Goal: Task Accomplishment & Management: Use online tool/utility

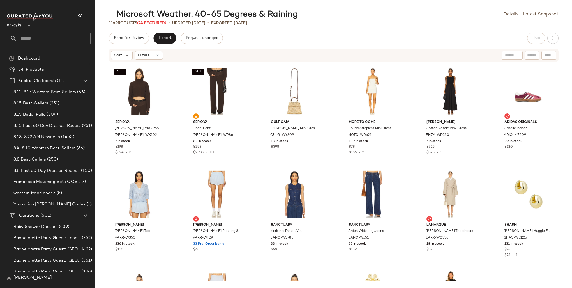
click at [36, 40] on input "text" at bounding box center [54, 39] width 74 height 12
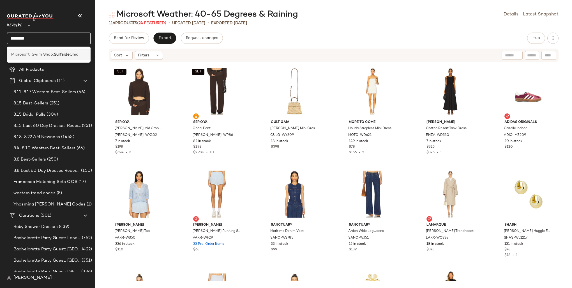
type input "********"
click at [53, 52] on span "Microsoft: Swim Shop:" at bounding box center [32, 55] width 43 height 6
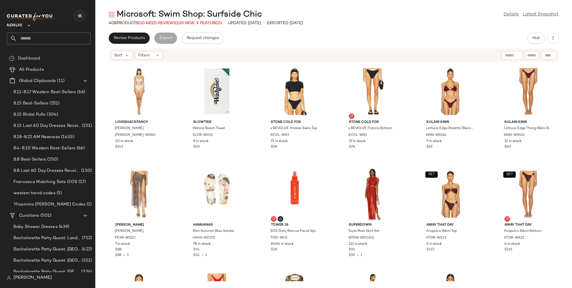
click at [80, 11] on button "button" at bounding box center [79, 15] width 13 height 13
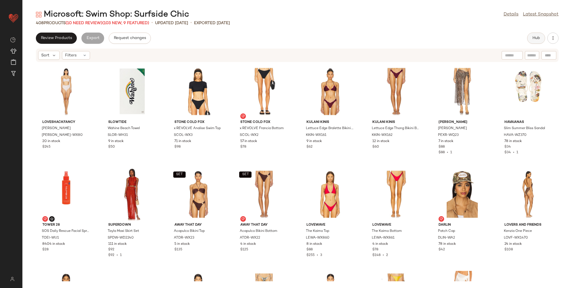
click at [343, 38] on span "Hub" at bounding box center [536, 38] width 8 height 4
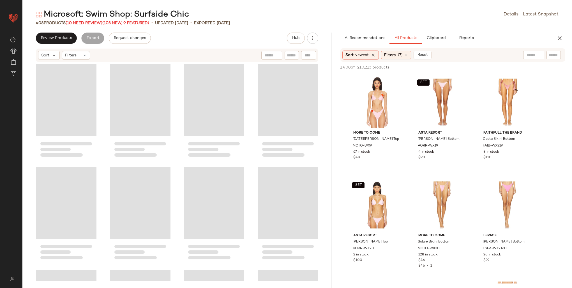
drag, startPoint x: 296, startPoint y: 105, endPoint x: 333, endPoint y: 107, distance: 36.5
click at [333, 107] on div "Microsoft: Swim Shop: Surfside Chic Details Latest Snapshot 408 Products (10 Ne…" at bounding box center [296, 148] width 549 height 279
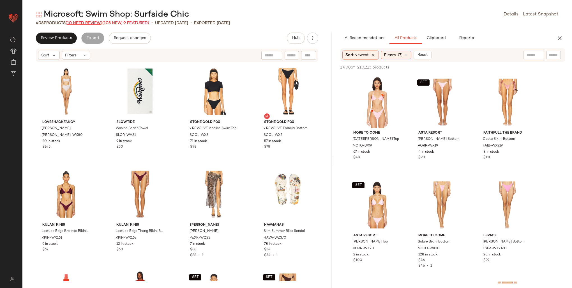
click at [92, 21] on span "(10 Need Review)" at bounding box center [84, 23] width 37 height 4
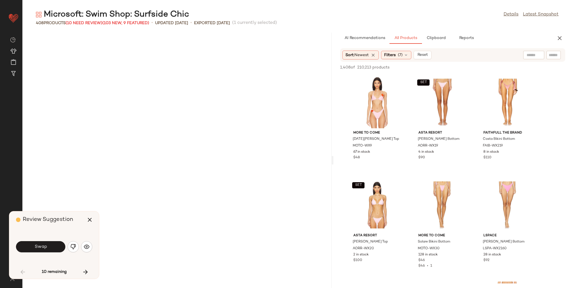
scroll to position [821, 0]
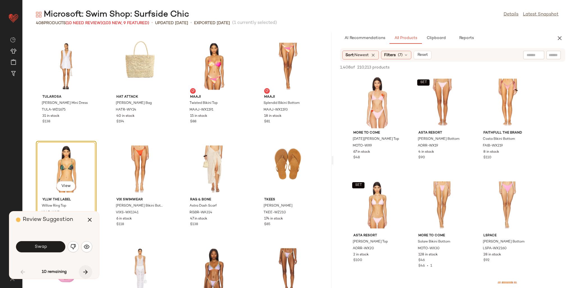
click at [83, 271] on icon "button" at bounding box center [85, 271] width 7 height 7
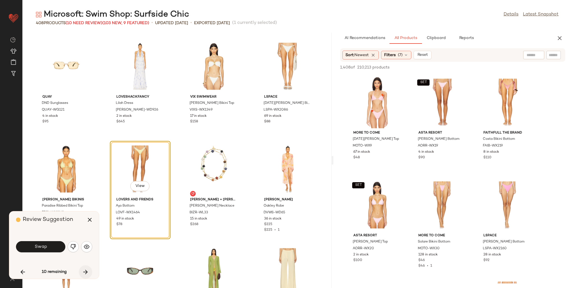
click at [83, 271] on icon "button" at bounding box center [85, 271] width 7 height 7
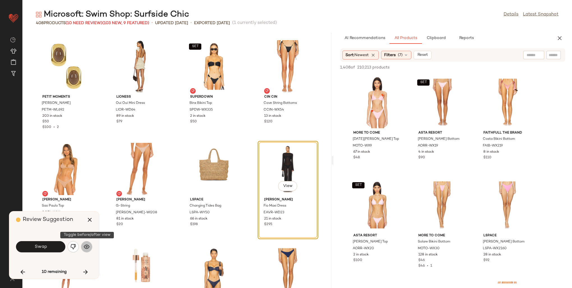
click at [86, 246] on img "button" at bounding box center [87, 247] width 6 height 6
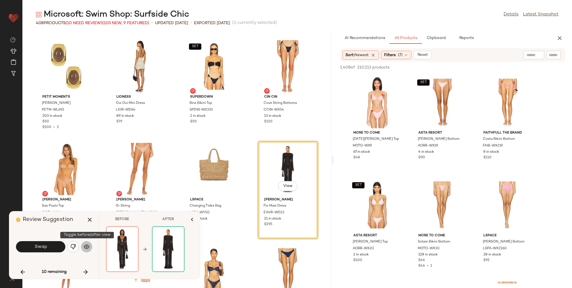
click at [86, 246] on img "button" at bounding box center [87, 247] width 6 height 6
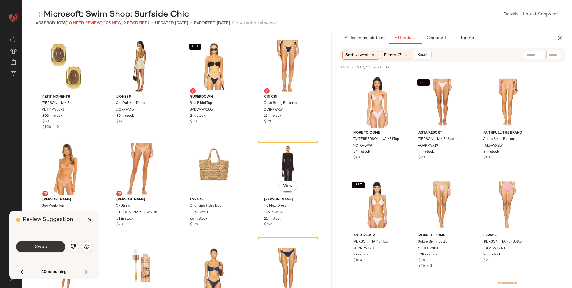
click at [52, 245] on button "Swap" at bounding box center [40, 246] width 49 height 11
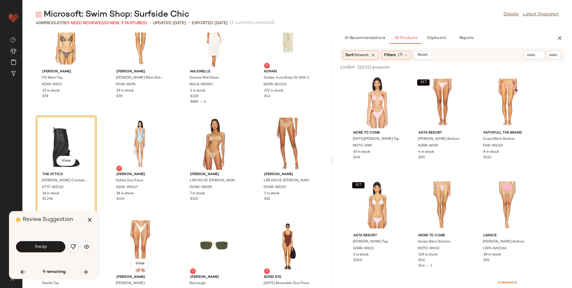
scroll to position [6285, 0]
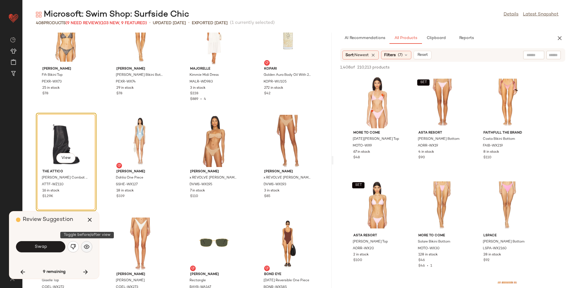
click at [91, 246] on button "button" at bounding box center [86, 246] width 11 height 11
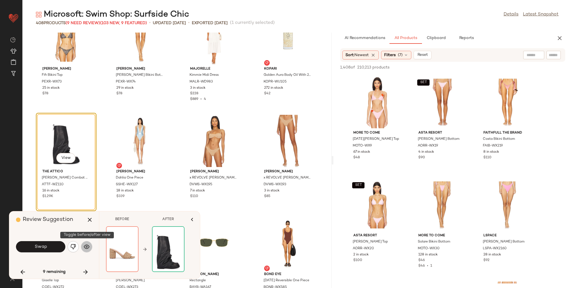
click at [91, 246] on button "button" at bounding box center [86, 246] width 11 height 11
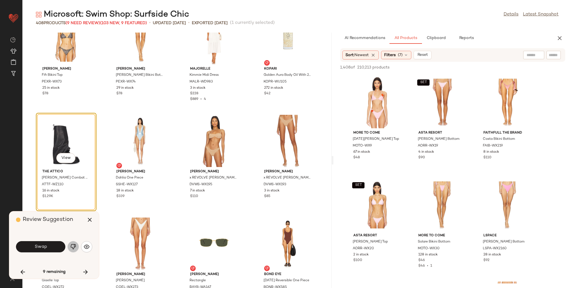
click at [74, 246] on img "button" at bounding box center [73, 247] width 6 height 6
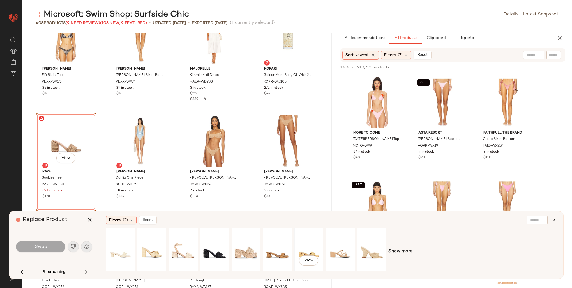
click at [305, 244] on div "View" at bounding box center [308, 249] width 25 height 40
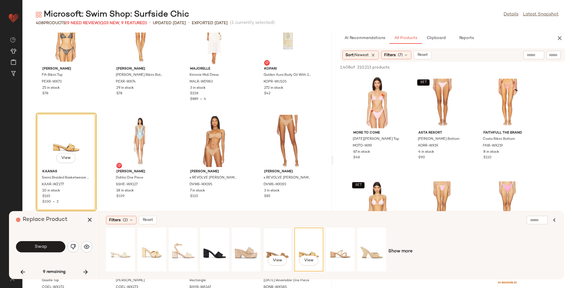
click at [277, 247] on div "View" at bounding box center [277, 249] width 25 height 40
click at [314, 246] on div "View" at bounding box center [308, 249] width 25 height 40
click at [53, 247] on button "Swap" at bounding box center [40, 246] width 49 height 11
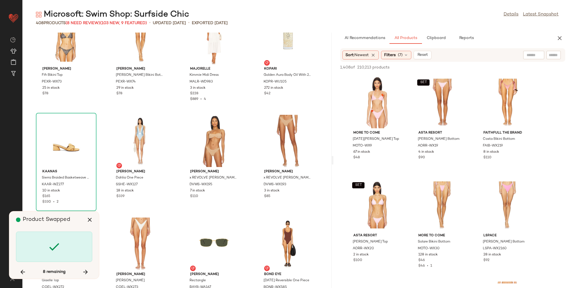
scroll to position [7693, 0]
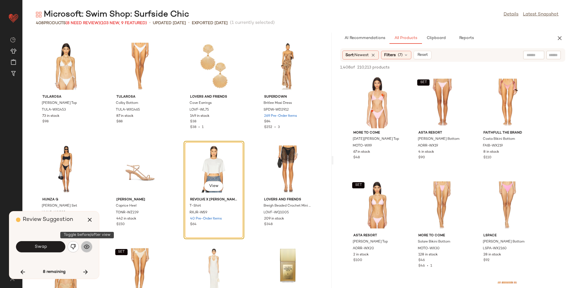
click at [87, 244] on img "button" at bounding box center [87, 247] width 6 height 6
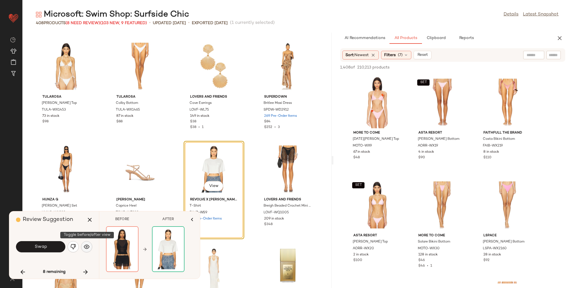
click at [87, 244] on img "button" at bounding box center [87, 247] width 6 height 6
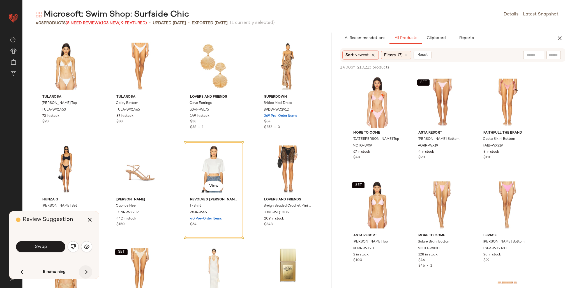
click at [85, 269] on icon "button" at bounding box center [85, 271] width 7 height 7
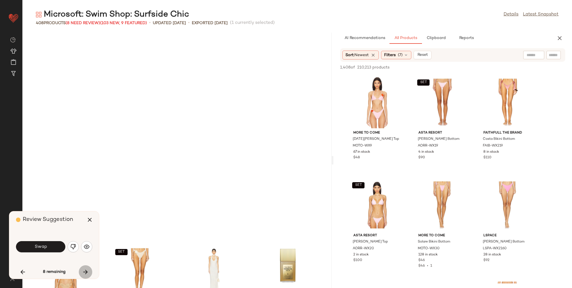
scroll to position [7898, 0]
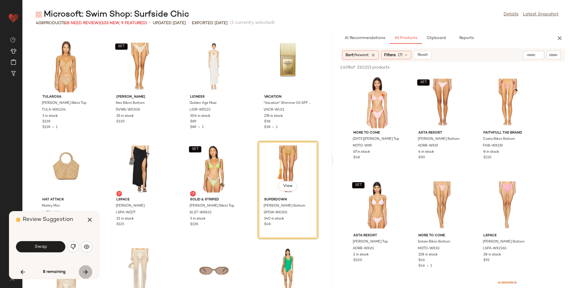
click at [85, 268] on icon "button" at bounding box center [85, 271] width 7 height 7
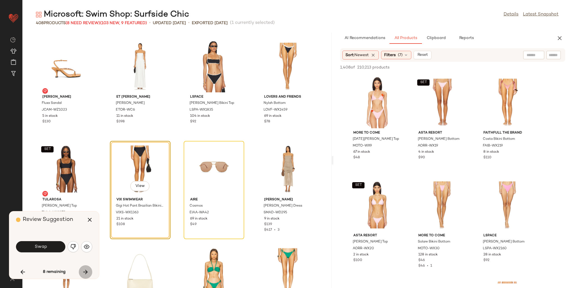
click at [85, 268] on icon "button" at bounding box center [85, 271] width 7 height 7
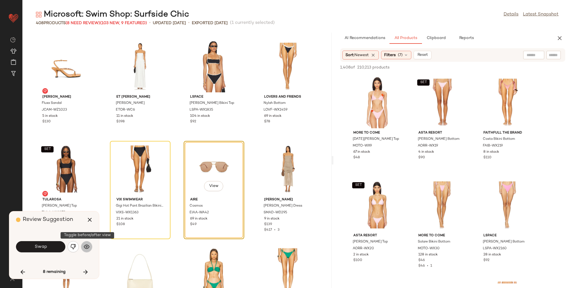
click at [87, 242] on button "button" at bounding box center [86, 246] width 11 height 11
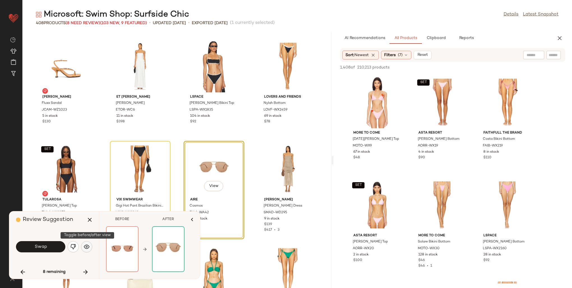
click at [87, 242] on button "button" at bounding box center [86, 246] width 11 height 11
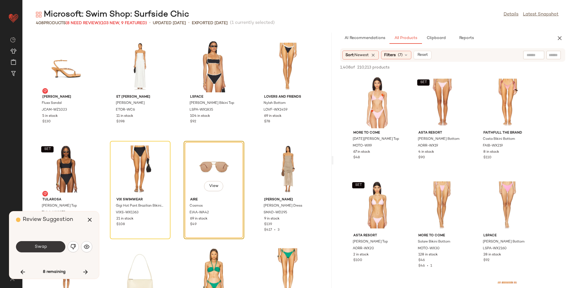
click at [44, 242] on button "Swap" at bounding box center [40, 246] width 49 height 11
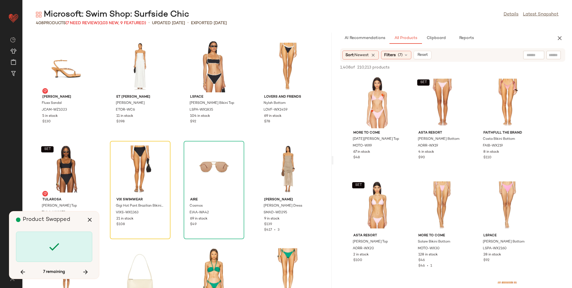
scroll to position [8923, 0]
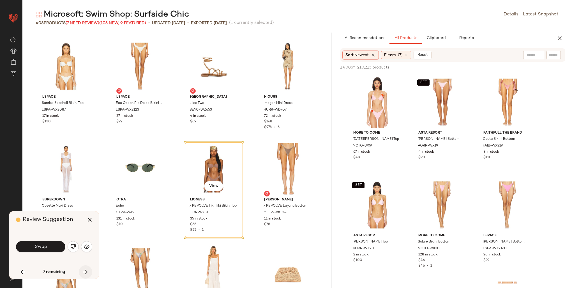
click at [83, 268] on icon "button" at bounding box center [85, 271] width 7 height 7
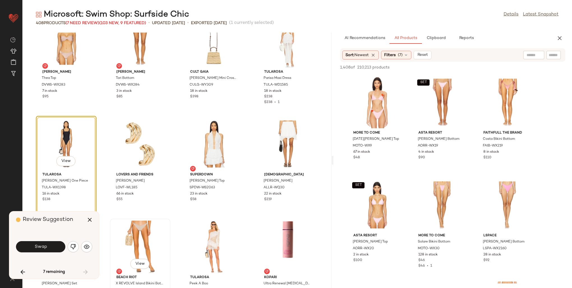
scroll to position [10182, 0]
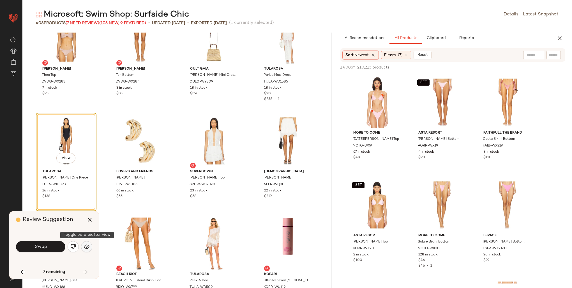
click at [87, 247] on img "button" at bounding box center [87, 247] width 6 height 6
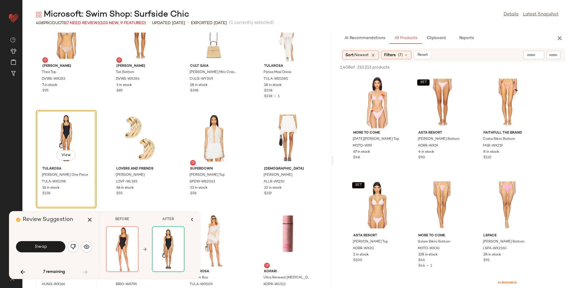
scroll to position [10180, 0]
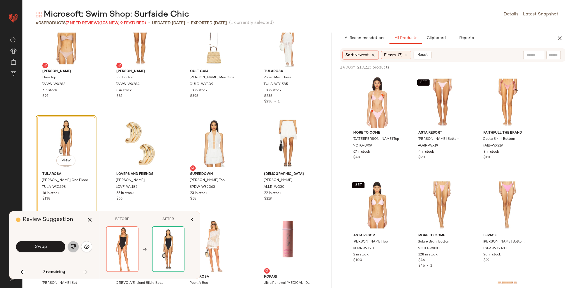
click at [73, 246] on img "button" at bounding box center [73, 247] width 6 height 6
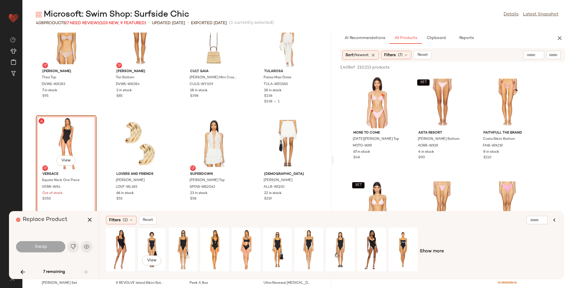
click at [153, 243] on div "View" at bounding box center [151, 249] width 25 height 40
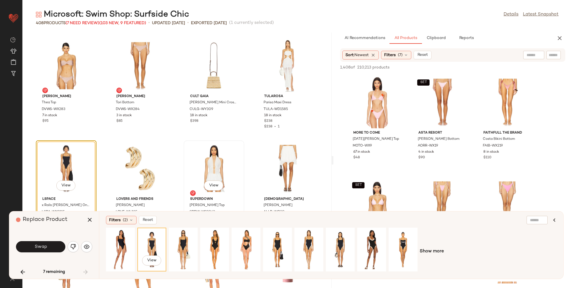
scroll to position [10152, 0]
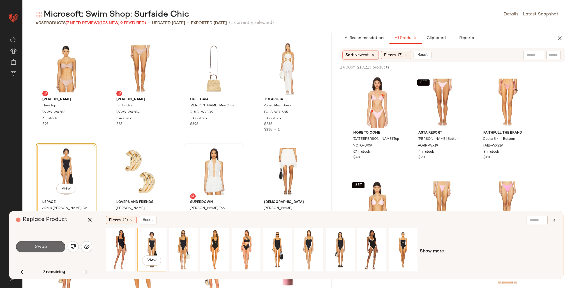
click at [47, 249] on button "Swap" at bounding box center [40, 246] width 49 height 11
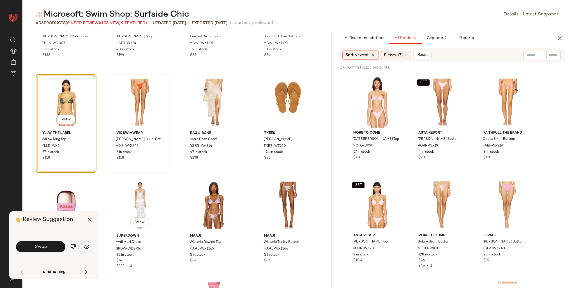
scroll to position [905, 0]
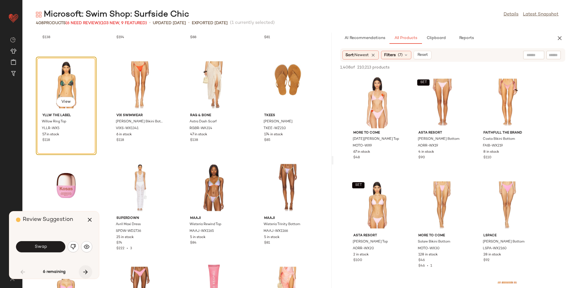
click at [82, 270] on icon "button" at bounding box center [85, 271] width 7 height 7
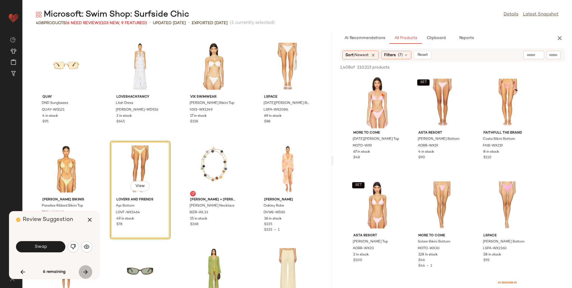
click at [82, 269] on icon "button" at bounding box center [85, 271] width 7 height 7
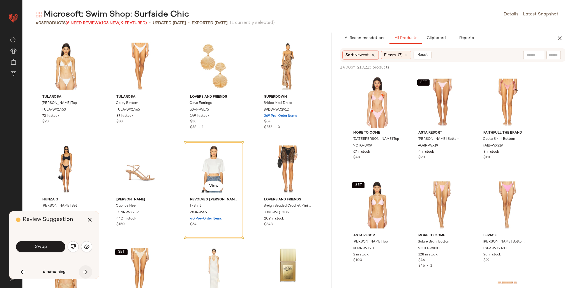
click at [82, 269] on icon "button" at bounding box center [85, 271] width 7 height 7
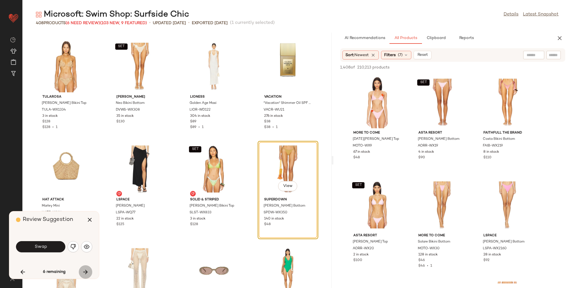
click at [82, 269] on icon "button" at bounding box center [85, 271] width 7 height 7
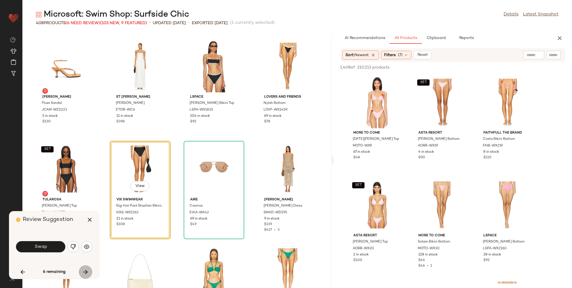
click at [82, 269] on icon "button" at bounding box center [85, 271] width 7 height 7
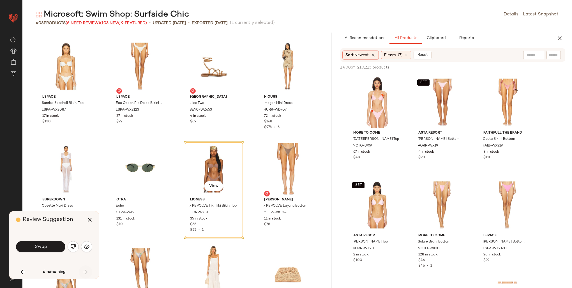
click at [82, 269] on div "6 remaining" at bounding box center [54, 271] width 76 height 13
click at [20, 268] on icon "button" at bounding box center [22, 271] width 7 height 7
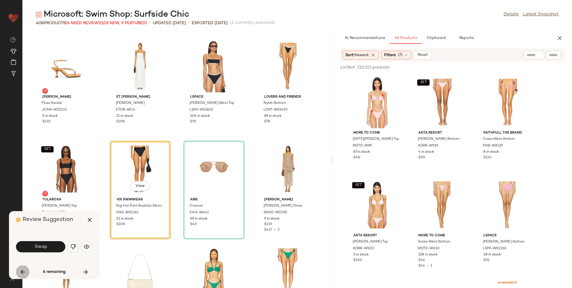
click at [20, 268] on icon "button" at bounding box center [22, 271] width 7 height 7
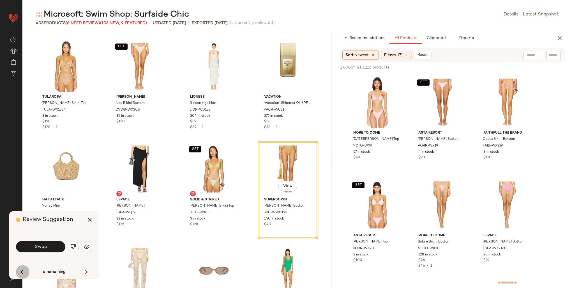
click at [20, 268] on icon "button" at bounding box center [22, 271] width 7 height 7
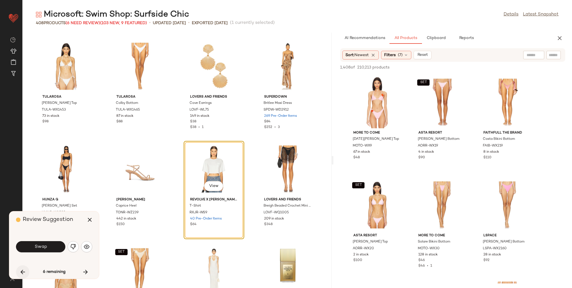
click at [20, 268] on icon "button" at bounding box center [22, 271] width 7 height 7
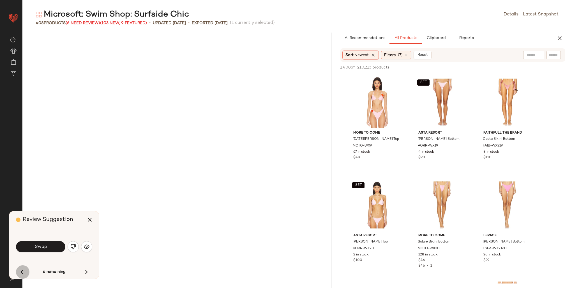
scroll to position [1436, 0]
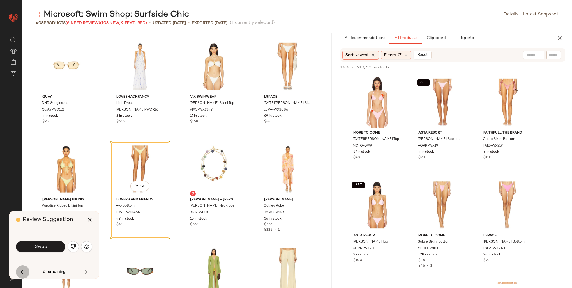
click at [20, 268] on button "button" at bounding box center [22, 271] width 13 height 13
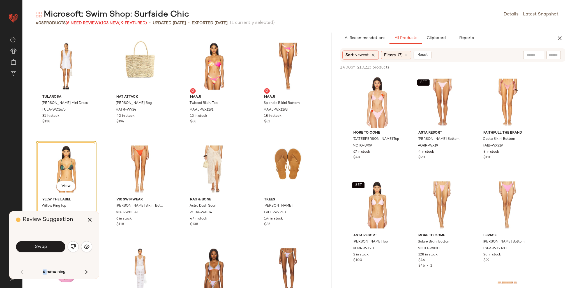
click at [21, 268] on div "6 remaining" at bounding box center [54, 271] width 76 height 13
drag, startPoint x: 21, startPoint y: 268, endPoint x: 54, endPoint y: 267, distance: 32.8
click at [54, 267] on div "6 remaining" at bounding box center [54, 271] width 76 height 13
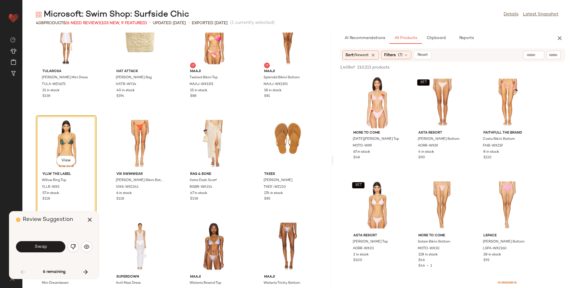
scroll to position [849, 0]
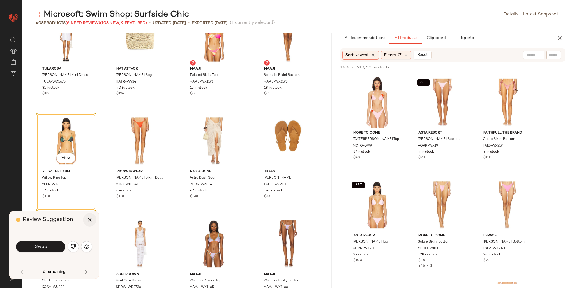
click at [92, 218] on icon "button" at bounding box center [89, 219] width 7 height 7
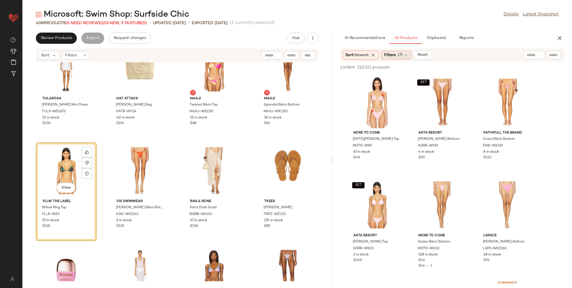
click at [343, 55] on span "(7)" at bounding box center [400, 55] width 5 height 6
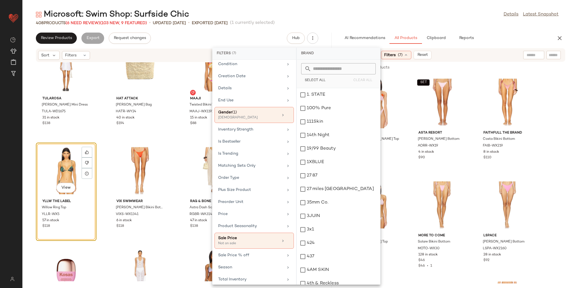
scroll to position [221, 0]
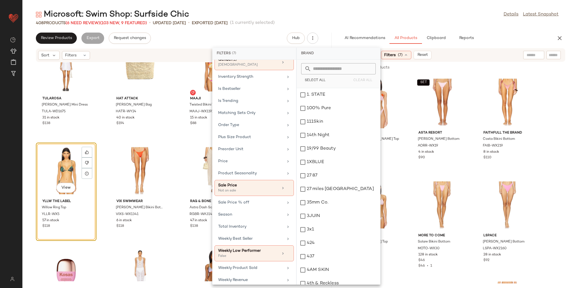
click at [343, 54] on div at bounding box center [533, 55] width 21 height 8
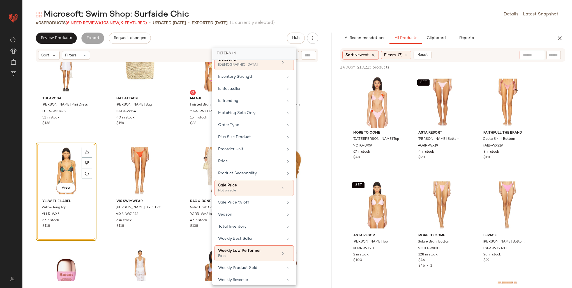
scroll to position [0, 0]
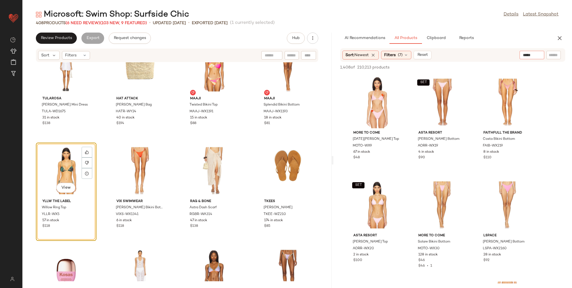
type input "******"
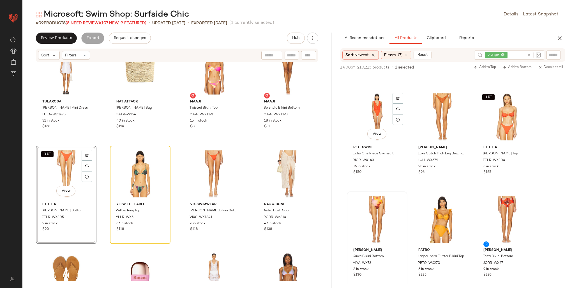
scroll to position [196, 0]
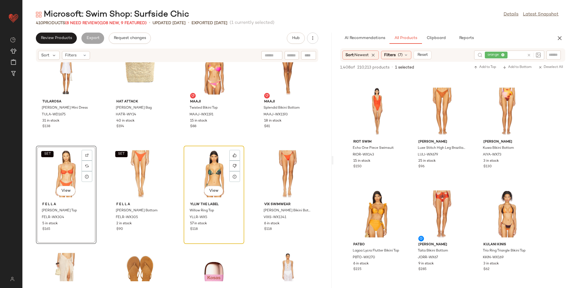
click at [206, 170] on div "View" at bounding box center [214, 173] width 57 height 52
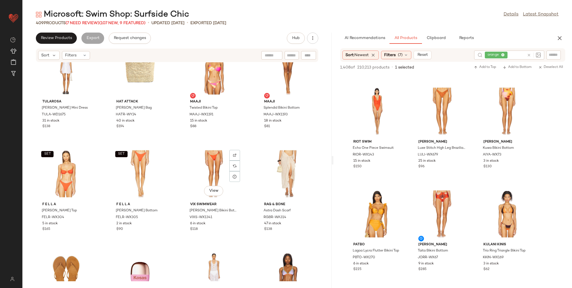
click at [206, 170] on div "View" at bounding box center [214, 173] width 57 height 52
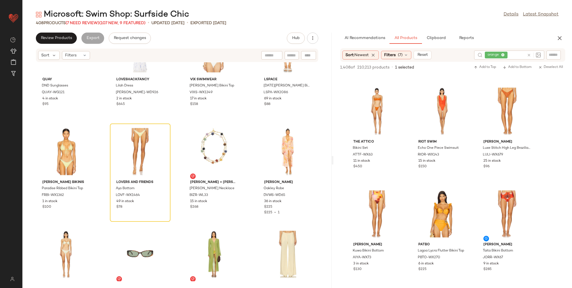
scroll to position [1490, 0]
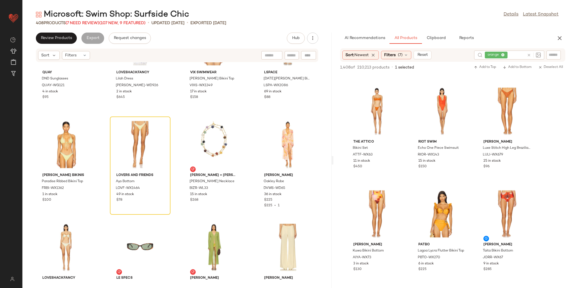
click at [343, 54] on icon at bounding box center [503, 55] width 4 height 4
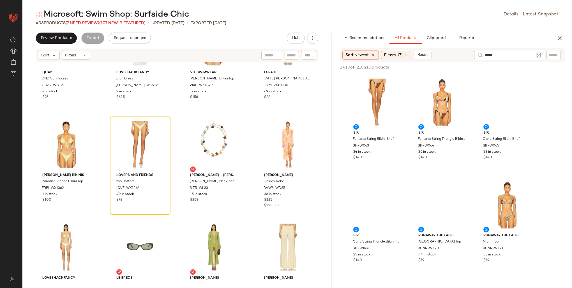
type input "******"
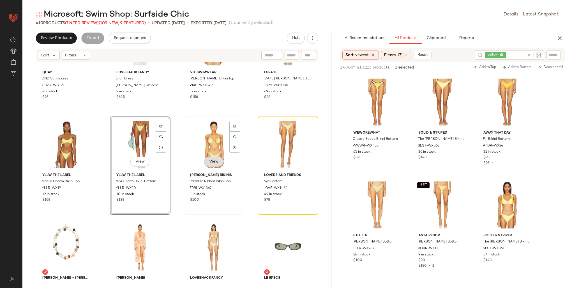
click at [218, 157] on button "View" at bounding box center [213, 161] width 19 height 10
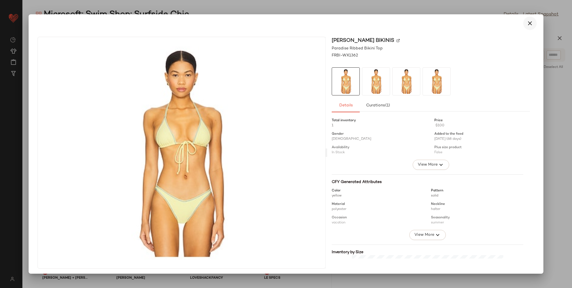
click at [343, 22] on icon "button" at bounding box center [529, 23] width 7 height 7
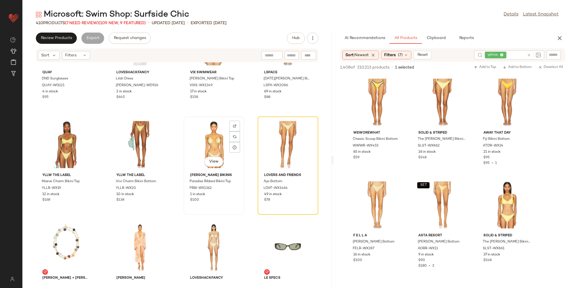
click at [204, 131] on div "View" at bounding box center [214, 144] width 57 height 52
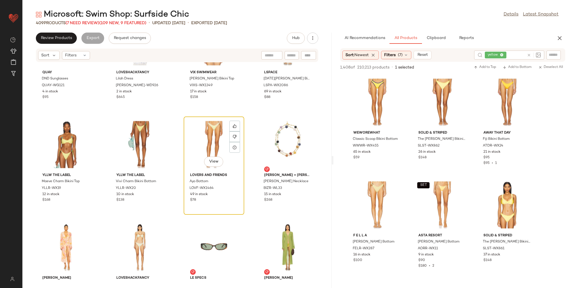
click at [201, 135] on div "View" at bounding box center [214, 144] width 57 height 52
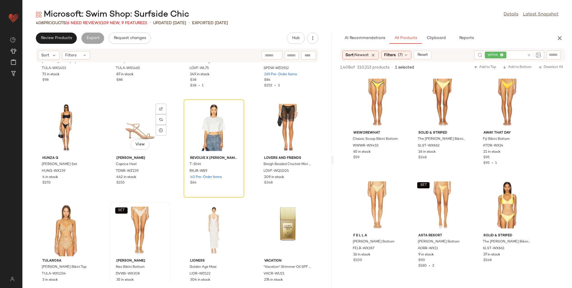
scroll to position [7936, 0]
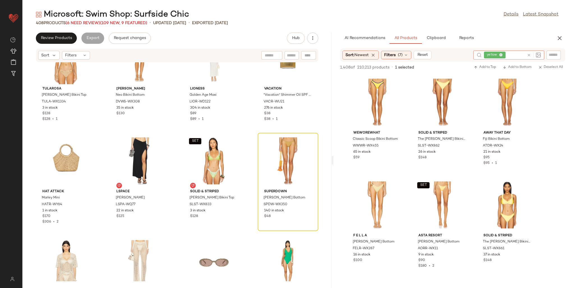
click at [343, 54] on icon at bounding box center [501, 55] width 4 height 4
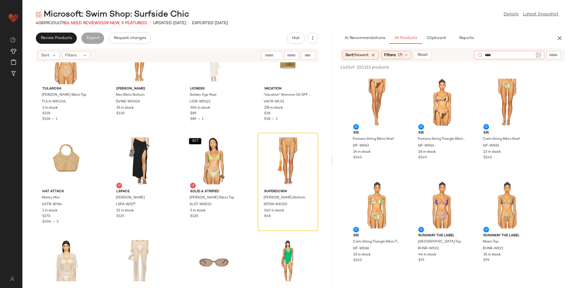
type input "*****"
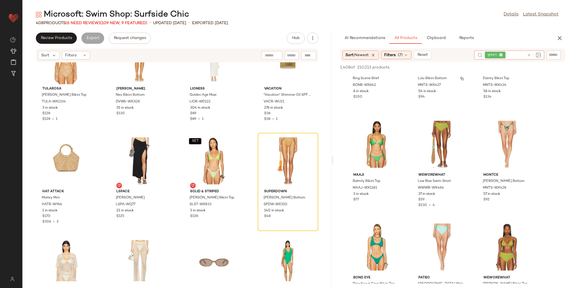
scroll to position [280, 0]
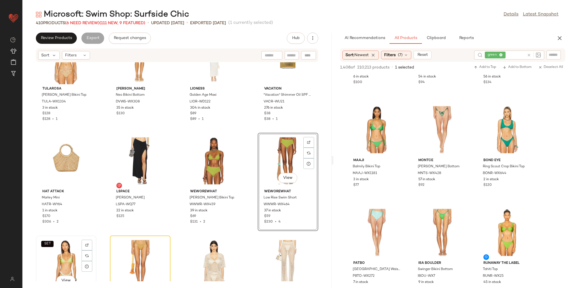
click at [66, 252] on div "SET View" at bounding box center [66, 263] width 57 height 52
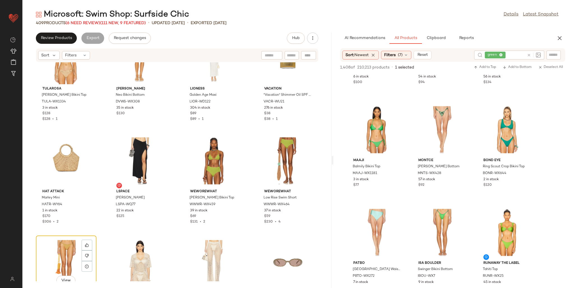
click at [68, 248] on div "View" at bounding box center [66, 263] width 57 height 52
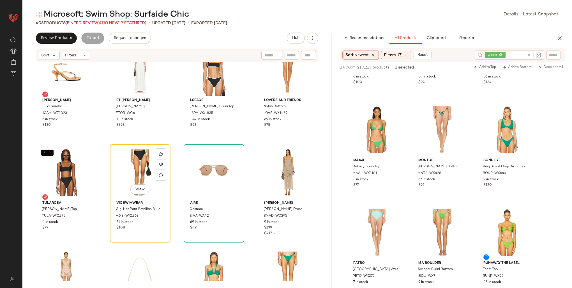
scroll to position [8440, 0]
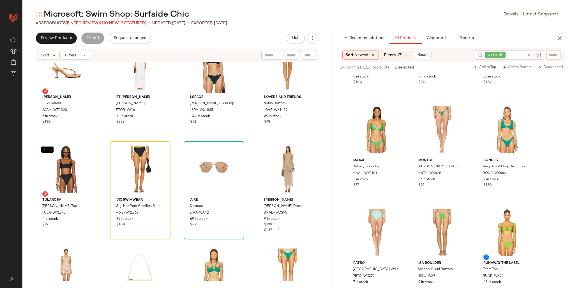
click at [343, 54] on icon at bounding box center [501, 55] width 4 height 4
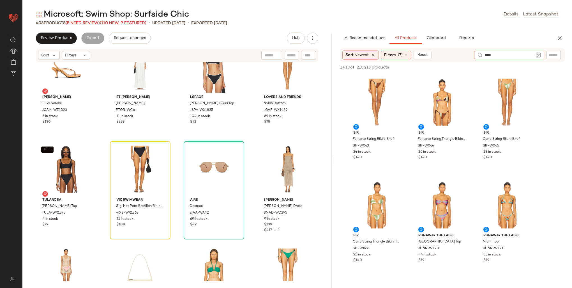
type input "*****"
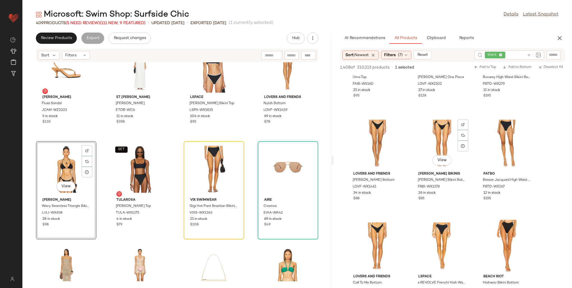
scroll to position [589, 0]
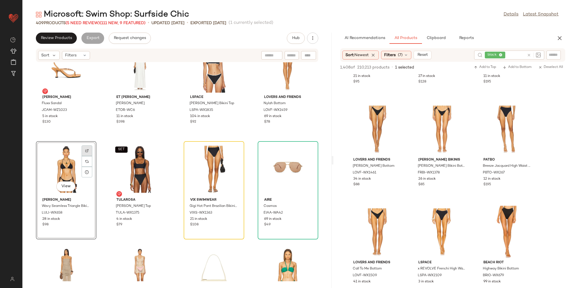
click at [87, 149] on img at bounding box center [86, 150] width 3 height 3
click at [343, 57] on input "text" at bounding box center [553, 55] width 10 height 6
paste input "**********"
type input "**********"
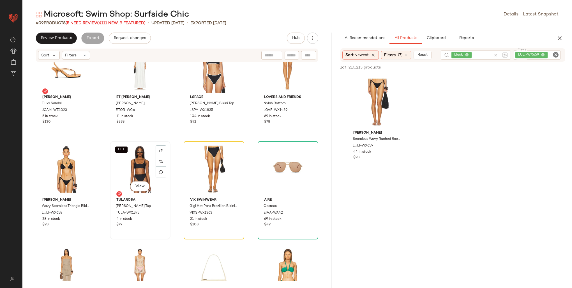
click at [140, 164] on div "SET View" at bounding box center [140, 169] width 57 height 52
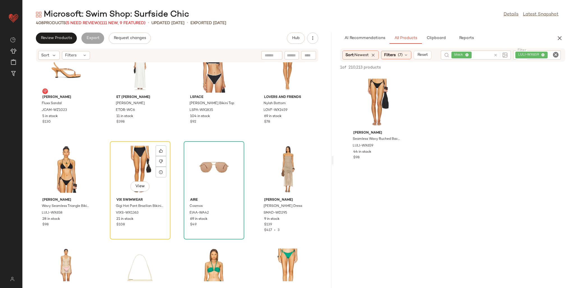
click at [140, 164] on div "View" at bounding box center [140, 169] width 57 height 52
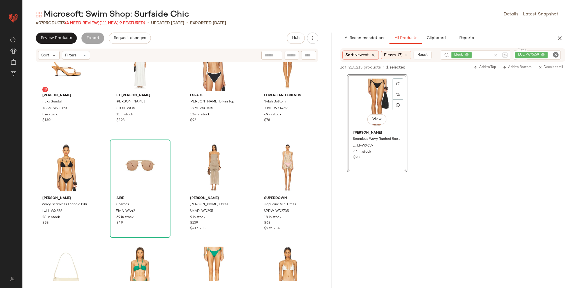
scroll to position [8440, 0]
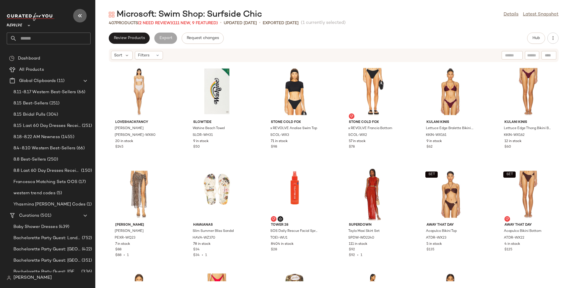
click at [77, 16] on icon "button" at bounding box center [80, 15] width 7 height 7
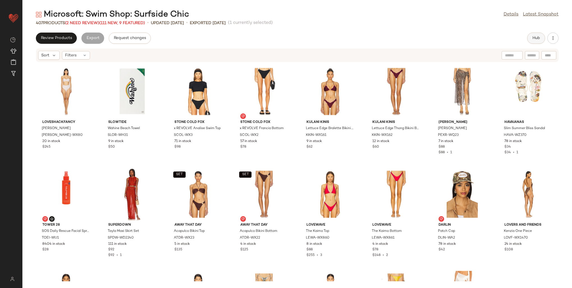
click at [537, 38] on span "Hub" at bounding box center [536, 38] width 8 height 4
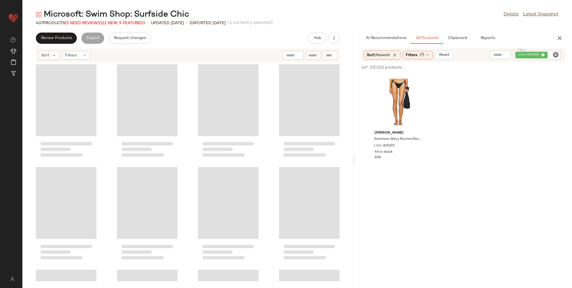
drag, startPoint x: 296, startPoint y: 136, endPoint x: 354, endPoint y: 133, distance: 58.1
click at [354, 133] on div "Microsoft: Swim Shop: Surfside Chic Details Latest Snapshot 407 Products (2 Nee…" at bounding box center [296, 148] width 549 height 279
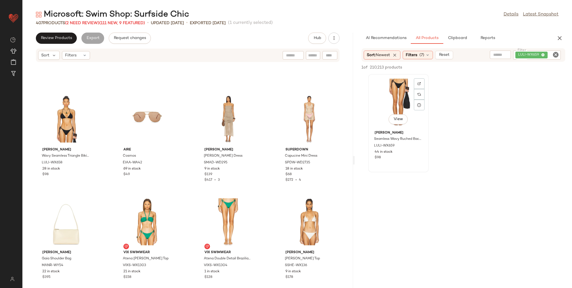
scroll to position [8490, 0]
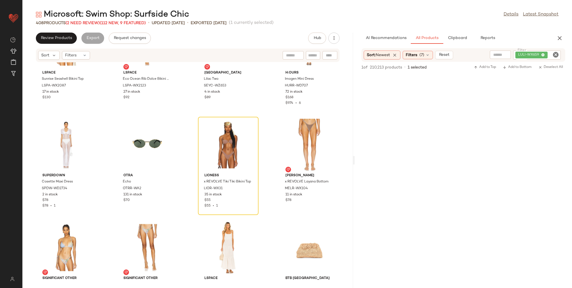
scroll to position [8994, 0]
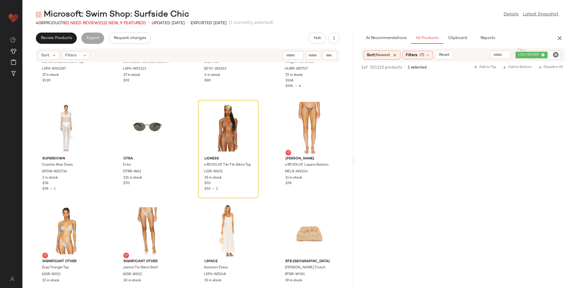
click at [542, 53] on div "LULI-WX659" at bounding box center [537, 54] width 48 height 9
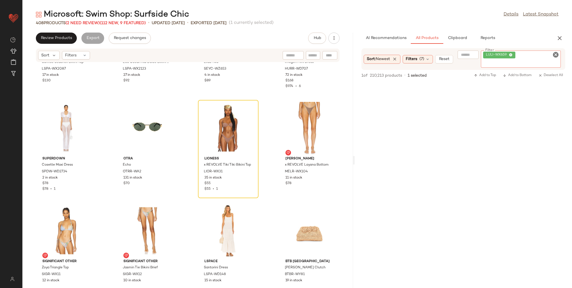
click at [511, 55] on icon at bounding box center [511, 55] width 4 height 4
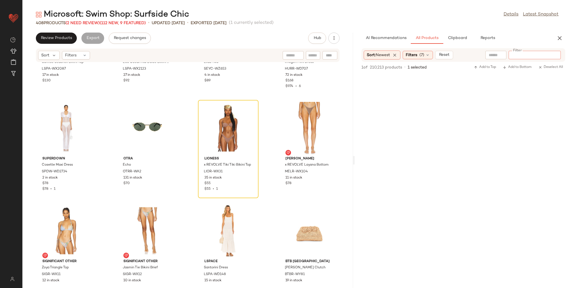
click at [497, 55] on input "text" at bounding box center [495, 55] width 14 height 6
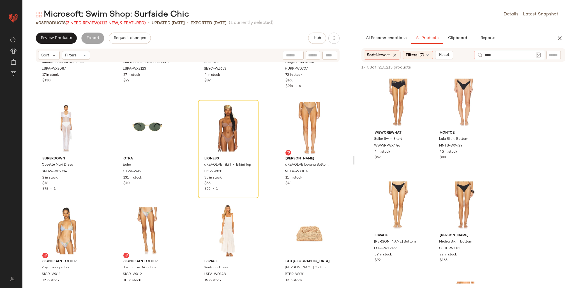
type input "*****"
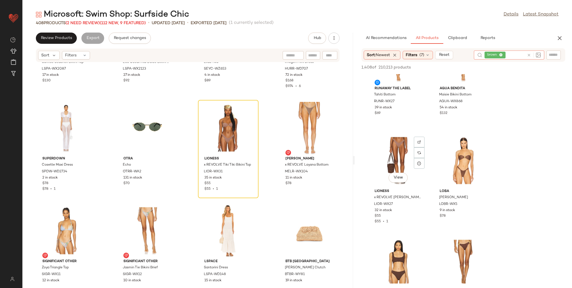
scroll to position [560, 0]
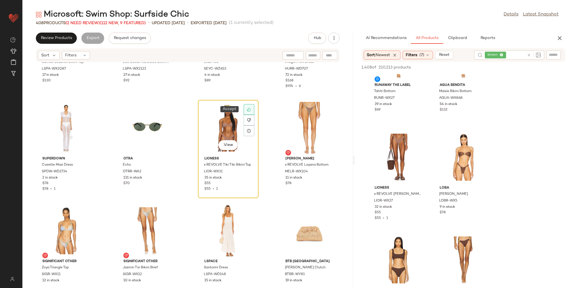
click at [247, 109] on icon at bounding box center [249, 109] width 4 height 4
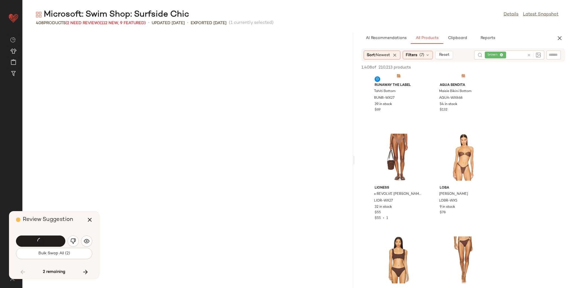
scroll to position [7693, 0]
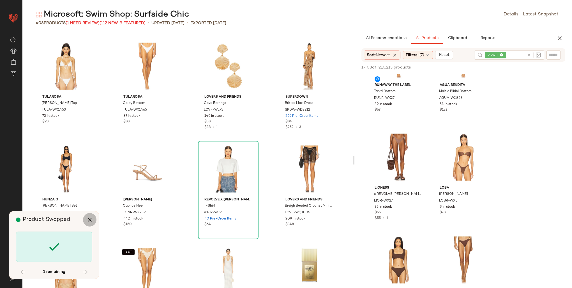
click at [87, 218] on icon "button" at bounding box center [89, 219] width 7 height 7
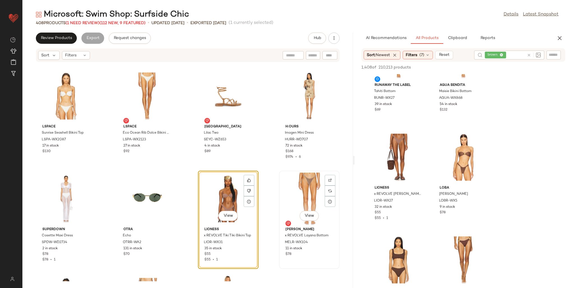
scroll to position [8979, 0]
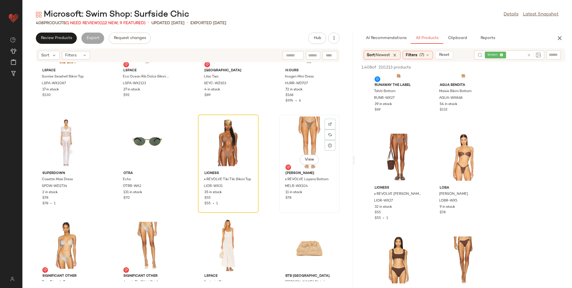
click at [310, 140] on div "View" at bounding box center [309, 142] width 57 height 52
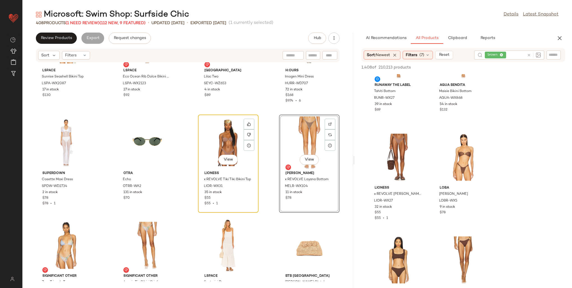
click at [217, 137] on div "View" at bounding box center [228, 142] width 57 height 52
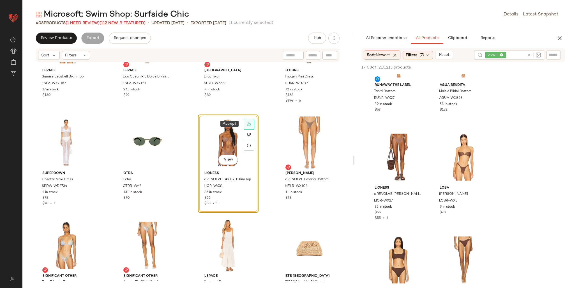
click at [248, 124] on icon at bounding box center [249, 124] width 4 height 4
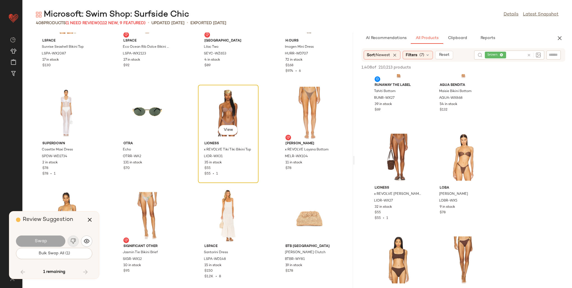
scroll to position [8923, 0]
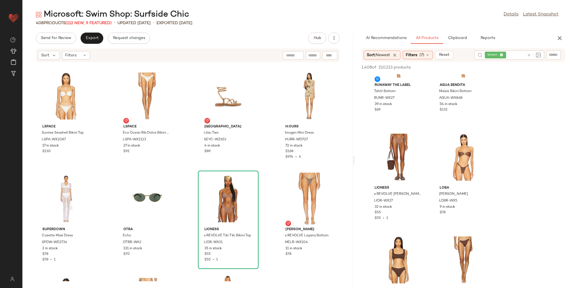
scroll to position [8979, 0]
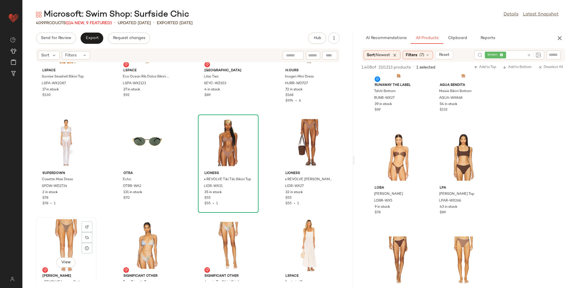
click at [58, 233] on div "View" at bounding box center [66, 245] width 57 height 52
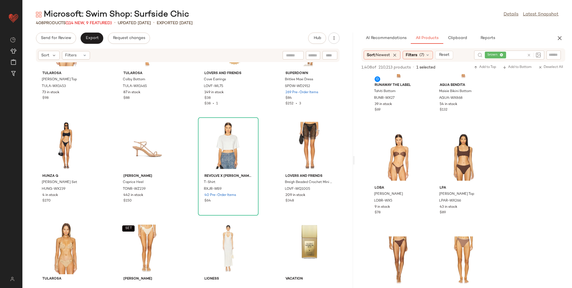
scroll to position [7746, 0]
click at [501, 54] on icon at bounding box center [501, 55] width 4 height 4
click at [413, 52] on span "Filters" at bounding box center [411, 55] width 11 height 6
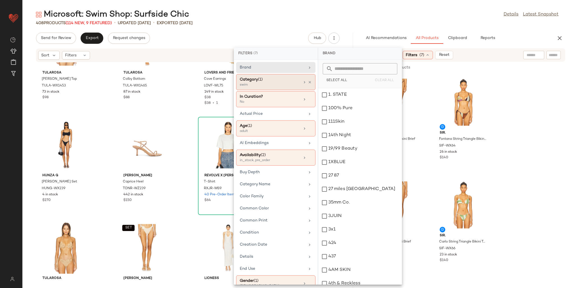
click at [277, 80] on div "Category (1)" at bounding box center [270, 80] width 60 height 6
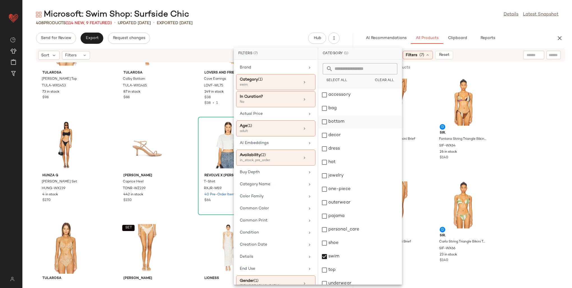
click at [350, 128] on div "bottom" at bounding box center [360, 134] width 84 height 13
click at [337, 276] on div "top" at bounding box center [360, 282] width 84 height 13
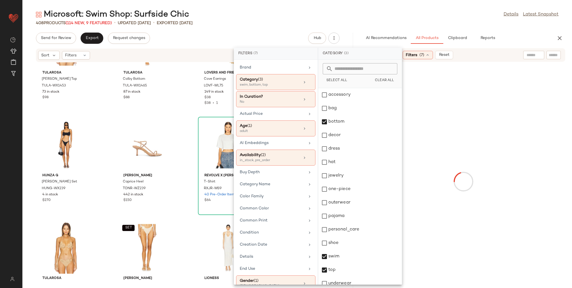
click at [532, 57] on input "text" at bounding box center [533, 55] width 14 height 6
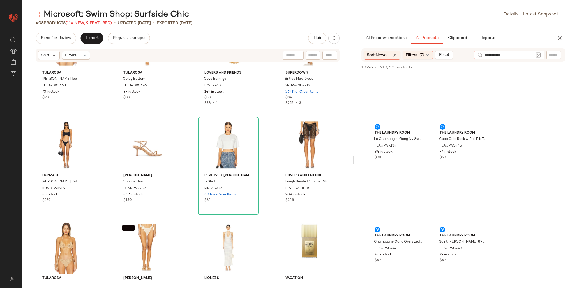
type input "**********"
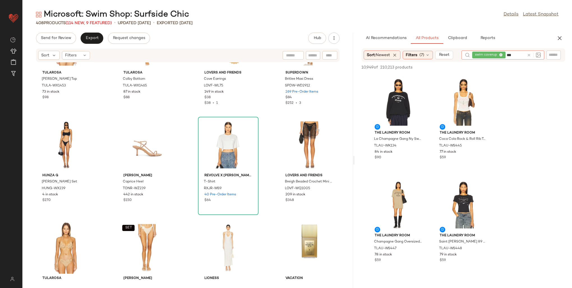
type input "****"
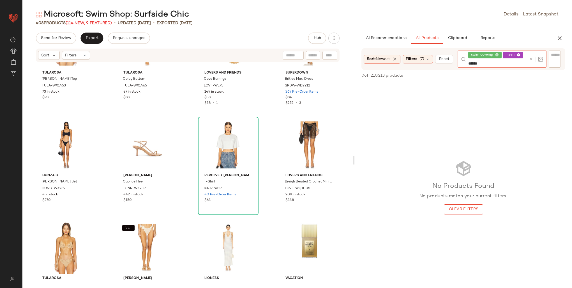
type input "*******"
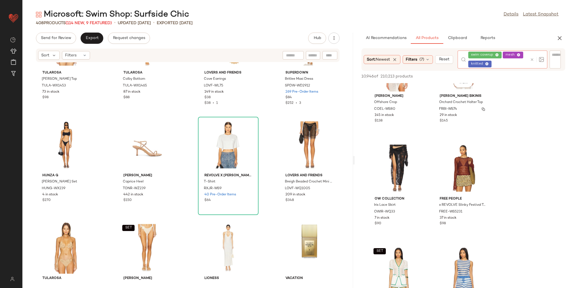
scroll to position [1709, 0]
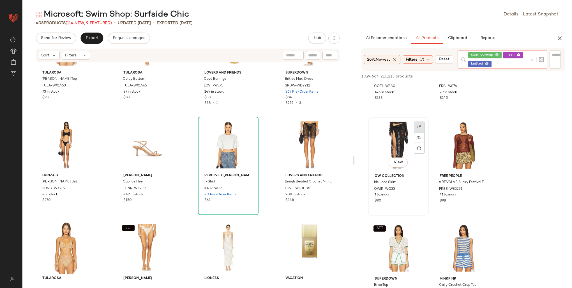
click at [417, 132] on div at bounding box center [419, 137] width 11 height 11
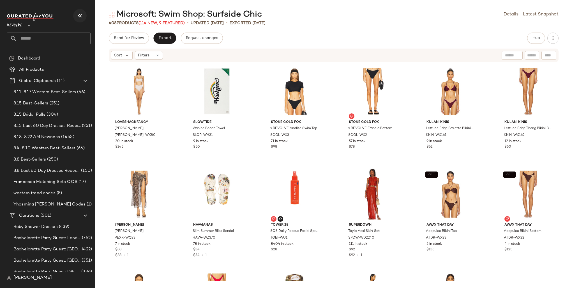
click at [81, 13] on icon "button" at bounding box center [80, 15] width 7 height 7
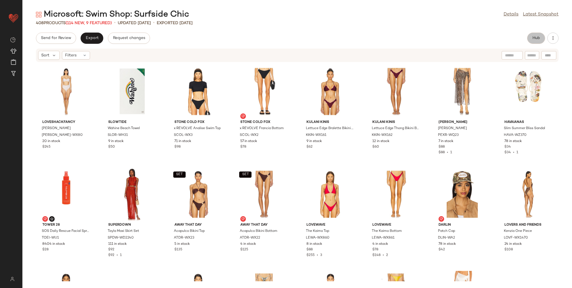
click at [533, 39] on span "Hub" at bounding box center [536, 38] width 8 height 4
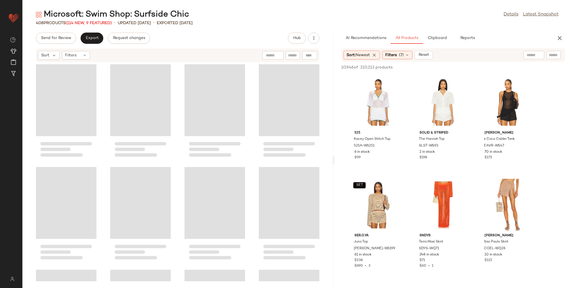
drag, startPoint x: 297, startPoint y: 108, endPoint x: 334, endPoint y: 108, distance: 37.6
click at [334, 108] on div "Microsoft: Swim Shop: Surfside Chic Details Latest Snapshot 408 Products (114 N…" at bounding box center [296, 148] width 549 height 279
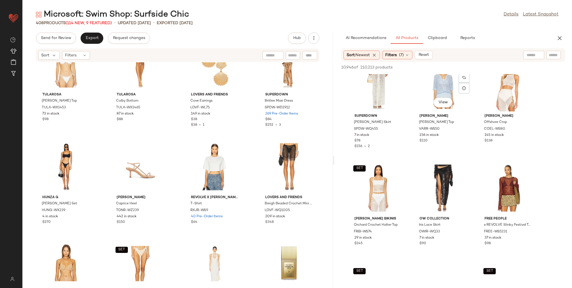
scroll to position [1065, 0]
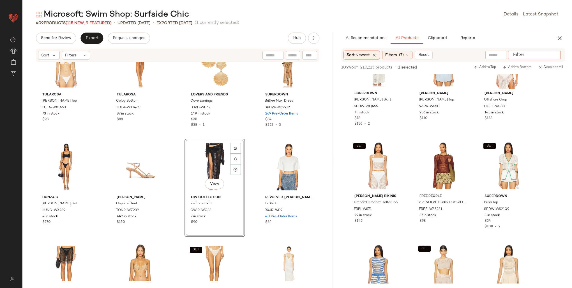
click at [555, 53] on input "Filter" at bounding box center [535, 55] width 48 height 6
paste input "**********"
type input "**********"
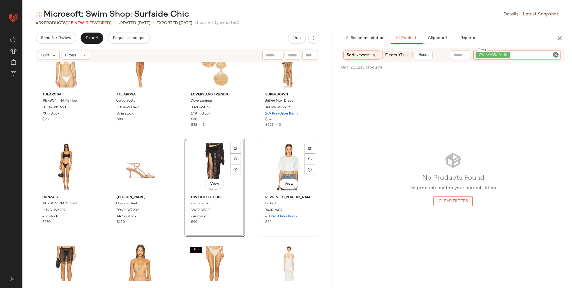
click at [280, 164] on div "View" at bounding box center [289, 166] width 57 height 52
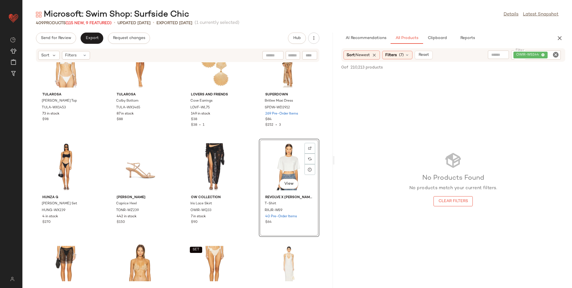
click at [543, 53] on div "OWIR-WS144" at bounding box center [536, 54] width 50 height 9
click at [507, 55] on span "OWIR-WS144" at bounding box center [492, 55] width 34 height 7
click at [504, 55] on icon at bounding box center [505, 55] width 4 height 4
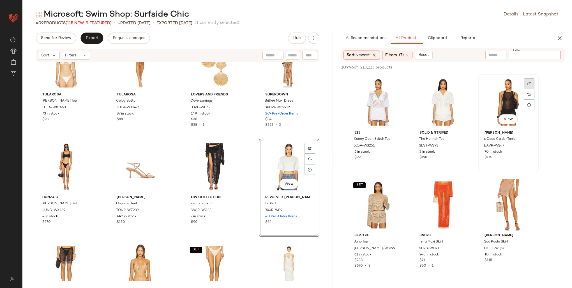
click at [528, 82] on img at bounding box center [528, 83] width 3 height 3
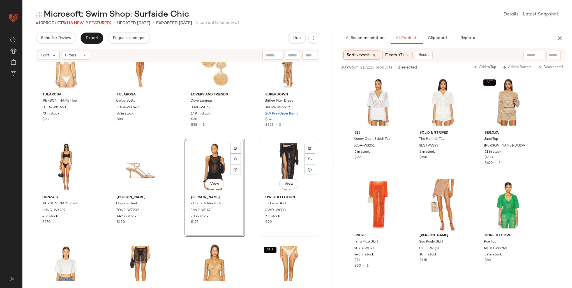
click at [272, 163] on div "View" at bounding box center [289, 166] width 57 height 52
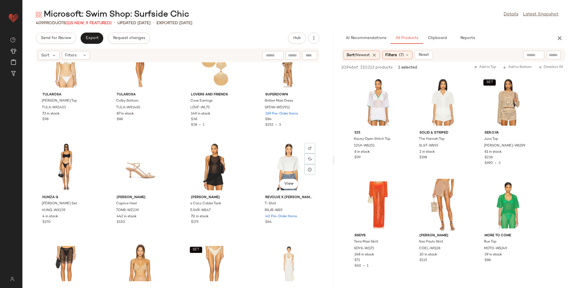
click at [272, 163] on div "View" at bounding box center [289, 166] width 57 height 52
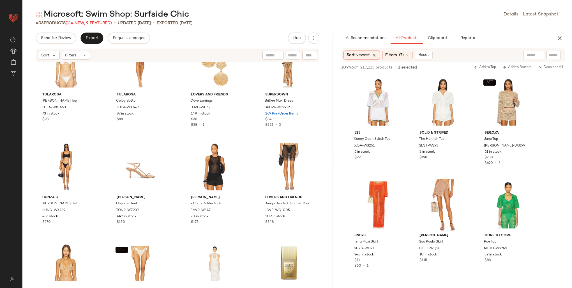
click at [554, 55] on input "text" at bounding box center [553, 55] width 10 height 6
paste input "*********"
type input "*********"
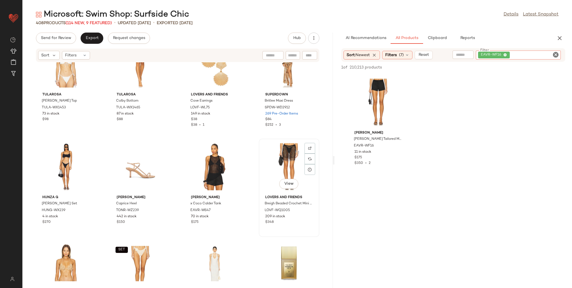
click at [290, 152] on div "View" at bounding box center [289, 166] width 57 height 52
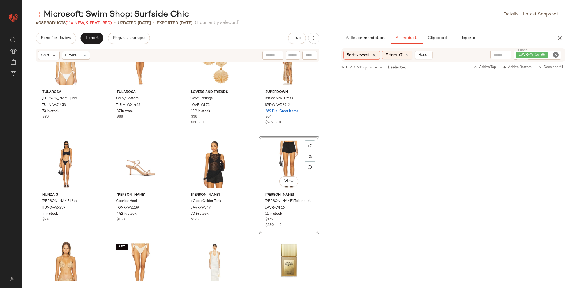
scroll to position [7725, 0]
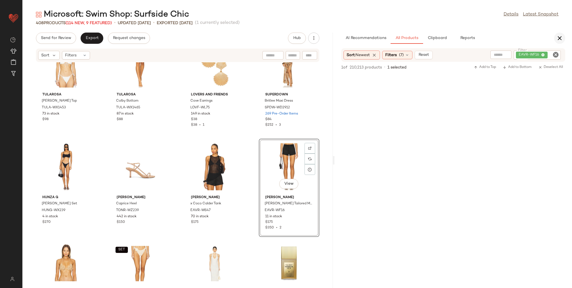
click at [563, 42] on button "button" at bounding box center [559, 38] width 11 height 11
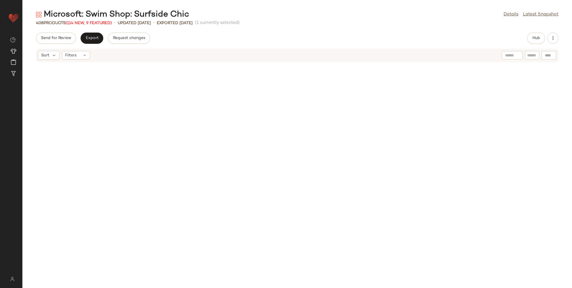
scroll to position [3692, 0]
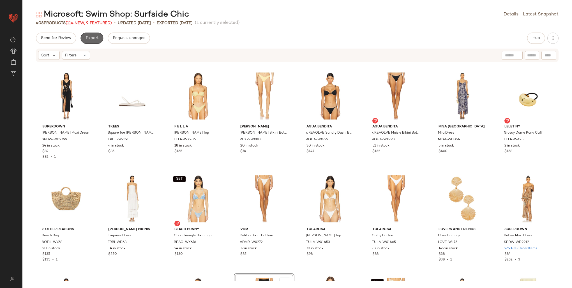
click at [94, 38] on span "Export" at bounding box center [91, 38] width 13 height 4
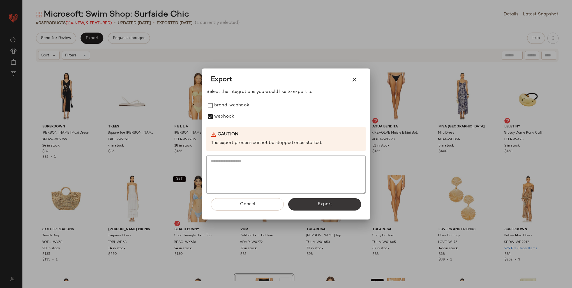
click at [305, 202] on button "Export" at bounding box center [324, 204] width 73 height 12
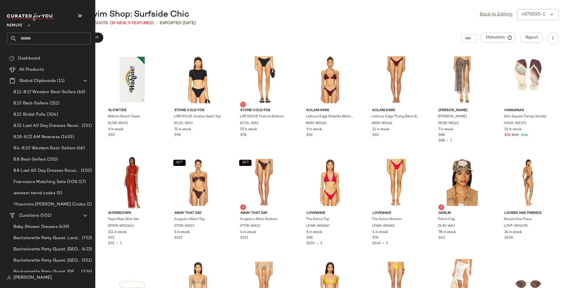
click at [32, 34] on input "text" at bounding box center [54, 39] width 74 height 12
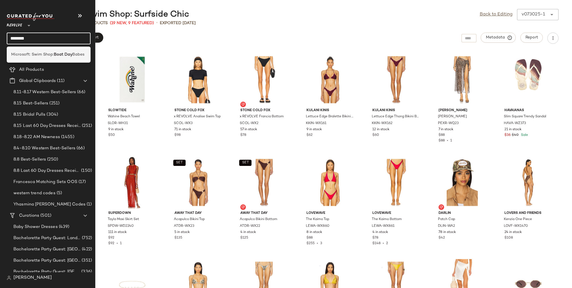
type input "********"
click at [44, 53] on span "Microsoft: Swim Shop:" at bounding box center [32, 55] width 43 height 6
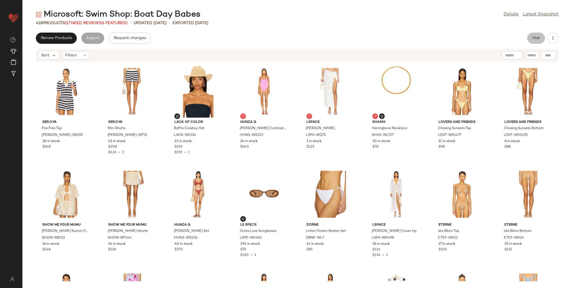
click at [535, 36] on span "Hub" at bounding box center [536, 38] width 8 height 4
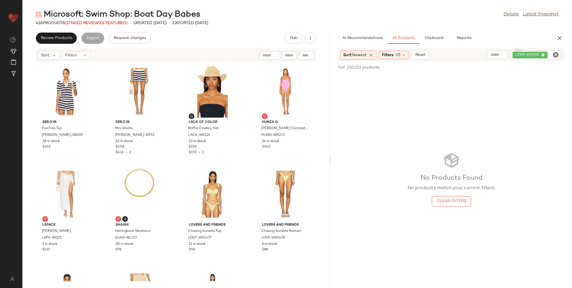
drag, startPoint x: 297, startPoint y: 105, endPoint x: 331, endPoint y: 106, distance: 34.2
click at [331, 106] on div "Microsoft: Swim Shop: Boat Day Babes Details Latest Snapshot 418 Products (17 N…" at bounding box center [296, 148] width 549 height 279
click at [87, 23] on span "(17 Need Review)" at bounding box center [83, 23] width 36 height 4
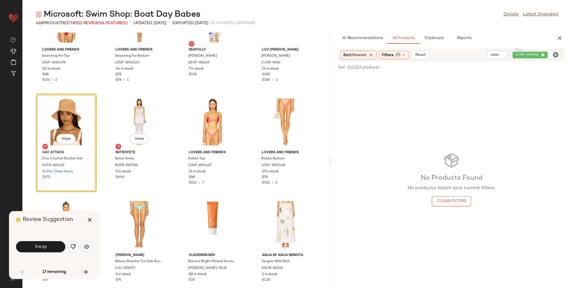
scroll to position [671, 0]
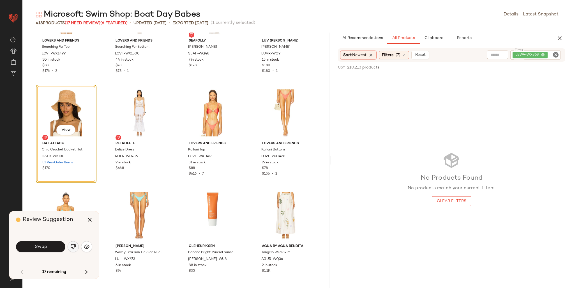
click at [76, 247] on img "button" at bounding box center [73, 247] width 6 height 6
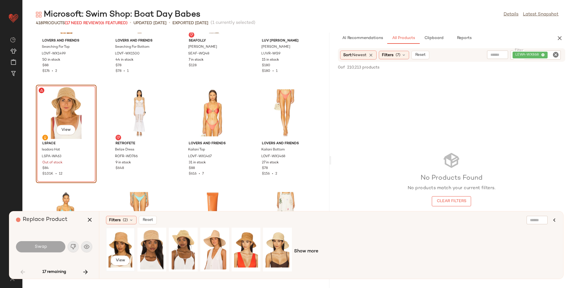
click at [121, 238] on div "View" at bounding box center [120, 249] width 25 height 40
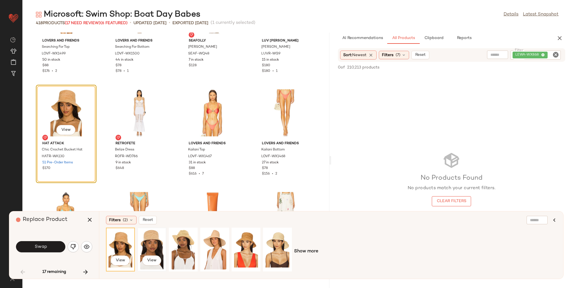
click at [141, 237] on div "View" at bounding box center [151, 249] width 25 height 40
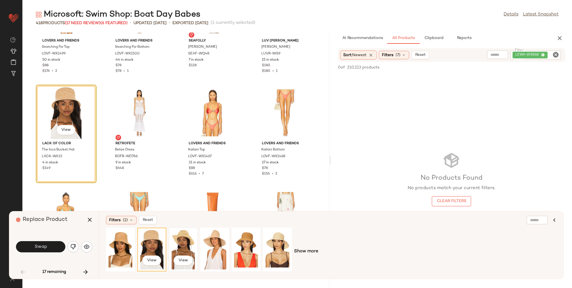
click at [182, 237] on div "View" at bounding box center [183, 249] width 25 height 40
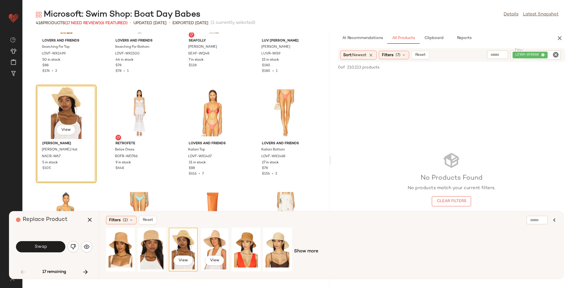
click at [215, 240] on div "View" at bounding box center [214, 249] width 25 height 40
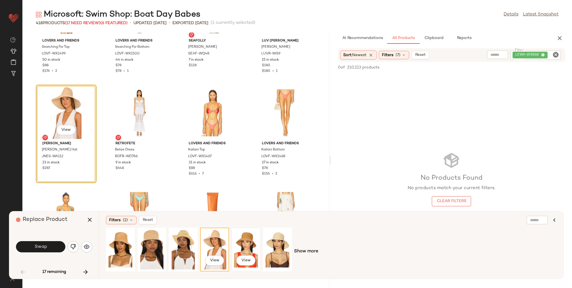
click at [247, 245] on div "View" at bounding box center [245, 249] width 25 height 40
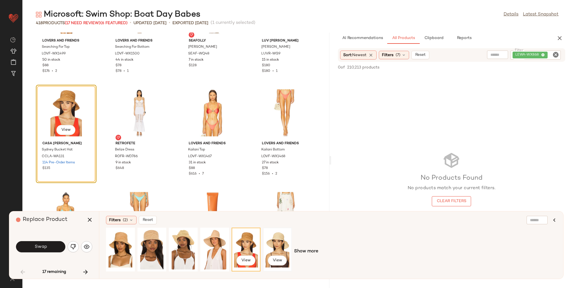
click at [273, 244] on div "View" at bounding box center [277, 249] width 25 height 40
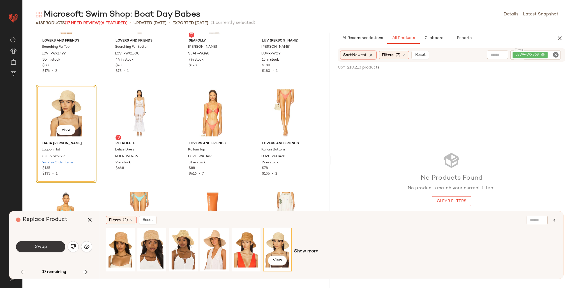
click at [51, 245] on button "Swap" at bounding box center [40, 246] width 49 height 11
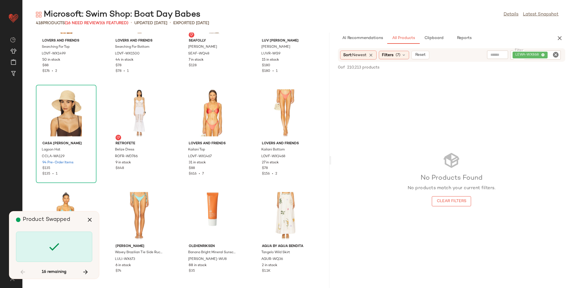
scroll to position [1744, 0]
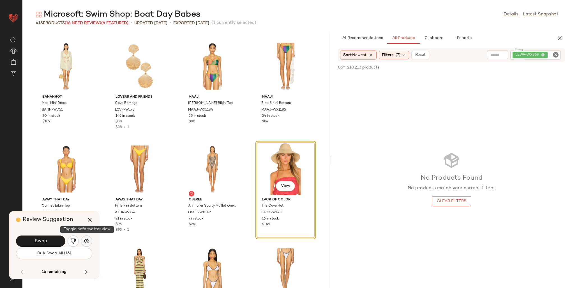
click at [84, 241] on img "button" at bounding box center [87, 241] width 6 height 6
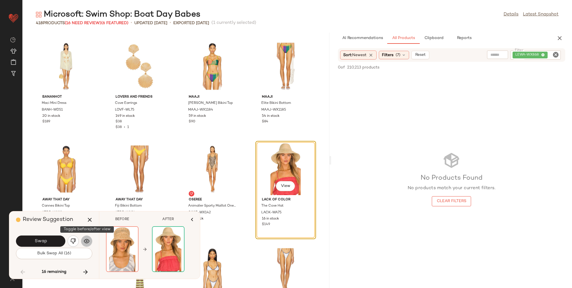
click at [84, 241] on img "button" at bounding box center [87, 241] width 6 height 6
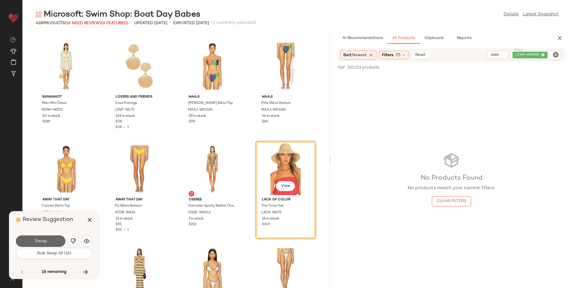
click at [54, 241] on button "Swap" at bounding box center [40, 240] width 49 height 11
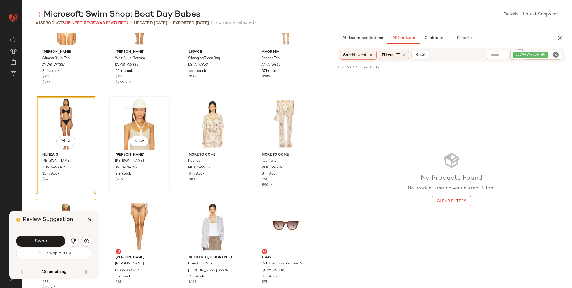
scroll to position [2928, 0]
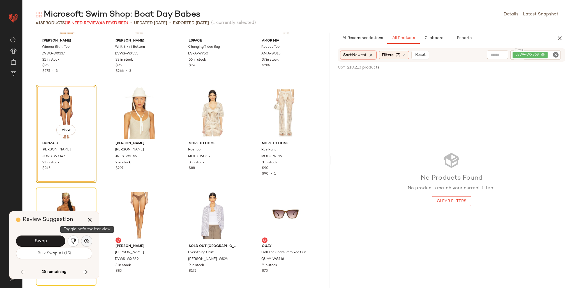
click at [85, 240] on img "button" at bounding box center [87, 241] width 6 height 6
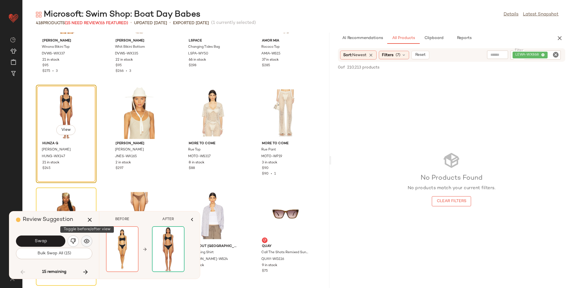
click at [85, 240] on img "button" at bounding box center [87, 241] width 6 height 6
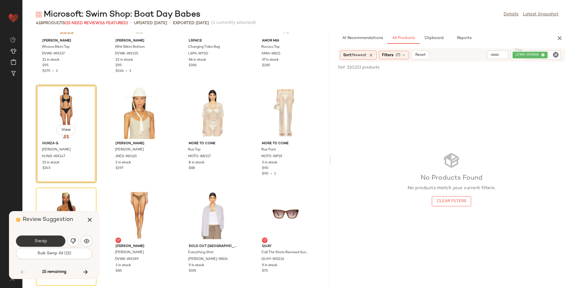
click at [48, 239] on button "Swap" at bounding box center [40, 240] width 49 height 11
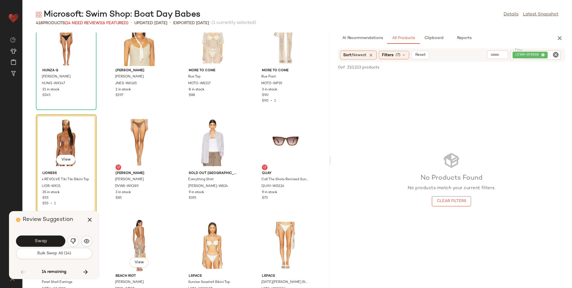
scroll to position [3002, 0]
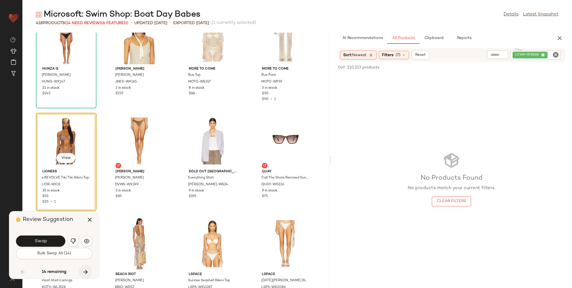
click at [86, 268] on icon "button" at bounding box center [85, 271] width 7 height 7
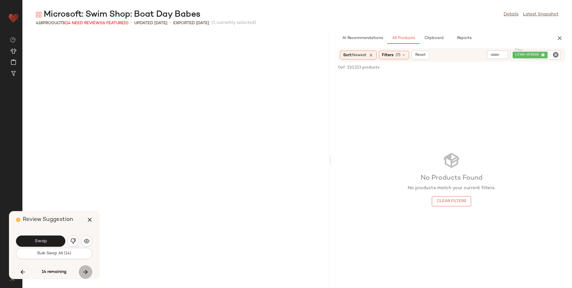
scroll to position [4000, 0]
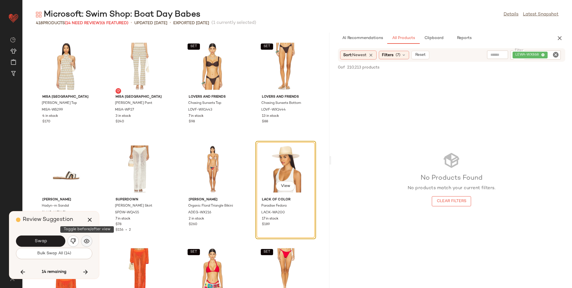
click at [87, 242] on img "button" at bounding box center [87, 241] width 6 height 6
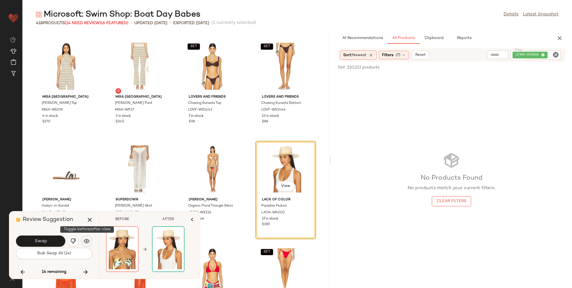
click at [87, 242] on img "button" at bounding box center [87, 241] width 6 height 6
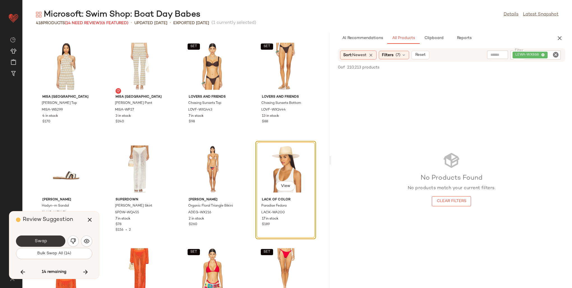
click at [43, 244] on button "Swap" at bounding box center [40, 240] width 49 height 11
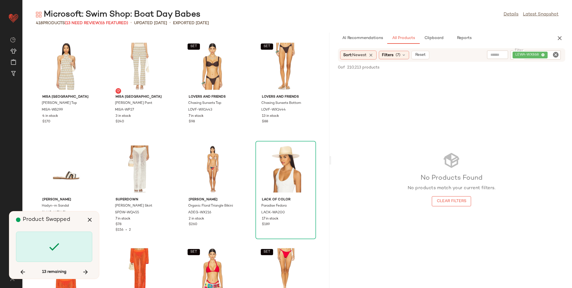
scroll to position [4308, 0]
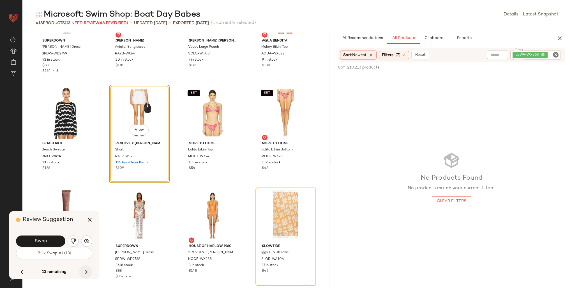
click at [84, 267] on button "button" at bounding box center [85, 271] width 13 height 13
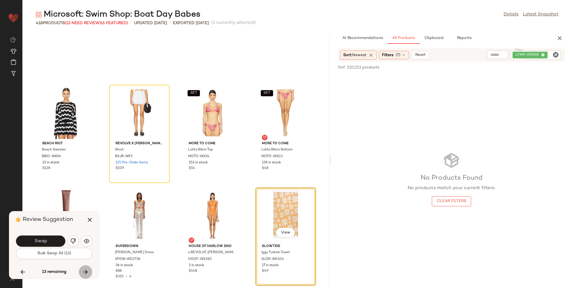
scroll to position [4410, 0]
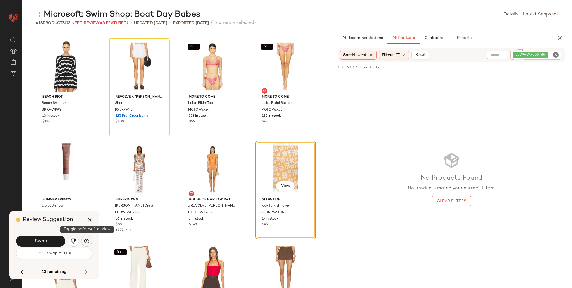
click at [89, 238] on button "button" at bounding box center [86, 240] width 11 height 11
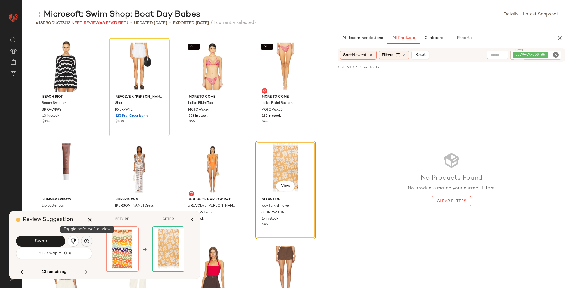
click at [89, 238] on img "button" at bounding box center [87, 241] width 6 height 6
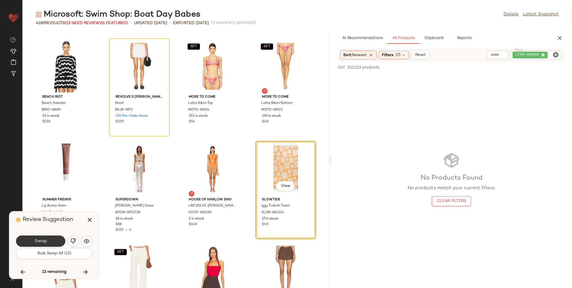
click at [40, 239] on span "Swap" at bounding box center [40, 240] width 13 height 5
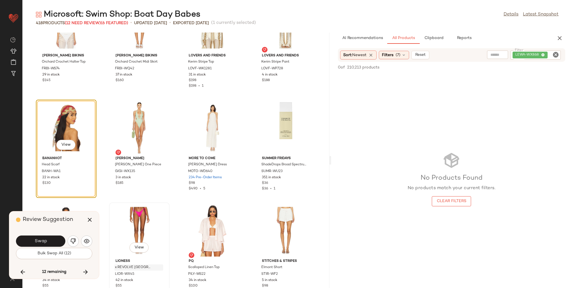
scroll to position [5287, 0]
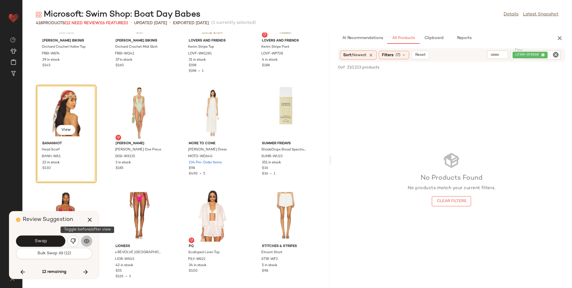
click at [87, 239] on img "button" at bounding box center [87, 241] width 6 height 6
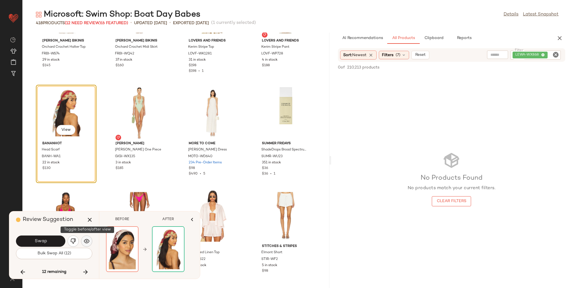
click at [87, 239] on img "button" at bounding box center [87, 241] width 6 height 6
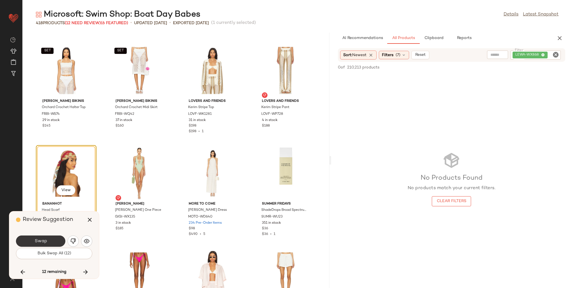
scroll to position [5259, 0]
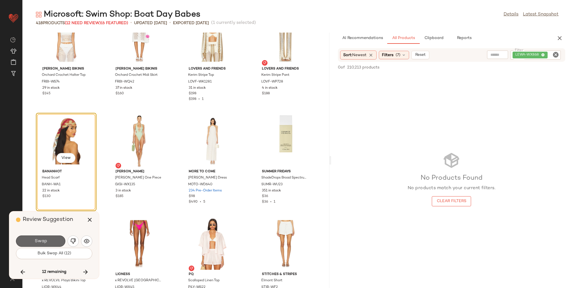
click at [47, 242] on span "Swap" at bounding box center [40, 240] width 13 height 5
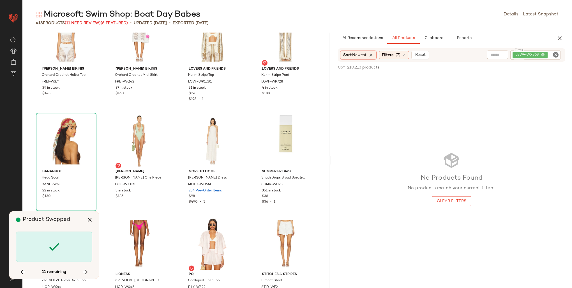
scroll to position [5744, 0]
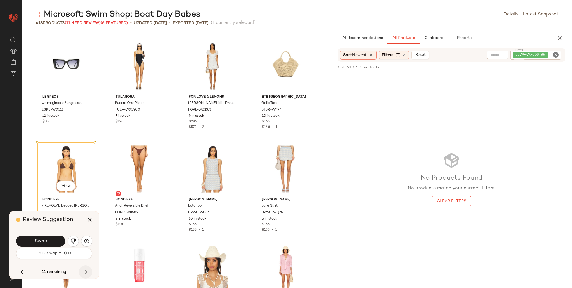
click at [86, 270] on icon "button" at bounding box center [85, 271] width 7 height 7
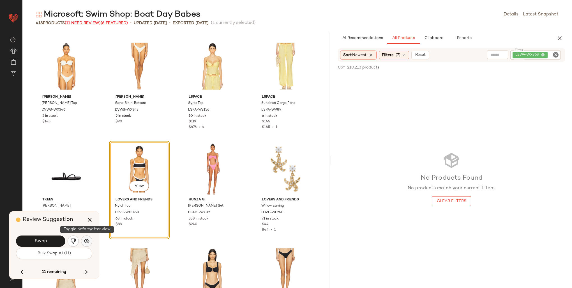
click at [84, 240] on img "button" at bounding box center [87, 241] width 6 height 6
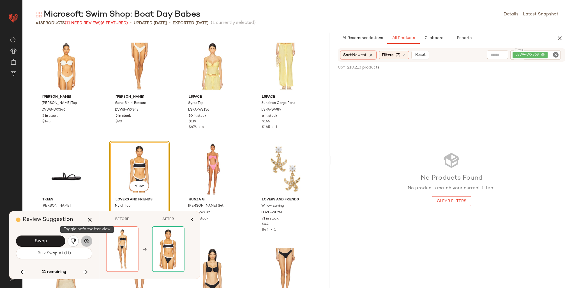
click at [84, 240] on img "button" at bounding box center [87, 241] width 6 height 6
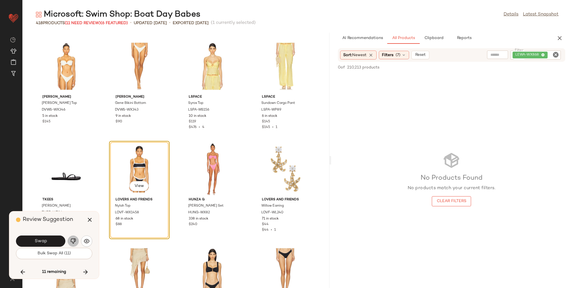
click at [71, 239] on img "button" at bounding box center [73, 241] width 6 height 6
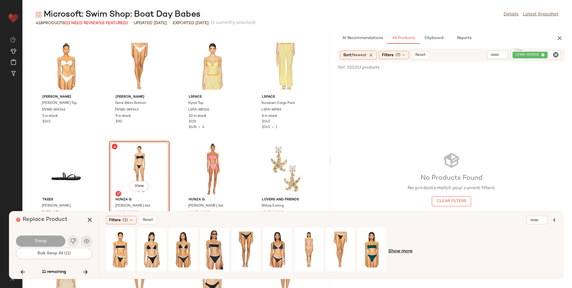
click at [398, 252] on span "Show more" at bounding box center [400, 251] width 24 height 7
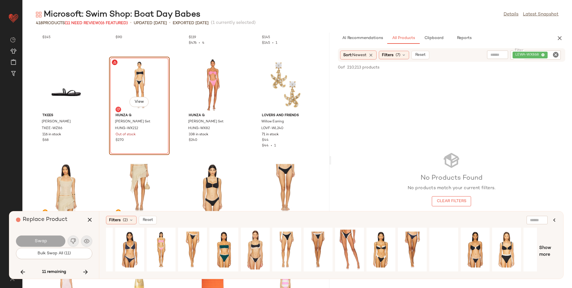
scroll to position [0, 163]
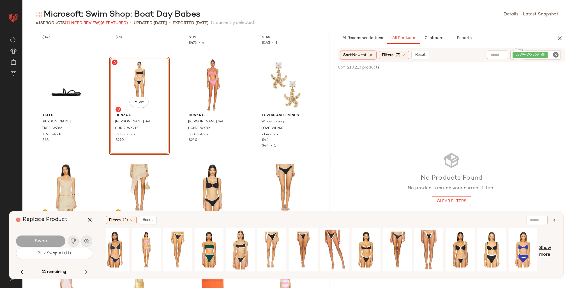
click at [548, 252] on span "Show more" at bounding box center [547, 250] width 17 height 13
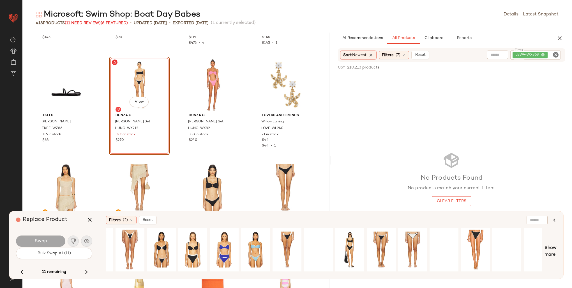
scroll to position [0, 471]
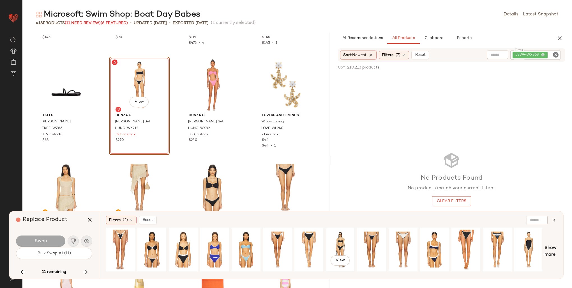
click at [339, 239] on div "View" at bounding box center [340, 249] width 25 height 40
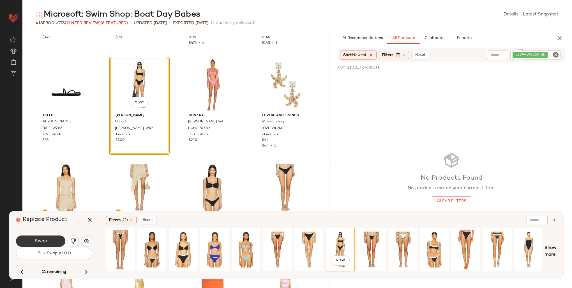
click at [45, 240] on span "Swap" at bounding box center [40, 240] width 13 height 5
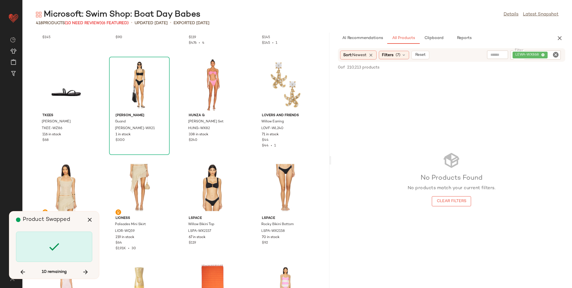
scroll to position [7180, 0]
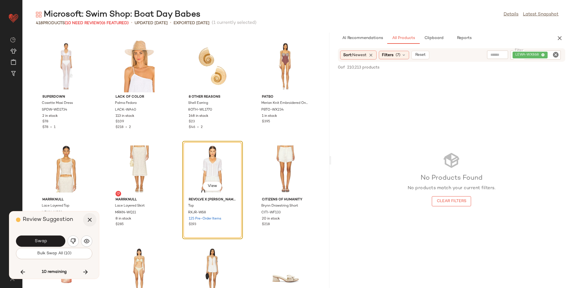
click at [90, 220] on icon "button" at bounding box center [89, 219] width 7 height 7
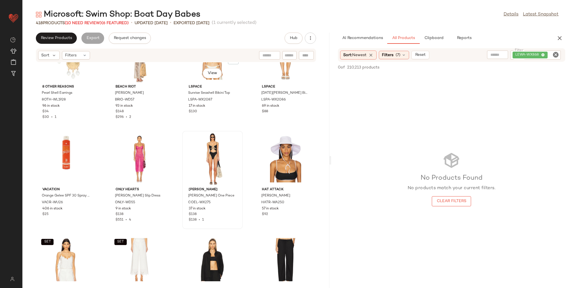
scroll to position [3228, 0]
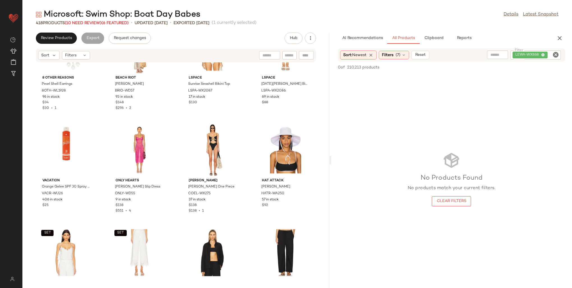
click at [544, 56] on div "LEWA-WX868" at bounding box center [535, 54] width 50 height 9
click at [506, 55] on icon at bounding box center [505, 55] width 4 height 4
click at [495, 54] on input "text" at bounding box center [495, 55] width 14 height 6
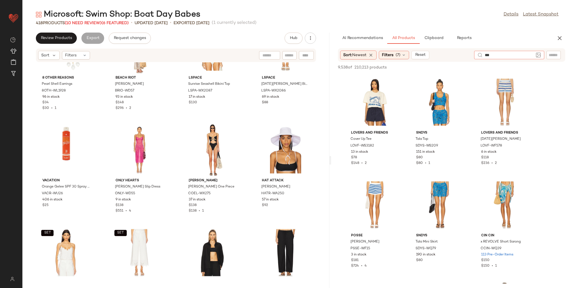
type input "****"
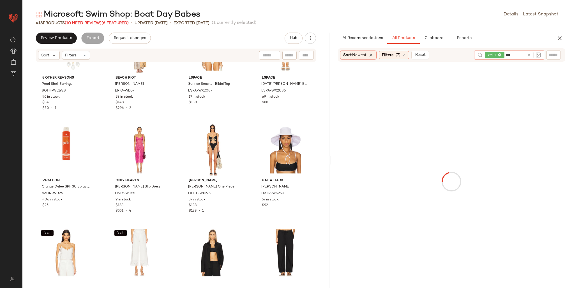
type input "****"
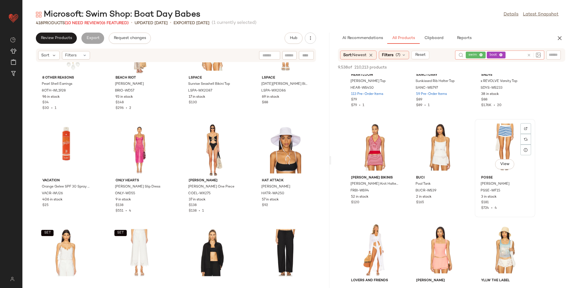
scroll to position [168, 0]
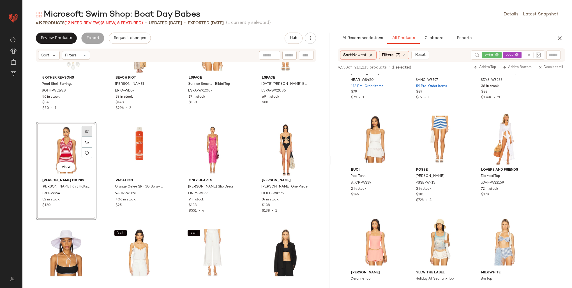
click at [85, 129] on img at bounding box center [86, 130] width 3 height 3
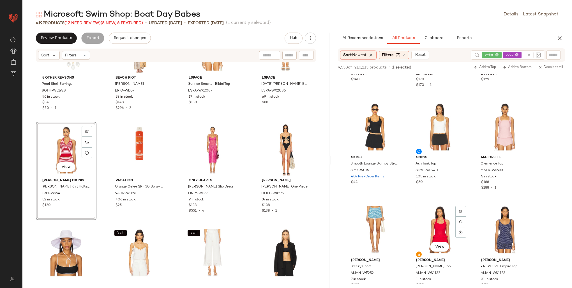
scroll to position [617, 0]
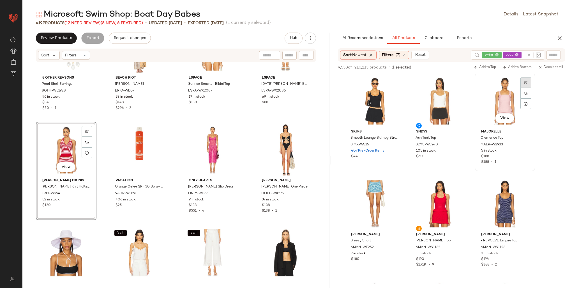
click at [527, 81] on img at bounding box center [525, 82] width 3 height 3
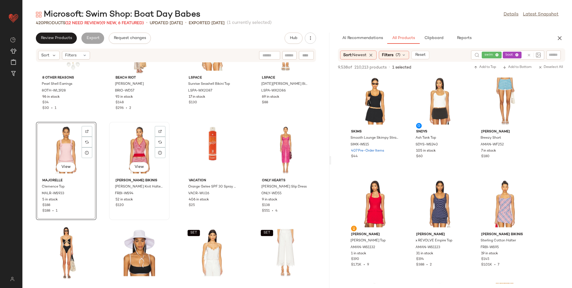
click at [135, 146] on div "View" at bounding box center [139, 150] width 57 height 52
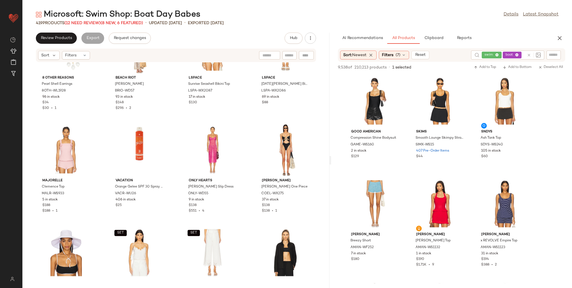
click at [556, 55] on input "text" at bounding box center [553, 55] width 10 height 6
paste input "**********"
type input "**********"
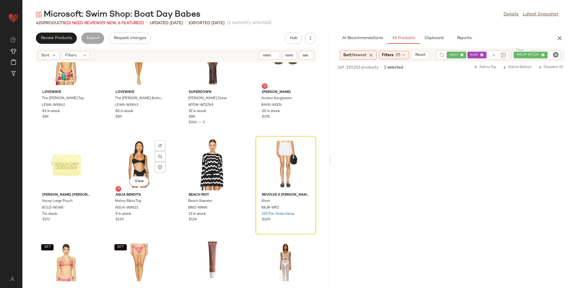
scroll to position [4349, 0]
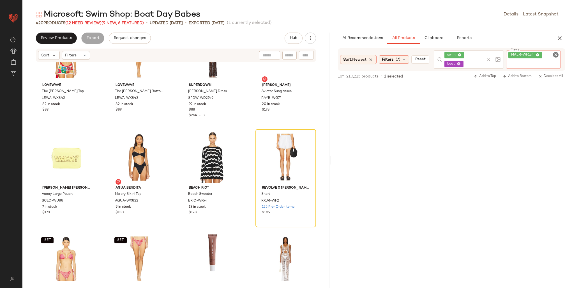
click at [544, 56] on div "MALR-WF124" at bounding box center [533, 58] width 55 height 17
click at [538, 54] on icon at bounding box center [538, 55] width 4 height 4
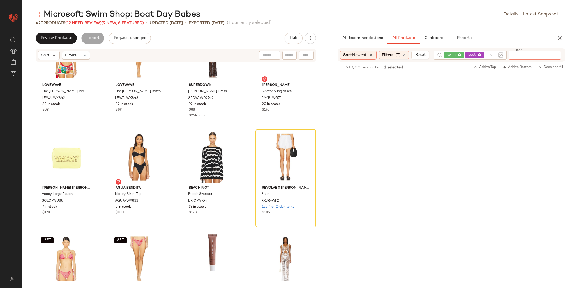
click at [534, 40] on div "AI Recommendations All Products Clipboard Reports" at bounding box center [442, 38] width 209 height 11
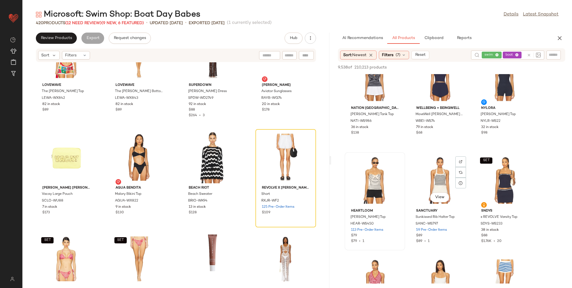
scroll to position [28, 0]
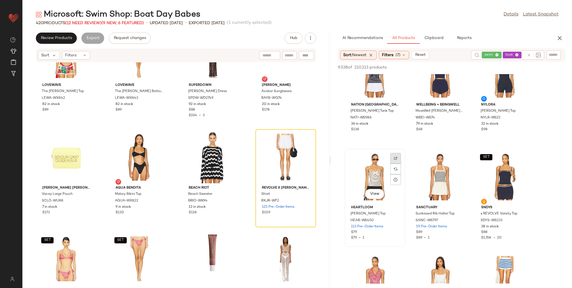
click at [393, 163] on div at bounding box center [395, 168] width 11 height 11
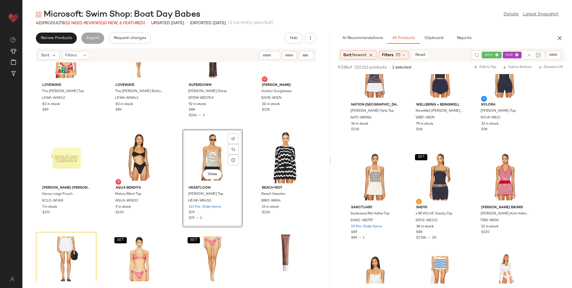
click at [558, 54] on input "text" at bounding box center [553, 55] width 10 height 6
paste input "********"
type input "********"
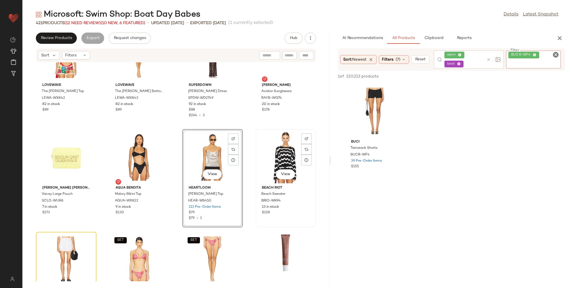
click at [270, 151] on div "View" at bounding box center [285, 157] width 57 height 52
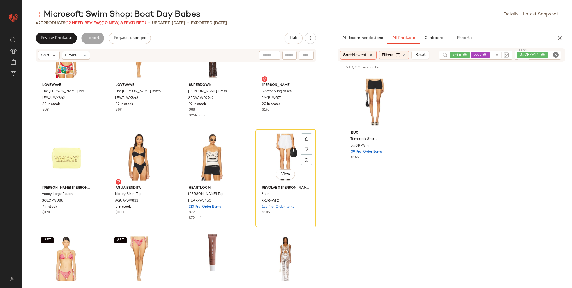
click at [270, 151] on div "View" at bounding box center [285, 157] width 57 height 52
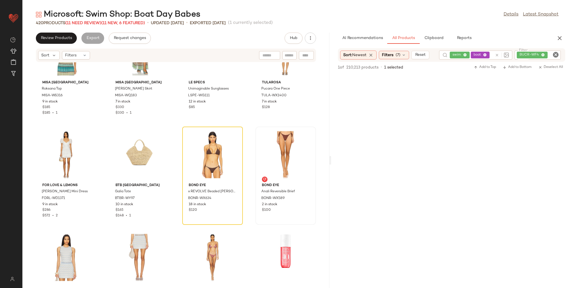
scroll to position [5807, 0]
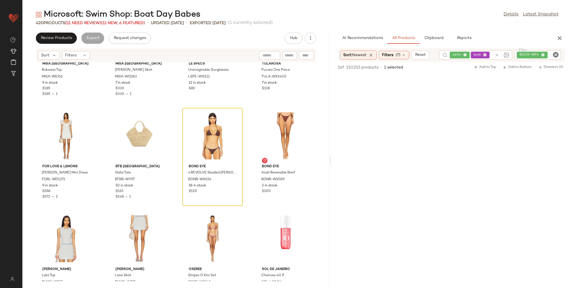
click at [543, 53] on div "BUCR-WF4" at bounding box center [537, 54] width 46 height 9
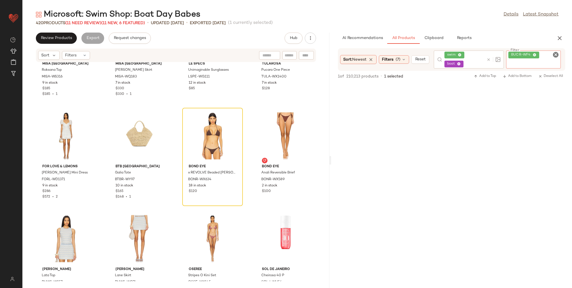
click at [534, 54] on icon at bounding box center [534, 55] width 4 height 4
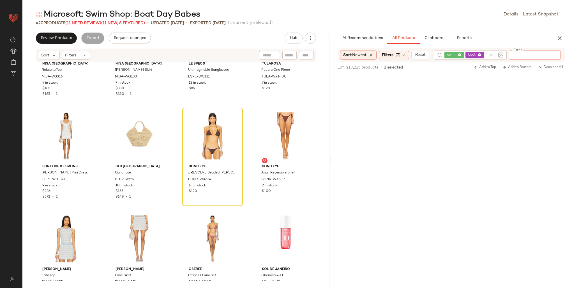
click at [495, 55] on div "swim boat" at bounding box center [470, 54] width 73 height 9
click at [527, 53] on icon at bounding box center [529, 55] width 4 height 4
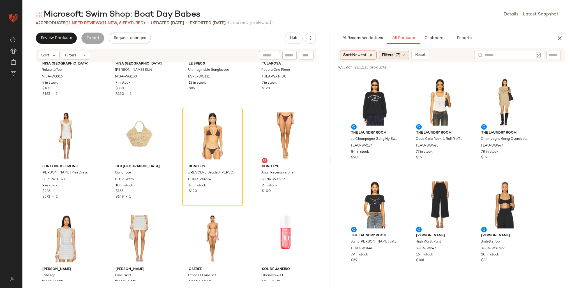
click at [399, 54] on span "(7)" at bounding box center [397, 55] width 5 height 6
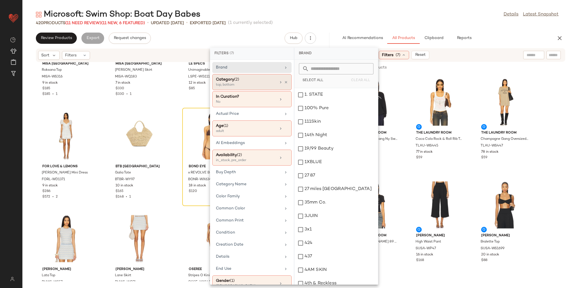
click at [236, 78] on span "(2)" at bounding box center [236, 79] width 5 height 4
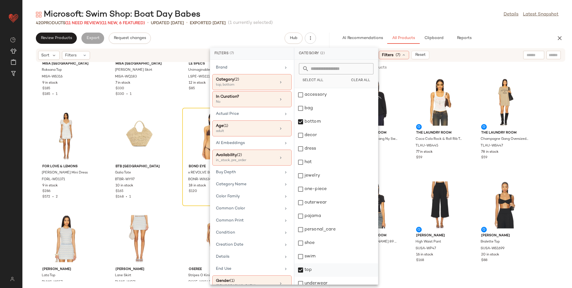
click at [311, 276] on div "top" at bounding box center [336, 282] width 84 height 13
click at [306, 263] on div "swim" at bounding box center [336, 269] width 84 height 13
click at [307, 128] on div "bottom" at bounding box center [336, 134] width 84 height 13
click at [508, 36] on div "AI Recommendations All Products Clipboard Reports" at bounding box center [442, 38] width 209 height 11
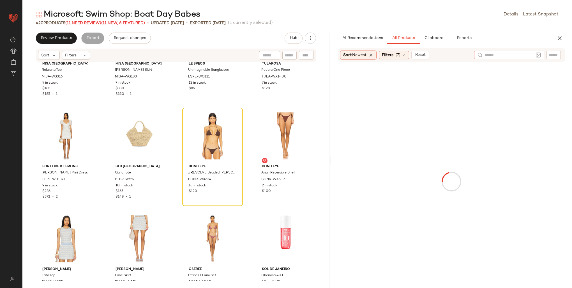
click at [535, 55] on div at bounding box center [509, 55] width 70 height 8
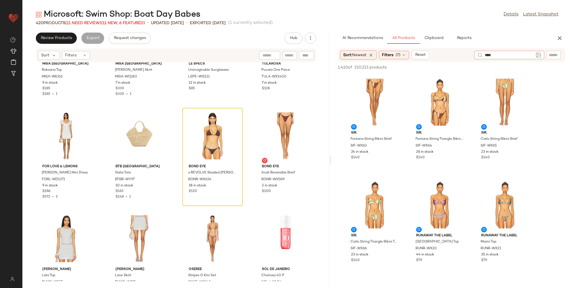
type input "*****"
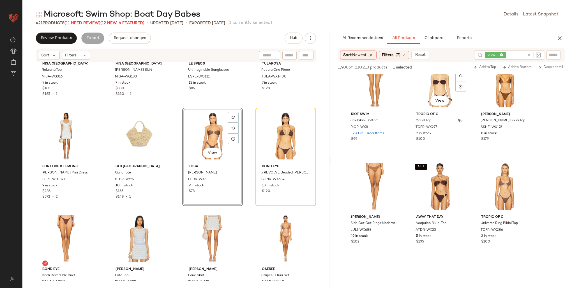
scroll to position [841, 0]
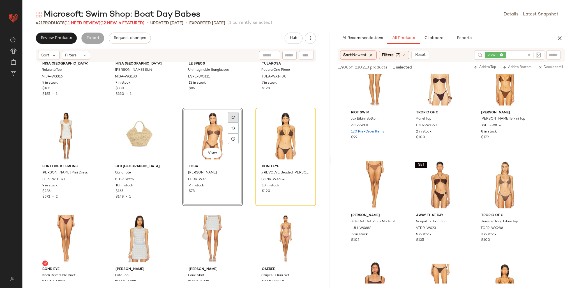
click at [229, 122] on div at bounding box center [233, 127] width 11 height 11
click at [554, 56] on input "text" at bounding box center [553, 55] width 10 height 6
paste input "********"
type input "********"
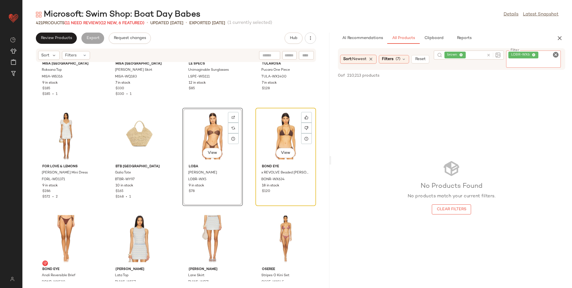
click at [273, 121] on div "View" at bounding box center [285, 136] width 57 height 52
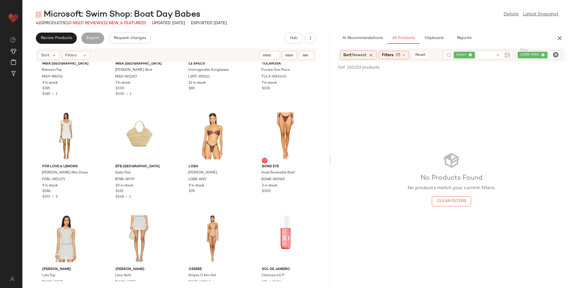
click at [542, 54] on div "LOBR-WX6" at bounding box center [537, 54] width 45 height 9
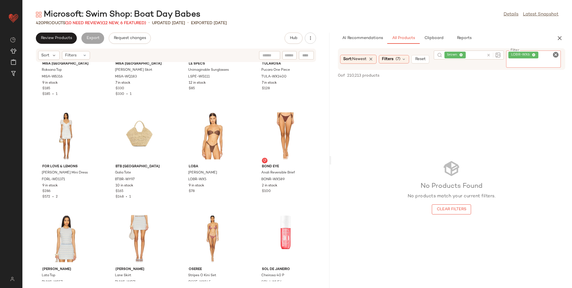
click at [535, 53] on icon at bounding box center [534, 55] width 4 height 4
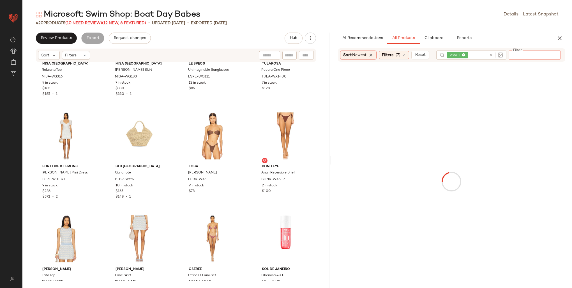
click at [533, 33] on div "AI Recommendations All Products Clipboard Reports" at bounding box center [442, 38] width 209 height 11
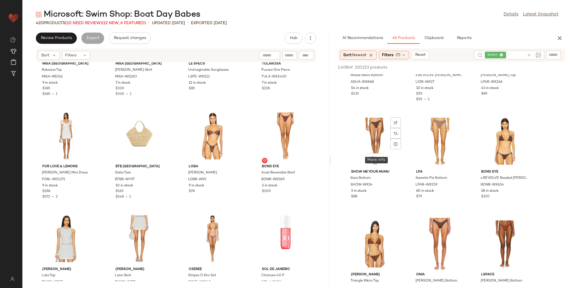
scroll to position [476, 0]
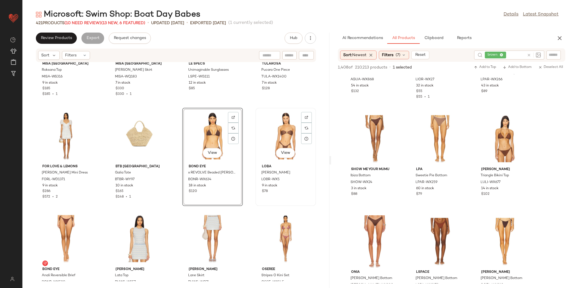
click at [274, 140] on div "View" at bounding box center [285, 136] width 57 height 52
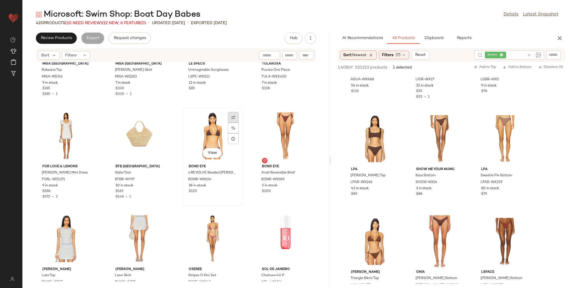
click at [234, 122] on div at bounding box center [233, 127] width 11 height 11
click at [554, 55] on input "text" at bounding box center [553, 55] width 10 height 6
paste input "**********"
type input "**********"
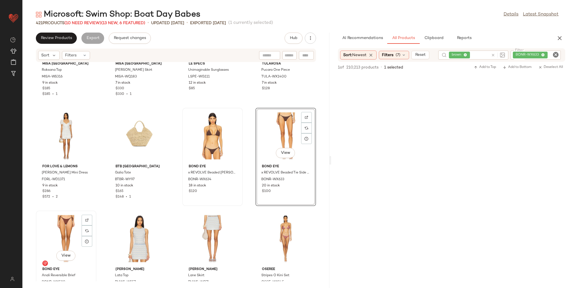
click at [63, 231] on div "View" at bounding box center [66, 238] width 57 height 52
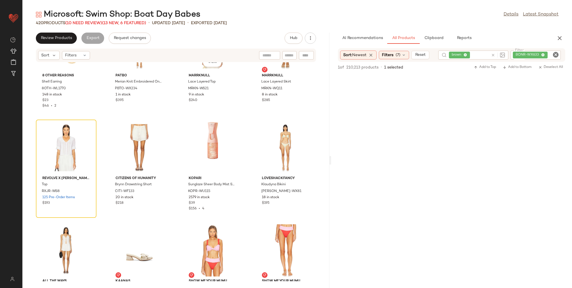
scroll to position [7348, 0]
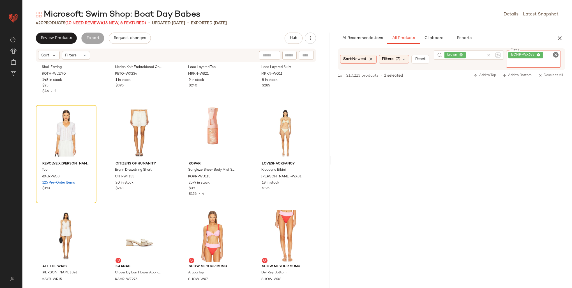
click at [540, 54] on icon at bounding box center [538, 55] width 4 height 4
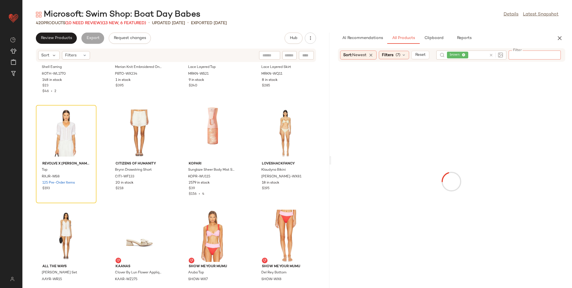
click at [492, 53] on div "brown" at bounding box center [471, 54] width 70 height 9
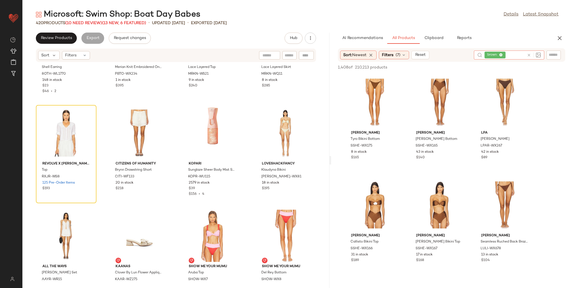
drag, startPoint x: 501, startPoint y: 54, endPoint x: 489, endPoint y: 54, distance: 11.2
click at [501, 54] on icon at bounding box center [501, 55] width 4 height 4
click at [393, 55] on span "Filters" at bounding box center [387, 55] width 11 height 6
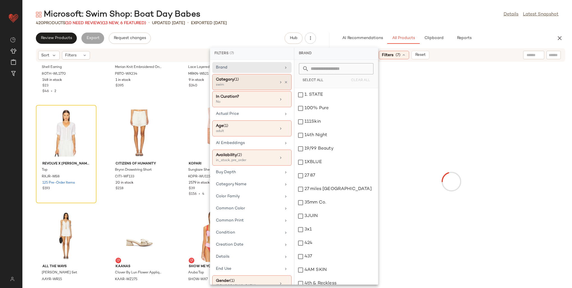
click at [246, 80] on div "Category (1)" at bounding box center [246, 80] width 60 height 6
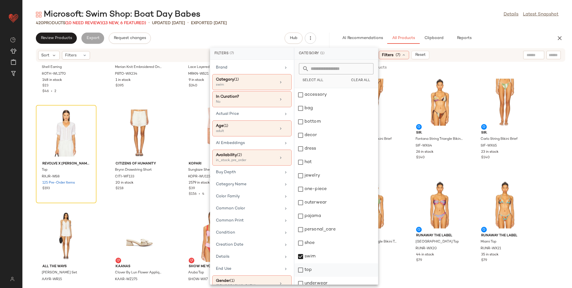
click at [313, 276] on div "top" at bounding box center [336, 282] width 84 height 13
click at [307, 263] on div "swim" at bounding box center [336, 269] width 84 height 13
click at [322, 128] on div "bottom" at bounding box center [336, 134] width 84 height 13
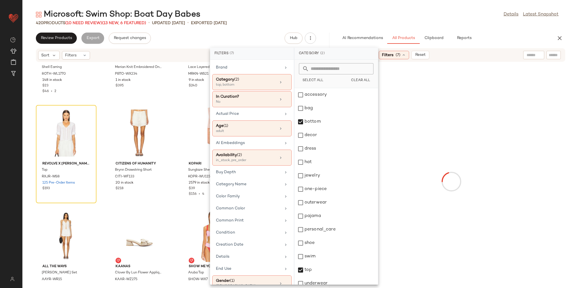
click at [537, 56] on div at bounding box center [533, 55] width 21 height 8
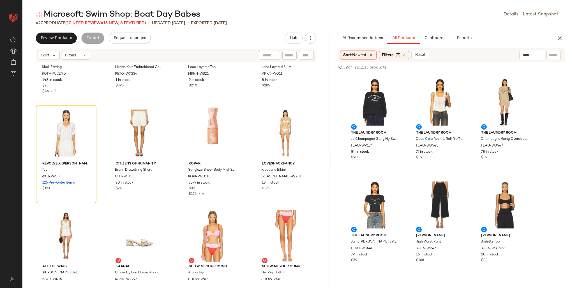
type input "*****"
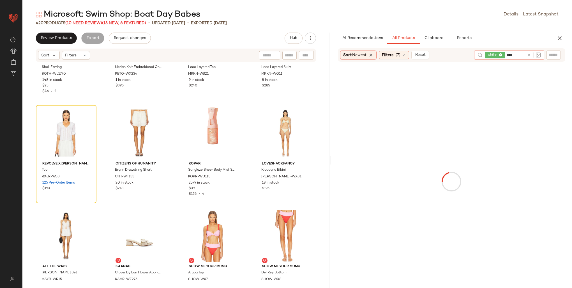
type input "*****"
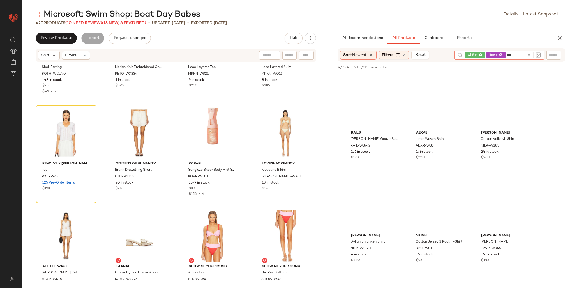
type input "****"
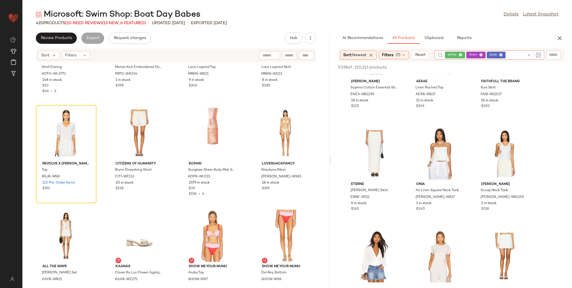
scroll to position [1709, 0]
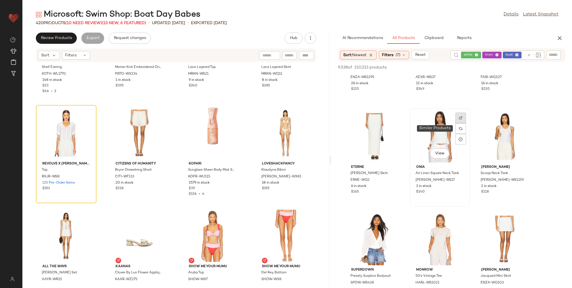
click at [461, 126] on div at bounding box center [460, 128] width 11 height 32
click at [462, 117] on img at bounding box center [460, 117] width 3 height 3
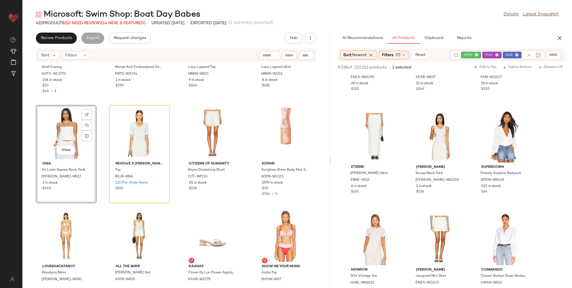
click at [551, 55] on input "text" at bounding box center [553, 55] width 10 height 6
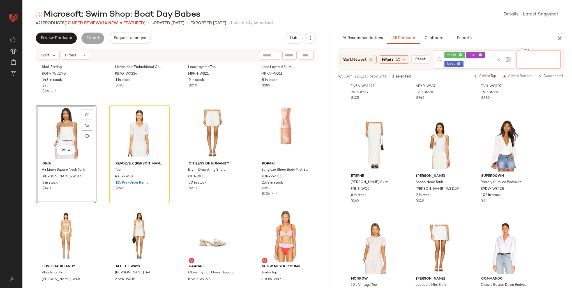
paste input "********"
type input "********"
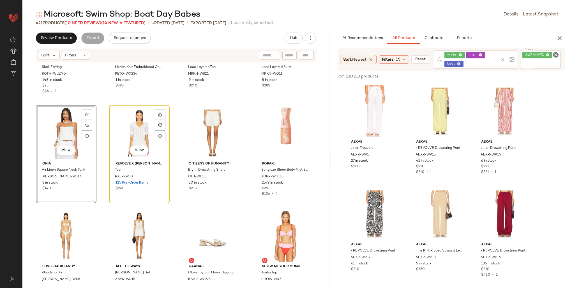
click at [124, 129] on div "View" at bounding box center [139, 133] width 57 height 52
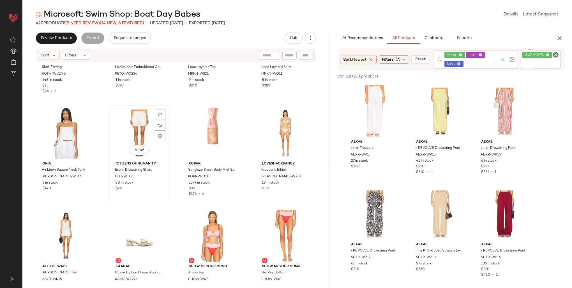
click at [127, 126] on div "View" at bounding box center [139, 133] width 57 height 52
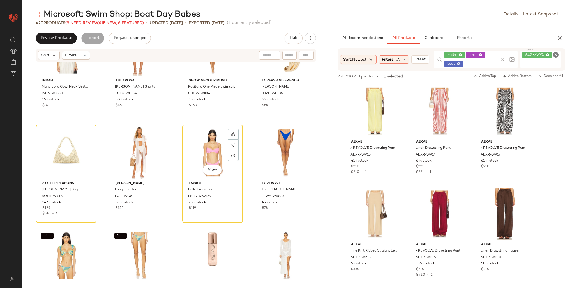
scroll to position [8048, 0]
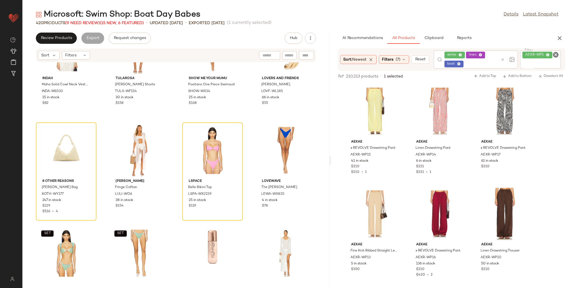
click at [550, 52] on div "AEXR-WP1" at bounding box center [540, 58] width 41 height 17
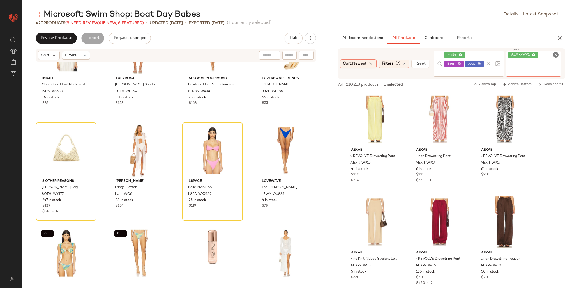
click at [533, 53] on icon at bounding box center [534, 55] width 4 height 4
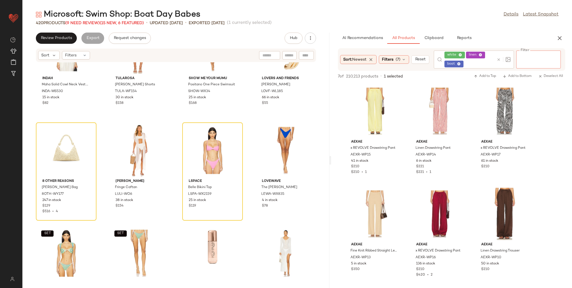
click at [502, 58] on div "white linen boat" at bounding box center [474, 59] width 80 height 18
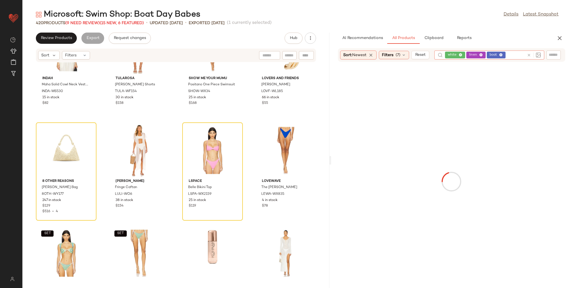
click at [529, 57] on icon at bounding box center [529, 55] width 4 height 4
click at [400, 54] on span "(7)" at bounding box center [397, 55] width 5 height 6
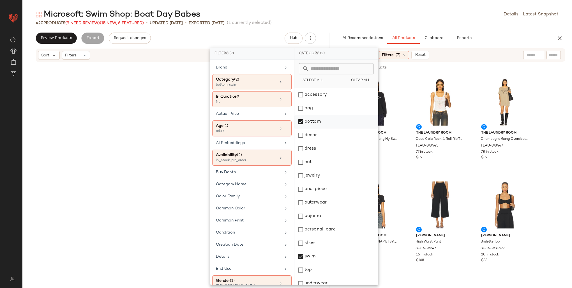
scroll to position [8048, 0]
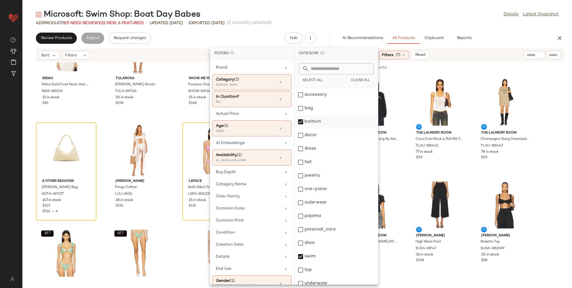
click at [307, 128] on div "bottom" at bounding box center [336, 134] width 84 height 13
click at [506, 39] on div "AI Recommendations All Products Clipboard Reports" at bounding box center [442, 38] width 209 height 11
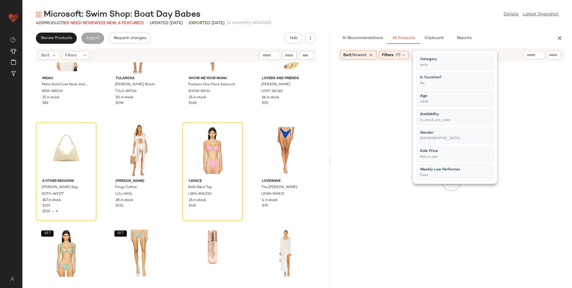
click at [536, 56] on div at bounding box center [533, 55] width 21 height 8
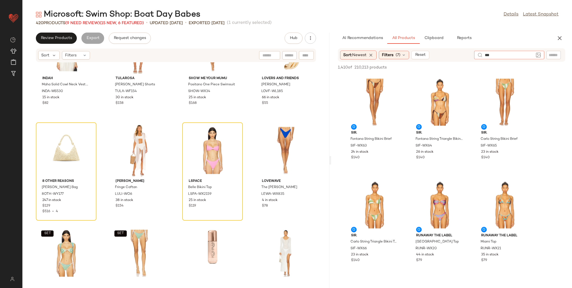
type input "****"
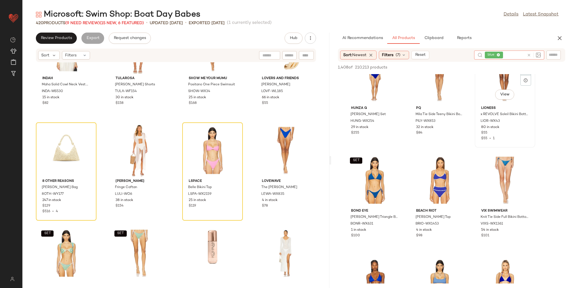
scroll to position [28, 0]
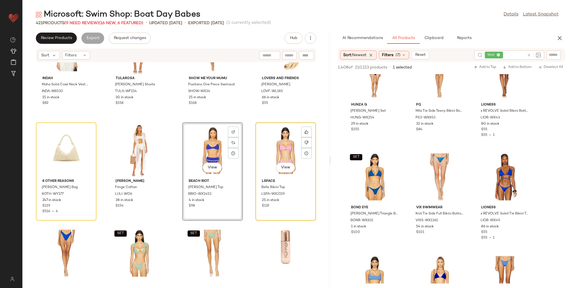
click at [274, 152] on div "View" at bounding box center [285, 150] width 57 height 52
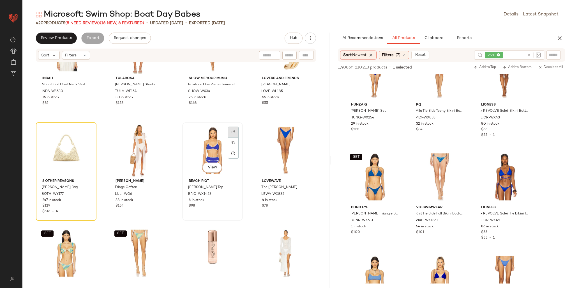
click at [235, 137] on div at bounding box center [233, 142] width 11 height 11
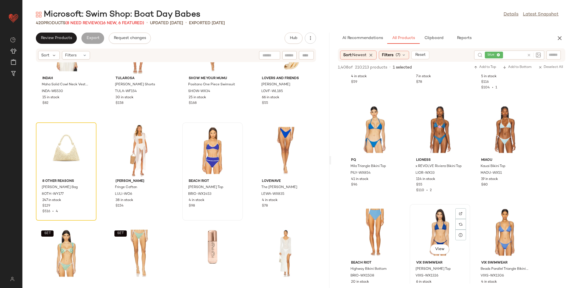
scroll to position [280, 0]
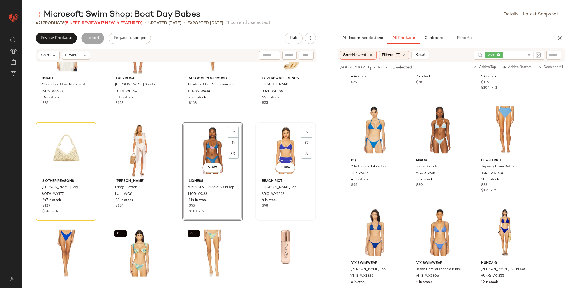
click at [274, 148] on div "View" at bounding box center [285, 150] width 57 height 52
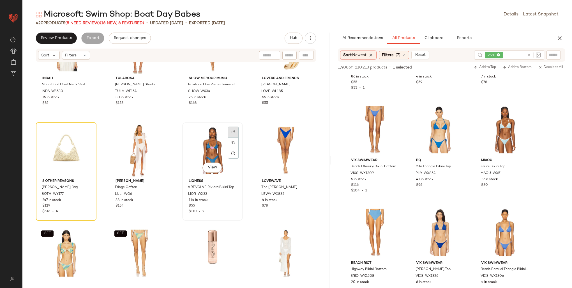
click at [229, 137] on div at bounding box center [233, 142] width 11 height 11
click at [550, 54] on input "text" at bounding box center [553, 55] width 10 height 6
paste input "*********"
type input "*********"
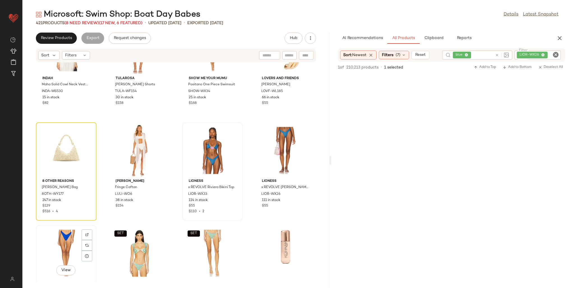
click at [61, 250] on div "View" at bounding box center [66, 253] width 57 height 52
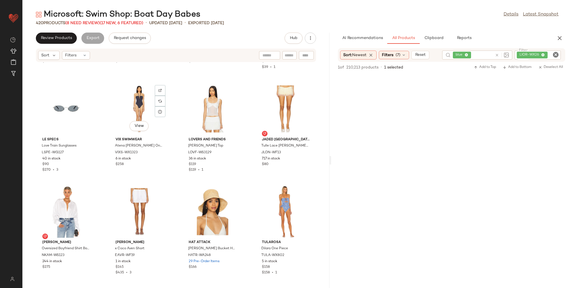
scroll to position [10552, 0]
click at [81, 23] on span "(8 Need Review)" at bounding box center [82, 23] width 34 height 4
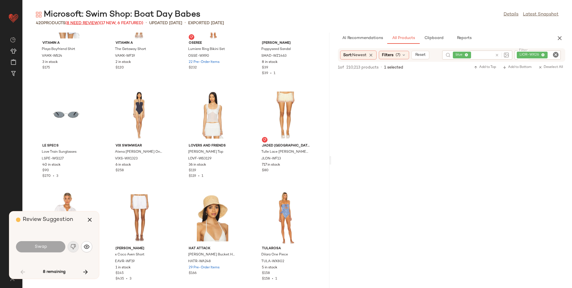
scroll to position [10516, 0]
click at [81, 268] on button "button" at bounding box center [85, 271] width 13 height 13
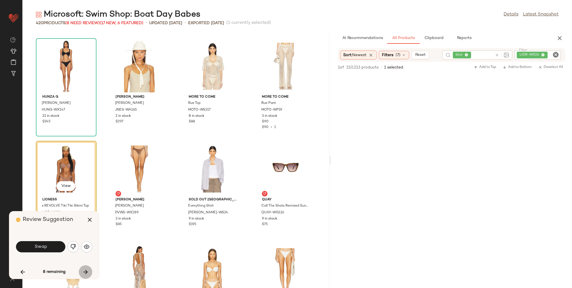
click at [85, 269] on icon "button" at bounding box center [85, 271] width 7 height 7
click at [87, 223] on icon "button" at bounding box center [89, 219] width 7 height 7
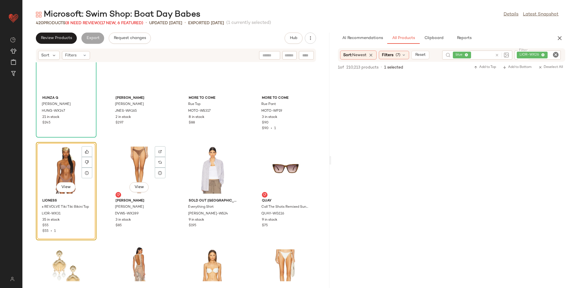
scroll to position [3002, 0]
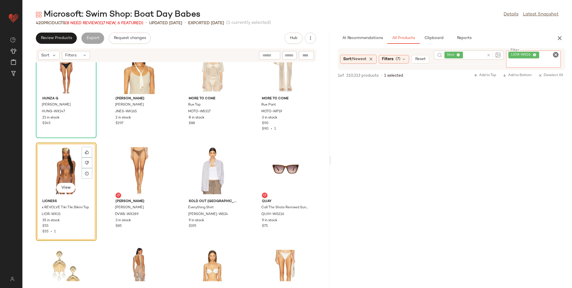
click at [544, 55] on div "LIOR-WX26" at bounding box center [533, 58] width 55 height 17
click at [536, 54] on icon at bounding box center [534, 55] width 4 height 4
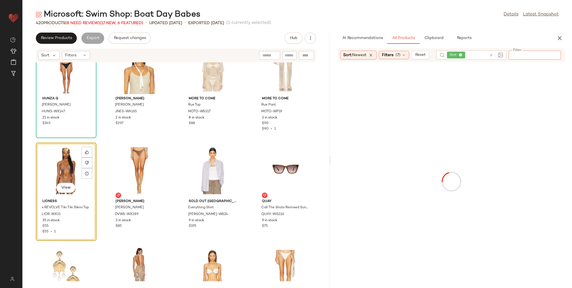
click at [491, 54] on div "blue" at bounding box center [471, 54] width 70 height 9
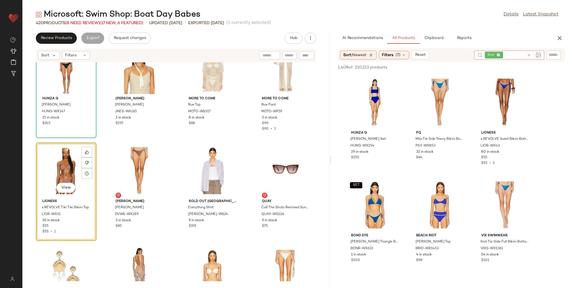
click at [498, 55] on icon at bounding box center [499, 55] width 4 height 4
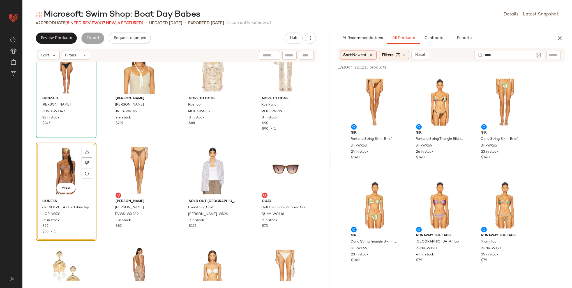
type input "*****"
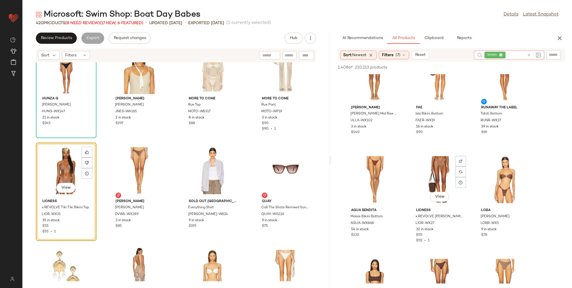
scroll to position [336, 0]
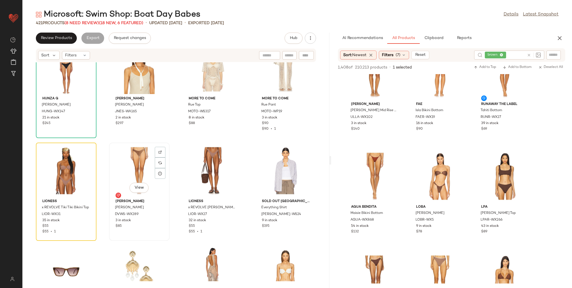
click at [143, 164] on div "View" at bounding box center [139, 170] width 57 height 52
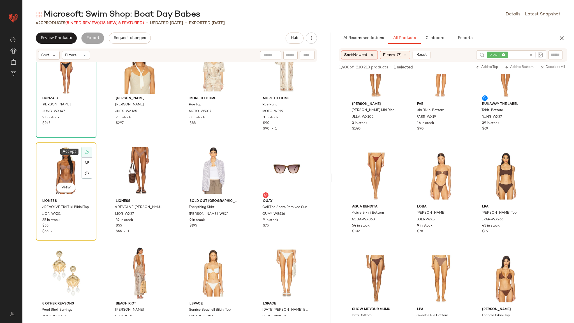
click at [85, 150] on icon at bounding box center [87, 152] width 4 height 4
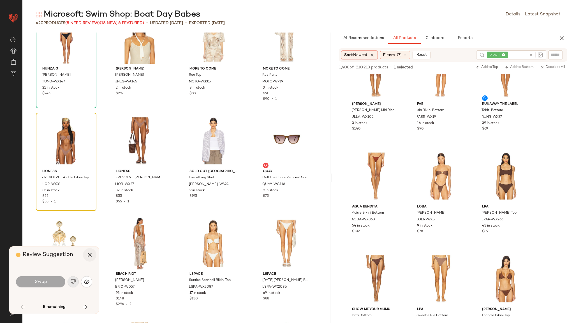
click at [90, 252] on icon "button" at bounding box center [89, 254] width 7 height 7
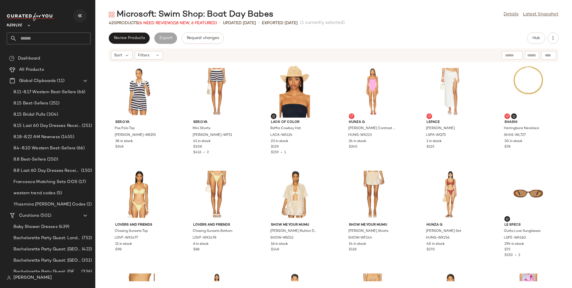
click at [78, 13] on icon "button" at bounding box center [80, 15] width 7 height 7
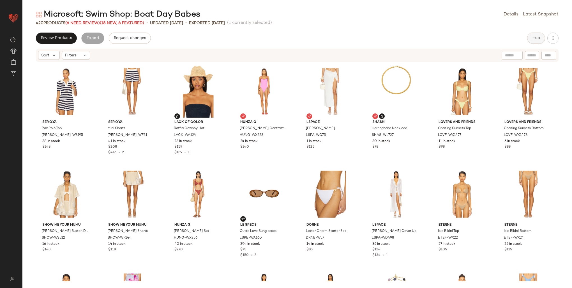
click at [533, 38] on span "Hub" at bounding box center [536, 38] width 8 height 4
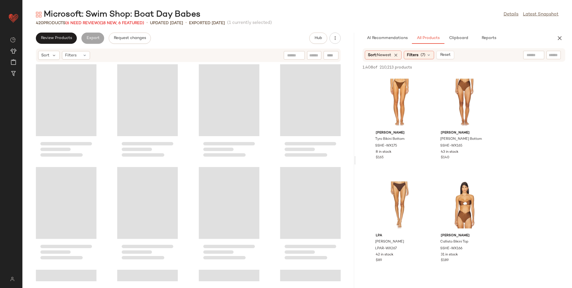
drag, startPoint x: 297, startPoint y: 119, endPoint x: 356, endPoint y: 125, distance: 59.4
click at [356, 125] on div "Microsoft: Swim Shop: Boat Day Babes Details Latest Snapshot 420 Products (6 Ne…" at bounding box center [296, 148] width 549 height 279
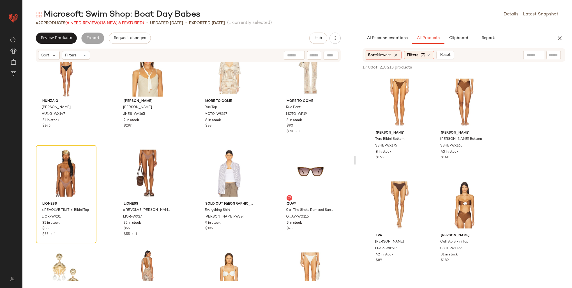
scroll to position [3003, 0]
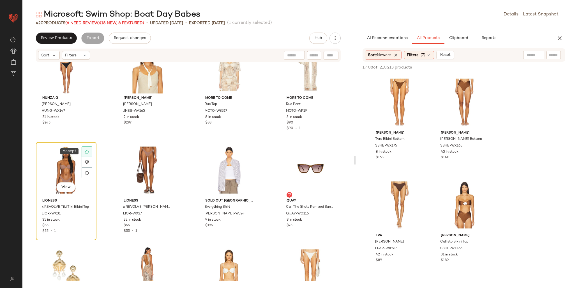
click at [87, 152] on icon at bounding box center [87, 151] width 4 height 4
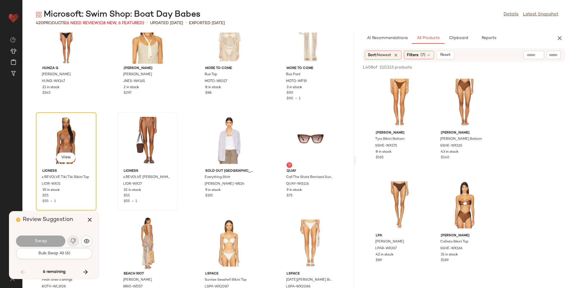
scroll to position [2974, 0]
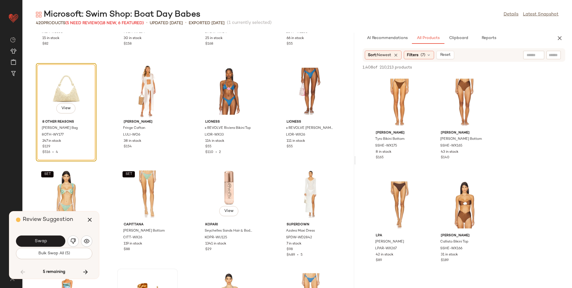
scroll to position [8084, 0]
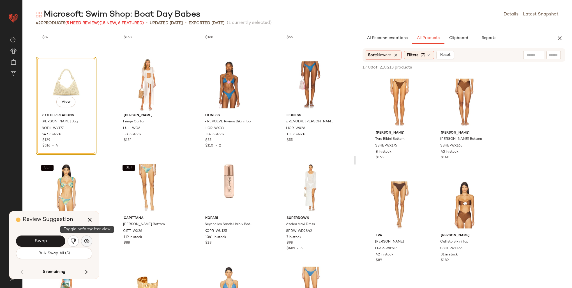
click at [85, 242] on img "button" at bounding box center [87, 241] width 6 height 6
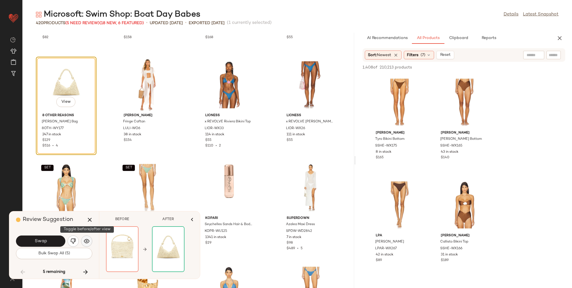
click at [85, 242] on img "button" at bounding box center [87, 241] width 6 height 6
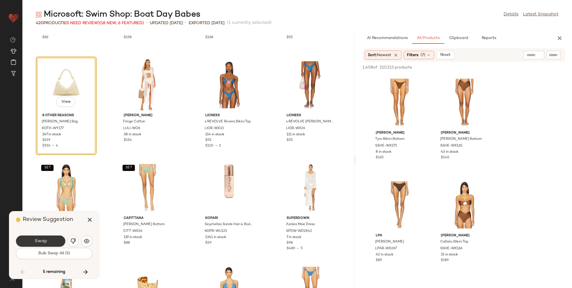
click at [39, 239] on span "Swap" at bounding box center [40, 240] width 13 height 5
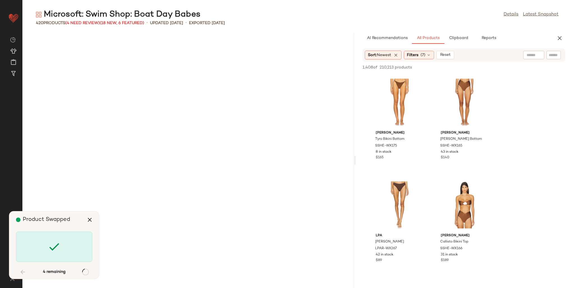
scroll to position [8616, 0]
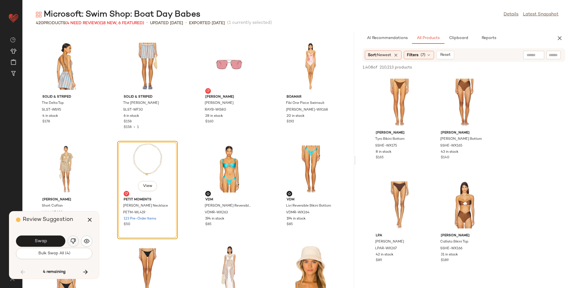
click at [73, 239] on img "button" at bounding box center [73, 241] width 6 height 6
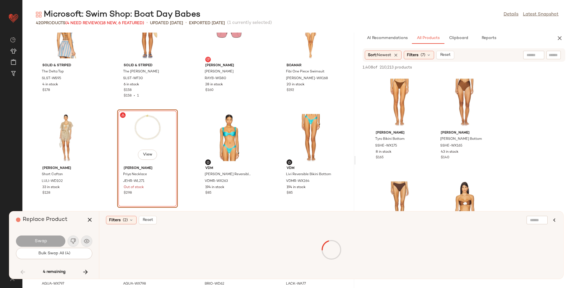
scroll to position [8672, 0]
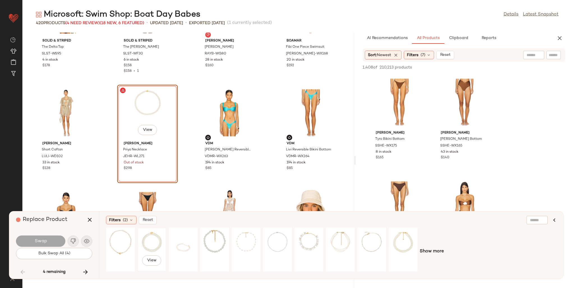
click at [154, 238] on div "View" at bounding box center [151, 249] width 25 height 40
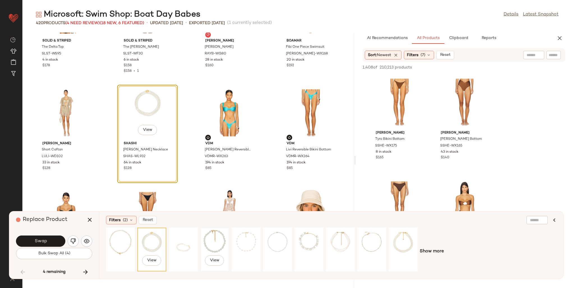
click at [219, 241] on div "View" at bounding box center [214, 249] width 25 height 40
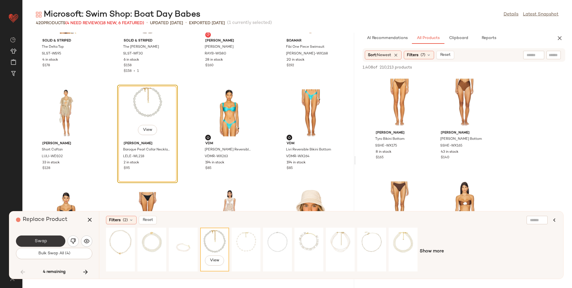
click at [55, 238] on button "Swap" at bounding box center [40, 240] width 49 height 11
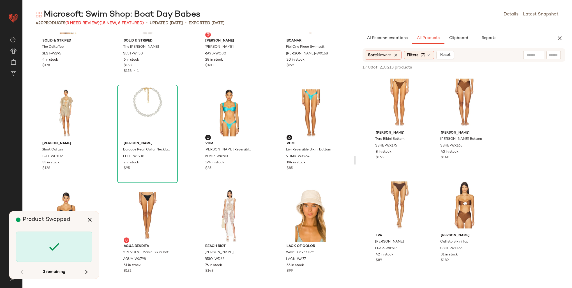
scroll to position [9129, 0]
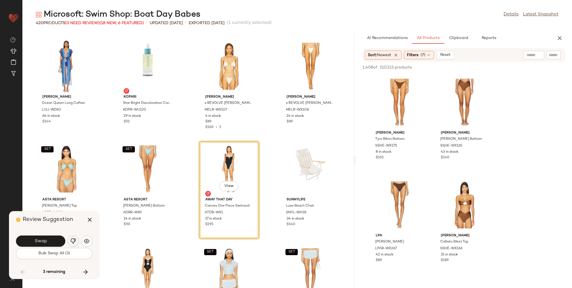
click at [68, 240] on button "button" at bounding box center [73, 240] width 11 height 11
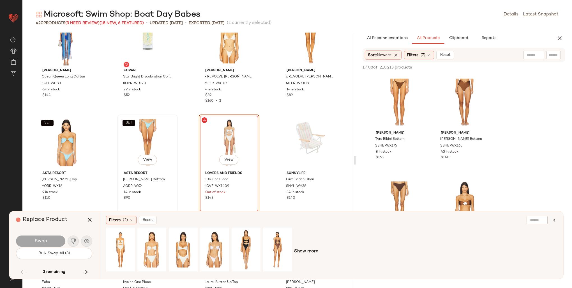
scroll to position [9157, 0]
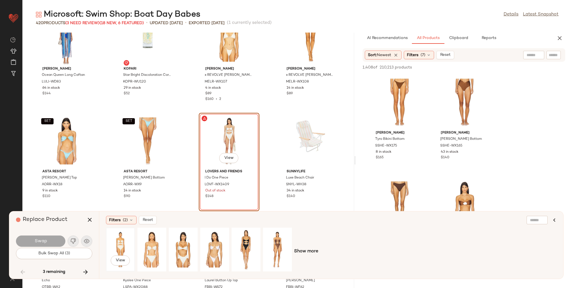
click at [123, 241] on div "View" at bounding box center [120, 249] width 25 height 40
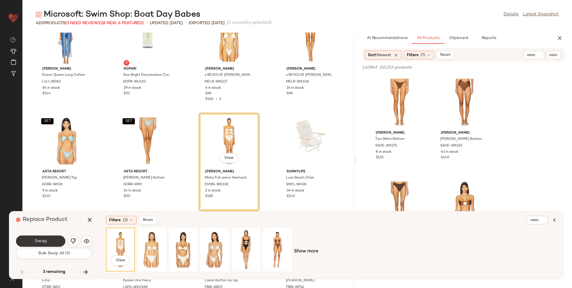
click at [47, 241] on button "Swap" at bounding box center [40, 240] width 49 height 11
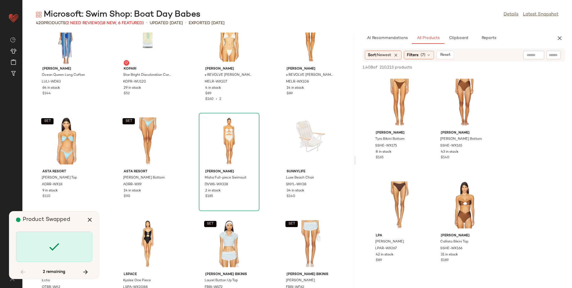
scroll to position [9744, 0]
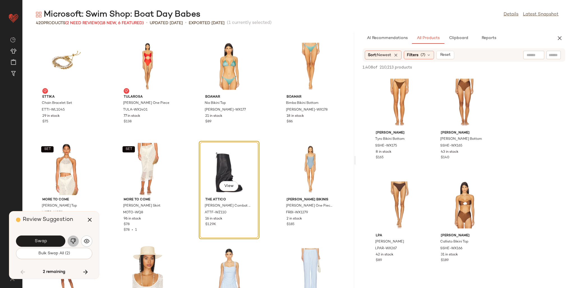
click at [73, 239] on img "button" at bounding box center [73, 241] width 6 height 6
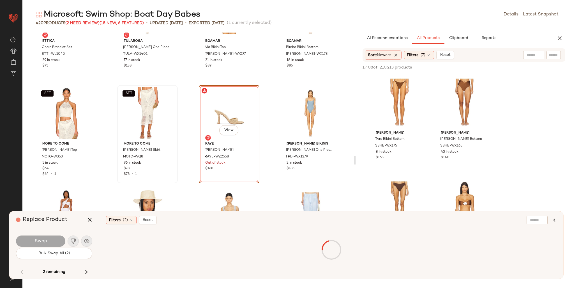
scroll to position [9800, 0]
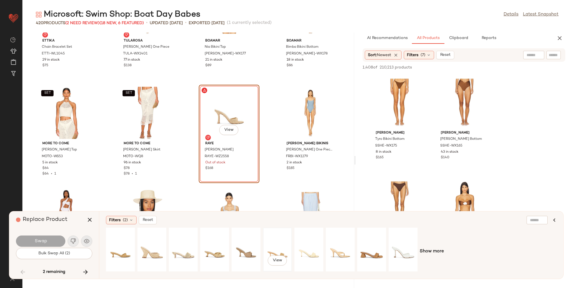
click at [269, 244] on div "View" at bounding box center [277, 249] width 25 height 40
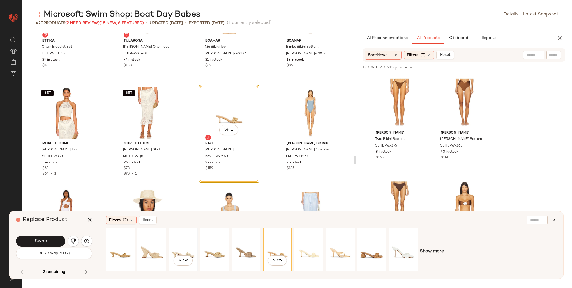
click at [183, 239] on div "View" at bounding box center [183, 249] width 25 height 40
click at [217, 245] on div "View" at bounding box center [214, 249] width 25 height 40
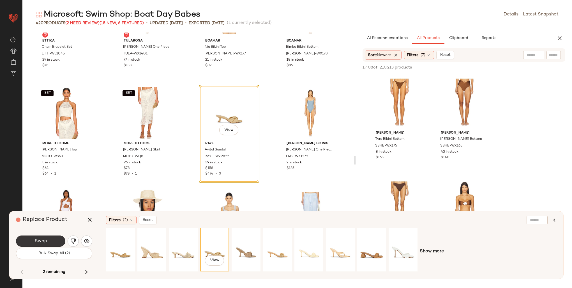
click at [42, 240] on span "Swap" at bounding box center [40, 240] width 13 height 5
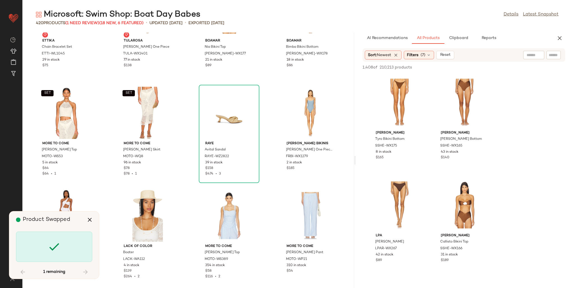
scroll to position [9949, 0]
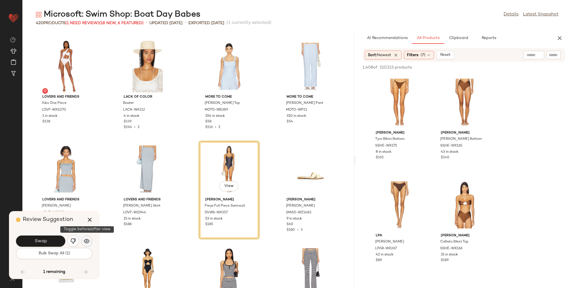
click at [87, 238] on img "button" at bounding box center [87, 241] width 6 height 6
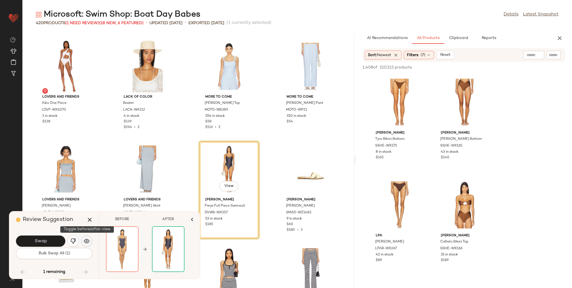
click at [86, 238] on img "button" at bounding box center [87, 241] width 6 height 6
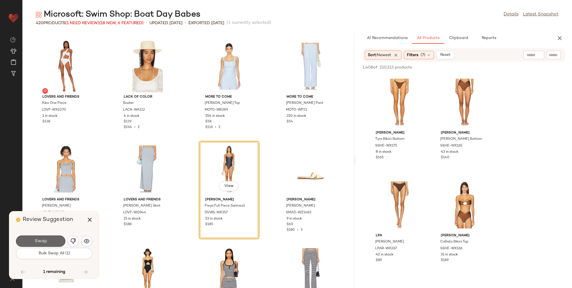
click at [47, 242] on button "Swap" at bounding box center [40, 240] width 49 height 11
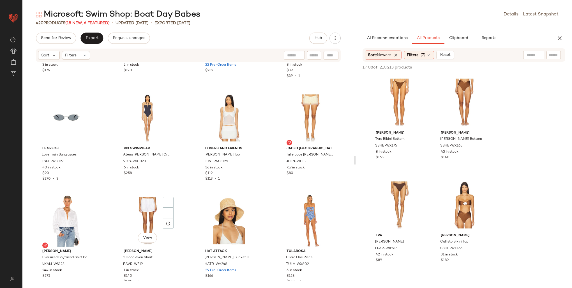
scroll to position [10552, 0]
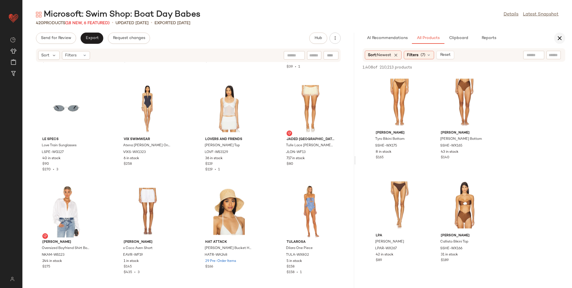
click at [560, 39] on icon "button" at bounding box center [559, 38] width 7 height 7
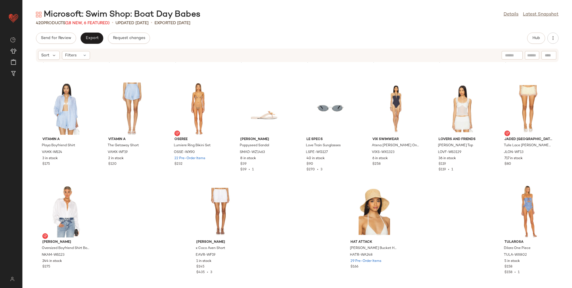
scroll to position [5128, 0]
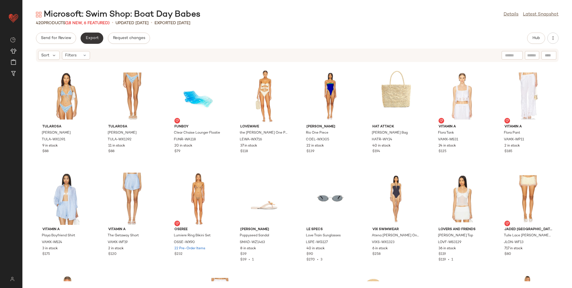
click at [89, 36] on span "Export" at bounding box center [91, 38] width 13 height 4
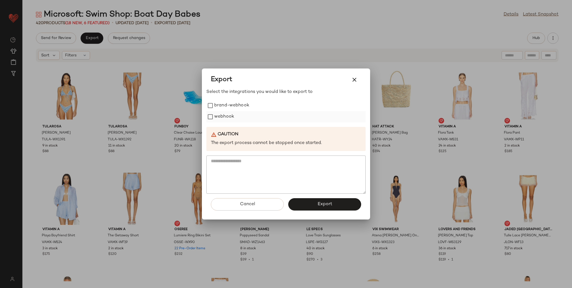
click at [228, 117] on label "webhook" at bounding box center [224, 116] width 20 height 11
click at [321, 207] on button "Export" at bounding box center [324, 204] width 73 height 12
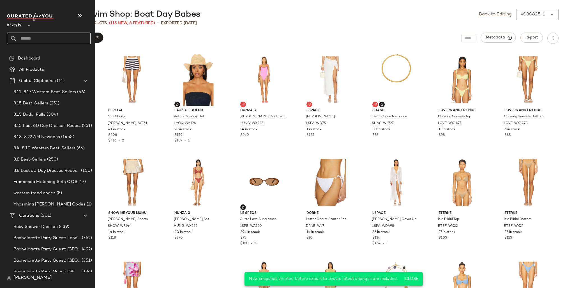
click at [30, 41] on input "text" at bounding box center [54, 39] width 74 height 12
type input "*"
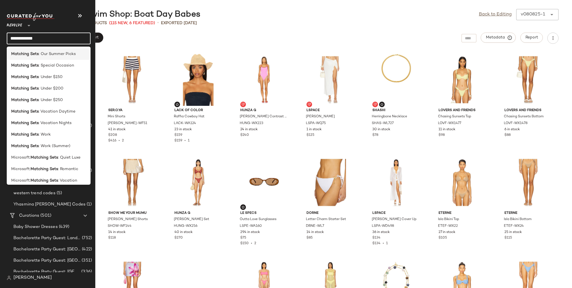
scroll to position [140, 0]
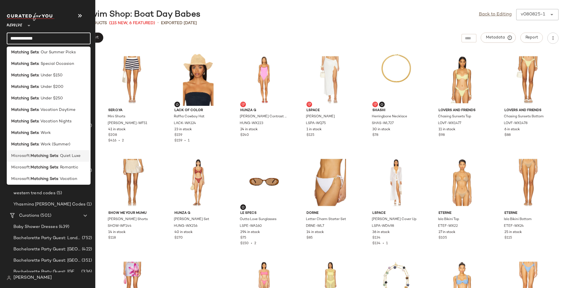
type input "**********"
click at [55, 173] on div "Microsoft: Matching Sets : Quiet Luxe" at bounding box center [49, 178] width 84 height 11
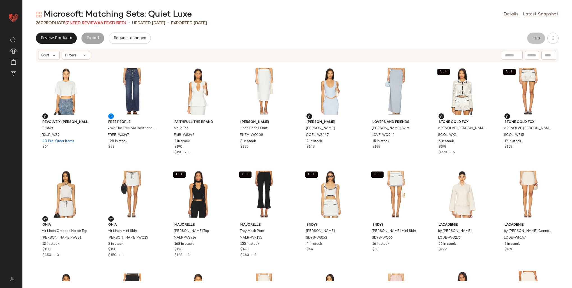
click at [532, 41] on button "Hub" at bounding box center [536, 38] width 18 height 11
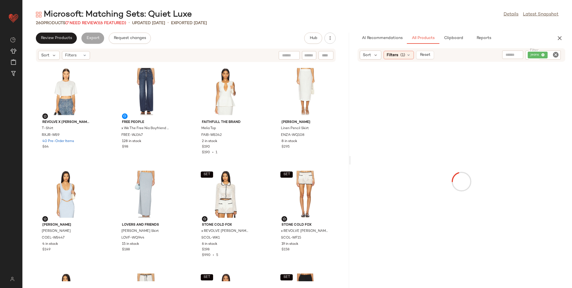
drag, startPoint x: 297, startPoint y: 108, endPoint x: 351, endPoint y: 108, distance: 54.1
click at [351, 108] on div "Microsoft: Matching Sets: Quiet Luxe Details Latest Snapshot 260 Products (7 Ne…" at bounding box center [296, 148] width 549 height 279
click at [541, 55] on div "jeans" at bounding box center [543, 54] width 36 height 9
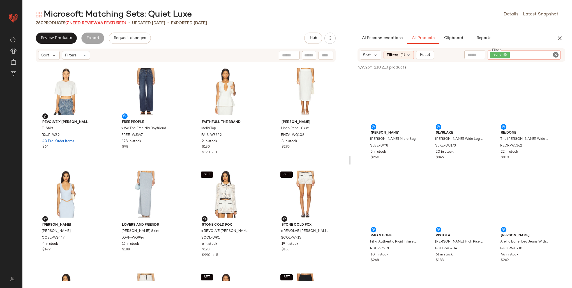
click at [504, 54] on icon at bounding box center [505, 55] width 4 height 4
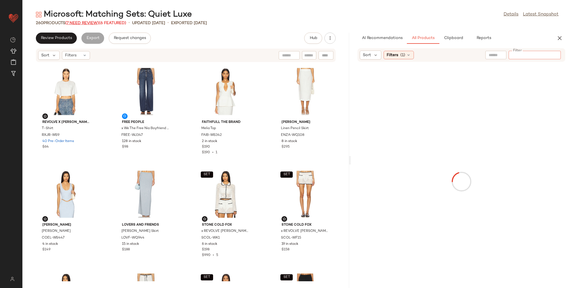
click at [83, 22] on span "(7 Need Review)" at bounding box center [82, 23] width 34 height 4
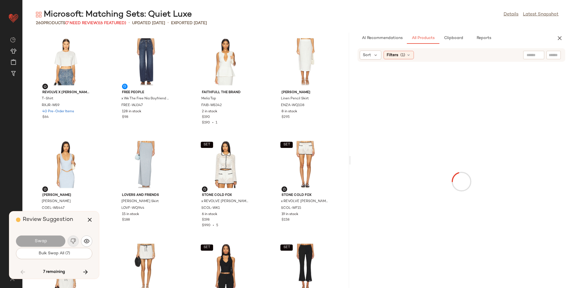
scroll to position [2154, 0]
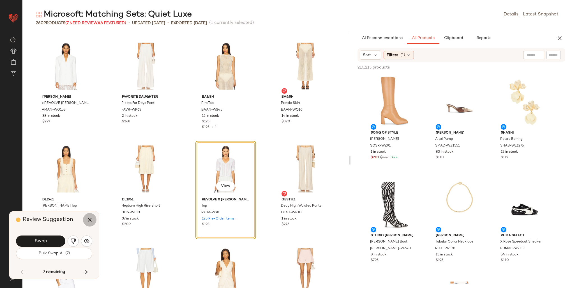
click at [88, 217] on icon "button" at bounding box center [89, 219] width 7 height 7
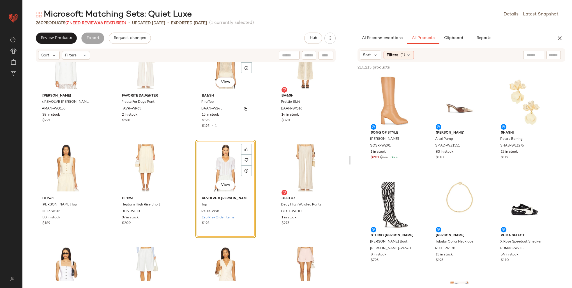
scroll to position [2182, 0]
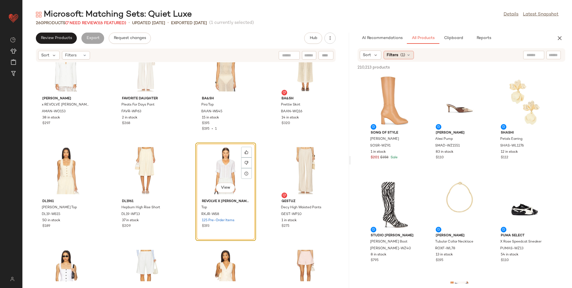
click at [393, 54] on span "Filters" at bounding box center [391, 55] width 11 height 6
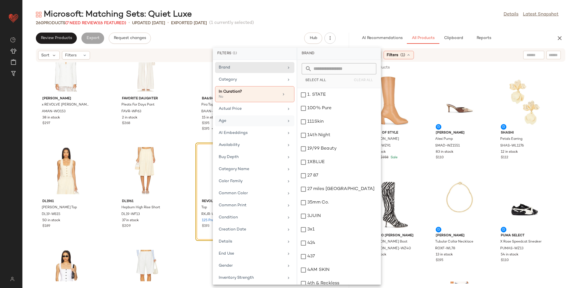
click at [254, 118] on div "Age" at bounding box center [251, 121] width 65 height 6
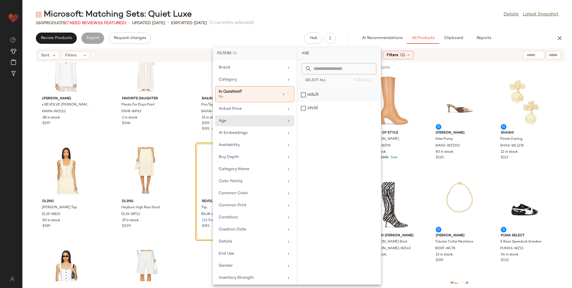
click at [304, 101] on div "adult" at bounding box center [339, 107] width 84 height 13
drag, startPoint x: 247, startPoint y: 147, endPoint x: 266, endPoint y: 130, distance: 25.6
click at [247, 147] on div "Availability" at bounding box center [251, 150] width 65 height 6
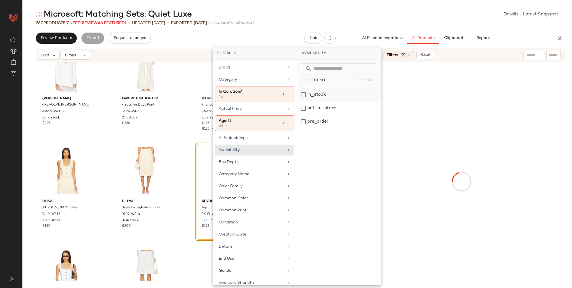
click at [308, 101] on div "in_stock" at bounding box center [339, 107] width 84 height 13
click at [309, 121] on div "pre_order" at bounding box center [339, 121] width 84 height 13
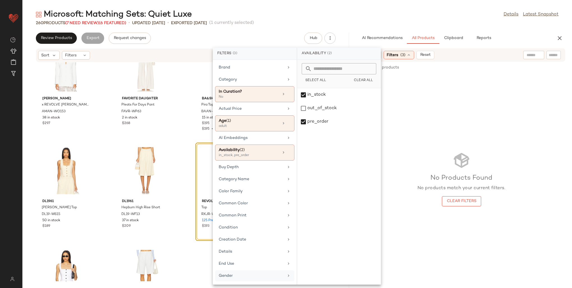
click at [260, 275] on div "Gender" at bounding box center [251, 275] width 65 height 6
click at [304, 101] on div "[DEMOGRAPHIC_DATA]" at bounding box center [339, 107] width 84 height 13
click at [233, 78] on div "Category" at bounding box center [251, 80] width 65 height 6
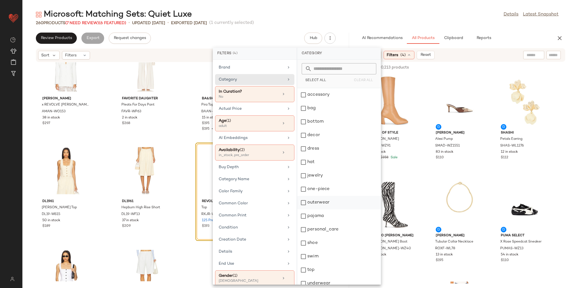
click at [312, 276] on div "top" at bounding box center [339, 282] width 84 height 13
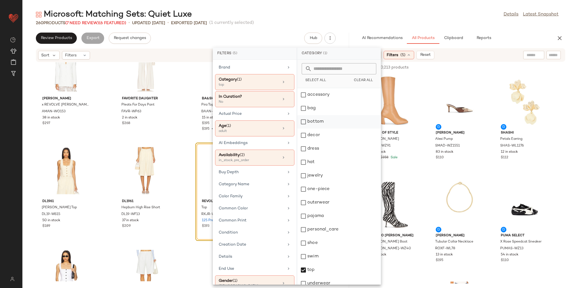
click at [311, 128] on div "bottom" at bounding box center [339, 134] width 84 height 13
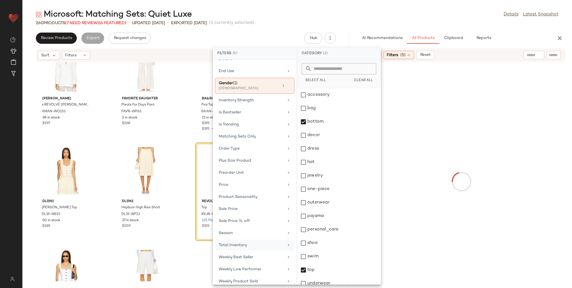
scroll to position [211, 0]
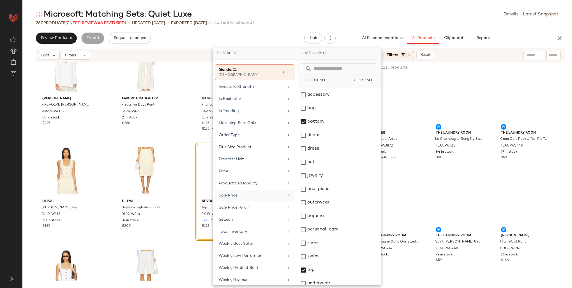
click at [241, 192] on div "Sale Price" at bounding box center [251, 195] width 65 height 6
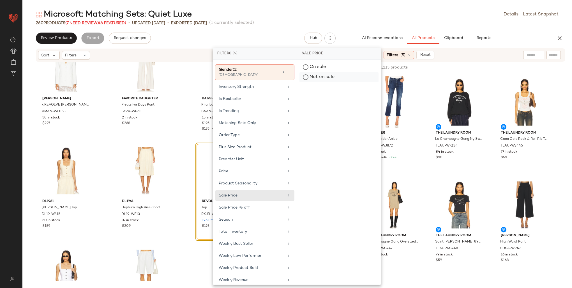
click at [309, 77] on div "Not on sale" at bounding box center [338, 77] width 79 height 10
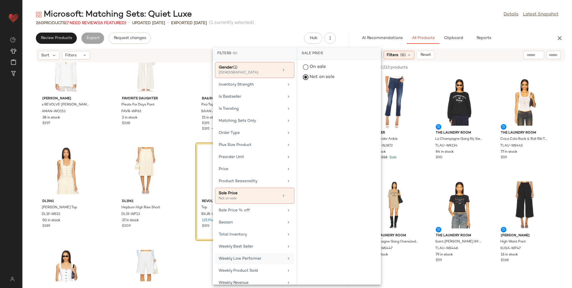
scroll to position [216, 0]
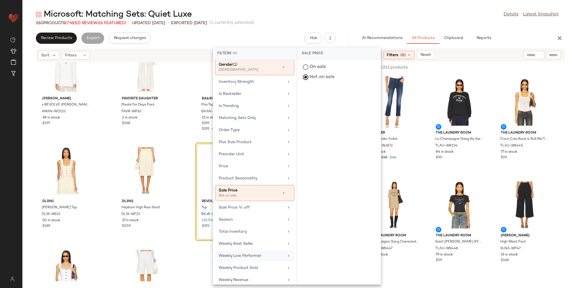
click at [244, 252] on div "Weekly Low Performer" at bounding box center [251, 255] width 65 height 6
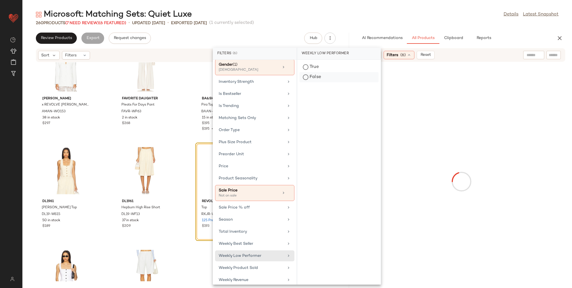
click at [310, 77] on div "False" at bounding box center [338, 77] width 79 height 10
click at [217, 124] on div "Matching Sets Only" at bounding box center [254, 129] width 79 height 11
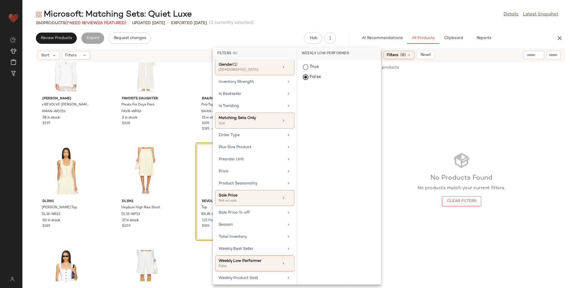
click at [469, 15] on div "Microsoft: Matching Sets: Quiet Luxe Details Latest Snapshot" at bounding box center [296, 14] width 549 height 11
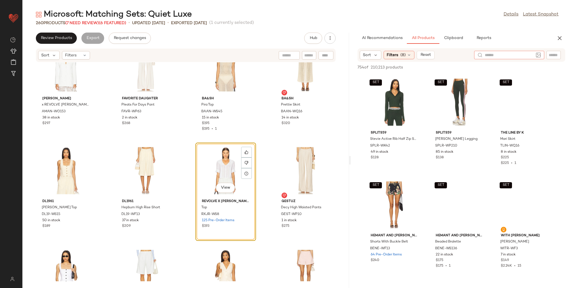
click at [532, 57] on input "text" at bounding box center [509, 55] width 49 height 6
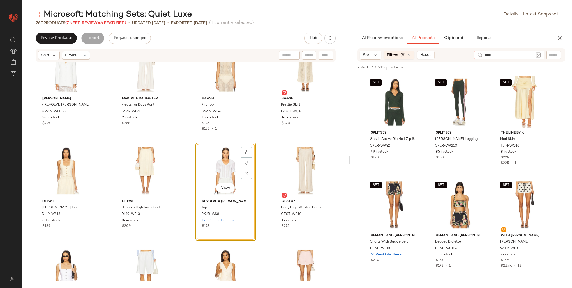
type input "*****"
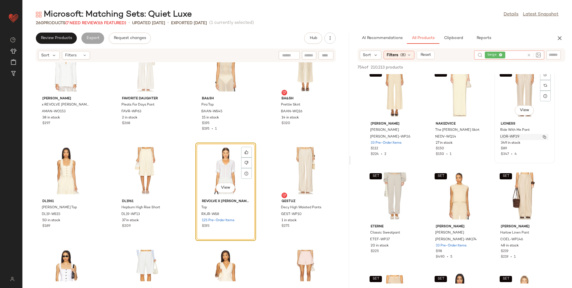
scroll to position [28, 0]
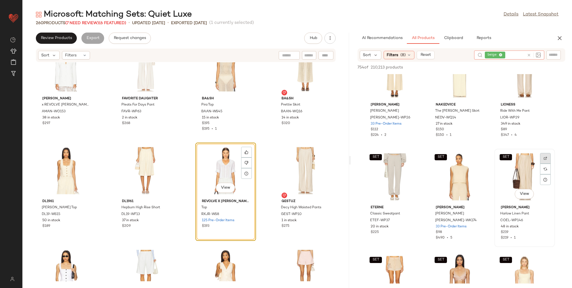
click at [540, 163] on div at bounding box center [545, 168] width 11 height 11
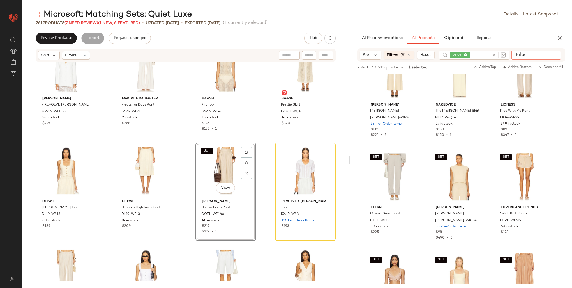
click at [552, 54] on input "Filter" at bounding box center [537, 55] width 48 height 6
paste input "**********"
type input "**********"
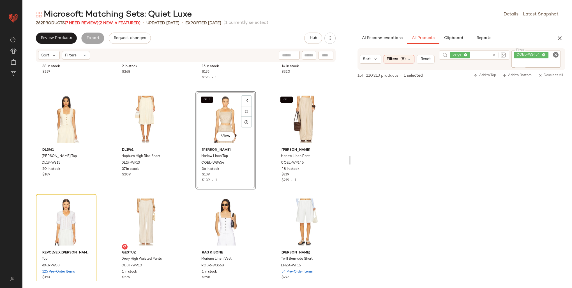
scroll to position [2238, 0]
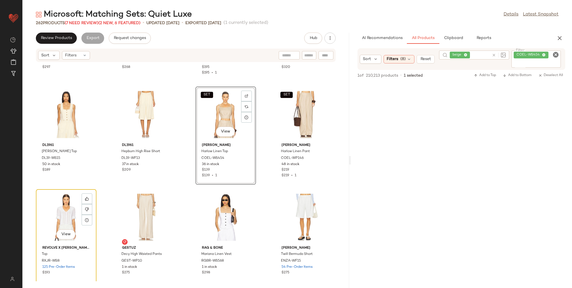
click at [75, 214] on div "View" at bounding box center [66, 217] width 57 height 52
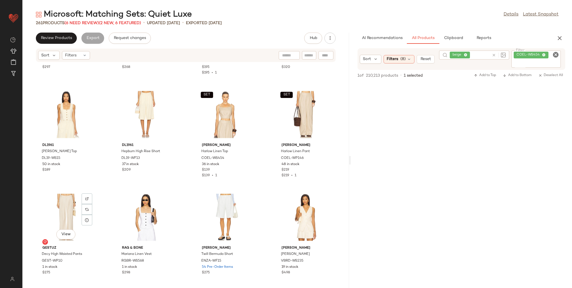
click at [75, 214] on div "View" at bounding box center [66, 217] width 57 height 52
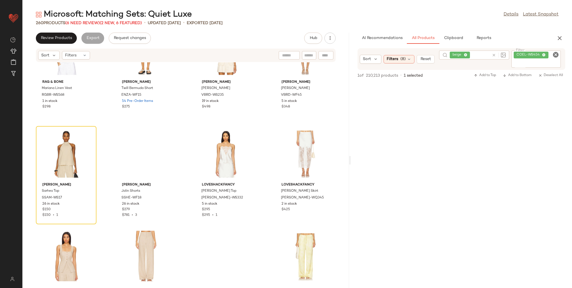
scroll to position [2406, 0]
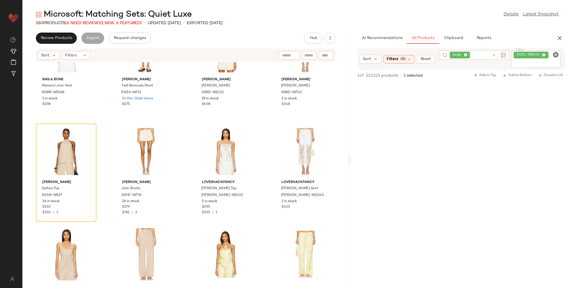
click at [544, 54] on icon at bounding box center [544, 55] width 4 height 4
click at [494, 55] on div "beige" at bounding box center [474, 54] width 70 height 9
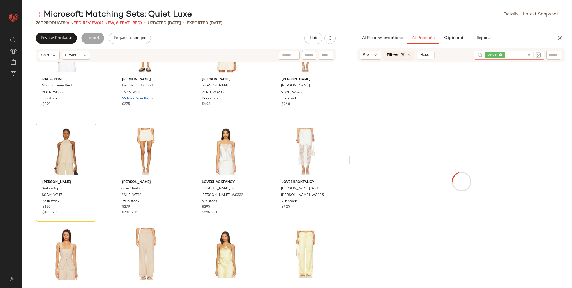
click at [500, 55] on icon at bounding box center [501, 55] width 4 height 4
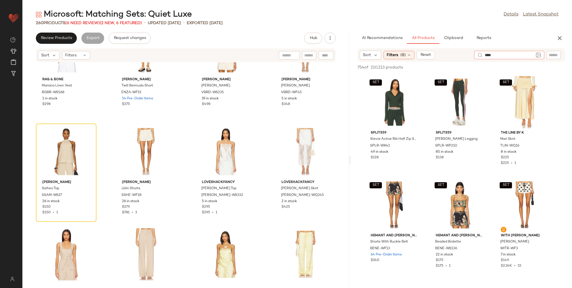
type input "*****"
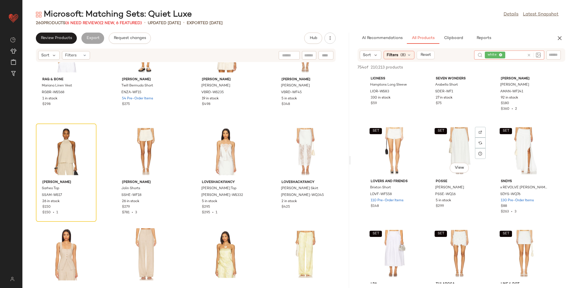
scroll to position [364, 0]
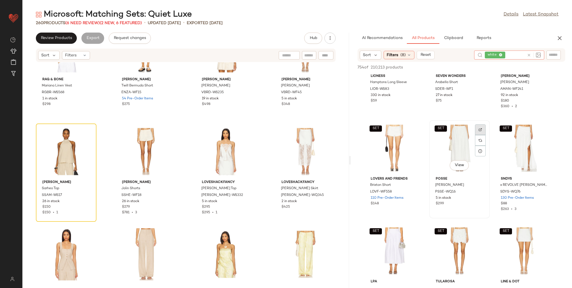
click at [479, 128] on img at bounding box center [479, 129] width 3 height 3
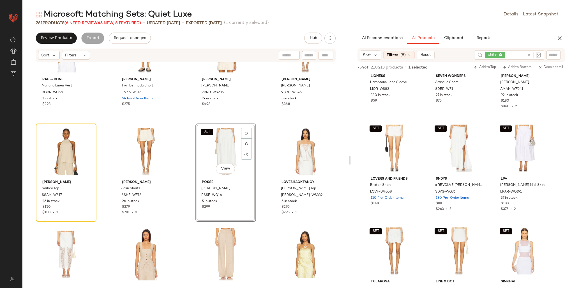
click at [556, 55] on input "text" at bounding box center [553, 55] width 10 height 6
paste input "*********"
type input "*********"
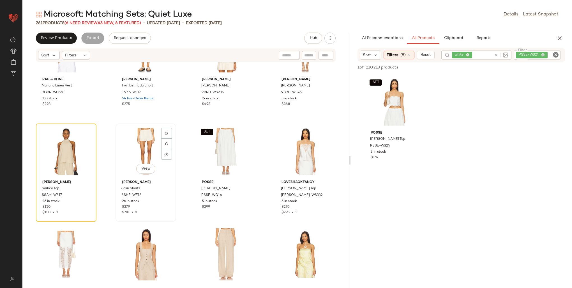
click at [147, 134] on div "View" at bounding box center [145, 151] width 57 height 52
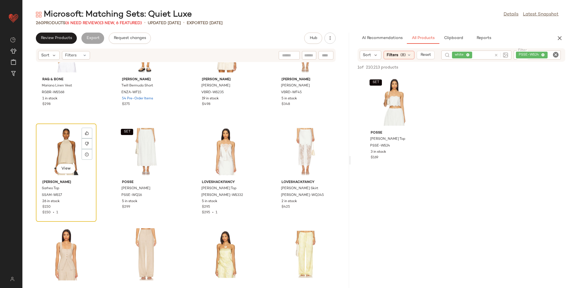
click at [64, 150] on div "View" at bounding box center [66, 151] width 57 height 52
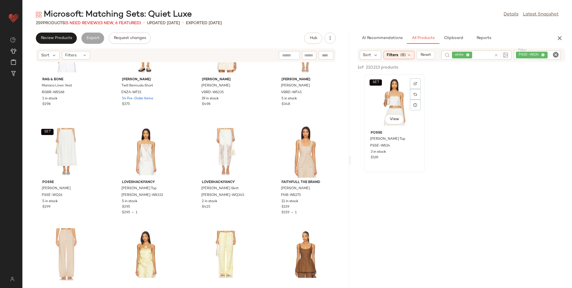
scroll to position [2405, 0]
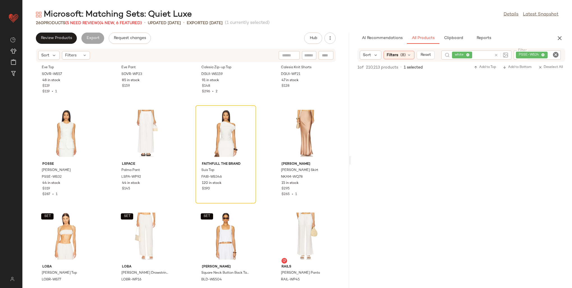
scroll to position [3554, 0]
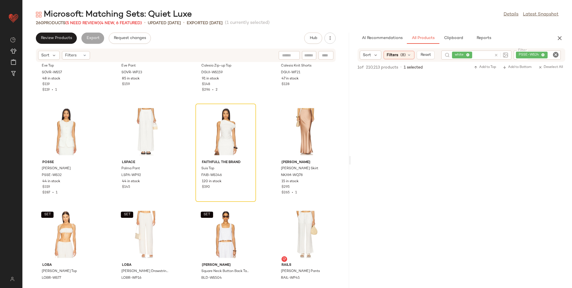
click at [540, 53] on div "PSSE-WS24" at bounding box center [531, 54] width 26 height 5
click at [539, 54] on icon at bounding box center [541, 55] width 4 height 4
click at [492, 54] on div "white" at bounding box center [474, 54] width 70 height 9
click at [499, 54] on icon at bounding box center [501, 55] width 4 height 4
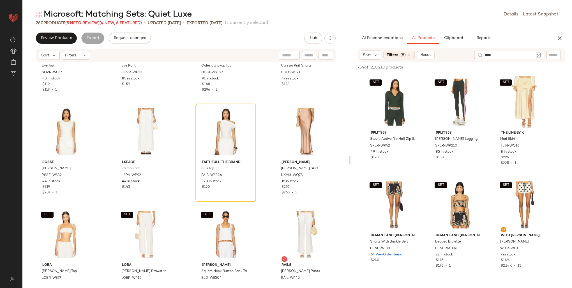
type input "*****"
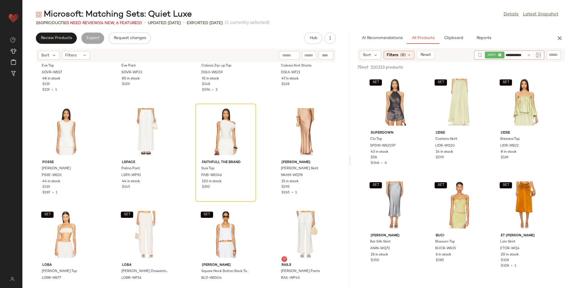
type input "**********"
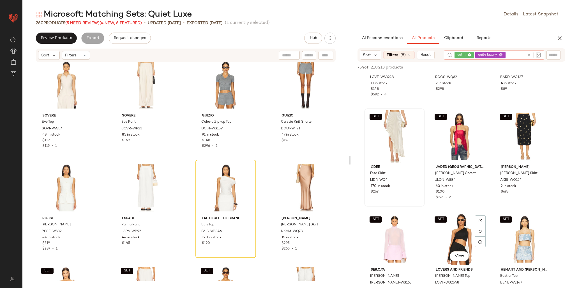
scroll to position [1401, 0]
click at [417, 124] on div at bounding box center [415, 129] width 11 height 11
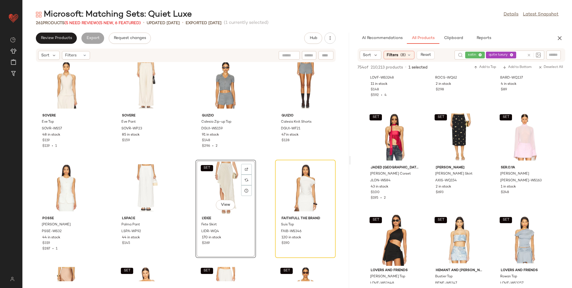
click at [553, 55] on input "text" at bounding box center [553, 55] width 10 height 6
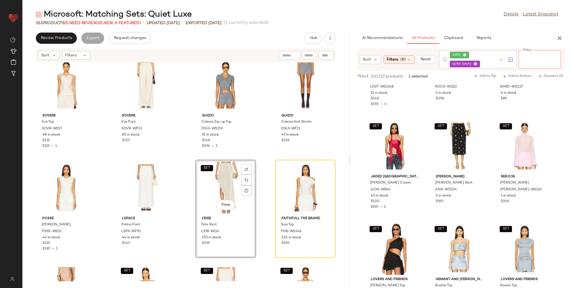
paste input "*********"
type input "*********"
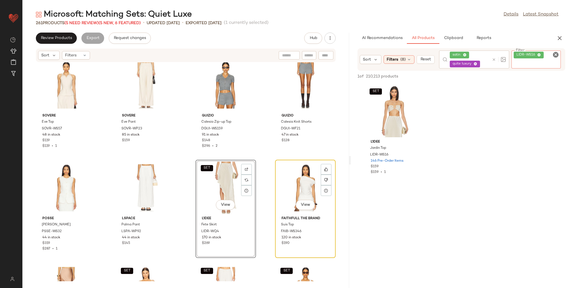
click at [298, 179] on div "View" at bounding box center [305, 187] width 57 height 52
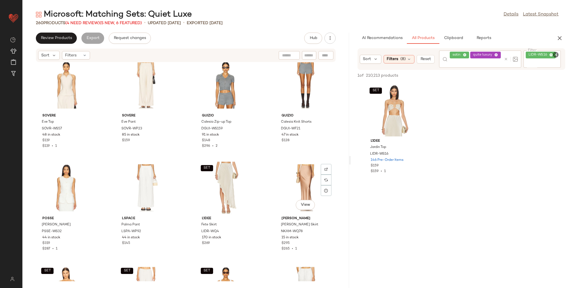
click at [298, 179] on div "View" at bounding box center [305, 187] width 57 height 52
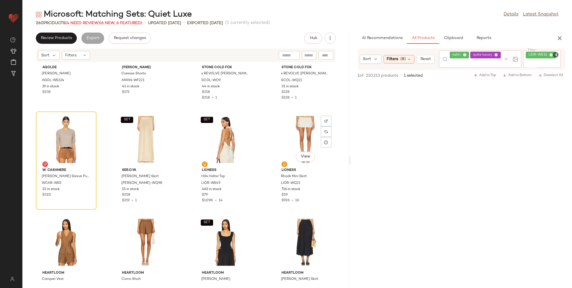
scroll to position [4984, 0]
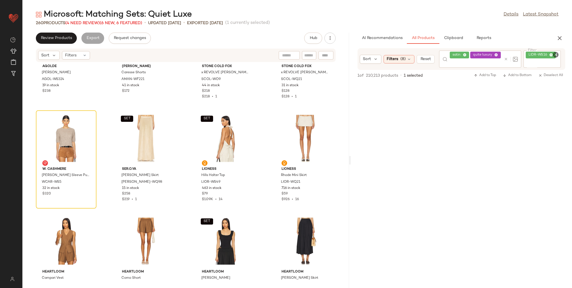
click at [548, 54] on div "LIDR-WS16" at bounding box center [541, 58] width 37 height 17
click at [538, 54] on icon at bounding box center [539, 55] width 4 height 4
click at [502, 59] on div "satin quite luxury" at bounding box center [494, 54] width 100 height 9
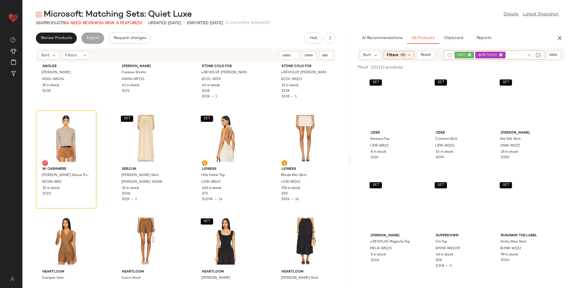
click at [529, 55] on icon at bounding box center [529, 55] width 4 height 4
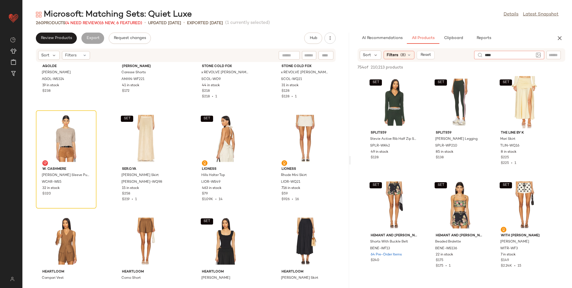
type input "*****"
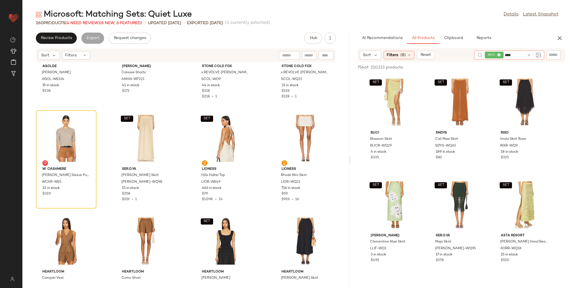
type input "*****"
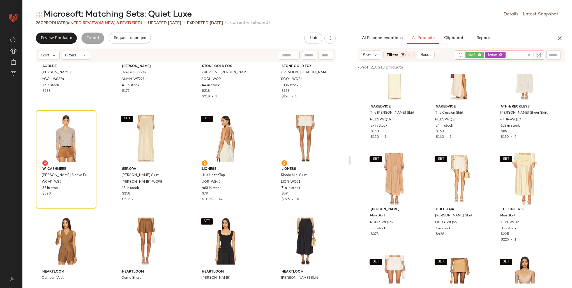
scroll to position [28, 0]
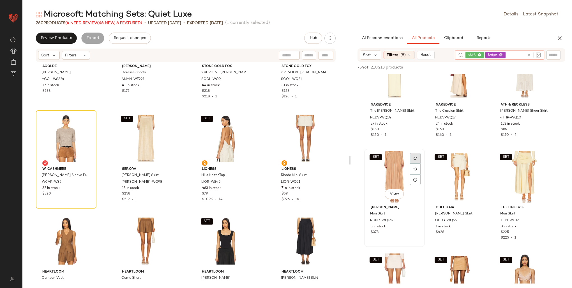
click at [414, 163] on div at bounding box center [415, 168] width 11 height 11
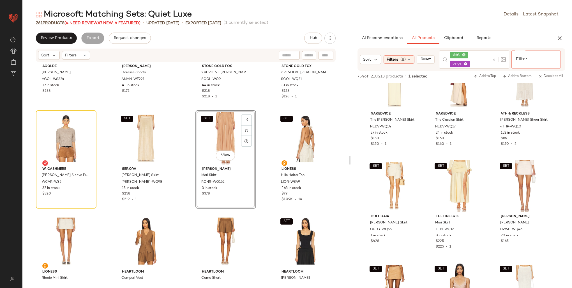
click at [555, 58] on div at bounding box center [535, 54] width 49 height 8
paste input "**********"
type input "**********"
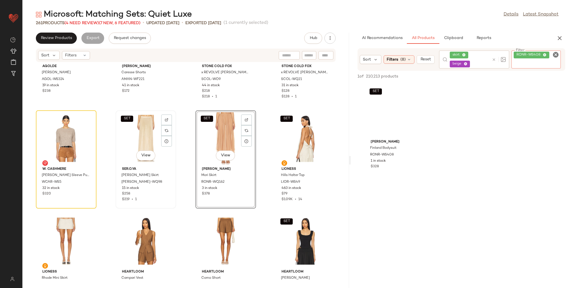
click at [139, 139] on div "SET View" at bounding box center [145, 138] width 57 height 52
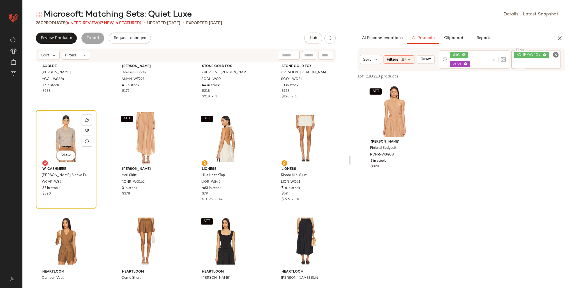
click at [69, 136] on div "View" at bounding box center [66, 138] width 57 height 52
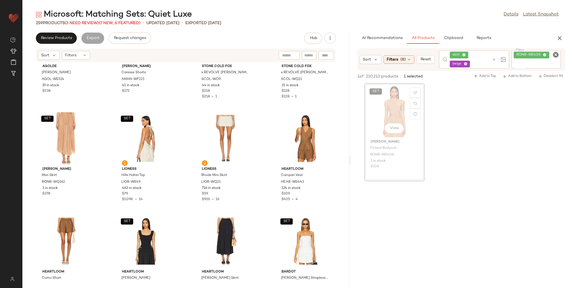
scroll to position [4982, 0]
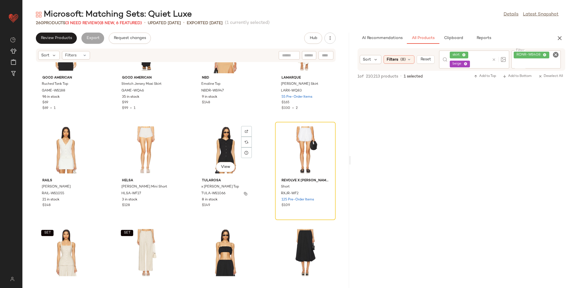
scroll to position [5487, 0]
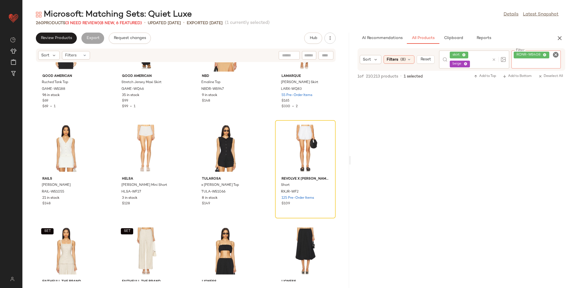
click at [546, 54] on span "RONR-WS408" at bounding box center [531, 55] width 36 height 7
click at [544, 54] on icon at bounding box center [545, 55] width 4 height 4
click at [496, 55] on div "skirt beige" at bounding box center [474, 59] width 70 height 18
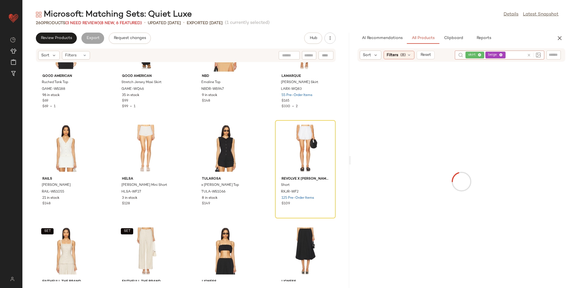
click at [529, 54] on icon at bounding box center [529, 55] width 4 height 4
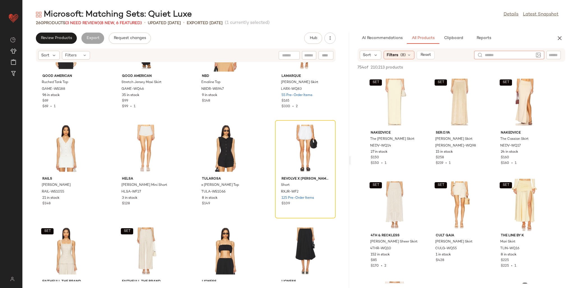
click at [529, 54] on input "text" at bounding box center [509, 55] width 49 height 6
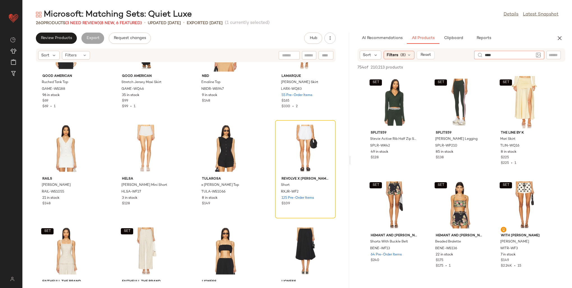
type input "*****"
type input "****"
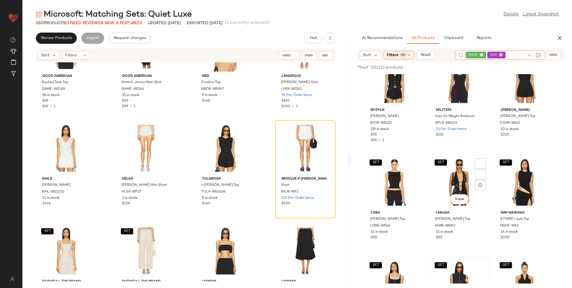
scroll to position [0, 0]
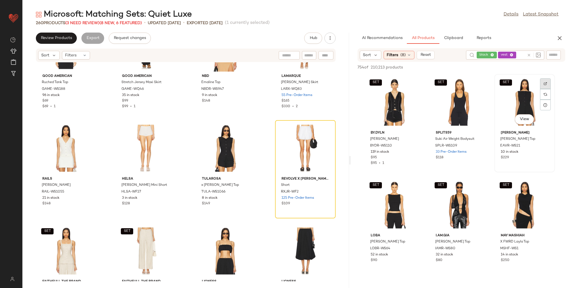
click at [545, 82] on img at bounding box center [544, 83] width 3 height 3
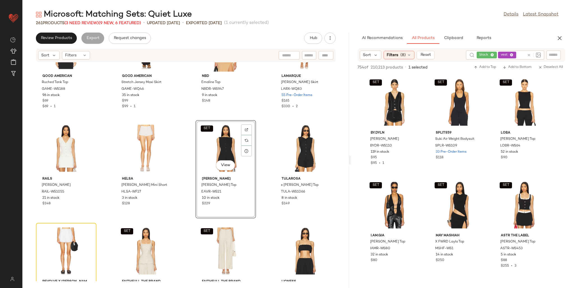
click at [556, 55] on input "text" at bounding box center [553, 55] width 10 height 6
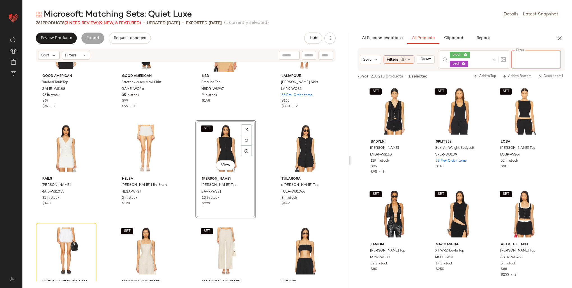
paste input "*********"
type input "*********"
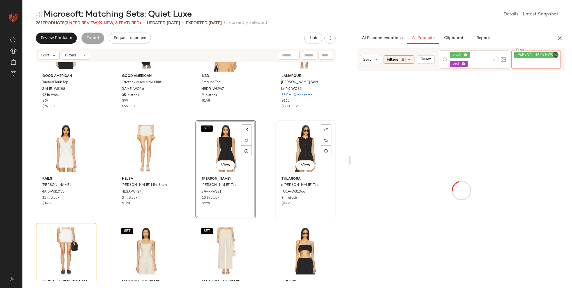
click at [283, 147] on div "View" at bounding box center [305, 148] width 57 height 52
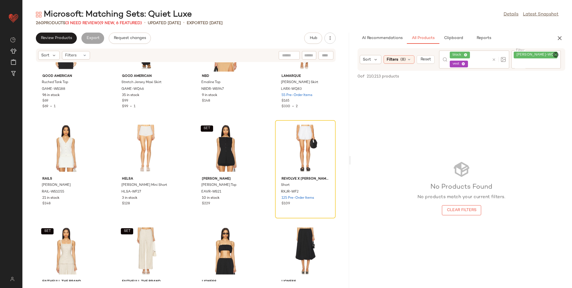
click at [545, 53] on span "SERR-WQ88" at bounding box center [535, 55] width 44 height 7
click at [560, 54] on icon at bounding box center [562, 55] width 4 height 4
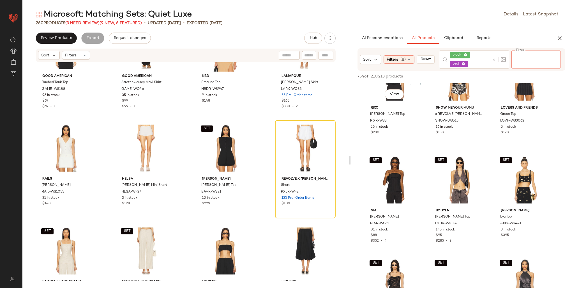
scroll to position [364, 0]
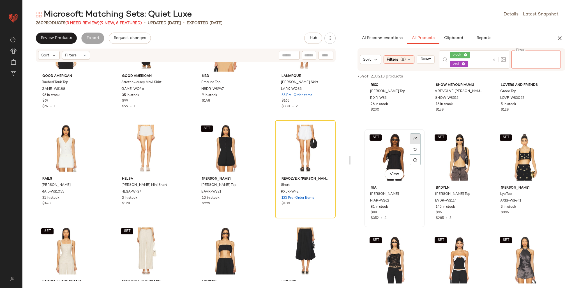
click at [416, 144] on div at bounding box center [415, 149] width 11 height 11
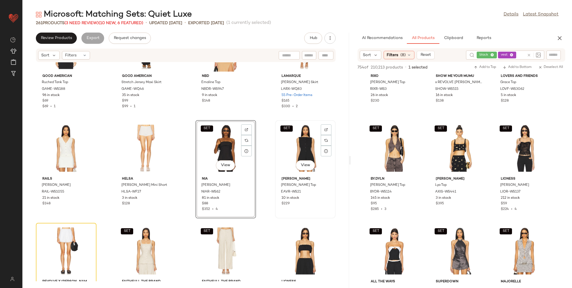
click at [289, 158] on div "SET View" at bounding box center [305, 148] width 57 height 52
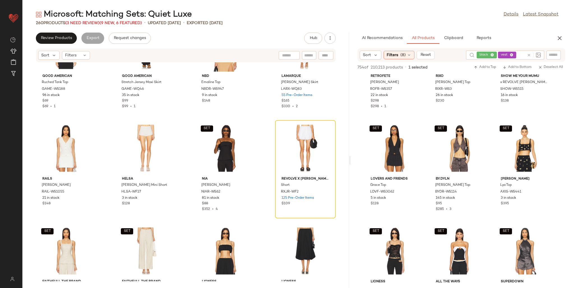
click at [553, 55] on input "text" at bounding box center [553, 55] width 10 height 6
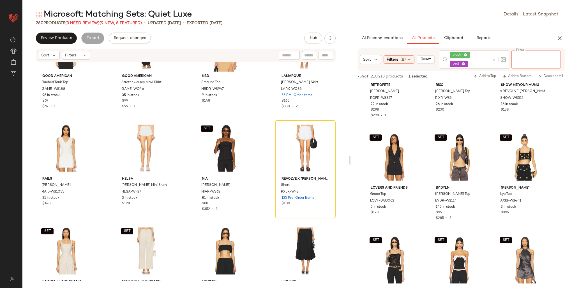
paste input "********"
type input "********"
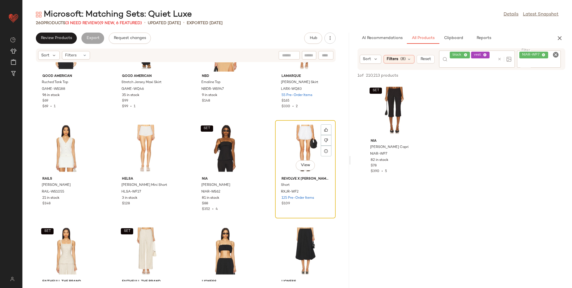
click at [296, 154] on div "View" at bounding box center [305, 148] width 57 height 52
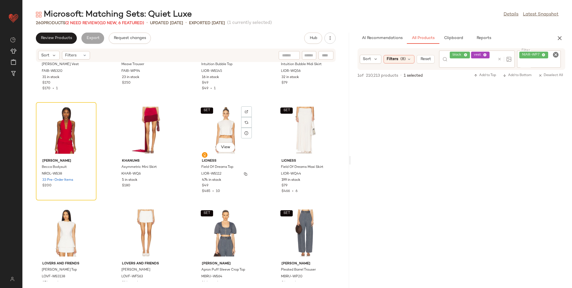
scroll to position [5711, 0]
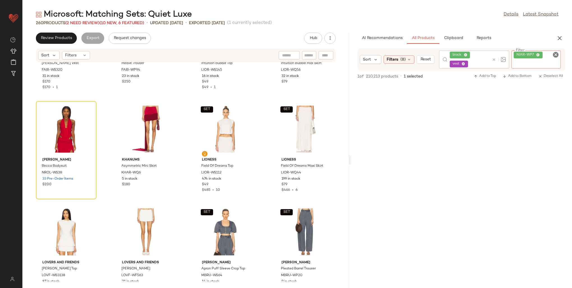
click at [542, 54] on span "NIAR-WP7" at bounding box center [527, 55] width 29 height 7
click at [539, 54] on icon at bounding box center [538, 55] width 4 height 4
click at [497, 54] on div "black vest" at bounding box center [474, 59] width 70 height 18
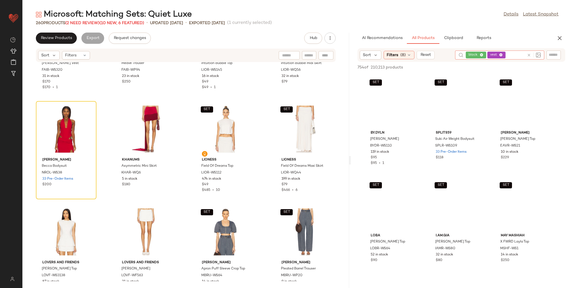
click at [528, 54] on icon at bounding box center [529, 55] width 4 height 4
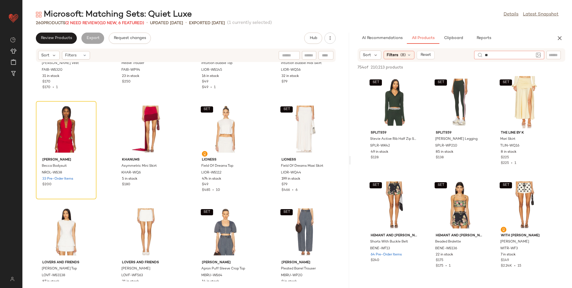
type input "***"
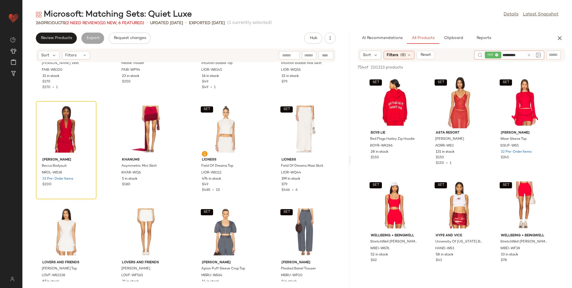
type input "**********"
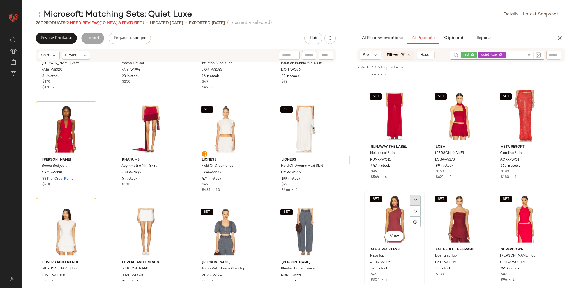
click at [415, 199] on img at bounding box center [414, 199] width 3 height 3
click at [388, 263] on span "4THR-WS32" at bounding box center [380, 262] width 20 height 5
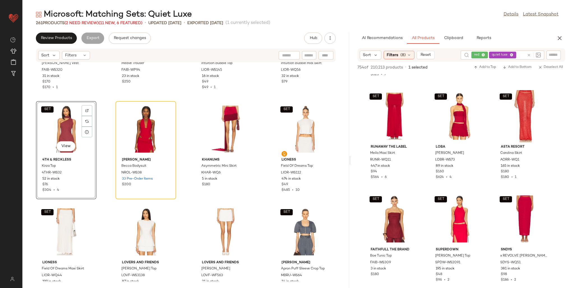
click at [553, 57] on input "text" at bounding box center [553, 55] width 10 height 6
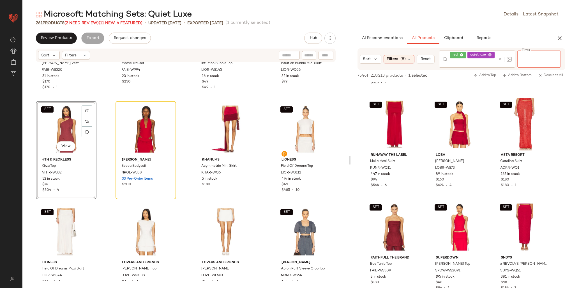
paste input "*********"
type input "*********"
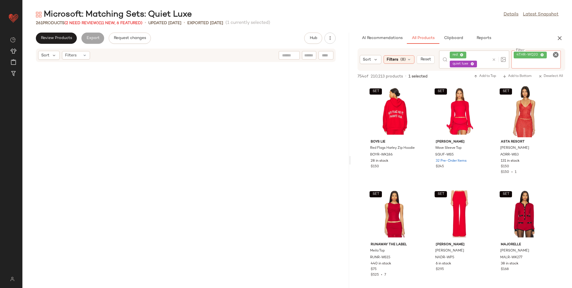
scroll to position [191, 0]
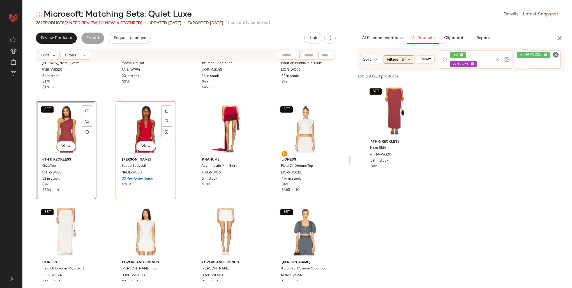
click at [138, 131] on div "View" at bounding box center [145, 129] width 57 height 52
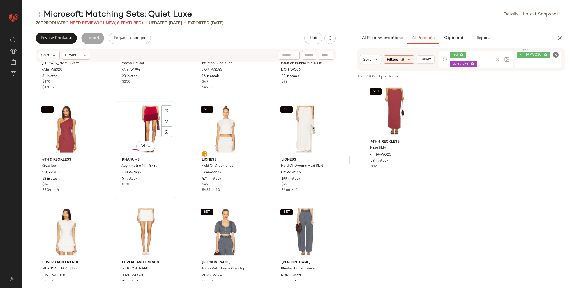
click at [148, 129] on div "View" at bounding box center [145, 129] width 57 height 52
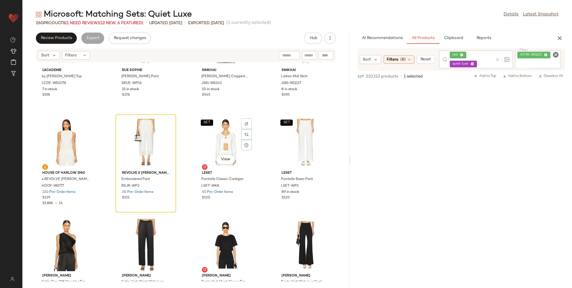
scroll to position [6215, 0]
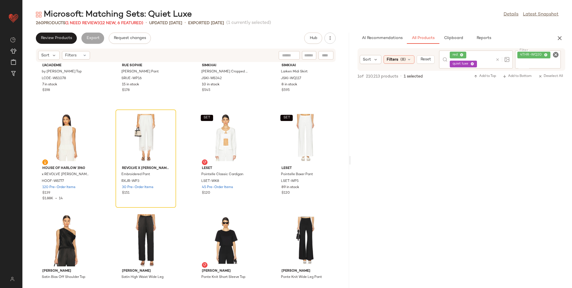
click at [547, 53] on div "4THR-WQ20" at bounding box center [538, 58] width 46 height 17
click at [541, 53] on icon at bounding box center [542, 55] width 4 height 4
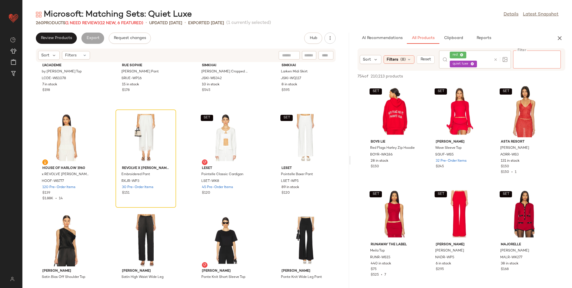
click at [461, 54] on span "red" at bounding box center [458, 55] width 17 height 7
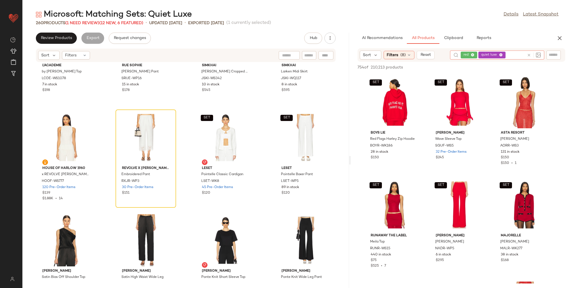
click at [473, 55] on icon at bounding box center [473, 55] width 4 height 4
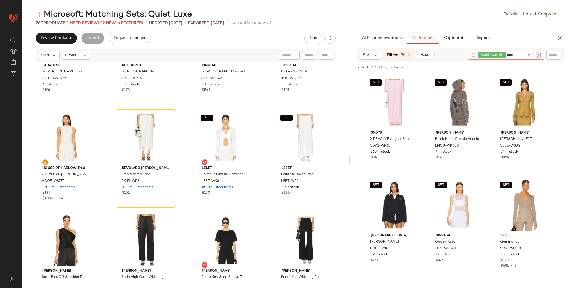
type input "*****"
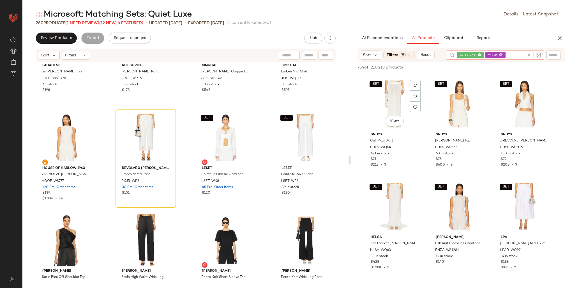
scroll to position [224, 0]
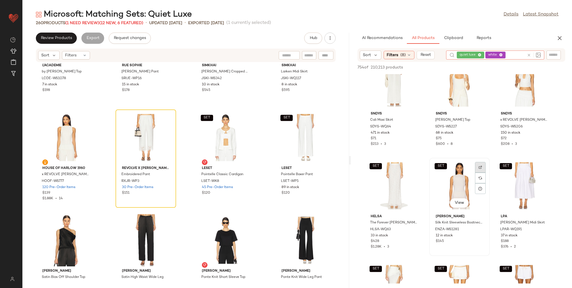
click at [480, 165] on img at bounding box center [479, 166] width 3 height 3
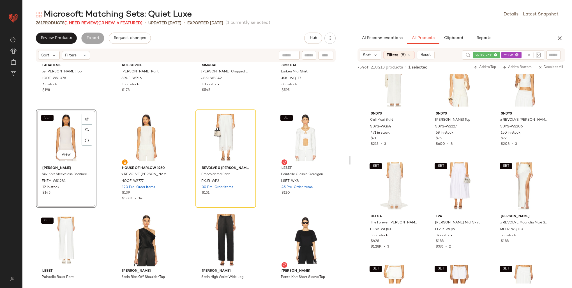
click at [555, 54] on input "text" at bounding box center [553, 55] width 10 height 6
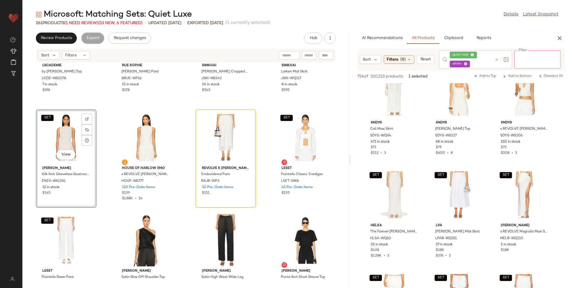
paste input "**********"
type input "**********"
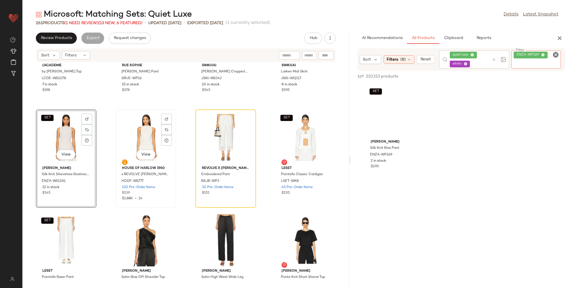
click at [138, 129] on div "View" at bounding box center [145, 137] width 57 height 52
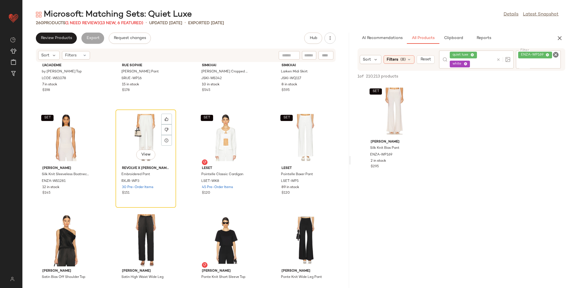
click at [138, 129] on div "View" at bounding box center [145, 137] width 57 height 52
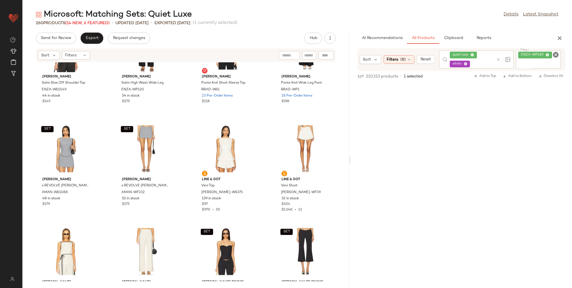
scroll to position [6393, 0]
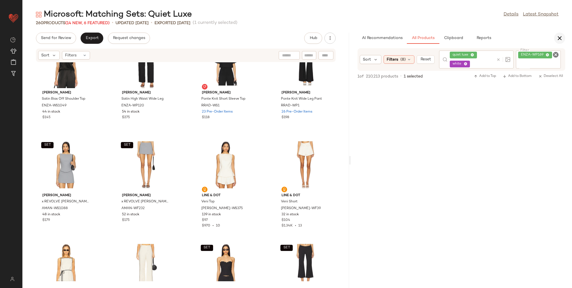
click at [559, 38] on icon "button" at bounding box center [559, 38] width 7 height 7
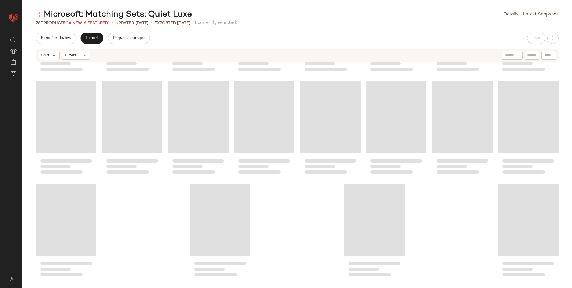
scroll to position [3077, 0]
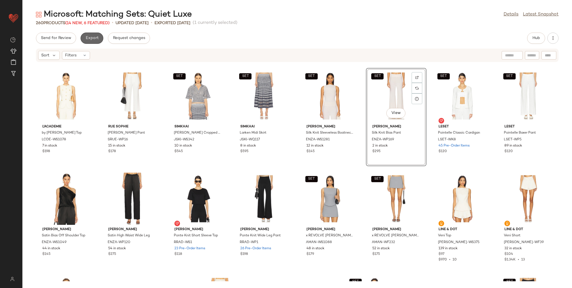
click at [93, 42] on button "Export" at bounding box center [91, 38] width 23 height 11
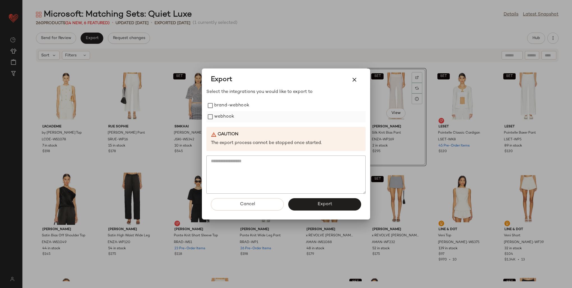
click at [216, 117] on label "webhook" at bounding box center [224, 116] width 20 height 11
click at [324, 205] on span "Export" at bounding box center [324, 203] width 15 height 5
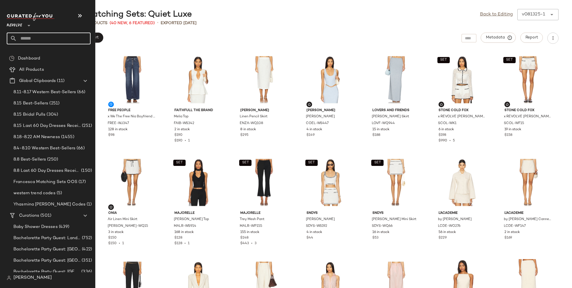
click at [33, 42] on input "text" at bounding box center [54, 39] width 74 height 12
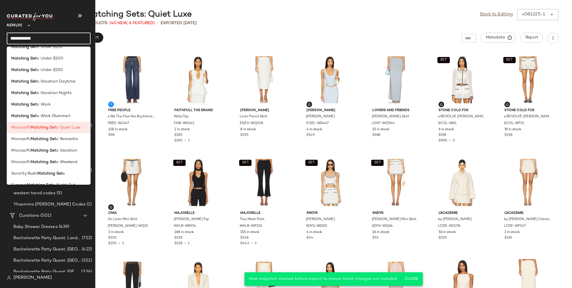
scroll to position [177, 0]
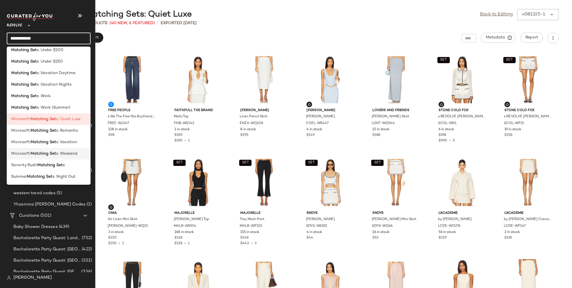
type input "**********"
click at [62, 154] on span "s: Weekend" at bounding box center [66, 153] width 21 height 6
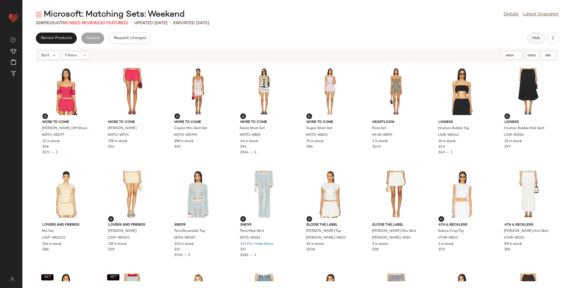
click at [532, 41] on button "Hub" at bounding box center [536, 38] width 18 height 11
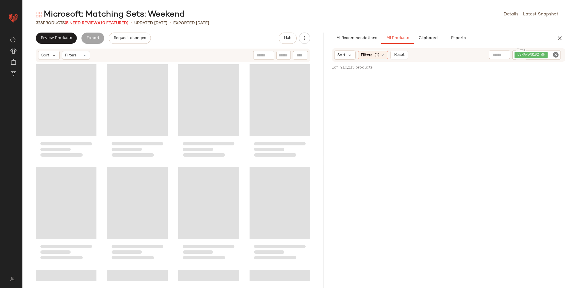
drag, startPoint x: 297, startPoint y: 110, endPoint x: 325, endPoint y: 111, distance: 28.3
click at [325, 111] on div "Microsoft: Matching Sets: Weekend Details Latest Snapshot 328 Products (5 Need …" at bounding box center [296, 148] width 549 height 279
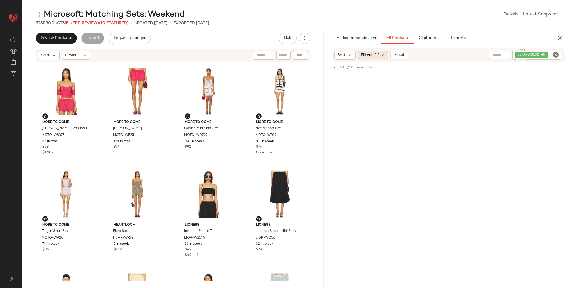
click at [370, 55] on span "Filters" at bounding box center [366, 55] width 11 height 6
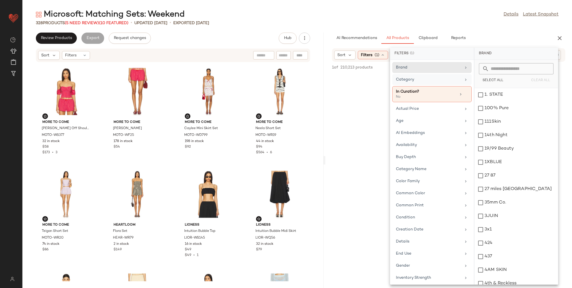
click at [404, 79] on div "Category" at bounding box center [428, 80] width 65 height 6
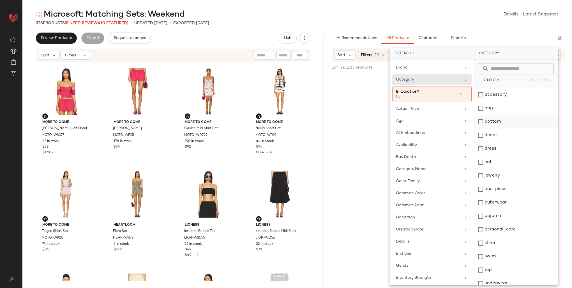
click at [487, 128] on div "bottom" at bounding box center [516, 134] width 84 height 13
click at [490, 276] on div "top" at bounding box center [516, 282] width 84 height 13
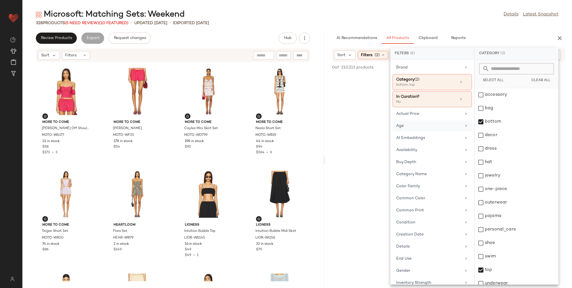
click at [414, 125] on div "Age" at bounding box center [428, 126] width 65 height 6
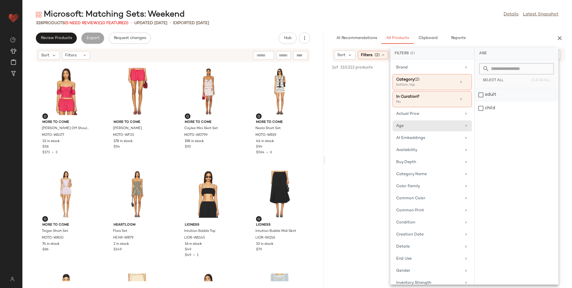
click at [482, 101] on div "adult" at bounding box center [516, 107] width 84 height 13
click at [434, 153] on div "Availability" at bounding box center [428, 155] width 65 height 6
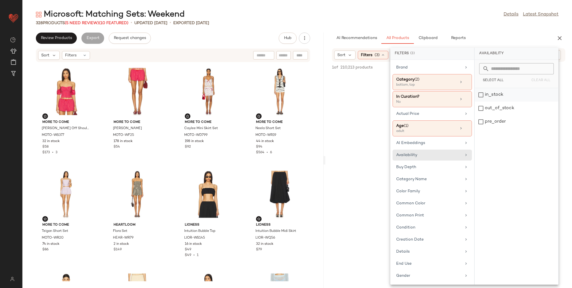
click at [492, 101] on div "in_stock" at bounding box center [516, 107] width 84 height 13
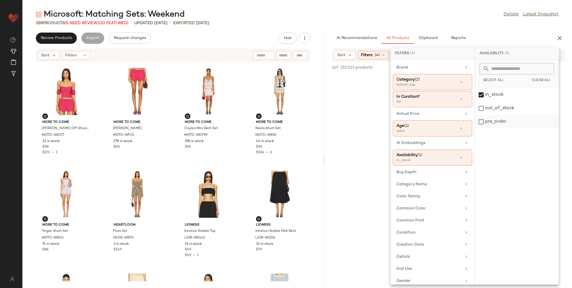
click at [494, 121] on div "pre_order" at bounding box center [517, 121] width 84 height 13
click at [416, 277] on div "Gender" at bounding box center [428, 280] width 65 height 6
click at [490, 101] on div "[DEMOGRAPHIC_DATA]" at bounding box center [517, 107] width 84 height 13
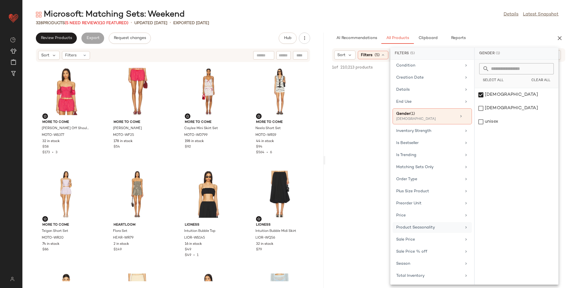
scroll to position [168, 0]
click at [413, 244] on div "Sale Price" at bounding box center [431, 249] width 79 height 11
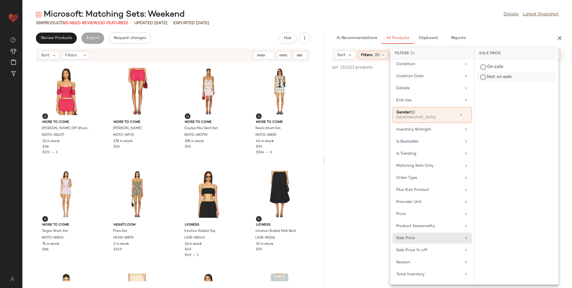
click at [495, 76] on div "Not on sale" at bounding box center [516, 77] width 79 height 10
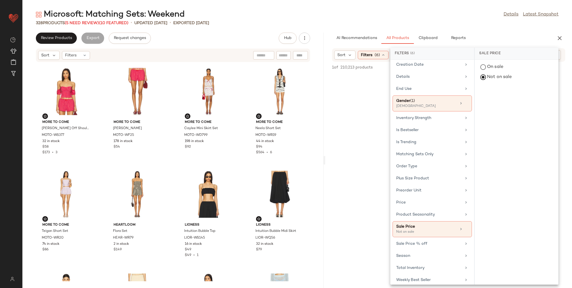
scroll to position [216, 0]
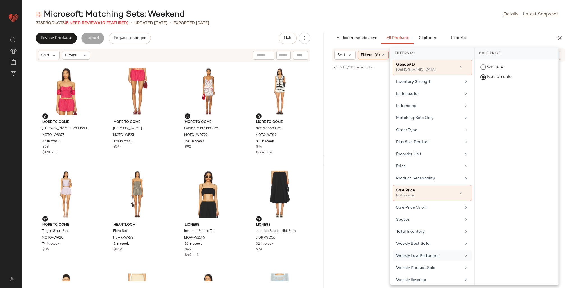
click at [417, 254] on div "Weekly Low Performer" at bounding box center [428, 255] width 65 height 6
click at [494, 78] on div "False" at bounding box center [516, 77] width 79 height 10
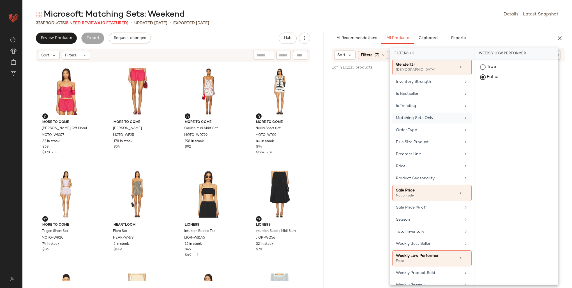
click at [405, 115] on div "Matching Sets Only" at bounding box center [428, 118] width 65 height 6
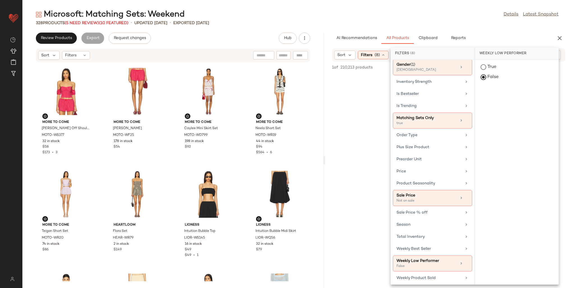
click at [464, 20] on div "328 Products (5 Need Review) (10 Featured) • updated Aug 13th • Exported Aug 13…" at bounding box center [296, 23] width 549 height 6
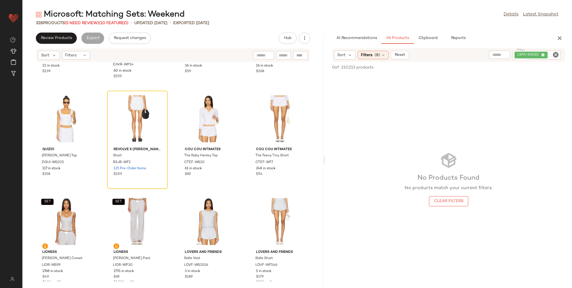
scroll to position [1826, 0]
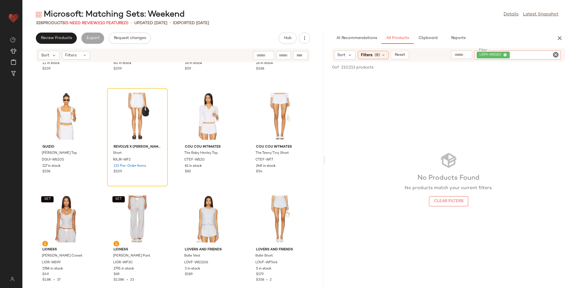
click at [541, 54] on div "LSPA-WS182" at bounding box center [517, 54] width 86 height 9
click at [504, 55] on icon at bounding box center [505, 55] width 4 height 4
click at [497, 53] on input "text" at bounding box center [509, 55] width 49 height 6
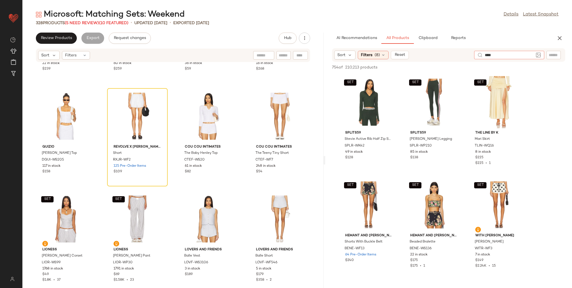
type input "*****"
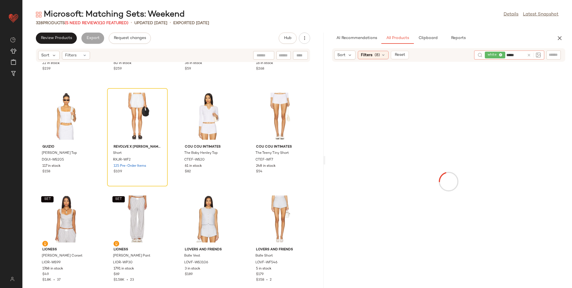
type input "******"
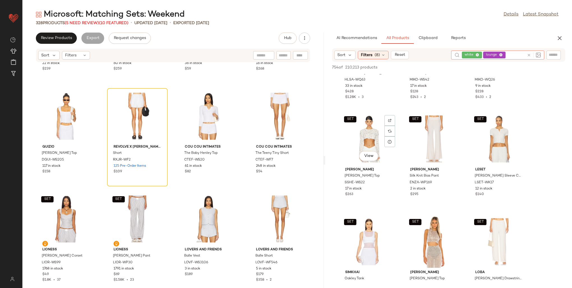
scroll to position [168, 0]
click at [520, 126] on div at bounding box center [519, 131] width 11 height 11
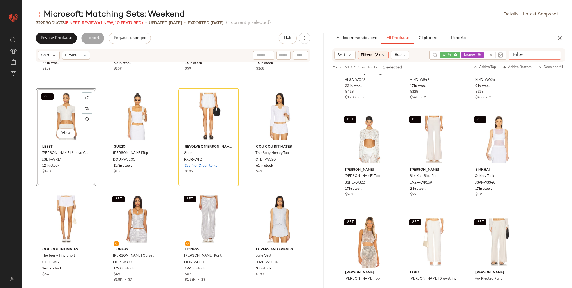
click at [557, 54] on input "Filter" at bounding box center [535, 55] width 48 height 6
paste input "*********"
type input "*********"
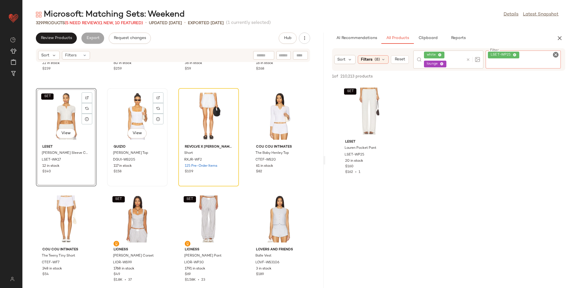
click at [125, 105] on div "View" at bounding box center [137, 116] width 57 height 52
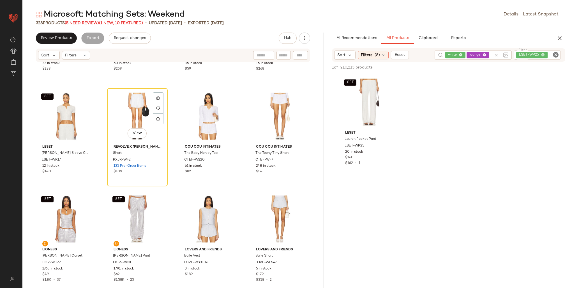
click at [126, 105] on div "View" at bounding box center [137, 116] width 57 height 52
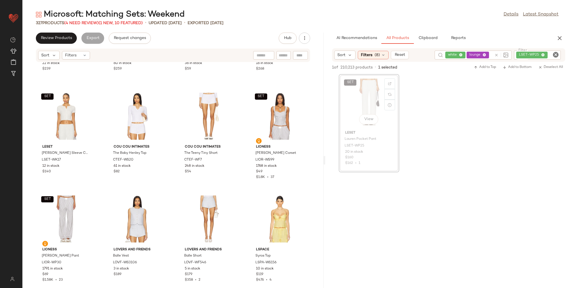
scroll to position [1826, 0]
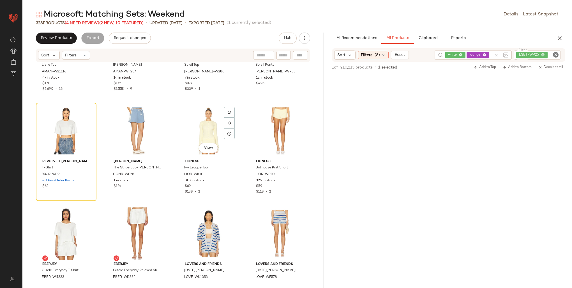
scroll to position [2330, 0]
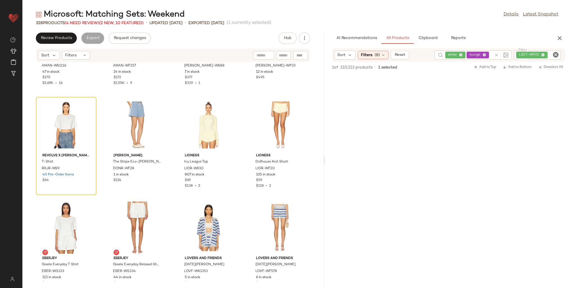
click at [541, 55] on div "LSET-WP25" at bounding box center [537, 54] width 47 height 9
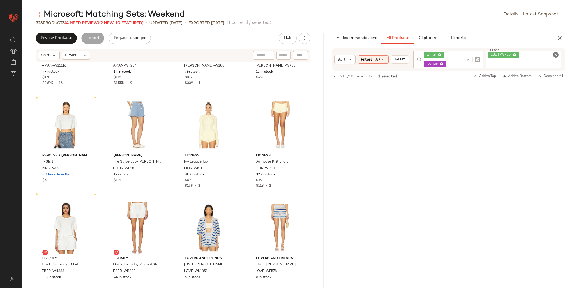
click at [514, 54] on icon at bounding box center [515, 55] width 4 height 4
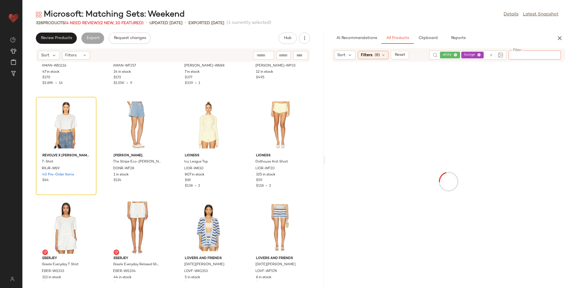
click at [448, 54] on div "Sort Filters (8) Reset white lounge Filter Filter" at bounding box center [448, 54] width 233 height 13
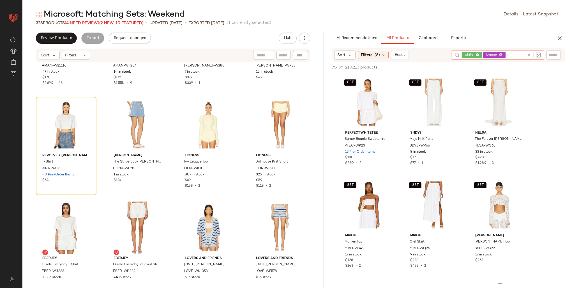
click at [477, 55] on icon at bounding box center [478, 55] width 4 height 4
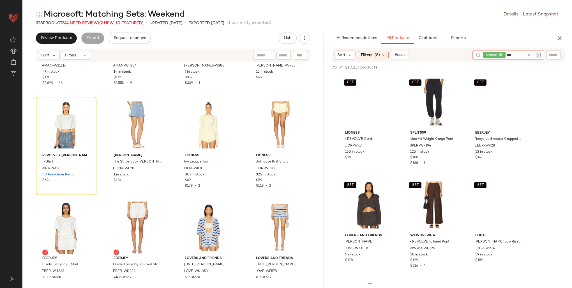
type input "****"
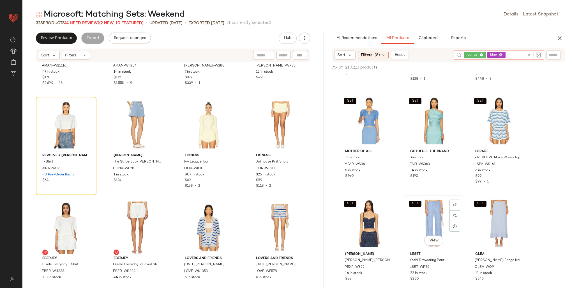
scroll to position [224, 0]
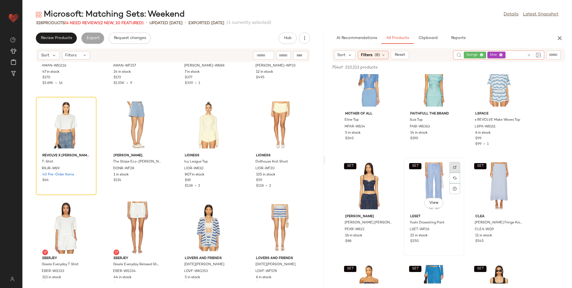
click at [453, 172] on div at bounding box center [454, 177] width 11 height 11
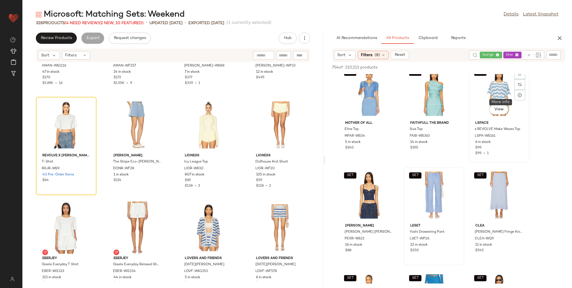
scroll to position [196, 0]
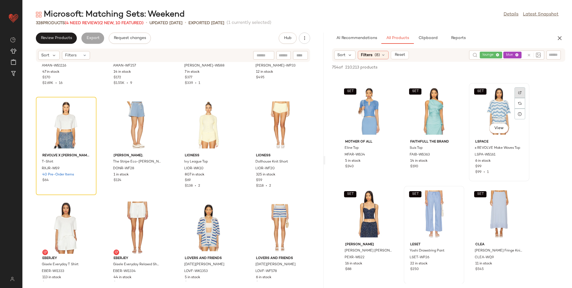
click at [518, 94] on img at bounding box center [519, 92] width 3 height 3
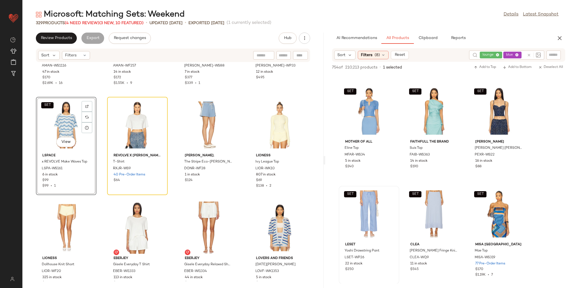
click at [552, 57] on input "text" at bounding box center [553, 55] width 10 height 6
paste input "*********"
type input "*********"
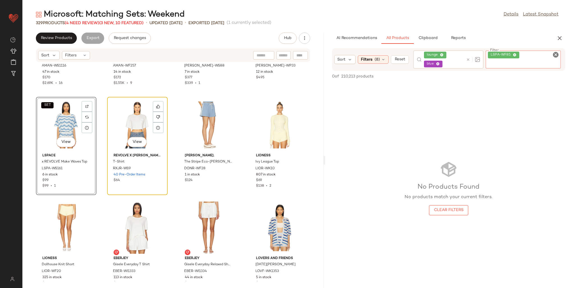
click at [128, 111] on div "View" at bounding box center [137, 125] width 57 height 52
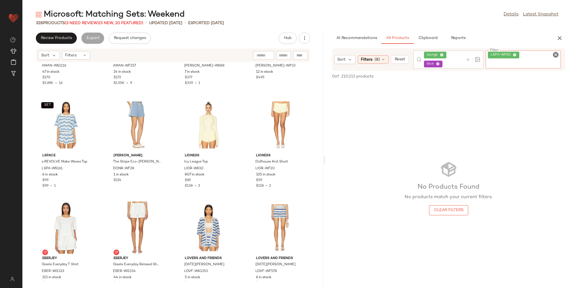
click at [543, 54] on div "LSPA-WF85" at bounding box center [522, 58] width 75 height 17
click at [516, 54] on icon at bounding box center [515, 55] width 4 height 4
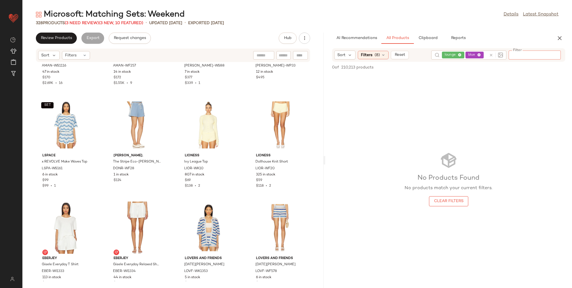
click at [507, 37] on div "AI Recommendations All Products Clipboard Reports" at bounding box center [439, 38] width 215 height 11
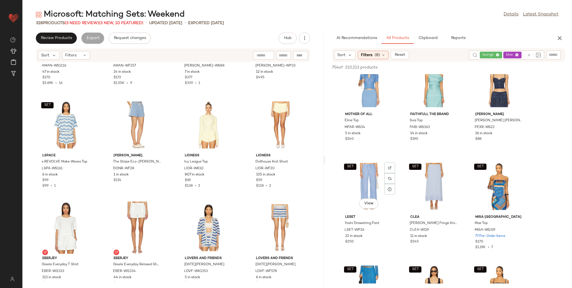
scroll to position [252, 0]
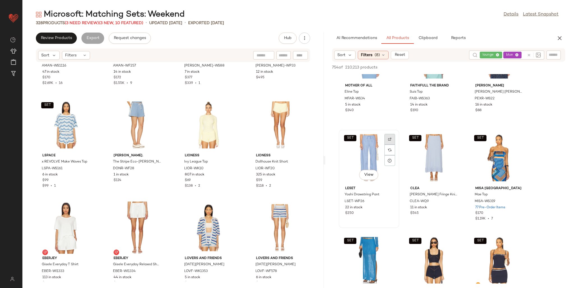
click at [389, 137] on img at bounding box center [389, 138] width 3 height 3
click at [355, 200] on span "LSET-WP26" at bounding box center [354, 201] width 20 height 5
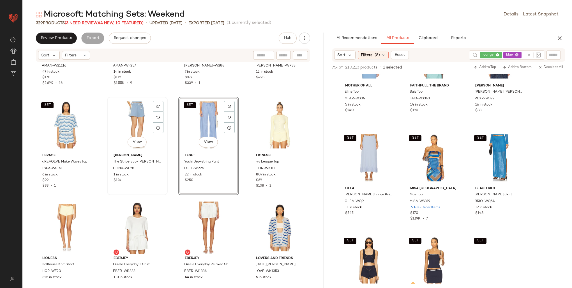
click at [135, 121] on div "View" at bounding box center [137, 125] width 57 height 52
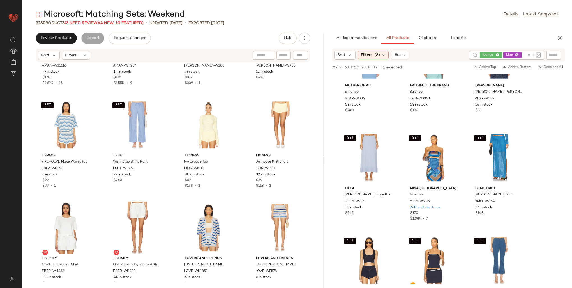
click at [555, 53] on input "text" at bounding box center [553, 55] width 10 height 6
paste input "*********"
type input "*********"
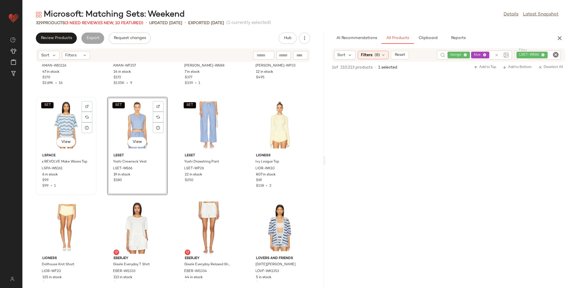
click at [57, 124] on div "SET View" at bounding box center [66, 125] width 57 height 52
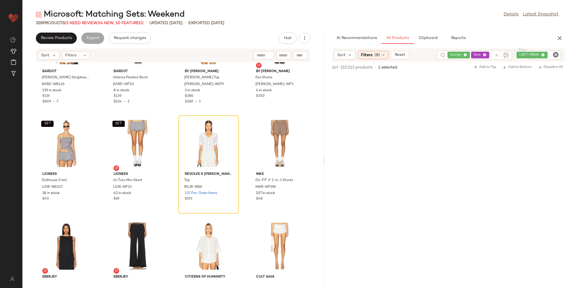
scroll to position [3339, 0]
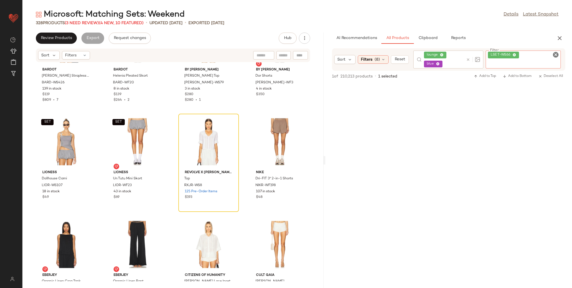
click at [541, 54] on div "LSET-WS66" at bounding box center [522, 58] width 75 height 17
click at [515, 54] on icon at bounding box center [514, 55] width 4 height 4
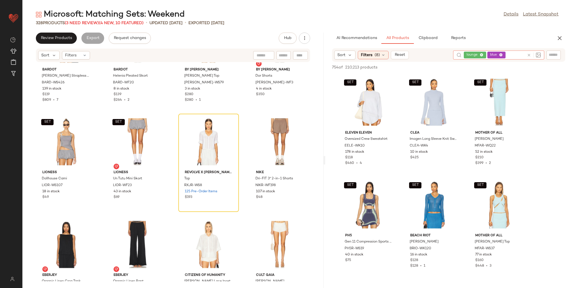
click at [458, 55] on div "lounge blue" at bounding box center [498, 54] width 91 height 9
click at [500, 53] on icon at bounding box center [501, 55] width 4 height 4
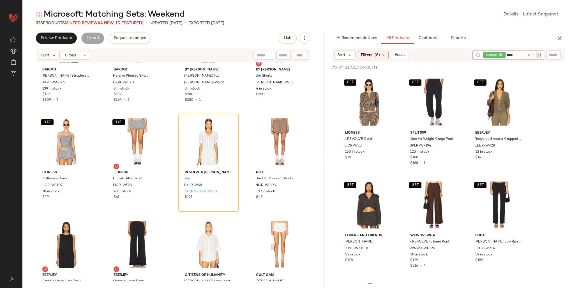
type input "*****"
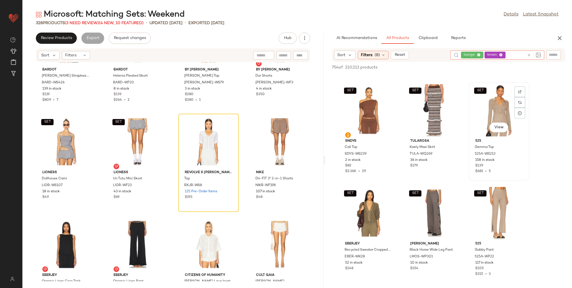
scroll to position [813, 0]
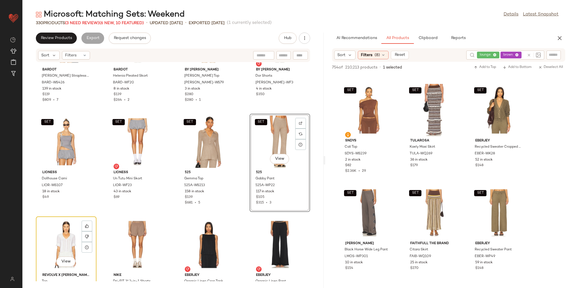
click at [57, 243] on div "View" at bounding box center [66, 244] width 57 height 52
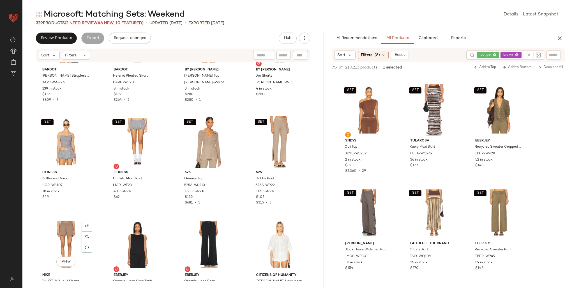
click at [57, 243] on div "View" at bounding box center [66, 244] width 57 height 52
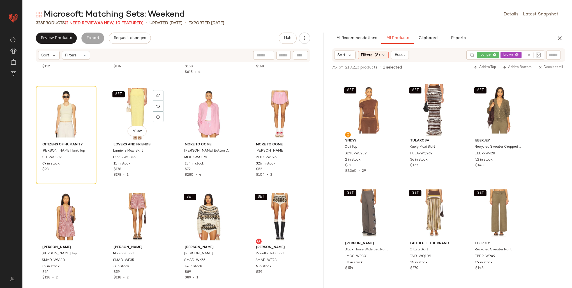
scroll to position [3984, 0]
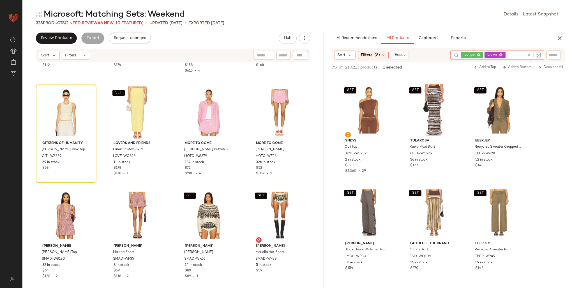
click at [512, 53] on div "lounge brown" at bounding box center [493, 54] width 64 height 9
click at [501, 54] on icon at bounding box center [501, 55] width 4 height 4
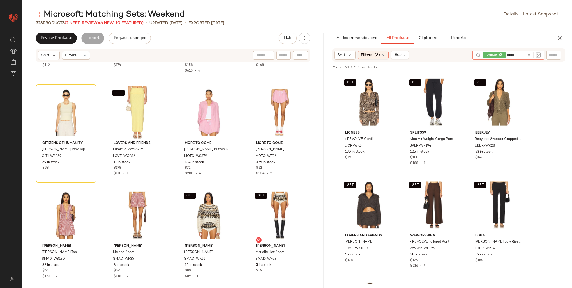
type input "******"
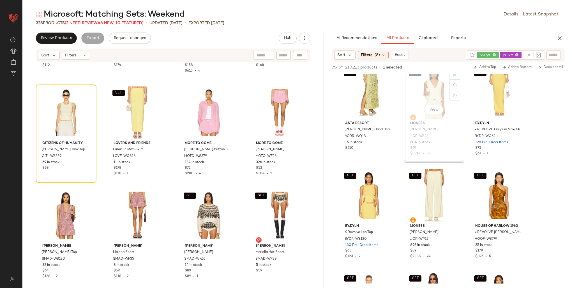
scroll to position [3983, 0]
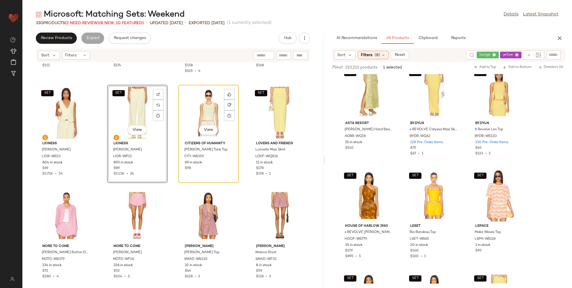
click at [201, 112] on div "View" at bounding box center [208, 113] width 57 height 52
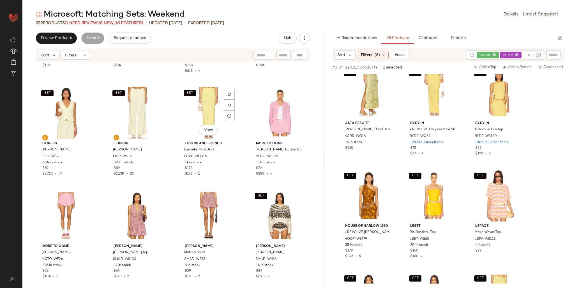
click at [201, 113] on div "SET View" at bounding box center [208, 113] width 57 height 52
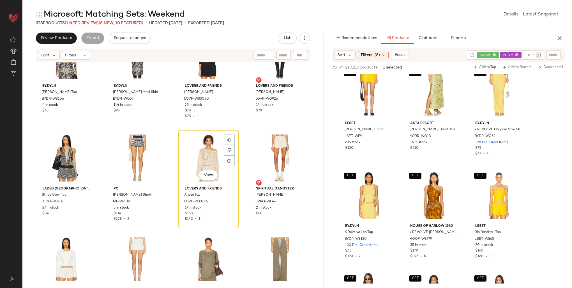
scroll to position [6505, 0]
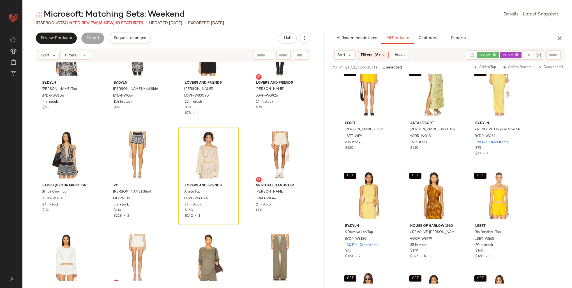
click at [512, 54] on div "lounge yellow" at bounding box center [500, 54] width 48 height 9
click at [502, 54] on icon at bounding box center [501, 55] width 4 height 4
click at [515, 54] on input "text" at bounding box center [515, 55] width 18 height 6
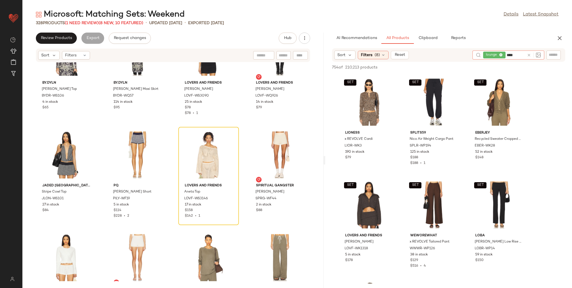
type input "*****"
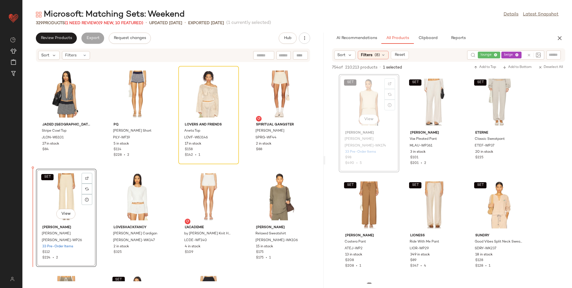
scroll to position [6572, 0]
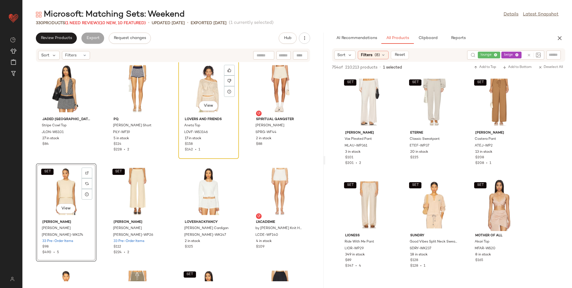
click at [199, 87] on div "View" at bounding box center [208, 88] width 57 height 52
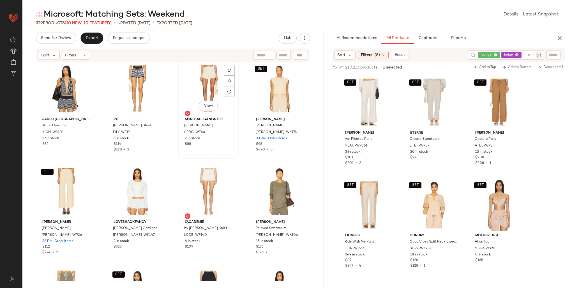
click at [200, 82] on div "View" at bounding box center [208, 88] width 57 height 52
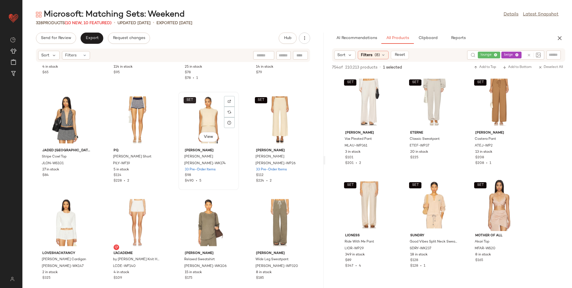
scroll to position [6628, 0]
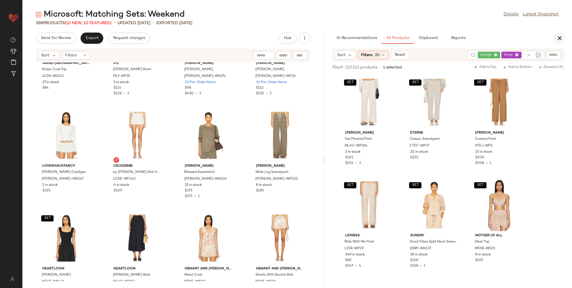
click at [562, 34] on button "button" at bounding box center [559, 38] width 11 height 11
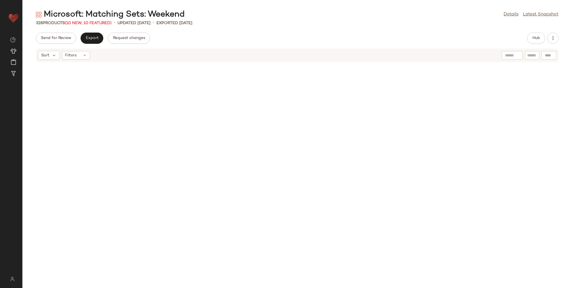
scroll to position [3988, 0]
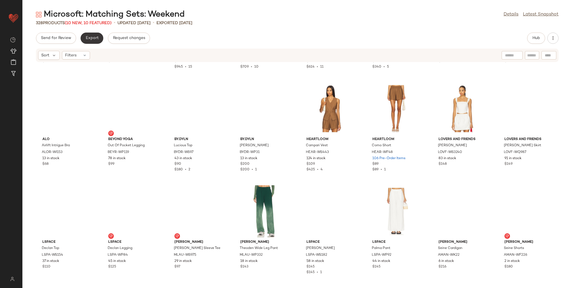
click at [91, 36] on span "Export" at bounding box center [91, 38] width 13 height 4
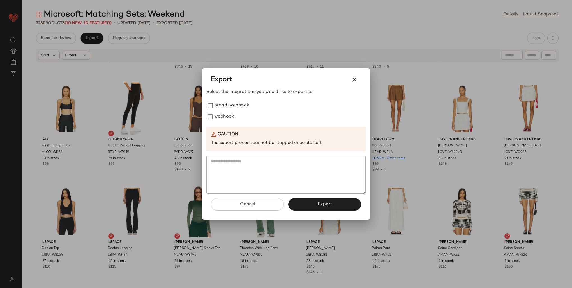
drag, startPoint x: 220, startPoint y: 120, endPoint x: 258, endPoint y: 154, distance: 51.2
click at [220, 120] on label "webhook" at bounding box center [224, 116] width 20 height 11
click at [306, 204] on button "Export" at bounding box center [324, 204] width 73 height 12
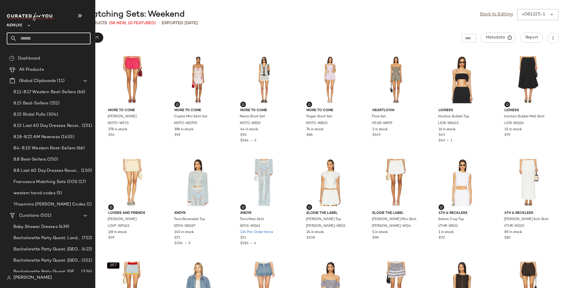
click at [22, 38] on input "text" at bounding box center [54, 39] width 74 height 12
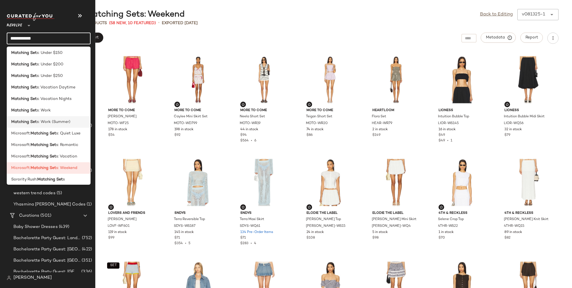
scroll to position [177, 0]
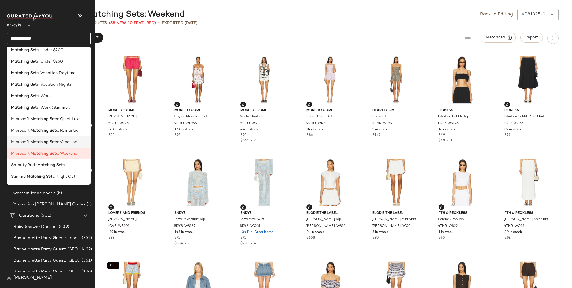
type input "**********"
click at [52, 141] on b "Matching Set" at bounding box center [44, 142] width 26 height 6
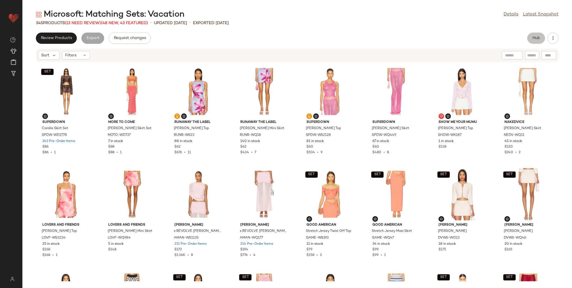
click at [536, 34] on button "Hub" at bounding box center [536, 38] width 18 height 11
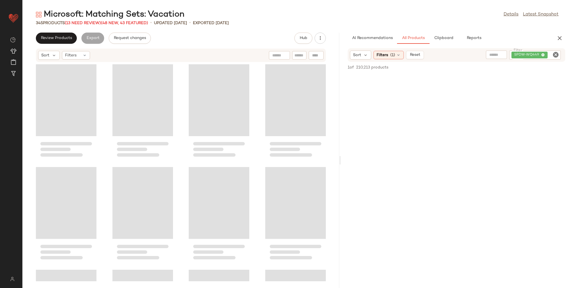
drag, startPoint x: 296, startPoint y: 105, endPoint x: 340, endPoint y: 100, distance: 44.2
click at [340, 100] on div "Microsoft: Matching Sets: Vacation Details Latest Snapshot 345 Products (13 Nee…" at bounding box center [296, 148] width 549 height 279
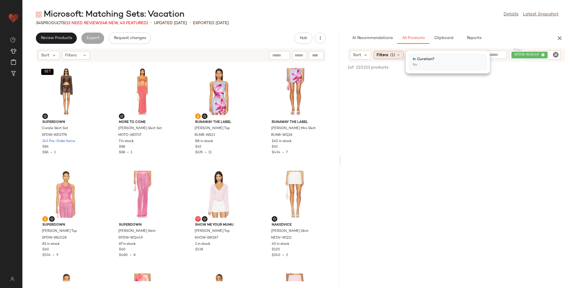
click at [390, 57] on span "(1)" at bounding box center [392, 55] width 5 height 6
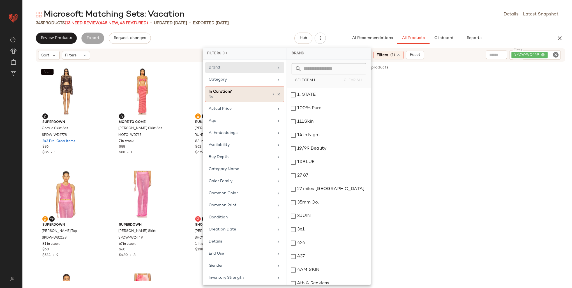
drag, startPoint x: 217, startPoint y: 78, endPoint x: 242, endPoint y: 95, distance: 30.2
click at [217, 78] on div "Category" at bounding box center [240, 80] width 65 height 6
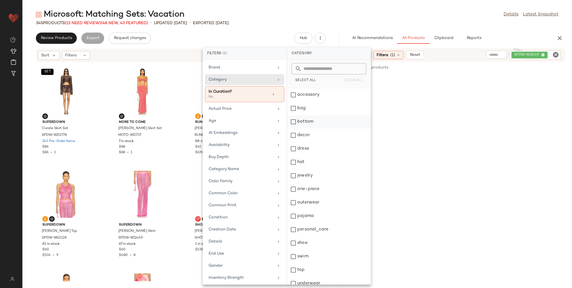
click at [306, 128] on div "bottom" at bounding box center [329, 134] width 84 height 13
click at [300, 276] on div "top" at bounding box center [329, 282] width 84 height 13
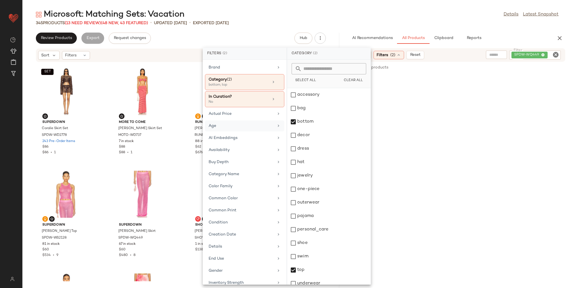
click at [238, 126] on div "Age" at bounding box center [240, 126] width 65 height 6
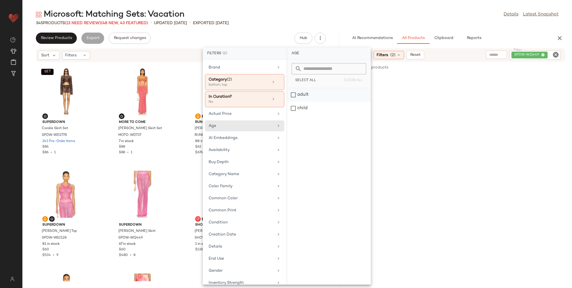
click at [293, 101] on div "adult" at bounding box center [329, 107] width 84 height 13
click at [234, 152] on div "Availability" at bounding box center [240, 155] width 65 height 6
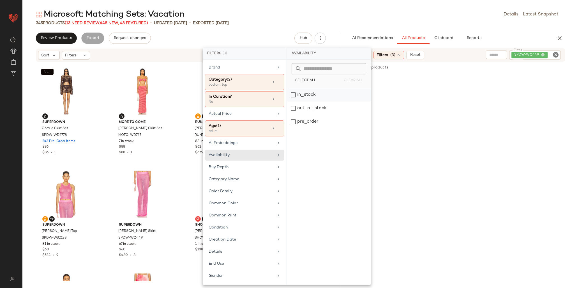
click at [300, 101] on div "in_stock" at bounding box center [329, 107] width 84 height 13
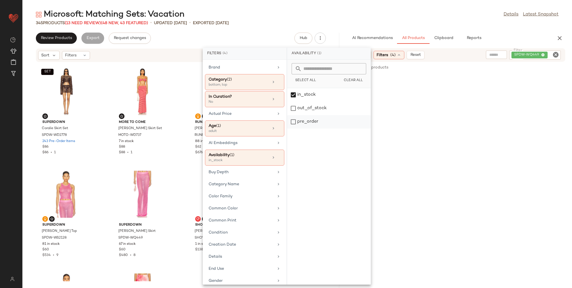
click at [302, 124] on div "pre_order" at bounding box center [329, 121] width 84 height 13
click at [229, 277] on div "Gender" at bounding box center [240, 280] width 65 height 6
click at [296, 101] on div "[DEMOGRAPHIC_DATA]" at bounding box center [329, 107] width 84 height 13
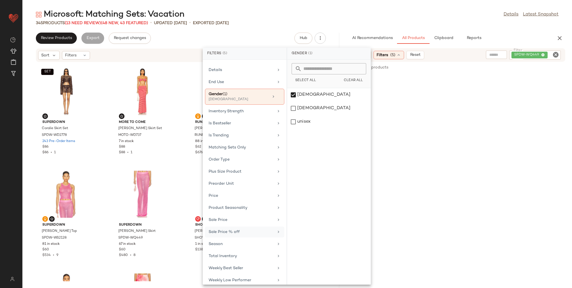
scroll to position [196, 0]
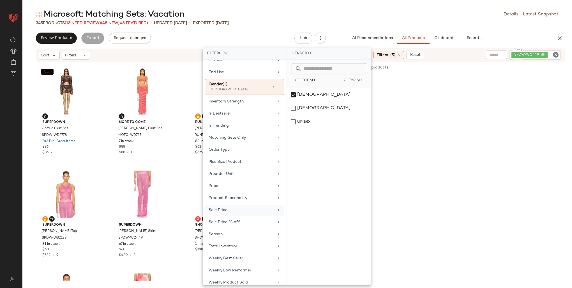
click at [223, 207] on div "Sale Price" at bounding box center [240, 210] width 65 height 6
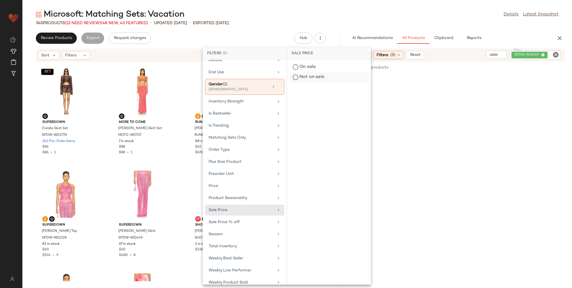
click at [296, 76] on div "Not on sale" at bounding box center [328, 77] width 79 height 10
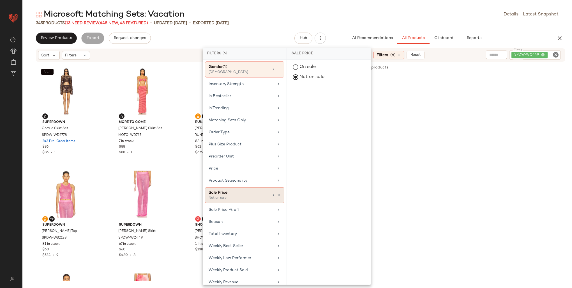
scroll to position [216, 0]
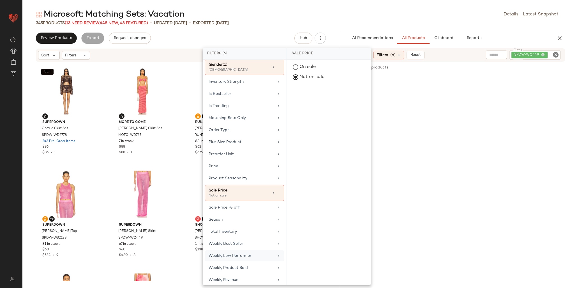
click at [246, 252] on div "Weekly Low Performer" at bounding box center [240, 255] width 65 height 6
click at [304, 78] on div "False" at bounding box center [328, 77] width 79 height 10
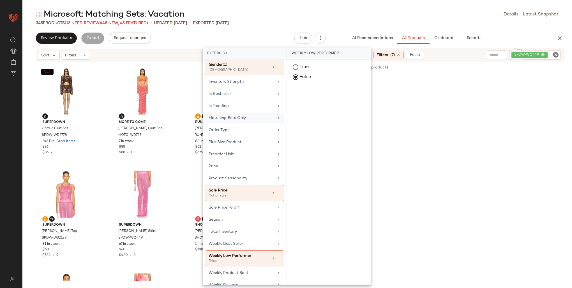
click at [216, 115] on div "Matching Sets Only" at bounding box center [240, 118] width 65 height 6
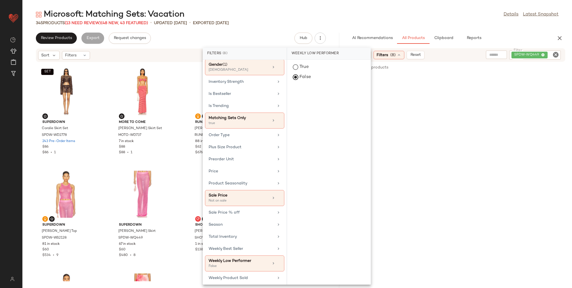
click at [483, 86] on div at bounding box center [456, 127] width 231 height 107
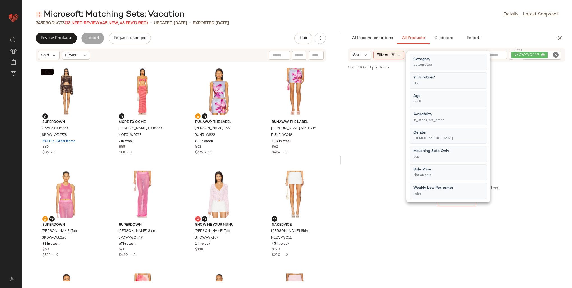
click at [540, 54] on div "SPDW-WQ449" at bounding box center [535, 54] width 52 height 9
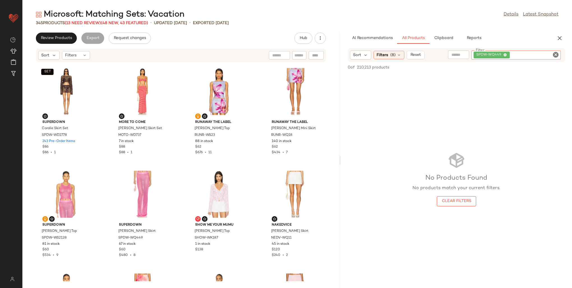
click at [505, 54] on icon at bounding box center [505, 55] width 4 height 4
click at [519, 40] on div "AI Recommendations All Products Clipboard Reports" at bounding box center [447, 38] width 200 height 11
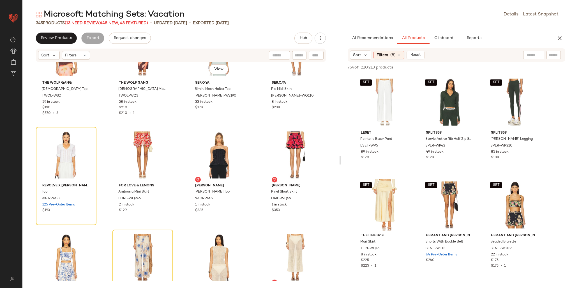
scroll to position [1294, 0]
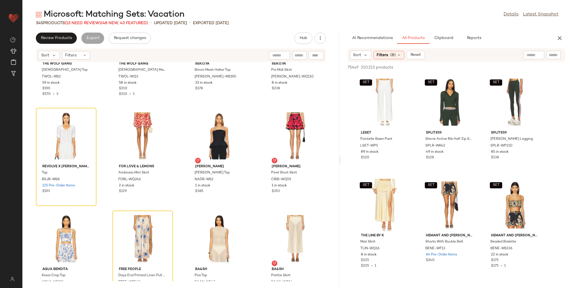
click at [534, 56] on div at bounding box center [533, 55] width 21 height 8
type input "***"
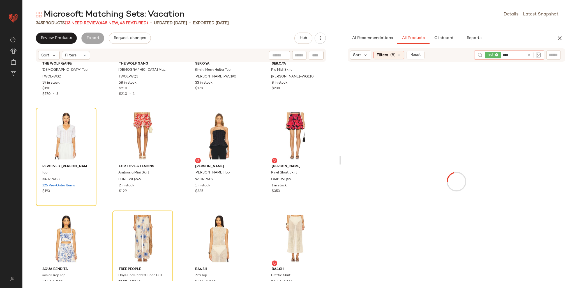
type input "*****"
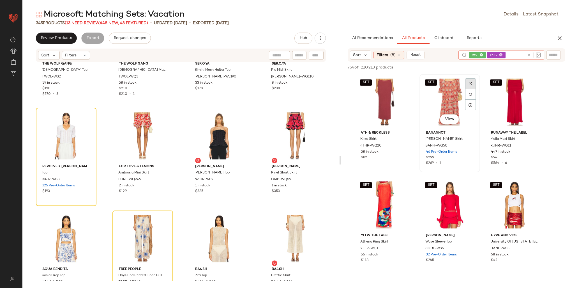
click at [469, 89] on div at bounding box center [470, 94] width 11 height 11
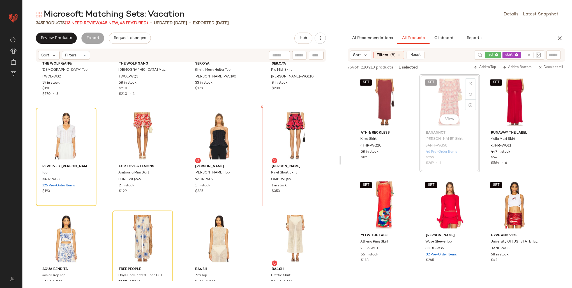
scroll to position [1292, 0]
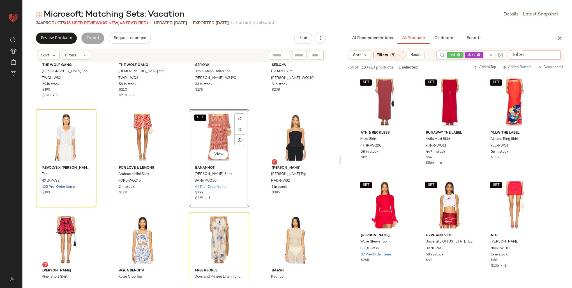
click at [551, 55] on input "Filter" at bounding box center [535, 55] width 48 height 6
paste input "*********"
type input "*********"
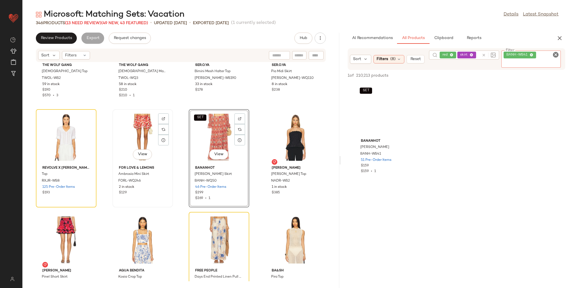
click at [143, 125] on div "View" at bounding box center [142, 137] width 57 height 52
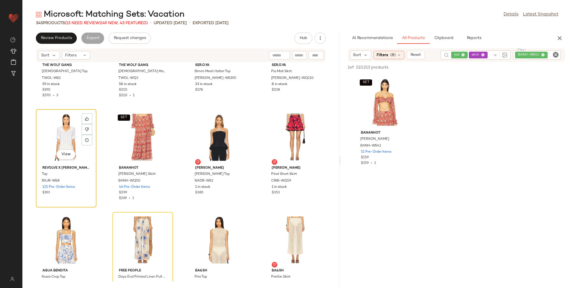
click at [64, 128] on div "View" at bounding box center [66, 137] width 57 height 52
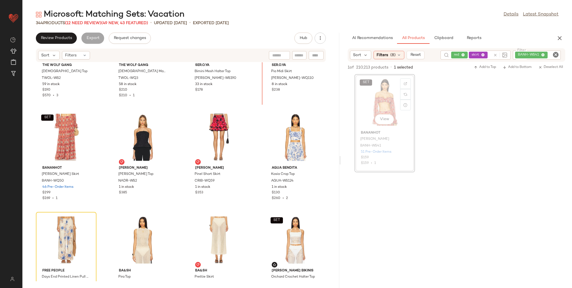
scroll to position [1288, 0]
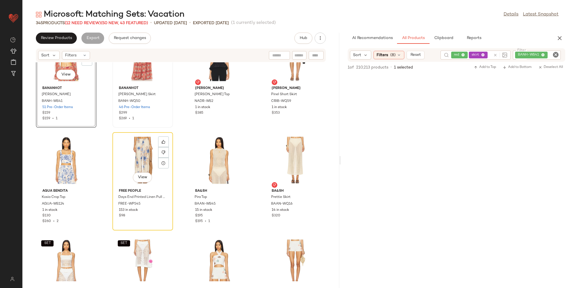
scroll to position [1372, 0]
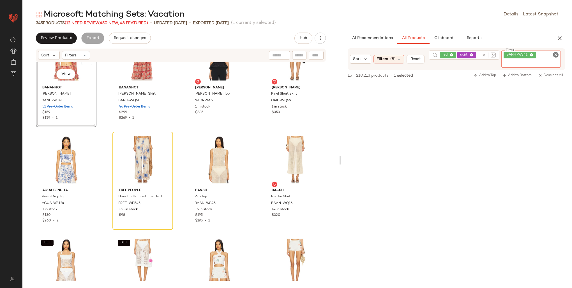
click at [543, 55] on div "BANH-WS41" at bounding box center [530, 58] width 59 height 17
click at [530, 54] on icon at bounding box center [531, 55] width 4 height 4
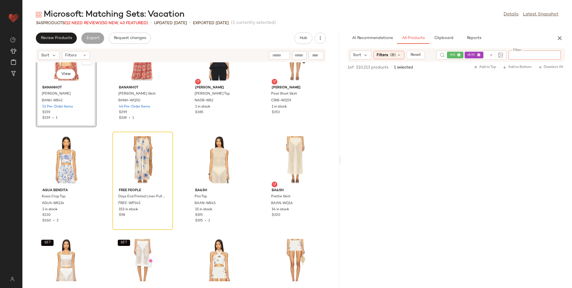
click at [494, 54] on div "red skirt" at bounding box center [471, 54] width 70 height 9
click at [529, 54] on icon at bounding box center [529, 55] width 4 height 4
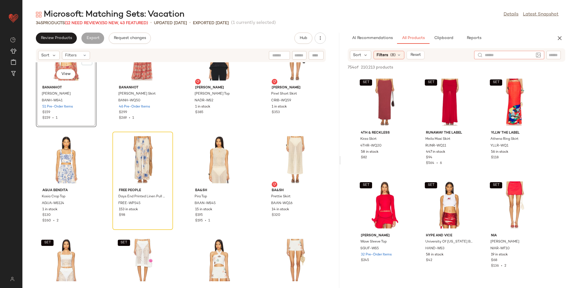
click at [522, 55] on input "text" at bounding box center [509, 55] width 49 height 6
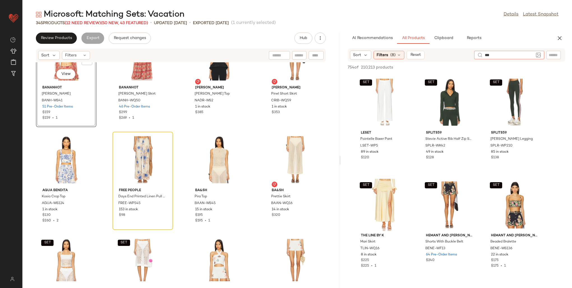
type input "****"
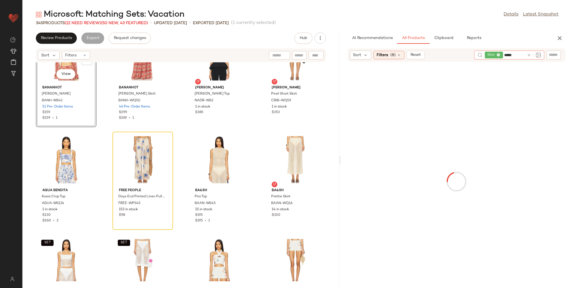
type input "******"
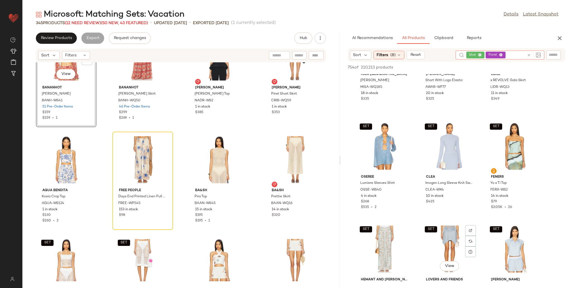
scroll to position [1289, 0]
click at [534, 126] on img at bounding box center [535, 127] width 3 height 3
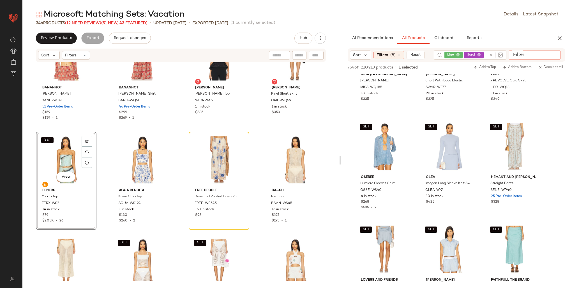
click at [556, 52] on input "Filter" at bounding box center [535, 55] width 48 height 6
paste input "********"
type input "********"
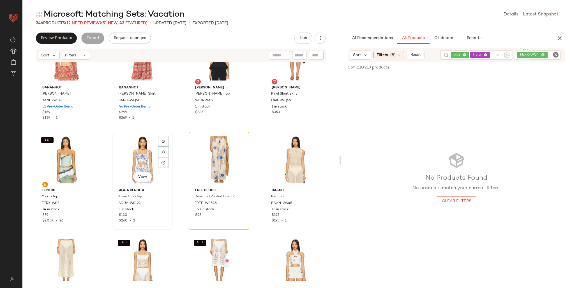
click at [131, 147] on div "View" at bounding box center [142, 159] width 57 height 52
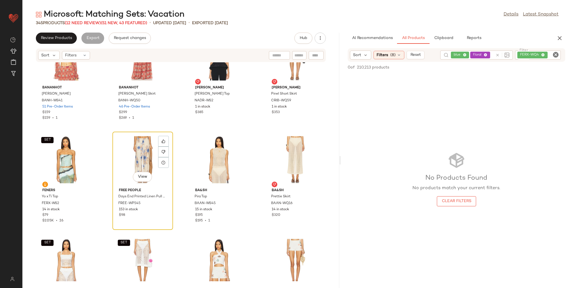
click at [145, 147] on div "View" at bounding box center [142, 159] width 57 height 52
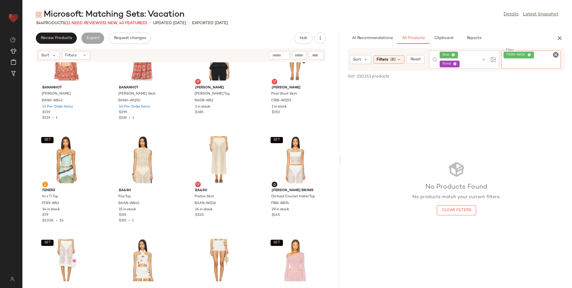
click at [543, 55] on div "FERX-WQ4" at bounding box center [530, 58] width 59 height 17
click at [528, 55] on icon at bounding box center [529, 55] width 4 height 4
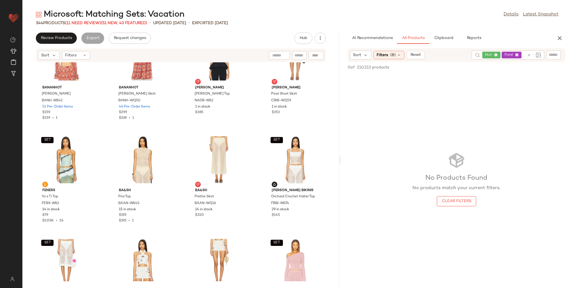
click at [525, 37] on div "AI Recommendations All Products Clipboard Reports" at bounding box center [447, 38] width 200 height 11
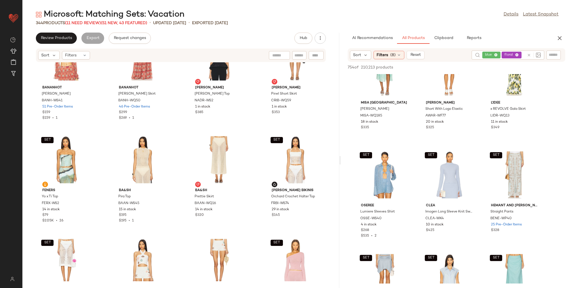
scroll to position [1261, 0]
click at [539, 161] on div at bounding box center [535, 166] width 11 height 11
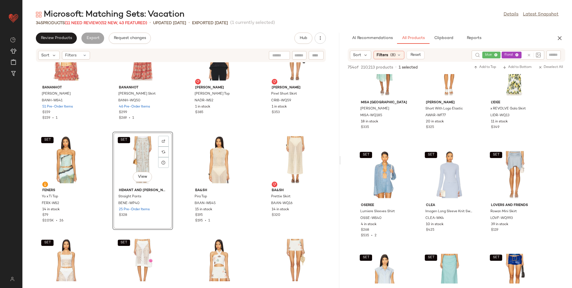
click at [552, 55] on input "text" at bounding box center [553, 55] width 10 height 6
paste input "**********"
type input "**********"
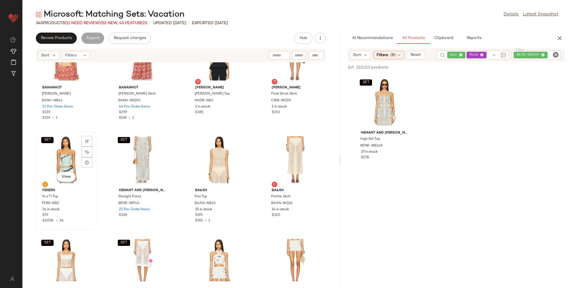
click at [63, 148] on div "SET View" at bounding box center [66, 159] width 57 height 52
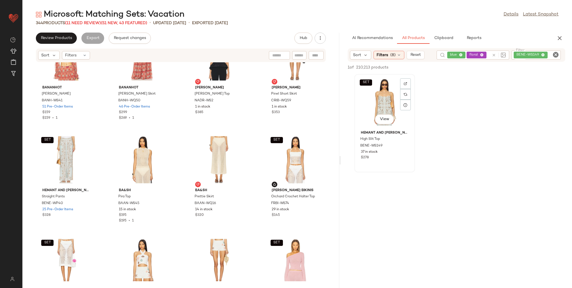
scroll to position [1371, 0]
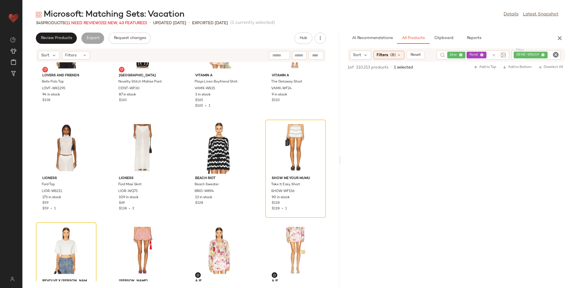
scroll to position [2408, 0]
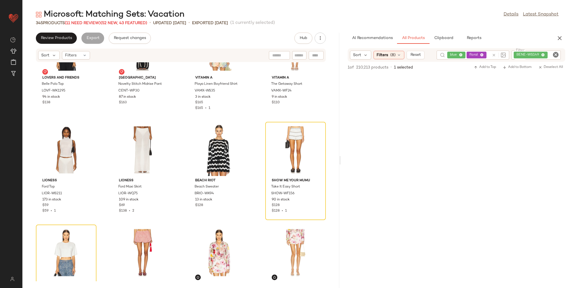
click at [541, 53] on div "BENE-WS149" at bounding box center [535, 54] width 49 height 9
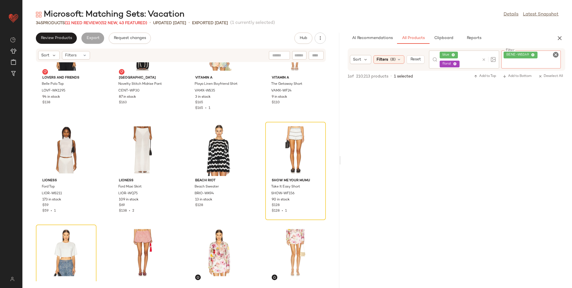
click at [532, 54] on icon at bounding box center [533, 55] width 4 height 4
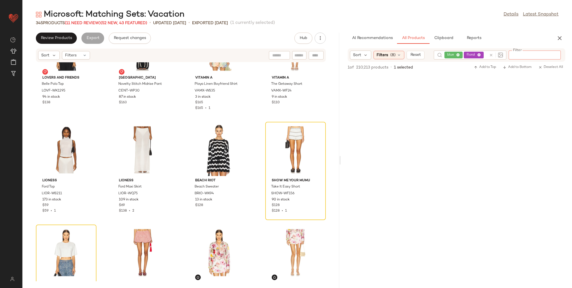
click at [492, 56] on div "blue floral" at bounding box center [470, 54] width 73 height 9
click at [527, 55] on icon at bounding box center [529, 55] width 4 height 4
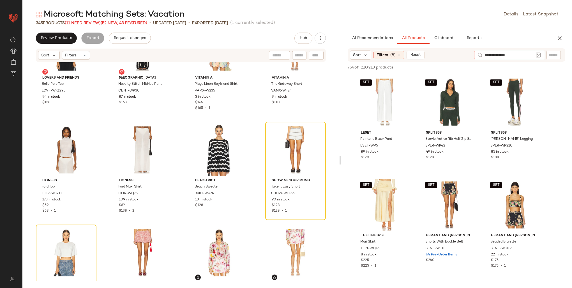
type input "**********"
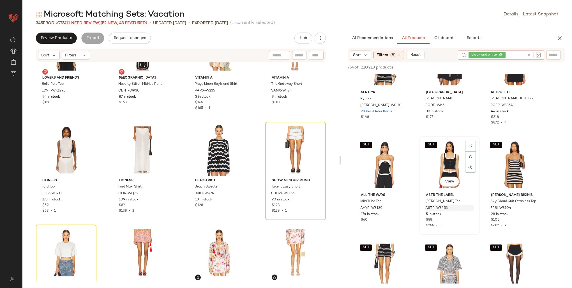
scroll to position [56, 0]
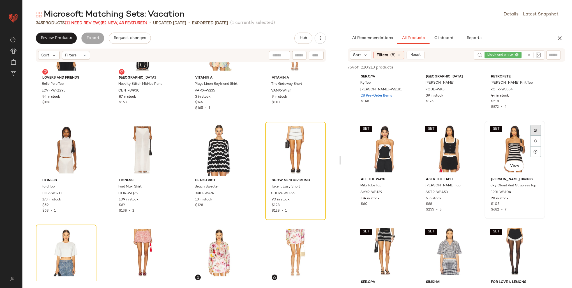
click at [536, 130] on img at bounding box center [535, 129] width 3 height 3
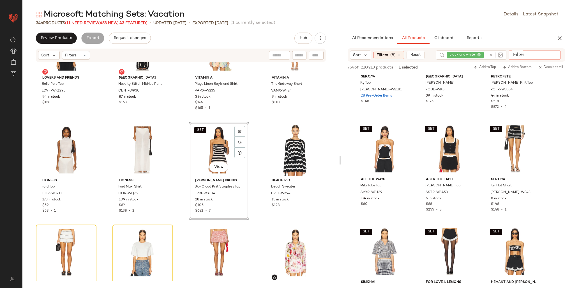
click at [550, 50] on div at bounding box center [534, 54] width 52 height 8
paste input "*********"
type input "*********"
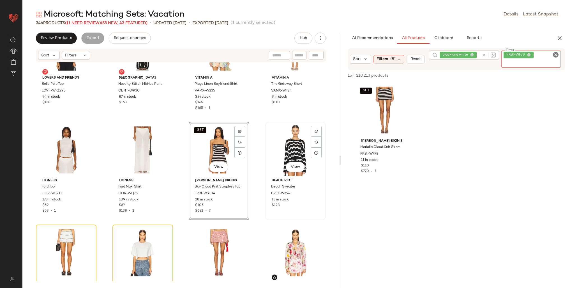
click at [276, 142] on div "View" at bounding box center [295, 150] width 57 height 52
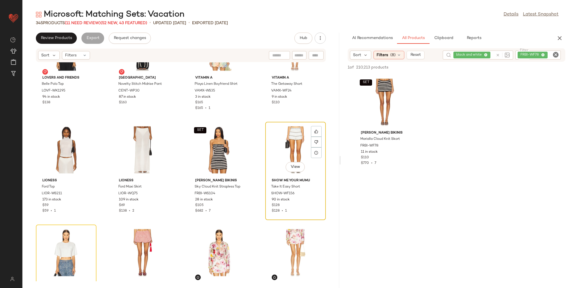
click at [282, 142] on div "View" at bounding box center [295, 150] width 57 height 52
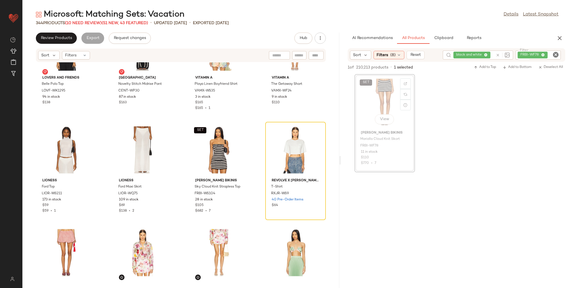
scroll to position [2405, 0]
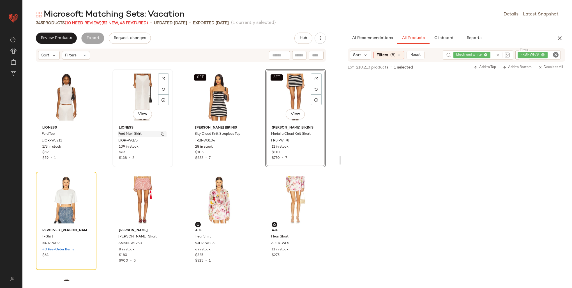
scroll to position [2461, 0]
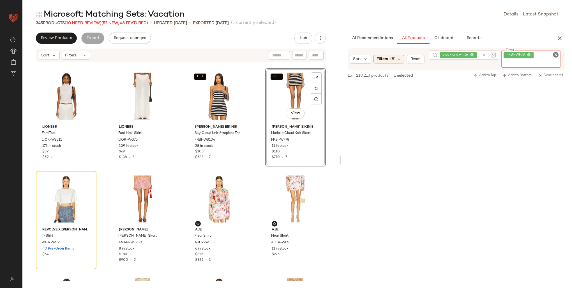
click at [540, 53] on div "FRBI-WF78" at bounding box center [530, 58] width 59 height 17
click at [525, 54] on span "FRBI-WF78" at bounding box center [516, 54] width 21 height 5
click at [529, 54] on icon at bounding box center [529, 55] width 4 height 4
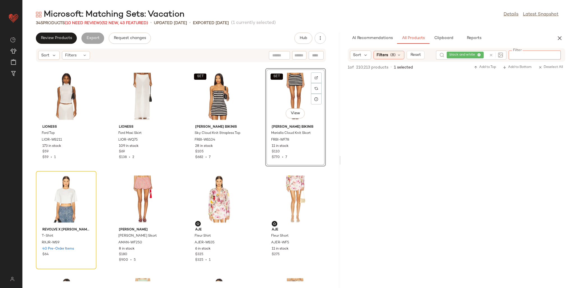
click at [492, 53] on div "black and white" at bounding box center [471, 54] width 70 height 9
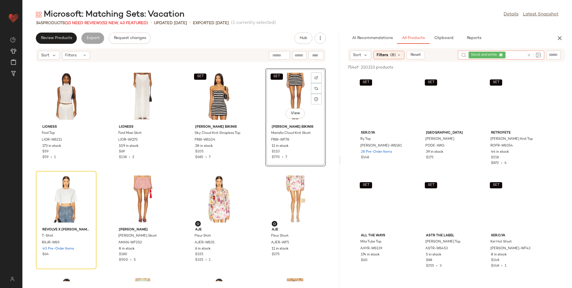
click at [504, 54] on span "black and white" at bounding box center [486, 55] width 37 height 7
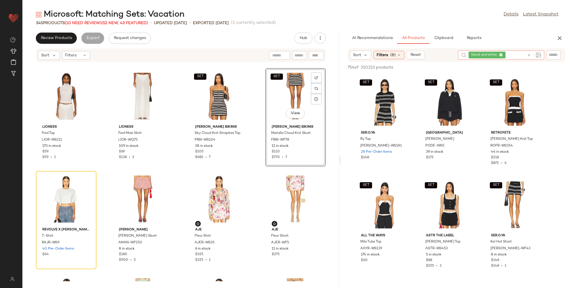
click at [501, 54] on icon at bounding box center [501, 55] width 4 height 4
click at [503, 53] on input "text" at bounding box center [509, 55] width 49 height 6
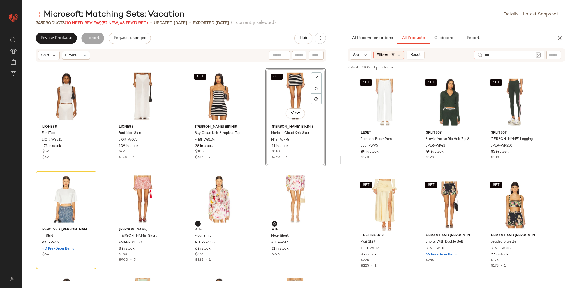
type input "****"
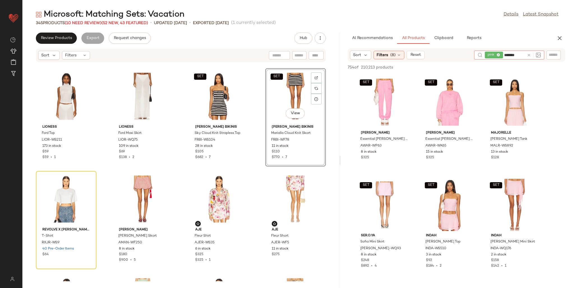
type input "********"
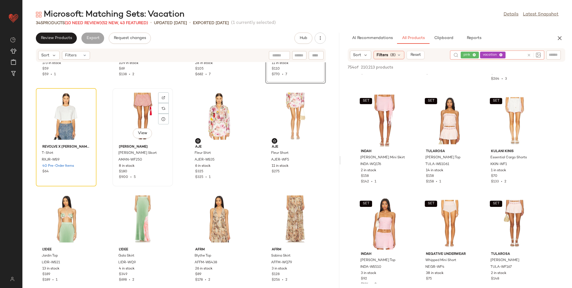
scroll to position [2545, 0]
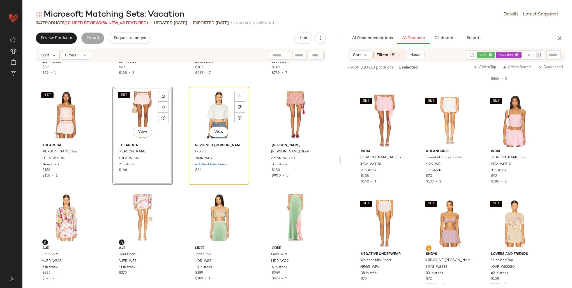
click at [208, 110] on div "View" at bounding box center [219, 115] width 57 height 52
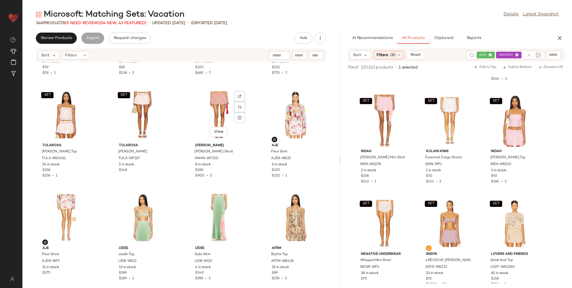
click at [208, 110] on div "View" at bounding box center [219, 115] width 57 height 52
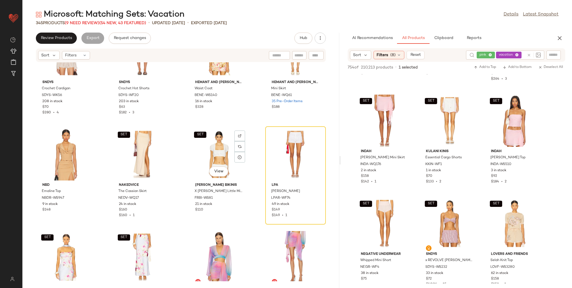
scroll to position [3022, 0]
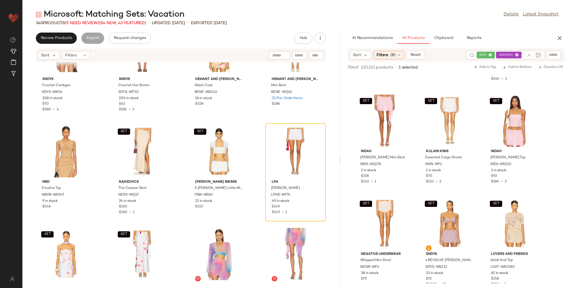
click at [484, 54] on div "pink vacation" at bounding box center [500, 54] width 48 height 9
click at [472, 55] on icon at bounding box center [474, 55] width 4 height 4
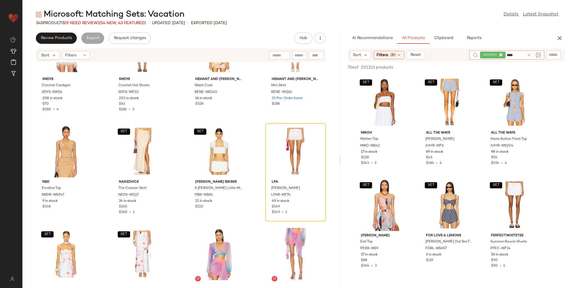
type input "*****"
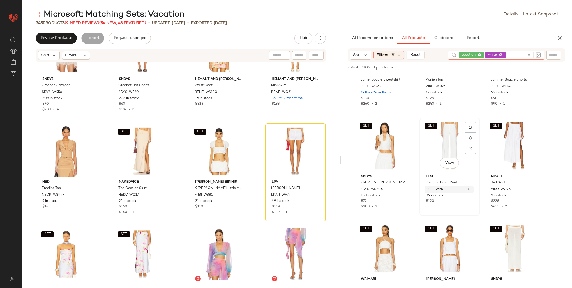
scroll to position [56, 0]
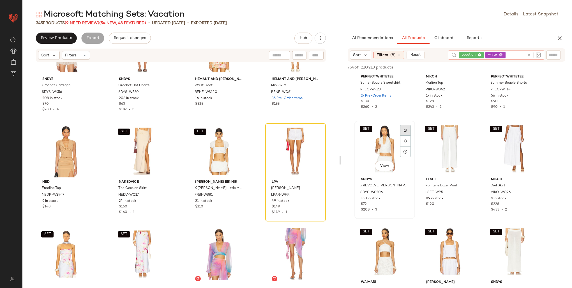
click at [407, 128] on img at bounding box center [405, 129] width 3 height 3
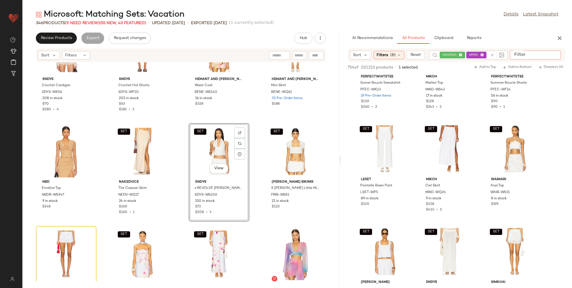
click at [554, 55] on input "Filter" at bounding box center [536, 55] width 48 height 6
paste input "*********"
type input "*********"
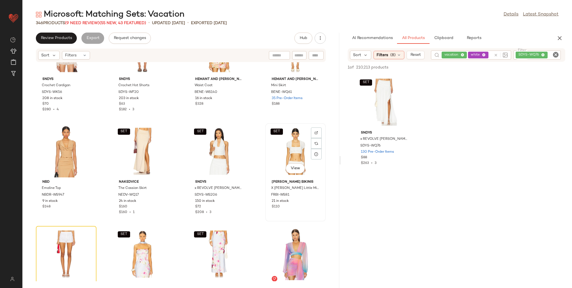
click at [292, 146] on div "SET View" at bounding box center [295, 151] width 57 height 52
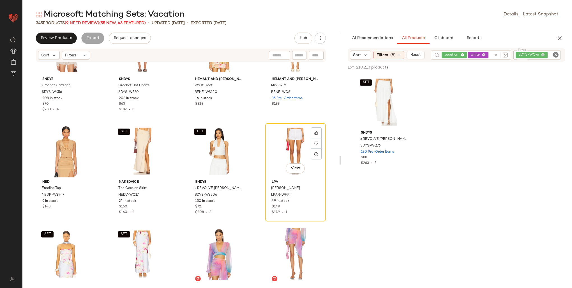
click at [292, 146] on div "View" at bounding box center [295, 151] width 57 height 52
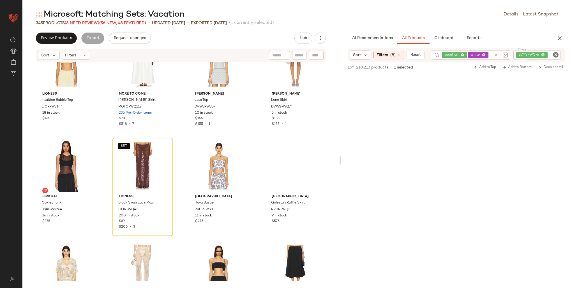
scroll to position [3975, 0]
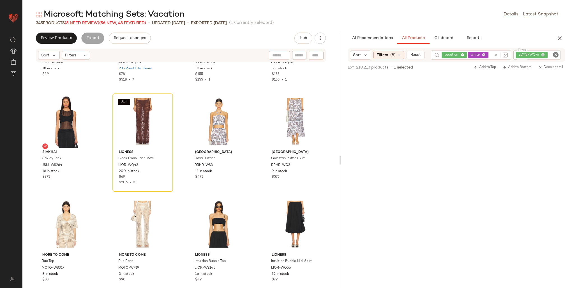
click at [545, 54] on div "SDYS-WQ76" at bounding box center [536, 54] width 47 height 9
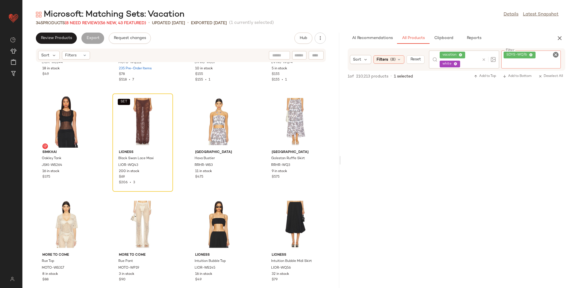
click at [530, 55] on icon at bounding box center [531, 55] width 4 height 4
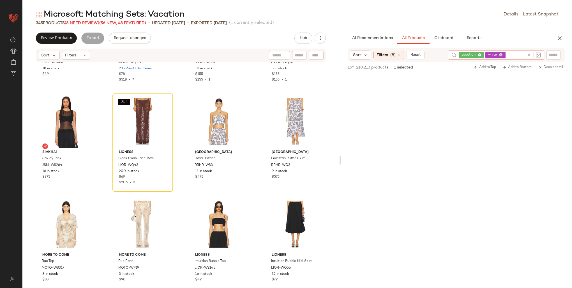
click at [483, 54] on div "vacation white" at bounding box center [491, 54] width 66 height 9
click at [499, 54] on icon at bounding box center [501, 55] width 4 height 4
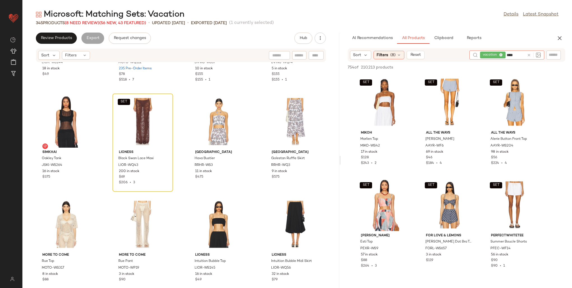
type input "*****"
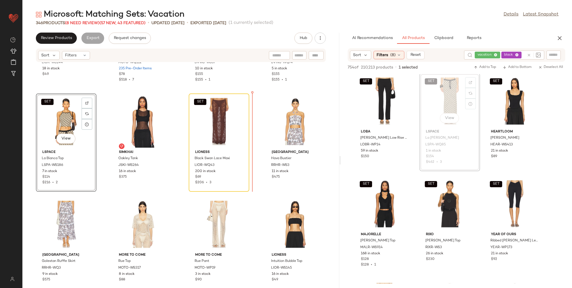
scroll to position [3974, 0]
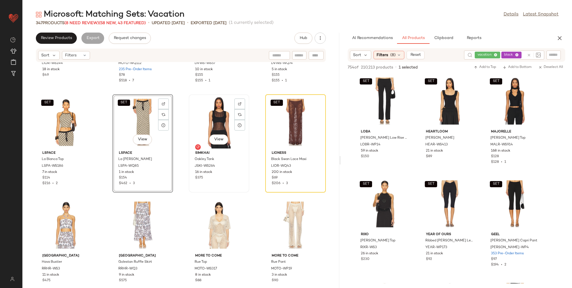
click at [213, 122] on div "View" at bounding box center [219, 122] width 57 height 52
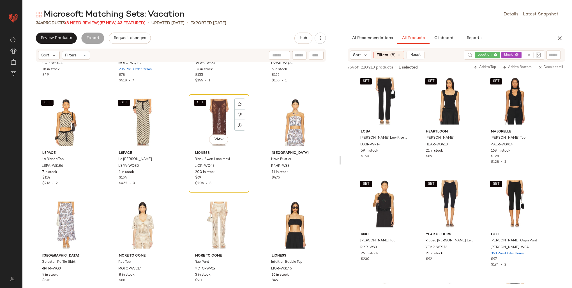
click at [212, 122] on div "SET View" at bounding box center [219, 122] width 57 height 52
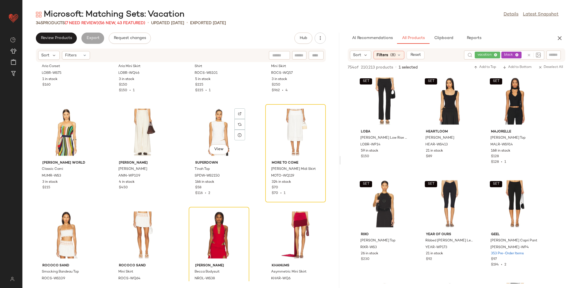
scroll to position [4478, 0]
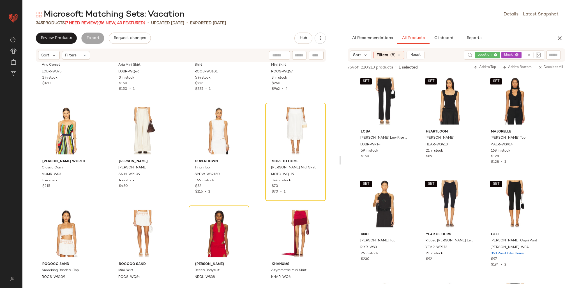
click at [511, 56] on div "vacation black" at bounding box center [499, 54] width 50 height 9
click at [501, 54] on icon at bounding box center [501, 55] width 4 height 4
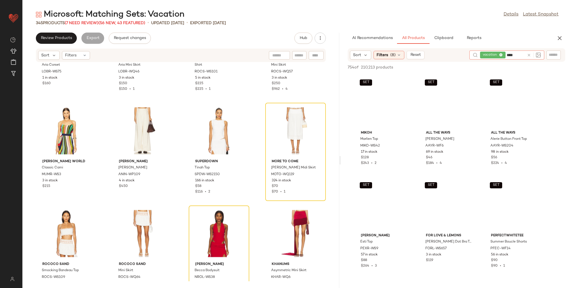
type input "*****"
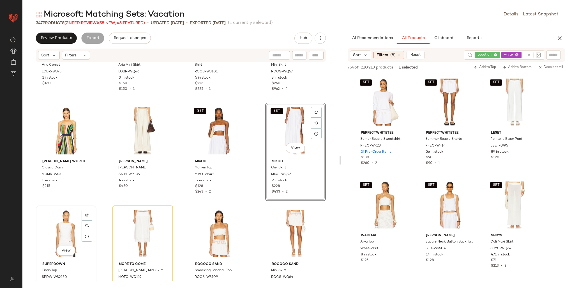
click at [58, 233] on div "View" at bounding box center [66, 233] width 57 height 52
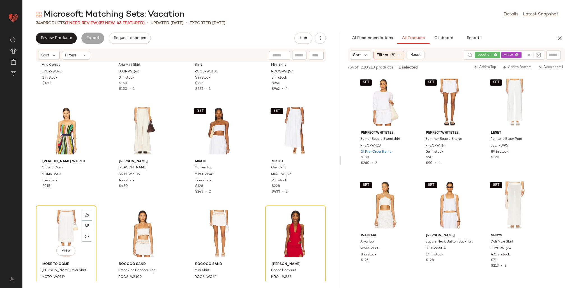
click at [55, 230] on div "View" at bounding box center [66, 233] width 57 height 52
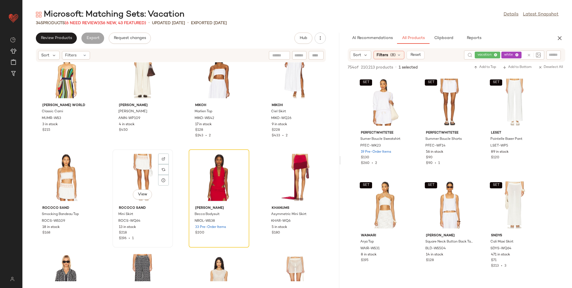
scroll to position [4562, 0]
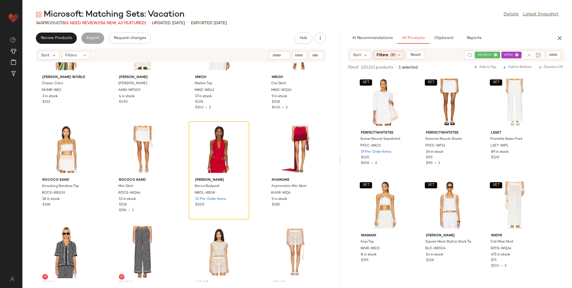
click at [511, 54] on div "vacation white" at bounding box center [499, 54] width 50 height 9
click at [504, 54] on span "white" at bounding box center [495, 55] width 20 height 7
click at [501, 55] on icon at bounding box center [501, 55] width 4 height 4
click at [511, 55] on input "text" at bounding box center [515, 55] width 18 height 6
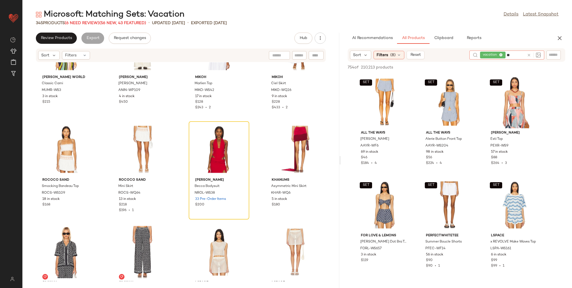
type input "***"
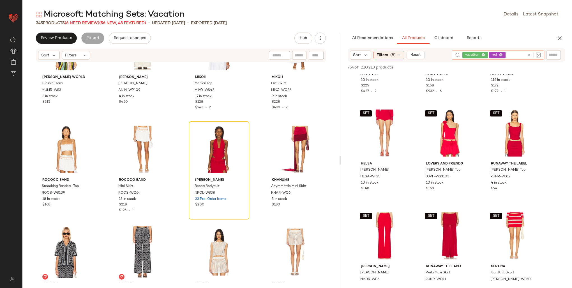
scroll to position [897, 0]
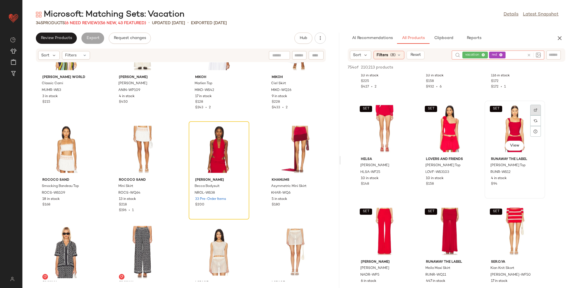
click at [533, 115] on div at bounding box center [535, 120] width 11 height 11
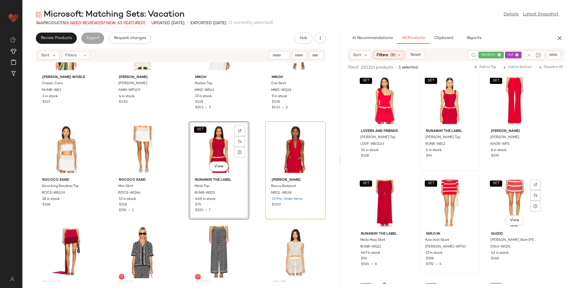
scroll to position [953, 0]
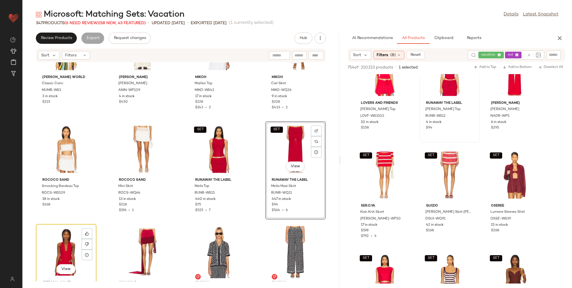
click at [54, 240] on div "View" at bounding box center [66, 252] width 57 height 52
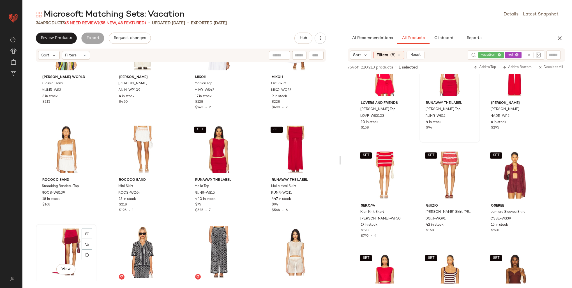
click at [54, 240] on div "View" at bounding box center [66, 252] width 57 height 52
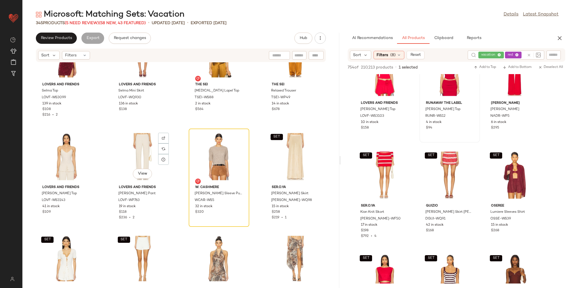
scroll to position [5711, 0]
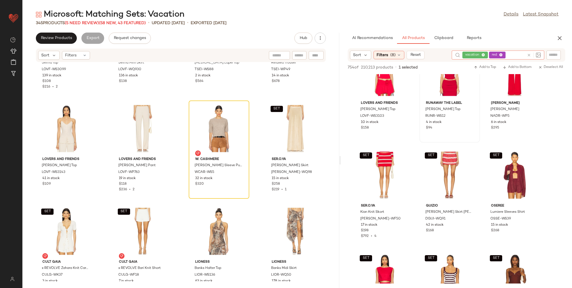
click at [512, 54] on div "vacation red" at bounding box center [493, 54] width 62 height 9
click at [501, 54] on icon at bounding box center [501, 55] width 4 height 4
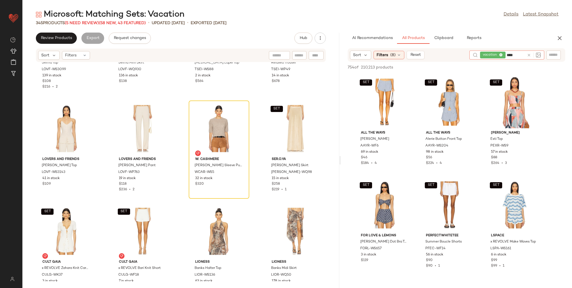
type input "*****"
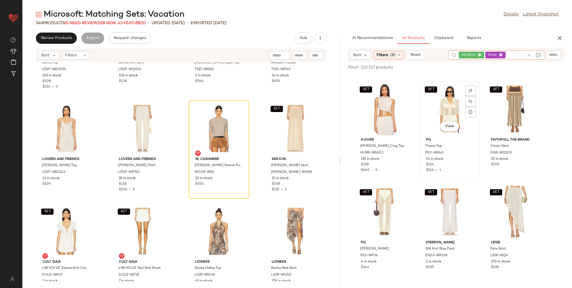
scroll to position [1429, 0]
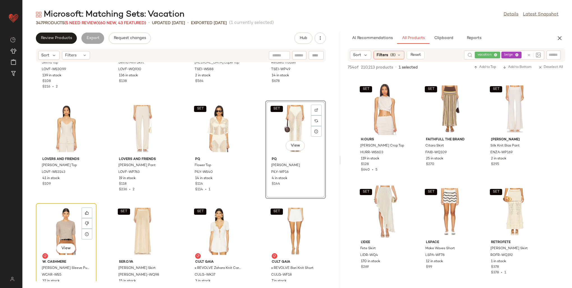
click at [54, 223] on div "View" at bounding box center [66, 231] width 57 height 52
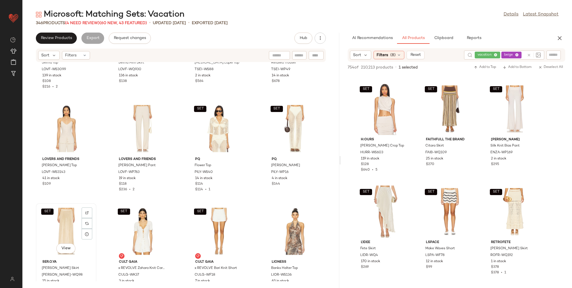
click at [54, 223] on div "SET View" at bounding box center [66, 231] width 57 height 52
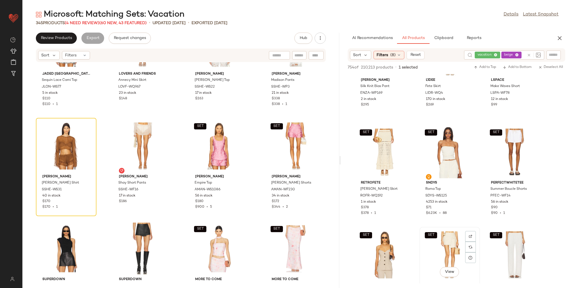
scroll to position [1569, 0]
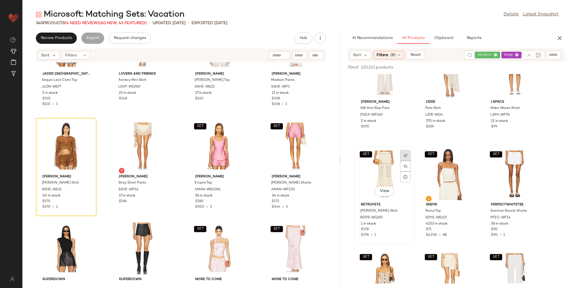
click at [404, 161] on div at bounding box center [405, 166] width 11 height 11
click at [378, 218] on span "ROFR-WQ192" at bounding box center [371, 217] width 22 height 5
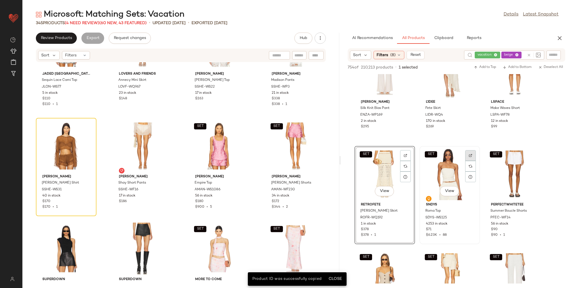
click at [471, 155] on img at bounding box center [470, 155] width 3 height 3
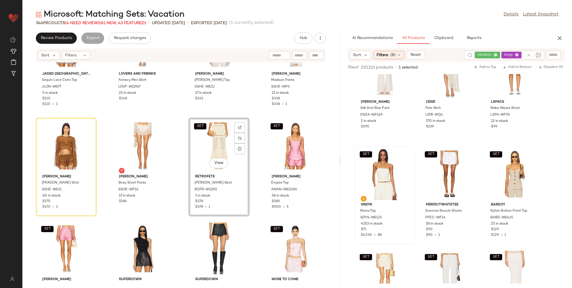
click at [554, 55] on input "text" at bounding box center [553, 55] width 10 height 6
paste input "**********"
type input "**********"
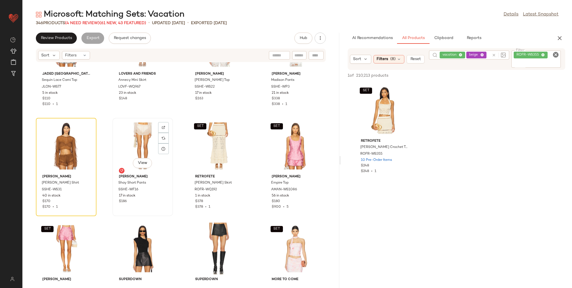
click at [130, 136] on div "View" at bounding box center [142, 146] width 57 height 52
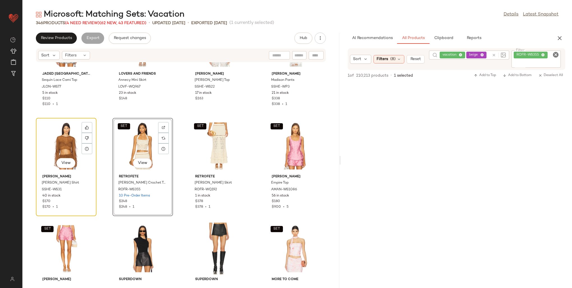
click at [67, 141] on div "View" at bounding box center [66, 146] width 57 height 52
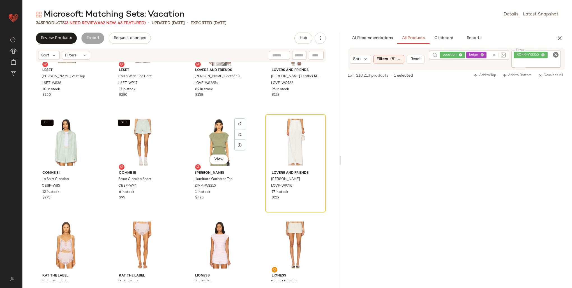
scroll to position [7028, 0]
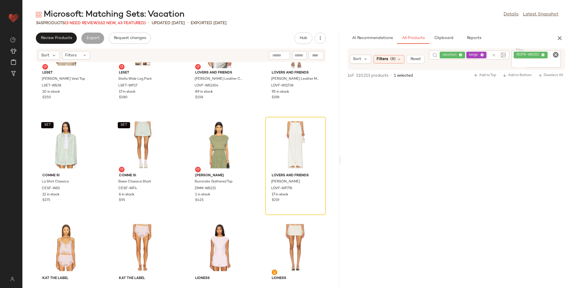
click at [544, 53] on div "ROFR-WS355" at bounding box center [535, 58] width 49 height 17
click at [532, 54] on icon at bounding box center [533, 55] width 4 height 4
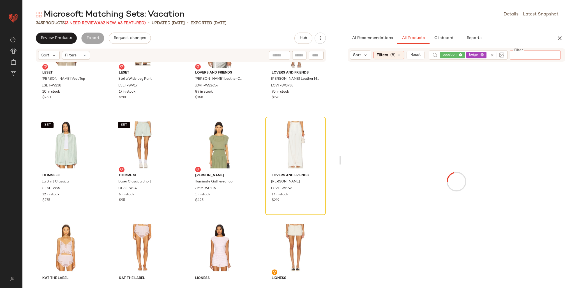
click at [483, 55] on div "vacation beige" at bounding box center [463, 54] width 48 height 9
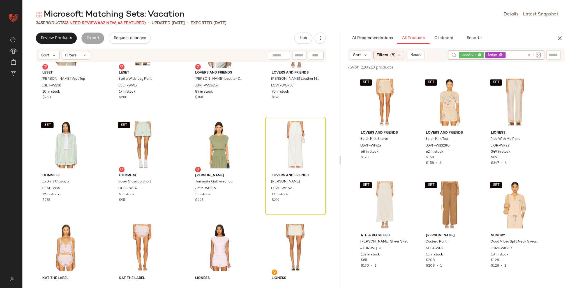
click at [501, 54] on icon at bounding box center [501, 55] width 4 height 4
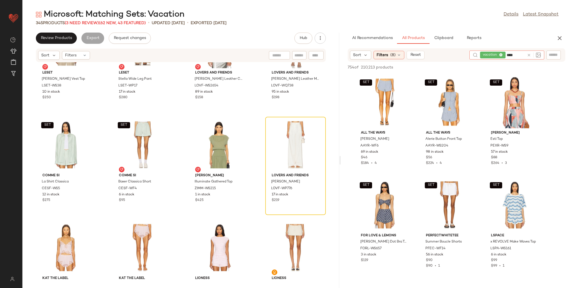
type input "*****"
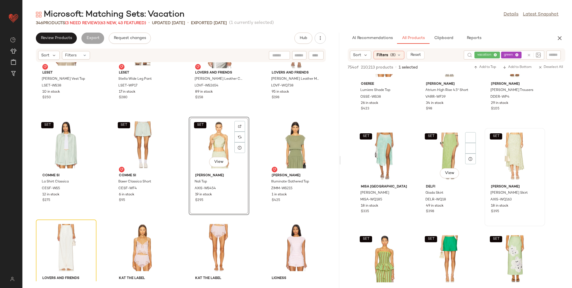
scroll to position [252, 0]
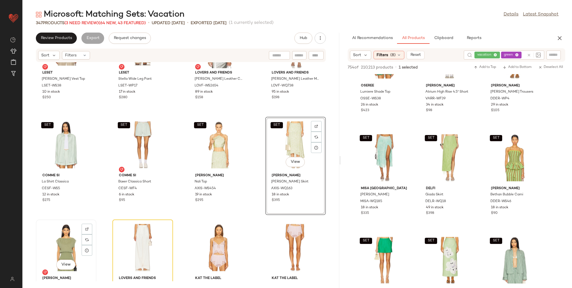
click at [70, 237] on div "View" at bounding box center [66, 247] width 57 height 52
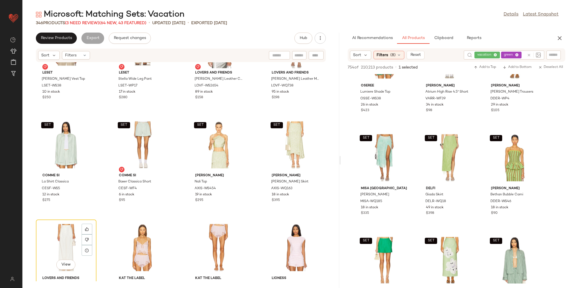
click at [72, 234] on div "View" at bounding box center [66, 247] width 57 height 52
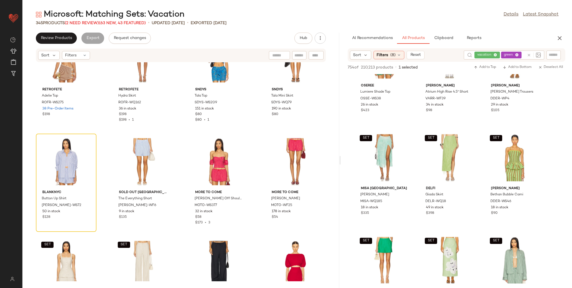
scroll to position [7729, 0]
click at [511, 54] on div "vacation green" at bounding box center [499, 54] width 50 height 9
click at [502, 54] on icon at bounding box center [501, 55] width 4 height 4
click at [511, 55] on input "text" at bounding box center [515, 55] width 18 height 6
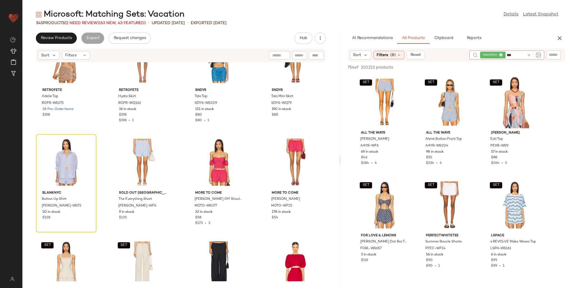
type input "****"
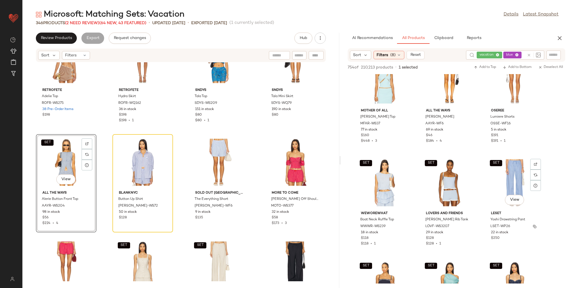
scroll to position [56, 0]
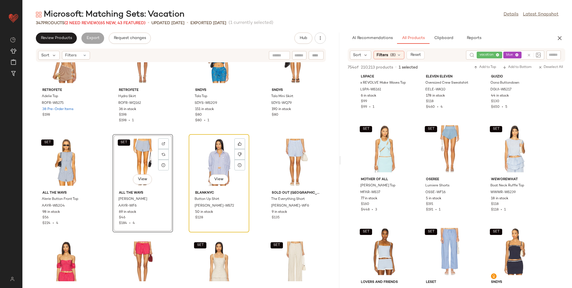
click at [215, 164] on div "View" at bounding box center [219, 162] width 57 height 52
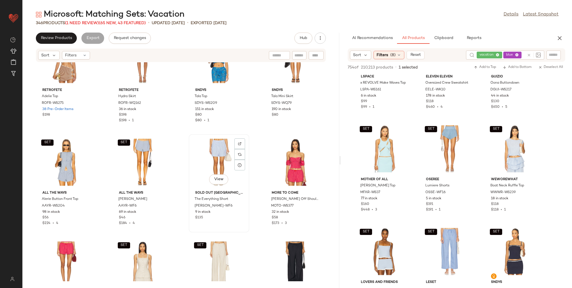
click at [204, 164] on div "View" at bounding box center [219, 162] width 57 height 52
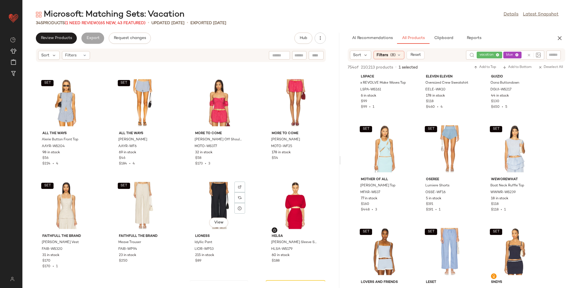
scroll to position [7785, 0]
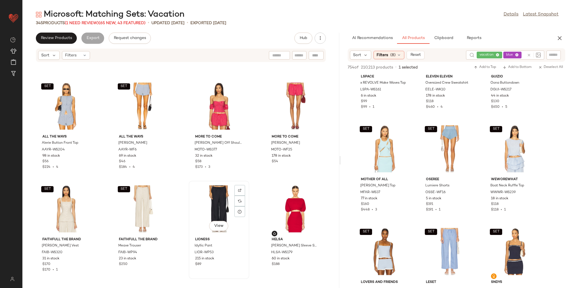
click at [201, 197] on div "View" at bounding box center [219, 208] width 57 height 52
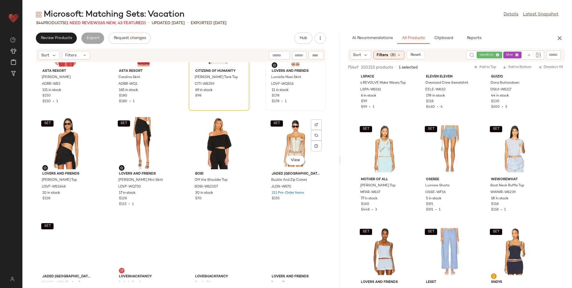
scroll to position [8065, 0]
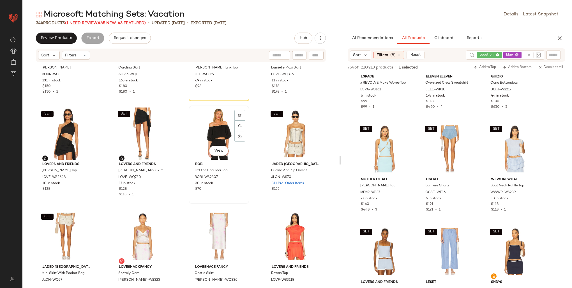
click at [214, 132] on div "View" at bounding box center [219, 133] width 57 height 52
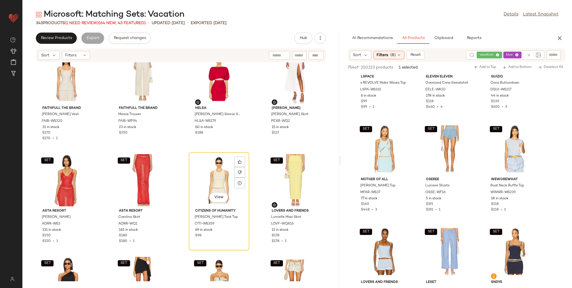
scroll to position [7897, 0]
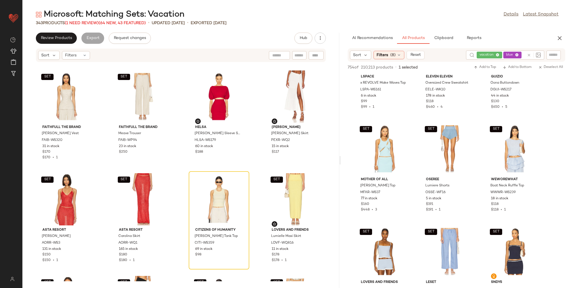
click at [511, 55] on div "vacation blue" at bounding box center [500, 54] width 48 height 9
click at [502, 54] on icon at bounding box center [501, 55] width 4 height 4
click at [512, 54] on input "text" at bounding box center [515, 55] width 18 height 6
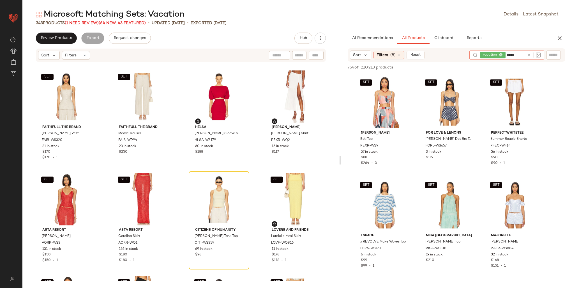
type input "******"
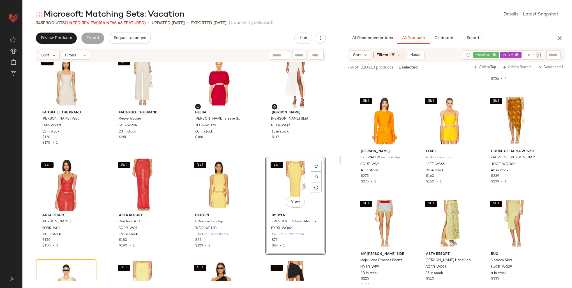
scroll to position [7981, 0]
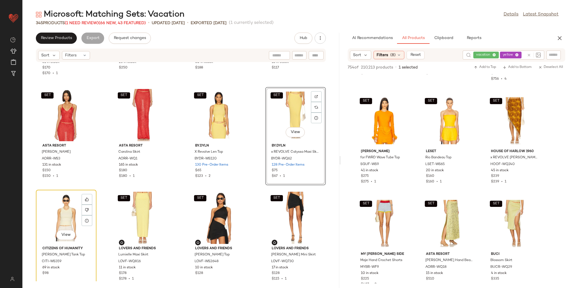
click at [59, 214] on div "View" at bounding box center [66, 217] width 57 height 52
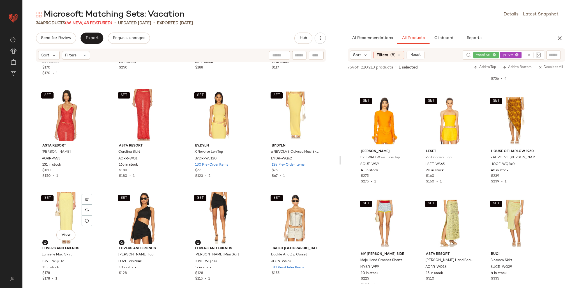
click at [60, 212] on div "SET View" at bounding box center [66, 217] width 57 height 52
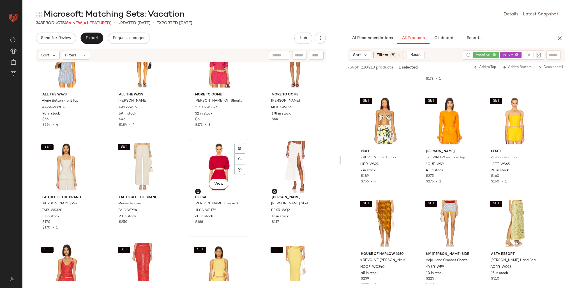
scroll to position [7869, 0]
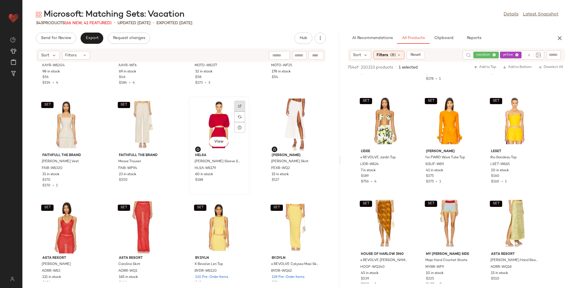
click at [234, 111] on div at bounding box center [239, 116] width 11 height 11
click at [551, 58] on div at bounding box center [553, 54] width 14 height 8
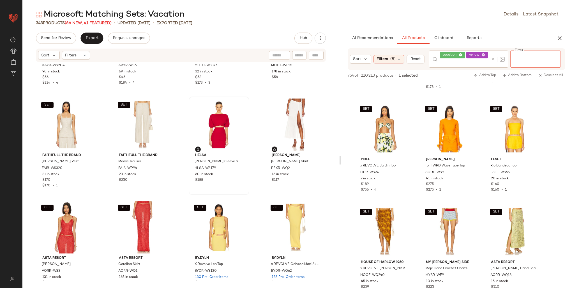
paste input "*********"
type input "*********"
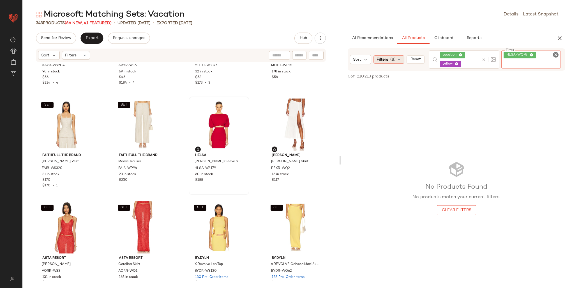
click at [392, 60] on span "(8)" at bounding box center [392, 60] width 5 height 6
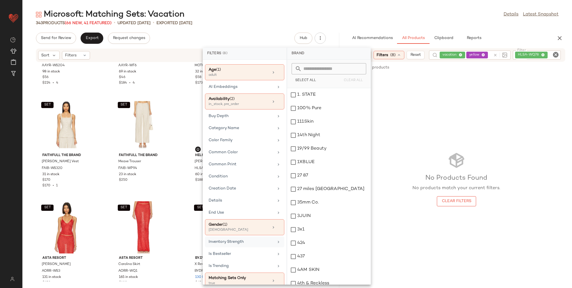
scroll to position [84, 0]
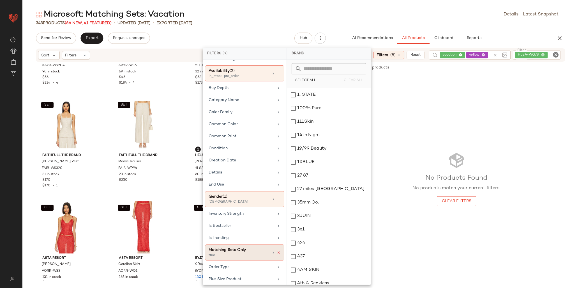
click at [277, 250] on icon at bounding box center [279, 252] width 4 height 4
click at [424, 89] on div "No Products Found No products match your current filters. Clear Filters" at bounding box center [456, 178] width 231 height 209
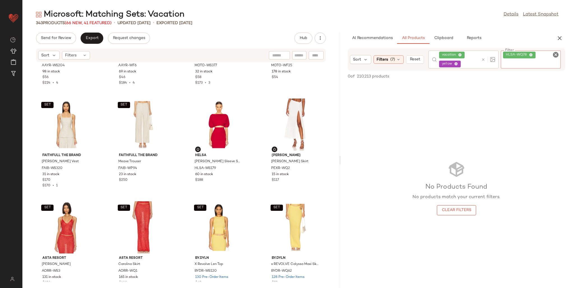
click at [534, 61] on input "Filter" at bounding box center [530, 64] width 55 height 6
click at [485, 58] on div "vacation yellow" at bounding box center [463, 59] width 70 height 18
click at [499, 58] on icon at bounding box center [500, 59] width 4 height 4
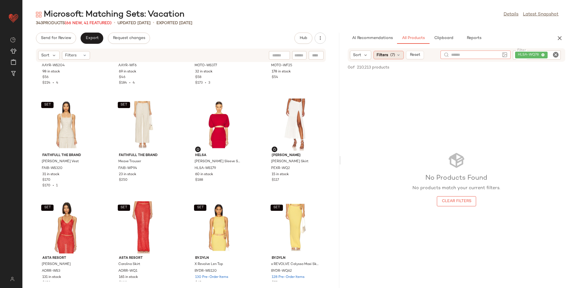
click at [386, 54] on span "Filters" at bounding box center [381, 55] width 11 height 6
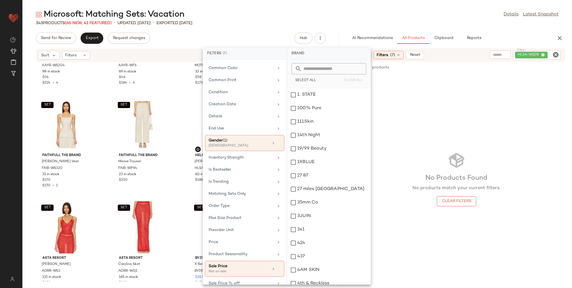
scroll to position [221, 0]
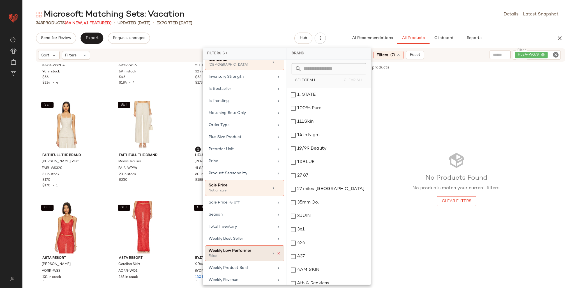
click at [277, 251] on icon at bounding box center [279, 253] width 4 height 4
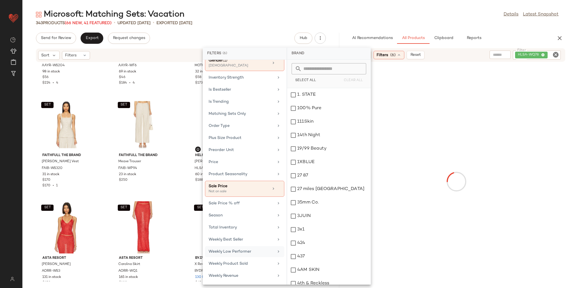
scroll to position [216, 0]
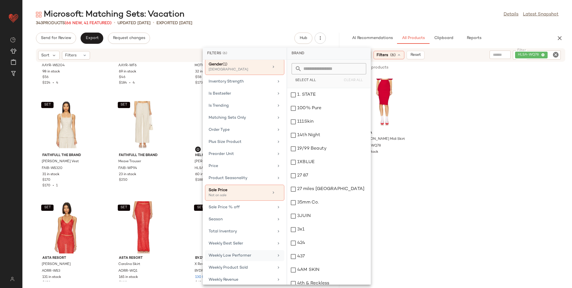
click at [439, 156] on div "Helsa Luella Midi Skirt HLSA-WQ78 93 in stock $198" at bounding box center [456, 123] width 231 height 98
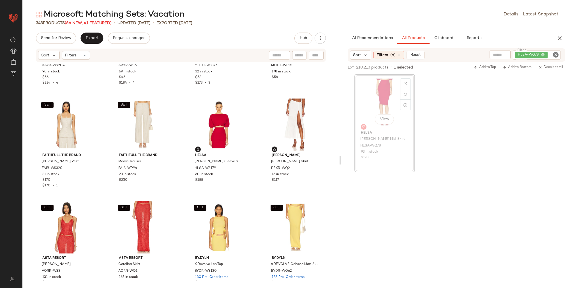
scroll to position [7869, 0]
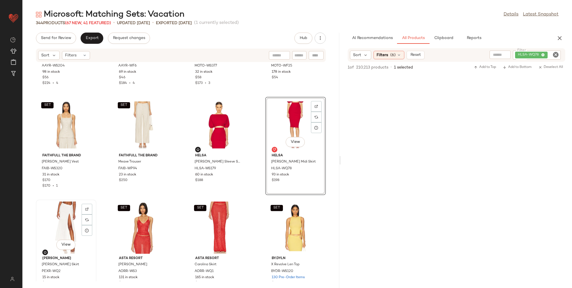
click at [54, 214] on div "View" at bounding box center [66, 227] width 57 height 52
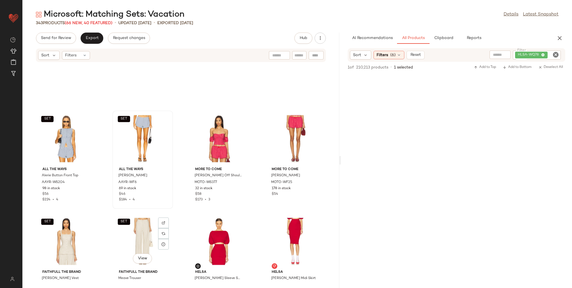
scroll to position [7729, 0]
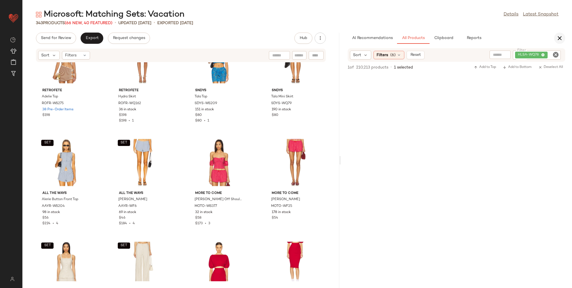
click at [562, 35] on icon "button" at bounding box center [559, 38] width 7 height 7
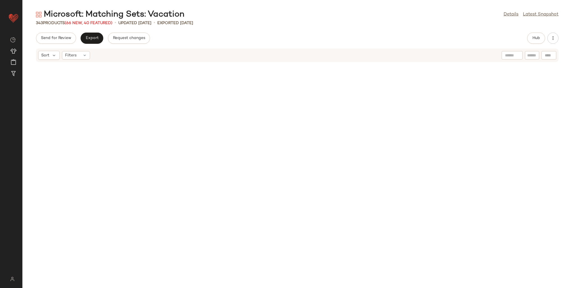
scroll to position [4193, 0]
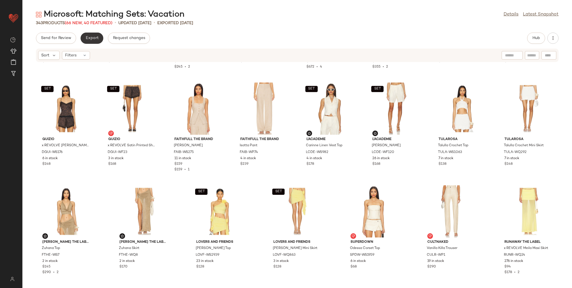
click at [89, 41] on button "Export" at bounding box center [91, 38] width 23 height 11
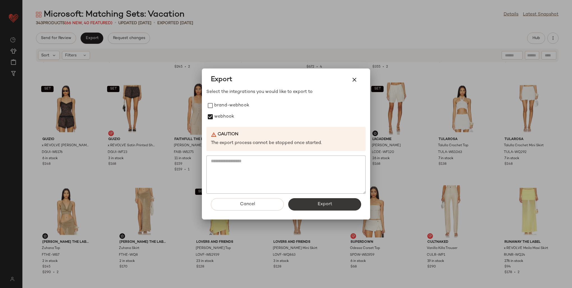
click at [321, 203] on span "Export" at bounding box center [324, 203] width 15 height 5
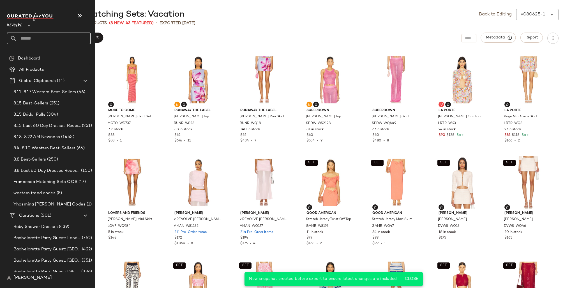
click at [31, 38] on input "text" at bounding box center [54, 39] width 74 height 12
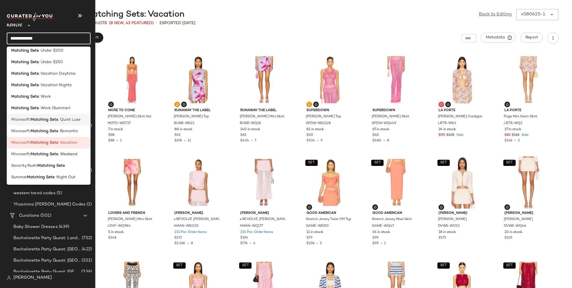
scroll to position [177, 0]
type input "**********"
click at [57, 133] on b "Matching Sets" at bounding box center [44, 131] width 27 height 6
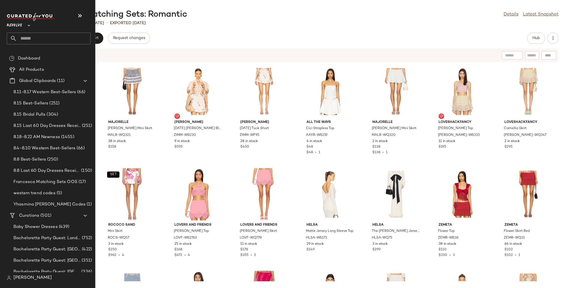
click at [21, 38] on input "text" at bounding box center [54, 39] width 74 height 12
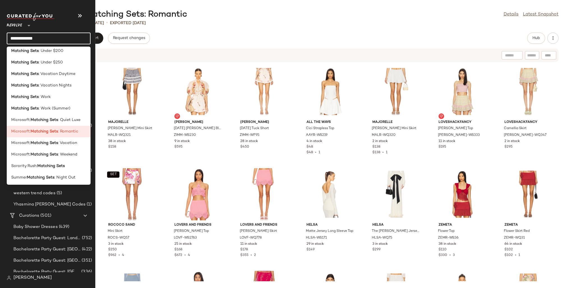
scroll to position [177, 0]
type input "**********"
click at [64, 143] on span ": Vacation" at bounding box center [67, 142] width 19 height 6
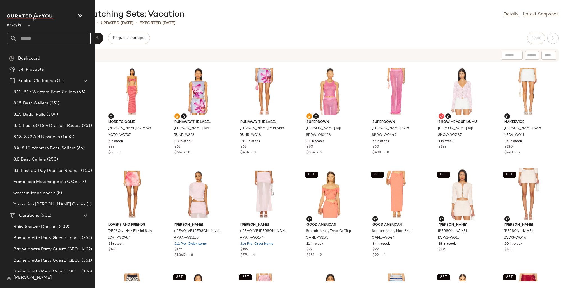
click at [38, 36] on input "text" at bounding box center [54, 39] width 74 height 12
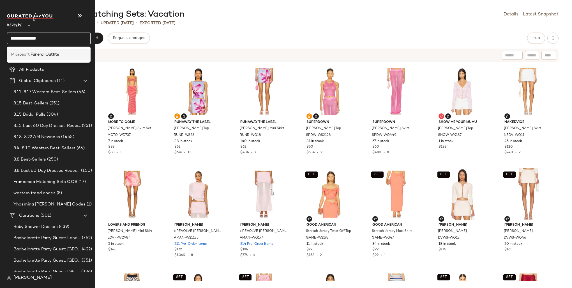
type input "**********"
click at [41, 57] on b "Funeral Outfits" at bounding box center [45, 55] width 28 height 6
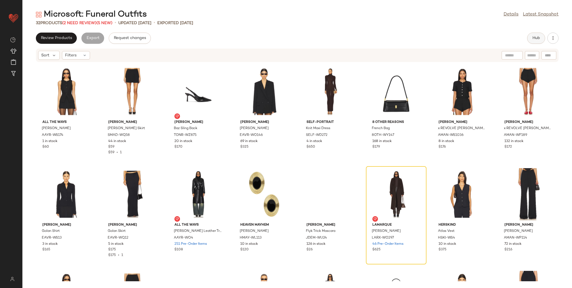
click at [534, 42] on button "Hub" at bounding box center [536, 38] width 18 height 11
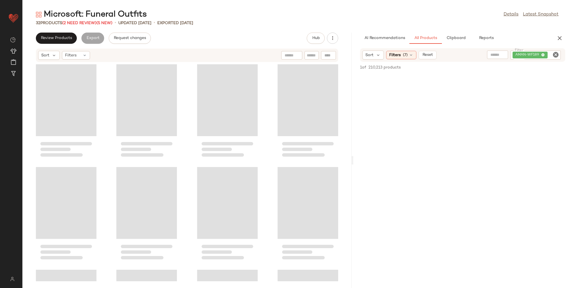
drag, startPoint x: 296, startPoint y: 133, endPoint x: 353, endPoint y: 133, distance: 56.6
click at [353, 133] on div "Microsoft: Funeral Outfits Details Latest Snapshot 32 Products (2 Need Review) …" at bounding box center [296, 148] width 549 height 279
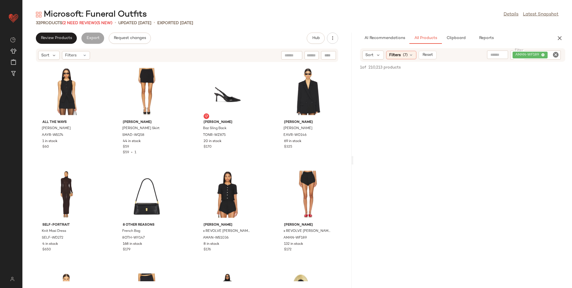
click at [79, 18] on div "Microsoft: Funeral Outfits" at bounding box center [91, 14] width 111 height 11
click at [80, 20] on div "32 Products (2 Need Review) (5 New)" at bounding box center [74, 23] width 77 height 6
click at [80, 22] on span "(2 Need Review)" at bounding box center [79, 23] width 34 height 4
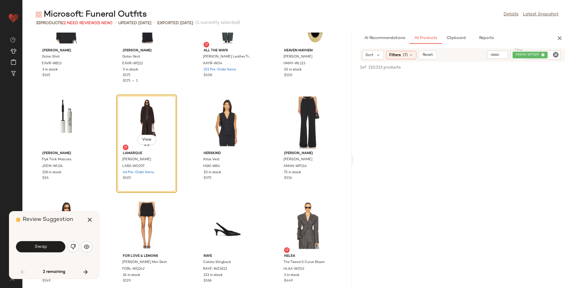
scroll to position [266, 0]
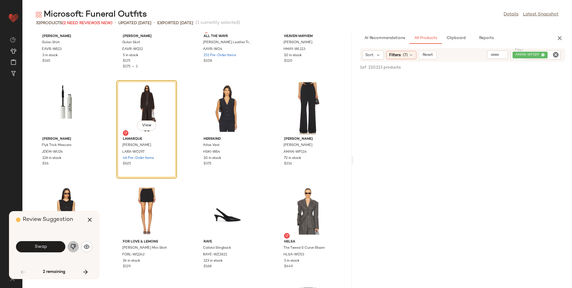
click at [73, 246] on img "button" at bounding box center [73, 247] width 6 height 6
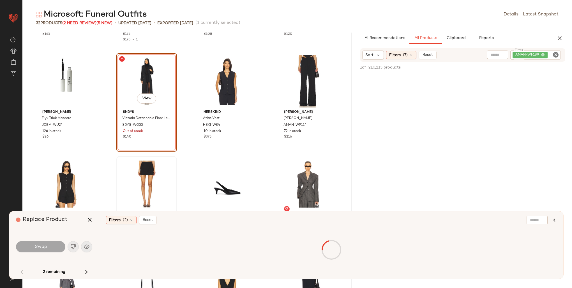
scroll to position [294, 0]
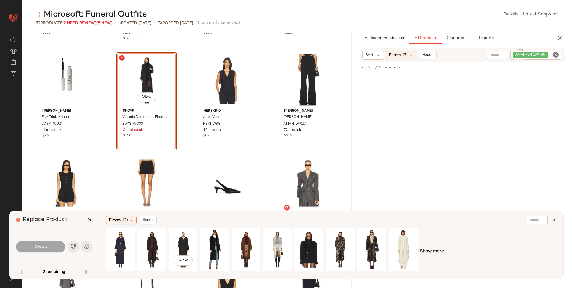
click at [183, 236] on div "View" at bounding box center [183, 249] width 25 height 40
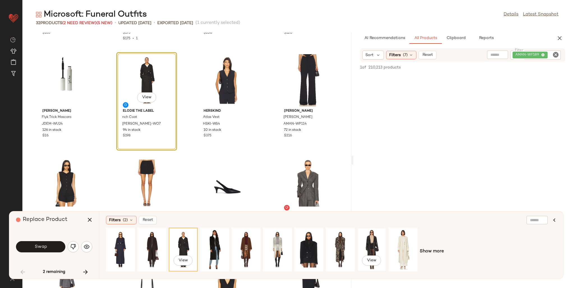
click at [372, 239] on div "View" at bounding box center [371, 249] width 25 height 40
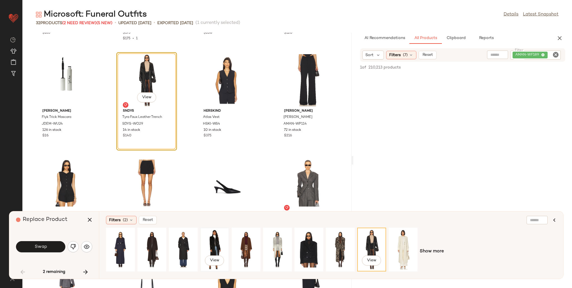
click at [217, 238] on div "View" at bounding box center [214, 249] width 25 height 40
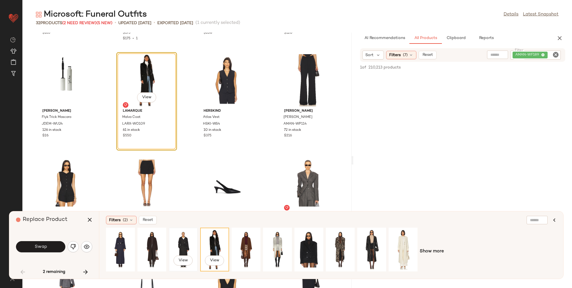
click at [179, 240] on div "View" at bounding box center [183, 249] width 25 height 40
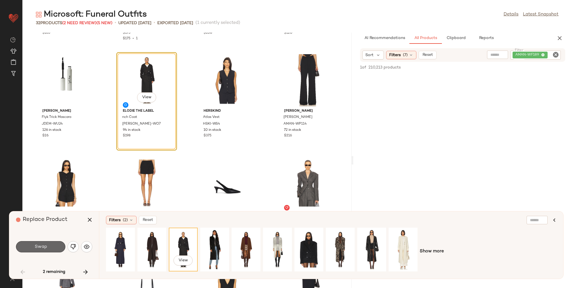
click at [51, 244] on button "Swap" at bounding box center [40, 246] width 49 height 11
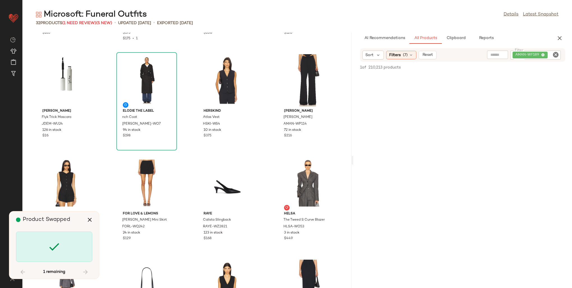
scroll to position [566, 0]
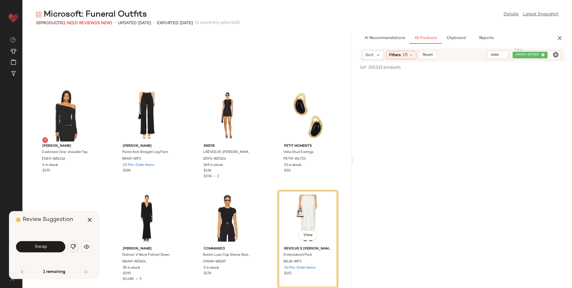
click at [73, 244] on img "button" at bounding box center [73, 247] width 6 height 6
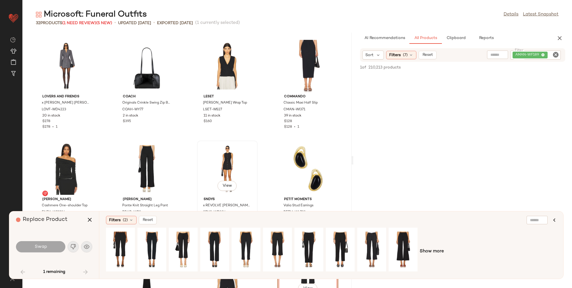
scroll to position [510, 0]
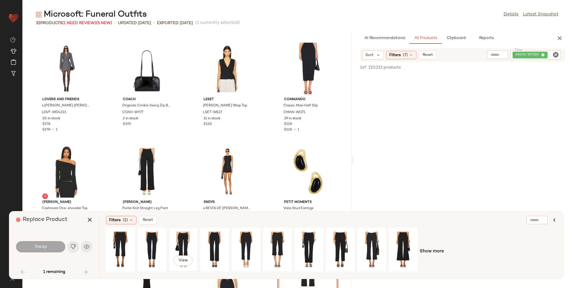
click at [176, 245] on div "View" at bounding box center [183, 249] width 25 height 40
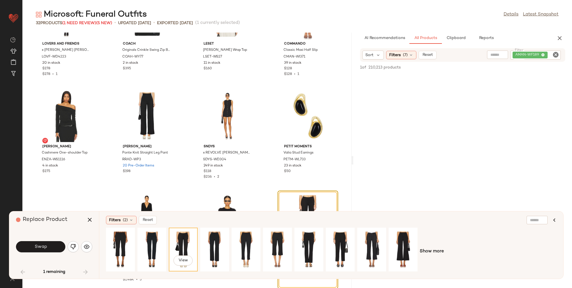
scroll to position [566, 0]
click at [213, 240] on div "View" at bounding box center [214, 249] width 25 height 40
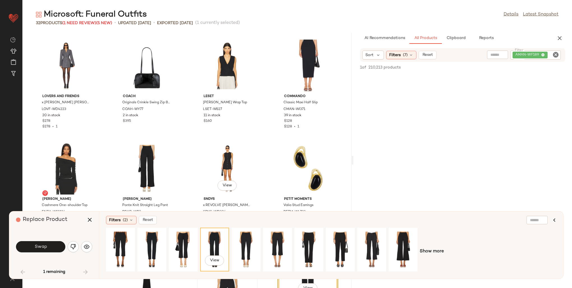
scroll to position [510, 0]
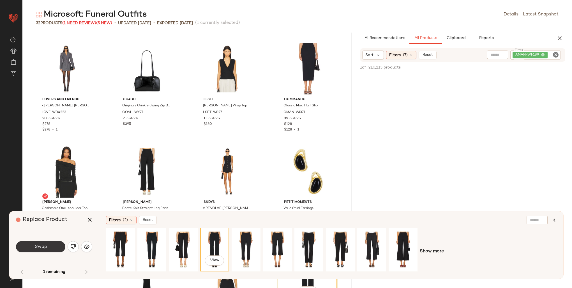
click at [40, 249] on button "Swap" at bounding box center [40, 246] width 49 height 11
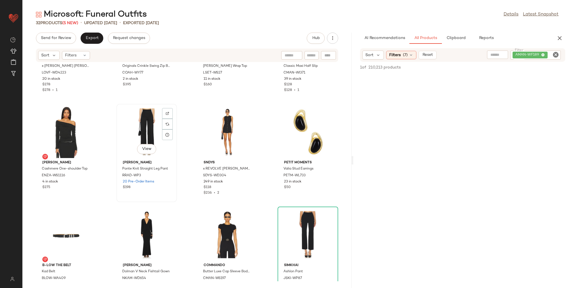
scroll to position [603, 0]
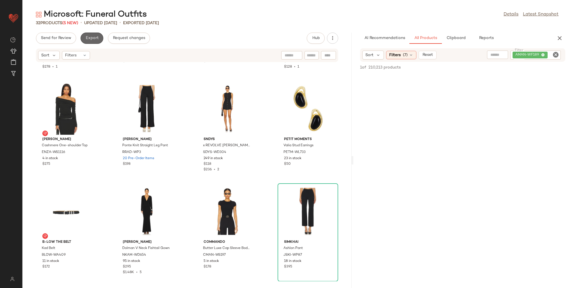
click at [92, 36] on span "Export" at bounding box center [91, 38] width 13 height 4
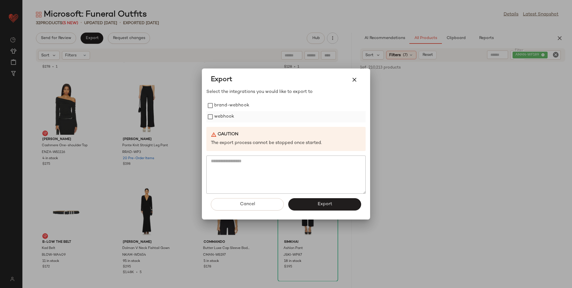
click at [223, 117] on label "webhook" at bounding box center [224, 116] width 20 height 11
click at [322, 204] on span "Export" at bounding box center [324, 203] width 15 height 5
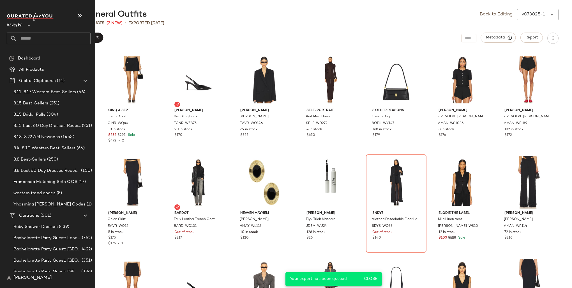
click at [30, 41] on input "text" at bounding box center [54, 39] width 74 height 12
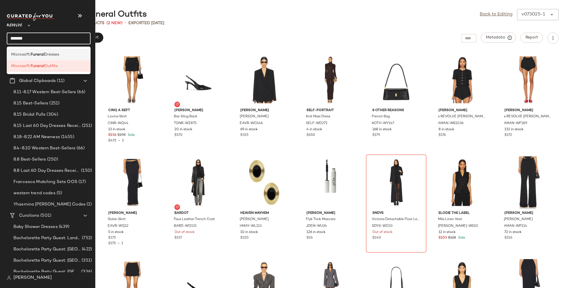
type input "*******"
click at [38, 54] on b "Funeral" at bounding box center [38, 55] width 14 height 6
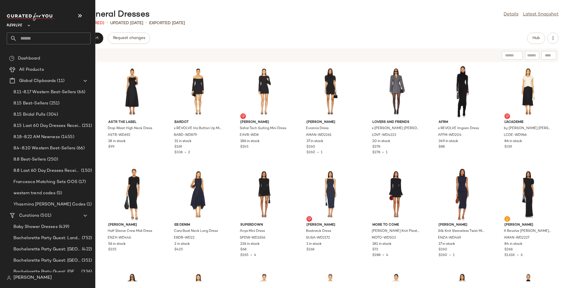
click at [29, 39] on input "text" at bounding box center [54, 39] width 74 height 12
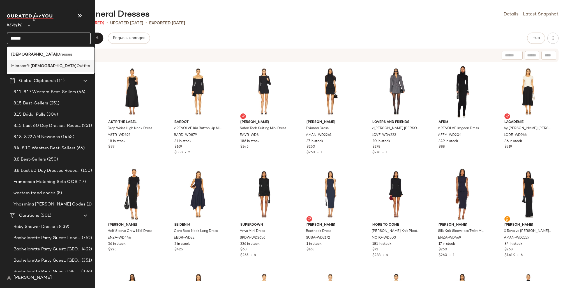
type input "******"
click at [33, 66] on b "Church" at bounding box center [54, 66] width 46 height 6
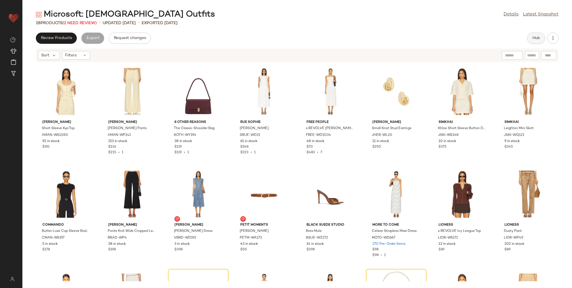
click at [530, 40] on button "Hub" at bounding box center [536, 38] width 18 height 11
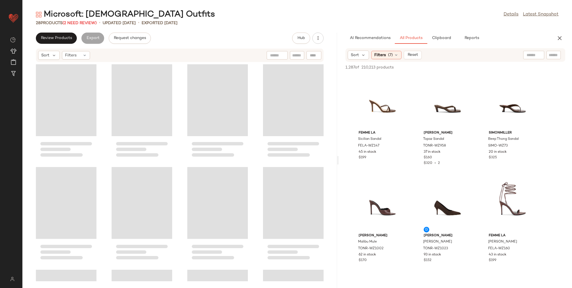
drag, startPoint x: 297, startPoint y: 121, endPoint x: 347, endPoint y: 119, distance: 50.5
click at [347, 119] on div "Microsoft: Church Outfits Details Latest Snapshot 28 Products (2 Need Review) •…" at bounding box center [296, 148] width 549 height 279
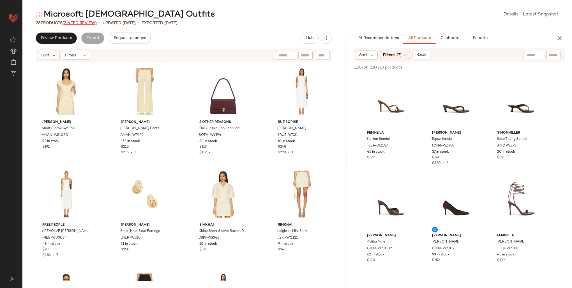
click at [84, 22] on span "(2 Need Review)" at bounding box center [79, 23] width 34 height 4
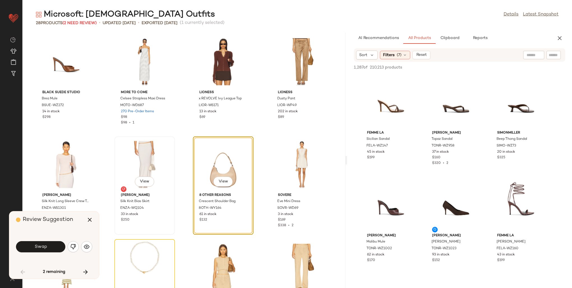
scroll to position [340, 0]
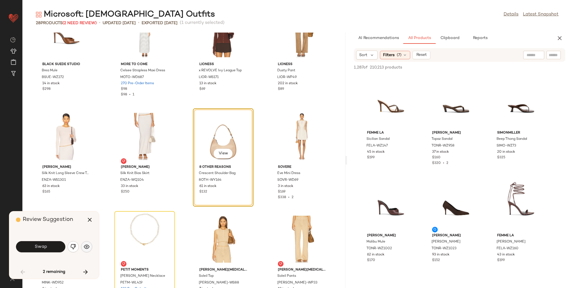
click at [82, 243] on button "button" at bounding box center [86, 246] width 11 height 11
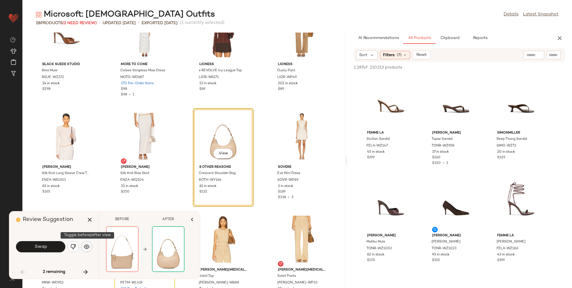
click at [82, 244] on button "button" at bounding box center [86, 246] width 11 height 11
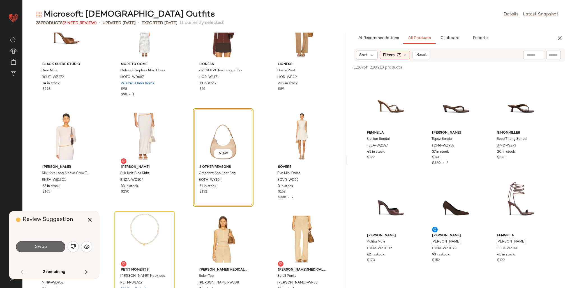
click at [40, 245] on span "Swap" at bounding box center [40, 246] width 13 height 5
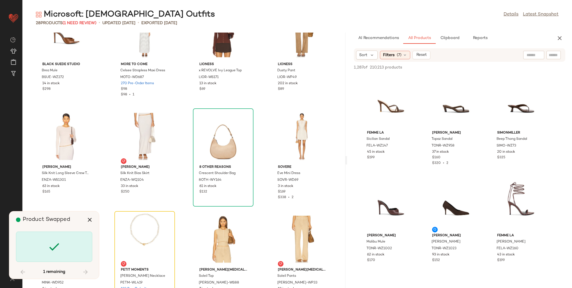
scroll to position [410, 0]
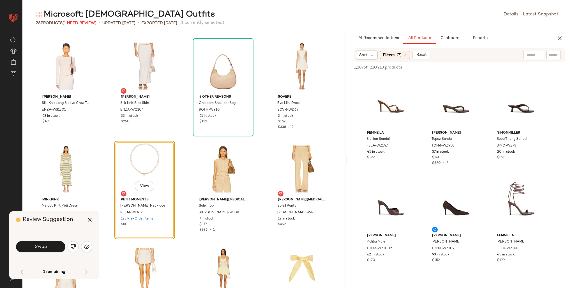
click at [72, 245] on img "button" at bounding box center [73, 247] width 6 height 6
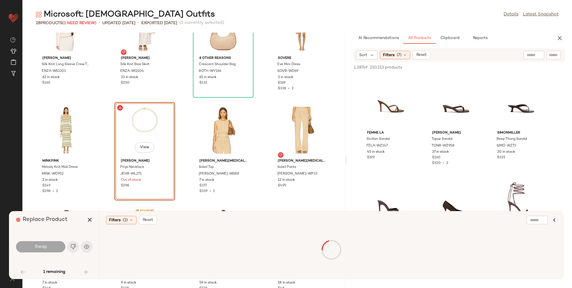
scroll to position [464, 0]
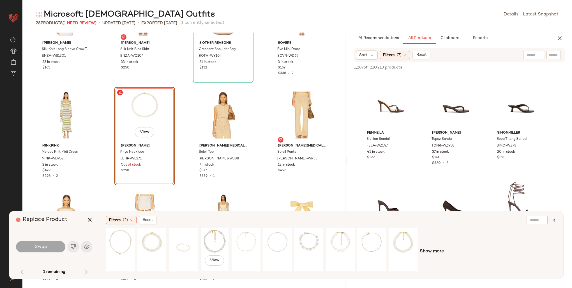
click at [213, 238] on div "View" at bounding box center [214, 249] width 25 height 40
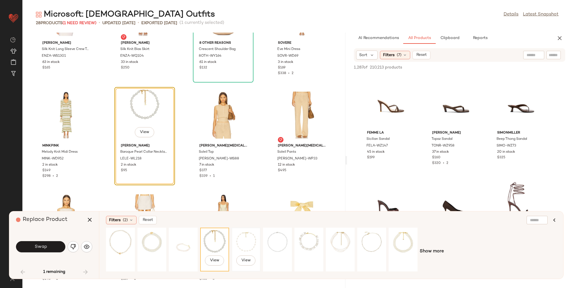
click at [251, 237] on div "View" at bounding box center [245, 249] width 25 height 40
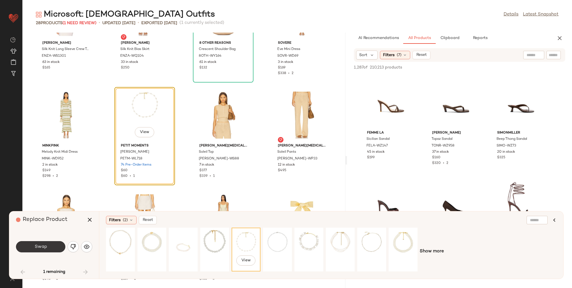
click at [30, 249] on button "Swap" at bounding box center [40, 246] width 49 height 11
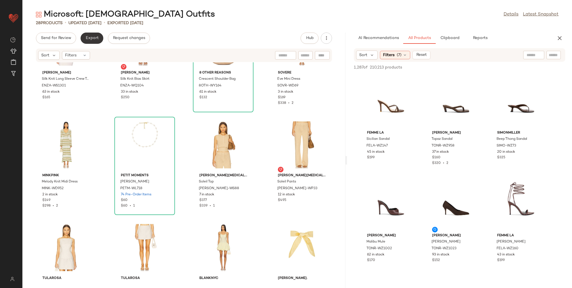
click at [92, 38] on span "Export" at bounding box center [91, 38] width 13 height 4
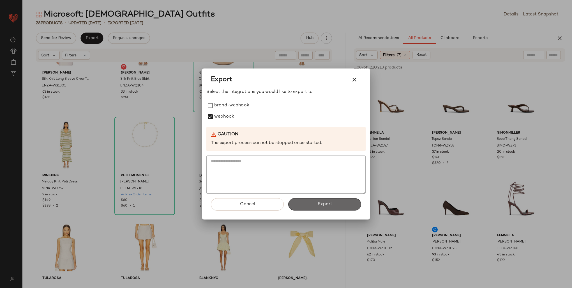
click at [316, 203] on button "Export" at bounding box center [324, 204] width 73 height 12
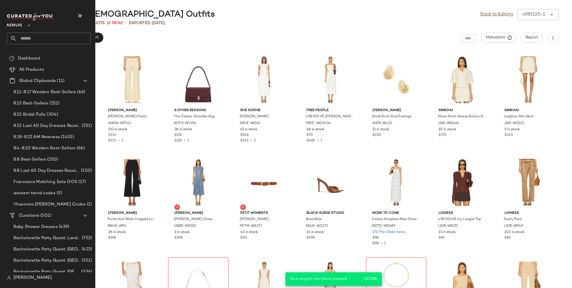
click at [31, 37] on input "text" at bounding box center [54, 39] width 74 height 12
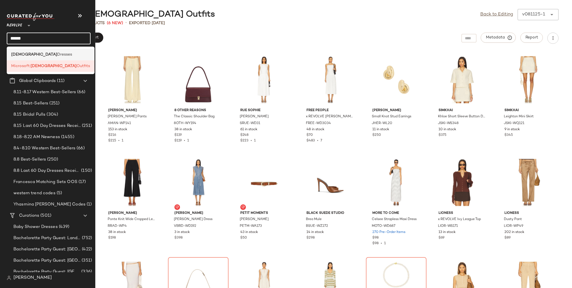
type input "******"
click at [57, 52] on span "Dresses" at bounding box center [64, 55] width 15 height 6
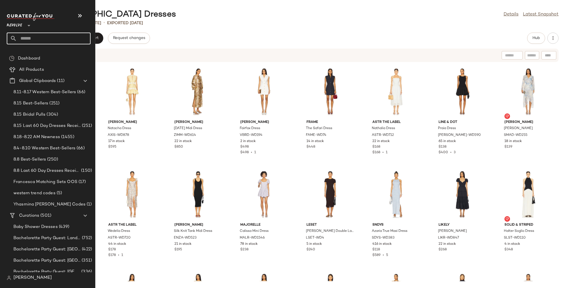
click at [50, 40] on input "text" at bounding box center [54, 39] width 74 height 12
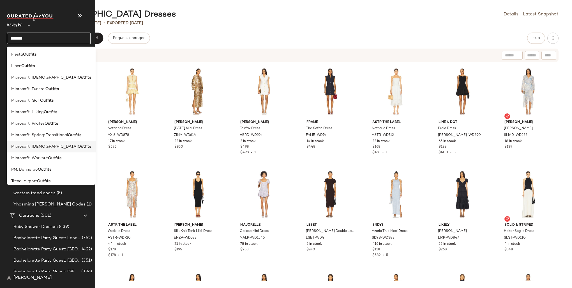
type input "*******"
click at [47, 147] on span "Microsoft: Synagogue" at bounding box center [44, 146] width 66 height 6
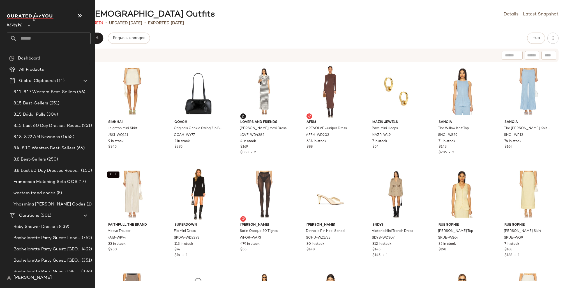
click at [32, 40] on input "text" at bounding box center [54, 39] width 74 height 12
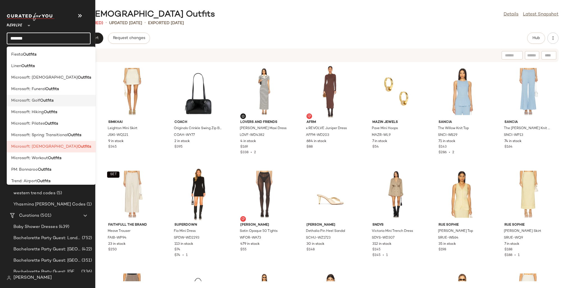
type input "*******"
click at [40, 100] on b "Outfits" at bounding box center [46, 101] width 13 height 6
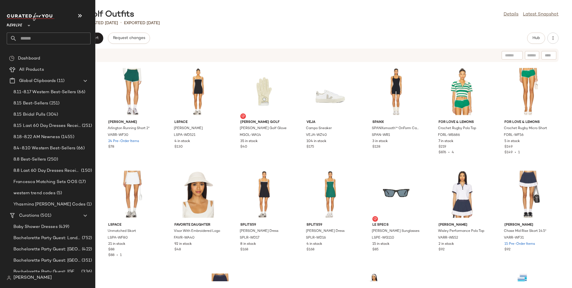
click at [26, 37] on input "text" at bounding box center [54, 39] width 74 height 12
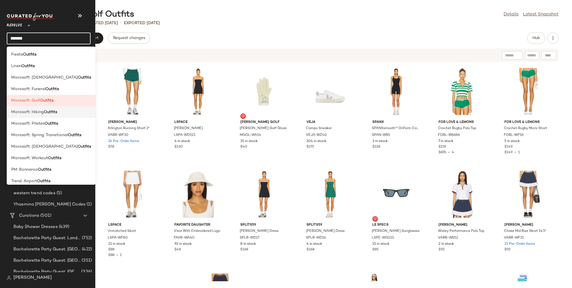
type input "*******"
click at [31, 110] on span "Microsoft: Hiking" at bounding box center [27, 112] width 33 height 6
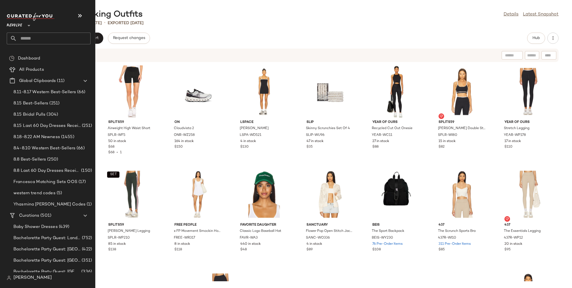
click at [30, 38] on input "text" at bounding box center [54, 39] width 74 height 12
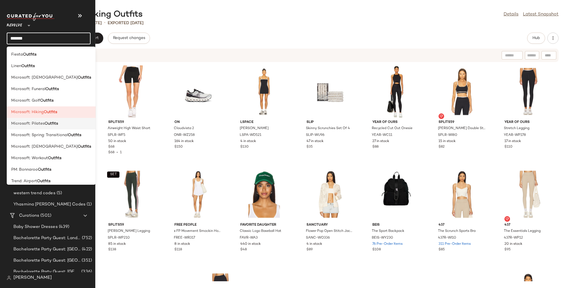
type input "*******"
click at [52, 141] on div "Microsoft: Pilates Outfits" at bounding box center [51, 146] width 89 height 11
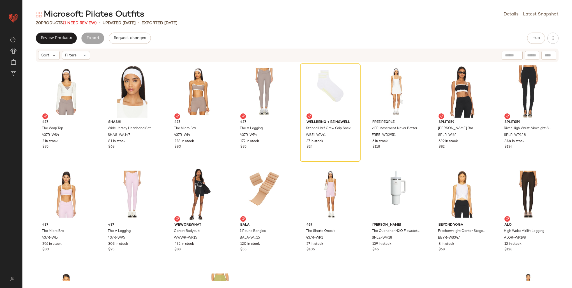
click at [86, 20] on div "20 Products (1 Need Review)" at bounding box center [66, 23] width 61 height 6
click at [86, 21] on span "(1 Need Review)" at bounding box center [80, 23] width 34 height 4
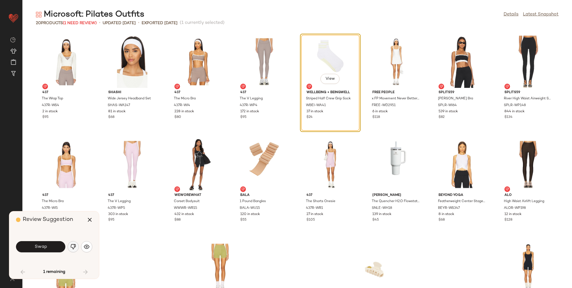
click at [73, 245] on img "button" at bounding box center [73, 247] width 6 height 6
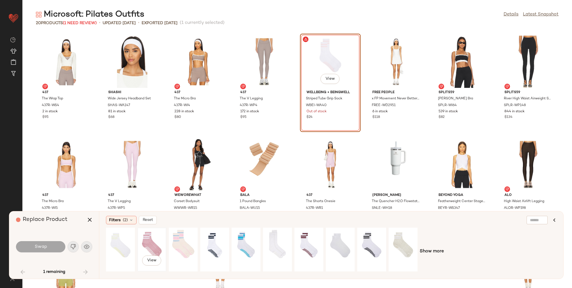
click at [155, 246] on div "View" at bounding box center [151, 249] width 25 height 40
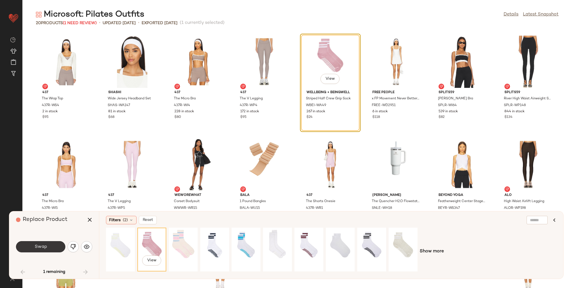
click at [55, 244] on button "Swap" at bounding box center [40, 246] width 49 height 11
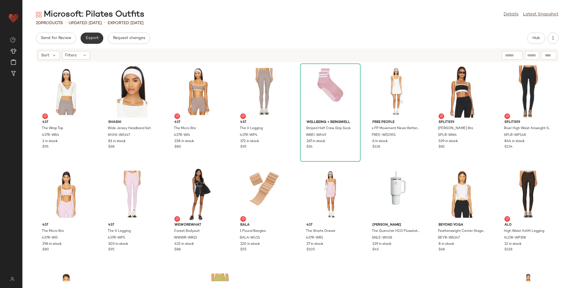
click at [88, 39] on span "Export" at bounding box center [91, 38] width 13 height 4
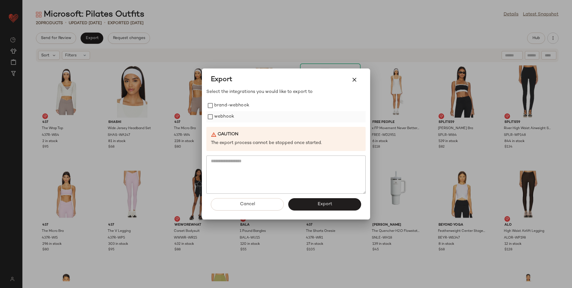
click at [215, 116] on label "webhook" at bounding box center [224, 116] width 20 height 11
click at [320, 205] on span "Export" at bounding box center [324, 203] width 15 height 5
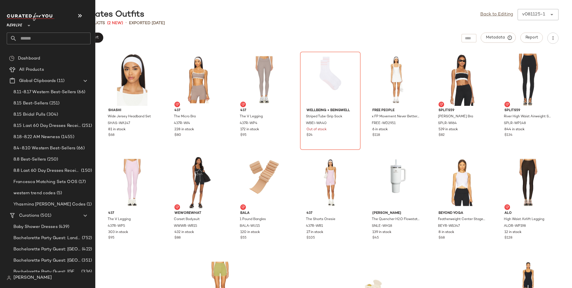
click at [38, 39] on input "text" at bounding box center [54, 39] width 74 height 12
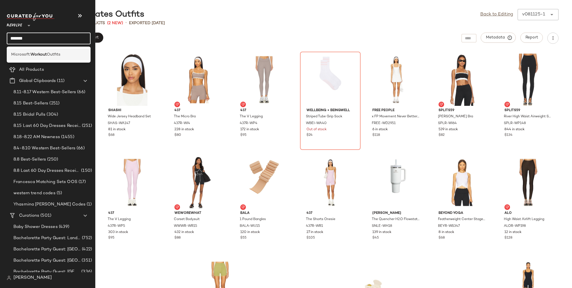
type input "*******"
click at [49, 57] on span "Outfits" at bounding box center [53, 55] width 13 height 6
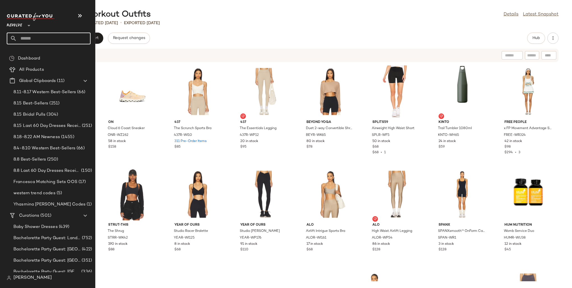
click at [25, 39] on input "text" at bounding box center [54, 39] width 74 height 12
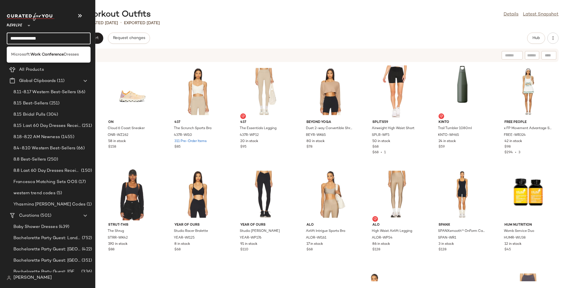
type input "**********"
click at [37, 46] on div "Microsoft: Work Conference Dresses" at bounding box center [49, 53] width 84 height 18
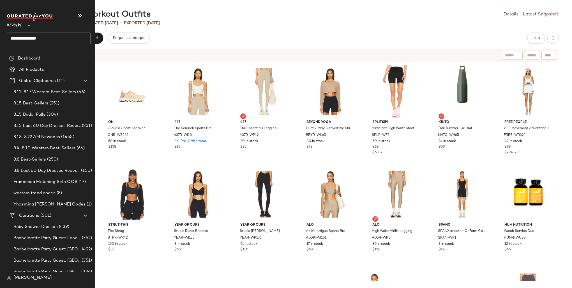
click at [48, 40] on input "**********" at bounding box center [49, 39] width 84 height 12
click at [54, 52] on b "Work Conference" at bounding box center [47, 55] width 33 height 6
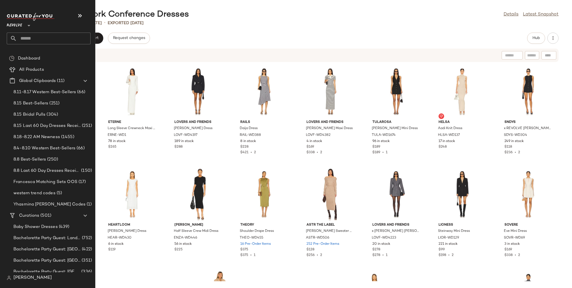
click at [41, 39] on input "text" at bounding box center [54, 39] width 74 height 12
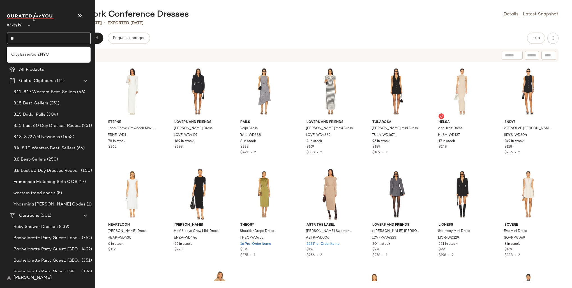
type input "*"
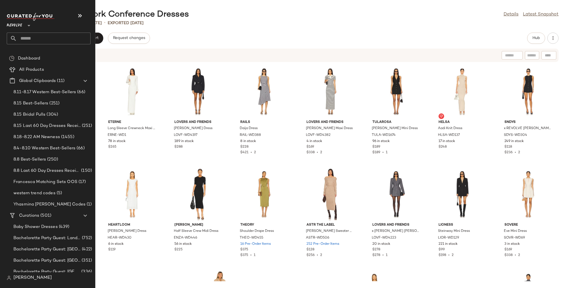
click at [36, 38] on input "text" at bounding box center [54, 39] width 74 height 12
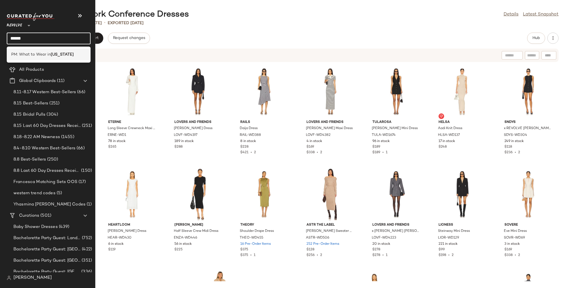
type input "******"
click at [39, 51] on div "PM: What to Wear in Hawaii" at bounding box center [49, 54] width 84 height 11
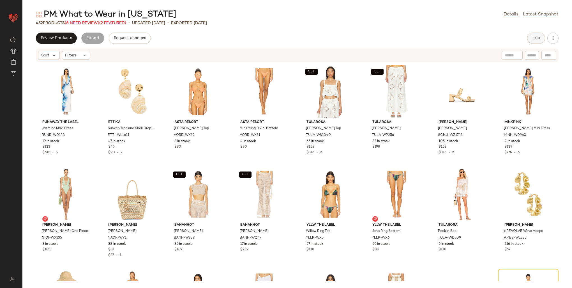
click at [537, 39] on span "Hub" at bounding box center [536, 38] width 8 height 4
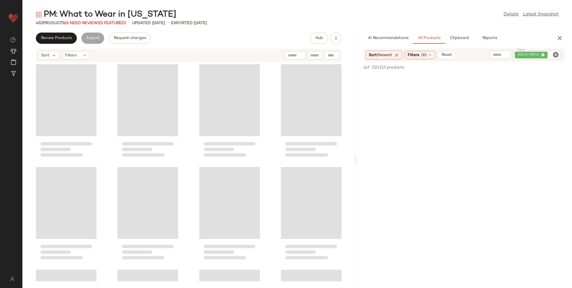
drag, startPoint x: 296, startPoint y: 104, endPoint x: 356, endPoint y: 104, distance: 60.0
click at [356, 104] on div "PM: What to Wear in Hawaii Details Latest Snapshot 452 Products (6 Need Review)…" at bounding box center [296, 148] width 549 height 279
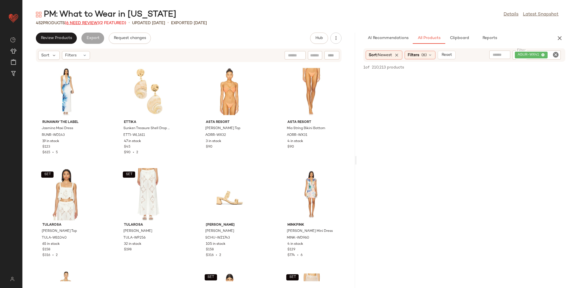
click at [90, 21] on span "(6 Need Review)" at bounding box center [82, 23] width 34 height 4
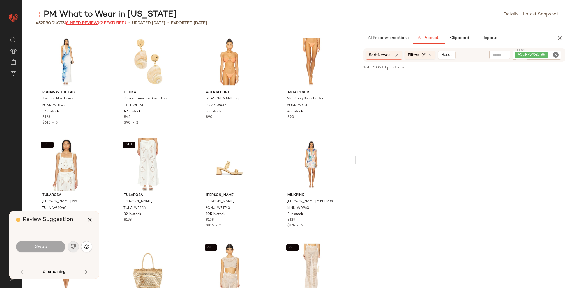
scroll to position [415, 0]
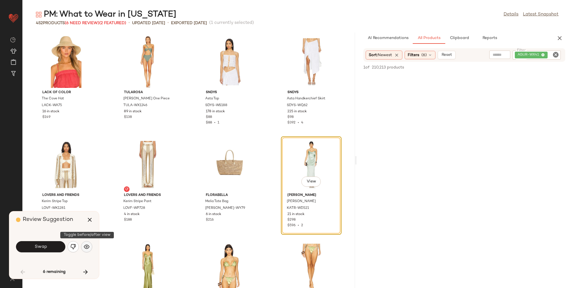
click at [91, 246] on button "button" at bounding box center [86, 246] width 11 height 11
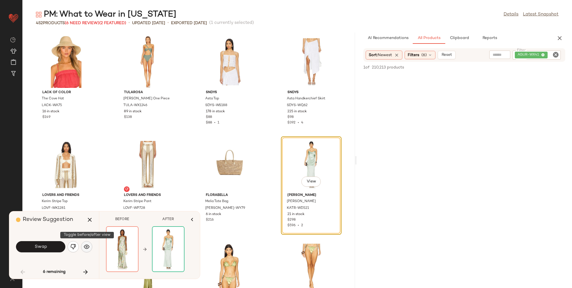
click at [91, 246] on button "button" at bounding box center [86, 246] width 11 height 11
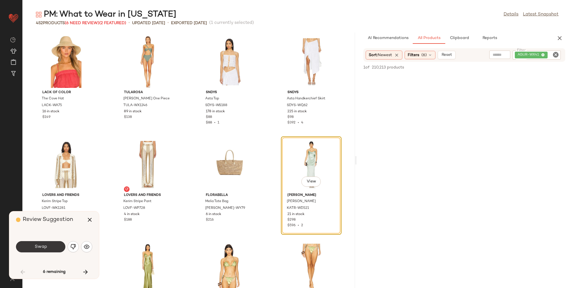
click at [42, 247] on span "Swap" at bounding box center [40, 246] width 13 height 5
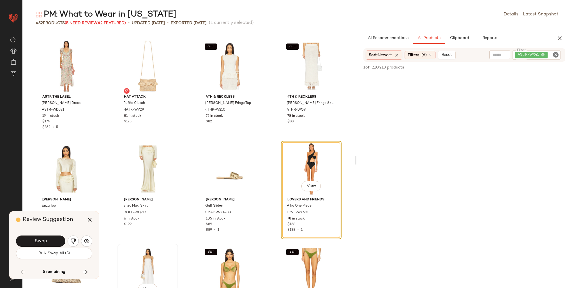
scroll to position [4541, 0]
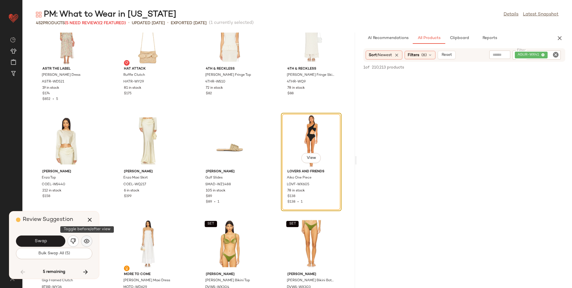
click at [85, 243] on img "button" at bounding box center [87, 241] width 6 height 6
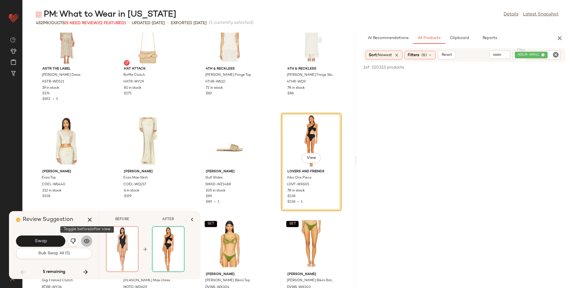
click at [85, 243] on img "button" at bounding box center [87, 241] width 6 height 6
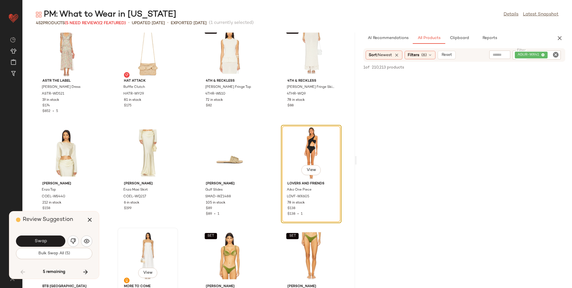
scroll to position [4513, 0]
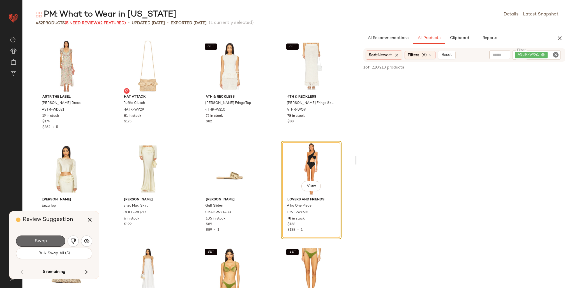
click at [48, 240] on button "Swap" at bounding box center [40, 240] width 49 height 11
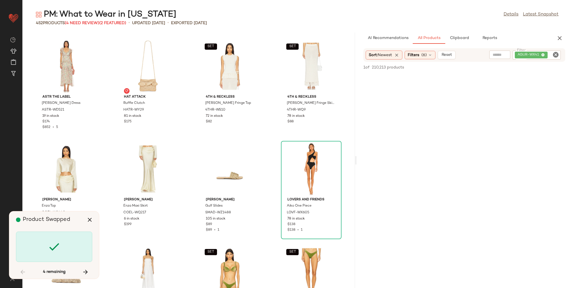
scroll to position [6975, 0]
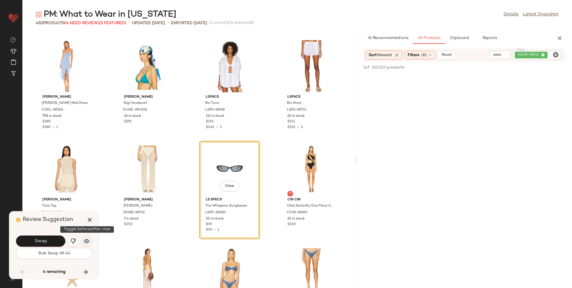
click at [84, 242] on img "button" at bounding box center [87, 241] width 6 height 6
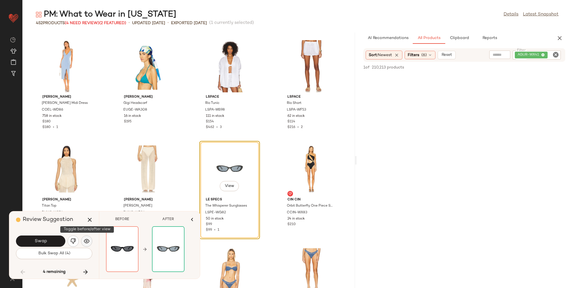
click at [84, 242] on img "button" at bounding box center [87, 241] width 6 height 6
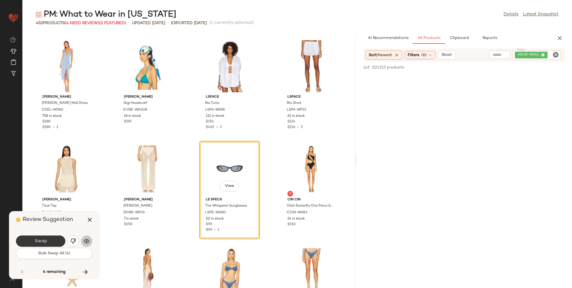
click at [55, 242] on button "Swap" at bounding box center [40, 240] width 49 height 11
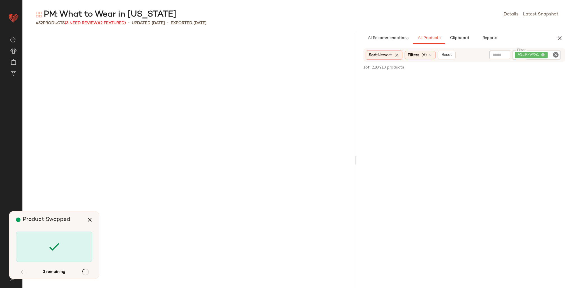
scroll to position [7795, 0]
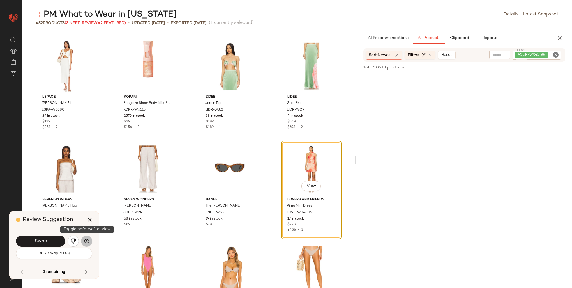
click at [87, 239] on img "button" at bounding box center [87, 241] width 6 height 6
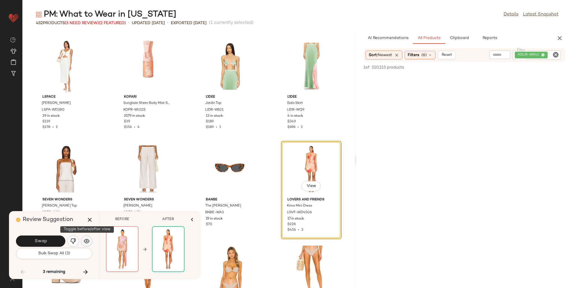
click at [87, 239] on img "button" at bounding box center [87, 241] width 6 height 6
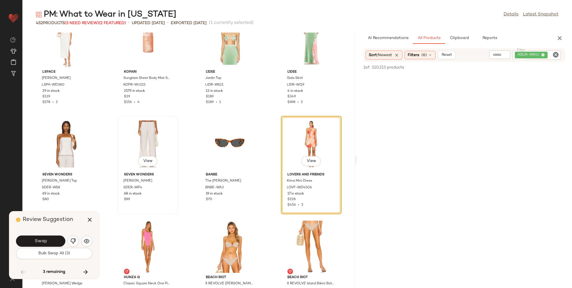
scroll to position [7823, 0]
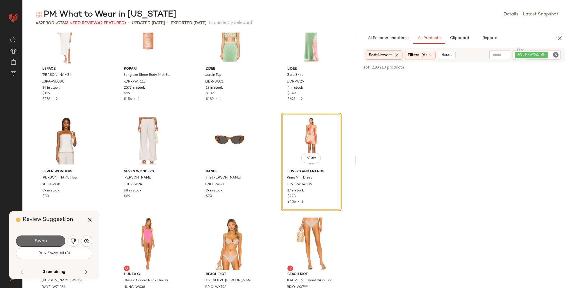
click at [46, 241] on span "Swap" at bounding box center [40, 240] width 13 height 5
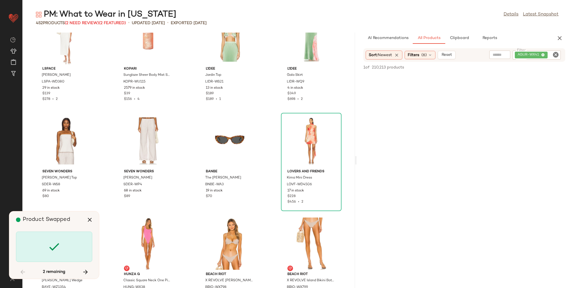
scroll to position [9847, 0]
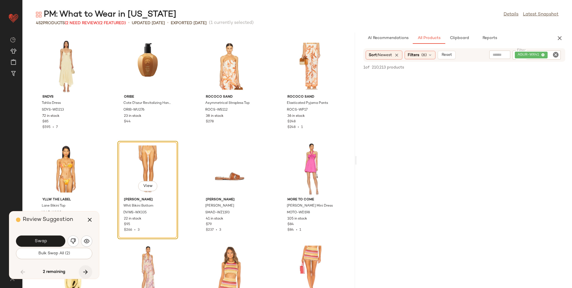
click at [86, 270] on icon "button" at bounding box center [85, 271] width 7 height 7
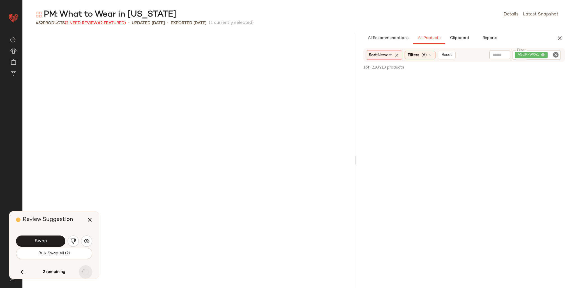
scroll to position [11336, 0]
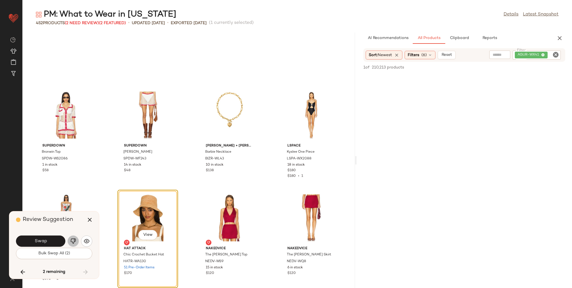
click at [70, 242] on button "button" at bounding box center [73, 240] width 11 height 11
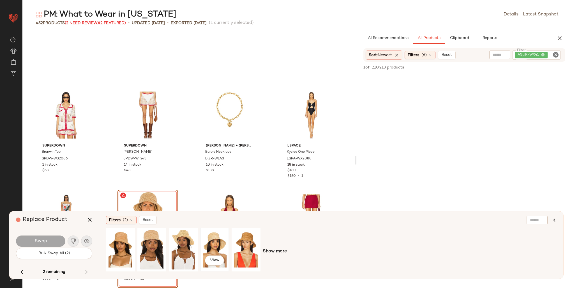
click at [212, 237] on div "View" at bounding box center [214, 249] width 25 height 40
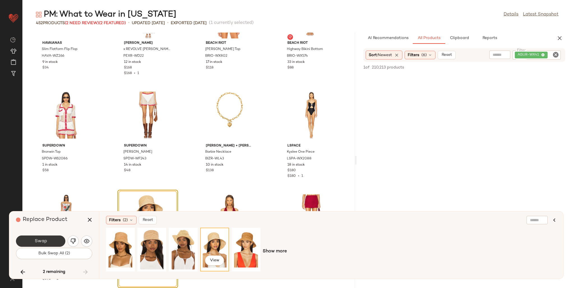
click at [40, 240] on span "Swap" at bounding box center [40, 240] width 13 height 5
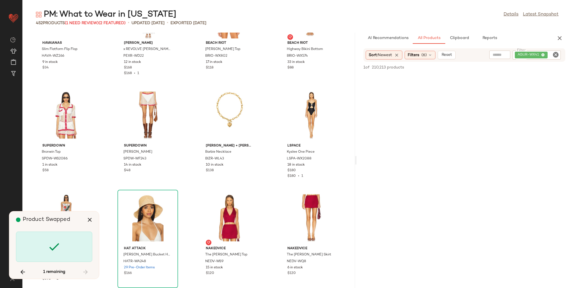
scroll to position [9847, 0]
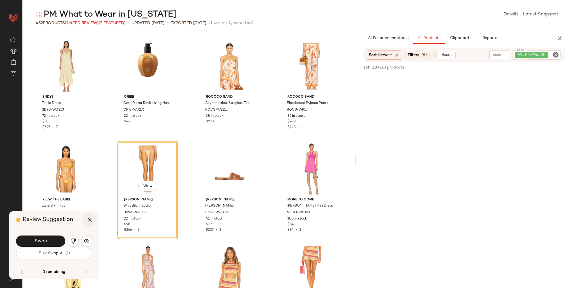
click at [91, 220] on icon "button" at bounding box center [89, 219] width 7 height 7
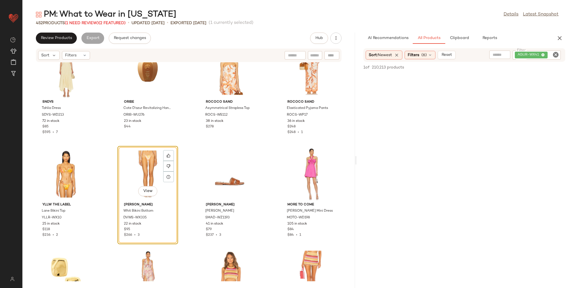
scroll to position [9875, 0]
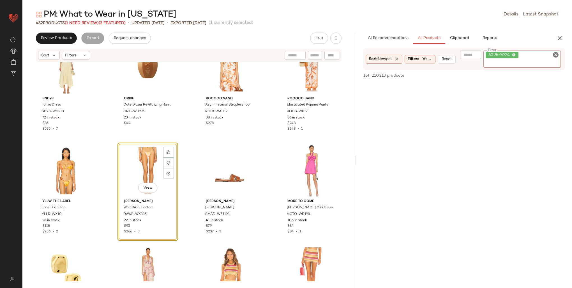
click at [541, 55] on div "AGUR-WX41" at bounding box center [521, 58] width 77 height 17
click at [513, 54] on icon at bounding box center [514, 55] width 4 height 4
click at [423, 54] on span "(6)" at bounding box center [423, 55] width 5 height 6
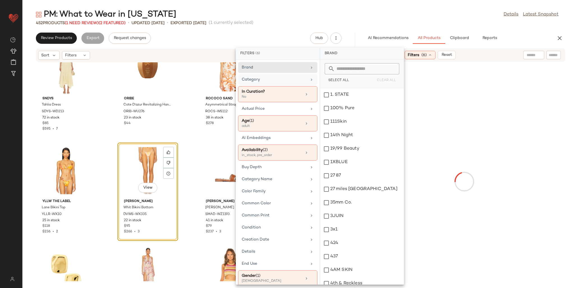
click at [262, 81] on div "Category" at bounding box center [274, 80] width 65 height 6
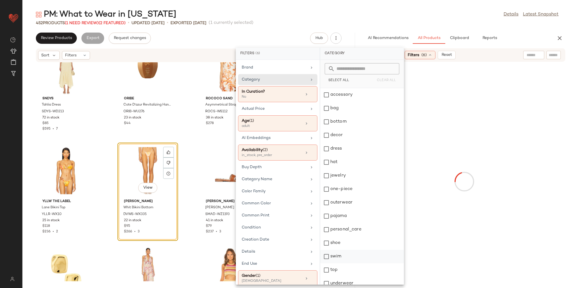
click at [334, 263] on div "swim" at bounding box center [362, 269] width 84 height 13
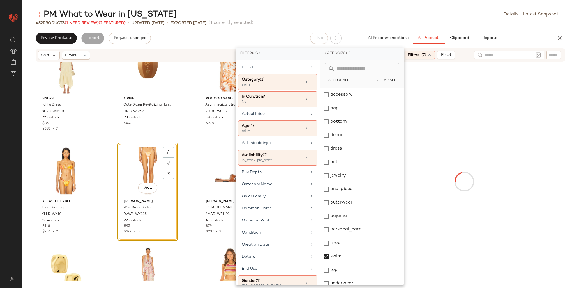
click at [531, 54] on input "text" at bounding box center [509, 55] width 49 height 6
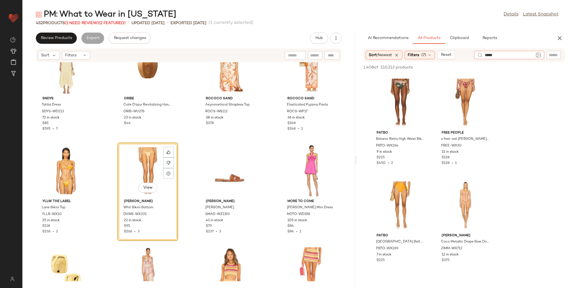
type input "******"
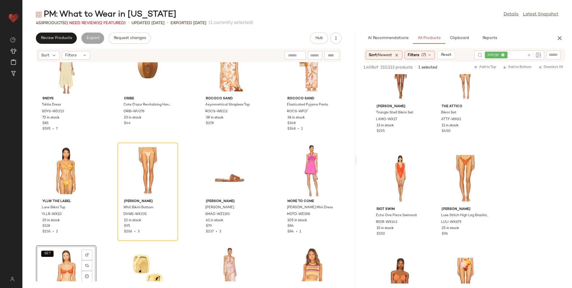
scroll to position [532, 0]
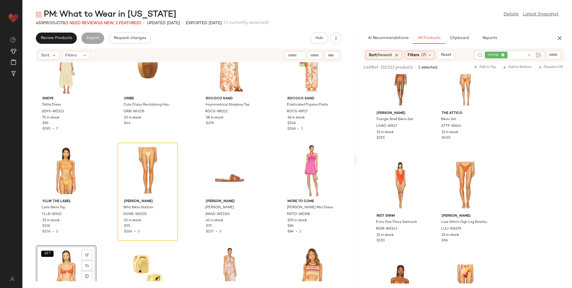
click at [61, 259] on div "SET View" at bounding box center [66, 273] width 57 height 52
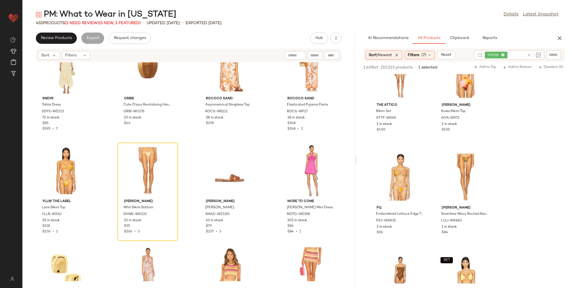
scroll to position [1569, 0]
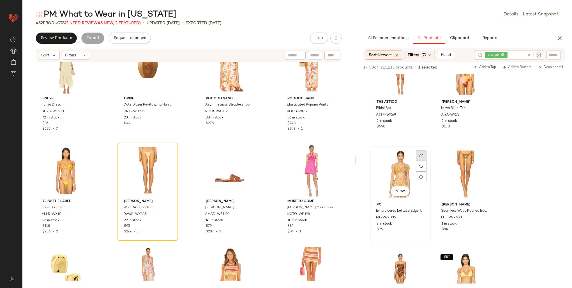
click at [420, 154] on img at bounding box center [420, 155] width 3 height 3
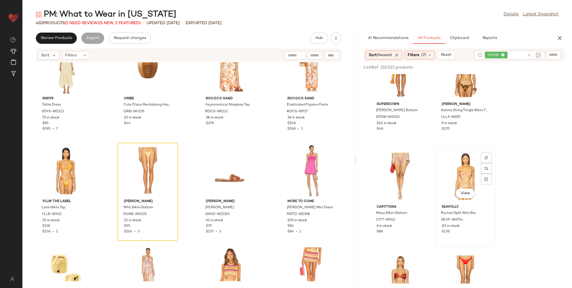
scroll to position [2186, 0]
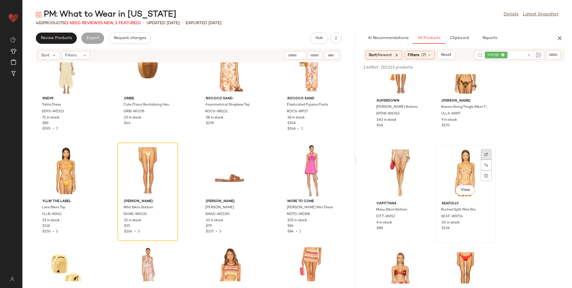
click at [486, 153] on img at bounding box center [485, 153] width 3 height 3
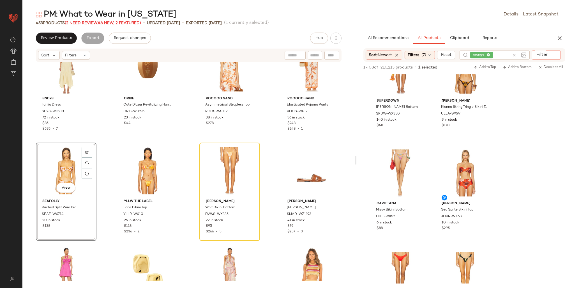
click at [548, 56] on input "Filter" at bounding box center [558, 55] width 48 height 6
paste input "**********"
type input "**********"
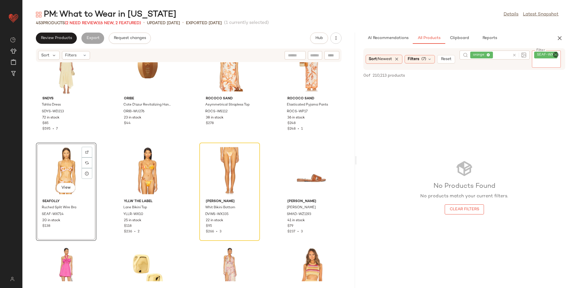
click at [553, 53] on icon "Clear Filter" at bounding box center [555, 54] width 7 height 7
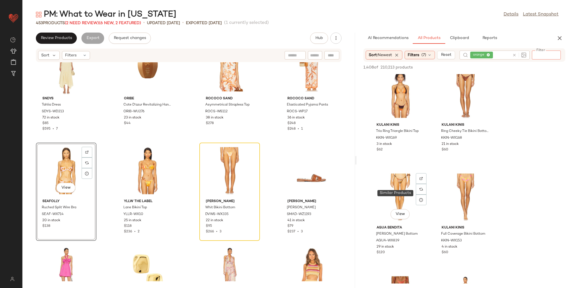
scroll to position [1037, 0]
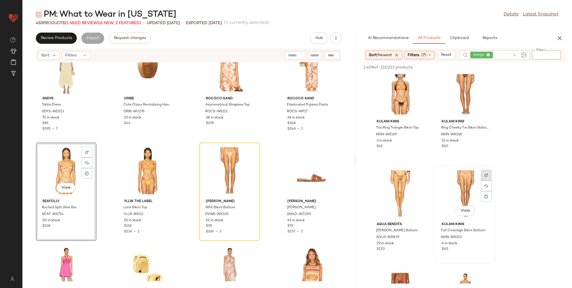
click at [488, 180] on div at bounding box center [486, 185] width 11 height 11
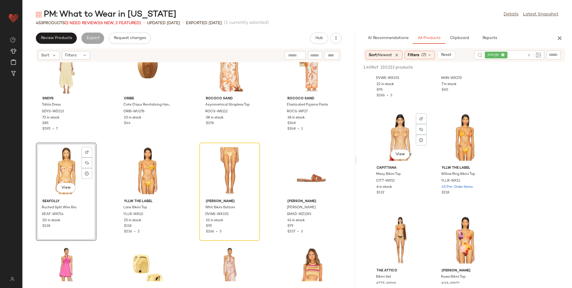
scroll to position [1401, 0]
click at [421, 117] on img at bounding box center [420, 118] width 3 height 3
click at [390, 180] on span "CITT-WX51" at bounding box center [385, 180] width 19 height 5
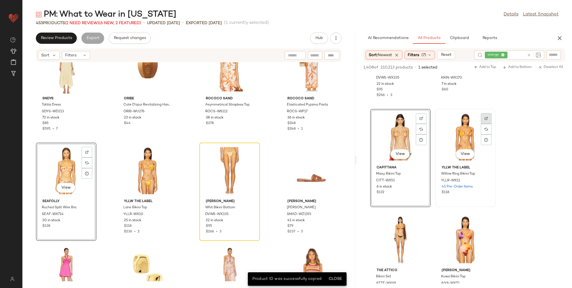
click at [485, 117] on img at bounding box center [485, 118] width 3 height 3
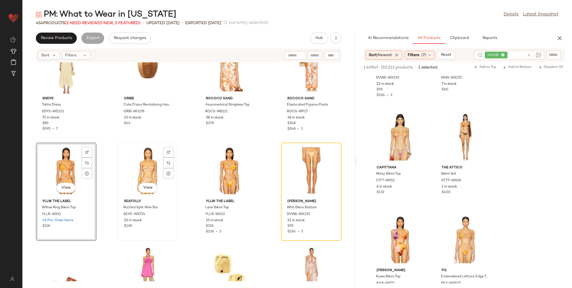
click at [145, 162] on div "View" at bounding box center [147, 170] width 57 height 52
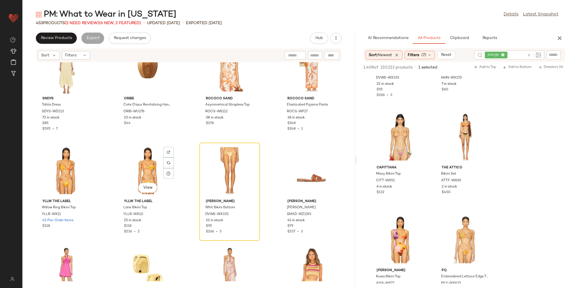
click at [145, 162] on div "View" at bounding box center [147, 170] width 57 height 52
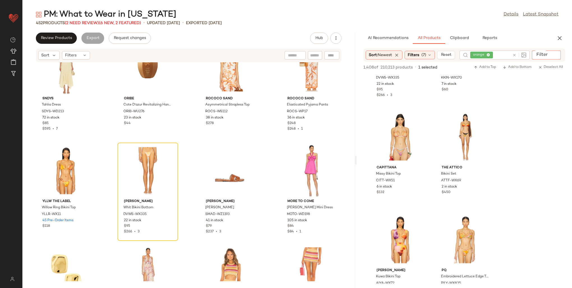
click at [555, 54] on input "Filter" at bounding box center [558, 55] width 48 height 6
paste input "********"
type input "********"
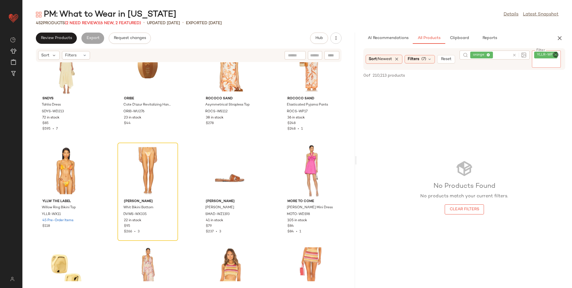
click at [555, 54] on icon "Clear Filter" at bounding box center [555, 54] width 7 height 7
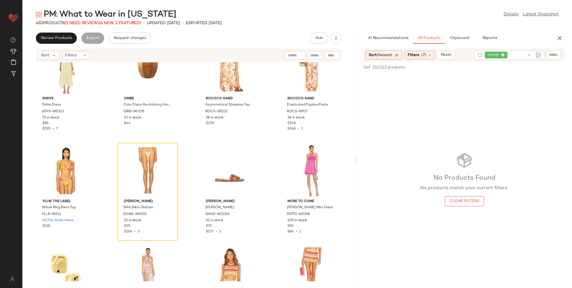
click at [522, 38] on div "AI Recommendations All Products Clipboard Reports" at bounding box center [455, 38] width 184 height 11
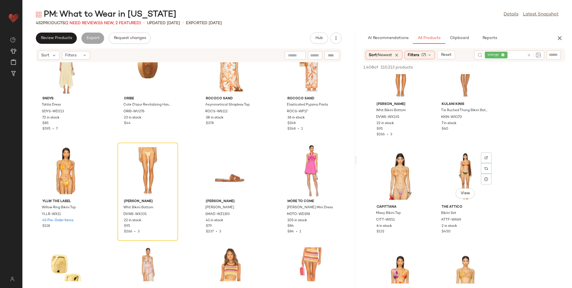
scroll to position [1373, 0]
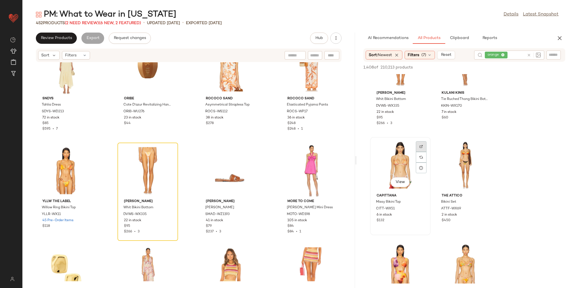
click at [421, 145] on img at bounding box center [420, 146] width 3 height 3
click at [395, 208] on div "CITT-WX51" at bounding box center [399, 208] width 49 height 6
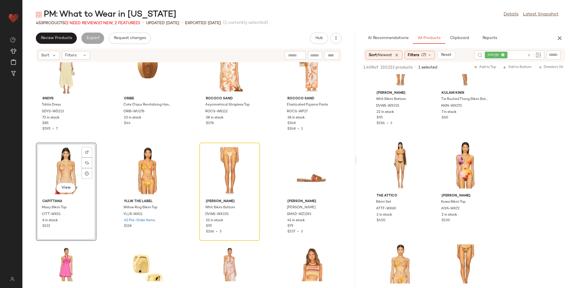
click at [552, 57] on input "text" at bounding box center [553, 55] width 10 height 6
paste input "*********"
type input "*********"
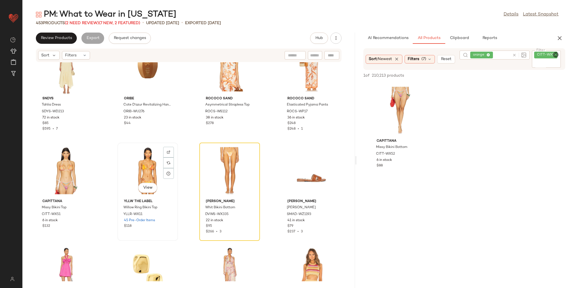
click at [132, 163] on div "View" at bounding box center [147, 170] width 57 height 52
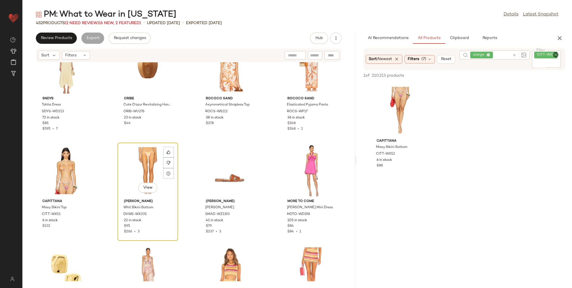
click at [149, 165] on div "View" at bounding box center [147, 170] width 57 height 52
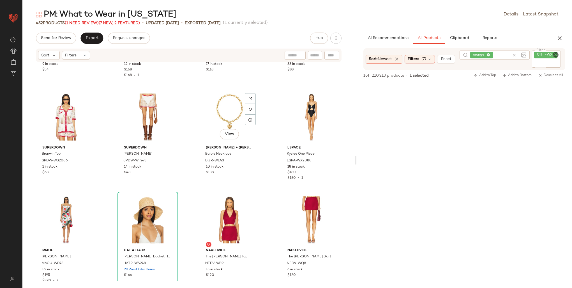
scroll to position [11372, 0]
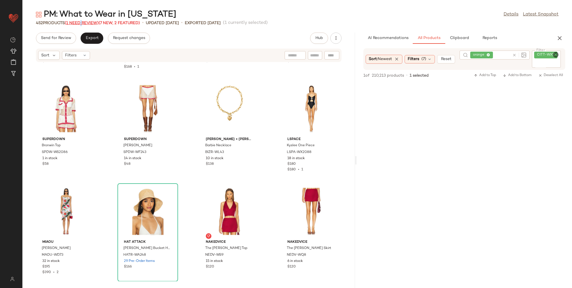
click at [82, 23] on span "(1 Need Review)" at bounding box center [82, 23] width 34 height 4
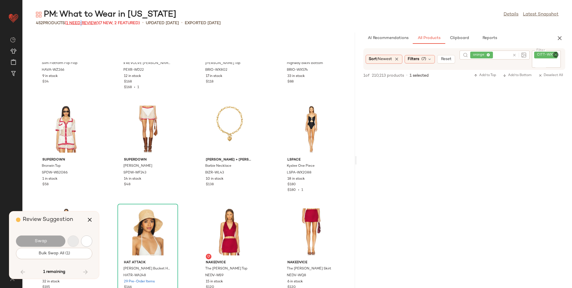
scroll to position [11336, 0]
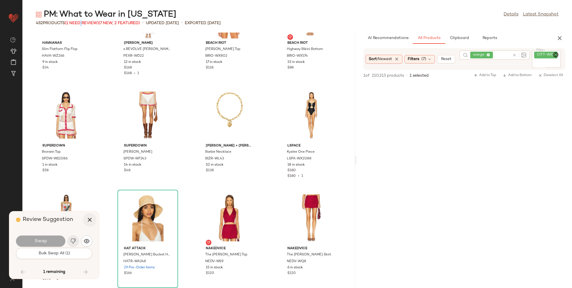
click at [87, 224] on button "button" at bounding box center [89, 219] width 13 height 13
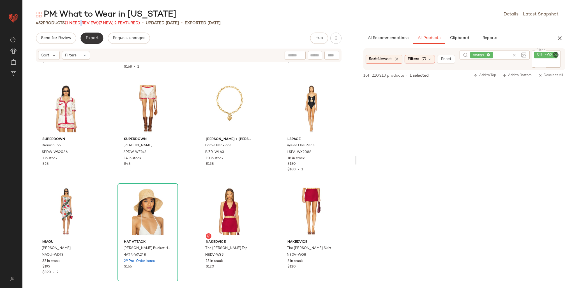
click at [97, 40] on span "Export" at bounding box center [91, 38] width 13 height 4
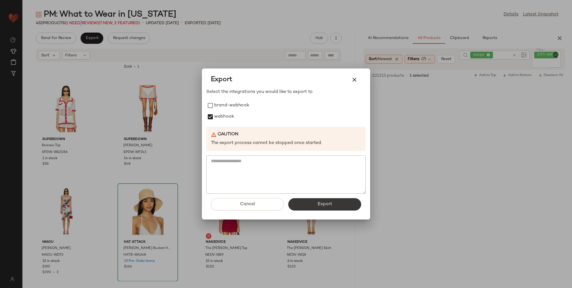
click at [329, 205] on span "Export" at bounding box center [324, 203] width 15 height 5
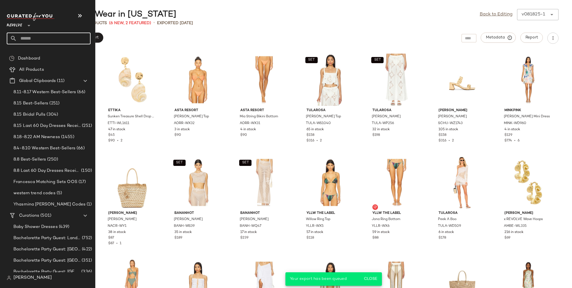
click at [33, 37] on input "text" at bounding box center [54, 39] width 74 height 12
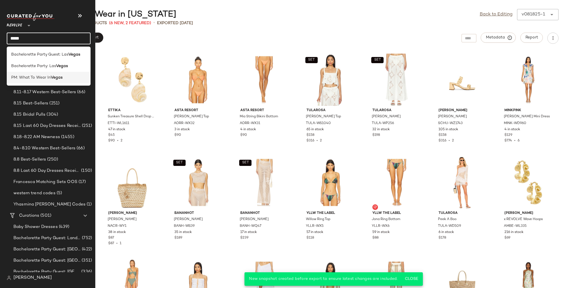
type input "*****"
click at [59, 78] on b "Vegas" at bounding box center [57, 78] width 12 height 6
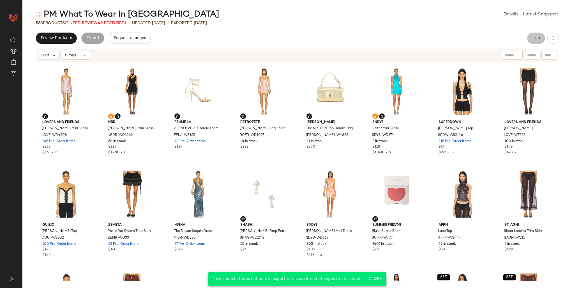
click at [536, 37] on span "Hub" at bounding box center [536, 38] width 8 height 4
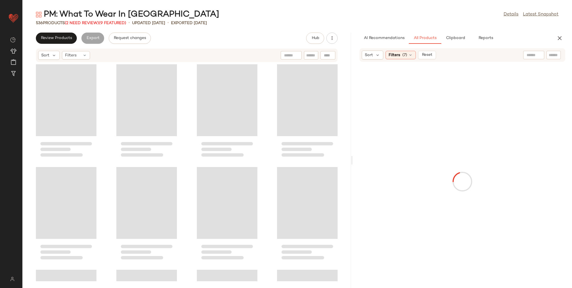
drag, startPoint x: 297, startPoint y: 99, endPoint x: 355, endPoint y: 99, distance: 58.3
click at [355, 99] on div "PM: What To Wear In Vegas Details Latest Snapshot 536 Products (2 Need Review) …" at bounding box center [296, 148] width 549 height 279
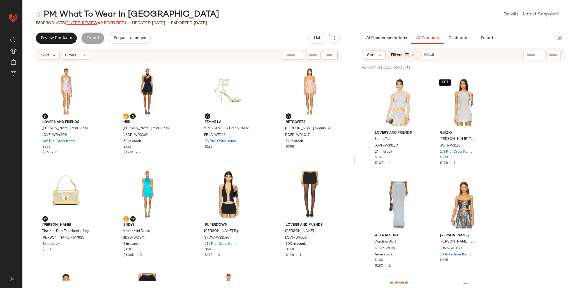
click at [93, 22] on span "(2 Need Review)" at bounding box center [82, 23] width 34 height 4
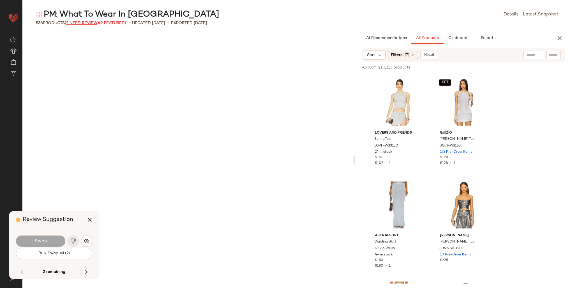
scroll to position [1846, 0]
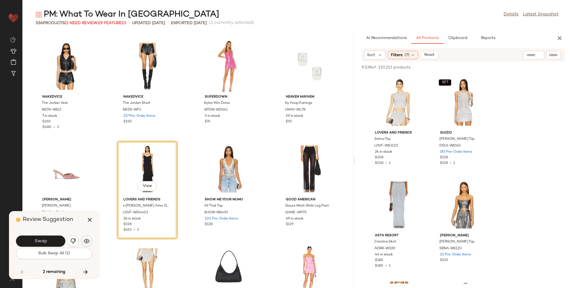
click at [85, 238] on img "button" at bounding box center [87, 241] width 6 height 6
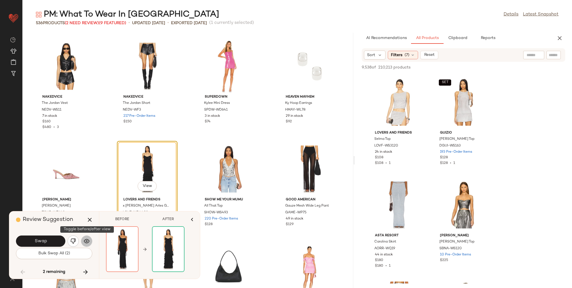
click at [85, 238] on img "button" at bounding box center [87, 241] width 6 height 6
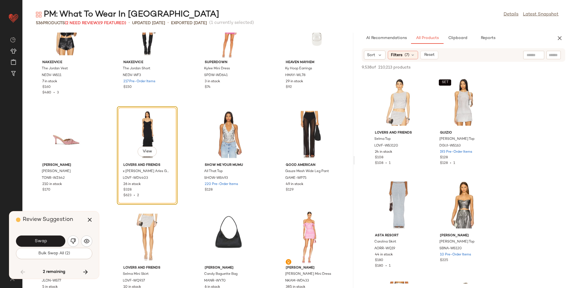
scroll to position [1902, 0]
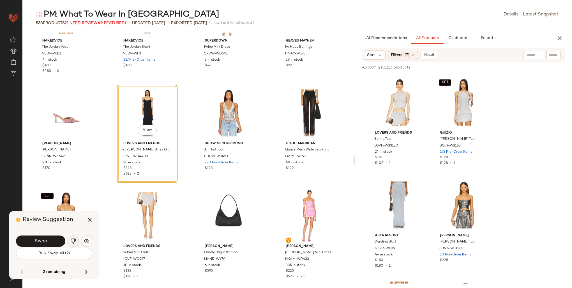
click at [72, 238] on img "button" at bounding box center [73, 241] width 6 height 6
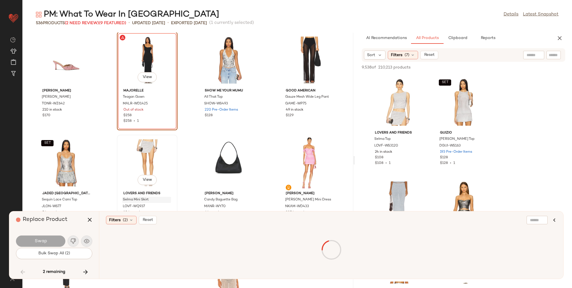
scroll to position [1958, 0]
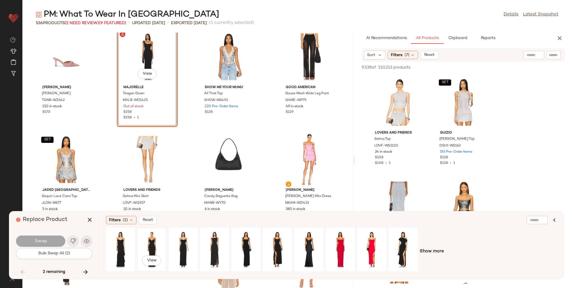
click at [153, 240] on div "View" at bounding box center [151, 249] width 25 height 40
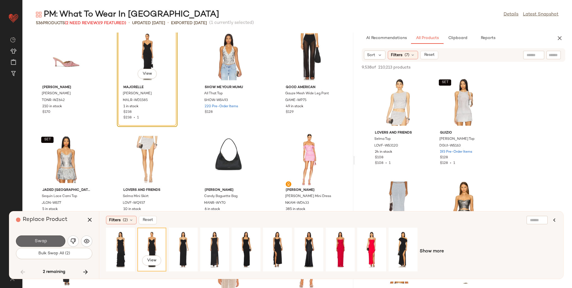
click at [44, 239] on span "Swap" at bounding box center [40, 240] width 13 height 5
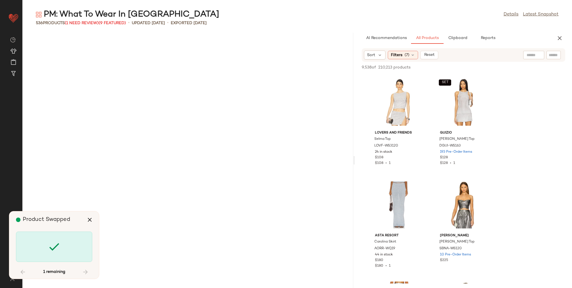
scroll to position [10975, 0]
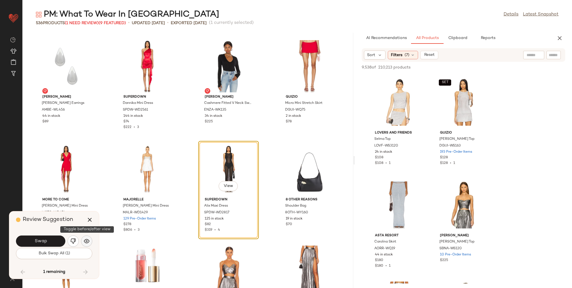
click at [84, 242] on img "button" at bounding box center [87, 241] width 6 height 6
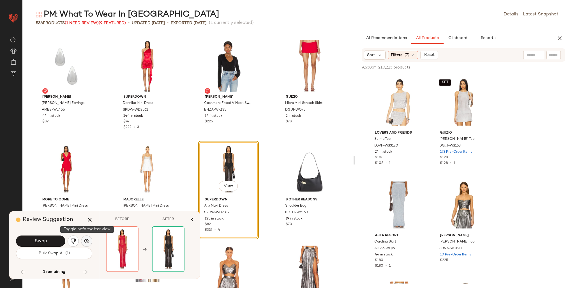
click at [84, 242] on img "button" at bounding box center [87, 241] width 6 height 6
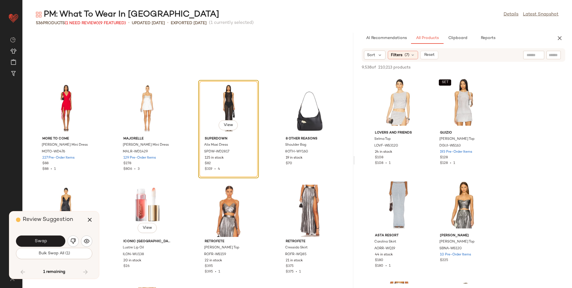
scroll to position [11031, 0]
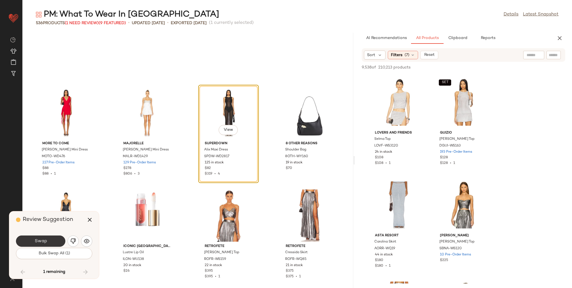
click at [40, 242] on span "Swap" at bounding box center [40, 240] width 13 height 5
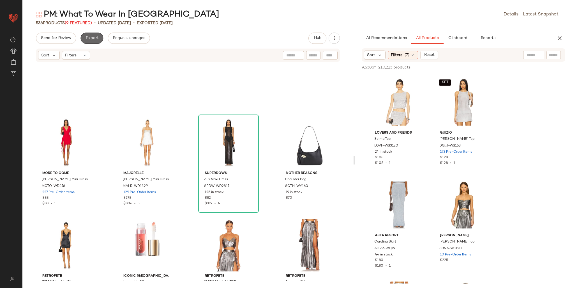
click at [90, 39] on span "Export" at bounding box center [91, 38] width 13 height 4
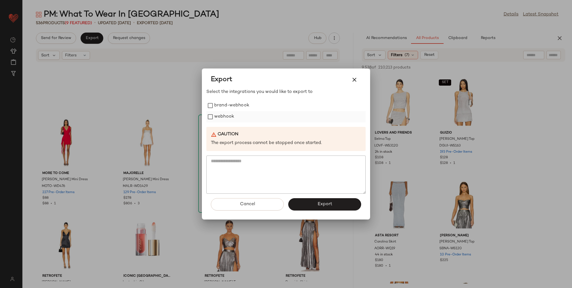
click at [217, 118] on label "webhook" at bounding box center [224, 116] width 20 height 11
click at [327, 207] on span "Export" at bounding box center [324, 203] width 15 height 5
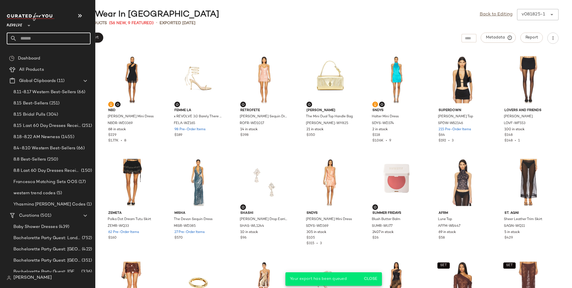
click at [29, 37] on input "text" at bounding box center [54, 39] width 74 height 12
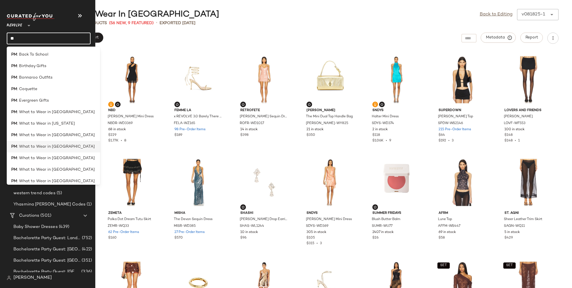
type input "**"
click at [53, 149] on span ": What to Wear in [GEOGRAPHIC_DATA]" at bounding box center [56, 146] width 78 height 6
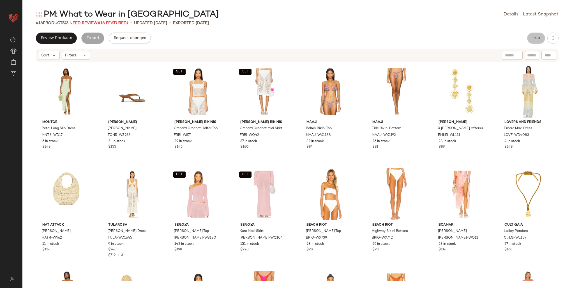
click at [530, 42] on button "Hub" at bounding box center [536, 38] width 18 height 11
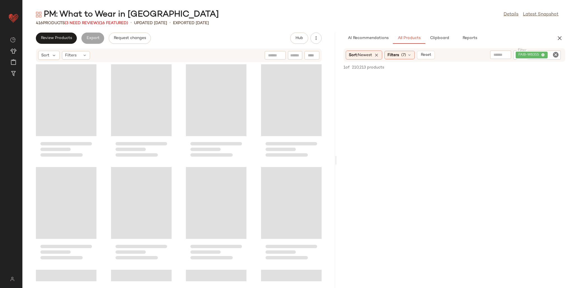
drag, startPoint x: 296, startPoint y: 99, endPoint x: 340, endPoint y: 99, distance: 43.7
click at [340, 99] on div "PM: What to Wear in Mexico Details Latest Snapshot 416 Products (3 Need Review)…" at bounding box center [296, 148] width 549 height 279
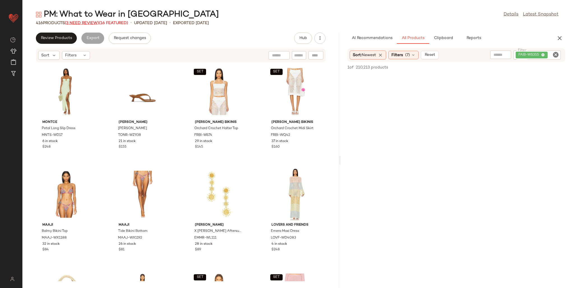
click at [89, 21] on span "(3 Need Review)" at bounding box center [82, 23] width 34 height 4
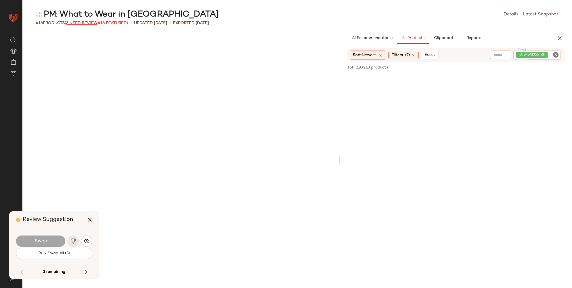
scroll to position [2051, 0]
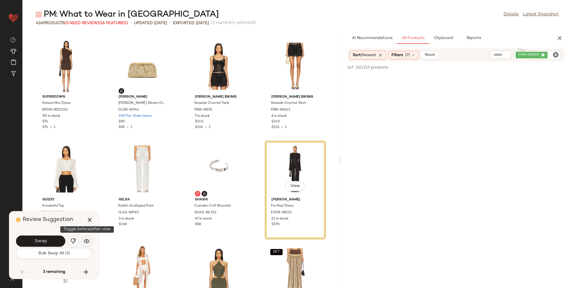
click at [86, 240] on img "button" at bounding box center [87, 241] width 6 height 6
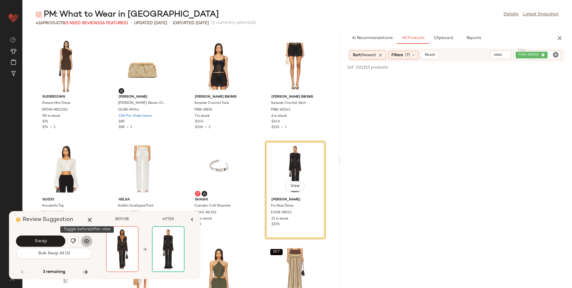
click at [86, 240] on img "button" at bounding box center [87, 241] width 6 height 6
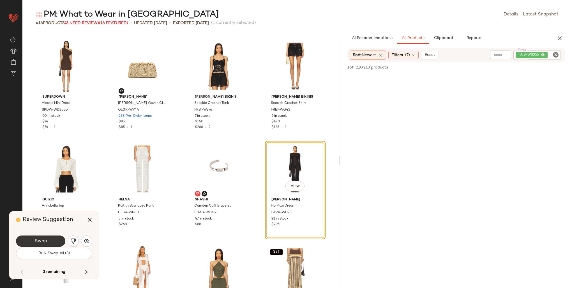
click at [34, 240] on span "Swap" at bounding box center [40, 240] width 13 height 5
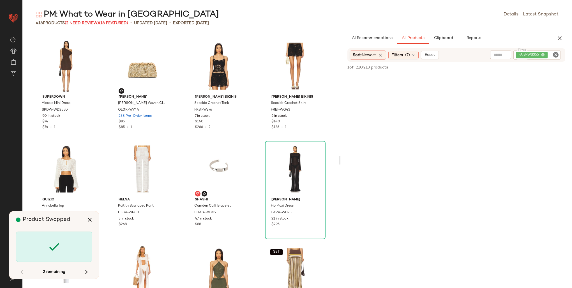
scroll to position [4616, 0]
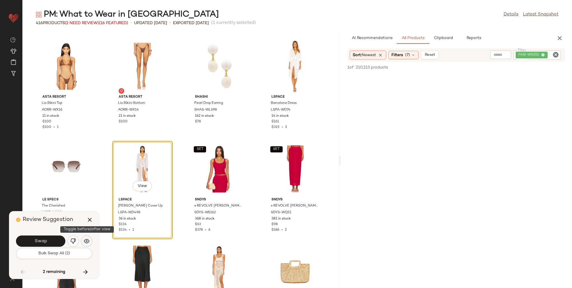
click at [87, 240] on img "button" at bounding box center [87, 241] width 6 height 6
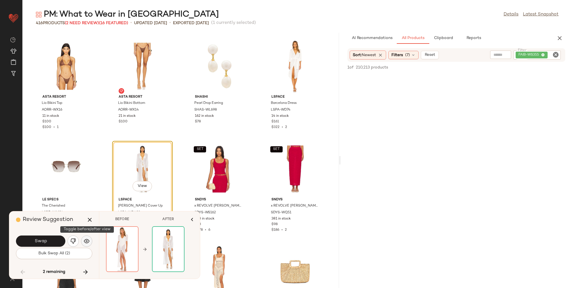
click at [87, 240] on img "button" at bounding box center [87, 241] width 6 height 6
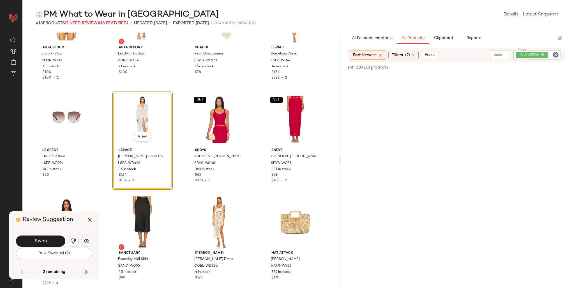
scroll to position [4672, 0]
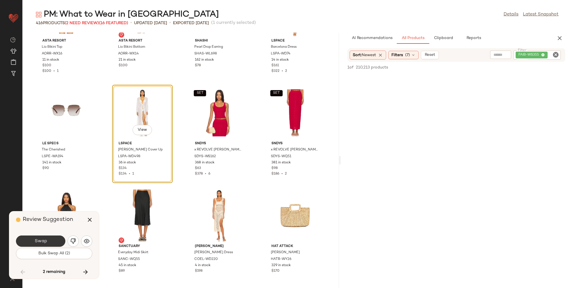
click at [38, 239] on span "Swap" at bounding box center [40, 240] width 13 height 5
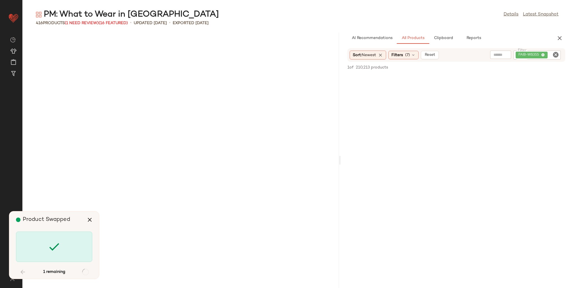
scroll to position [9231, 0]
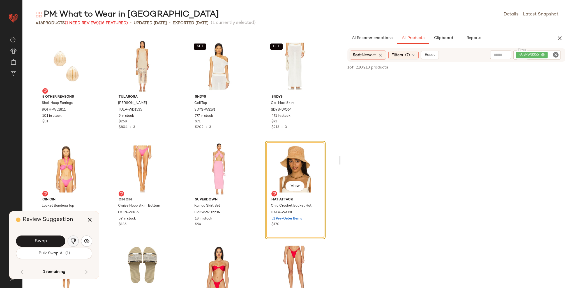
click at [72, 243] on img "button" at bounding box center [73, 241] width 6 height 6
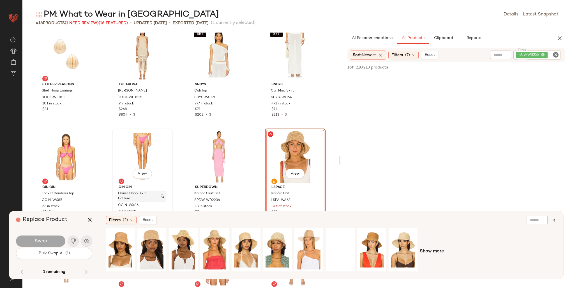
scroll to position [9259, 0]
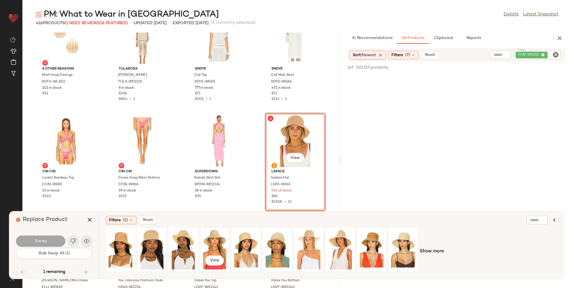
click at [221, 238] on div "View" at bounding box center [214, 249] width 25 height 40
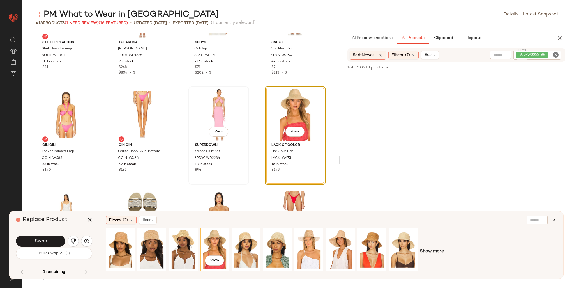
scroll to position [9287, 0]
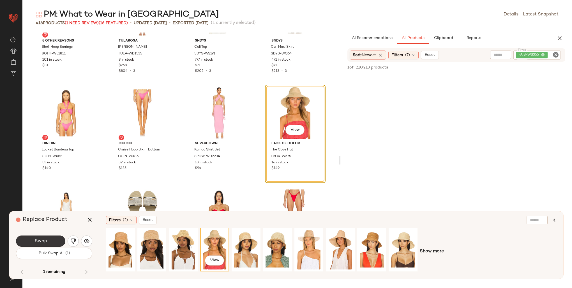
click at [39, 241] on span "Swap" at bounding box center [40, 240] width 13 height 5
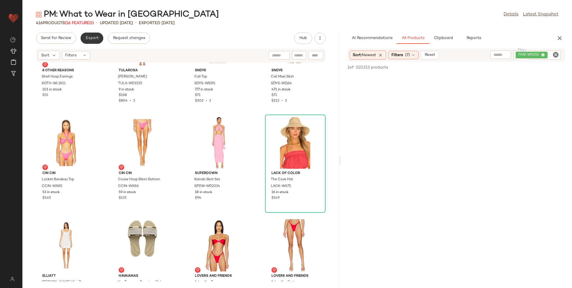
click at [89, 39] on span "Export" at bounding box center [91, 38] width 13 height 4
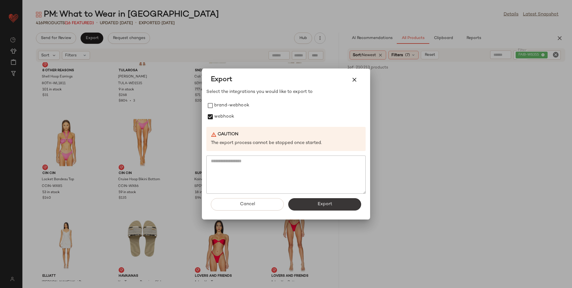
click at [302, 201] on button "Export" at bounding box center [324, 204] width 73 height 12
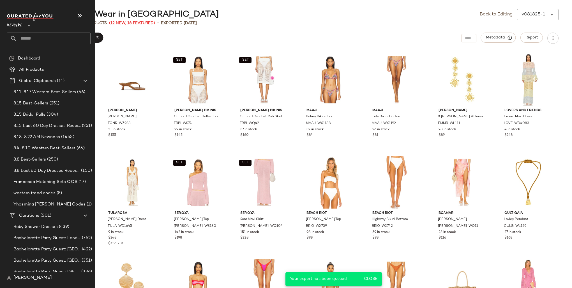
click at [30, 37] on input "text" at bounding box center [54, 39] width 74 height 12
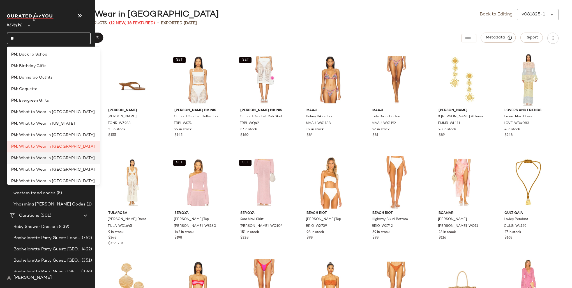
type input "**"
click at [62, 156] on span ": What to Wear in [GEOGRAPHIC_DATA]" at bounding box center [56, 158] width 78 height 6
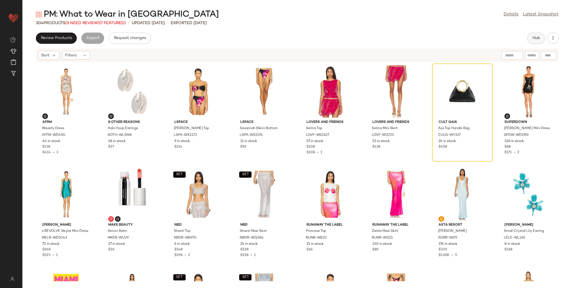
click at [530, 40] on button "Hub" at bounding box center [536, 38] width 18 height 11
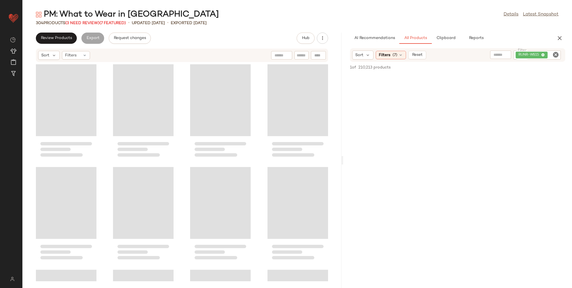
drag, startPoint x: 296, startPoint y: 108, endPoint x: 342, endPoint y: 112, distance: 46.4
click at [342, 112] on div "PM: What to Wear in Miami Details Latest Snapshot 304 Products (3 Need Review) …" at bounding box center [296, 148] width 549 height 279
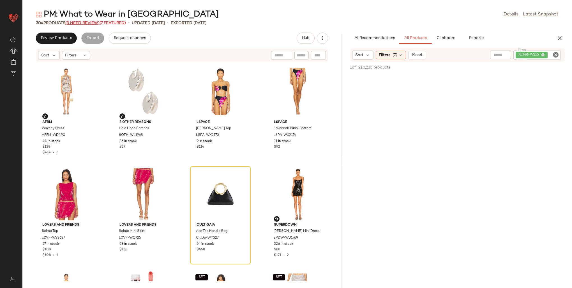
click at [89, 22] on span "(3 Need Review)" at bounding box center [82, 23] width 34 height 4
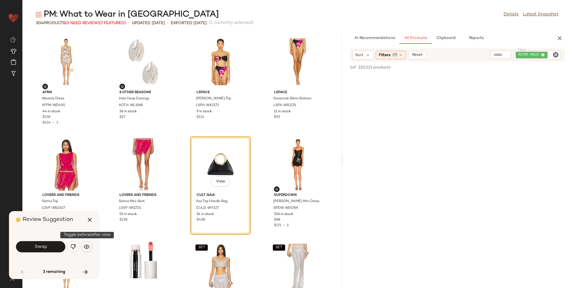
click at [85, 247] on img "button" at bounding box center [87, 247] width 6 height 6
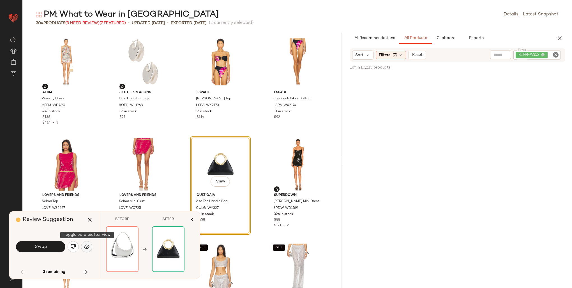
click at [85, 247] on img "button" at bounding box center [87, 247] width 6 height 6
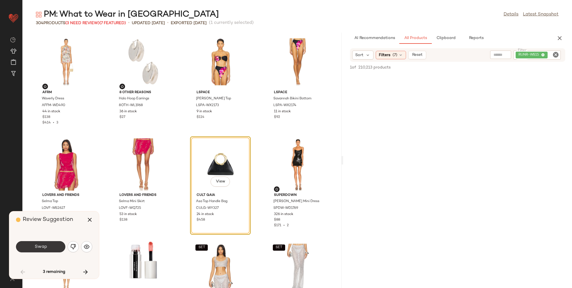
click at [37, 245] on span "Swap" at bounding box center [40, 246] width 13 height 5
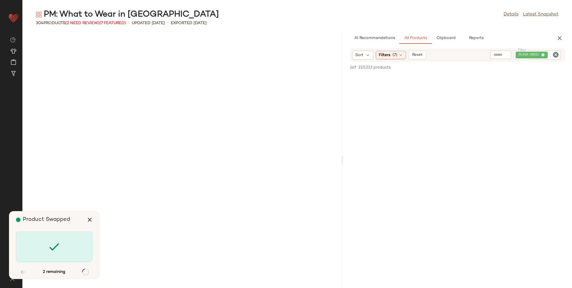
scroll to position [1436, 0]
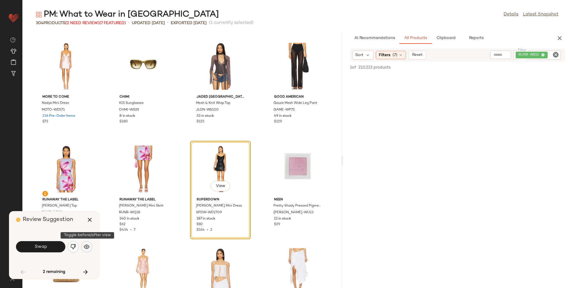
click at [86, 246] on img "button" at bounding box center [87, 247] width 6 height 6
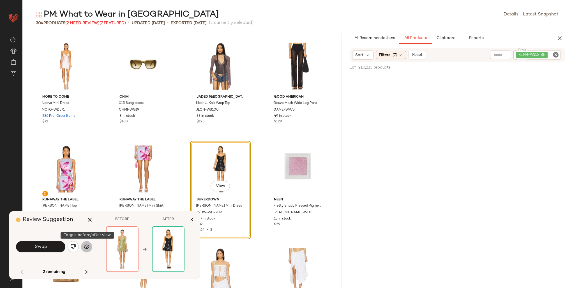
click at [86, 246] on img "button" at bounding box center [87, 247] width 6 height 6
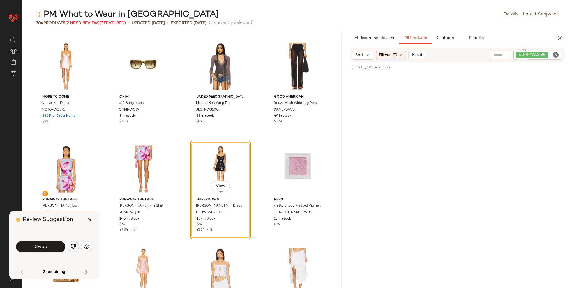
click at [75, 247] on img "button" at bounding box center [73, 247] width 6 height 6
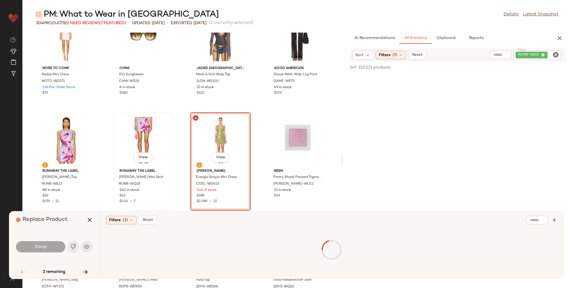
scroll to position [1492, 0]
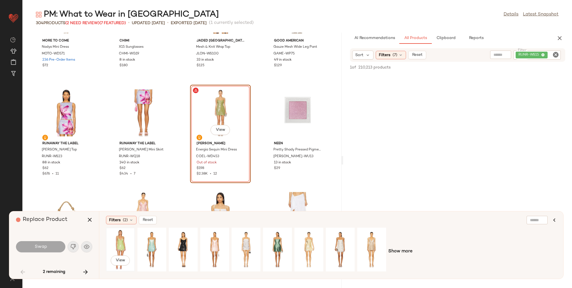
click at [119, 237] on div "View" at bounding box center [120, 249] width 25 height 40
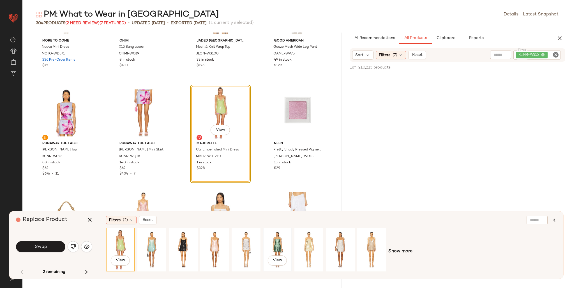
click at [285, 243] on div "View" at bounding box center [277, 249] width 25 height 40
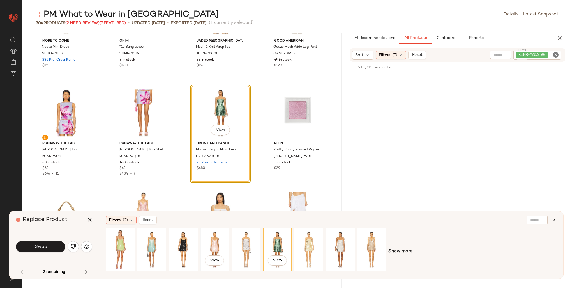
click at [207, 246] on div "View" at bounding box center [214, 249] width 25 height 40
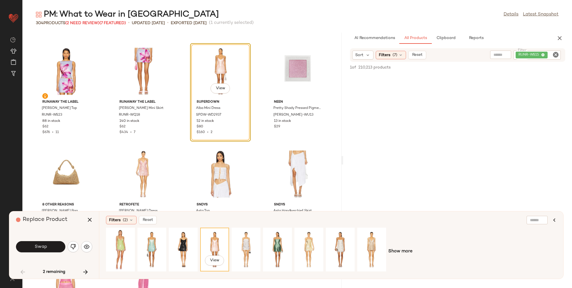
scroll to position [1548, 0]
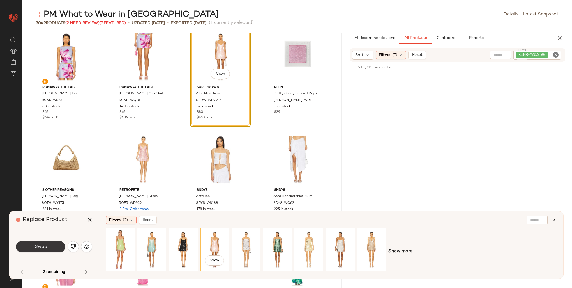
click at [48, 243] on button "Swap" at bounding box center [40, 246] width 49 height 11
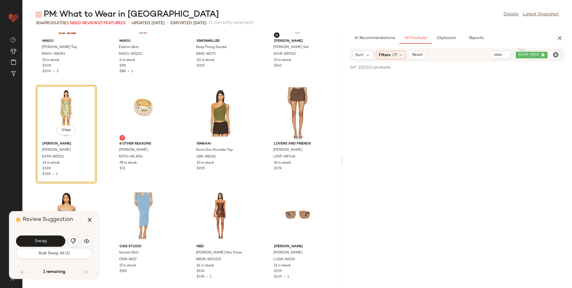
scroll to position [3851, 0]
click at [91, 239] on button "button" at bounding box center [86, 240] width 11 height 11
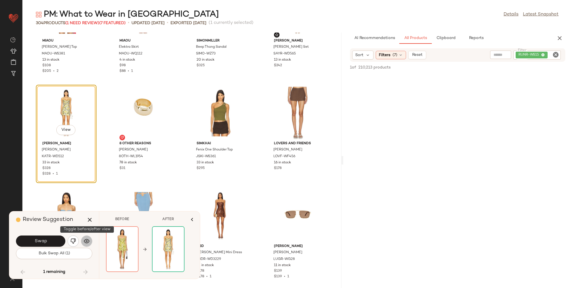
click at [91, 239] on button "button" at bounding box center [86, 240] width 11 height 11
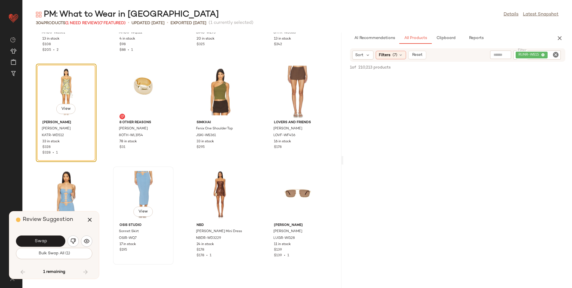
scroll to position [3879, 0]
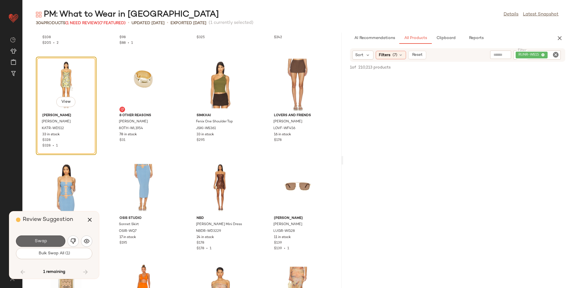
click at [43, 237] on button "Swap" at bounding box center [40, 240] width 49 height 11
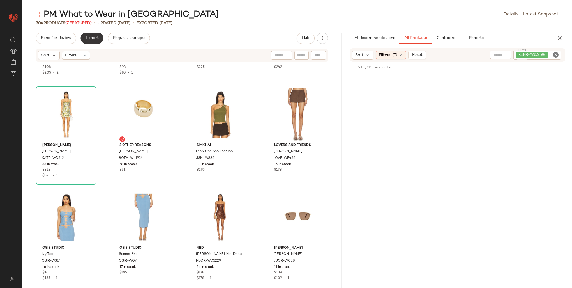
click at [96, 39] on span "Export" at bounding box center [91, 38] width 13 height 4
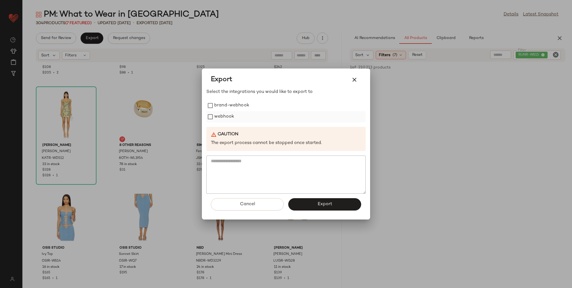
click at [217, 117] on label "webhook" at bounding box center [224, 116] width 20 height 11
click at [318, 201] on span "Export" at bounding box center [324, 203] width 15 height 5
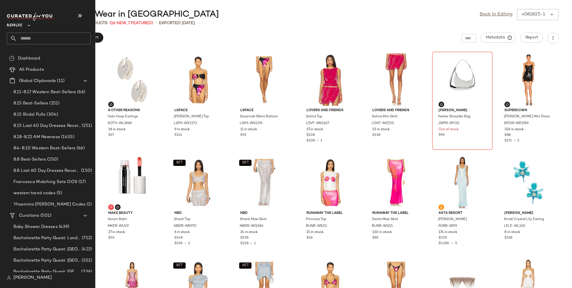
click at [20, 40] on input "text" at bounding box center [54, 39] width 74 height 12
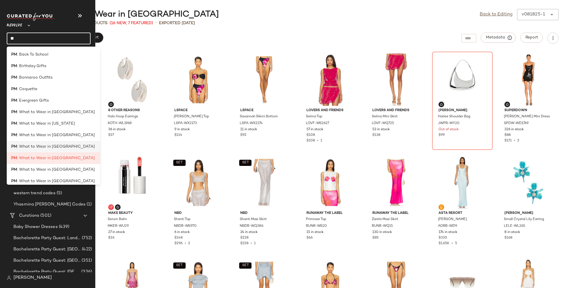
type input "**"
click at [67, 149] on div "PM : What to Wear in Mexico" at bounding box center [53, 146] width 84 height 6
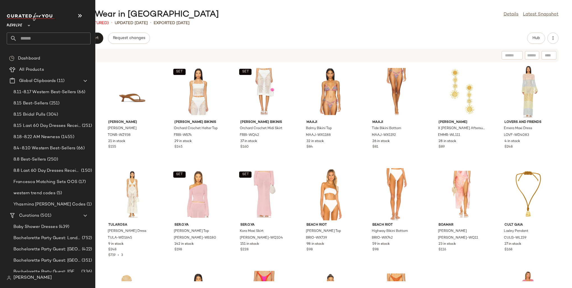
click at [38, 39] on input "text" at bounding box center [54, 39] width 74 height 12
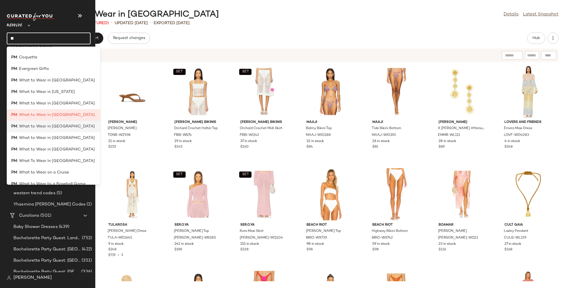
scroll to position [56, 0]
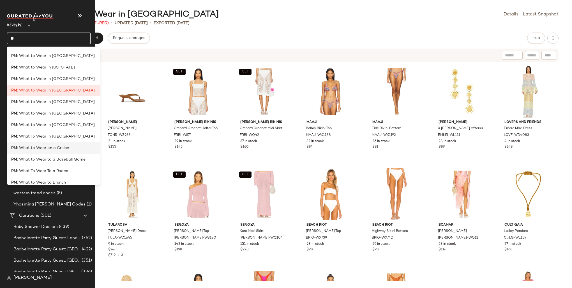
type input "**"
click at [61, 165] on div "PM : What to Wear on a Cruise" at bounding box center [53, 170] width 93 height 11
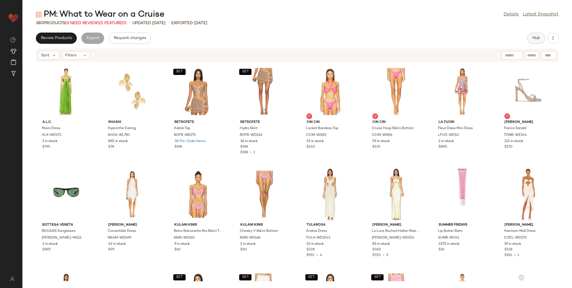
click at [530, 37] on button "Hub" at bounding box center [536, 38] width 18 height 11
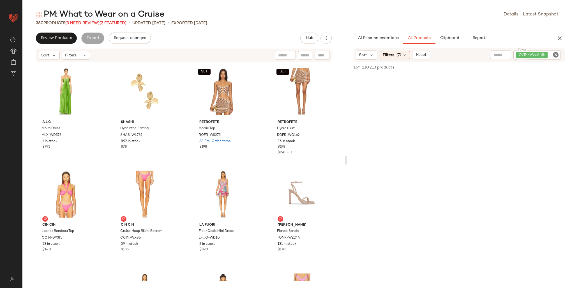
drag, startPoint x: 298, startPoint y: 117, endPoint x: 348, endPoint y: 122, distance: 50.4
click at [348, 122] on div "PM: What to Wear on a Cruise Details Latest Snapshot 380 Products (3 Need Revie…" at bounding box center [296, 148] width 549 height 279
click at [97, 22] on span "(3 Need Review)" at bounding box center [82, 23] width 34 height 4
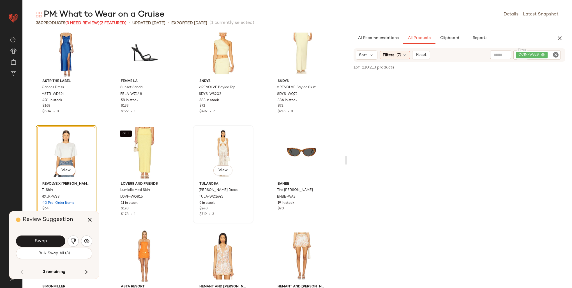
scroll to position [6210, 0]
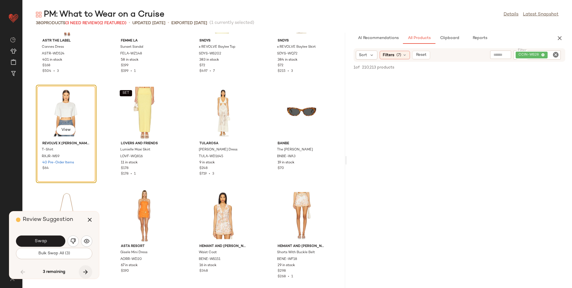
click at [83, 270] on icon "button" at bounding box center [85, 271] width 7 height 7
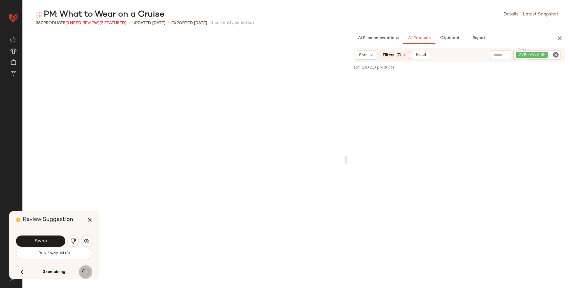
scroll to position [6667, 0]
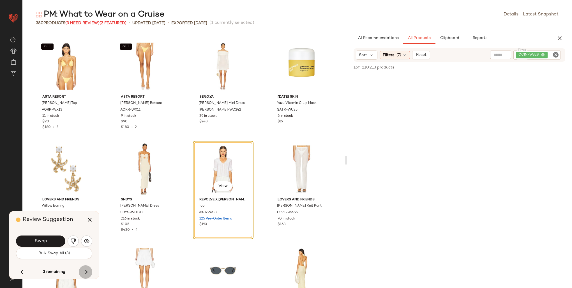
click at [83, 270] on icon "button" at bounding box center [85, 271] width 7 height 7
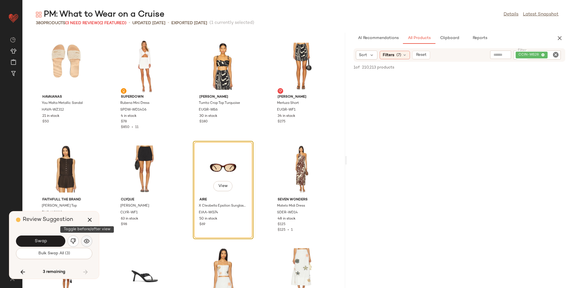
click at [87, 238] on img "button" at bounding box center [87, 241] width 6 height 6
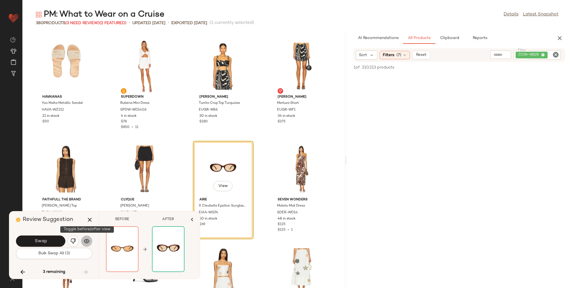
click at [87, 238] on img "button" at bounding box center [87, 241] width 6 height 6
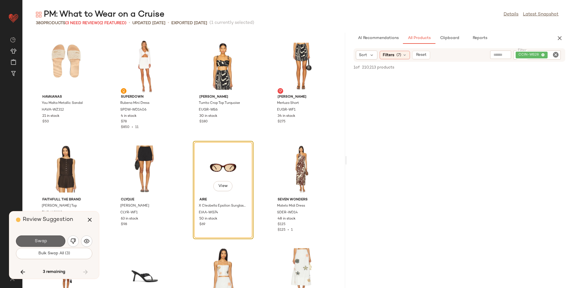
click at [47, 238] on button "Swap" at bounding box center [40, 240] width 49 height 11
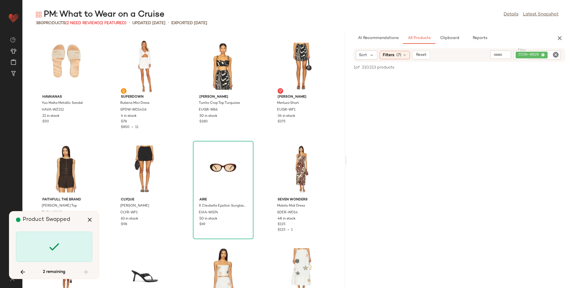
scroll to position [6154, 0]
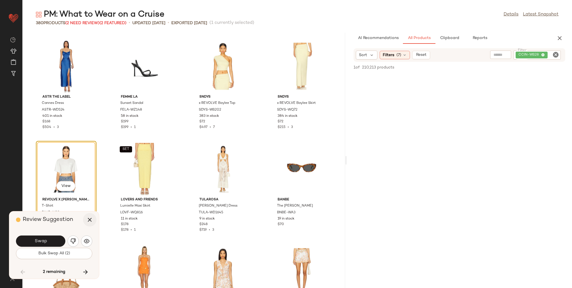
click at [86, 219] on icon "button" at bounding box center [89, 219] width 7 height 7
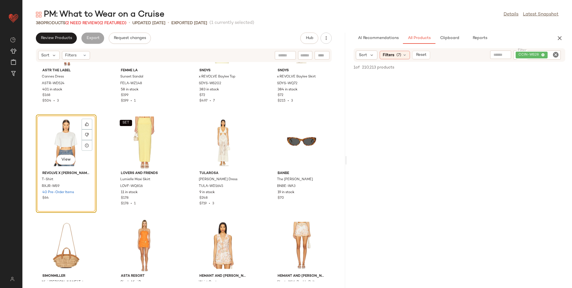
scroll to position [6182, 0]
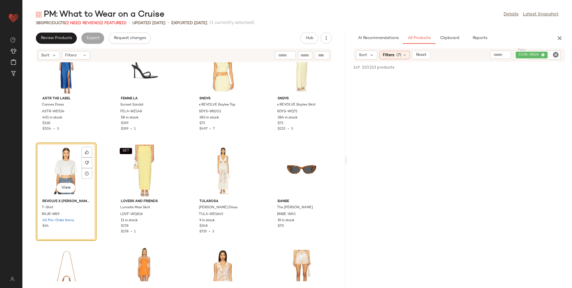
click at [543, 55] on div "CCIN-WS28" at bounding box center [536, 54] width 47 height 9
click at [505, 54] on icon at bounding box center [505, 55] width 4 height 4
click at [401, 57] on div "Filters (7)" at bounding box center [394, 55] width 30 height 8
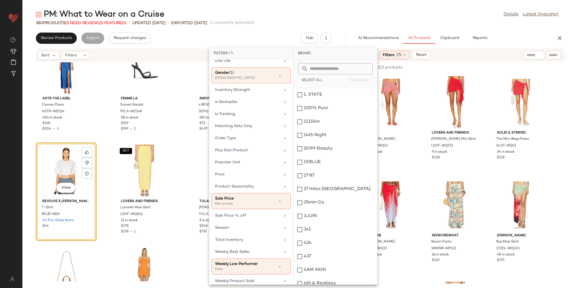
scroll to position [221, 0]
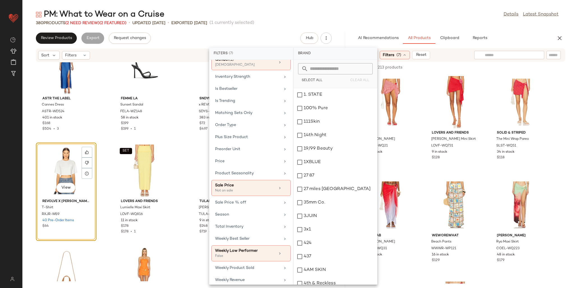
click at [531, 56] on input "text" at bounding box center [509, 55] width 49 height 6
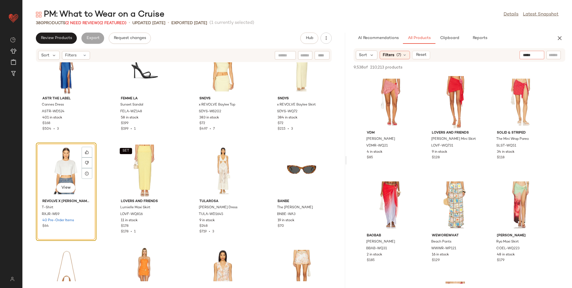
type input "******"
type input "*****"
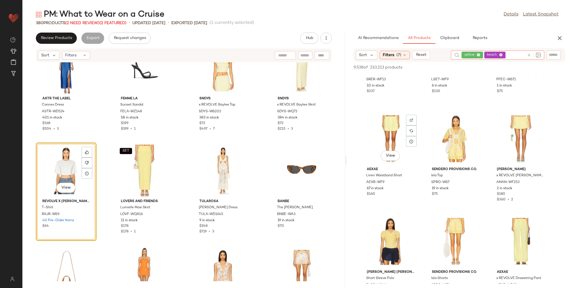
scroll to position [420, 0]
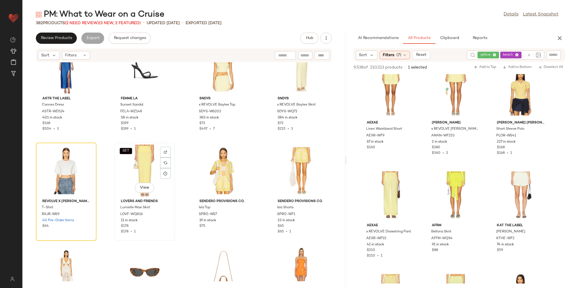
click at [132, 160] on div "SET View" at bounding box center [144, 170] width 57 height 52
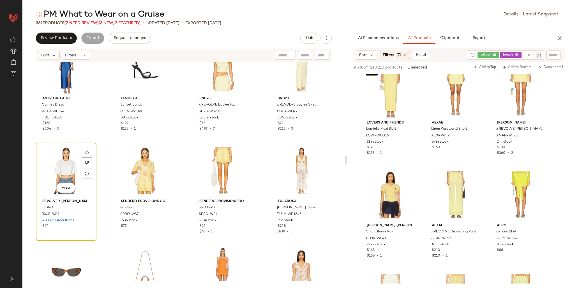
click at [66, 169] on div "View" at bounding box center [66, 170] width 57 height 52
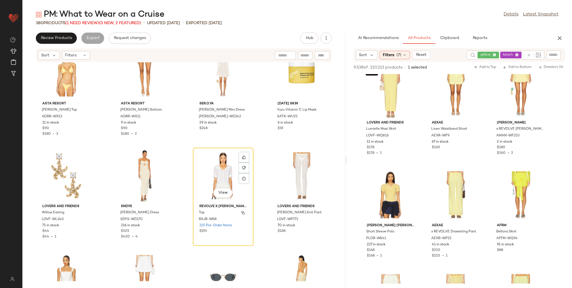
scroll to position [6687, 0]
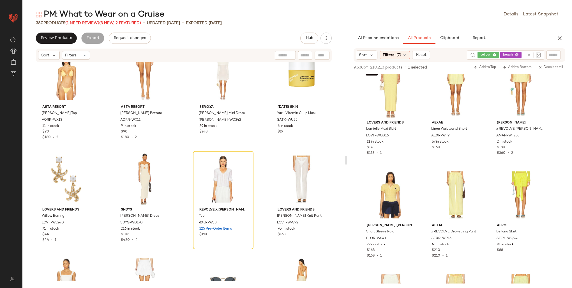
click at [488, 54] on div "yellow beach" at bounding box center [500, 54] width 47 height 9
click at [478, 54] on icon at bounding box center [478, 55] width 4 height 4
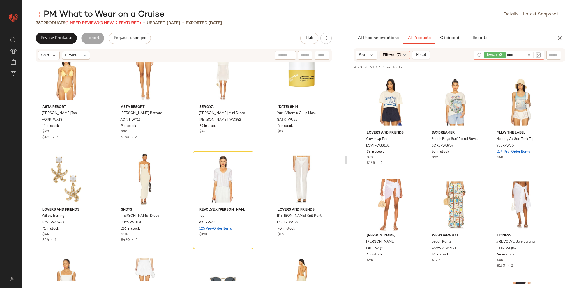
type input "*****"
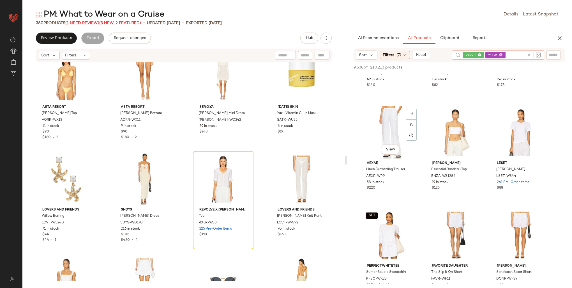
scroll to position [589, 0]
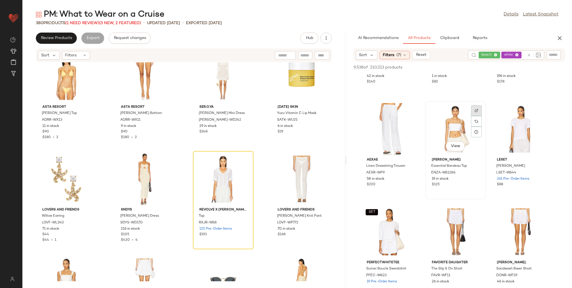
click at [478, 116] on div at bounding box center [476, 121] width 11 height 11
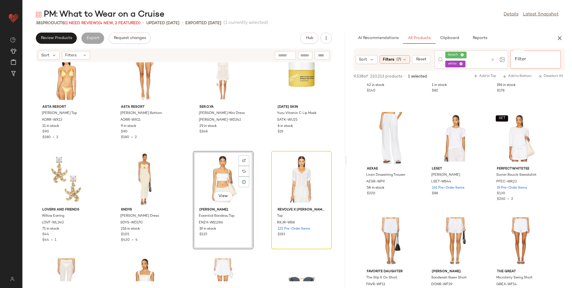
click at [556, 56] on input "Filter" at bounding box center [536, 55] width 48 height 6
paste input "**********"
type input "**********"
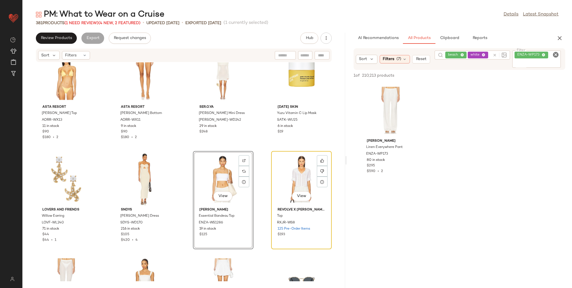
click at [284, 171] on div "View" at bounding box center [301, 179] width 57 height 52
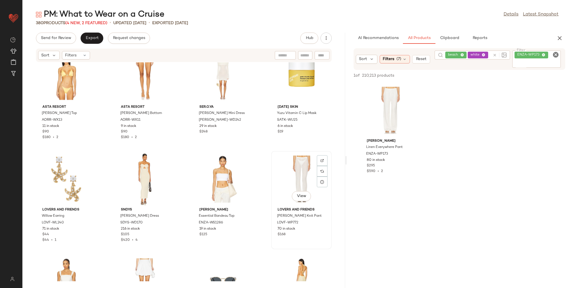
click at [284, 169] on div "View" at bounding box center [301, 179] width 57 height 52
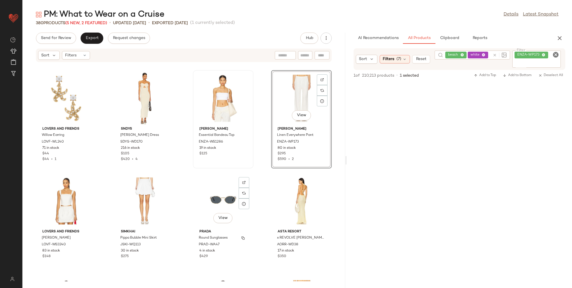
scroll to position [6659, 0]
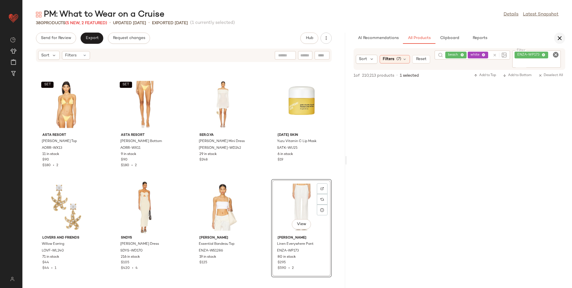
click at [562, 38] on icon "button" at bounding box center [559, 38] width 7 height 7
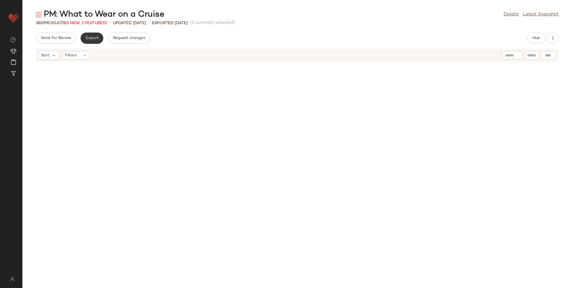
scroll to position [3180, 0]
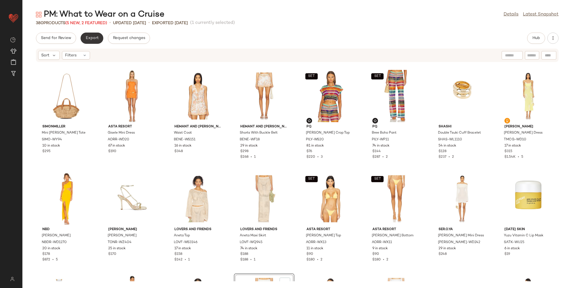
click at [94, 37] on span "Export" at bounding box center [91, 38] width 13 height 4
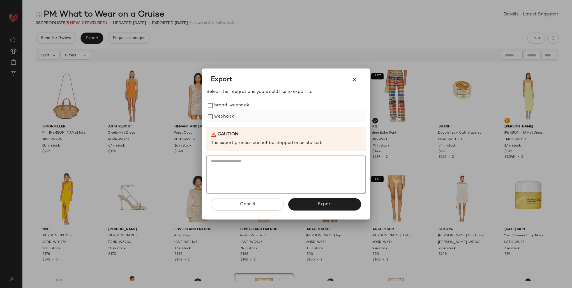
click at [223, 118] on label "webhook" at bounding box center [224, 116] width 20 height 11
click at [311, 204] on button "Export" at bounding box center [324, 204] width 73 height 12
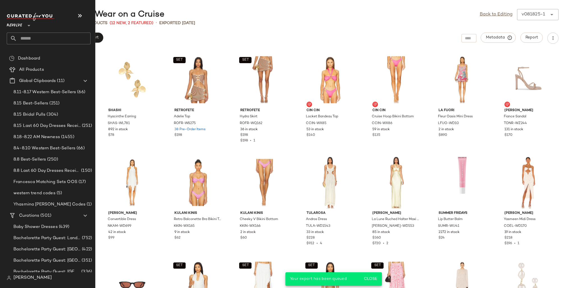
click at [27, 36] on input "text" at bounding box center [54, 39] width 74 height 12
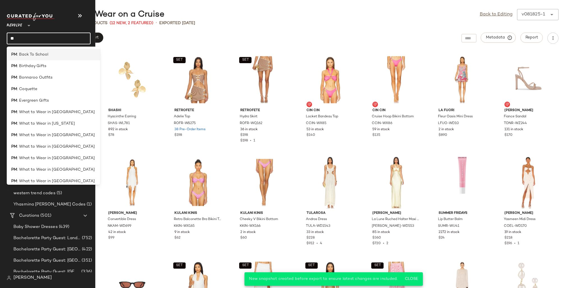
type input "**"
click at [34, 57] on span ": Back To School" at bounding box center [32, 55] width 31 height 6
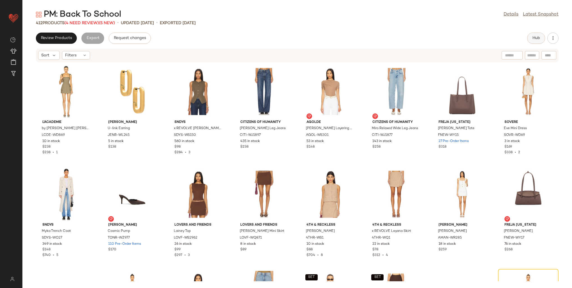
click at [531, 35] on button "Hub" at bounding box center [536, 38] width 18 height 11
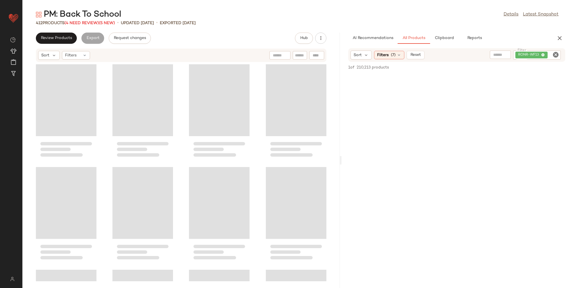
drag, startPoint x: 296, startPoint y: 118, endPoint x: 341, endPoint y: 117, distance: 44.6
click at [341, 117] on div "PM: Back To School Details Latest Snapshot 412 Products (4 Need Review) (5 New)…" at bounding box center [296, 148] width 549 height 279
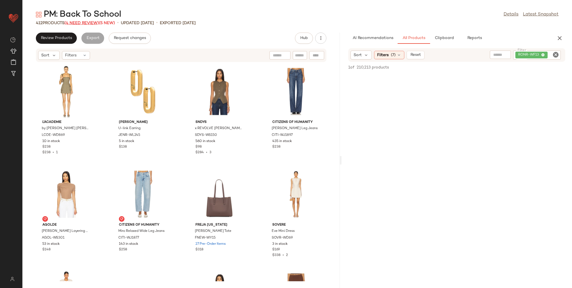
click at [94, 22] on span "(4 Need Review)" at bounding box center [81, 23] width 34 height 4
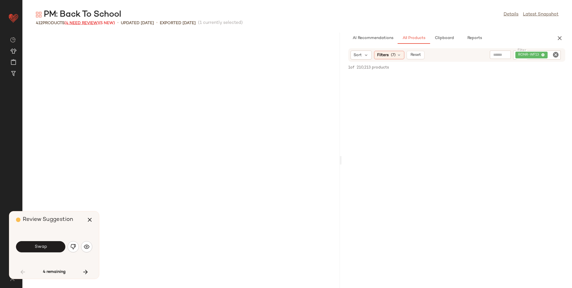
scroll to position [415, 0]
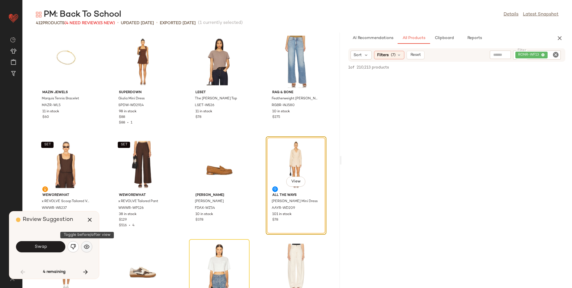
click at [86, 246] on img "button" at bounding box center [87, 247] width 6 height 6
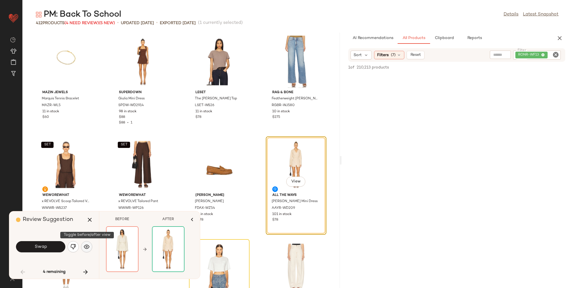
click at [86, 245] on img "button" at bounding box center [87, 247] width 6 height 6
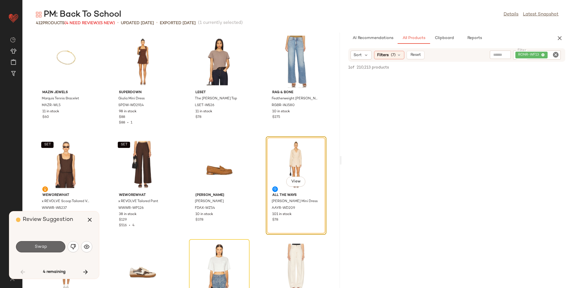
click at [36, 245] on span "Swap" at bounding box center [40, 246] width 13 height 5
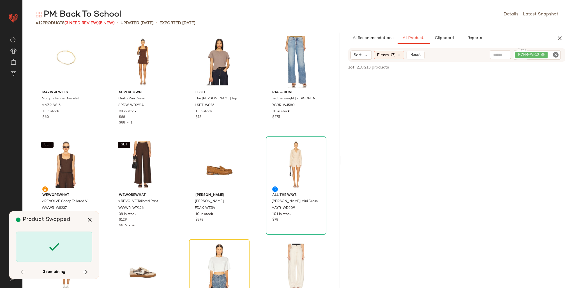
scroll to position [513, 0]
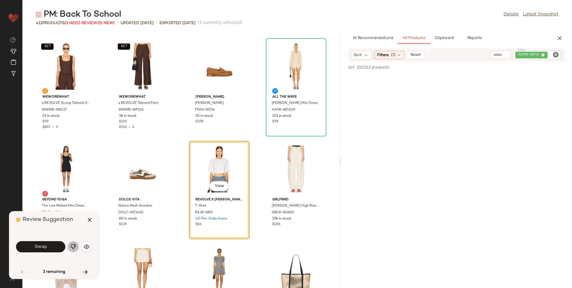
click at [74, 250] on button "button" at bounding box center [73, 246] width 11 height 11
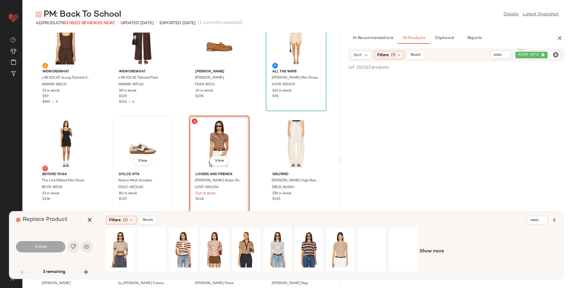
scroll to position [541, 0]
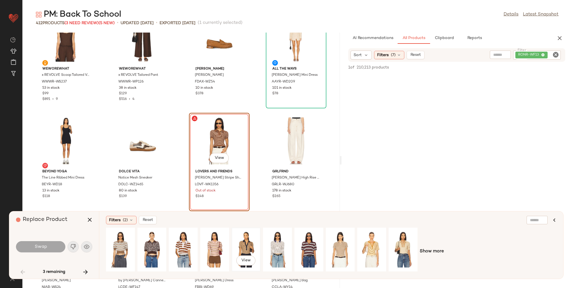
click at [251, 243] on div "View" at bounding box center [245, 249] width 25 height 40
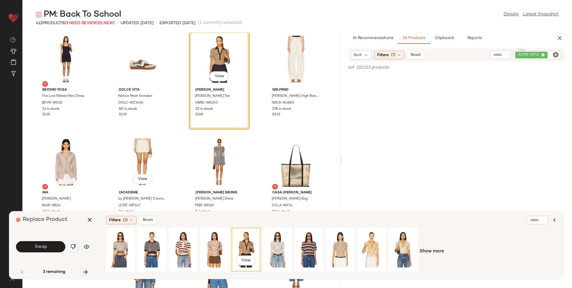
scroll to position [625, 0]
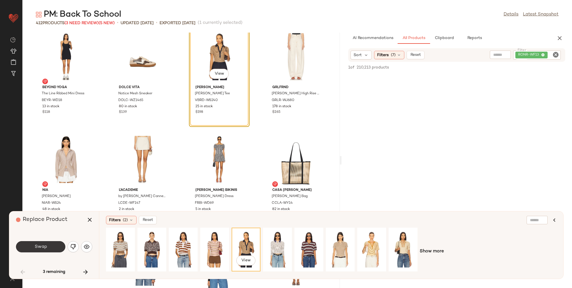
click at [38, 248] on span "Swap" at bounding box center [40, 246] width 13 height 5
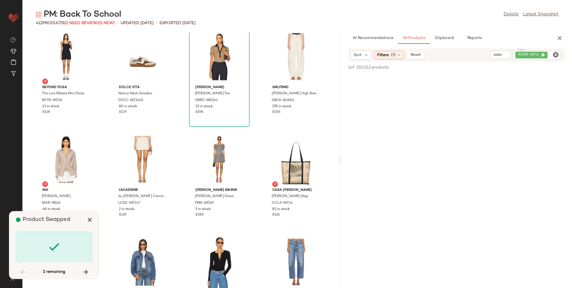
scroll to position [1128, 0]
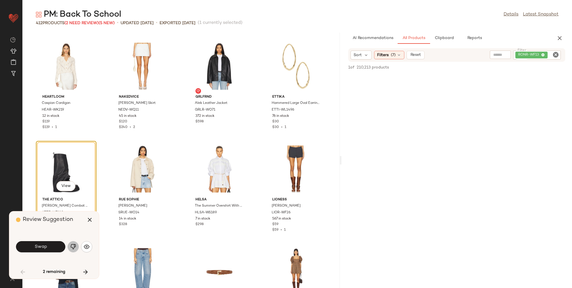
click at [69, 245] on button "button" at bounding box center [73, 246] width 11 height 11
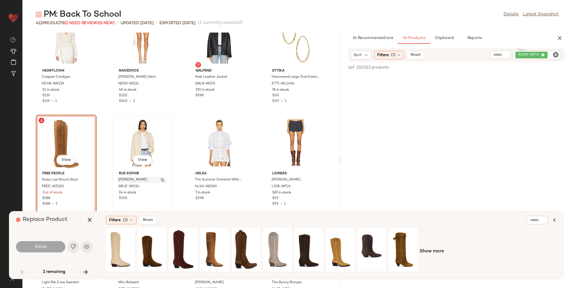
scroll to position [1156, 0]
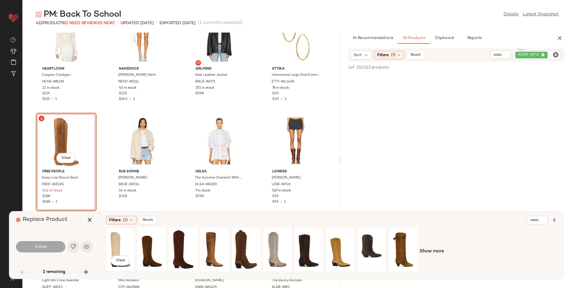
click at [117, 240] on div "View" at bounding box center [120, 249] width 25 height 40
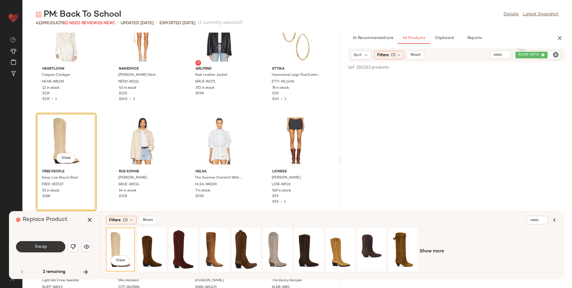
click at [44, 247] on span "Swap" at bounding box center [40, 246] width 13 height 5
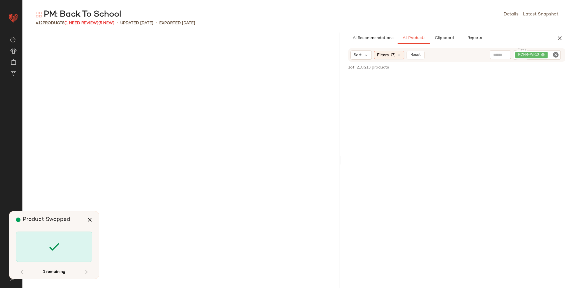
scroll to position [4718, 0]
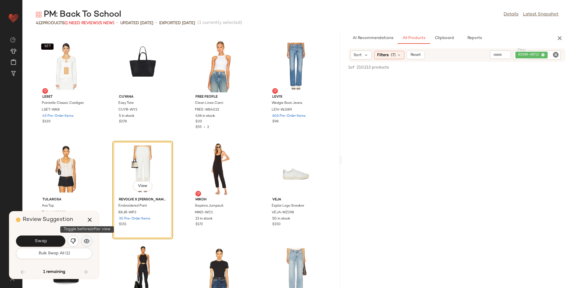
click at [85, 241] on img "button" at bounding box center [87, 241] width 6 height 6
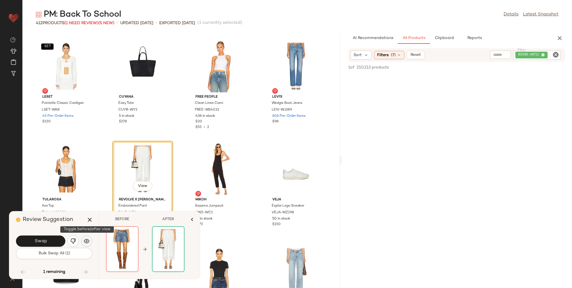
click at [85, 241] on img "button" at bounding box center [87, 241] width 6 height 6
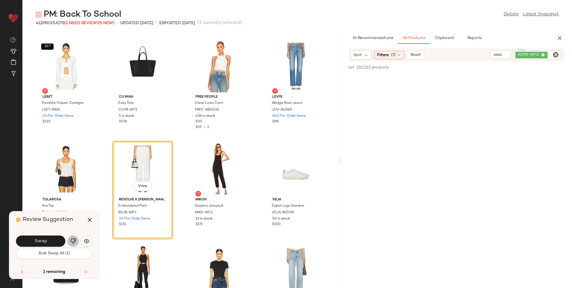
click at [72, 242] on img "button" at bounding box center [73, 241] width 6 height 6
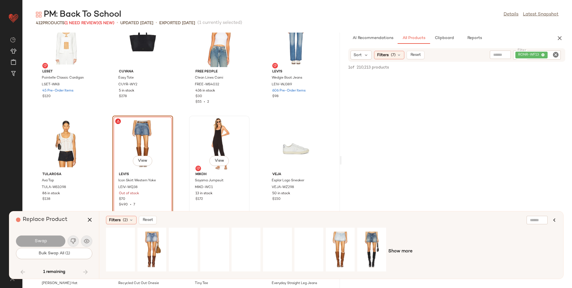
scroll to position [4746, 0]
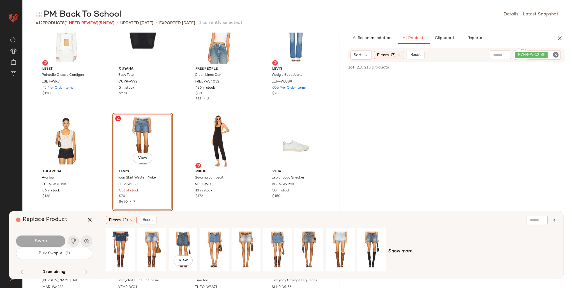
click at [182, 240] on div "View" at bounding box center [183, 249] width 25 height 40
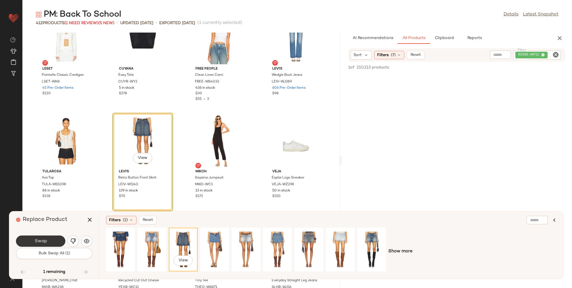
click at [45, 243] on span "Swap" at bounding box center [40, 240] width 13 height 5
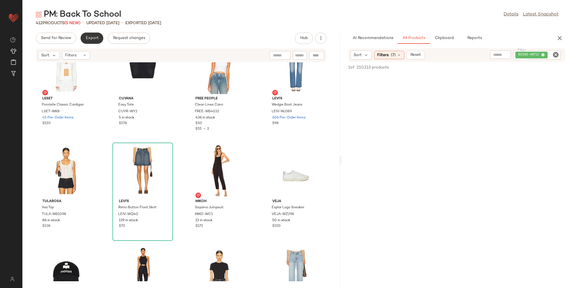
click at [88, 36] on span "Export" at bounding box center [91, 38] width 13 height 4
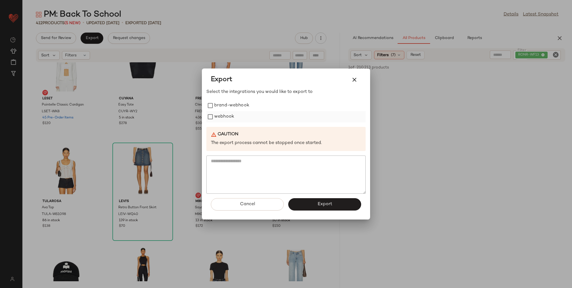
click at [232, 116] on label "webhook" at bounding box center [224, 116] width 20 height 11
click at [327, 203] on span "Export" at bounding box center [324, 203] width 15 height 5
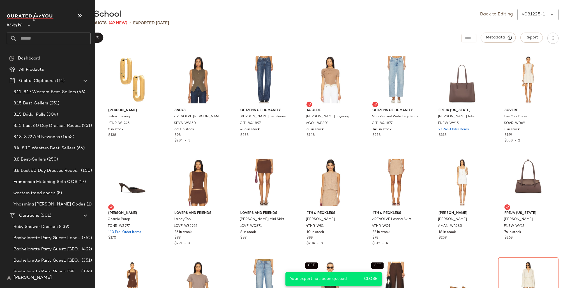
click at [27, 37] on input "text" at bounding box center [54, 39] width 74 height 12
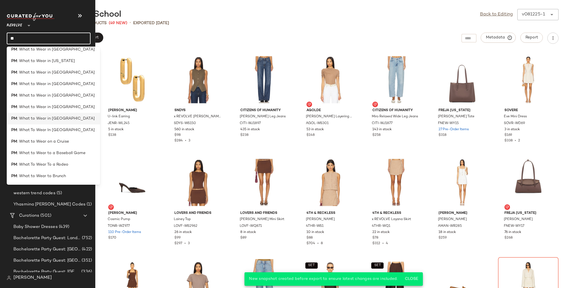
scroll to position [73, 0]
type input "**"
click at [66, 142] on span ": What to Wear to a Baseball Game" at bounding box center [51, 142] width 68 height 6
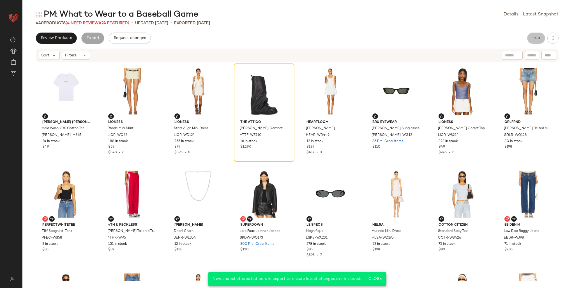
click at [533, 36] on span "Hub" at bounding box center [536, 38] width 8 height 4
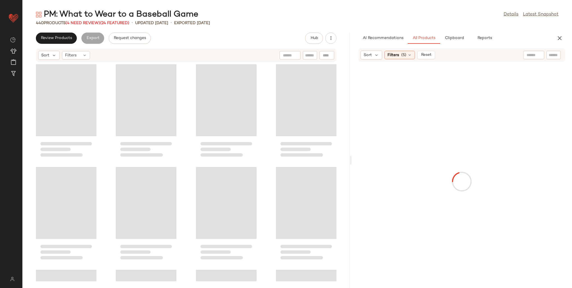
drag, startPoint x: 296, startPoint y: 103, endPoint x: 351, endPoint y: 106, distance: 55.0
click at [351, 106] on div "PM: What to Wear to a Baseball Game Details Latest Snapshot 440 Products (4 Nee…" at bounding box center [296, 148] width 549 height 279
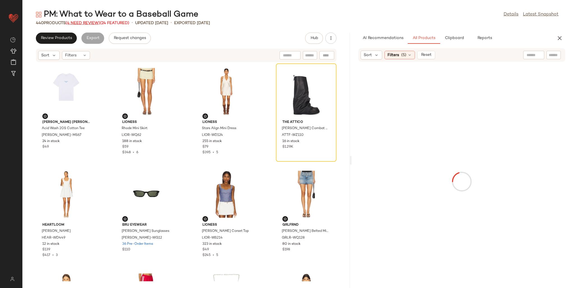
click at [86, 21] on span "(4 Need Review)" at bounding box center [83, 23] width 34 height 4
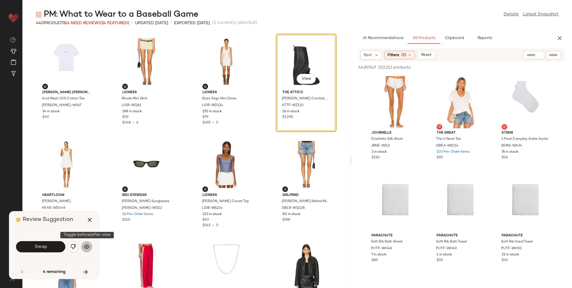
click at [88, 246] on img "button" at bounding box center [87, 247] width 6 height 6
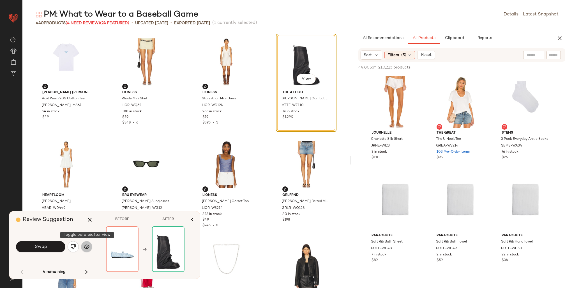
click at [88, 246] on img "button" at bounding box center [87, 247] width 6 height 6
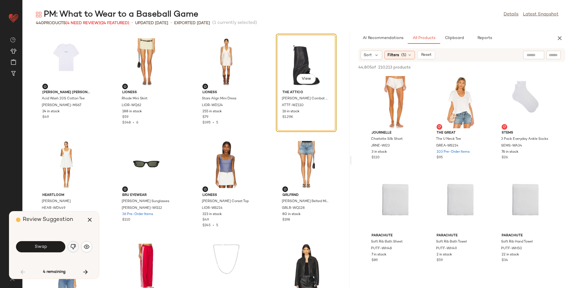
click at [73, 245] on img "button" at bounding box center [73, 247] width 6 height 6
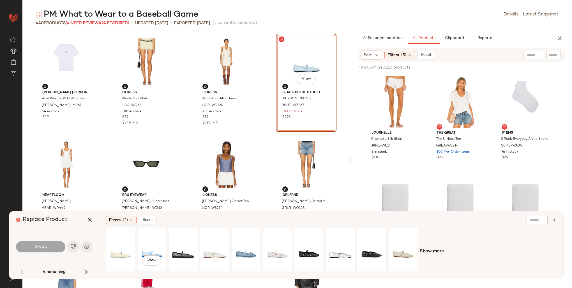
click at [149, 250] on div "View" at bounding box center [151, 249] width 25 height 40
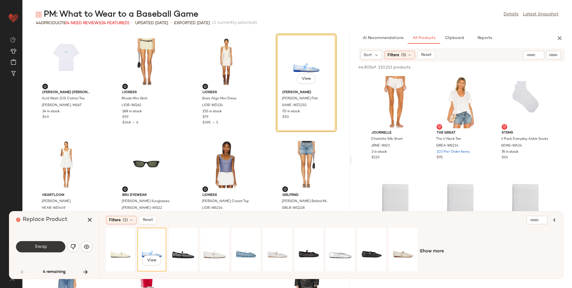
click at [54, 246] on button "Swap" at bounding box center [40, 246] width 49 height 11
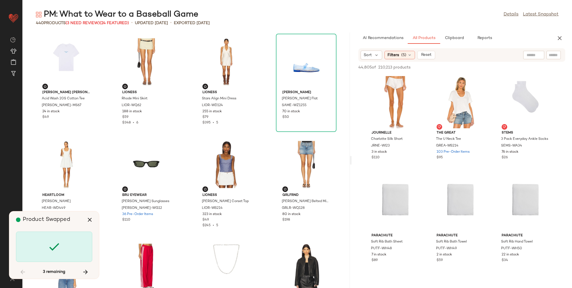
scroll to position [1949, 0]
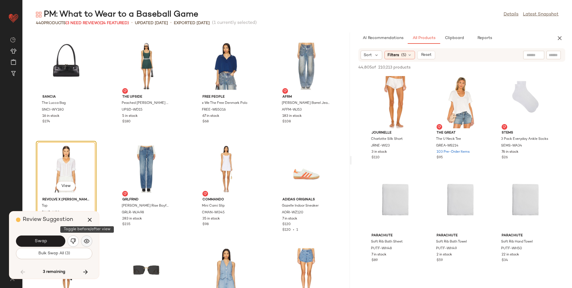
click at [82, 241] on button "button" at bounding box center [86, 240] width 11 height 11
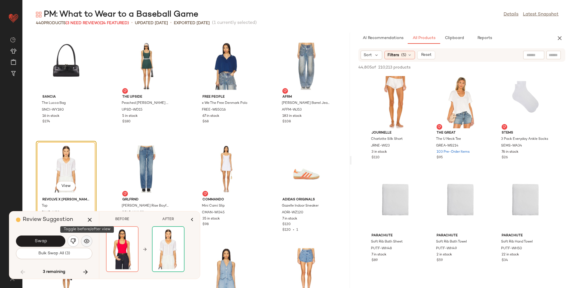
click at [82, 241] on button "button" at bounding box center [86, 240] width 11 height 11
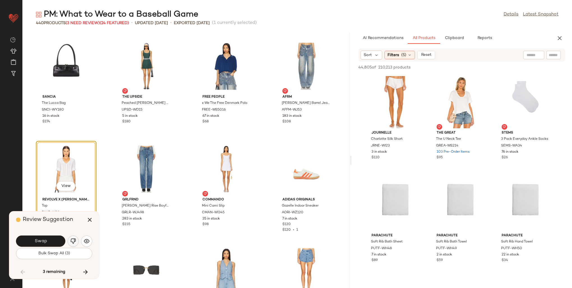
click at [74, 241] on img "button" at bounding box center [73, 241] width 6 height 6
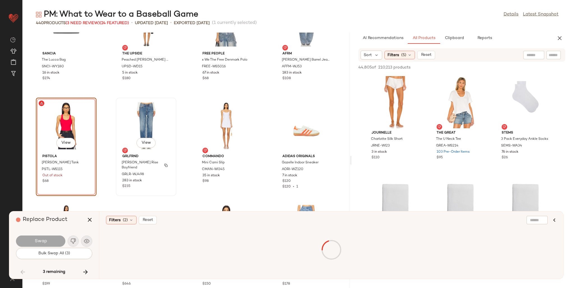
scroll to position [2005, 0]
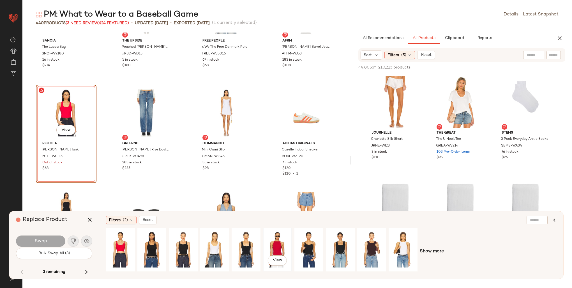
click at [279, 242] on div "View" at bounding box center [277, 249] width 25 height 40
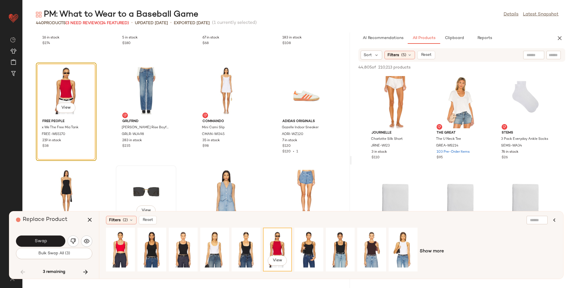
scroll to position [2061, 0]
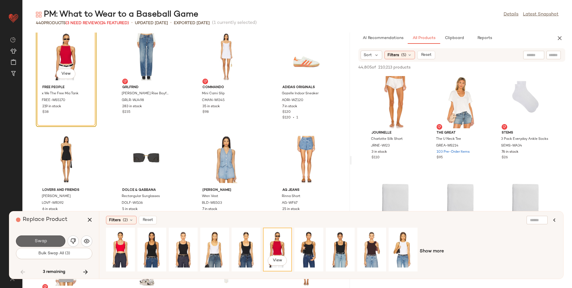
click at [51, 238] on button "Swap" at bounding box center [40, 240] width 49 height 11
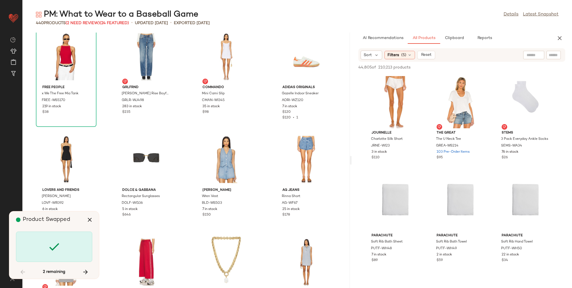
scroll to position [4103, 0]
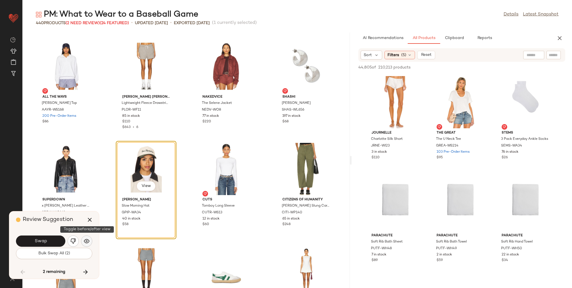
click at [88, 242] on img "button" at bounding box center [87, 241] width 6 height 6
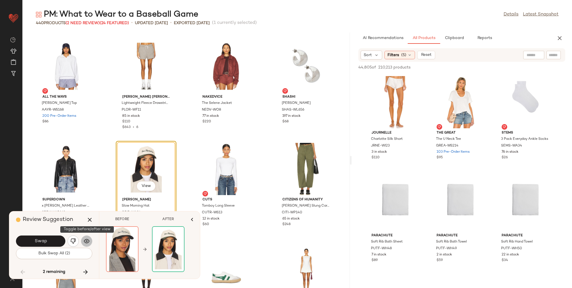
click at [88, 242] on img "button" at bounding box center [87, 241] width 6 height 6
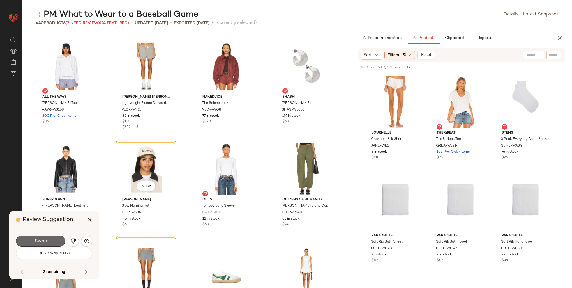
click at [46, 240] on span "Swap" at bounding box center [40, 240] width 13 height 5
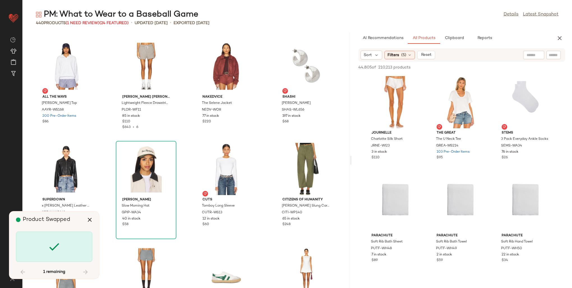
scroll to position [4616, 0]
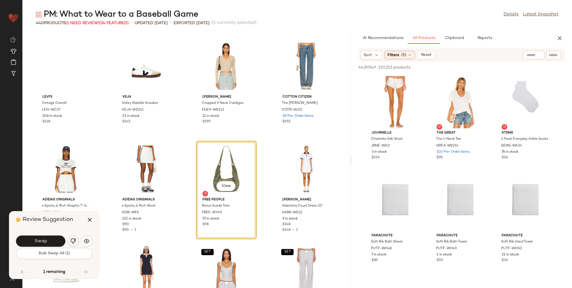
click at [74, 238] on img "button" at bounding box center [73, 241] width 6 height 6
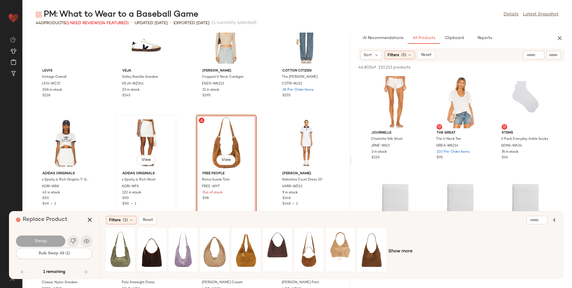
scroll to position [4644, 0]
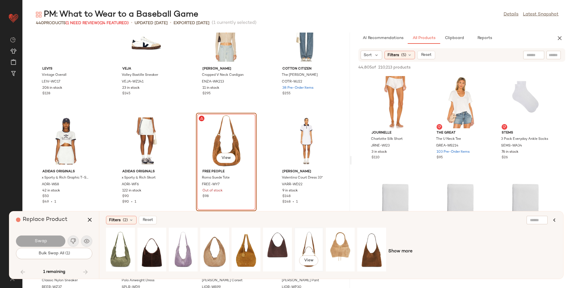
click at [315, 250] on div "View" at bounding box center [308, 249] width 25 height 40
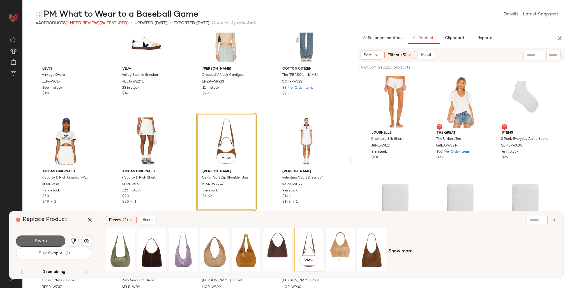
click at [48, 237] on button "Swap" at bounding box center [40, 240] width 49 height 11
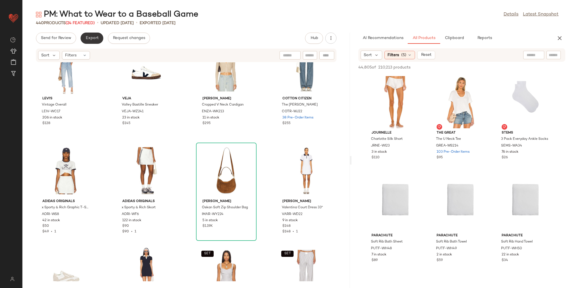
click at [92, 36] on span "Export" at bounding box center [91, 38] width 13 height 4
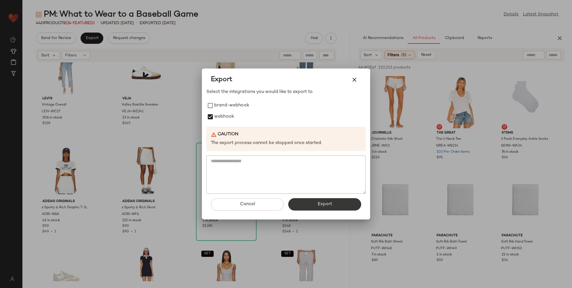
click at [306, 205] on button "Export" at bounding box center [324, 204] width 73 height 12
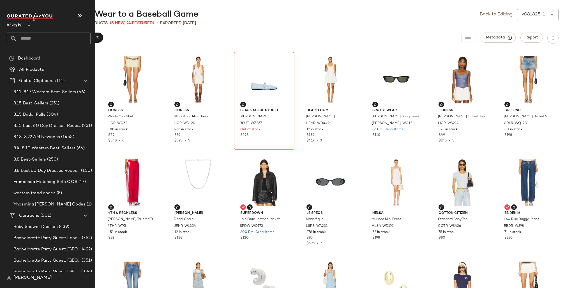
click at [19, 40] on input "text" at bounding box center [54, 39] width 74 height 12
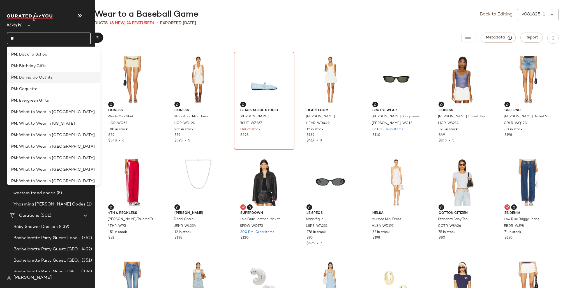
type input "**"
click at [41, 79] on span ": Bonnaroo Outfits" at bounding box center [34, 78] width 35 height 6
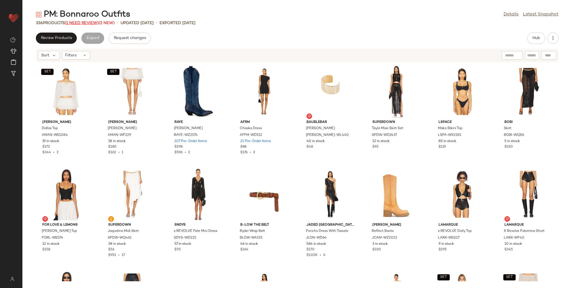
click at [80, 22] on span "(1 Need Review)" at bounding box center [82, 23] width 34 height 4
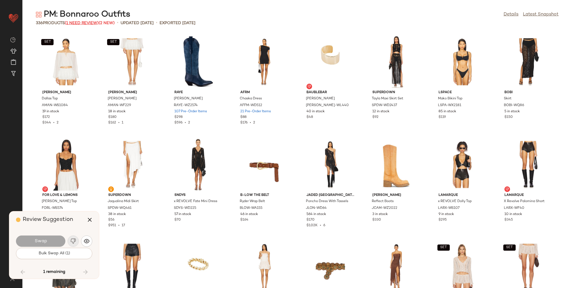
scroll to position [3487, 0]
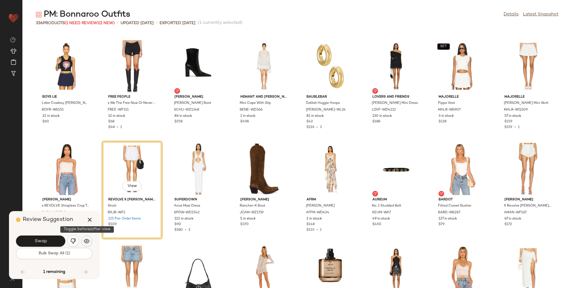
click at [87, 239] on img "button" at bounding box center [87, 241] width 6 height 6
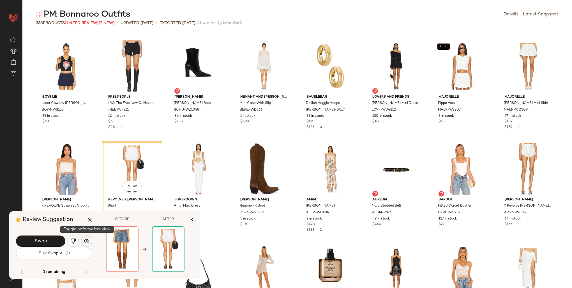
click at [87, 239] on img "button" at bounding box center [87, 241] width 6 height 6
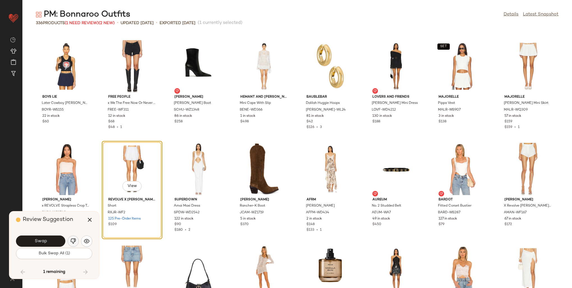
click at [72, 240] on img "button" at bounding box center [73, 241] width 6 height 6
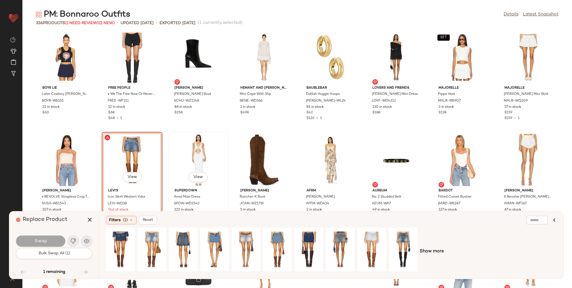
scroll to position [3515, 0]
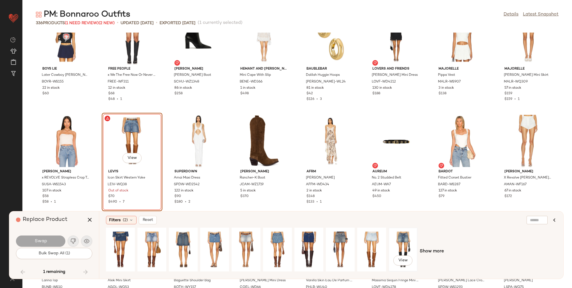
click at [406, 240] on div "View" at bounding box center [402, 249] width 25 height 40
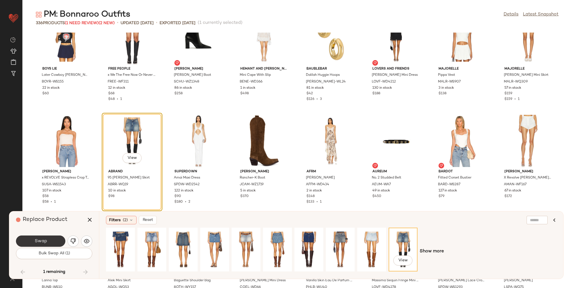
click at [50, 240] on button "Swap" at bounding box center [40, 240] width 49 height 11
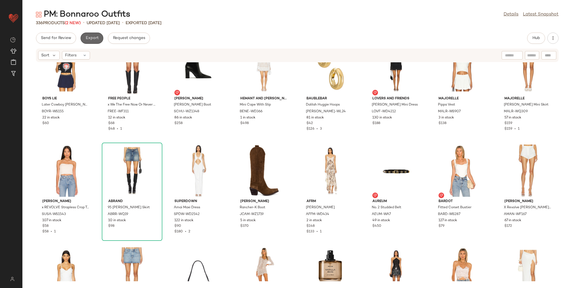
click at [89, 40] on span "Export" at bounding box center [91, 38] width 13 height 4
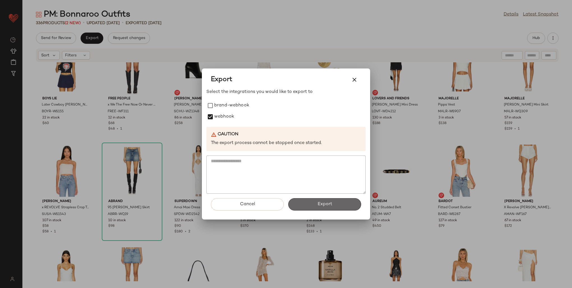
click at [322, 204] on span "Export" at bounding box center [324, 203] width 15 height 5
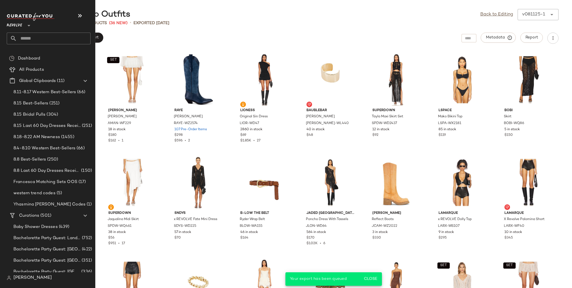
click at [31, 36] on input "text" at bounding box center [54, 39] width 74 height 12
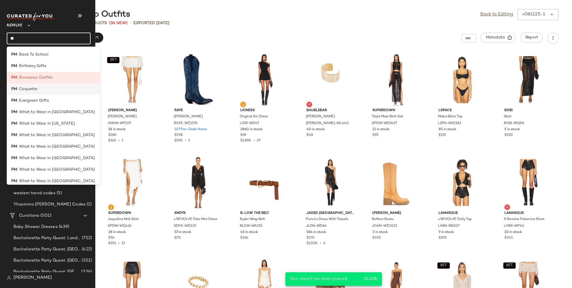
type input "**"
click at [40, 106] on div "PM : Coquette" at bounding box center [53, 111] width 93 height 11
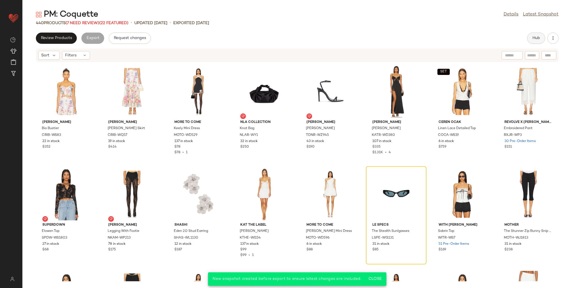
click at [539, 38] on span "Hub" at bounding box center [536, 38] width 8 height 4
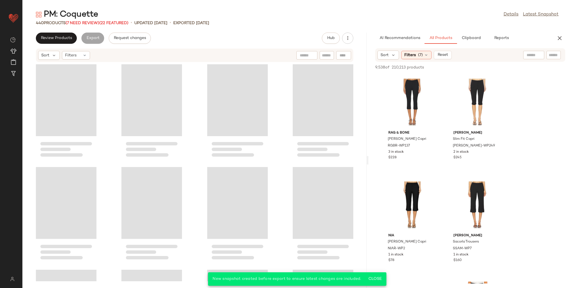
drag, startPoint x: 298, startPoint y: 105, endPoint x: 369, endPoint y: 105, distance: 71.7
click at [369, 105] on div "PM: Coquette Details Latest Snapshot 440 Products (7 Need Review) (22 Featured)…" at bounding box center [296, 148] width 549 height 279
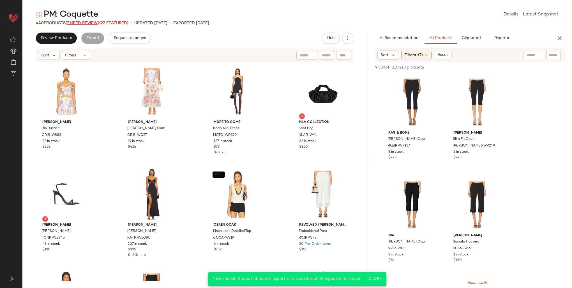
click at [85, 23] on span "(7 Need Review)" at bounding box center [83, 23] width 34 height 4
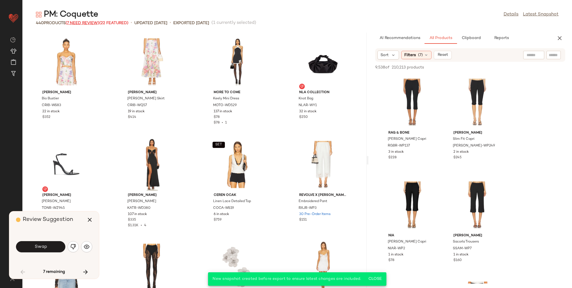
scroll to position [210, 0]
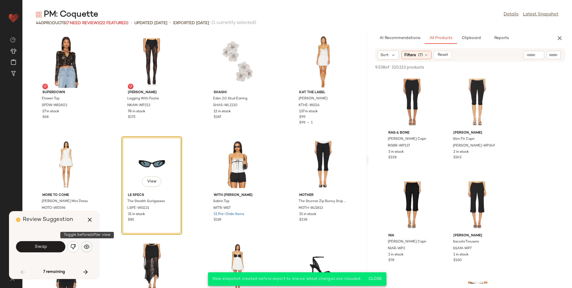
click at [88, 244] on img "button" at bounding box center [87, 247] width 6 height 6
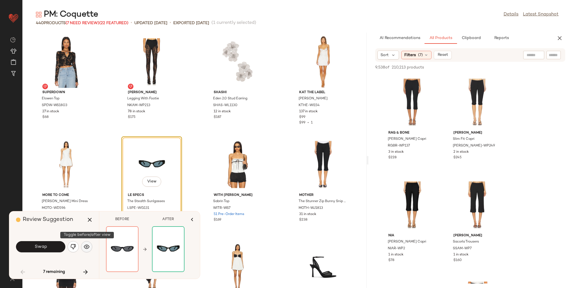
drag, startPoint x: 88, startPoint y: 246, endPoint x: 85, endPoint y: 247, distance: 3.7
click at [88, 247] on img "button" at bounding box center [87, 247] width 6 height 6
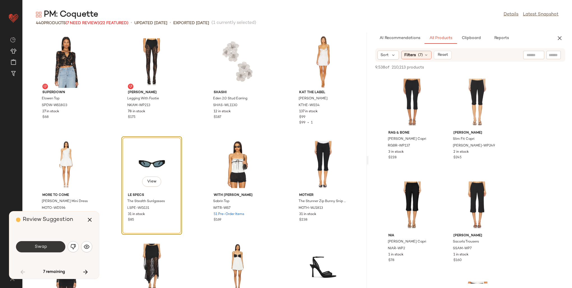
click at [57, 248] on button "Swap" at bounding box center [40, 246] width 49 height 11
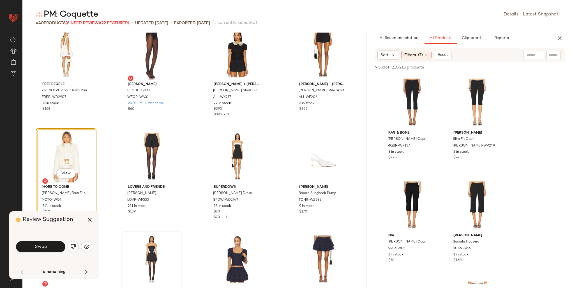
scroll to position [1184, 0]
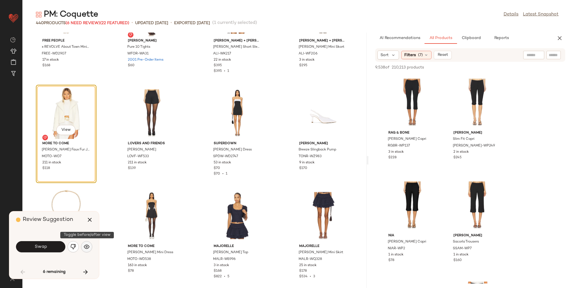
click at [83, 247] on button "button" at bounding box center [86, 246] width 11 height 11
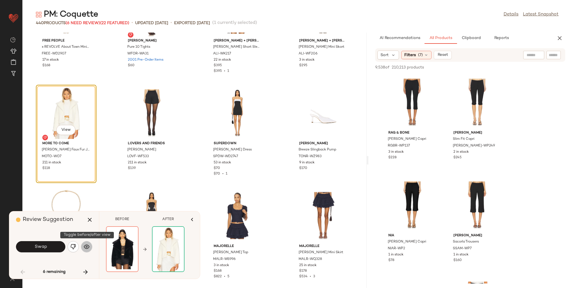
click at [84, 246] on img "button" at bounding box center [87, 247] width 6 height 6
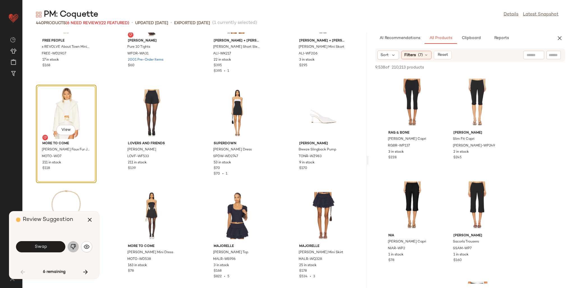
click at [70, 246] on button "button" at bounding box center [73, 246] width 11 height 11
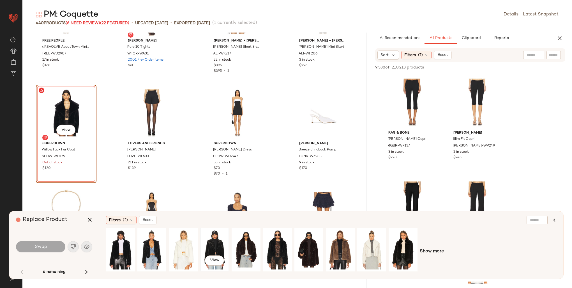
click at [217, 245] on div "View" at bounding box center [214, 249] width 25 height 40
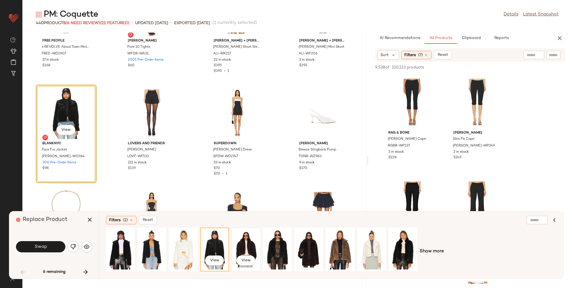
click at [250, 243] on div "View" at bounding box center [245, 249] width 25 height 40
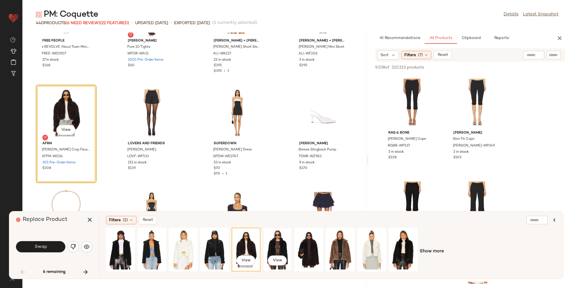
click at [277, 241] on div "View" at bounding box center [277, 249] width 25 height 40
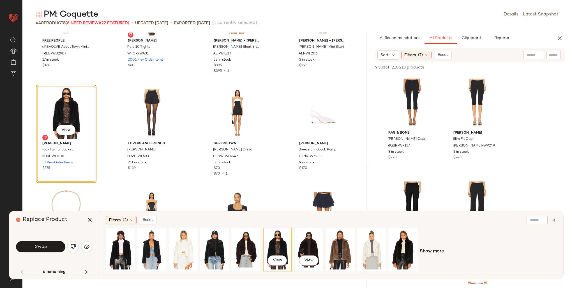
click at [304, 236] on div "View" at bounding box center [308, 249] width 25 height 40
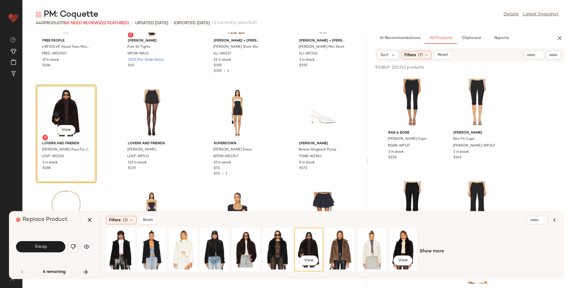
click at [412, 244] on div "View" at bounding box center [402, 249] width 25 height 40
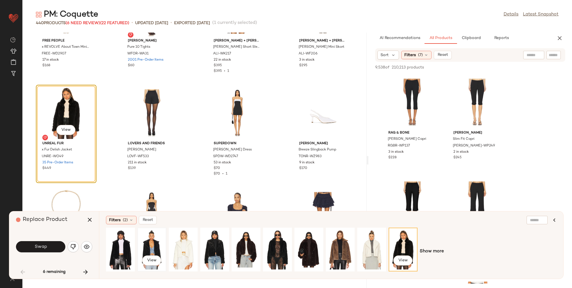
click at [157, 246] on div "View" at bounding box center [151, 249] width 25 height 40
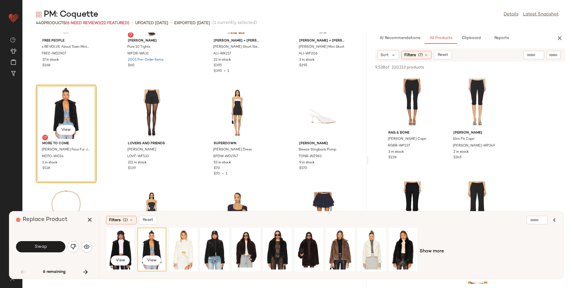
click at [119, 245] on div "View" at bounding box center [120, 249] width 25 height 40
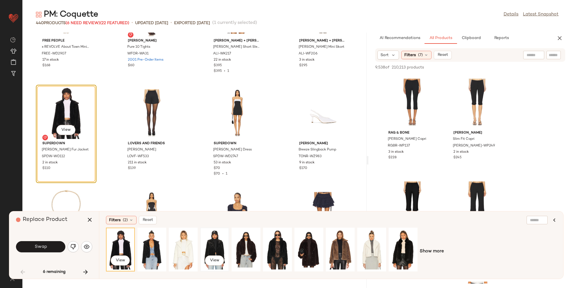
click at [219, 246] on div "View" at bounding box center [214, 249] width 25 height 40
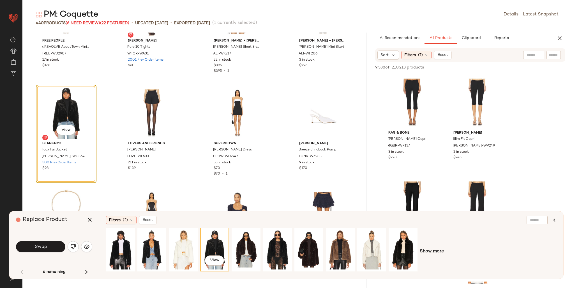
click at [434, 249] on span "Show more" at bounding box center [432, 251] width 24 height 7
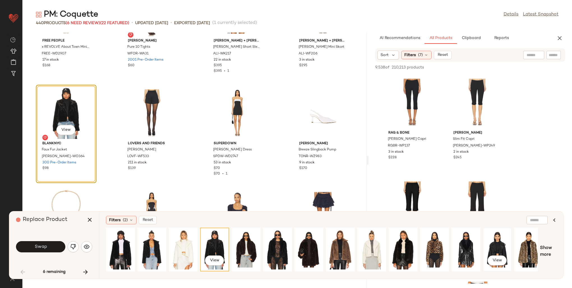
click at [505, 243] on div "View" at bounding box center [497, 249] width 25 height 40
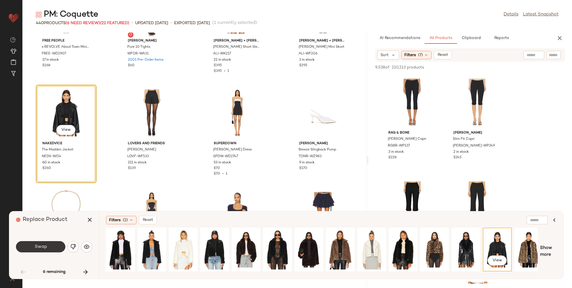
click at [46, 246] on span "Swap" at bounding box center [40, 246] width 13 height 5
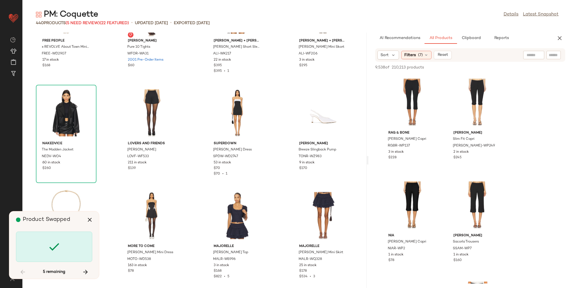
scroll to position [3385, 0]
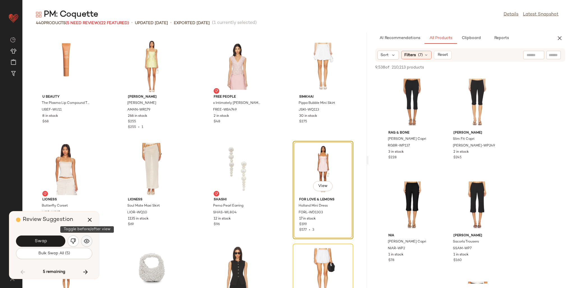
click at [91, 239] on button "button" at bounding box center [86, 240] width 11 height 11
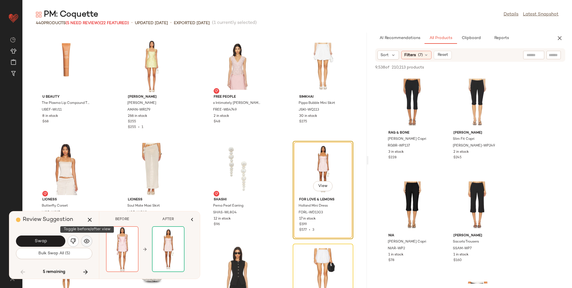
drag, startPoint x: 91, startPoint y: 239, endPoint x: 87, endPoint y: 239, distance: 4.2
click at [91, 239] on button "button" at bounding box center [86, 240] width 11 height 11
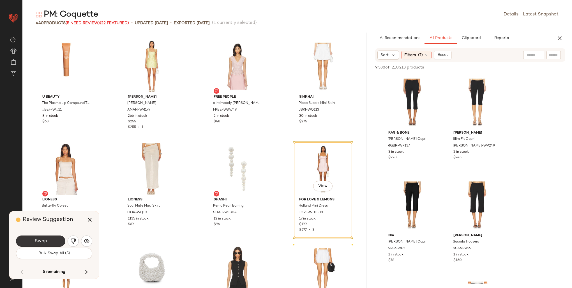
click at [43, 241] on span "Swap" at bounding box center [40, 240] width 13 height 5
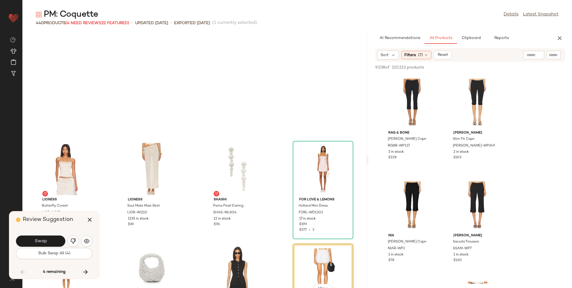
scroll to position [3487, 0]
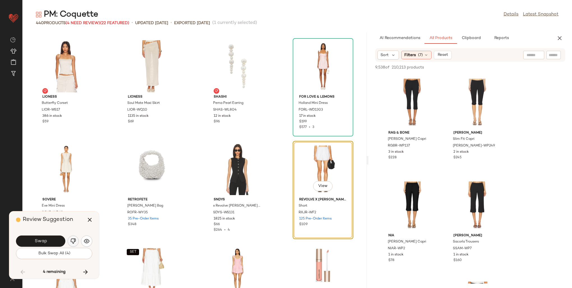
click at [76, 240] on button "button" at bounding box center [73, 240] width 11 height 11
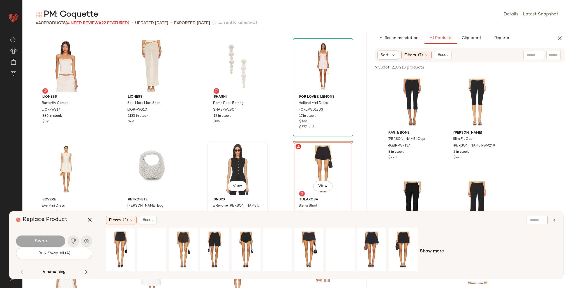
scroll to position [3515, 0]
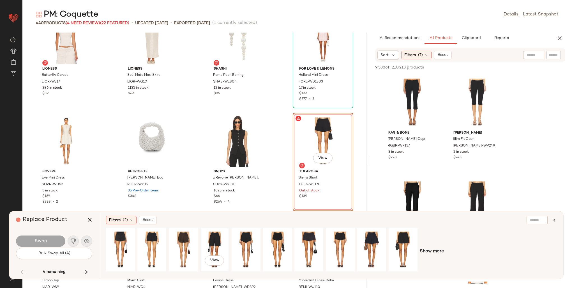
click at [228, 238] on div "View" at bounding box center [215, 249] width 28 height 43
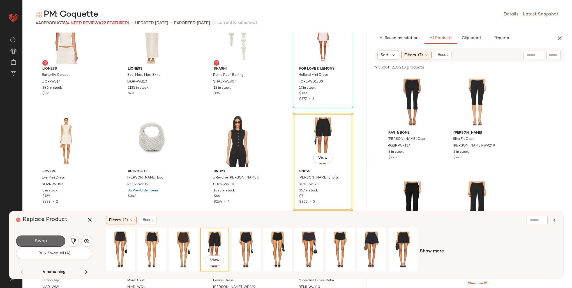
click at [41, 239] on span "Swap" at bounding box center [40, 240] width 13 height 5
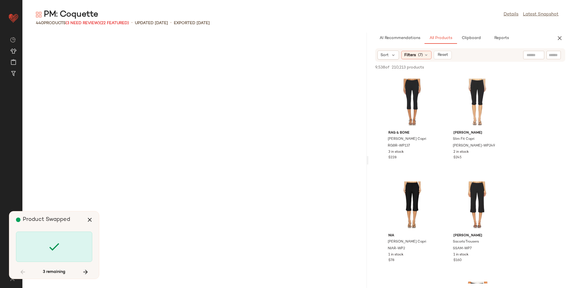
scroll to position [6359, 0]
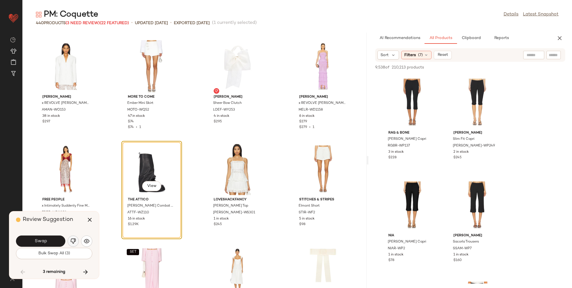
click at [73, 242] on img "button" at bounding box center [73, 241] width 6 height 6
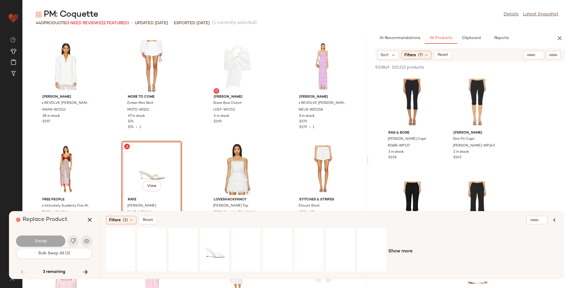
scroll to position [6387, 0]
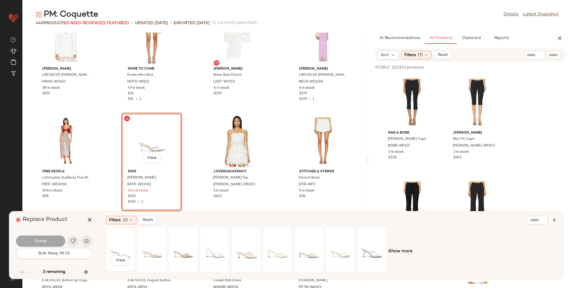
click at [117, 242] on div "View" at bounding box center [120, 249] width 25 height 40
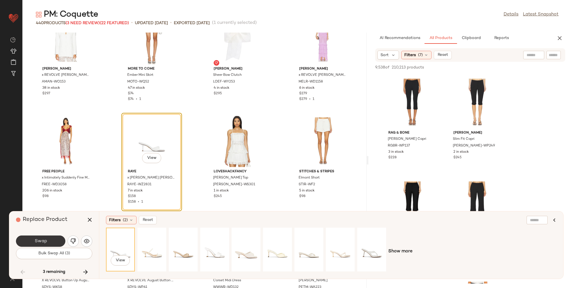
click at [43, 241] on span "Swap" at bounding box center [40, 240] width 13 height 5
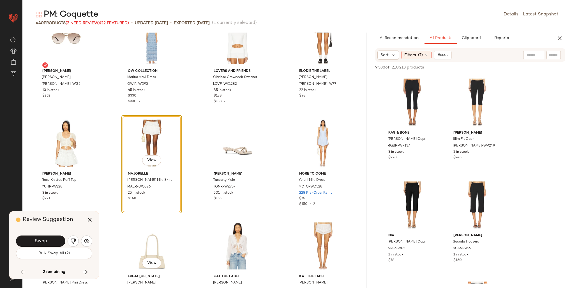
scroll to position [7926, 0]
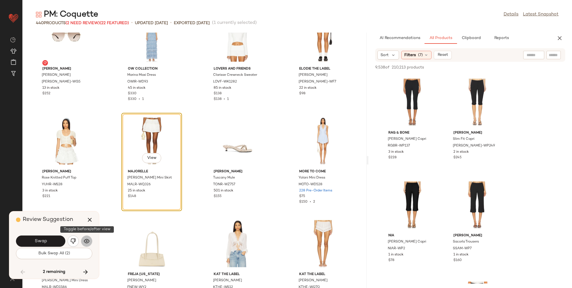
click at [87, 240] on img "button" at bounding box center [87, 241] width 6 height 6
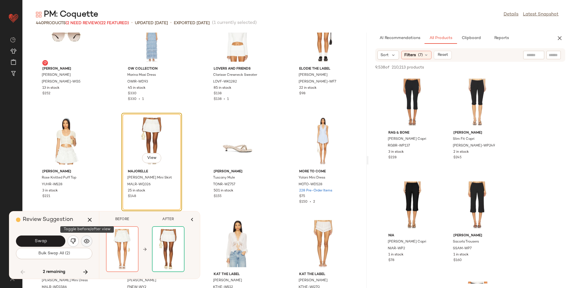
click at [87, 240] on img "button" at bounding box center [87, 241] width 6 height 6
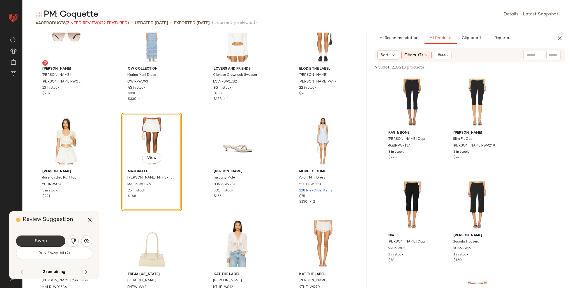
click at [40, 239] on span "Swap" at bounding box center [40, 240] width 13 height 5
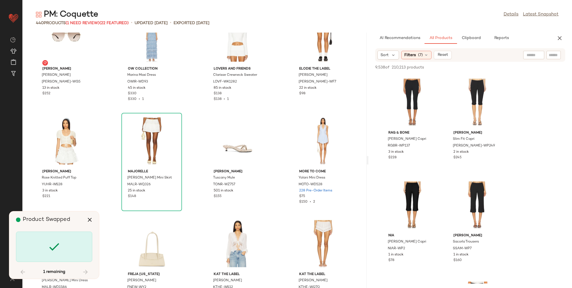
scroll to position [9129, 0]
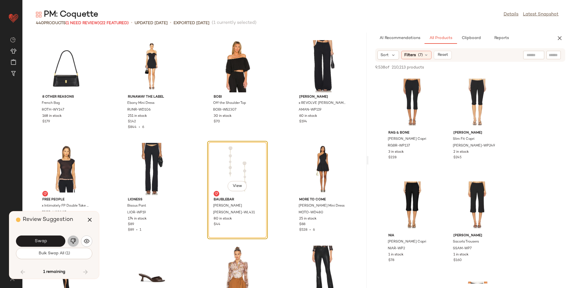
click at [74, 242] on img "button" at bounding box center [73, 241] width 6 height 6
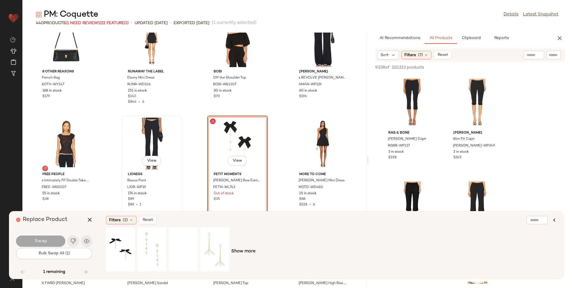
scroll to position [9157, 0]
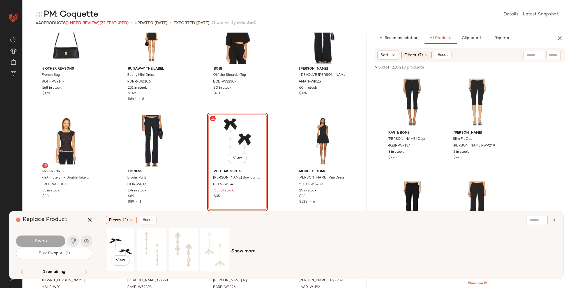
click at [124, 239] on div "View" at bounding box center [120, 249] width 25 height 40
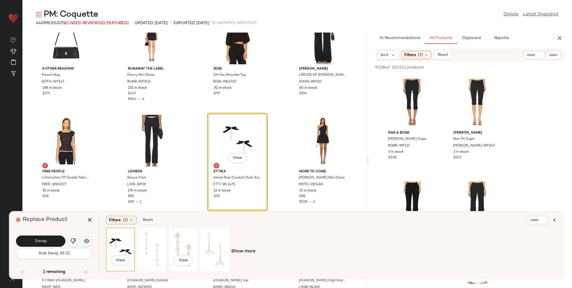
click at [187, 241] on div "View" at bounding box center [183, 249] width 25 height 40
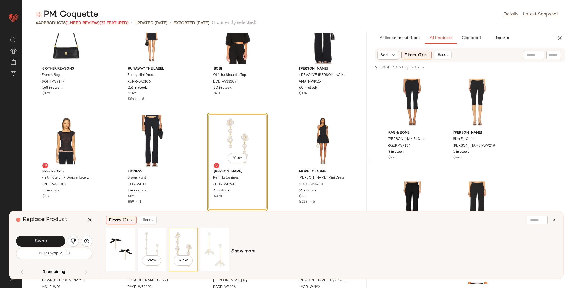
click at [159, 242] on div "View" at bounding box center [151, 249] width 25 height 40
click at [240, 251] on span "Show more" at bounding box center [243, 251] width 24 height 7
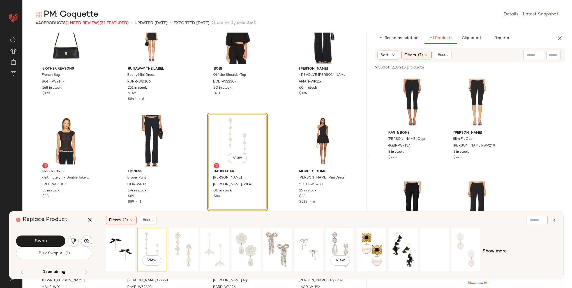
click at [343, 242] on div "View" at bounding box center [340, 249] width 25 height 40
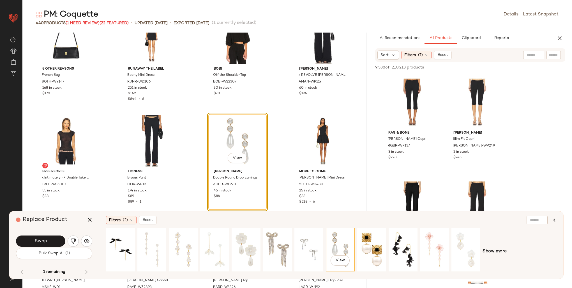
click at [35, 239] on span "Swap" at bounding box center [40, 240] width 13 height 5
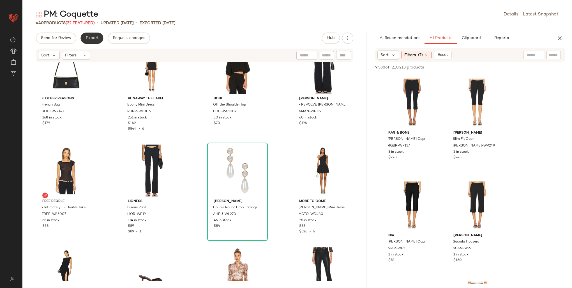
click at [92, 34] on button "Export" at bounding box center [91, 38] width 23 height 11
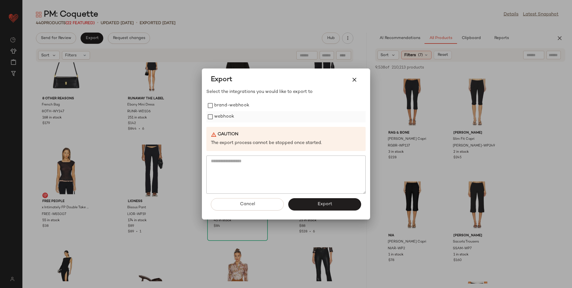
click at [228, 115] on label "webhook" at bounding box center [224, 116] width 20 height 11
click at [333, 203] on button "Export" at bounding box center [324, 204] width 73 height 12
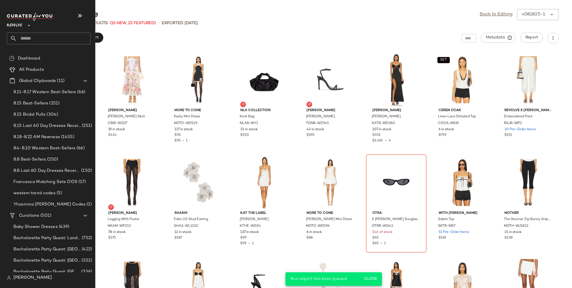
click at [27, 37] on input "text" at bounding box center [54, 39] width 74 height 12
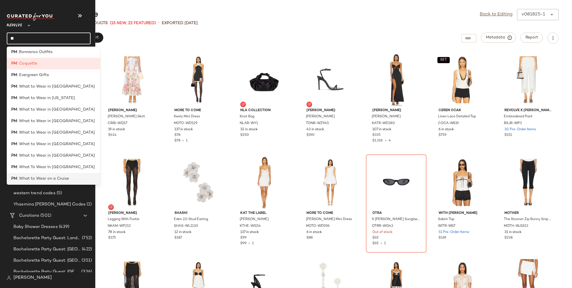
scroll to position [28, 0]
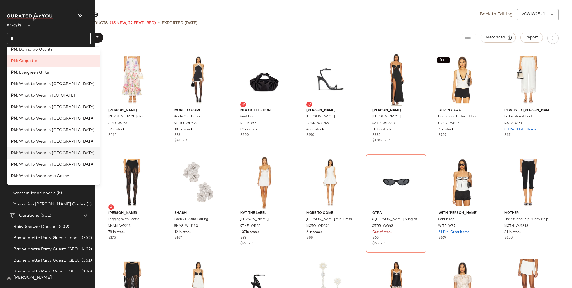
type input "**"
click at [59, 170] on div "PM : What to Wear in Paris" at bounding box center [53, 175] width 93 height 11
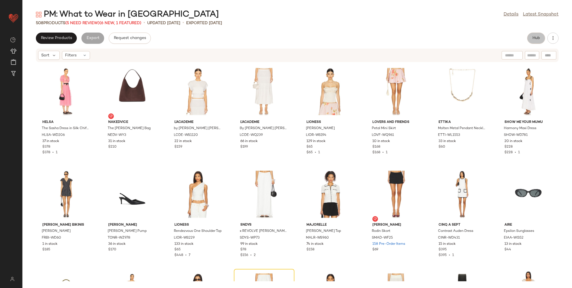
click at [543, 39] on button "Hub" at bounding box center [536, 38] width 18 height 11
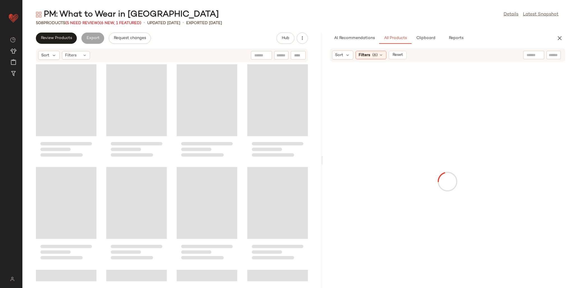
drag, startPoint x: 297, startPoint y: 106, endPoint x: 344, endPoint y: 105, distance: 47.4
click at [344, 105] on div "PM: What to Wear in Paris Details Latest Snapshot 508 Products (5 Need Review) …" at bounding box center [296, 148] width 549 height 279
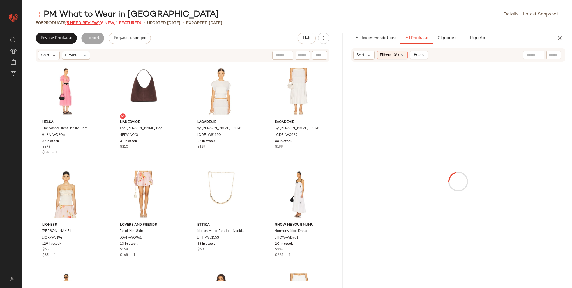
click at [89, 22] on span "(5 Need Review)" at bounding box center [82, 23] width 34 height 4
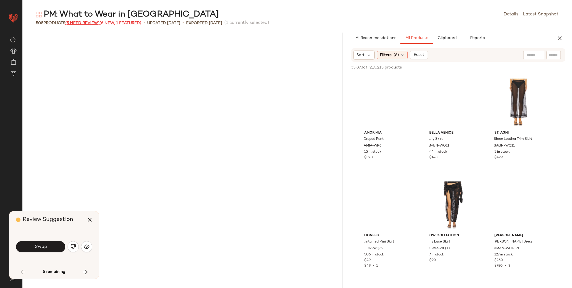
scroll to position [312, 0]
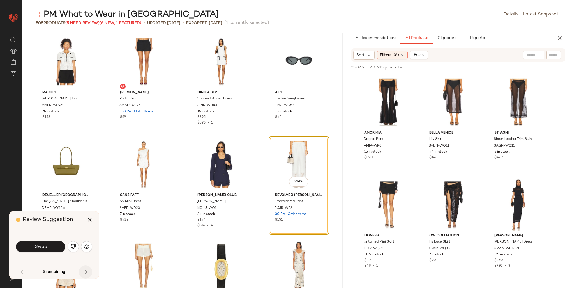
click at [85, 270] on icon "button" at bounding box center [85, 271] width 7 height 7
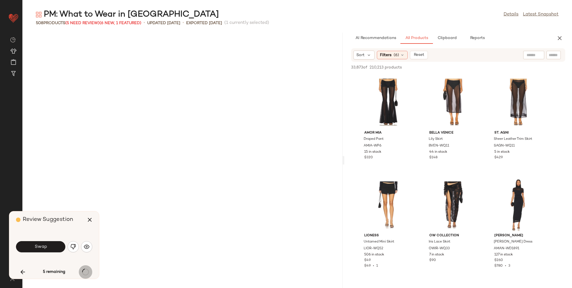
scroll to position [3487, 0]
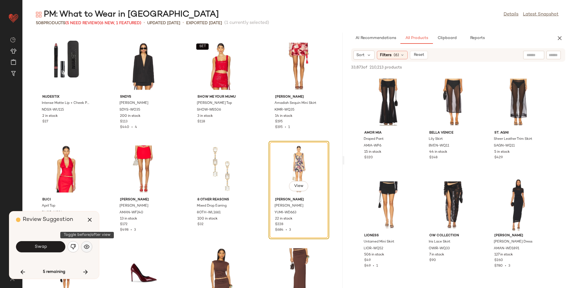
click at [86, 245] on img "button" at bounding box center [87, 247] width 6 height 6
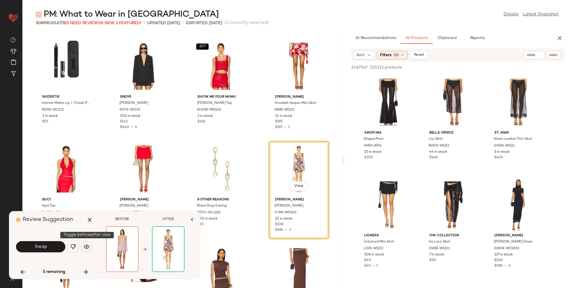
click at [86, 245] on img "button" at bounding box center [87, 247] width 6 height 6
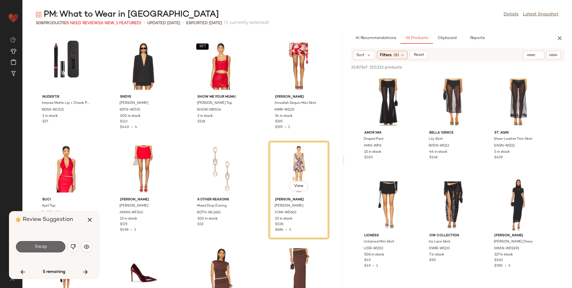
click at [28, 246] on button "Swap" at bounding box center [40, 246] width 49 height 11
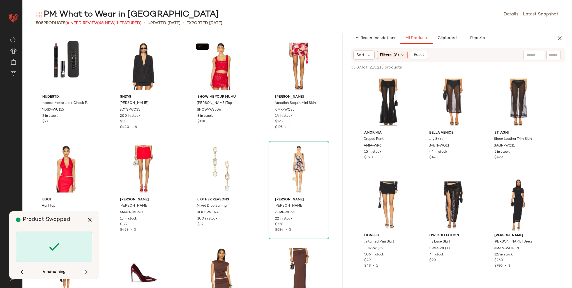
scroll to position [5436, 0]
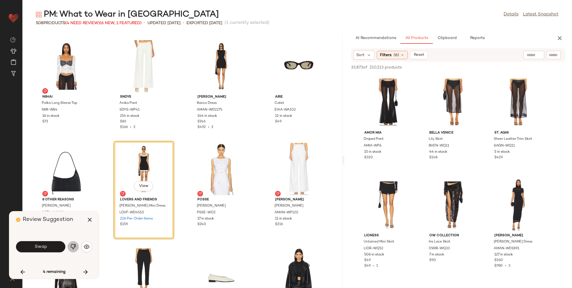
click at [73, 247] on img "button" at bounding box center [73, 247] width 6 height 6
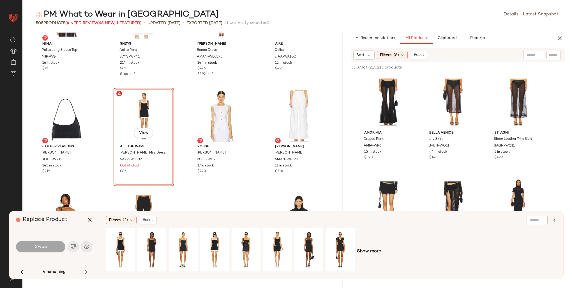
scroll to position [5492, 0]
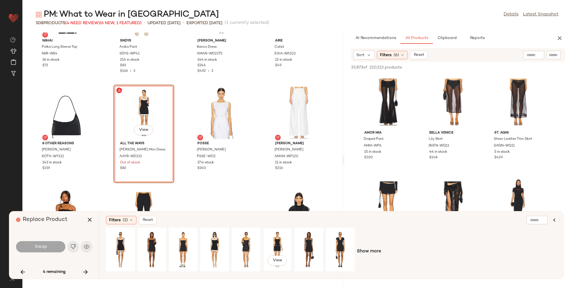
click at [285, 245] on div "View" at bounding box center [277, 249] width 25 height 40
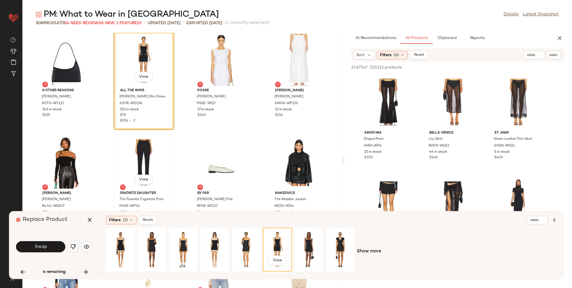
scroll to position [5548, 0]
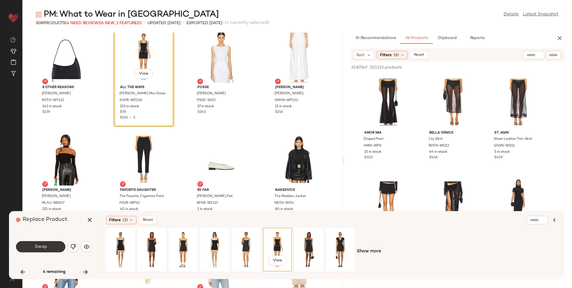
click at [42, 241] on button "Swap" at bounding box center [40, 246] width 49 height 11
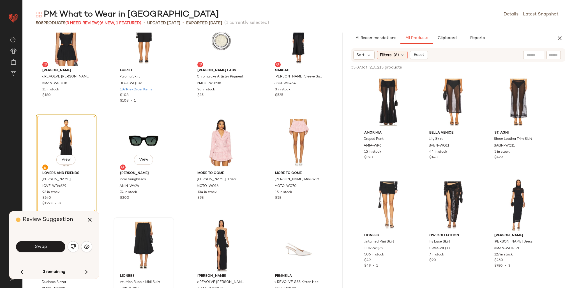
scroll to position [7721, 0]
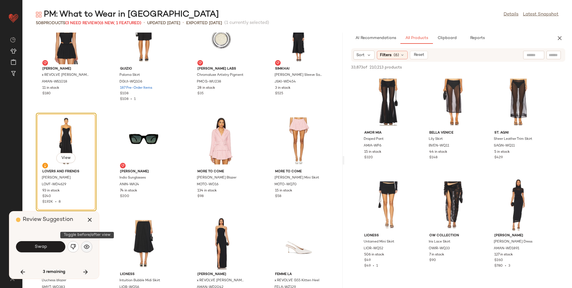
click at [91, 244] on button "button" at bounding box center [86, 246] width 11 height 11
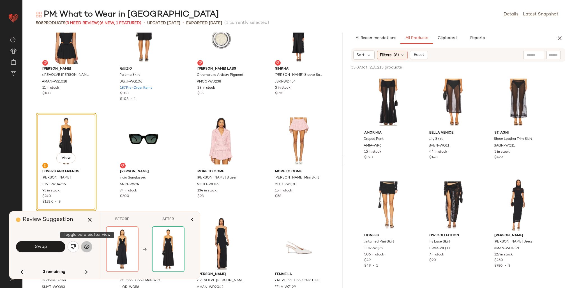
click at [91, 244] on button "button" at bounding box center [86, 246] width 11 height 11
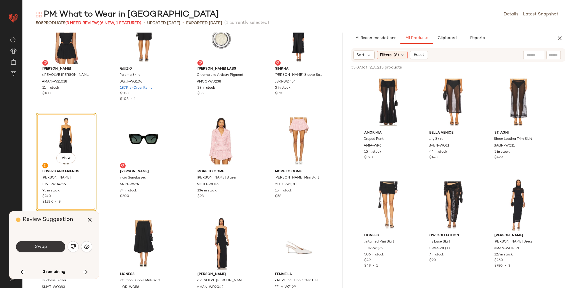
click at [45, 246] on span "Swap" at bounding box center [40, 246] width 13 height 5
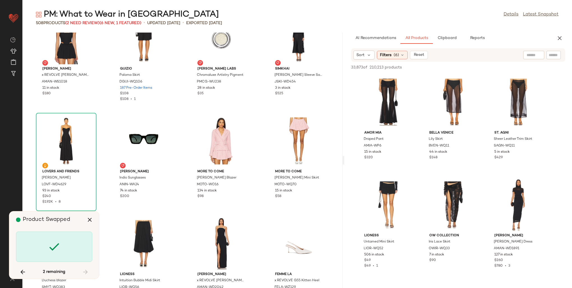
scroll to position [308, 0]
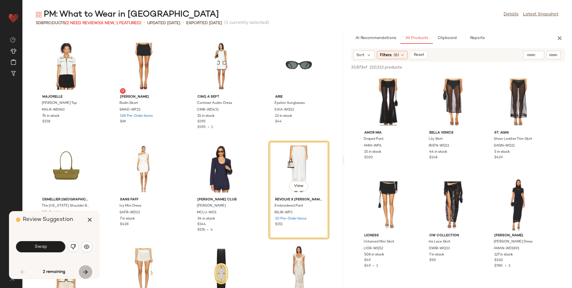
click at [84, 273] on icon "button" at bounding box center [85, 271] width 7 height 7
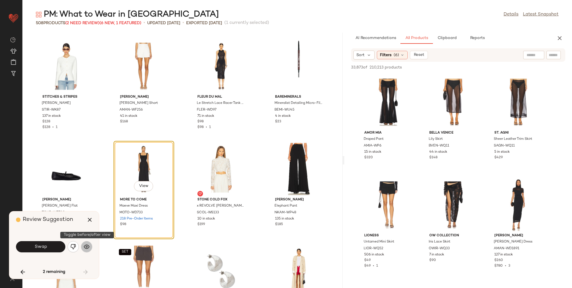
click at [86, 248] on img "button" at bounding box center [87, 247] width 6 height 6
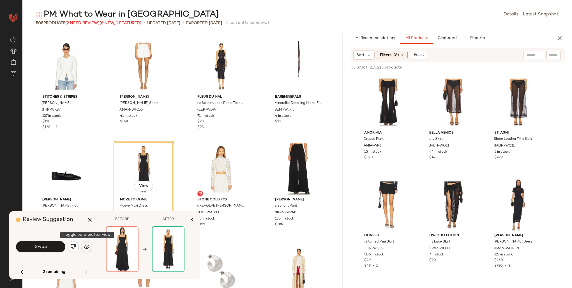
click at [86, 248] on img "button" at bounding box center [87, 247] width 6 height 6
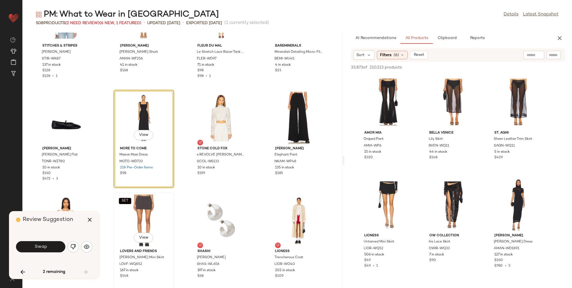
scroll to position [8774, 0]
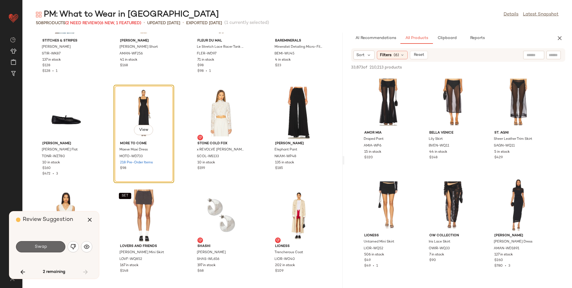
click at [45, 249] on span "Swap" at bounding box center [40, 246] width 13 height 5
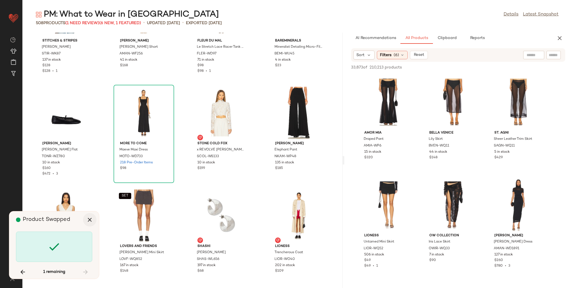
scroll to position [308, 0]
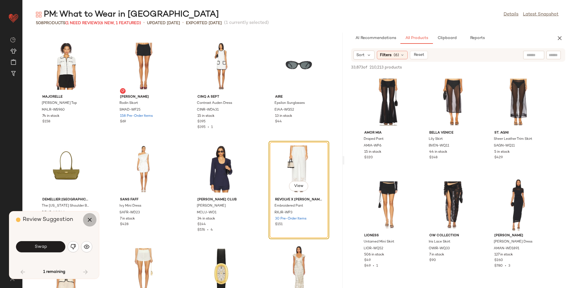
click at [90, 220] on icon "button" at bounding box center [89, 219] width 7 height 7
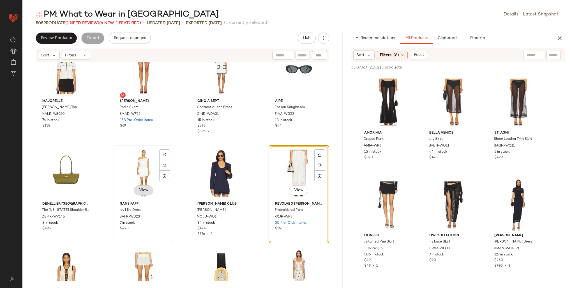
scroll to position [336, 0]
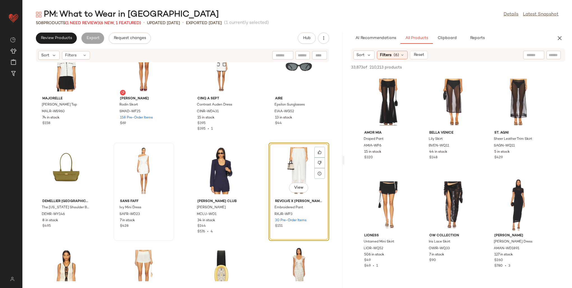
click at [535, 54] on div at bounding box center [533, 55] width 21 height 8
type input "****"
type input "*****"
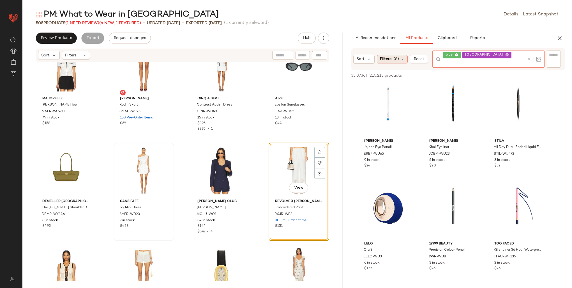
click at [389, 56] on span "Filters" at bounding box center [385, 59] width 11 height 6
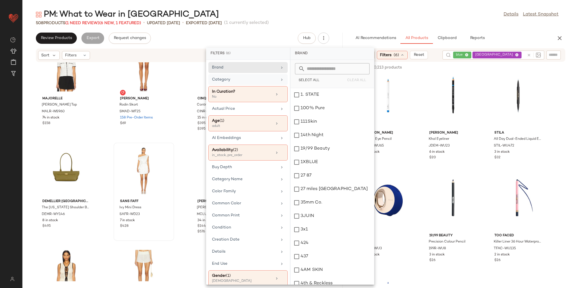
click at [243, 81] on div "Category" at bounding box center [244, 80] width 65 height 6
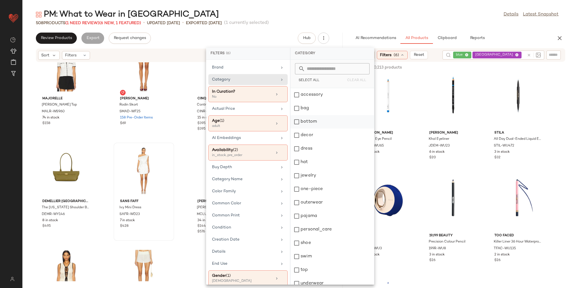
click at [314, 128] on div "bottom" at bounding box center [332, 134] width 84 height 13
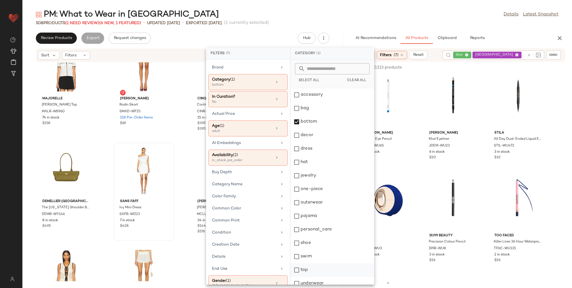
click at [316, 276] on div "top" at bounding box center [332, 282] width 84 height 13
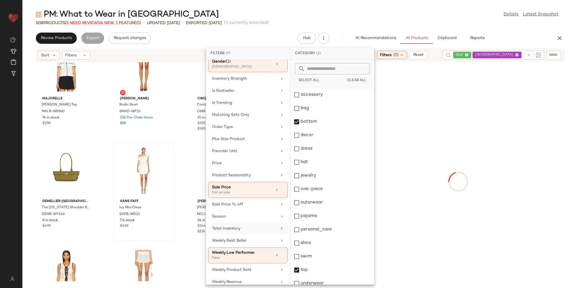
scroll to position [221, 0]
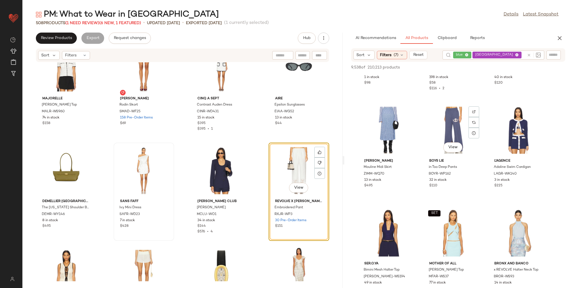
scroll to position [1205, 0]
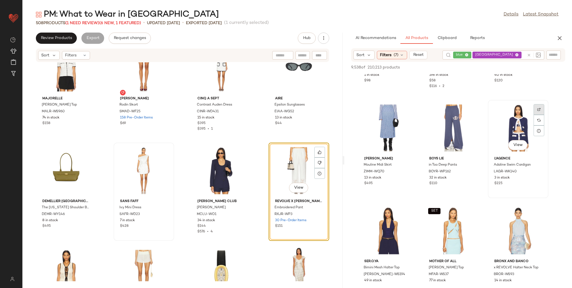
click at [535, 115] on div at bounding box center [538, 120] width 11 height 11
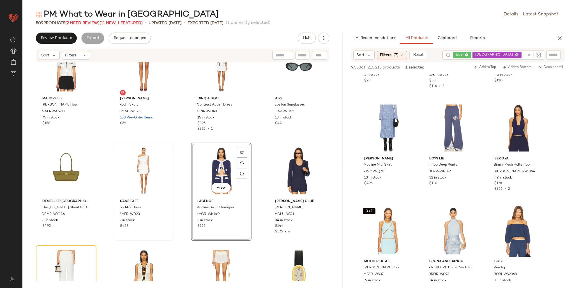
click at [550, 58] on div at bounding box center [553, 54] width 14 height 8
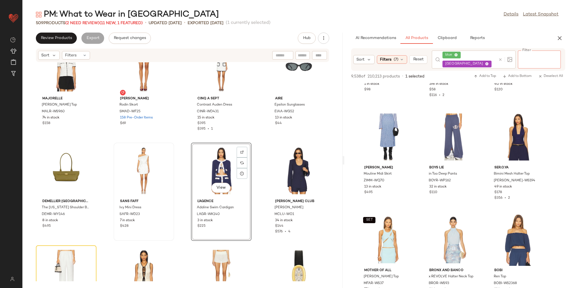
paste input "*********"
type input "*********"
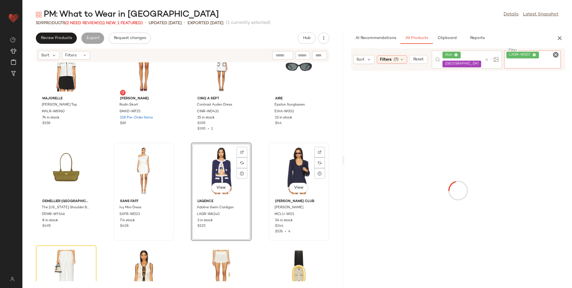
click at [279, 163] on div "View" at bounding box center [298, 170] width 57 height 52
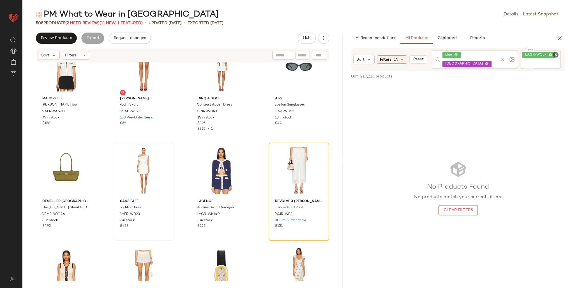
drag, startPoint x: 544, startPoint y: 56, endPoint x: 541, endPoint y: 56, distance: 2.8
click at [543, 56] on div "LAGR-WQ57" at bounding box center [540, 58] width 41 height 17
click at [532, 54] on icon at bounding box center [534, 55] width 4 height 4
click at [521, 35] on div "AI Recommendations All Products Clipboard Reports" at bounding box center [449, 38] width 196 height 11
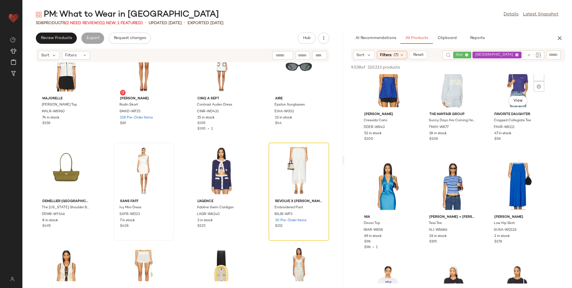
scroll to position [84, 0]
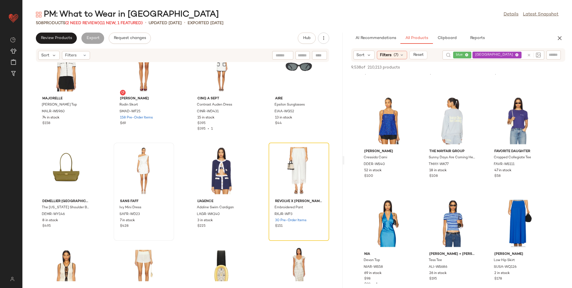
click at [522, 55] on input "text" at bounding box center [523, 55] width 2 height 6
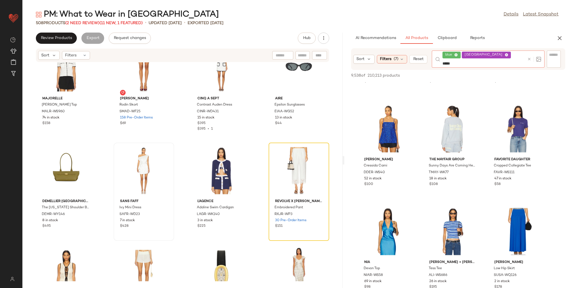
type input "******"
type input "****"
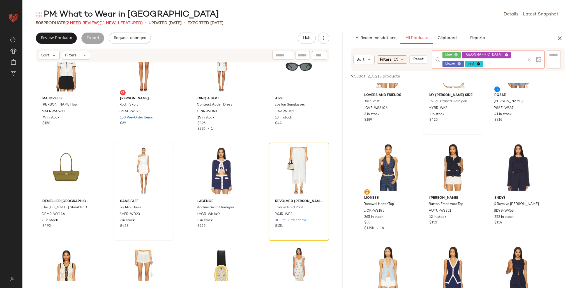
scroll to position [168, 0]
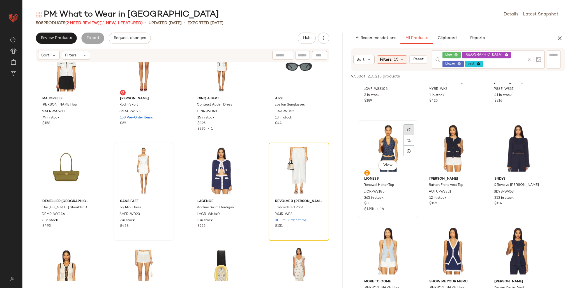
click at [404, 128] on div at bounding box center [408, 140] width 11 height 32
click at [408, 135] on div at bounding box center [408, 140] width 11 height 11
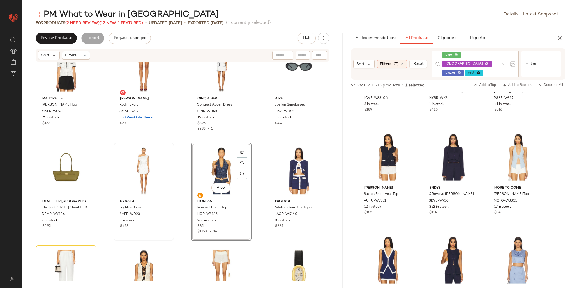
click at [558, 54] on input "Filter" at bounding box center [547, 55] width 48 height 6
paste input "*********"
type input "*********"
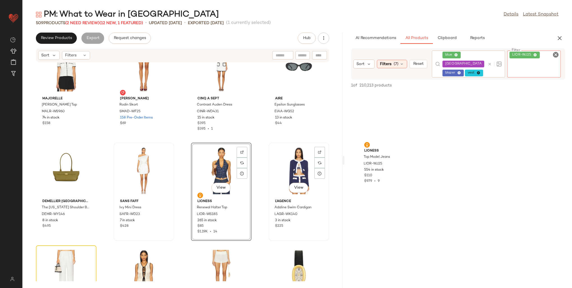
click at [289, 161] on div "View" at bounding box center [298, 170] width 57 height 52
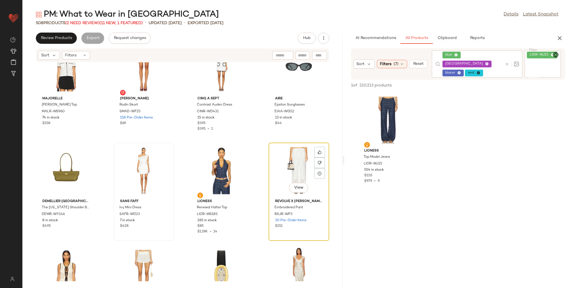
click at [301, 158] on div "View" at bounding box center [298, 170] width 57 height 52
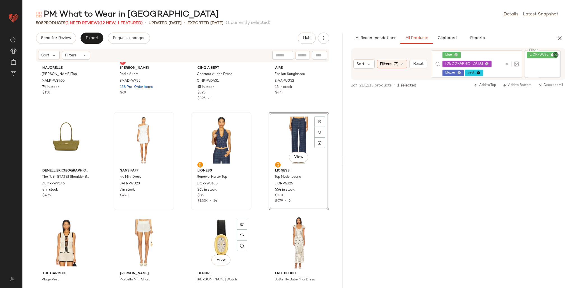
scroll to position [364, 0]
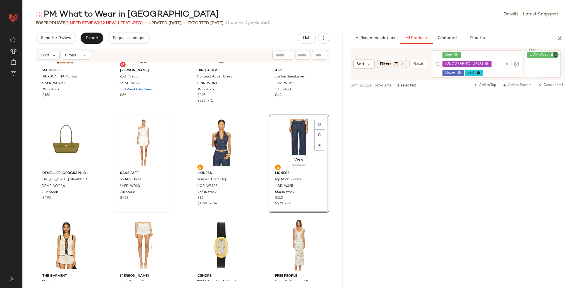
click at [442, 168] on div at bounding box center [458, 145] width 228 height 107
click at [559, 37] on icon "button" at bounding box center [559, 38] width 7 height 7
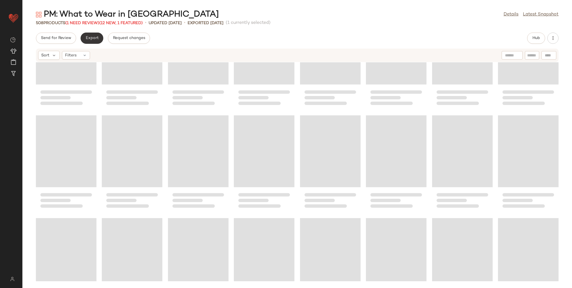
scroll to position [103, 0]
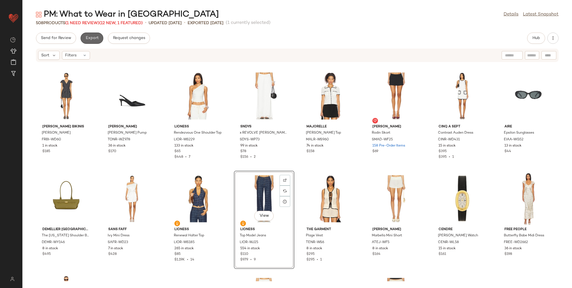
click at [91, 36] on span "Export" at bounding box center [91, 38] width 13 height 4
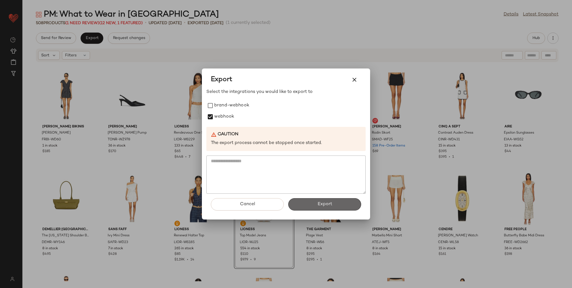
click at [324, 201] on span "Export" at bounding box center [324, 203] width 15 height 5
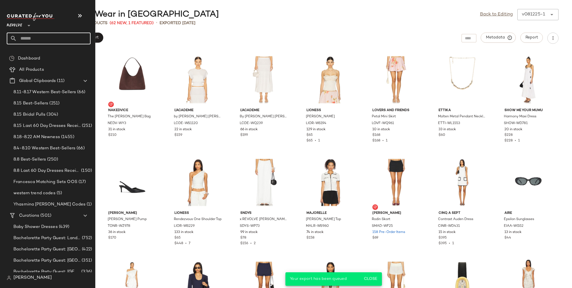
click at [35, 36] on input "text" at bounding box center [54, 39] width 74 height 12
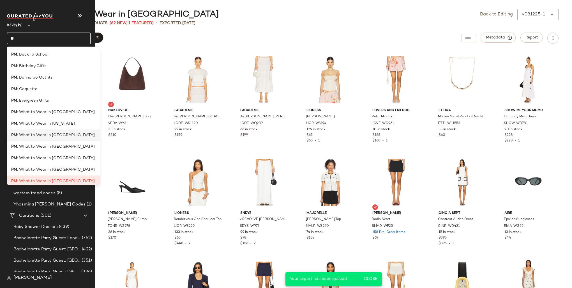
type input "**"
click at [47, 137] on span ": What to Wear in Italy" at bounding box center [56, 135] width 78 height 6
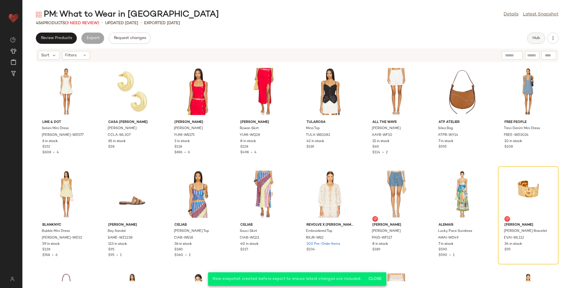
click at [539, 38] on span "Hub" at bounding box center [536, 38] width 8 height 4
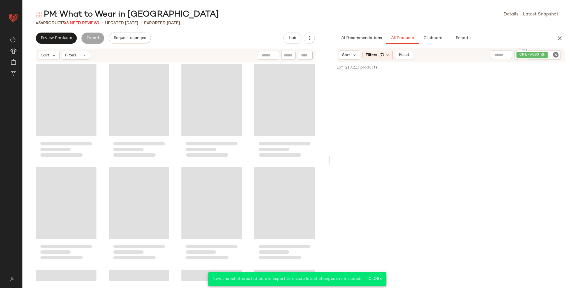
drag, startPoint x: 298, startPoint y: 123, endPoint x: 366, endPoint y: 122, distance: 68.7
click at [366, 122] on div "PM: What to Wear in Italy Details Latest Snapshot 456 Products (3 Need Review) …" at bounding box center [296, 148] width 549 height 279
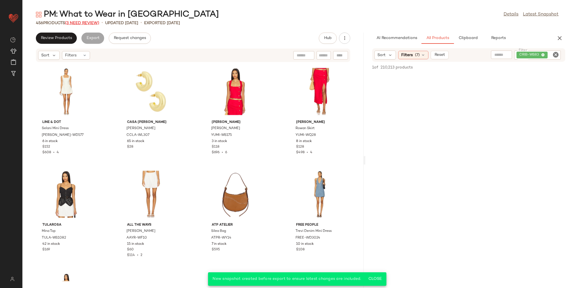
click at [91, 23] on span "(3 Need Review)" at bounding box center [82, 23] width 34 height 4
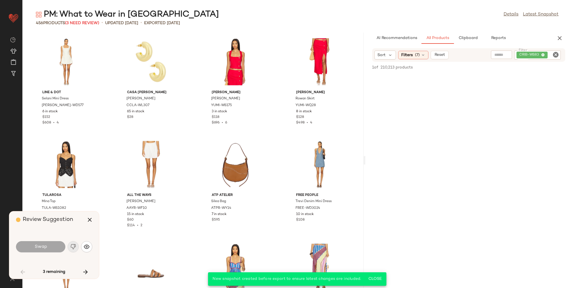
scroll to position [210, 0]
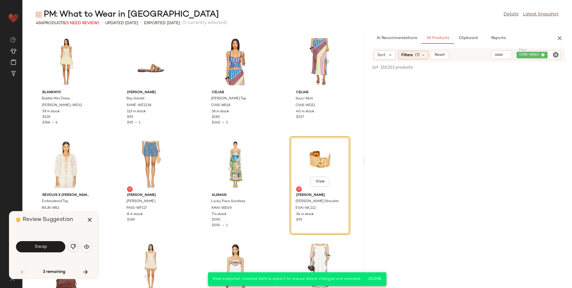
click at [76, 246] on button "button" at bounding box center [73, 246] width 11 height 11
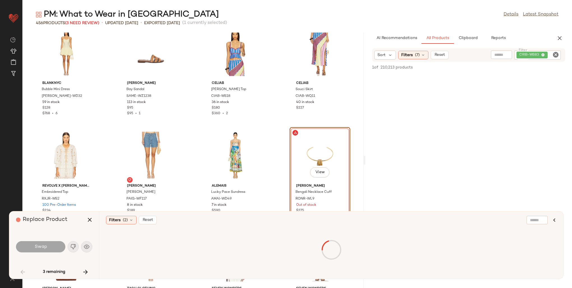
scroll to position [238, 0]
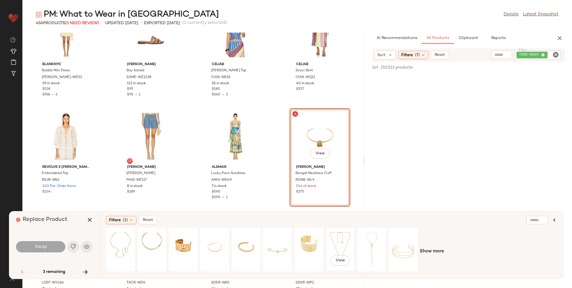
click at [339, 240] on div "View" at bounding box center [340, 249] width 25 height 40
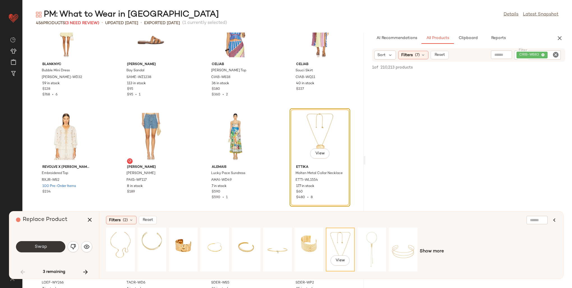
click at [51, 246] on button "Swap" at bounding box center [40, 246] width 49 height 11
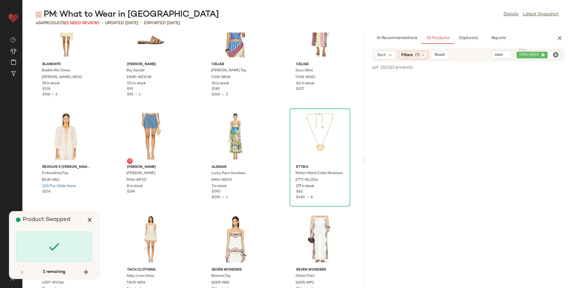
scroll to position [3385, 0]
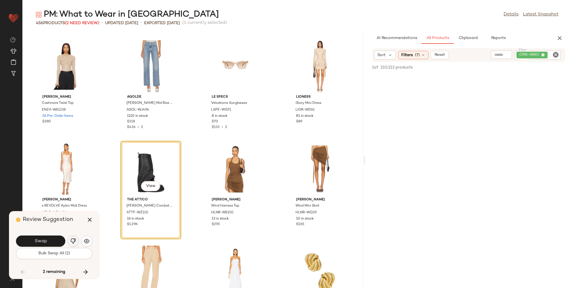
click at [74, 242] on img "button" at bounding box center [73, 241] width 6 height 6
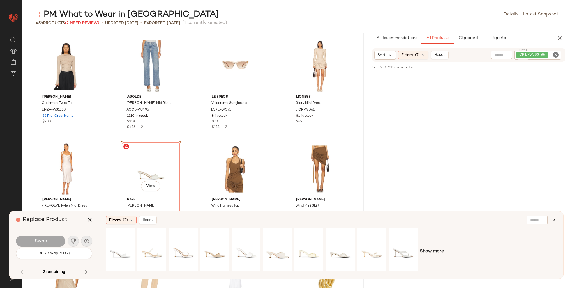
scroll to position [3413, 0]
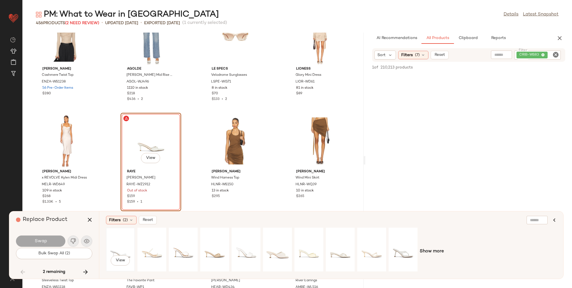
click at [122, 247] on div "View" at bounding box center [120, 249] width 25 height 40
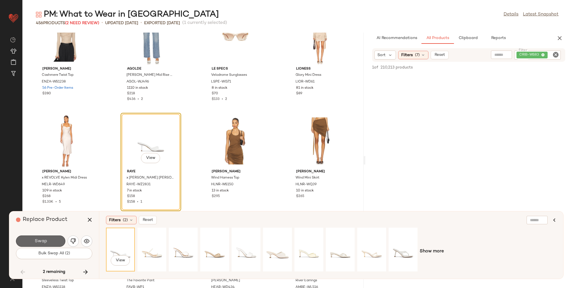
click at [50, 242] on button "Swap" at bounding box center [40, 240] width 49 height 11
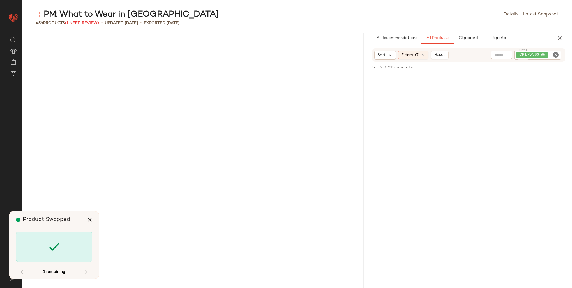
scroll to position [8205, 0]
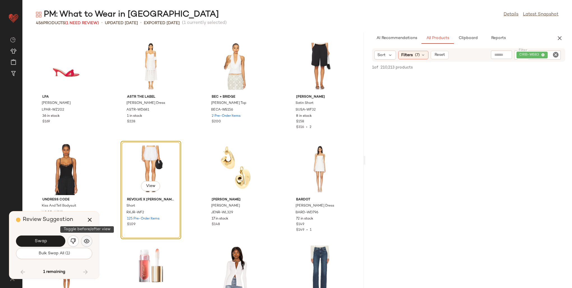
click at [88, 240] on img "button" at bounding box center [87, 241] width 6 height 6
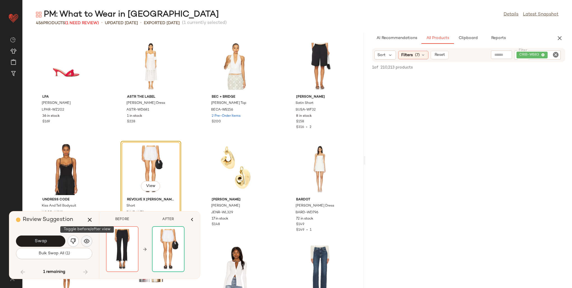
click at [88, 240] on img "button" at bounding box center [87, 241] width 6 height 6
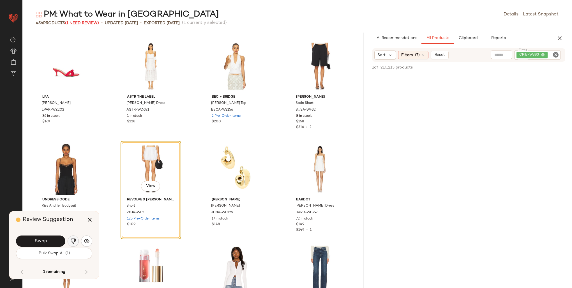
click at [75, 241] on img "button" at bounding box center [73, 241] width 6 height 6
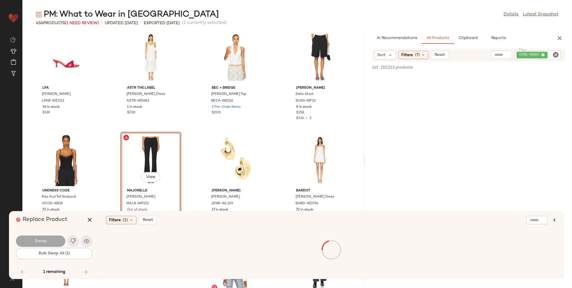
scroll to position [8233, 0]
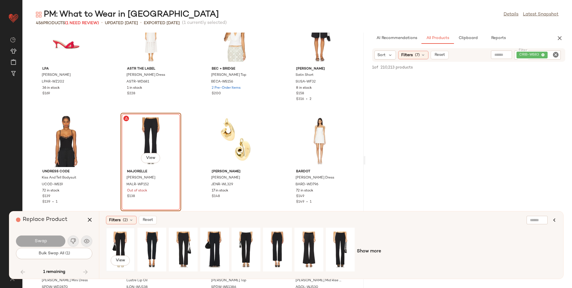
click at [123, 240] on div "View" at bounding box center [120, 249] width 25 height 40
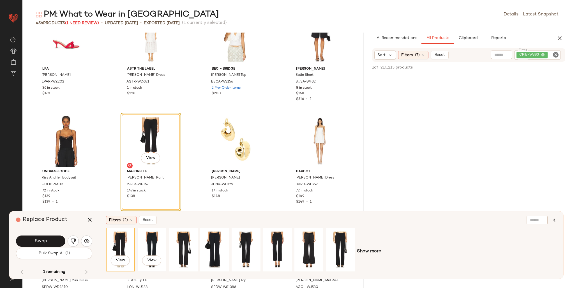
click at [163, 246] on div "View" at bounding box center [151, 249] width 25 height 40
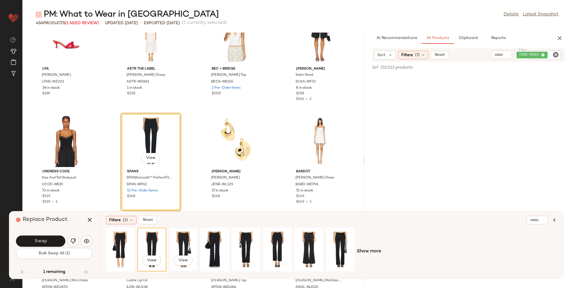
click at [177, 244] on div "View" at bounding box center [183, 249] width 25 height 40
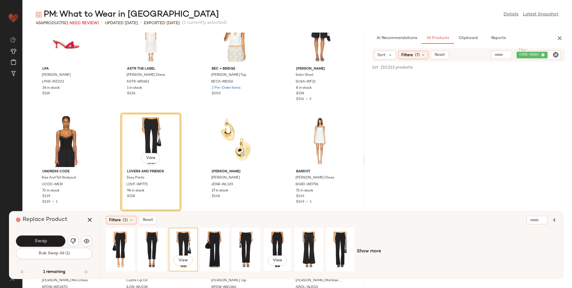
click at [280, 244] on div "View" at bounding box center [277, 249] width 25 height 40
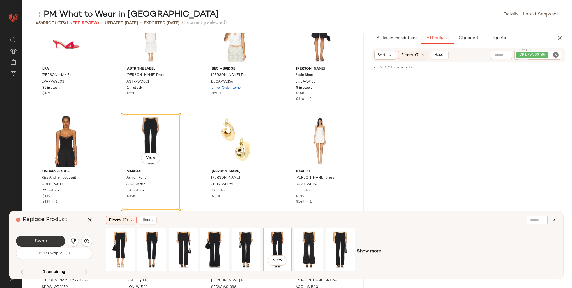
click at [46, 240] on span "Swap" at bounding box center [40, 240] width 13 height 5
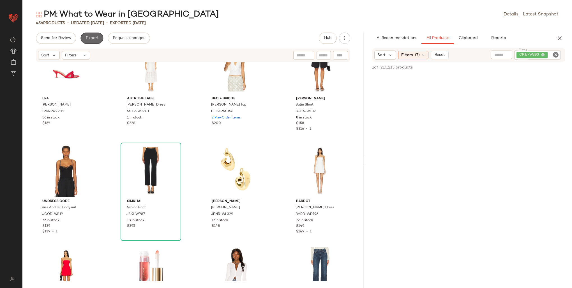
click at [92, 39] on span "Export" at bounding box center [91, 38] width 13 height 4
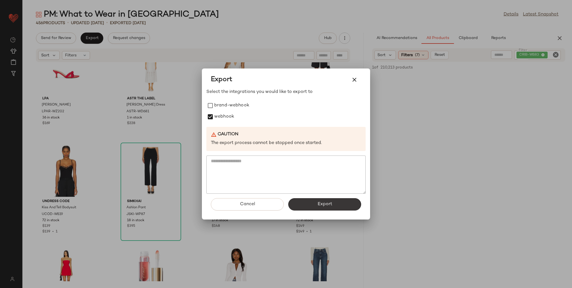
click at [321, 206] on span "Export" at bounding box center [324, 203] width 15 height 5
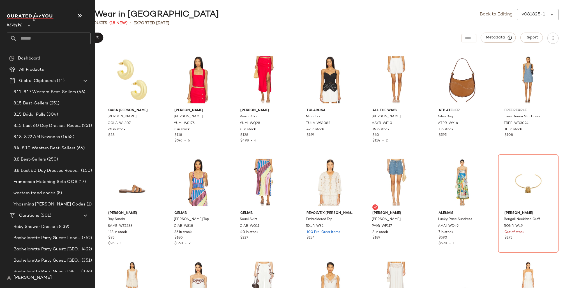
click at [23, 41] on input "text" at bounding box center [54, 39] width 74 height 12
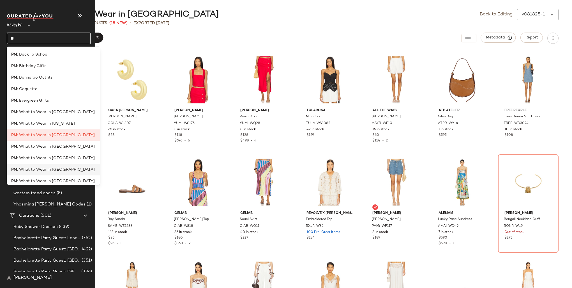
type input "**"
click at [53, 170] on span ": What to Wear in Nashville" at bounding box center [56, 169] width 78 height 6
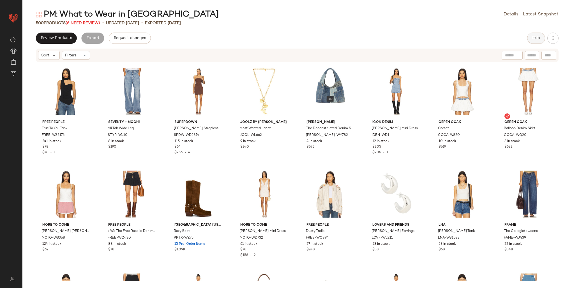
click at [535, 41] on button "Hub" at bounding box center [536, 38] width 18 height 11
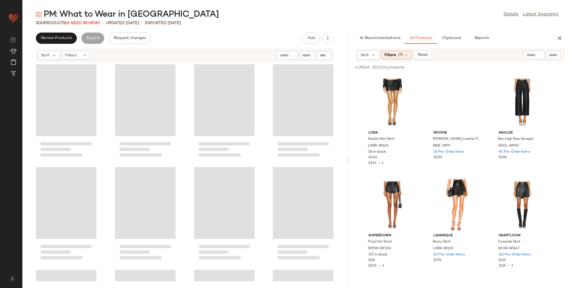
drag, startPoint x: 296, startPoint y: 108, endPoint x: 348, endPoint y: 106, distance: 52.5
click at [348, 106] on div "PM: What to Wear in Nashville Details Latest Snapshot 500 Products (6 Need Revi…" at bounding box center [296, 148] width 549 height 279
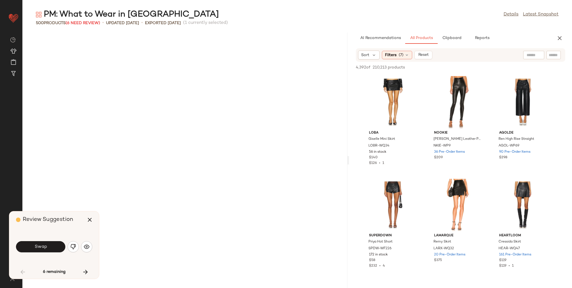
scroll to position [821, 0]
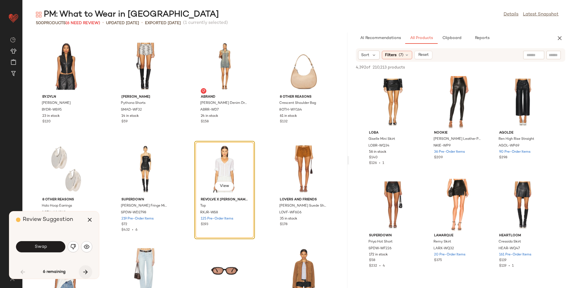
click at [85, 269] on icon "button" at bounding box center [85, 271] width 7 height 7
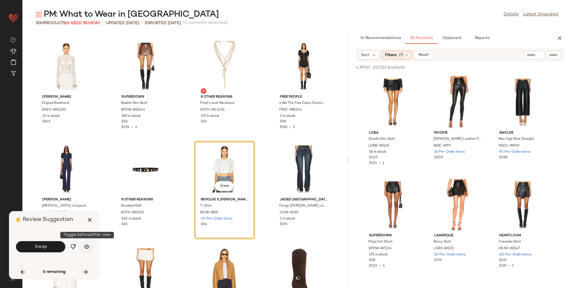
click at [85, 246] on img "button" at bounding box center [87, 247] width 6 height 6
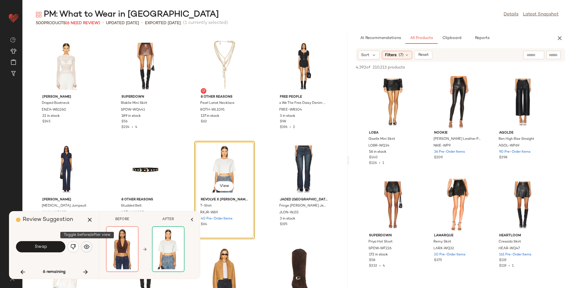
click at [85, 246] on img "button" at bounding box center [87, 247] width 6 height 6
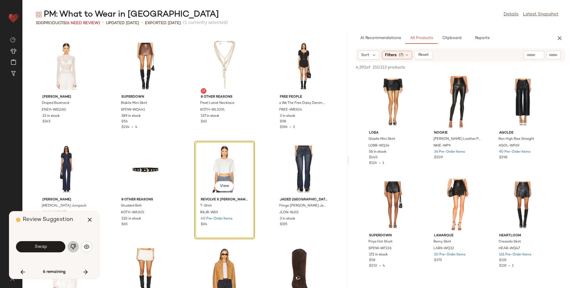
click at [75, 246] on img "button" at bounding box center [73, 247] width 6 height 6
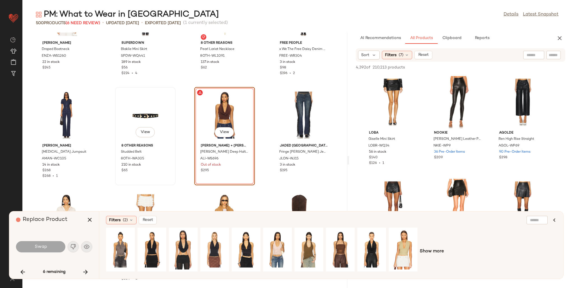
scroll to position [1902, 0]
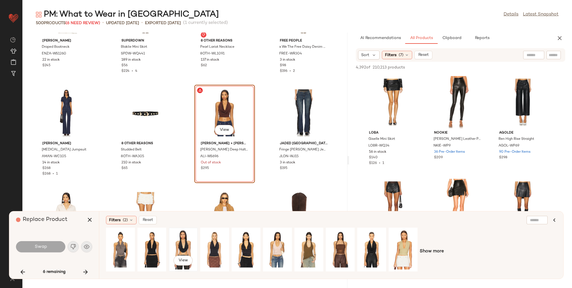
click at [181, 239] on div "View" at bounding box center [183, 249] width 25 height 40
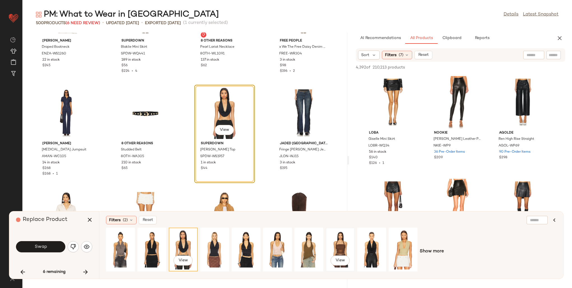
click at [345, 242] on div "View" at bounding box center [340, 249] width 25 height 40
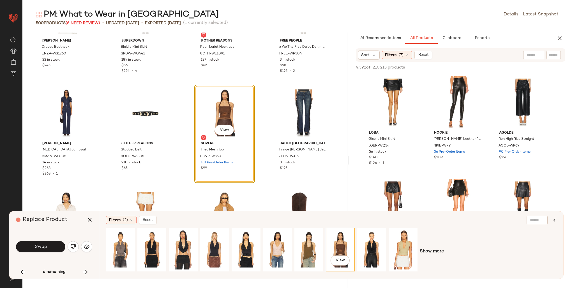
click at [432, 251] on span "Show more" at bounding box center [432, 251] width 24 height 7
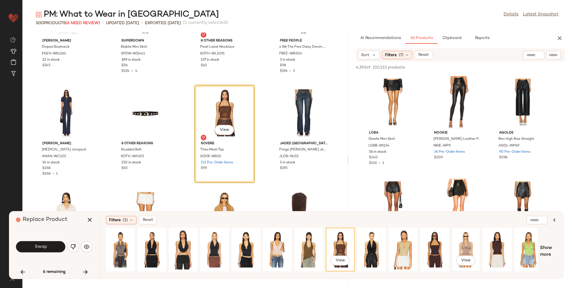
click at [468, 245] on div "View" at bounding box center [465, 249] width 25 height 40
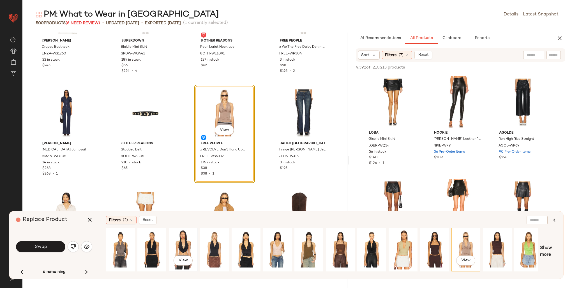
click at [187, 242] on div "View" at bounding box center [183, 249] width 25 height 40
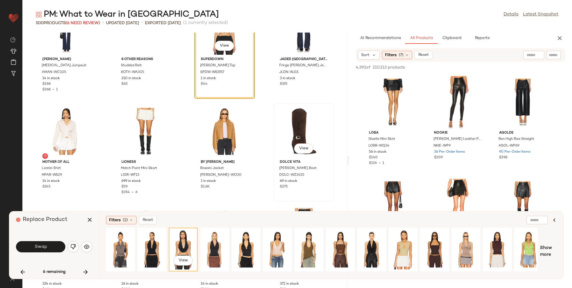
scroll to position [1958, 0]
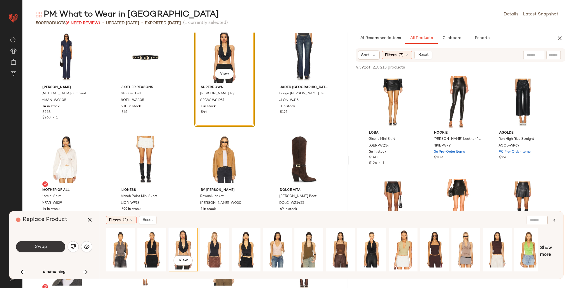
click at [44, 246] on span "Swap" at bounding box center [40, 246] width 13 height 5
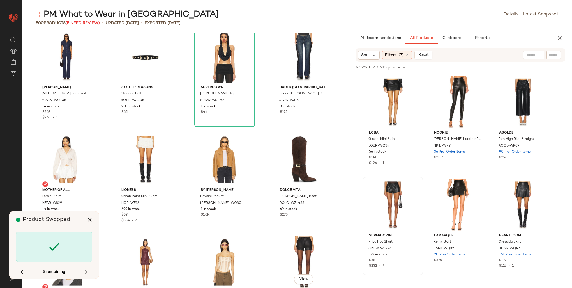
scroll to position [3692, 0]
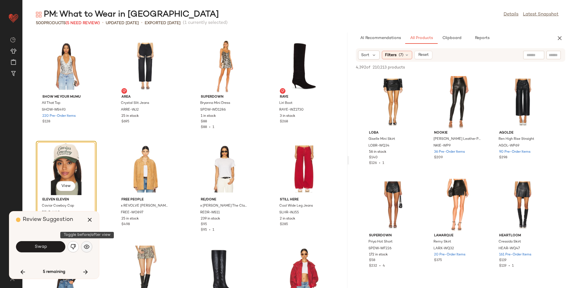
click at [87, 248] on img "button" at bounding box center [87, 247] width 6 height 6
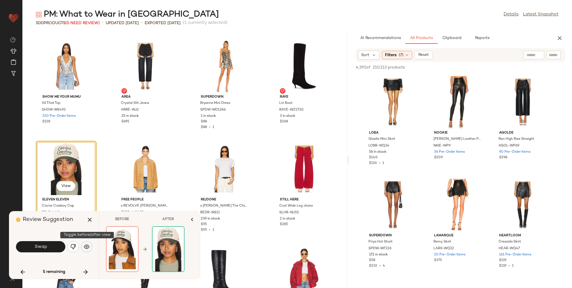
click at [87, 248] on img "button" at bounding box center [87, 247] width 6 height 6
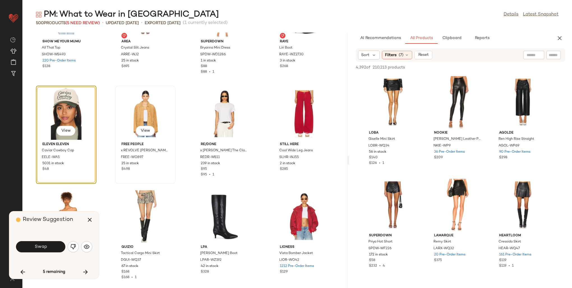
scroll to position [3748, 0]
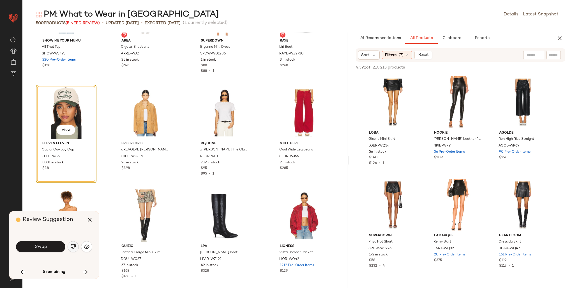
click at [71, 244] on img "button" at bounding box center [73, 247] width 6 height 6
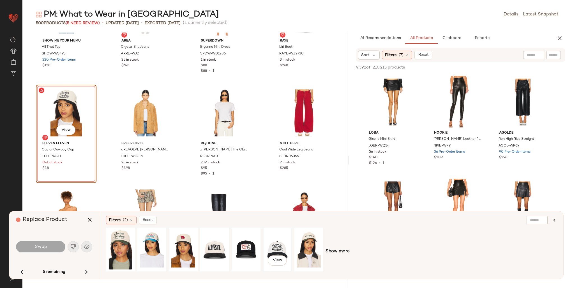
click at [275, 246] on div "View" at bounding box center [277, 249] width 25 height 40
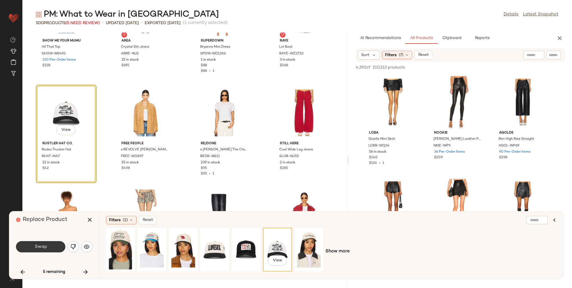
click at [48, 247] on button "Swap" at bounding box center [40, 246] width 49 height 11
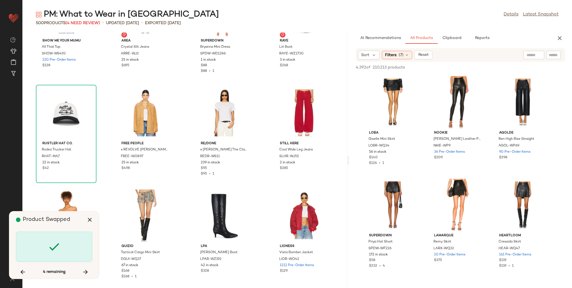
scroll to position [4718, 0]
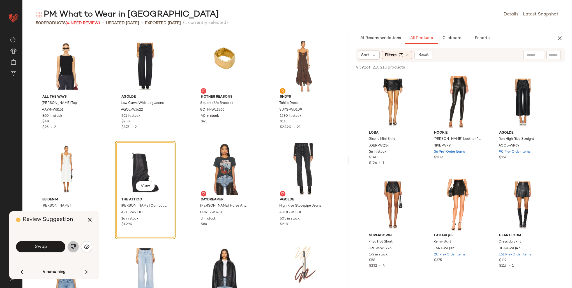
click at [75, 248] on img "button" at bounding box center [73, 247] width 6 height 6
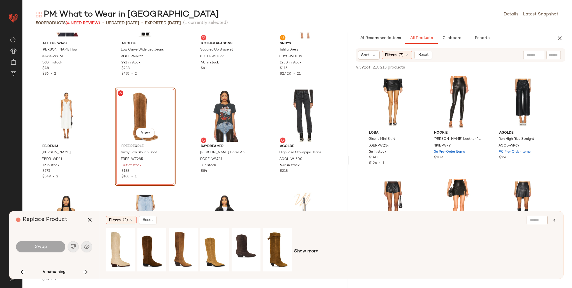
scroll to position [4774, 0]
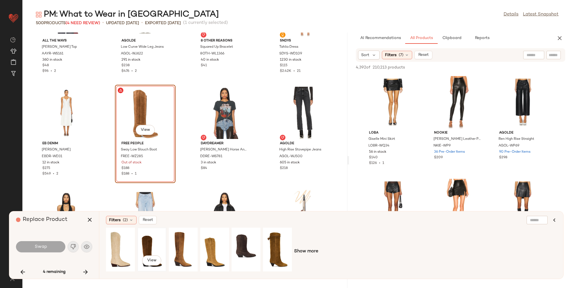
click at [149, 246] on div "View" at bounding box center [151, 249] width 25 height 40
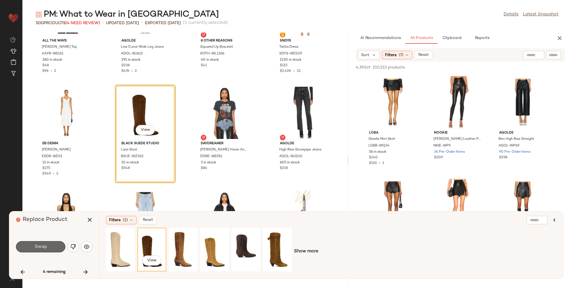
click at [50, 249] on button "Swap" at bounding box center [40, 246] width 49 height 11
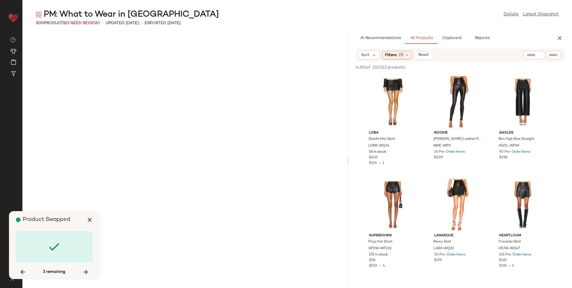
scroll to position [5641, 0]
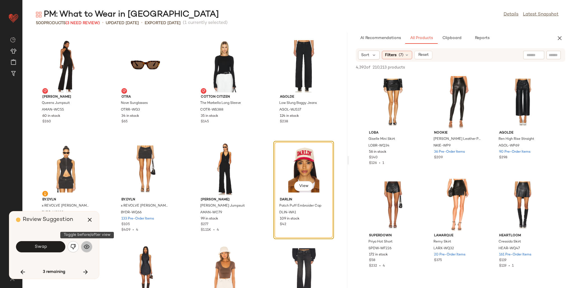
click at [85, 245] on img "button" at bounding box center [87, 247] width 6 height 6
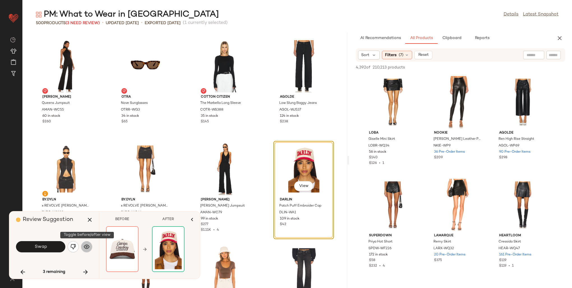
click at [85, 245] on img "button" at bounding box center [87, 247] width 6 height 6
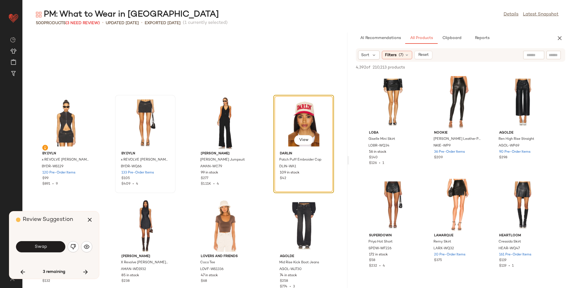
scroll to position [5669, 0]
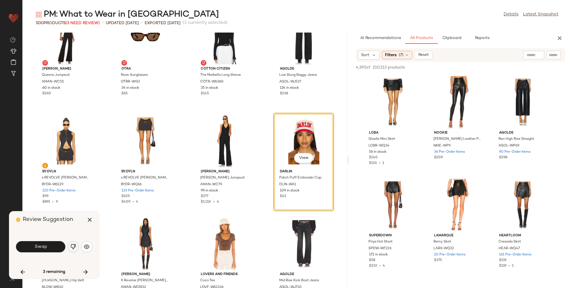
click at [75, 247] on img "button" at bounding box center [73, 247] width 6 height 6
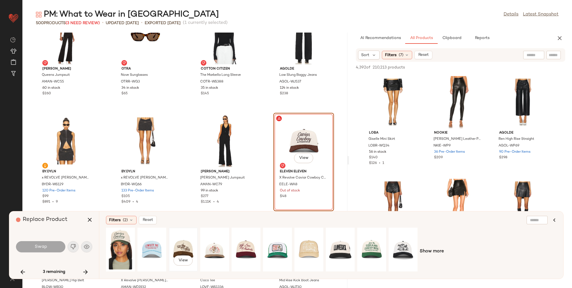
click at [176, 243] on div "View" at bounding box center [183, 249] width 25 height 40
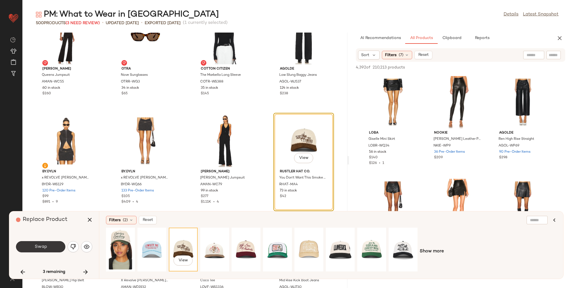
click at [50, 244] on button "Swap" at bounding box center [40, 246] width 49 height 11
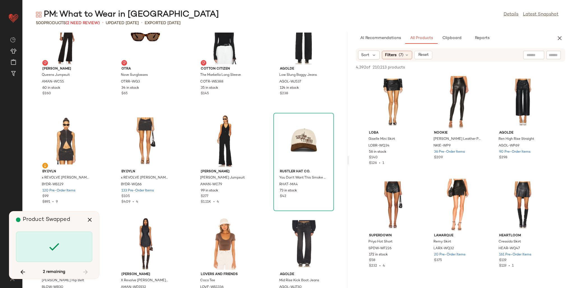
scroll to position [821, 0]
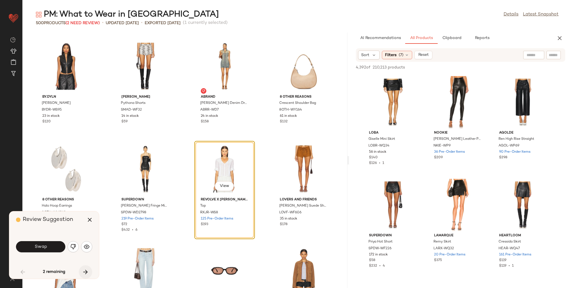
click at [86, 272] on icon "button" at bounding box center [85, 271] width 7 height 7
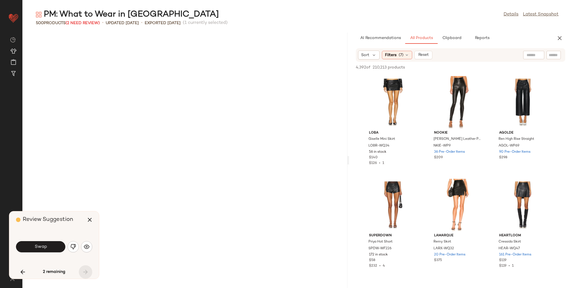
scroll to position [11590, 0]
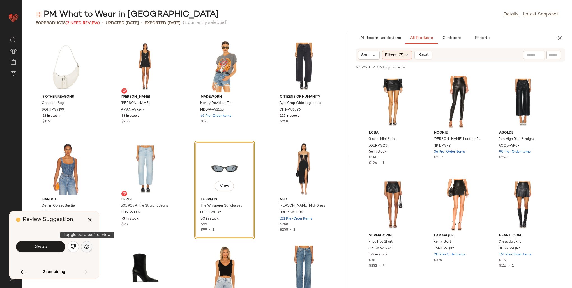
click at [86, 247] on img "button" at bounding box center [87, 247] width 6 height 6
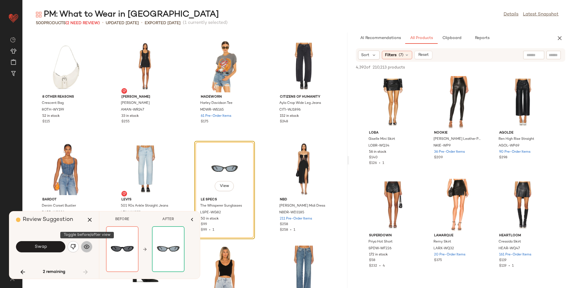
click at [86, 247] on img "button" at bounding box center [87, 247] width 6 height 6
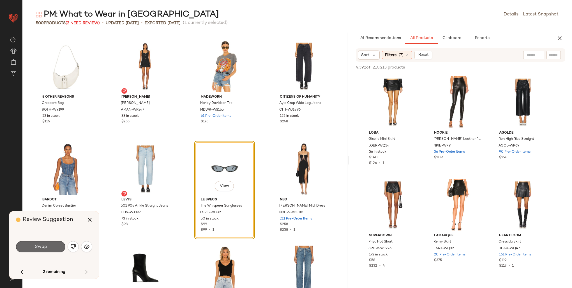
click at [26, 247] on button "Swap" at bounding box center [40, 246] width 49 height 11
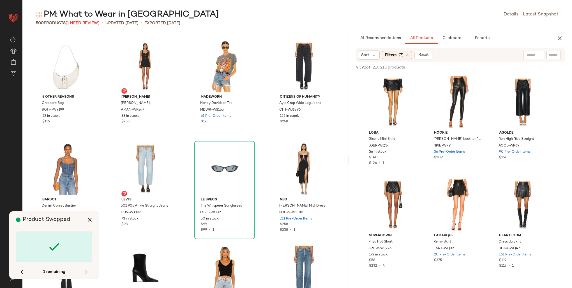
scroll to position [821, 0]
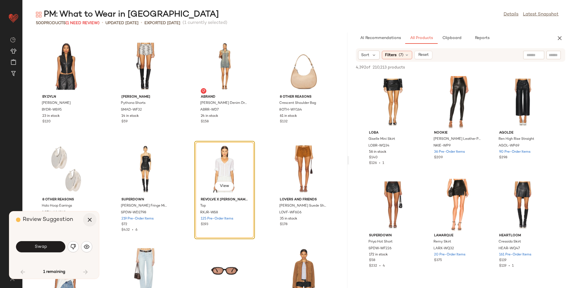
click at [89, 223] on button "button" at bounding box center [89, 219] width 13 height 13
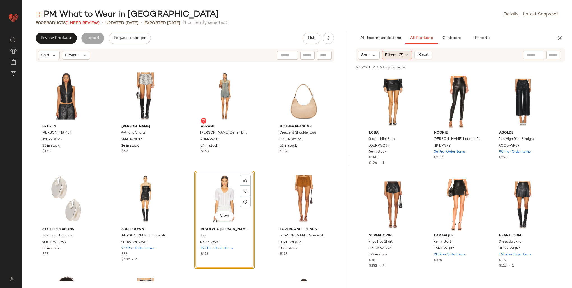
click at [399, 55] on span "(7)" at bounding box center [401, 55] width 5 height 6
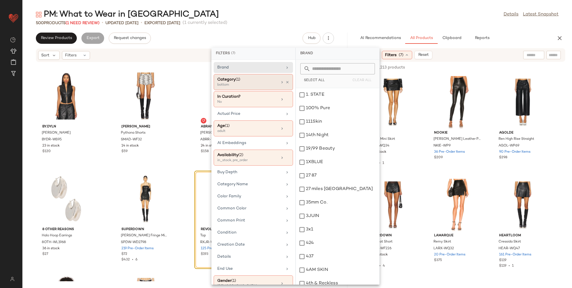
click at [251, 82] on div "bottom" at bounding box center [245, 84] width 56 height 5
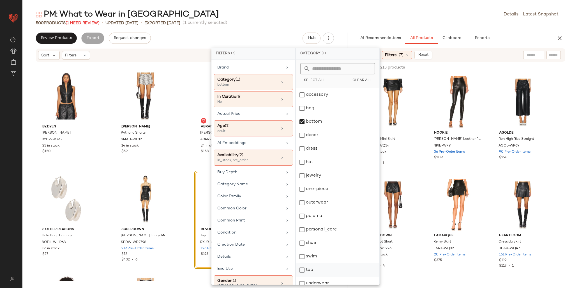
click at [311, 276] on div "top" at bounding box center [338, 282] width 84 height 13
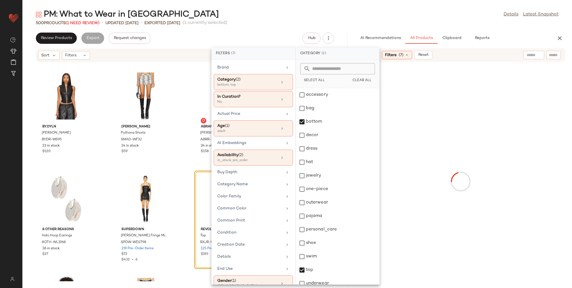
click at [532, 53] on input "text" at bounding box center [533, 55] width 14 height 6
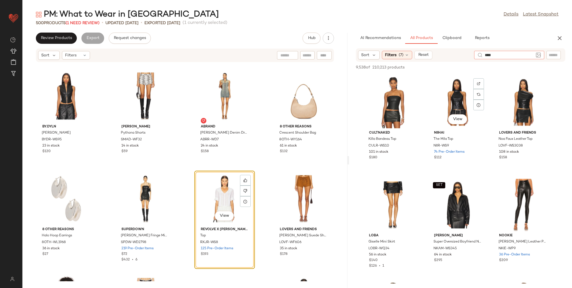
type input "*****"
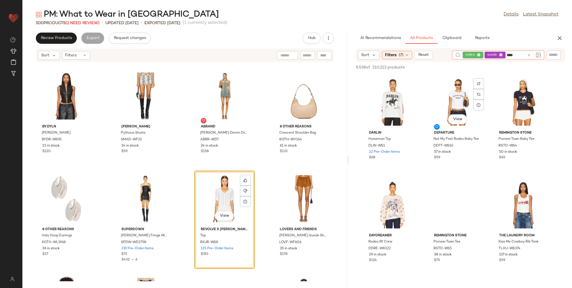
type input "*****"
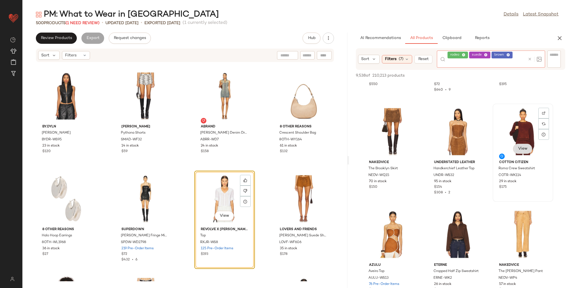
scroll to position [392, 0]
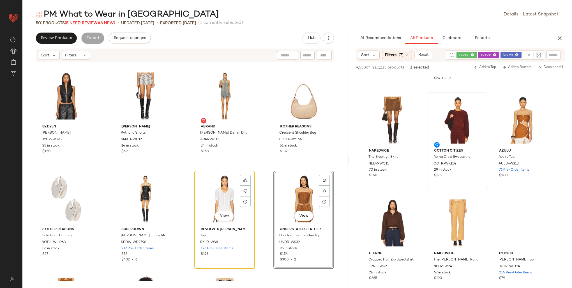
click at [224, 198] on div "View" at bounding box center [224, 198] width 57 height 52
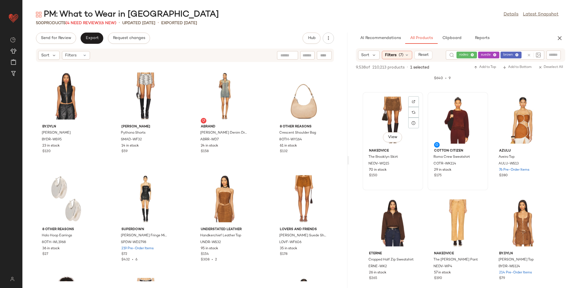
click at [394, 100] on div "View" at bounding box center [392, 120] width 57 height 52
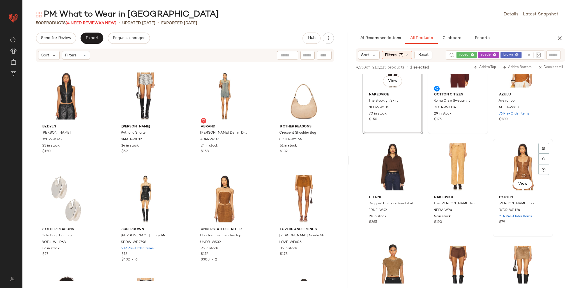
scroll to position [476, 0]
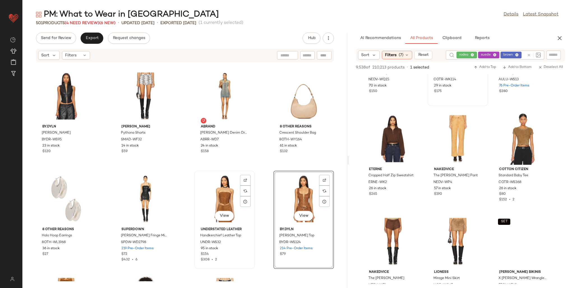
click at [218, 191] on div "View" at bounding box center [224, 198] width 57 height 52
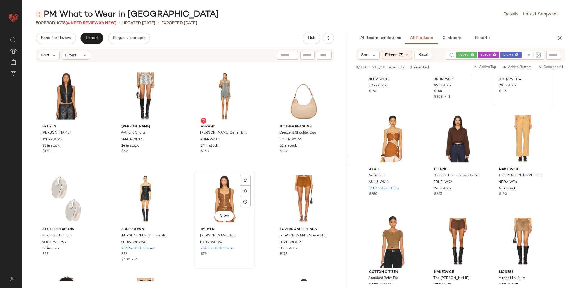
click at [244, 185] on div at bounding box center [245, 190] width 11 height 11
click at [552, 57] on input "text" at bounding box center [553, 55] width 10 height 6
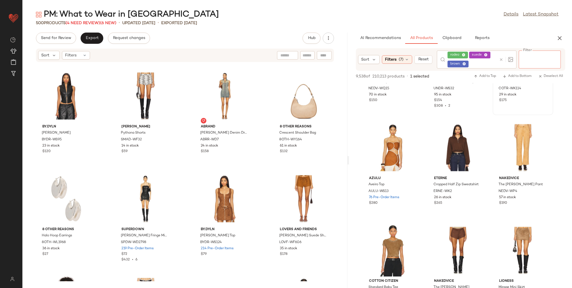
paste input "*********"
type input "*********"
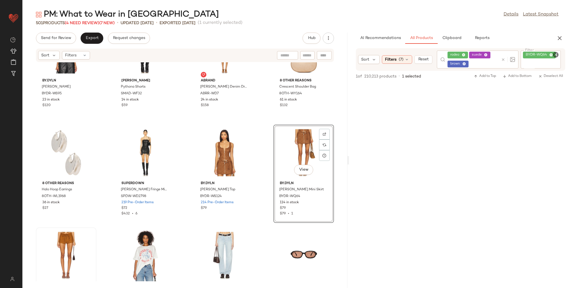
scroll to position [877, 0]
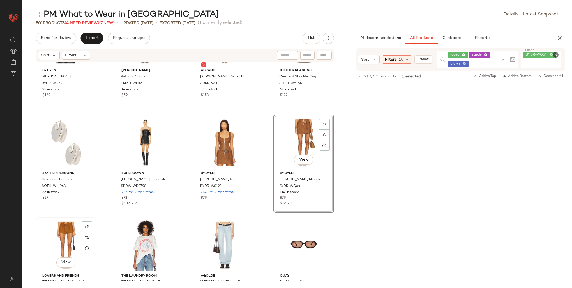
click at [66, 233] on div "View" at bounding box center [66, 245] width 57 height 52
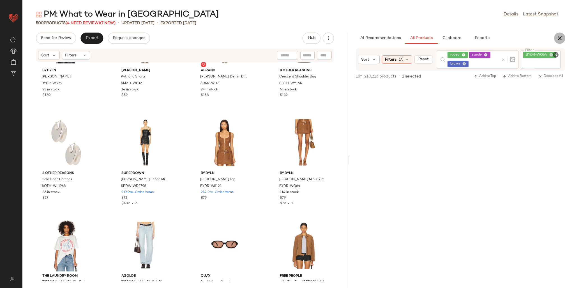
click at [560, 40] on icon "button" at bounding box center [559, 38] width 7 height 7
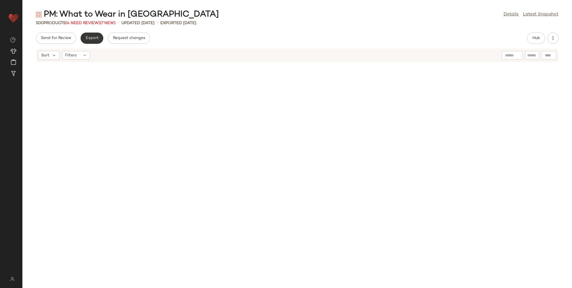
click at [90, 36] on span "Export" at bounding box center [91, 38] width 13 height 4
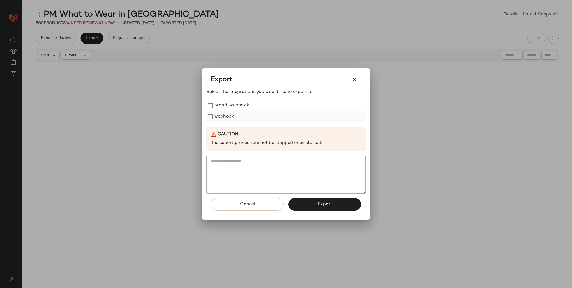
click at [217, 117] on label "webhook" at bounding box center [224, 116] width 20 height 11
click at [311, 202] on button "Export" at bounding box center [324, 204] width 73 height 12
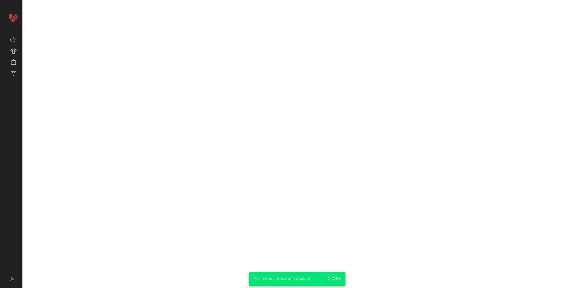
scroll to position [979, 0]
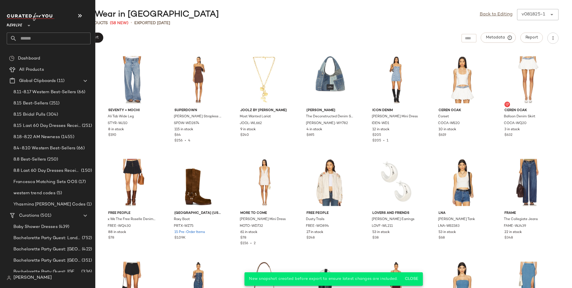
click at [21, 40] on input "text" at bounding box center [54, 39] width 74 height 12
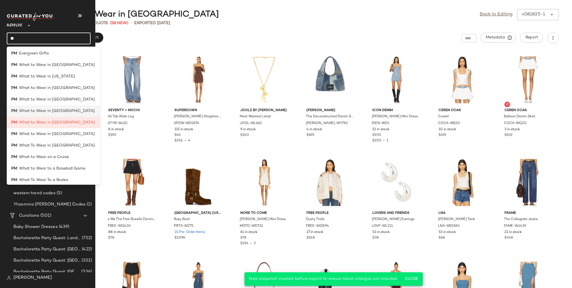
scroll to position [73, 0]
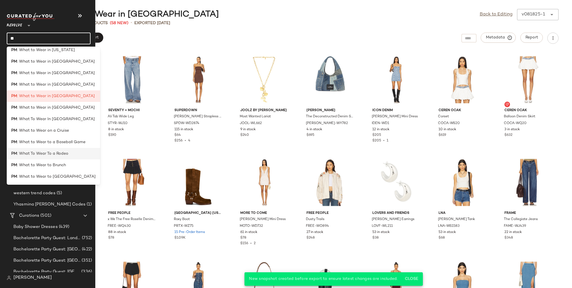
type input "**"
click at [51, 154] on span ": What To Wear To a Rodeo" at bounding box center [42, 153] width 51 height 6
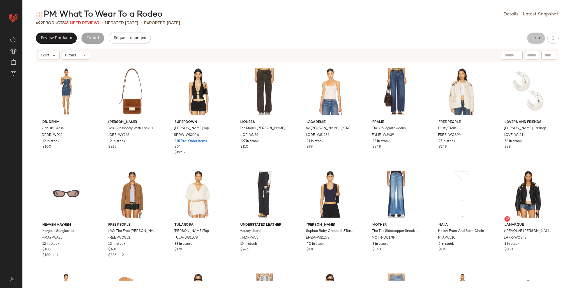
click at [539, 39] on span "Hub" at bounding box center [536, 38] width 8 height 4
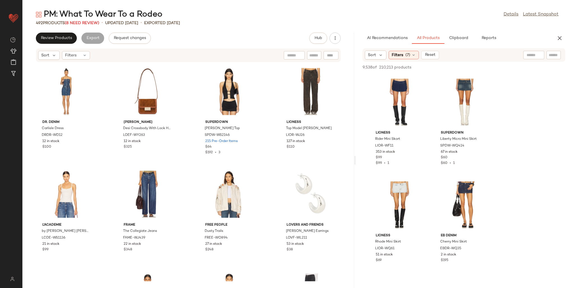
drag, startPoint x: 296, startPoint y: 95, endPoint x: 355, endPoint y: 97, distance: 59.2
click at [355, 97] on div "PM: What To Wear To a Rodeo Details Latest Snapshot 492 Products (8 Need Review…" at bounding box center [296, 148] width 549 height 279
click at [89, 23] on span "(8 Need Review)" at bounding box center [82, 23] width 34 height 4
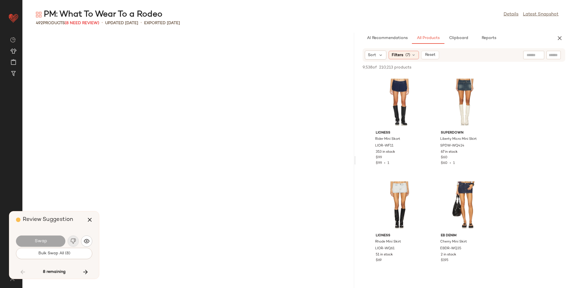
scroll to position [3180, 0]
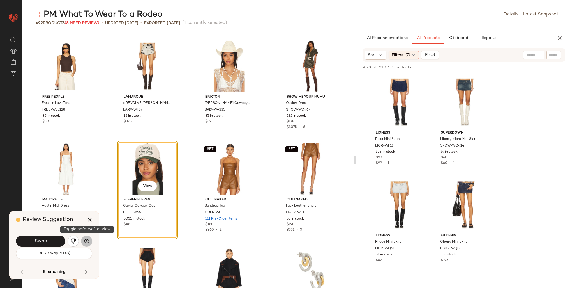
click at [85, 242] on img "button" at bounding box center [87, 241] width 6 height 6
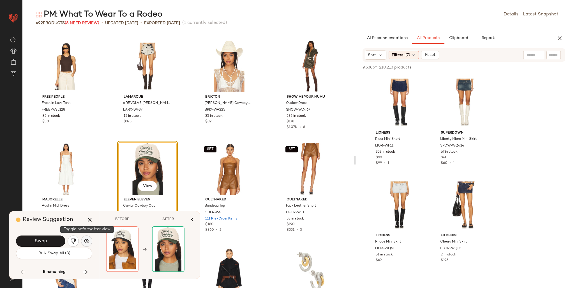
click at [84, 242] on img "button" at bounding box center [87, 241] width 6 height 6
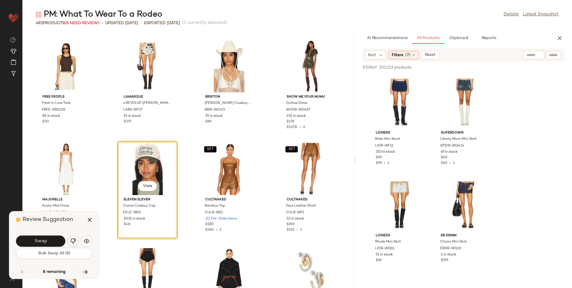
click at [71, 239] on img "button" at bounding box center [73, 241] width 6 height 6
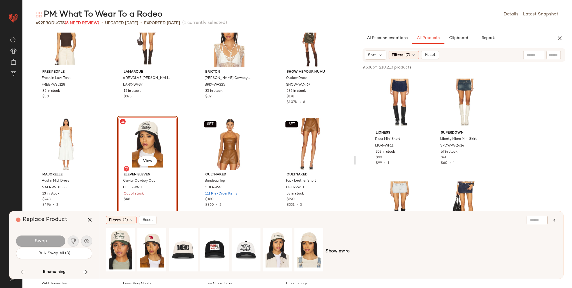
scroll to position [3208, 0]
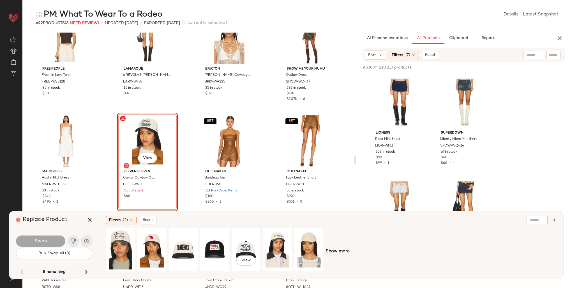
click at [254, 241] on div "View" at bounding box center [245, 249] width 25 height 40
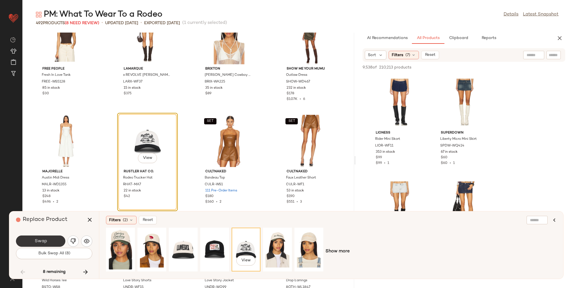
click at [56, 237] on button "Swap" at bounding box center [40, 240] width 49 height 11
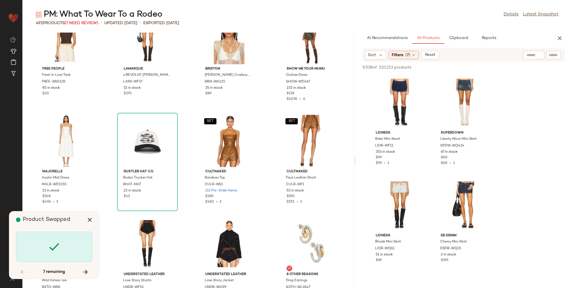
scroll to position [3898, 0]
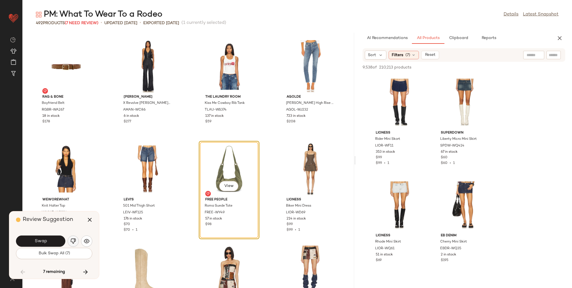
click at [73, 242] on img "button" at bounding box center [73, 241] width 6 height 6
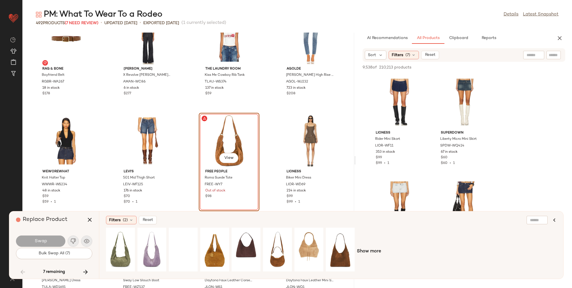
scroll to position [3954, 0]
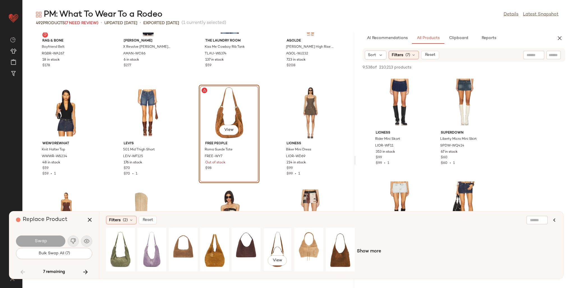
click at [275, 240] on div "View" at bounding box center [277, 249] width 25 height 40
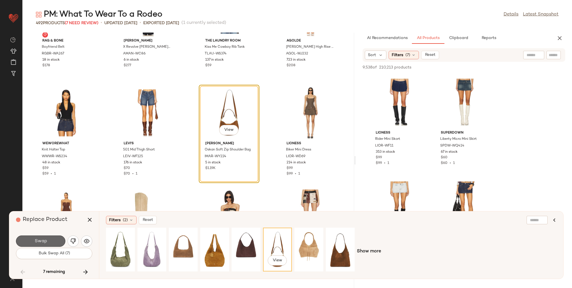
click at [51, 240] on button "Swap" at bounding box center [40, 240] width 49 height 11
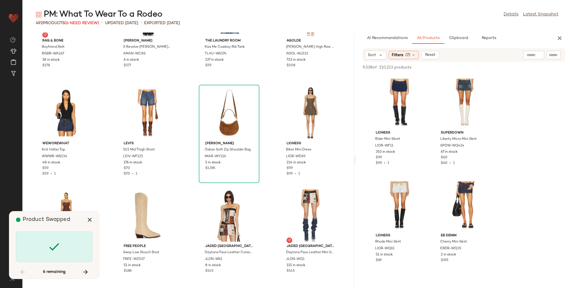
scroll to position [4308, 0]
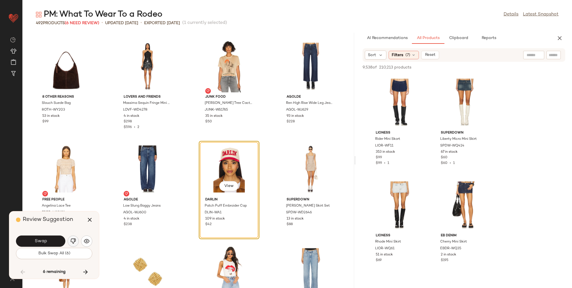
click at [73, 240] on img "button" at bounding box center [73, 241] width 6 height 6
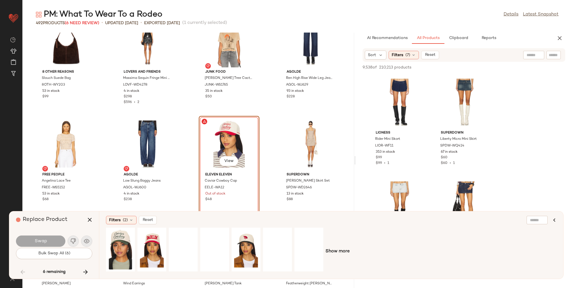
scroll to position [4336, 0]
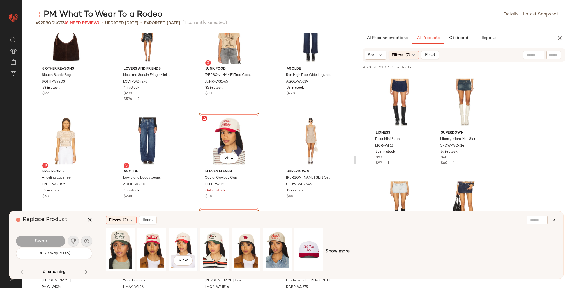
click at [181, 237] on div "View" at bounding box center [183, 249] width 25 height 40
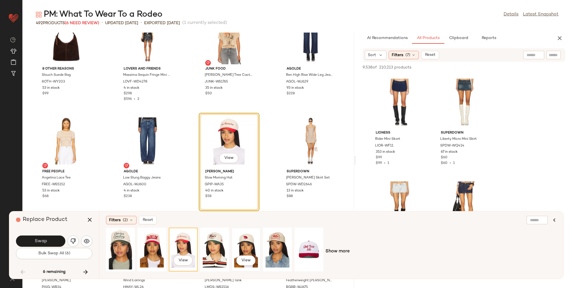
click at [245, 240] on div "View" at bounding box center [245, 249] width 25 height 40
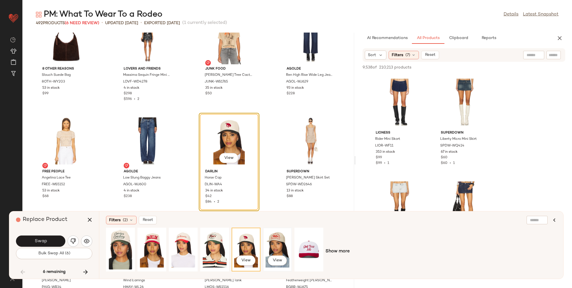
click at [271, 244] on div "View" at bounding box center [277, 249] width 25 height 40
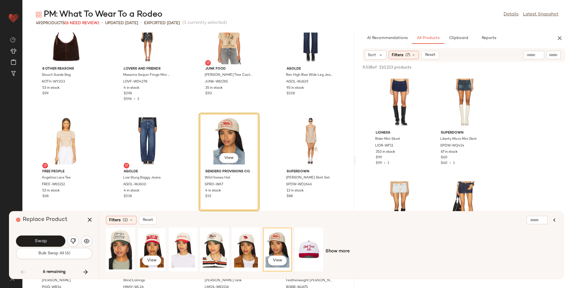
click at [154, 237] on div "View" at bounding box center [151, 249] width 25 height 40
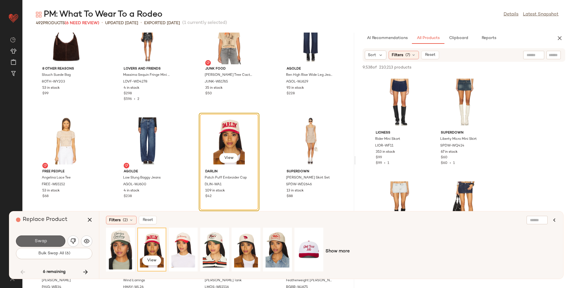
click at [40, 239] on span "Swap" at bounding box center [40, 240] width 13 height 5
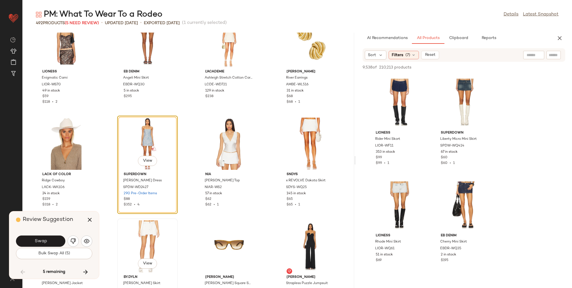
scroll to position [6285, 0]
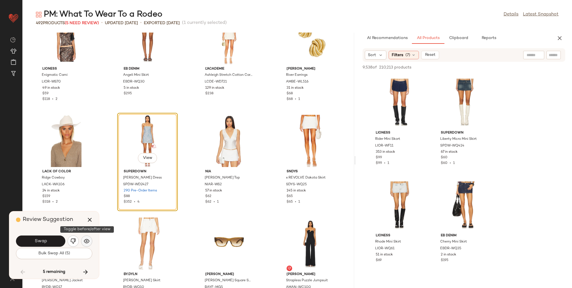
click at [86, 240] on img "button" at bounding box center [87, 241] width 6 height 6
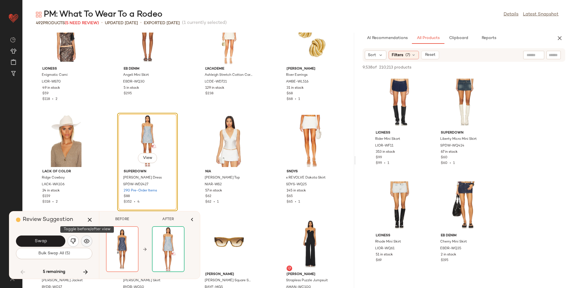
click at [86, 240] on img "button" at bounding box center [87, 241] width 6 height 6
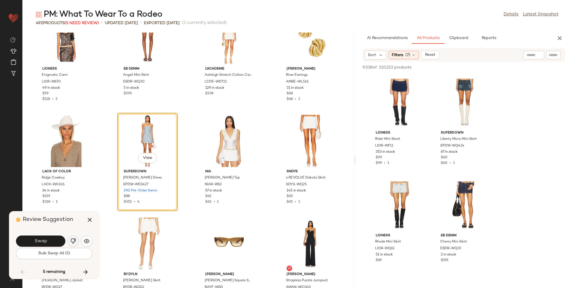
click at [73, 240] on img "button" at bounding box center [73, 241] width 6 height 6
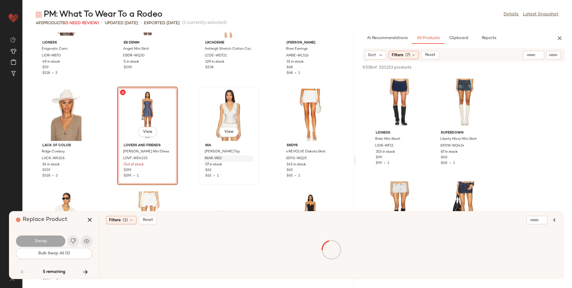
scroll to position [6313, 0]
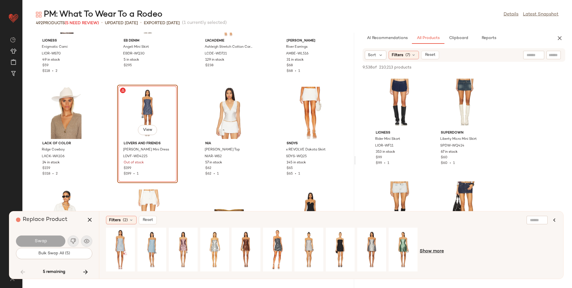
click at [434, 252] on span "Show more" at bounding box center [432, 251] width 24 height 7
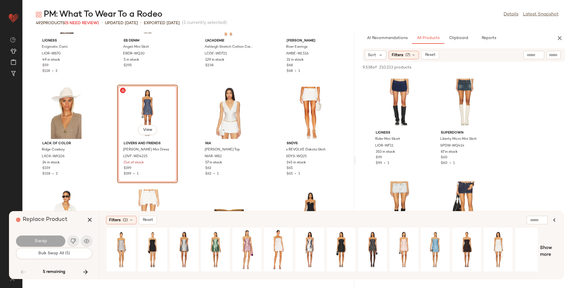
scroll to position [0, 193]
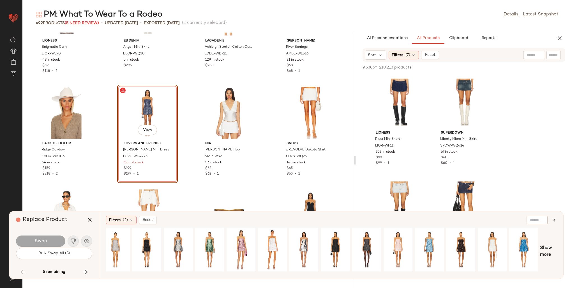
drag, startPoint x: 374, startPoint y: 272, endPoint x: 259, endPoint y: 276, distance: 115.3
click at [263, 277] on div "Filters (2) Reset Show more" at bounding box center [331, 244] width 464 height 67
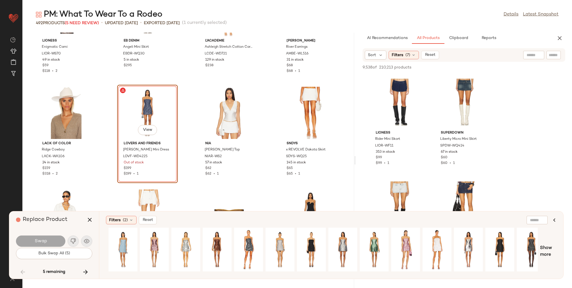
scroll to position [0, 0]
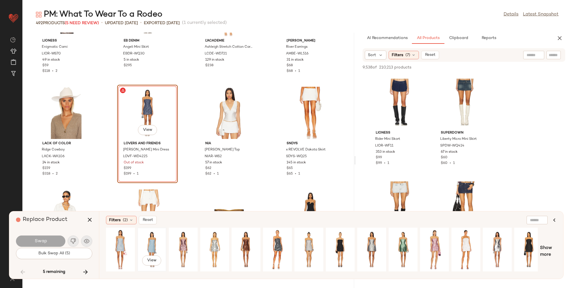
click at [156, 238] on div "View" at bounding box center [151, 249] width 25 height 40
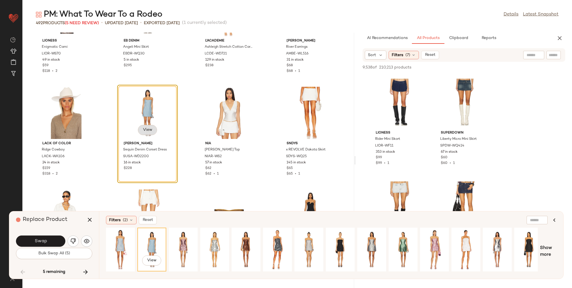
click at [145, 131] on span "View" at bounding box center [147, 130] width 10 height 4
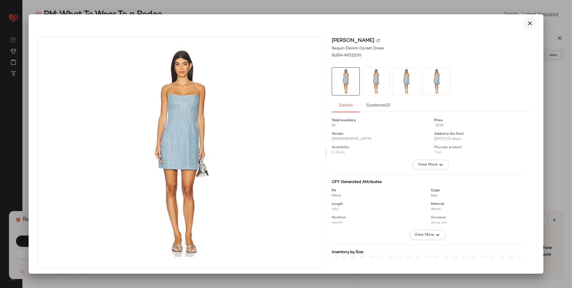
click at [526, 22] on icon "button" at bounding box center [529, 23] width 7 height 7
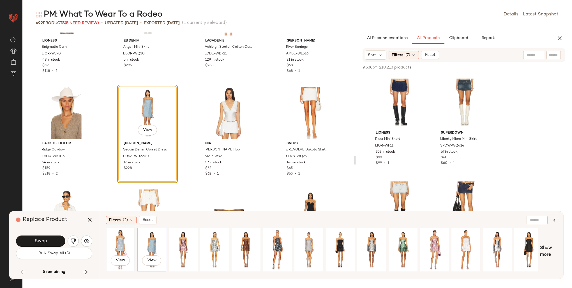
click at [123, 240] on div "View" at bounding box center [120, 249] width 25 height 40
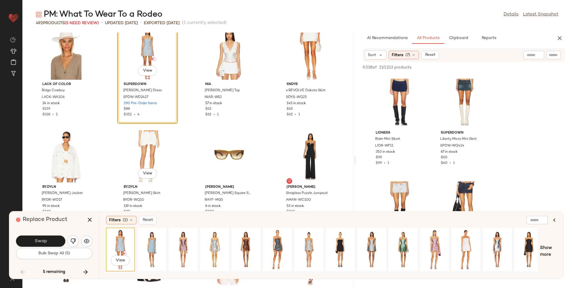
scroll to position [6369, 0]
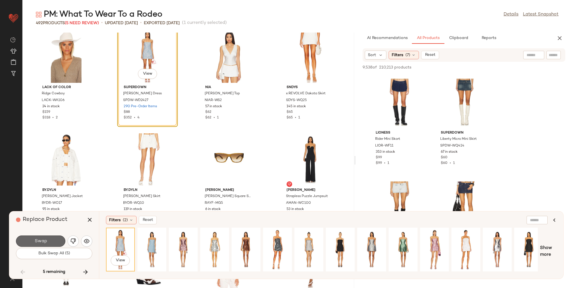
click at [43, 238] on span "Swap" at bounding box center [40, 240] width 13 height 5
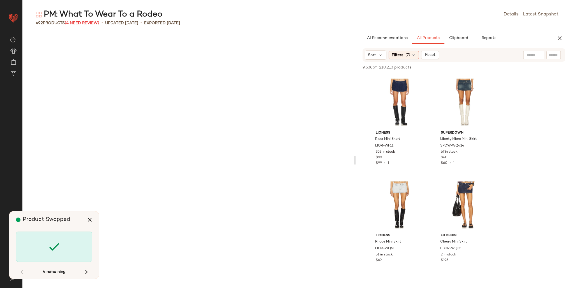
scroll to position [7385, 0]
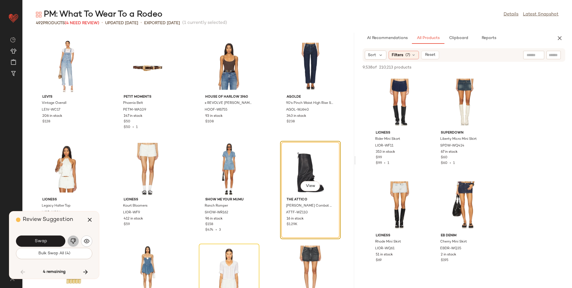
click at [77, 242] on button "button" at bounding box center [73, 240] width 11 height 11
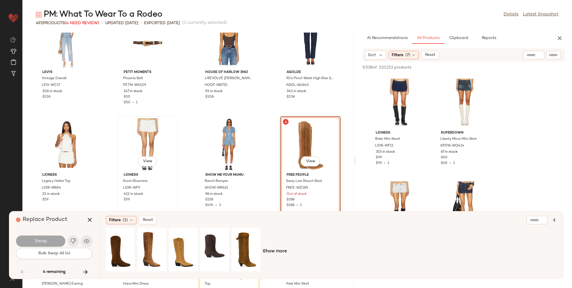
scroll to position [7413, 0]
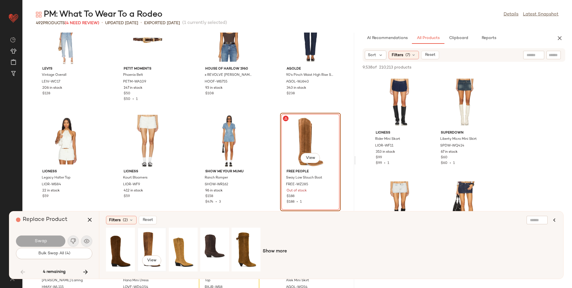
click at [154, 243] on div "View" at bounding box center [151, 249] width 25 height 40
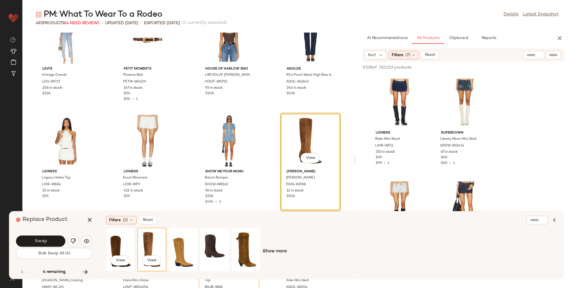
click at [124, 246] on div "View" at bounding box center [120, 249] width 25 height 40
click at [145, 236] on div "View" at bounding box center [151, 249] width 25 height 40
click at [55, 240] on button "Swap" at bounding box center [40, 240] width 49 height 11
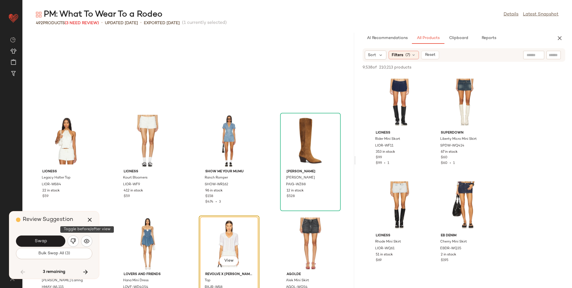
scroll to position [7487, 0]
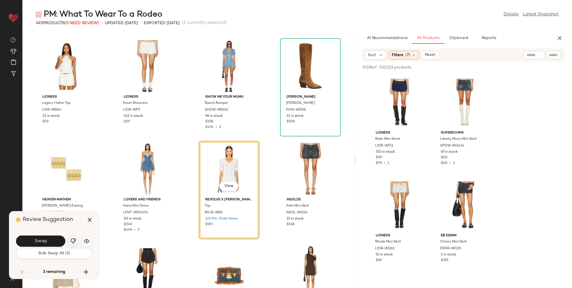
click at [70, 240] on img "button" at bounding box center [73, 241] width 6 height 6
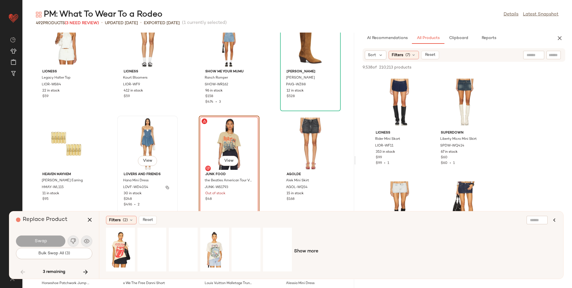
scroll to position [7515, 0]
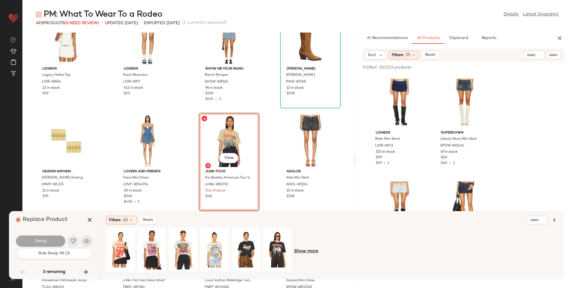
click at [303, 252] on span "Show more" at bounding box center [306, 251] width 24 height 7
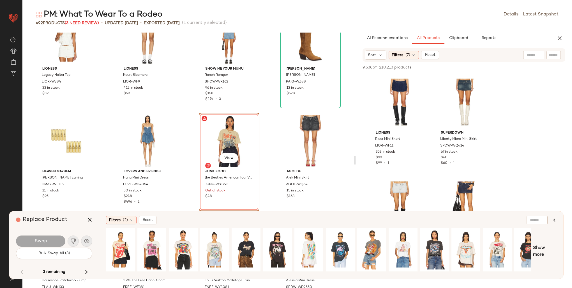
click at [370, 272] on div at bounding box center [318, 251] width 425 height 48
click at [371, 272] on div at bounding box center [318, 251] width 425 height 48
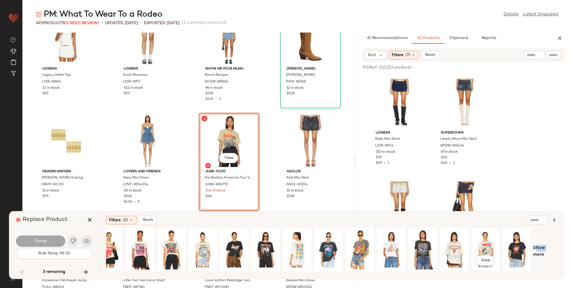
click at [484, 244] on div "View" at bounding box center [485, 249] width 25 height 40
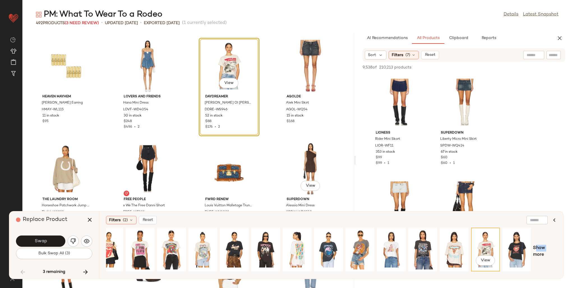
scroll to position [7572, 0]
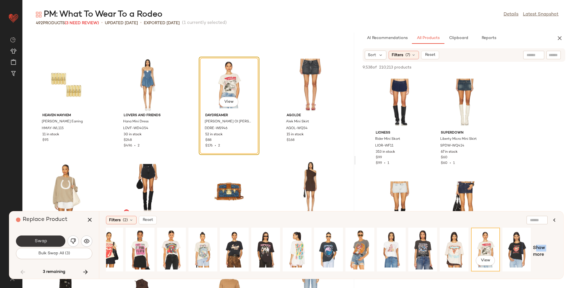
click at [56, 242] on button "Swap" at bounding box center [40, 240] width 49 height 11
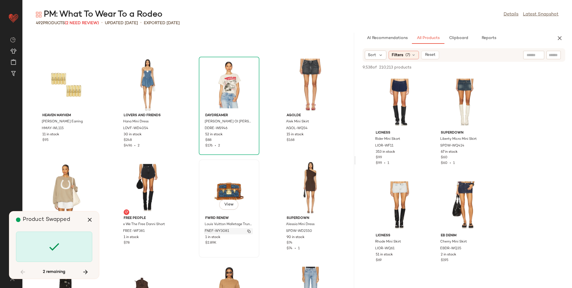
scroll to position [8205, 0]
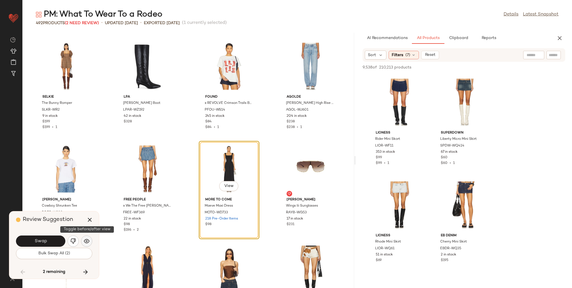
click at [84, 242] on img "button" at bounding box center [87, 241] width 6 height 6
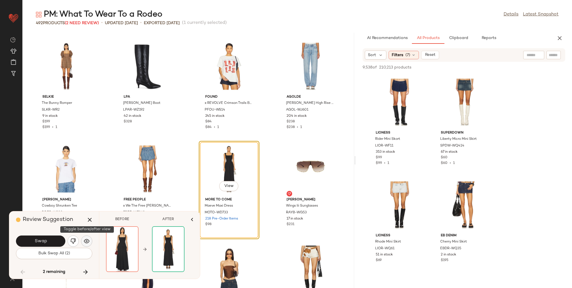
click at [84, 242] on img "button" at bounding box center [87, 241] width 6 height 6
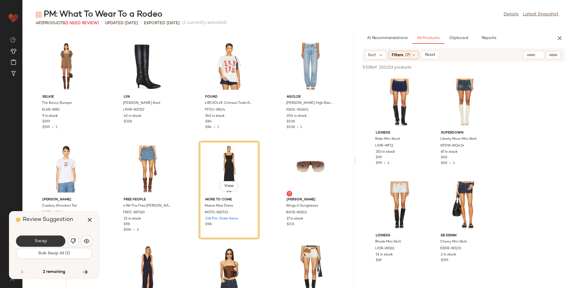
click at [53, 242] on button "Swap" at bounding box center [40, 240] width 49 height 11
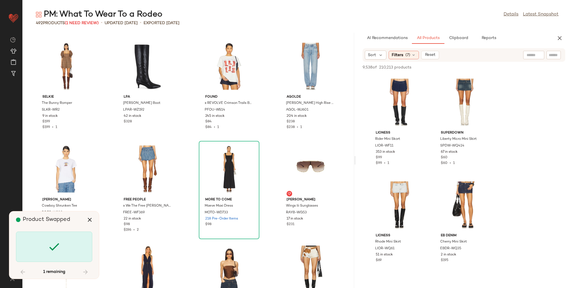
scroll to position [8513, 0]
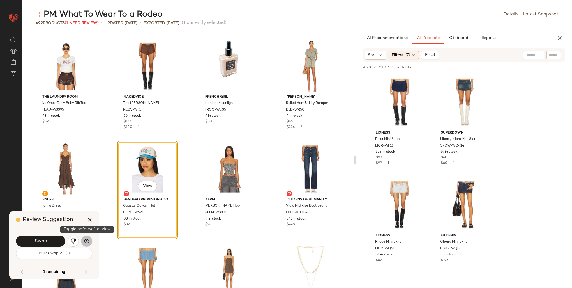
click at [87, 242] on img "button" at bounding box center [87, 241] width 6 height 6
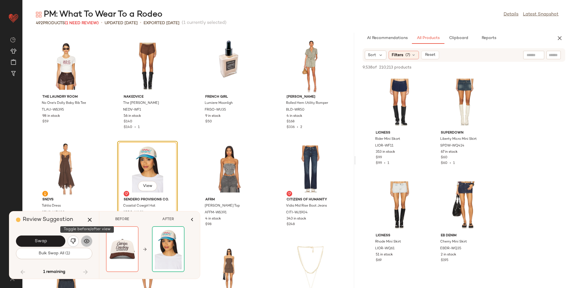
click at [87, 242] on img "button" at bounding box center [87, 241] width 6 height 6
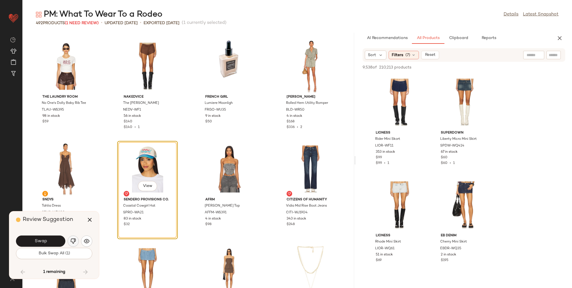
click at [74, 240] on img "button" at bounding box center [73, 241] width 6 height 6
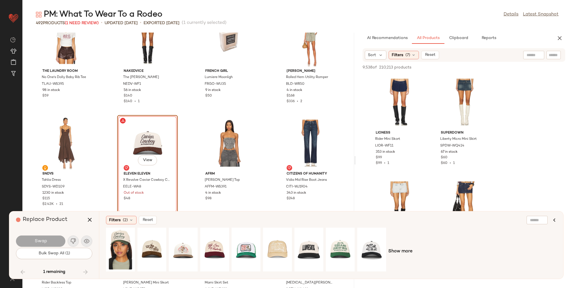
scroll to position [8541, 0]
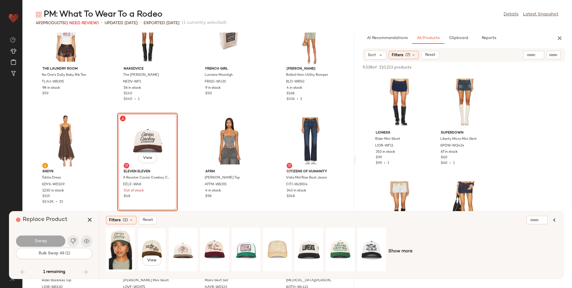
drag, startPoint x: 153, startPoint y: 242, endPoint x: 124, endPoint y: 247, distance: 29.4
click at [153, 242] on div "View" at bounding box center [151, 249] width 25 height 40
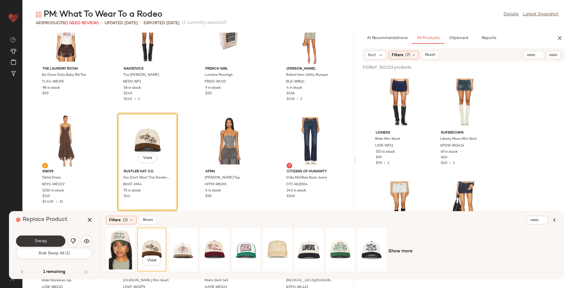
click at [59, 238] on button "Swap" at bounding box center [40, 240] width 49 height 11
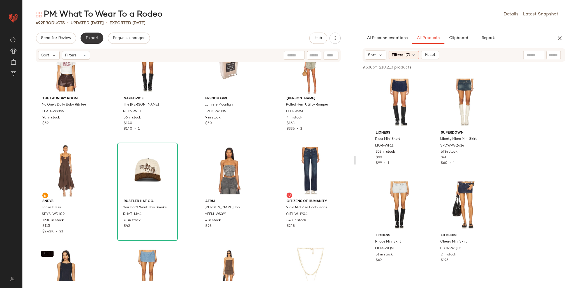
click at [93, 34] on button "Export" at bounding box center [91, 38] width 23 height 11
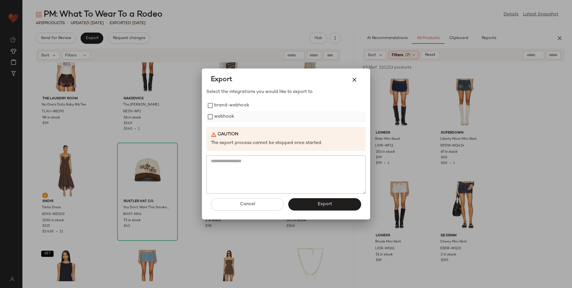
click at [220, 117] on label "webhook" at bounding box center [224, 116] width 20 height 11
click at [318, 202] on span "Export" at bounding box center [324, 203] width 15 height 5
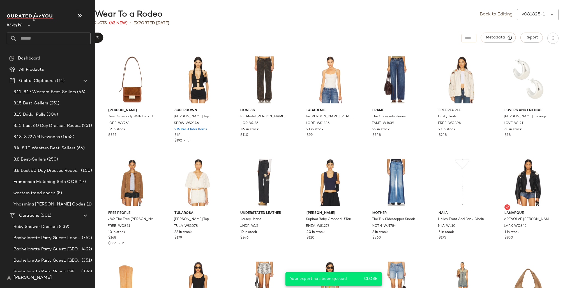
click at [25, 39] on input "text" at bounding box center [54, 39] width 74 height 12
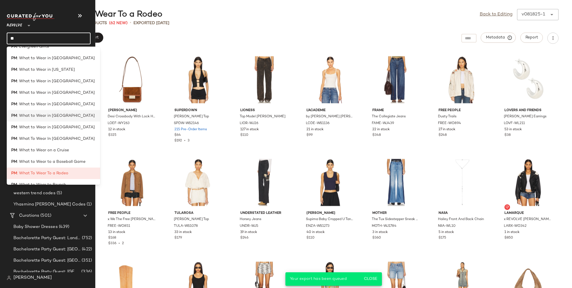
scroll to position [73, 0]
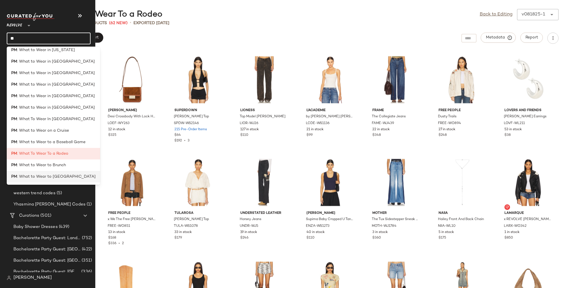
type input "**"
click at [44, 178] on span ": What to Wear to [GEOGRAPHIC_DATA]" at bounding box center [56, 176] width 78 height 6
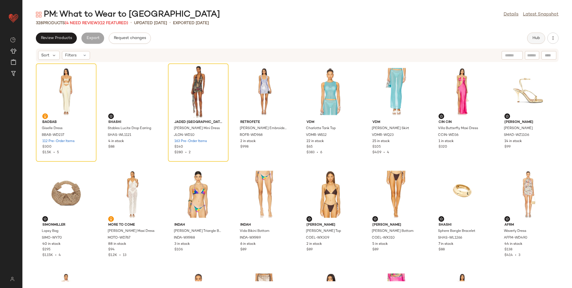
click at [534, 38] on span "Hub" at bounding box center [536, 38] width 8 height 4
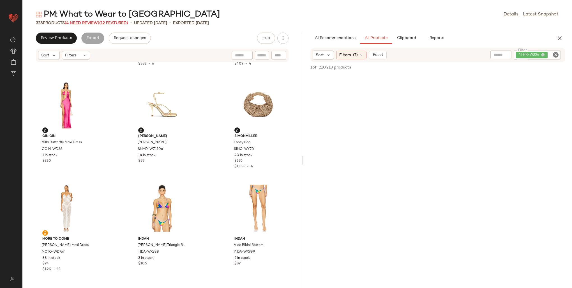
scroll to position [89, 0]
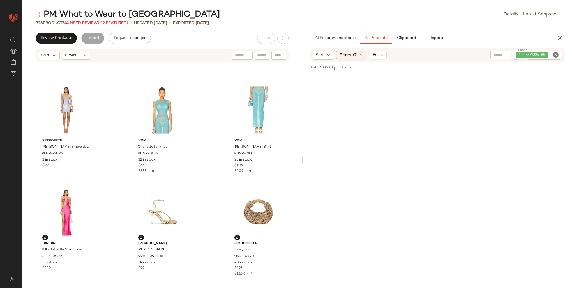
drag, startPoint x: 298, startPoint y: 117, endPoint x: 335, endPoint y: 118, distance: 37.0
click at [335, 118] on div "PM: What to Wear to [GEOGRAPHIC_DATA] Details Latest Snapshot 328 Products (4 N…" at bounding box center [296, 148] width 549 height 279
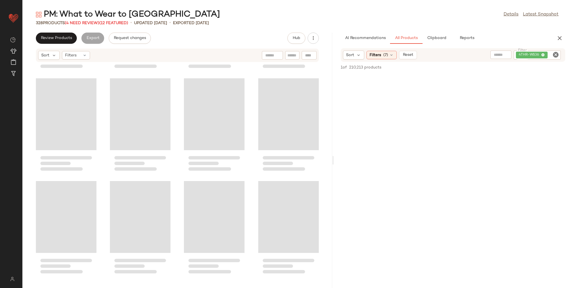
scroll to position [0, 0]
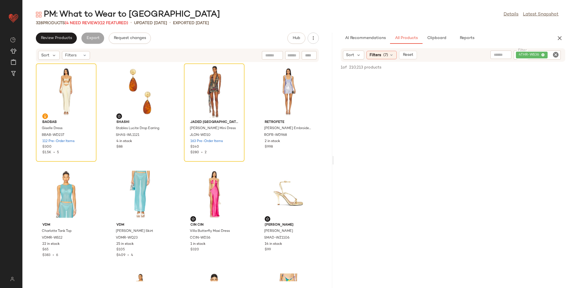
click at [90, 26] on div "PM: What to Wear to [GEOGRAPHIC_DATA] Details Latest Snapshot 328 Products (4 N…" at bounding box center [296, 148] width 549 height 279
click at [88, 23] on span "(4 Need Review)" at bounding box center [82, 23] width 34 height 4
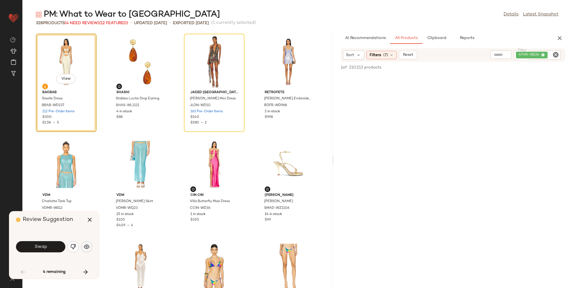
click at [89, 245] on img "button" at bounding box center [87, 247] width 6 height 6
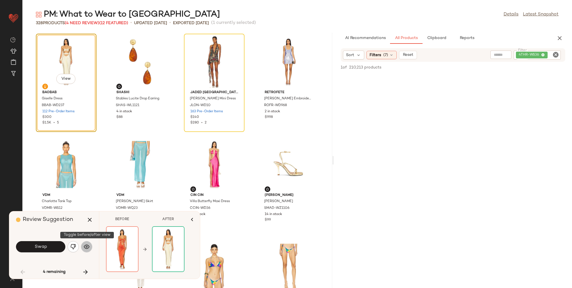
click at [89, 245] on img "button" at bounding box center [87, 247] width 6 height 6
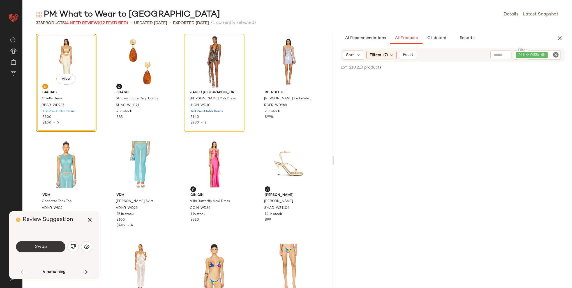
click at [29, 243] on button "Swap" at bounding box center [40, 246] width 49 height 11
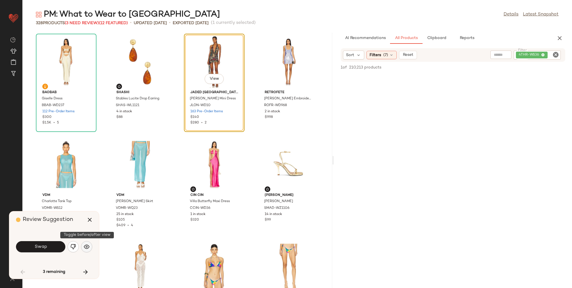
click at [85, 248] on img "button" at bounding box center [87, 247] width 6 height 6
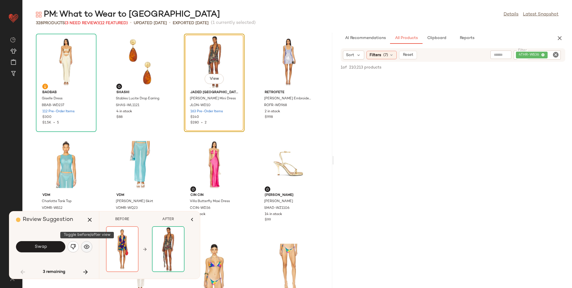
click at [85, 248] on img "button" at bounding box center [87, 247] width 6 height 6
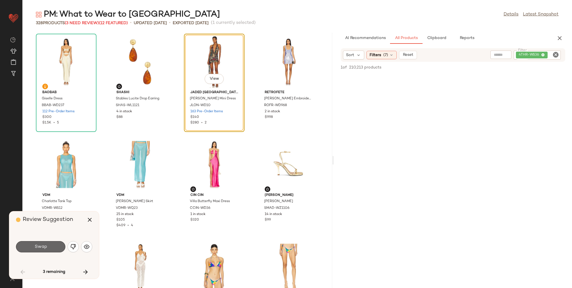
click at [38, 246] on span "Swap" at bounding box center [40, 246] width 13 height 5
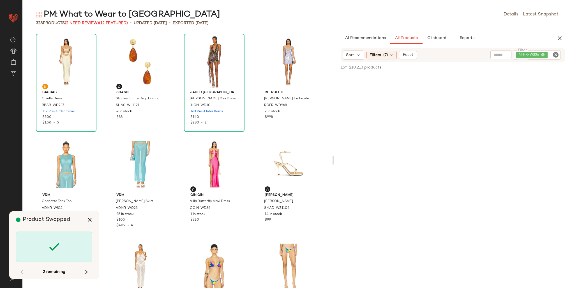
scroll to position [3282, 0]
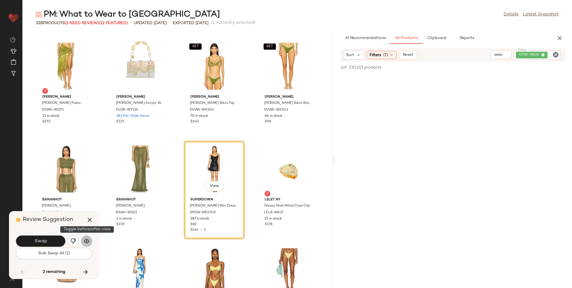
click at [86, 243] on img "button" at bounding box center [87, 241] width 6 height 6
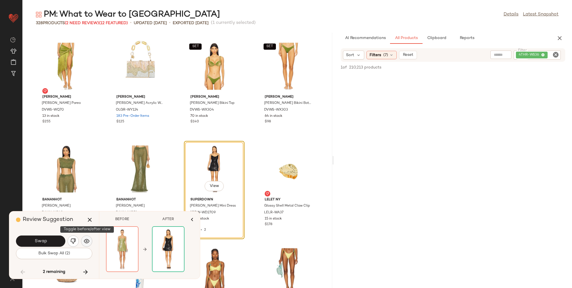
click at [86, 243] on img "button" at bounding box center [87, 241] width 6 height 6
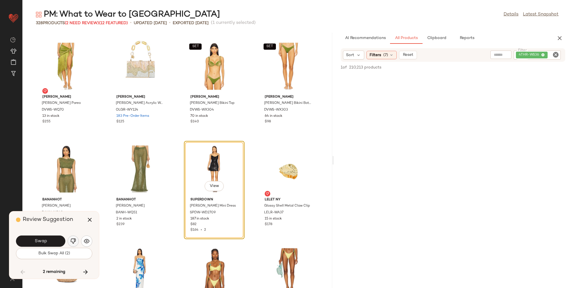
click at [74, 241] on img "button" at bounding box center [73, 241] width 6 height 6
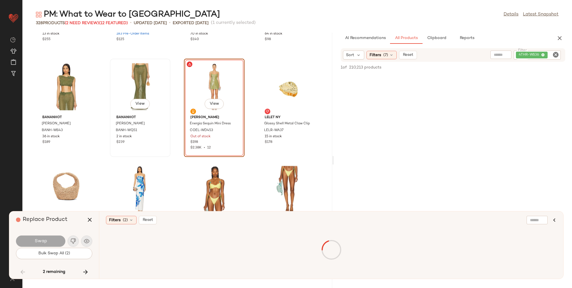
scroll to position [3366, 0]
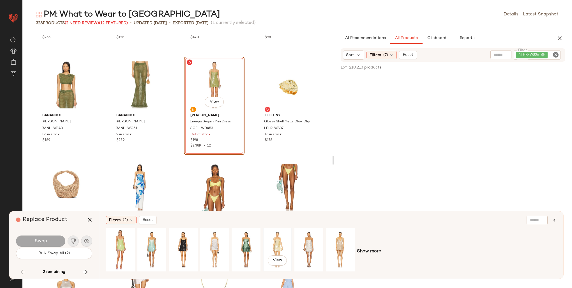
click at [274, 237] on div "View" at bounding box center [277, 249] width 25 height 40
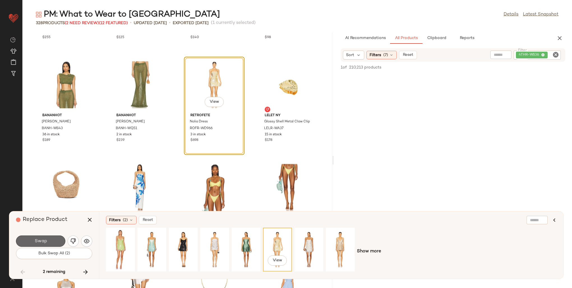
click at [45, 239] on span "Swap" at bounding box center [40, 240] width 13 height 5
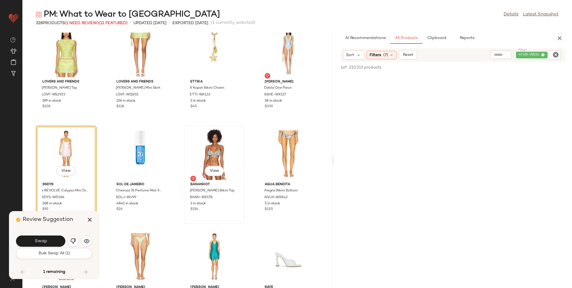
scroll to position [4438, 0]
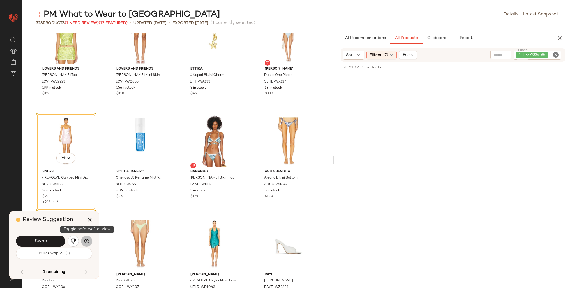
click at [87, 242] on img "button" at bounding box center [87, 241] width 6 height 6
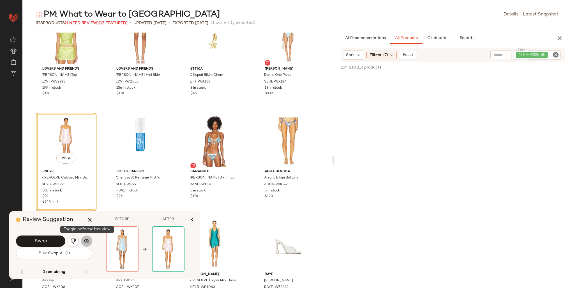
click at [87, 242] on img "button" at bounding box center [87, 241] width 6 height 6
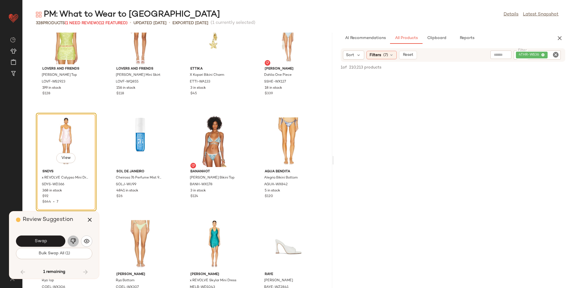
click at [73, 240] on img "button" at bounding box center [73, 241] width 6 height 6
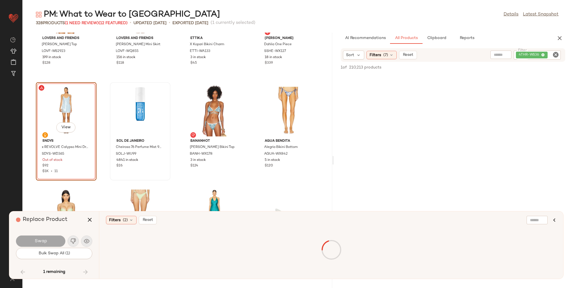
scroll to position [4466, 0]
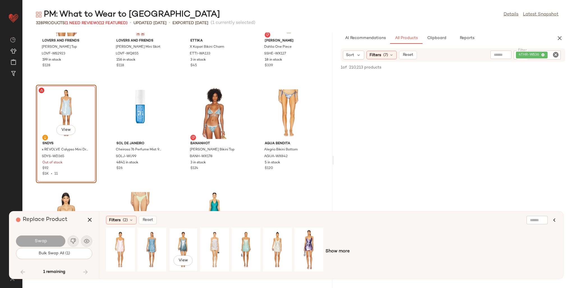
click at [178, 236] on div "View" at bounding box center [183, 249] width 25 height 40
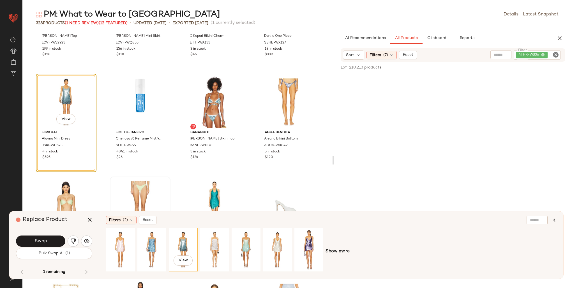
scroll to position [4494, 0]
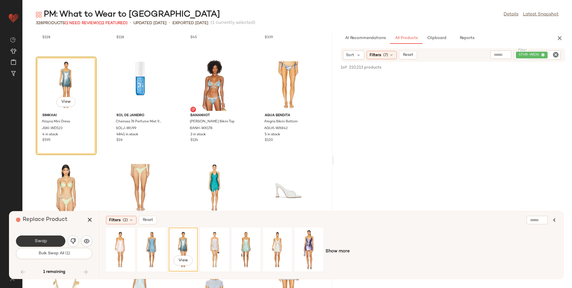
click at [48, 238] on button "Swap" at bounding box center [40, 240] width 49 height 11
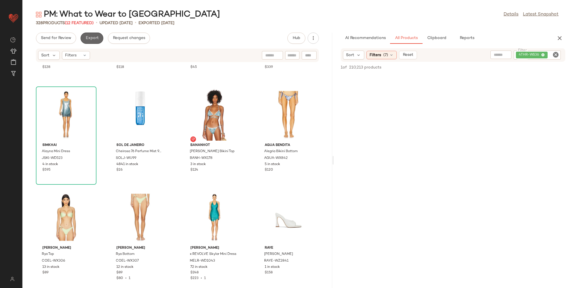
click at [96, 41] on button "Export" at bounding box center [91, 38] width 23 height 11
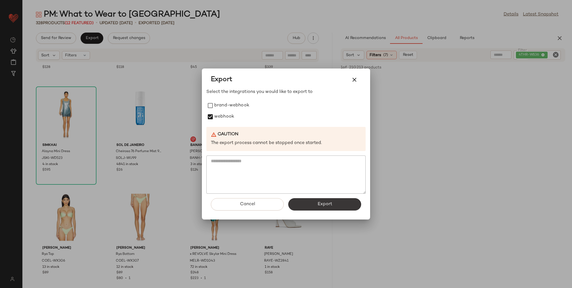
click at [301, 205] on button "Export" at bounding box center [324, 204] width 73 height 12
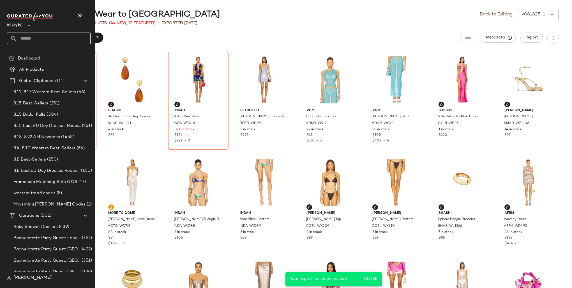
click at [18, 40] on input "text" at bounding box center [54, 39] width 74 height 12
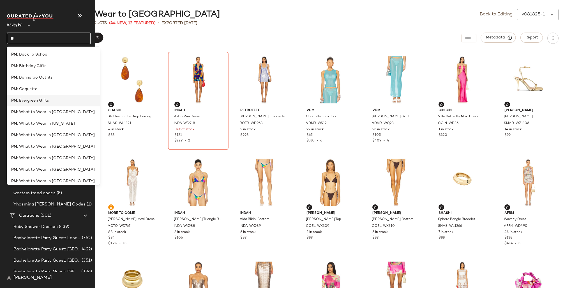
type input "**"
click at [36, 98] on span ": Evergreen Gifts" at bounding box center [33, 101] width 32 height 6
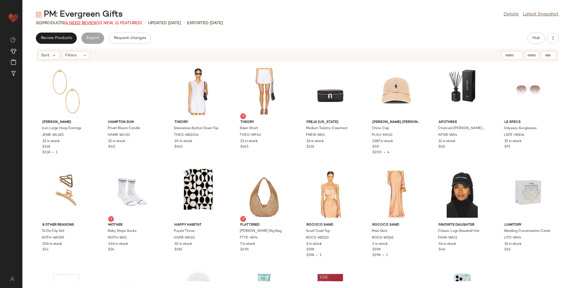
click at [85, 24] on span "(4 Need Review)" at bounding box center [81, 23] width 34 height 4
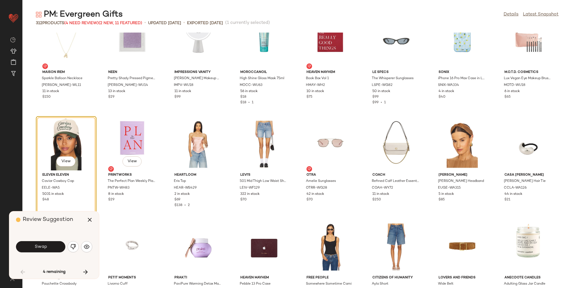
scroll to position [266, 0]
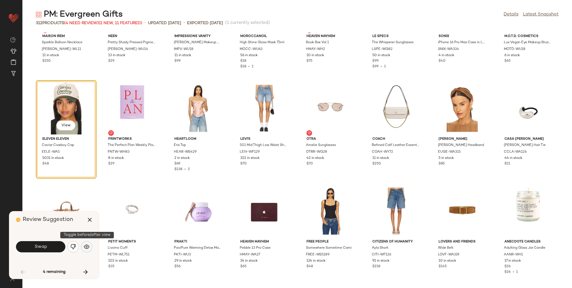
click at [87, 246] on img "button" at bounding box center [87, 247] width 6 height 6
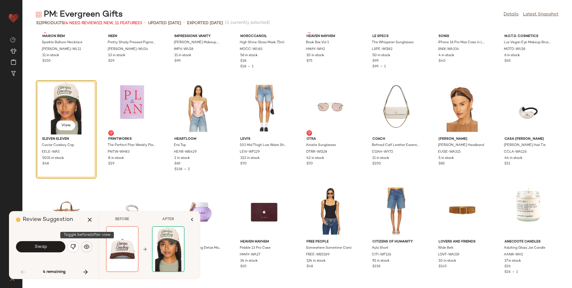
click at [87, 246] on img "button" at bounding box center [87, 247] width 6 height 6
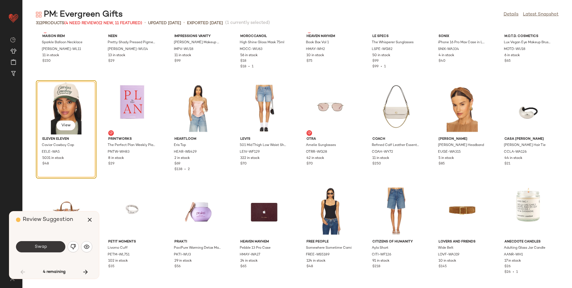
click at [42, 245] on span "Swap" at bounding box center [40, 246] width 13 height 5
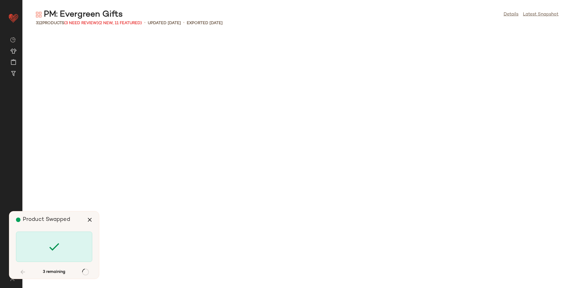
scroll to position [1539, 0]
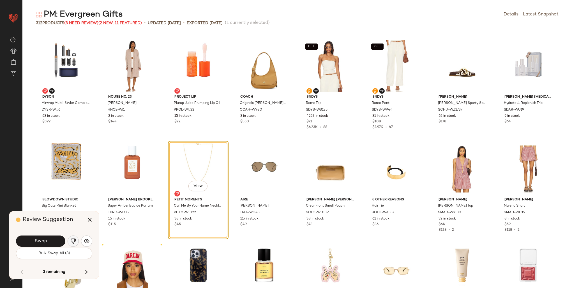
click at [71, 241] on img "button" at bounding box center [73, 241] width 6 height 6
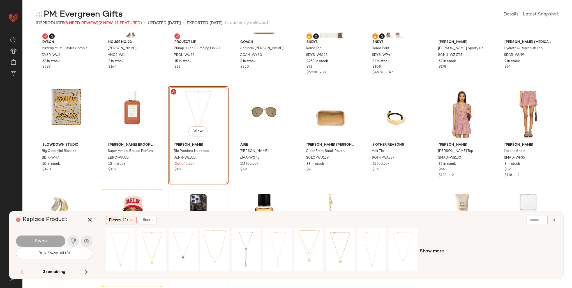
scroll to position [1595, 0]
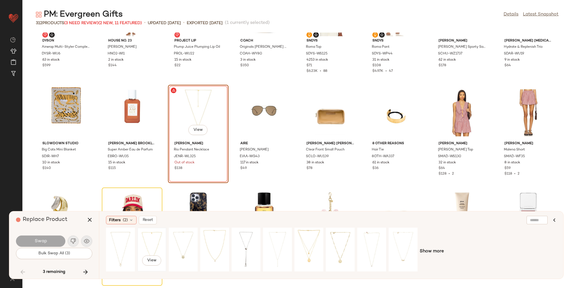
click at [157, 237] on div "View" at bounding box center [151, 249] width 25 height 40
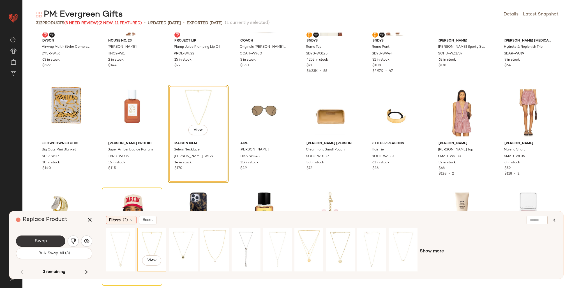
click at [51, 241] on button "Swap" at bounding box center [40, 240] width 49 height 11
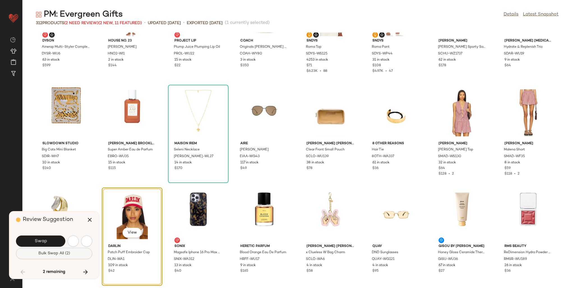
scroll to position [1641, 0]
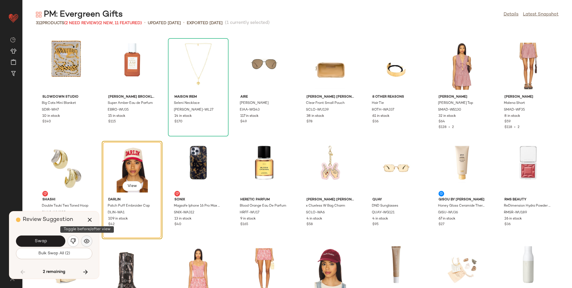
click at [91, 242] on button "button" at bounding box center [86, 240] width 11 height 11
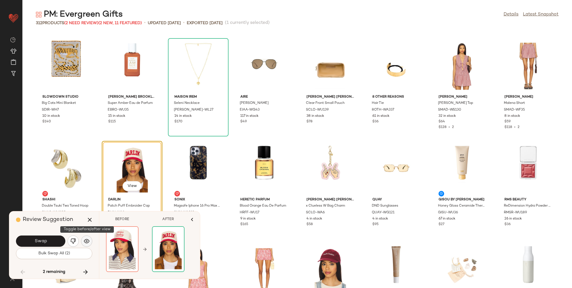
click at [91, 242] on button "button" at bounding box center [86, 240] width 11 height 11
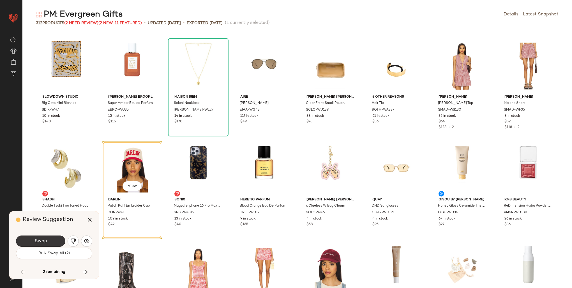
click at [56, 241] on button "Swap" at bounding box center [40, 240] width 49 height 11
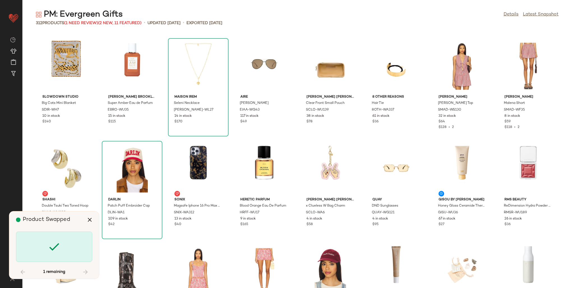
scroll to position [2667, 0]
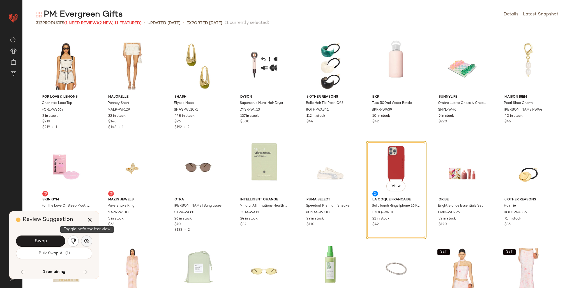
click at [84, 242] on img "button" at bounding box center [87, 241] width 6 height 6
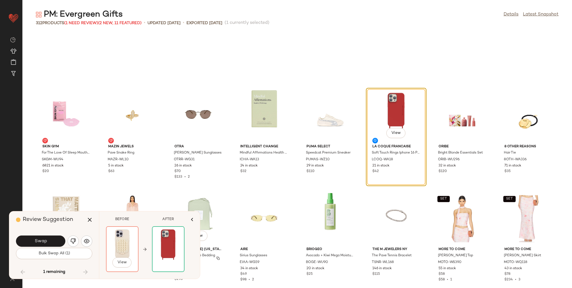
scroll to position [2695, 0]
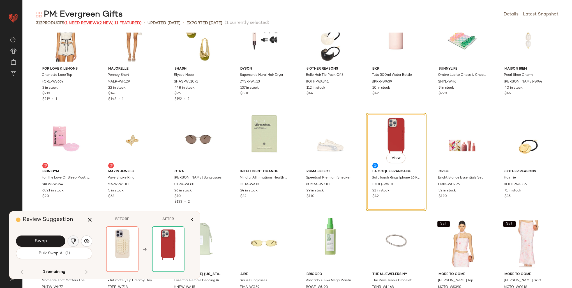
click at [73, 240] on img "button" at bounding box center [73, 241] width 6 height 6
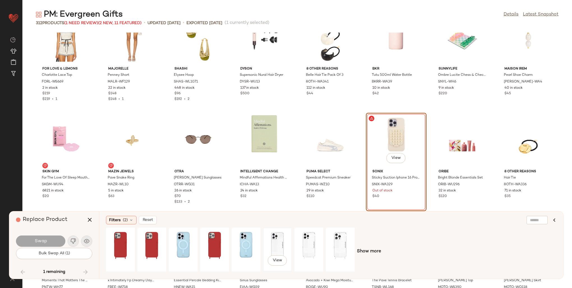
click at [286, 243] on div "View" at bounding box center [277, 249] width 25 height 40
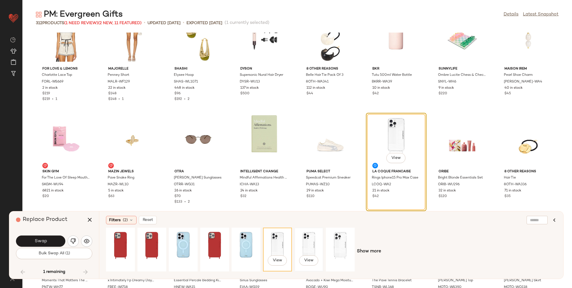
click at [296, 243] on div "View" at bounding box center [309, 249] width 28 height 43
click at [35, 240] on span "Swap" at bounding box center [40, 240] width 13 height 5
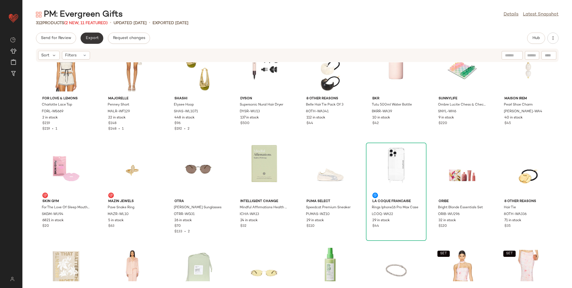
click at [91, 41] on button "Export" at bounding box center [91, 38] width 23 height 11
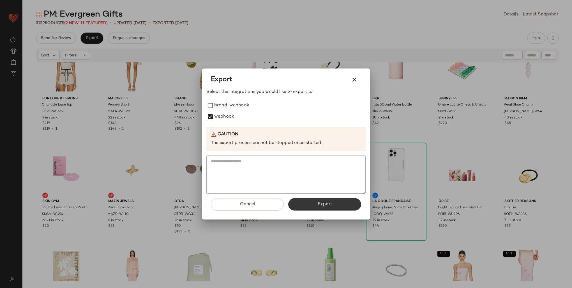
click at [299, 207] on button "Export" at bounding box center [324, 204] width 73 height 12
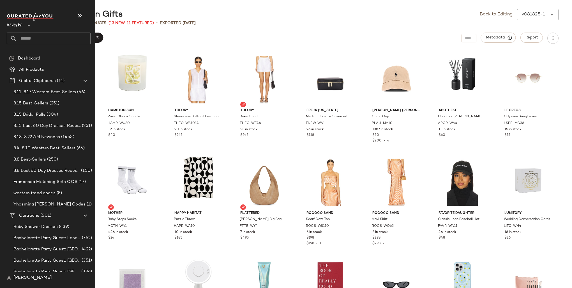
click at [22, 39] on input "text" at bounding box center [54, 39] width 74 height 12
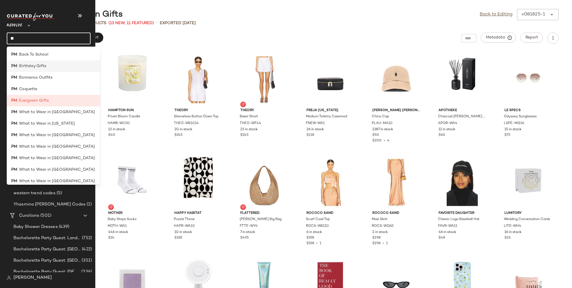
type input "**"
click at [29, 68] on span ": Birthday Gifts" at bounding box center [31, 66] width 29 height 6
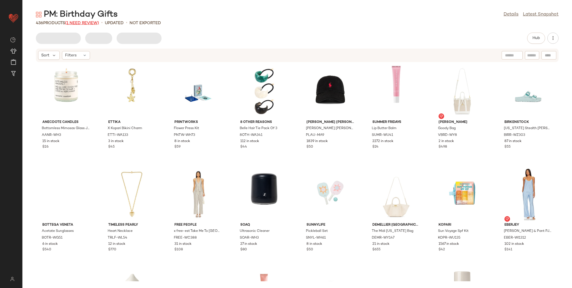
click at [85, 21] on span "(1 Need Review)" at bounding box center [82, 23] width 34 height 4
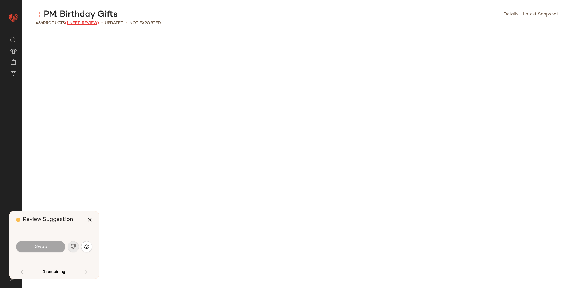
scroll to position [615, 0]
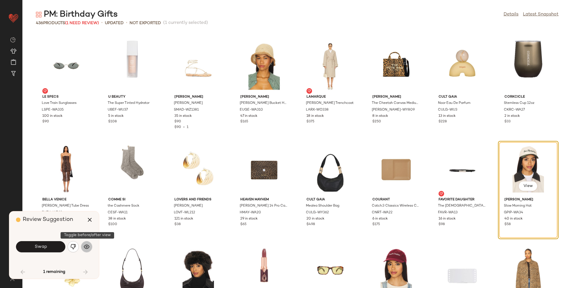
click at [86, 245] on img "button" at bounding box center [87, 247] width 6 height 6
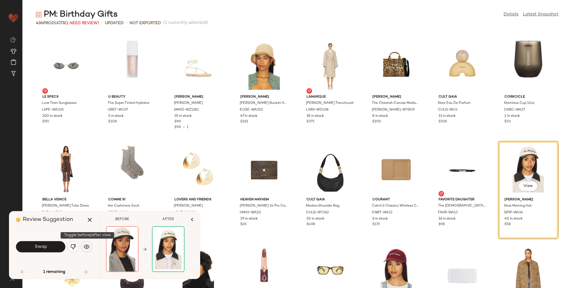
click at [86, 245] on img "button" at bounding box center [87, 247] width 6 height 6
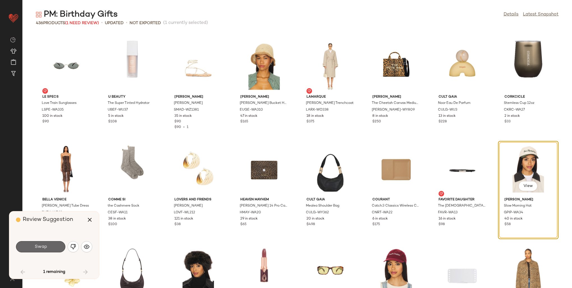
click at [43, 245] on span "Swap" at bounding box center [40, 246] width 13 height 5
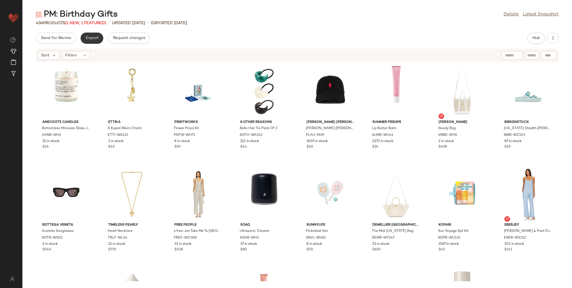
click at [92, 38] on span "Export" at bounding box center [91, 38] width 13 height 4
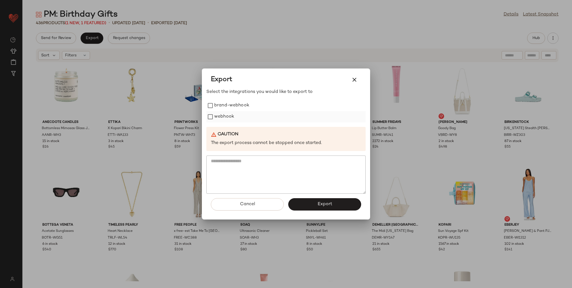
click at [218, 114] on label "webhook" at bounding box center [224, 116] width 20 height 11
click at [319, 204] on span "Export" at bounding box center [324, 203] width 15 height 5
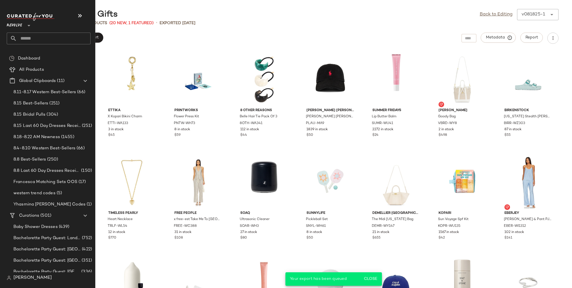
click at [25, 38] on input "text" at bounding box center [54, 39] width 74 height 12
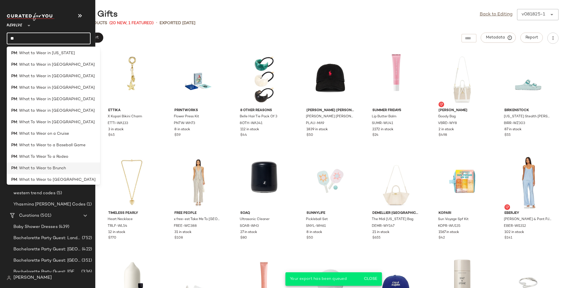
scroll to position [73, 0]
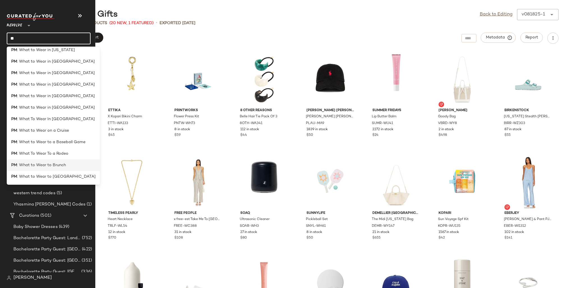
type input "**"
click at [61, 169] on div "PM : What to Wear to Brunch" at bounding box center [53, 164] width 93 height 11
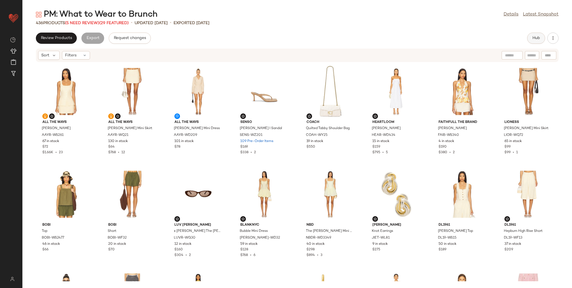
click at [534, 36] on span "Hub" at bounding box center [536, 38] width 8 height 4
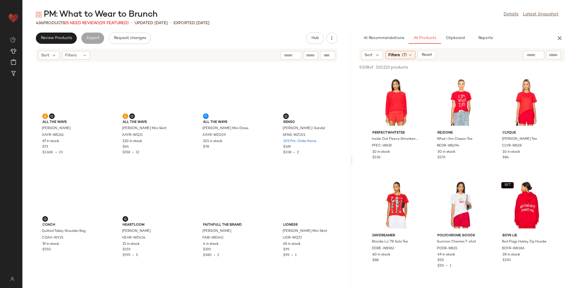
drag, startPoint x: 297, startPoint y: 101, endPoint x: 353, endPoint y: 102, distance: 55.8
click at [353, 102] on div "PM: What to Wear to Brunch Details Latest Snapshot 436 Products (5 Need Review)…" at bounding box center [296, 148] width 549 height 279
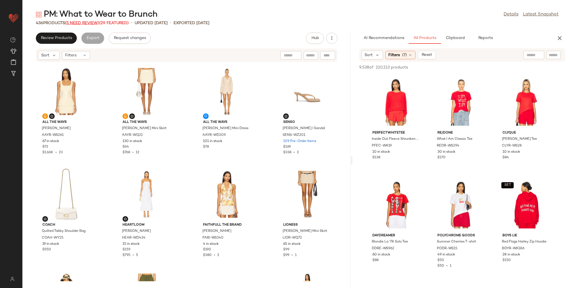
click at [81, 24] on span "(5 Need Review)" at bounding box center [82, 23] width 34 height 4
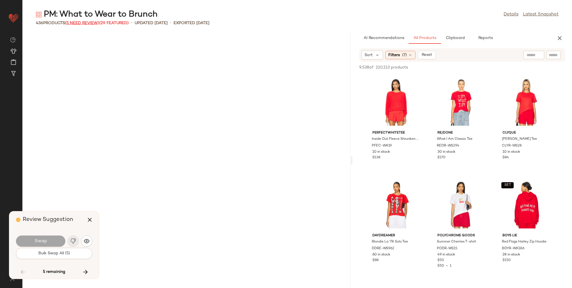
scroll to position [3077, 0]
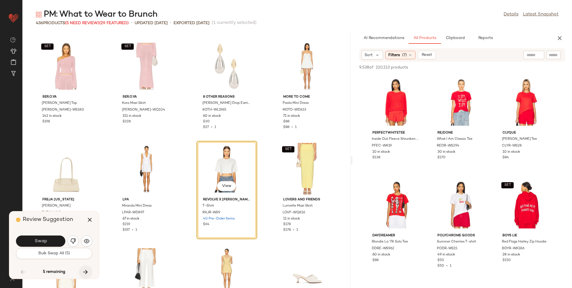
click at [84, 272] on icon "button" at bounding box center [85, 271] width 7 height 7
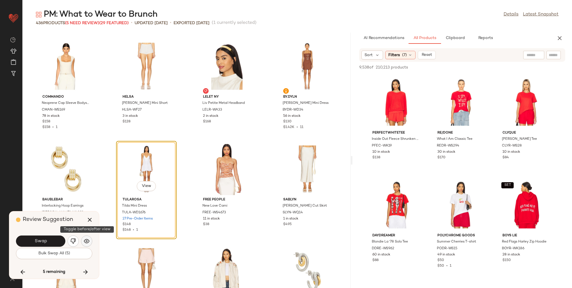
click at [86, 239] on img "button" at bounding box center [87, 241] width 6 height 6
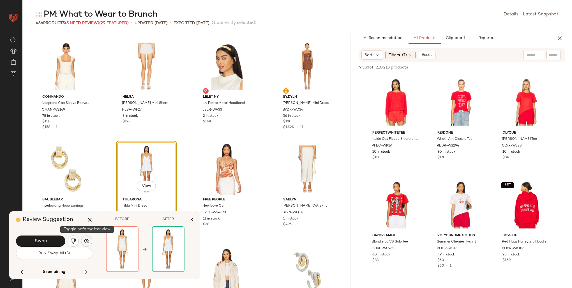
click at [86, 239] on img "button" at bounding box center [87, 241] width 6 height 6
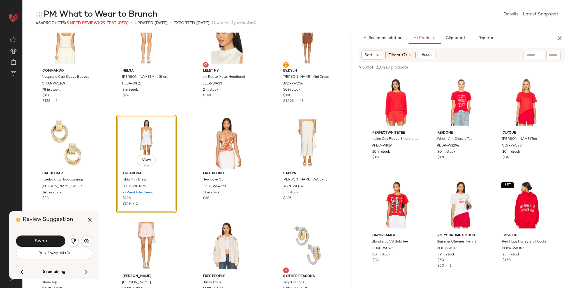
scroll to position [5156, 0]
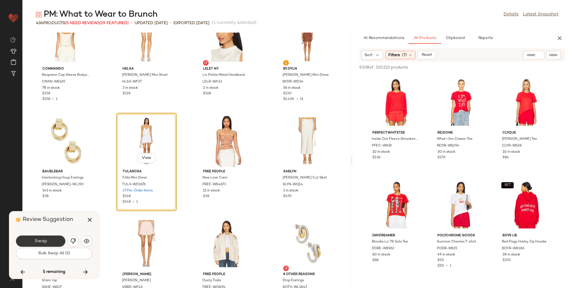
click at [48, 239] on button "Swap" at bounding box center [40, 240] width 49 height 11
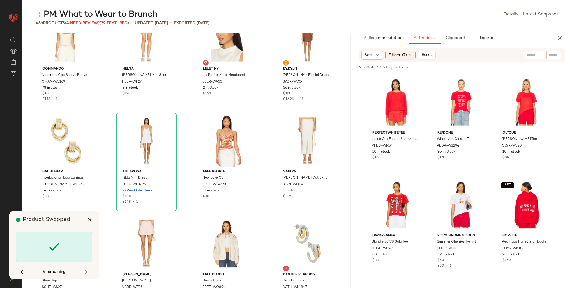
scroll to position [6462, 0]
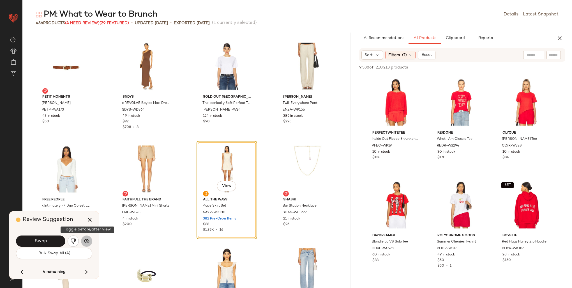
click at [86, 240] on img "button" at bounding box center [87, 241] width 6 height 6
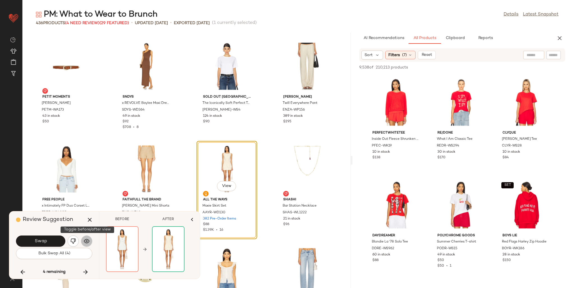
click at [86, 240] on img "button" at bounding box center [87, 241] width 6 height 6
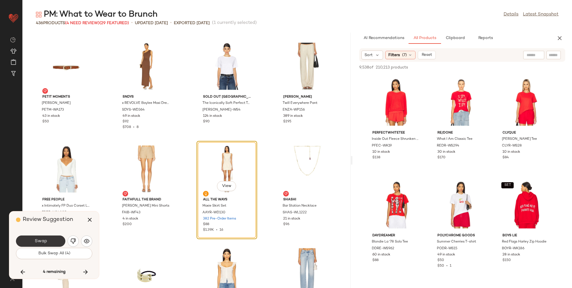
click at [40, 242] on span "Swap" at bounding box center [40, 240] width 13 height 5
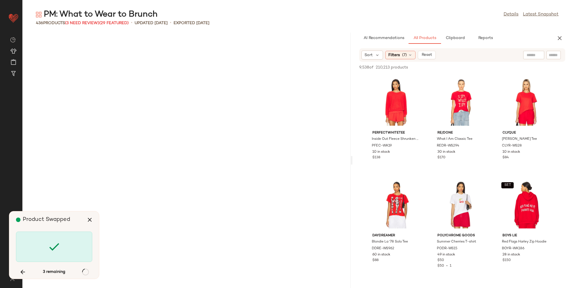
scroll to position [9129, 0]
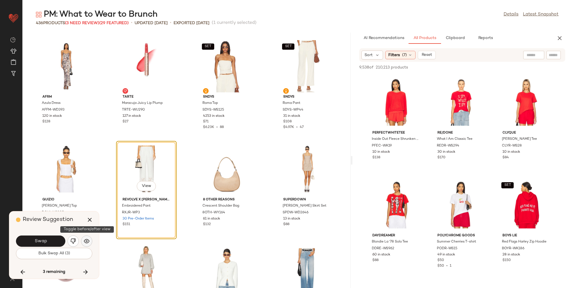
click at [87, 244] on img "button" at bounding box center [87, 241] width 6 height 6
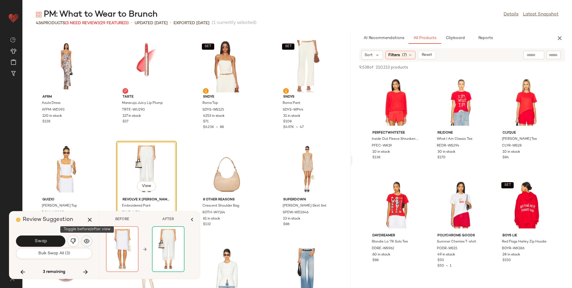
click at [87, 244] on img "button" at bounding box center [87, 241] width 6 height 6
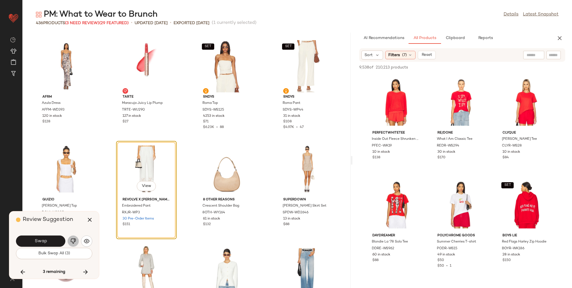
click at [71, 241] on img "button" at bounding box center [73, 241] width 6 height 6
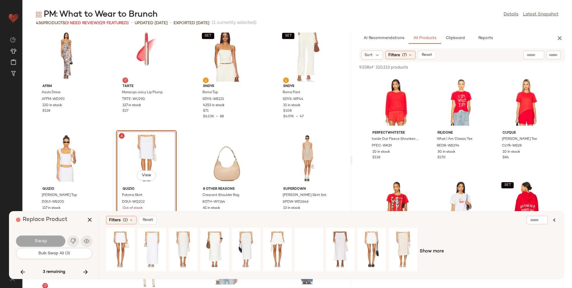
scroll to position [9157, 0]
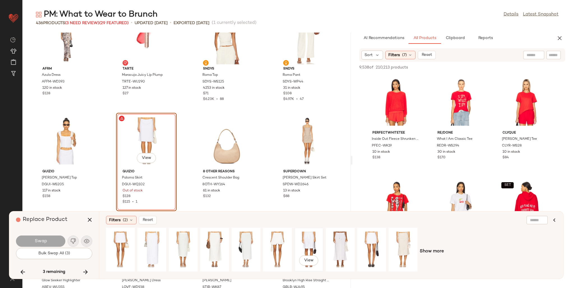
click at [305, 247] on div "View" at bounding box center [308, 249] width 25 height 40
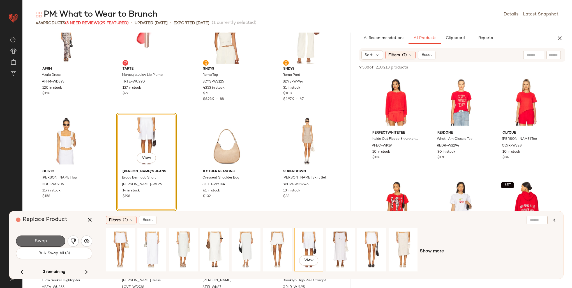
click at [53, 240] on button "Swap" at bounding box center [40, 240] width 49 height 11
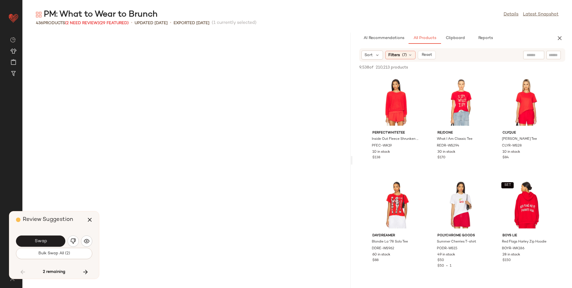
scroll to position [3077, 0]
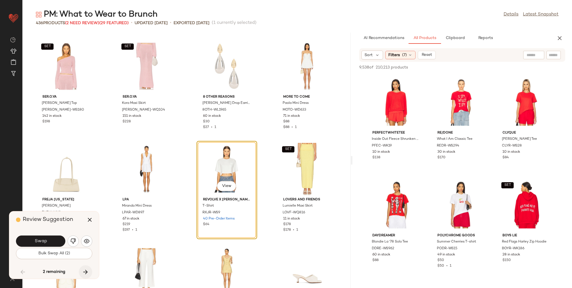
click at [84, 272] on icon "button" at bounding box center [85, 271] width 7 height 7
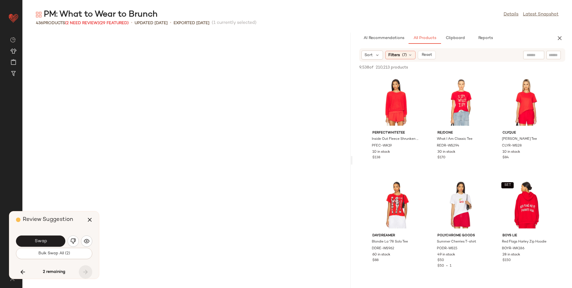
scroll to position [9539, 0]
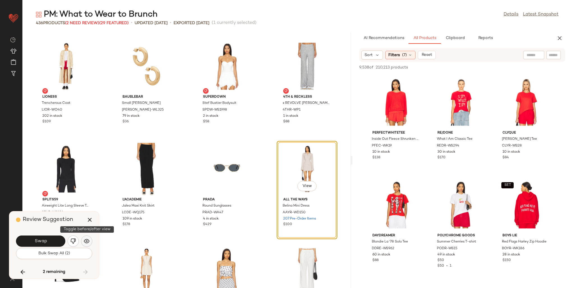
click at [86, 240] on img "button" at bounding box center [87, 241] width 6 height 6
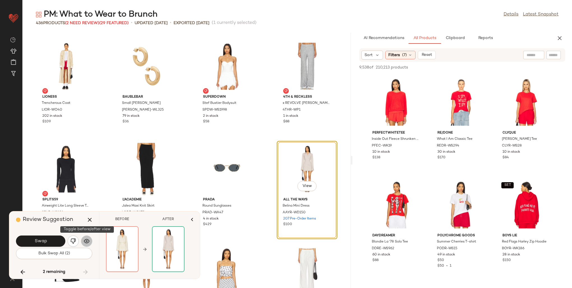
click at [86, 240] on img "button" at bounding box center [87, 241] width 6 height 6
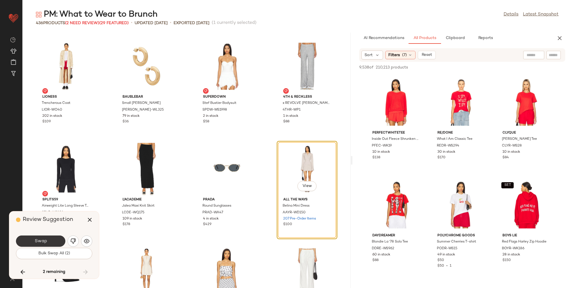
click at [56, 241] on button "Swap" at bounding box center [40, 240] width 49 height 11
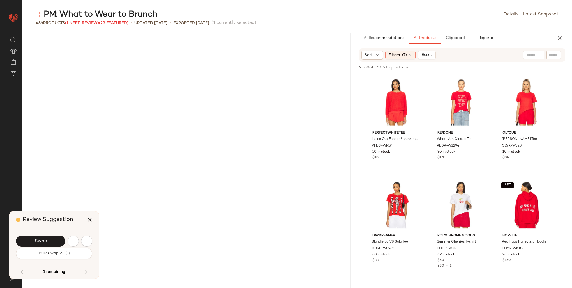
scroll to position [3077, 0]
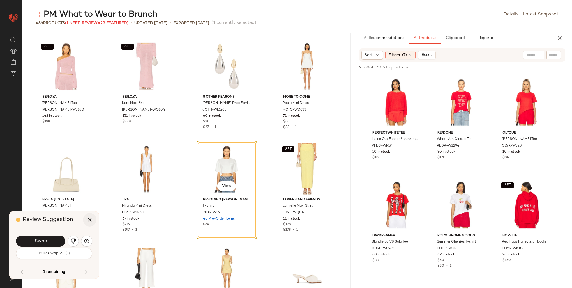
click at [89, 217] on icon "button" at bounding box center [89, 219] width 7 height 7
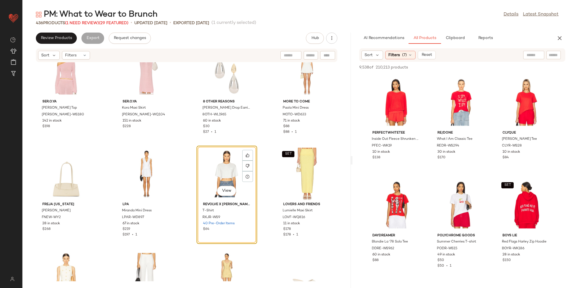
scroll to position [3105, 0]
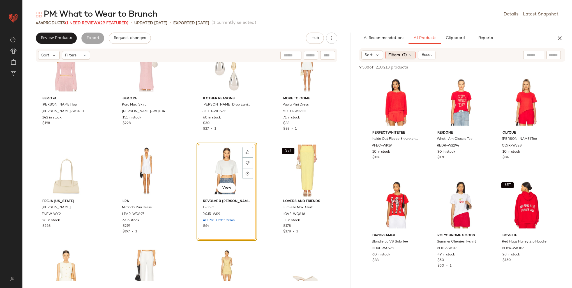
click at [398, 51] on div "Filters (7)" at bounding box center [400, 55] width 30 height 8
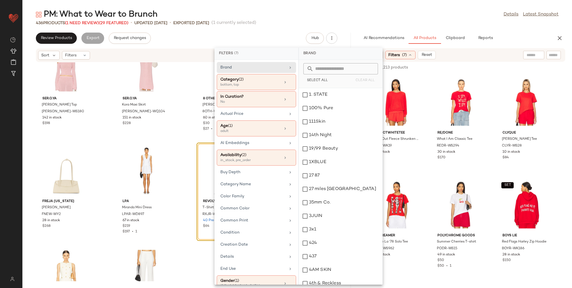
click at [398, 51] on div "Filters (7)" at bounding box center [400, 55] width 30 height 8
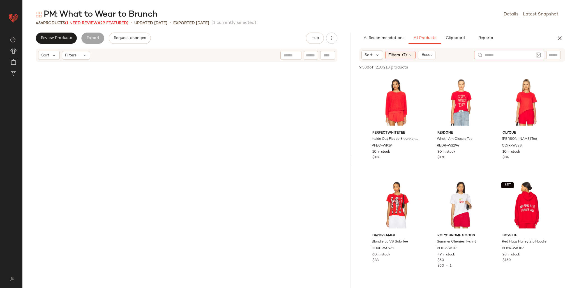
scroll to position [3105, 0]
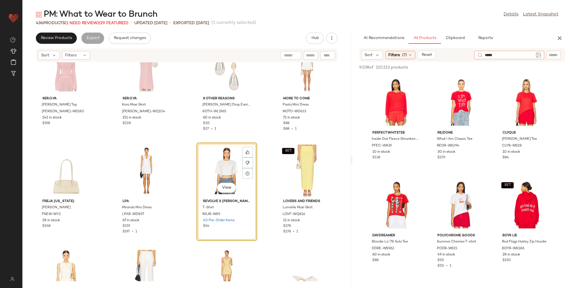
type input "******"
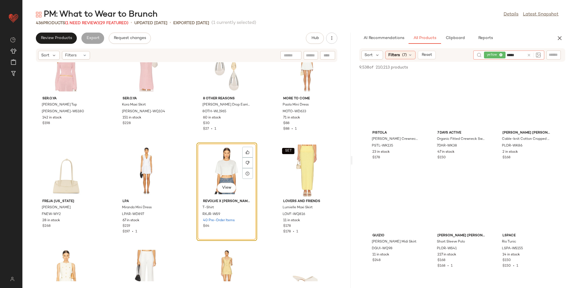
type input "******"
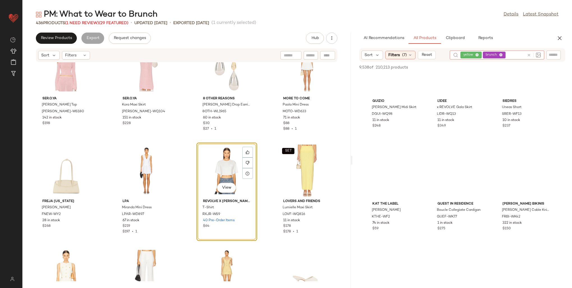
scroll to position [1205, 0]
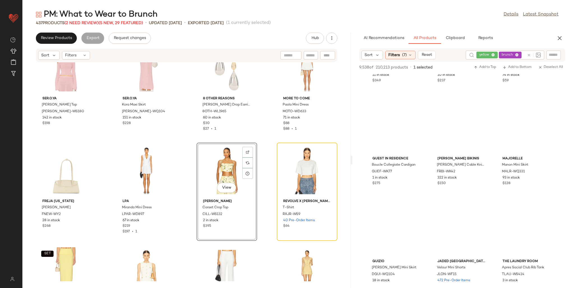
click at [554, 52] on input "text" at bounding box center [553, 55] width 10 height 6
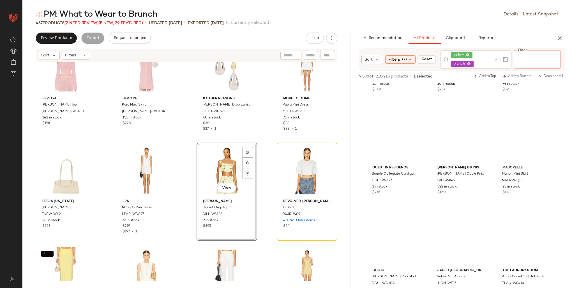
paste input "*********"
type input "*********"
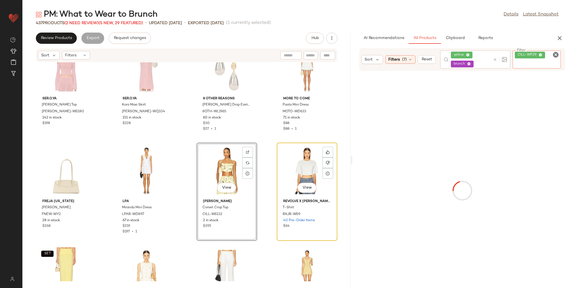
click at [305, 169] on div "View" at bounding box center [307, 170] width 57 height 52
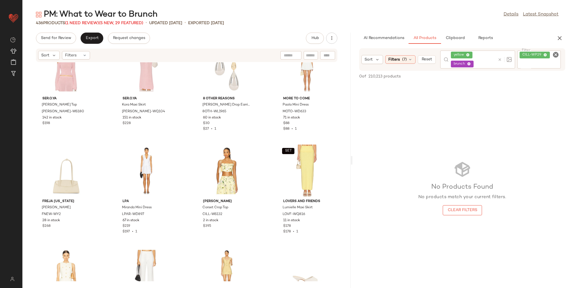
click at [545, 55] on div "CILL-WP29" at bounding box center [538, 58] width 43 height 17
click at [538, 55] on icon at bounding box center [540, 55] width 4 height 4
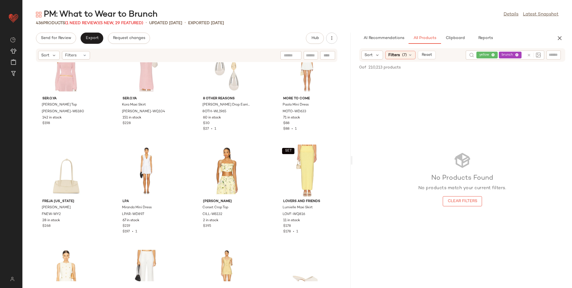
click at [525, 33] on div "AI Recommendations All Products Clipboard Reports" at bounding box center [453, 38] width 188 height 11
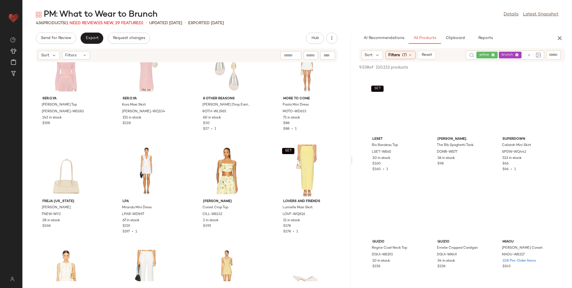
scroll to position [2158, 0]
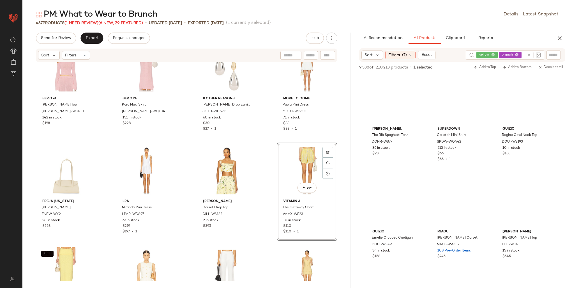
click at [555, 54] on input "text" at bounding box center [553, 55] width 10 height 6
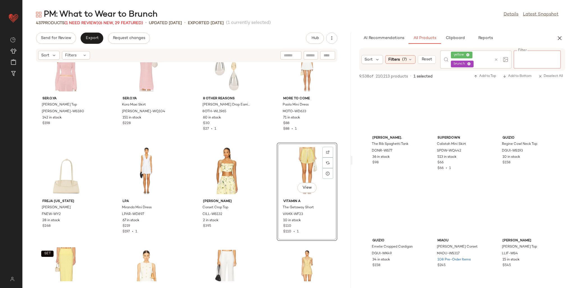
paste input "*********"
type input "*********"
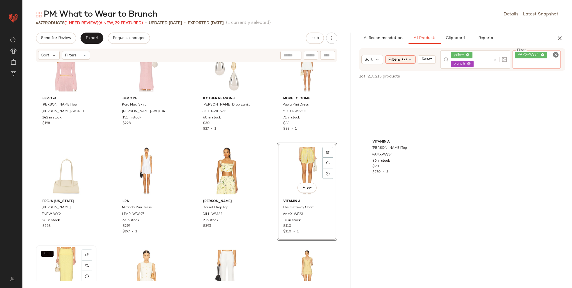
click at [59, 256] on div "SET View" at bounding box center [66, 273] width 57 height 52
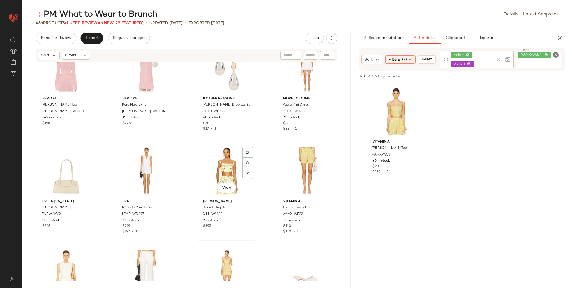
click at [227, 162] on div "View" at bounding box center [226, 170] width 57 height 52
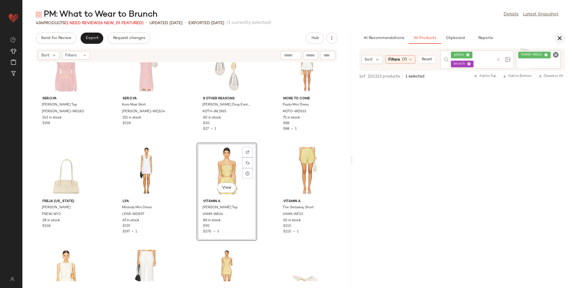
click at [559, 34] on button "button" at bounding box center [559, 38] width 11 height 11
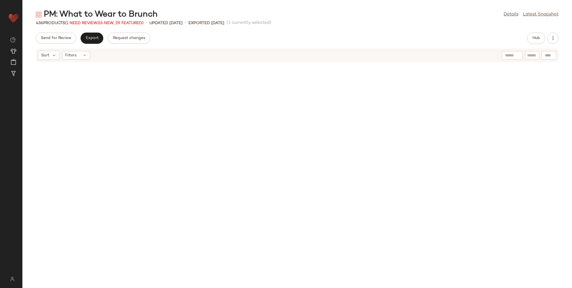
scroll to position [1436, 0]
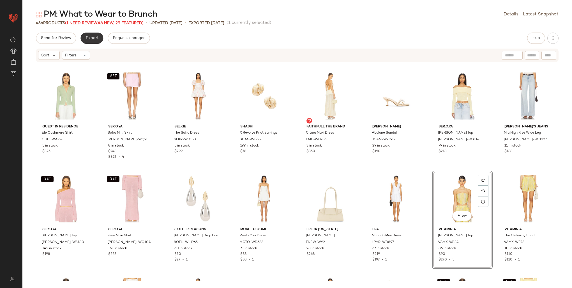
click at [95, 36] on span "Export" at bounding box center [91, 38] width 13 height 4
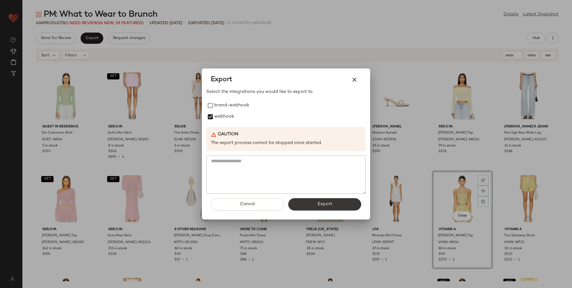
click at [305, 202] on button "Export" at bounding box center [324, 204] width 73 height 12
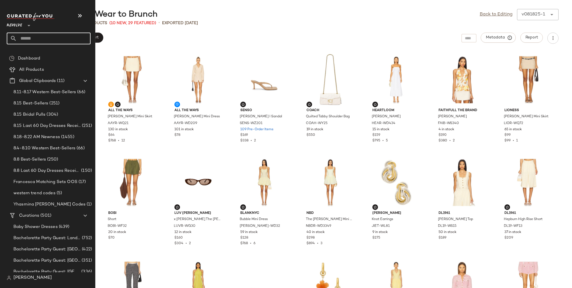
click at [25, 37] on input "text" at bounding box center [54, 39] width 74 height 12
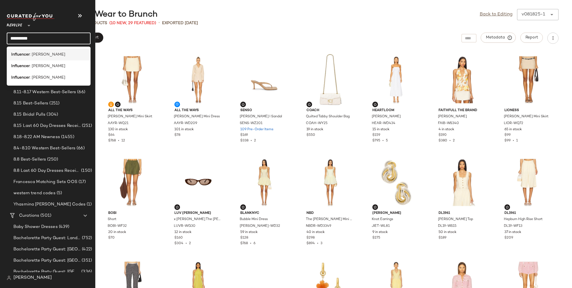
type input "**********"
click at [35, 72] on div "Influencer : [PERSON_NAME]" at bounding box center [49, 77] width 84 height 11
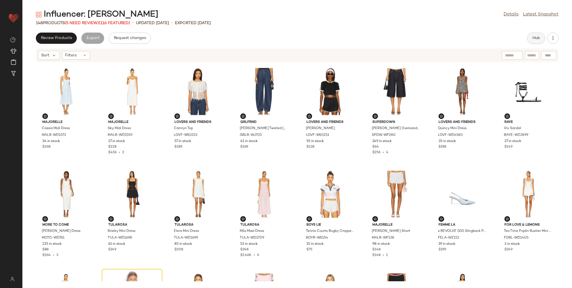
click at [529, 35] on button "Hub" at bounding box center [536, 38] width 18 height 11
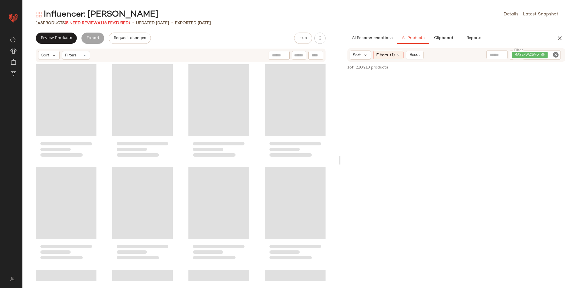
drag, startPoint x: 300, startPoint y: 102, endPoint x: 341, endPoint y: 103, distance: 40.4
click at [341, 103] on div "Influencer: [PERSON_NAME] Details Latest Snapshot 148 Products (5 Need Review) …" at bounding box center [296, 148] width 549 height 279
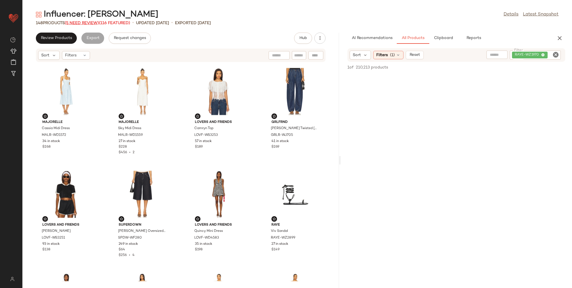
click at [85, 25] on span "(5 Need Review)" at bounding box center [82, 23] width 34 height 4
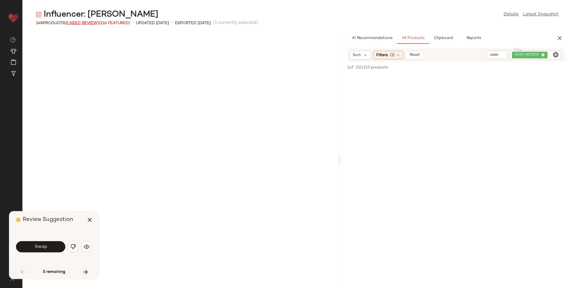
scroll to position [312, 0]
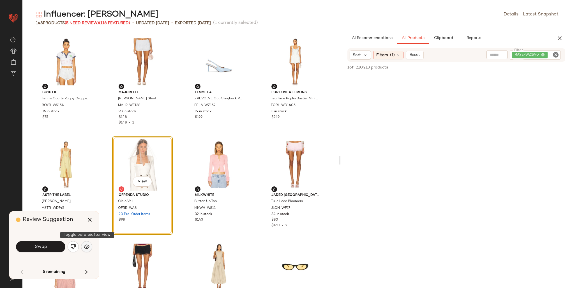
click at [85, 244] on img "button" at bounding box center [87, 247] width 6 height 6
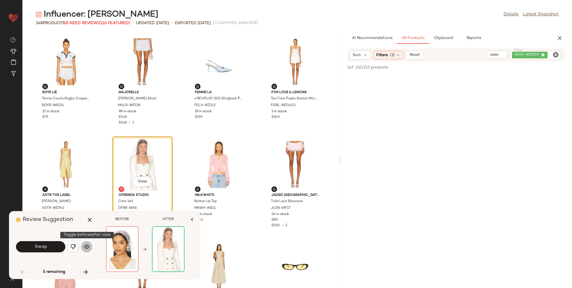
click at [85, 244] on img "button" at bounding box center [87, 247] width 6 height 6
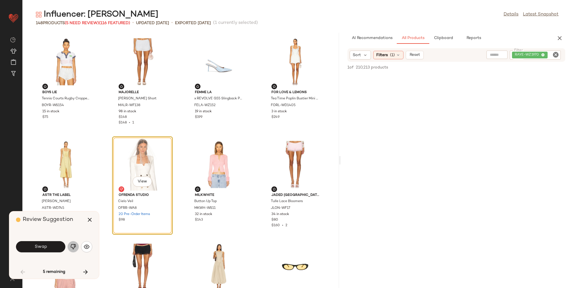
click at [74, 242] on button "button" at bounding box center [73, 246] width 11 height 11
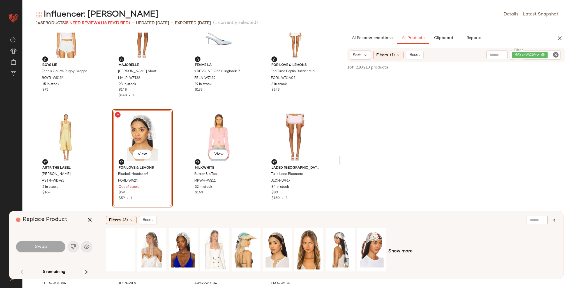
scroll to position [340, 0]
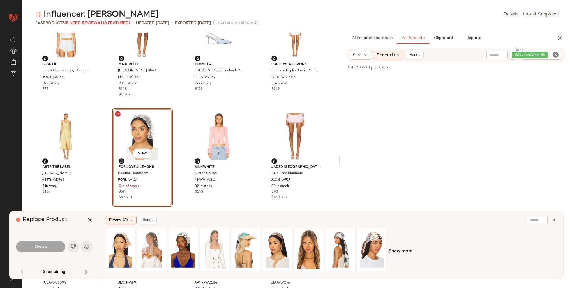
click at [406, 252] on span "Show more" at bounding box center [400, 251] width 24 height 7
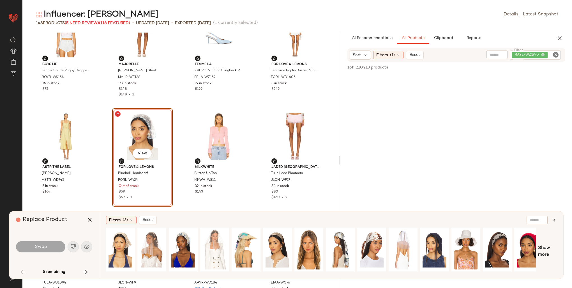
drag, startPoint x: 402, startPoint y: 272, endPoint x: 458, endPoint y: 272, distance: 56.6
click at [458, 272] on div at bounding box center [321, 251] width 430 height 48
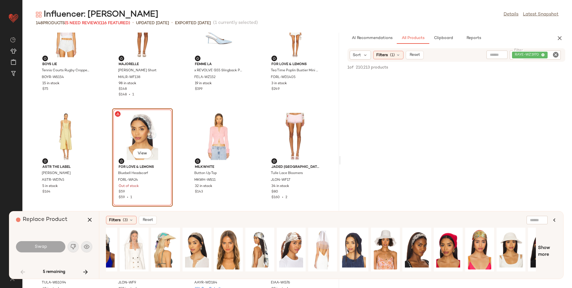
scroll to position [0, 0]
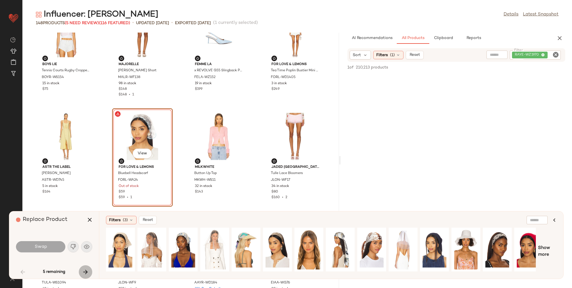
click at [87, 268] on icon "button" at bounding box center [85, 271] width 7 height 7
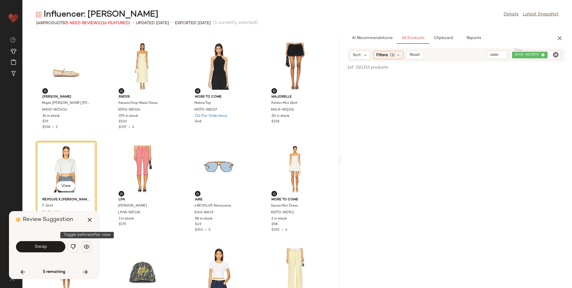
click at [89, 244] on img "button" at bounding box center [87, 247] width 6 height 6
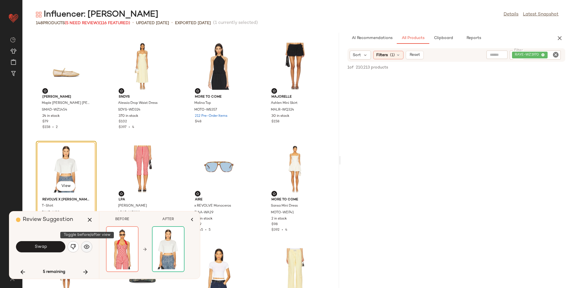
click at [89, 244] on img "button" at bounding box center [87, 247] width 6 height 6
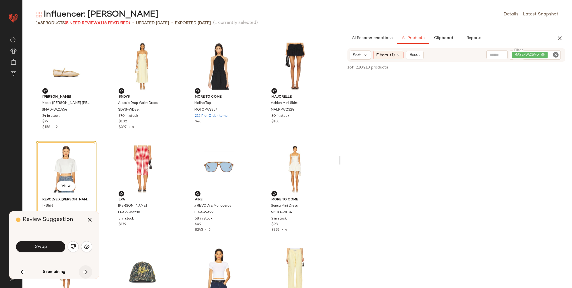
click at [84, 270] on icon "button" at bounding box center [85, 271] width 7 height 7
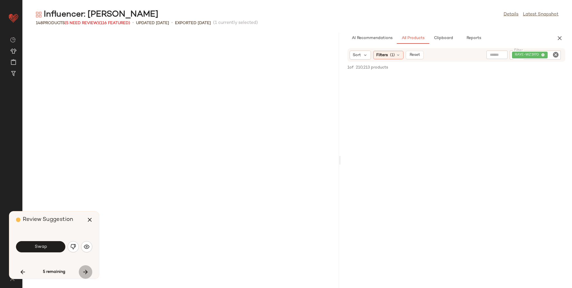
scroll to position [2154, 0]
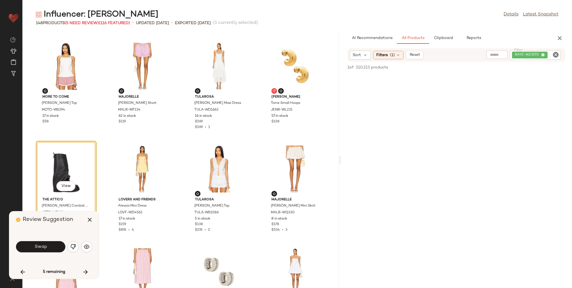
click at [73, 247] on img "button" at bounding box center [73, 247] width 6 height 6
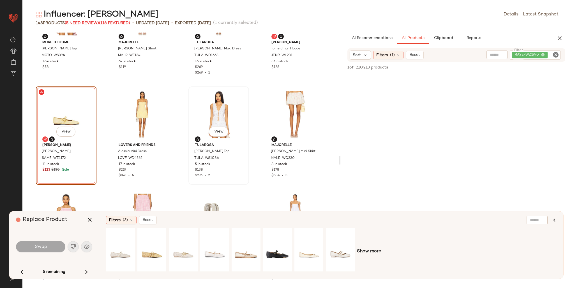
scroll to position [2210, 0]
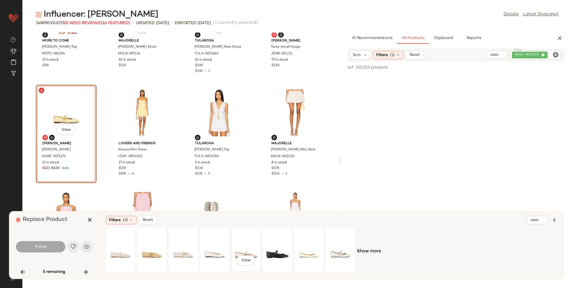
click at [254, 249] on div "View" at bounding box center [245, 249] width 25 height 40
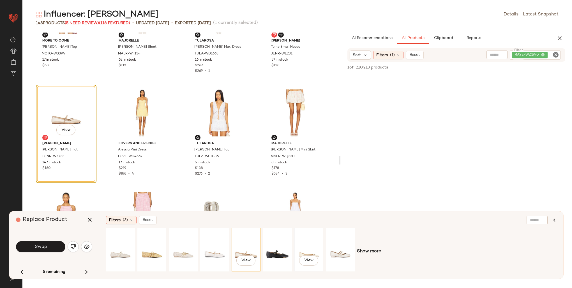
click at [302, 248] on div "View" at bounding box center [308, 249] width 25 height 40
click at [335, 248] on div "View" at bounding box center [340, 249] width 25 height 40
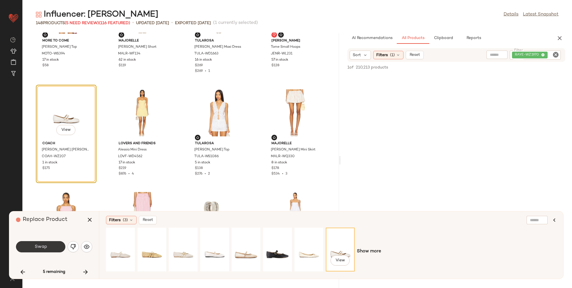
click at [49, 247] on button "Swap" at bounding box center [40, 246] width 49 height 11
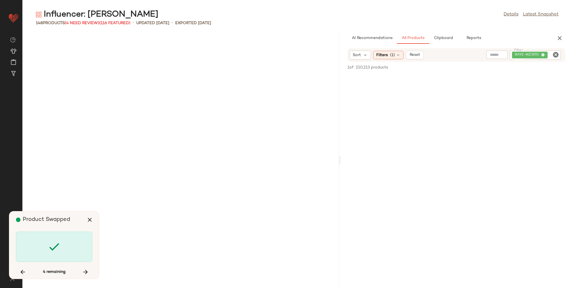
scroll to position [2769, 0]
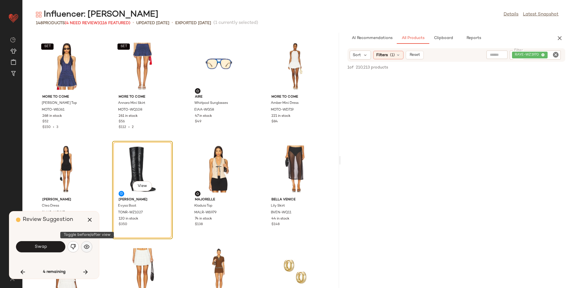
click at [87, 246] on img "button" at bounding box center [87, 247] width 6 height 6
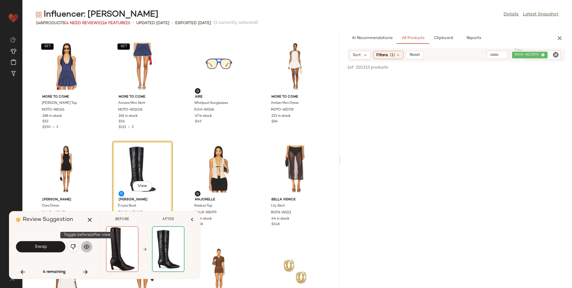
click at [87, 246] on img "button" at bounding box center [87, 247] width 6 height 6
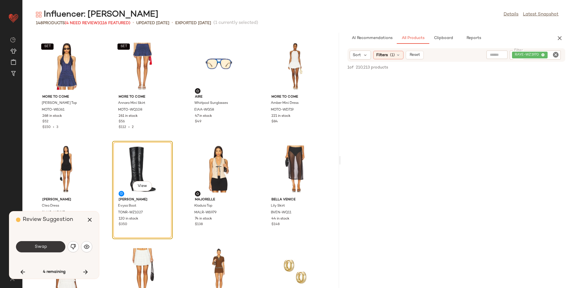
click at [40, 244] on span "Swap" at bounding box center [40, 246] width 13 height 5
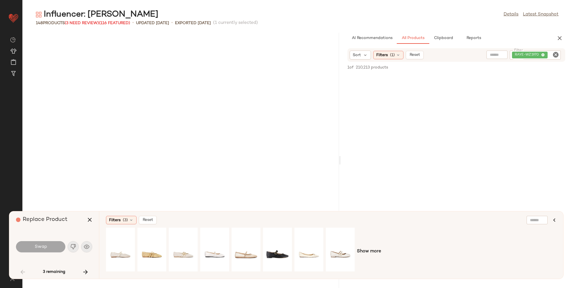
scroll to position [308, 0]
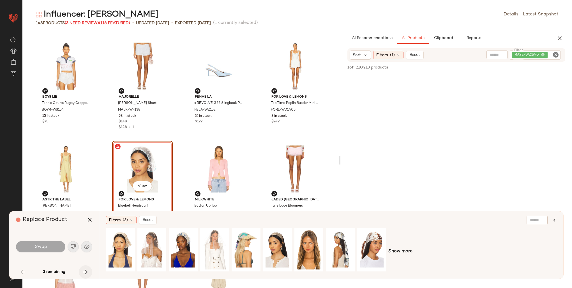
click at [89, 270] on button "button" at bounding box center [85, 271] width 13 height 13
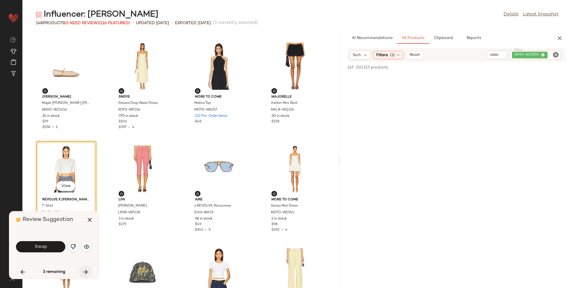
click at [89, 270] on button "button" at bounding box center [85, 271] width 13 height 13
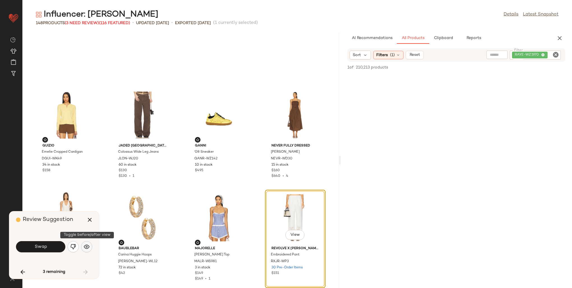
click at [87, 246] on img "button" at bounding box center [87, 247] width 6 height 6
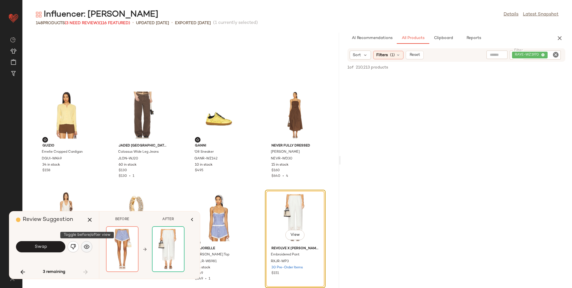
click at [87, 246] on img "button" at bounding box center [87, 247] width 6 height 6
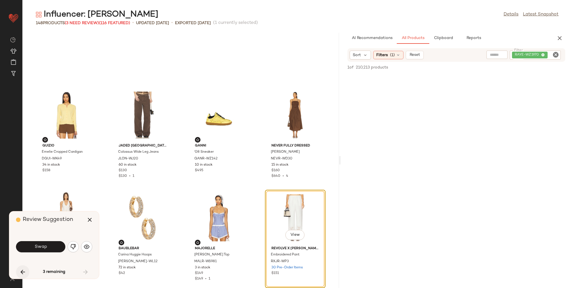
click at [20, 271] on icon "button" at bounding box center [22, 271] width 7 height 7
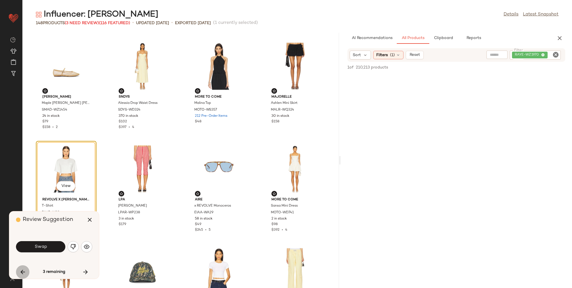
click at [20, 270] on icon "button" at bounding box center [22, 271] width 7 height 7
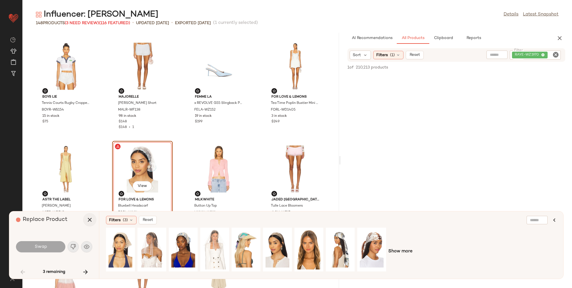
click at [86, 222] on icon "button" at bounding box center [89, 219] width 7 height 7
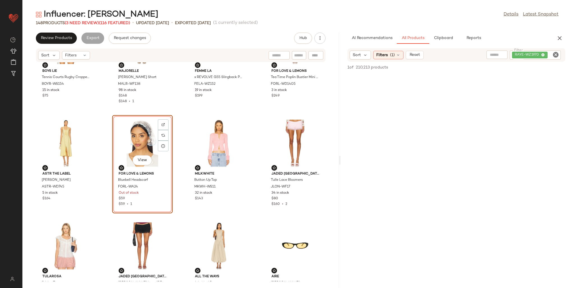
scroll to position [364, 0]
click at [542, 55] on div "RAYE-WZ1970" at bounding box center [534, 54] width 51 height 9
click at [506, 54] on icon at bounding box center [505, 55] width 4 height 4
click at [491, 54] on input "text" at bounding box center [495, 55] width 14 height 6
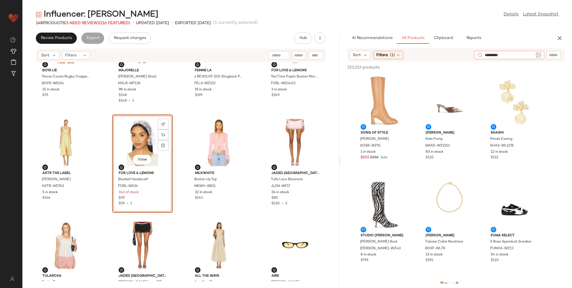
type input "**********"
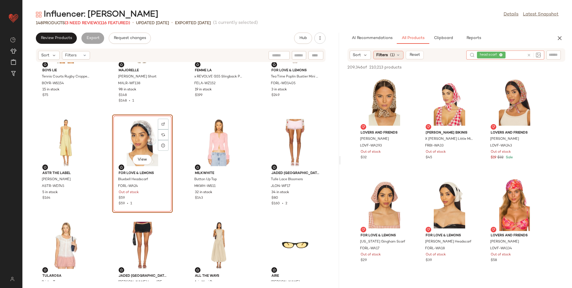
click at [378, 56] on span "Filters" at bounding box center [381, 55] width 11 height 6
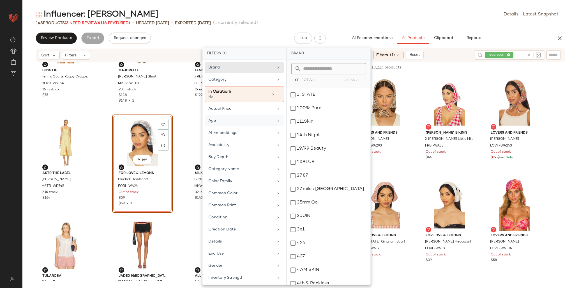
click at [227, 120] on div "Age" at bounding box center [240, 121] width 65 height 6
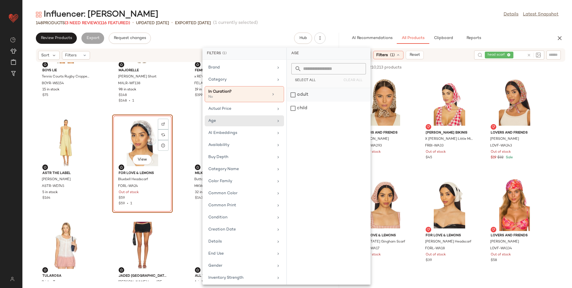
click at [303, 101] on div "adult" at bounding box center [329, 107] width 84 height 13
click at [247, 149] on div "Availability" at bounding box center [240, 150] width 65 height 6
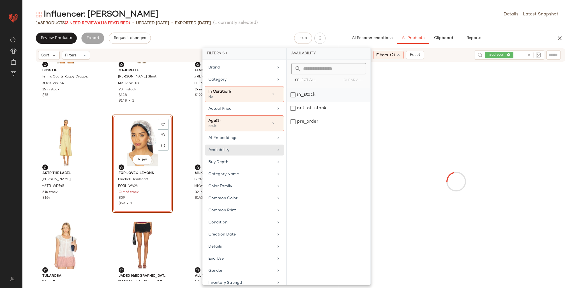
click at [309, 101] on div "in_stock" at bounding box center [329, 107] width 84 height 13
click at [308, 120] on div "pre_order" at bounding box center [329, 121] width 84 height 13
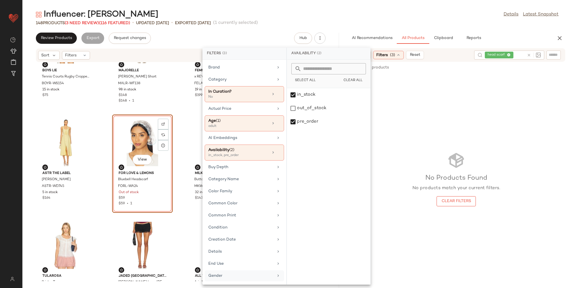
click at [238, 274] on div "Gender" at bounding box center [240, 275] width 65 height 6
click at [293, 101] on div "[DEMOGRAPHIC_DATA]" at bounding box center [329, 107] width 84 height 13
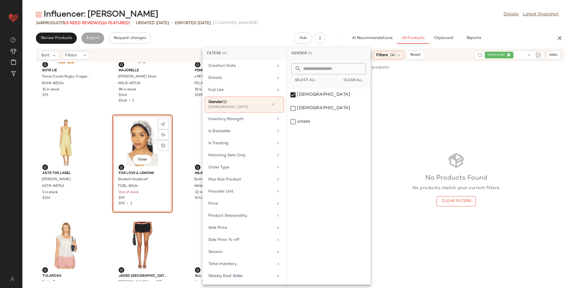
scroll to position [196, 0]
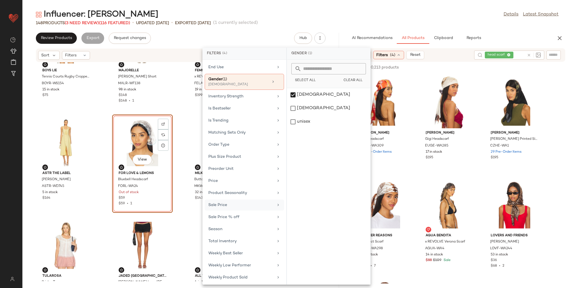
click at [227, 211] on div "Sale Price" at bounding box center [244, 216] width 79 height 11
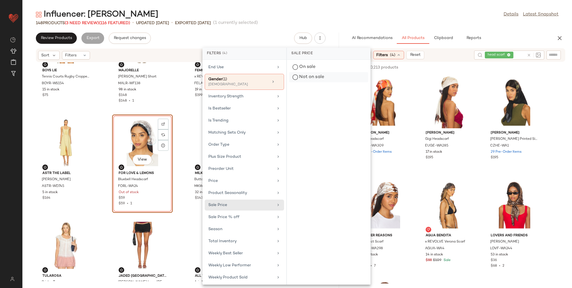
click at [305, 78] on div "Not on sale" at bounding box center [328, 77] width 79 height 10
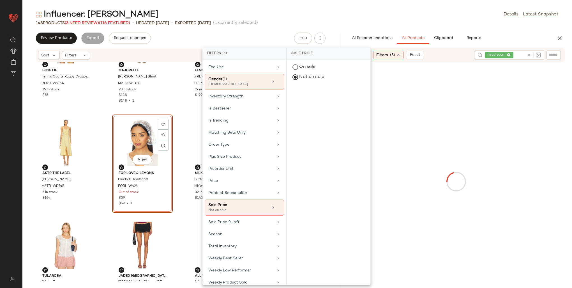
drag, startPoint x: 236, startPoint y: 264, endPoint x: 250, endPoint y: 248, distance: 21.4
click at [236, 267] on div "Weekly Low Performer" at bounding box center [240, 270] width 65 height 6
click at [298, 74] on div "False" at bounding box center [328, 77] width 79 height 10
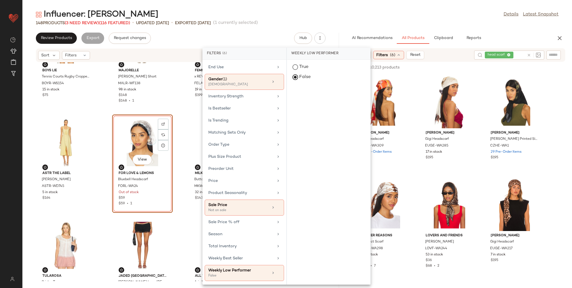
click at [405, 16] on div "Influencer: [PERSON_NAME] Details Latest Snapshot" at bounding box center [296, 14] width 549 height 11
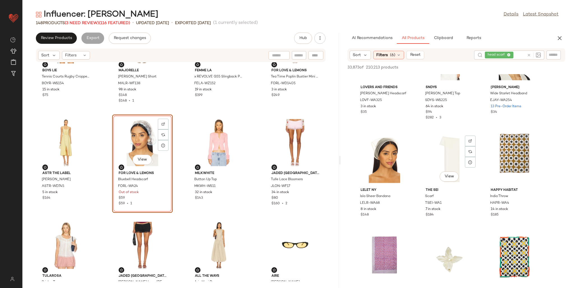
scroll to position [560, 0]
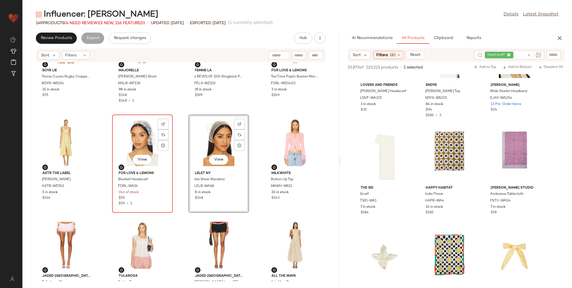
click at [146, 145] on div "View" at bounding box center [142, 142] width 57 height 52
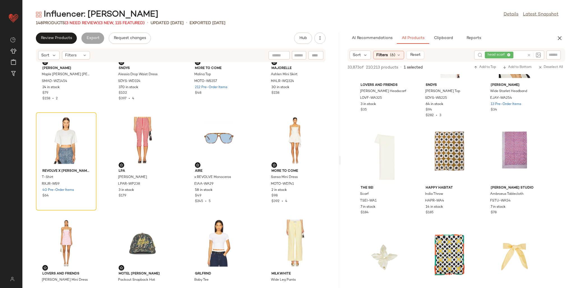
scroll to position [1905, 0]
click at [509, 55] on div "head scarf" at bounding box center [505, 54] width 40 height 9
click at [501, 55] on icon at bounding box center [501, 55] width 4 height 4
click at [393, 55] on span "(6)" at bounding box center [392, 55] width 5 height 6
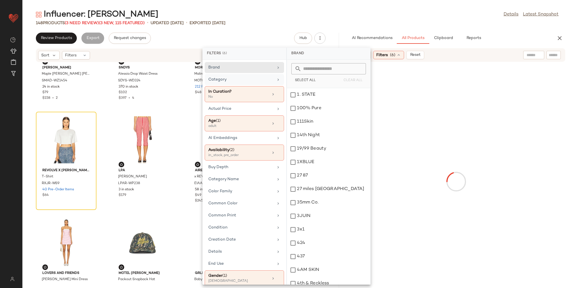
click at [233, 80] on div "Category" at bounding box center [240, 80] width 65 height 6
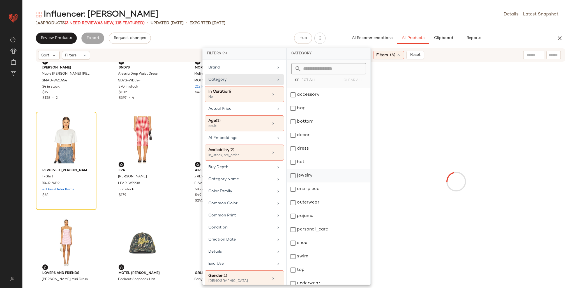
click at [304, 128] on div "bottom" at bounding box center [329, 134] width 84 height 13
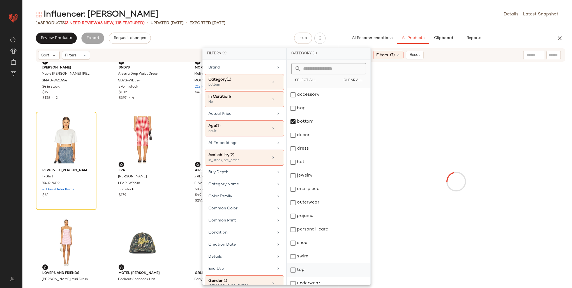
click at [311, 276] on div "top" at bounding box center [329, 282] width 84 height 13
click at [537, 57] on input "text" at bounding box center [533, 55] width 14 height 6
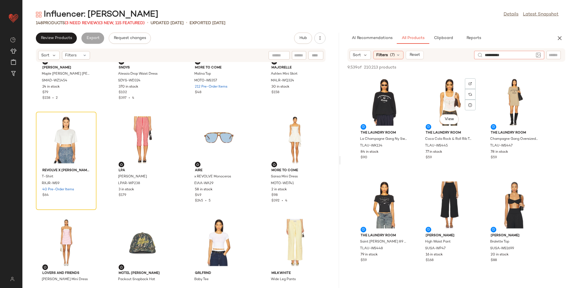
type input "**********"
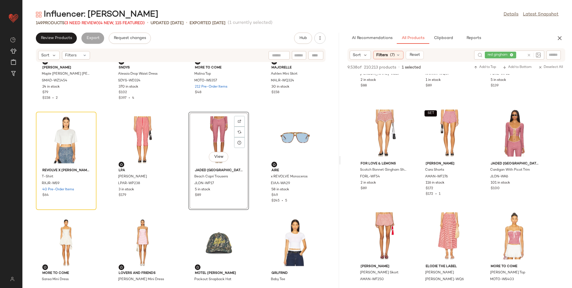
scroll to position [252, 0]
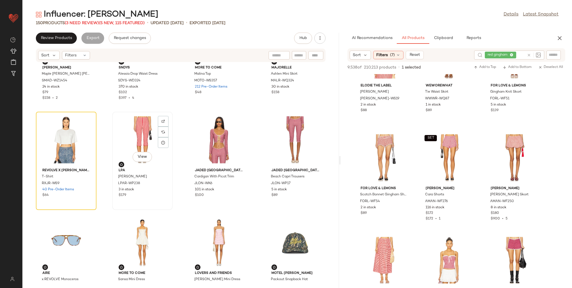
click at [142, 147] on div "View" at bounding box center [142, 139] width 57 height 52
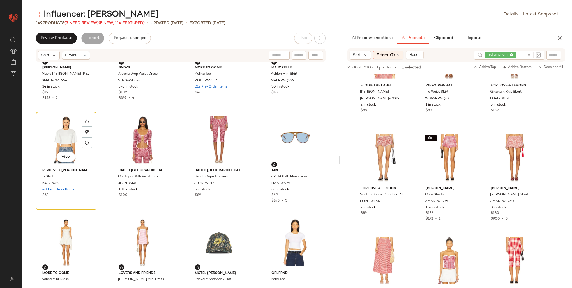
click at [75, 134] on div "View" at bounding box center [66, 139] width 57 height 52
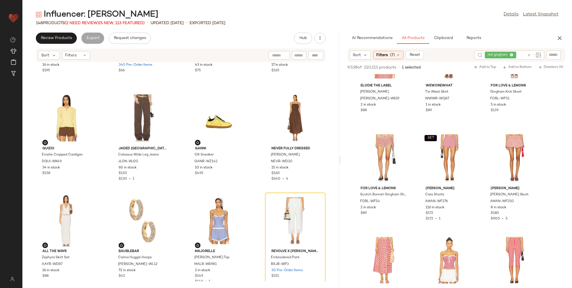
scroll to position [3577, 0]
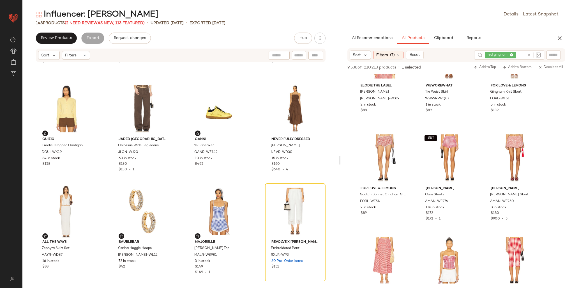
click at [510, 54] on div "red gingham" at bounding box center [505, 54] width 40 height 9
click at [501, 55] on icon at bounding box center [501, 55] width 4 height 4
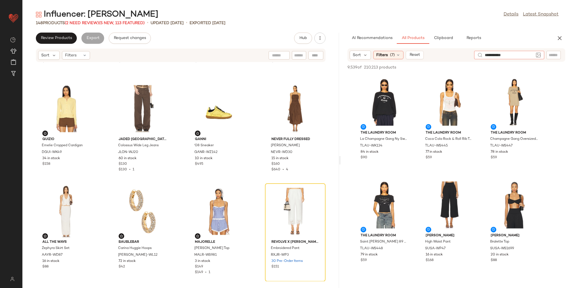
type input "**********"
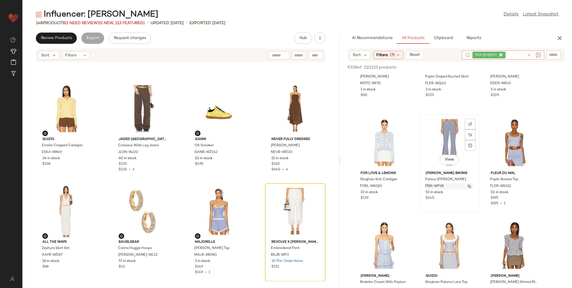
scroll to position [280, 0]
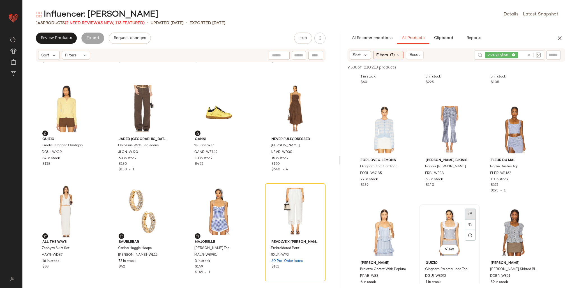
click at [466, 219] on div at bounding box center [470, 224] width 11 height 11
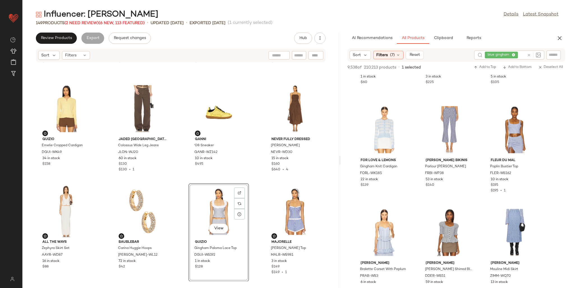
click at [554, 51] on div at bounding box center [553, 54] width 14 height 8
paste input "*********"
type input "*********"
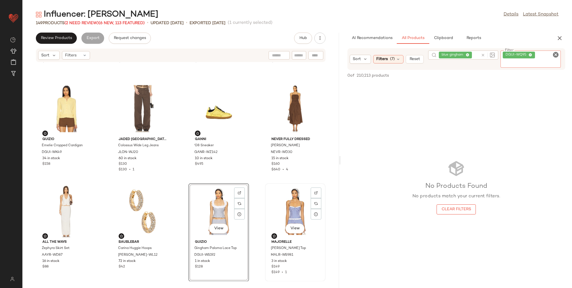
click at [287, 208] on div "View" at bounding box center [295, 211] width 57 height 52
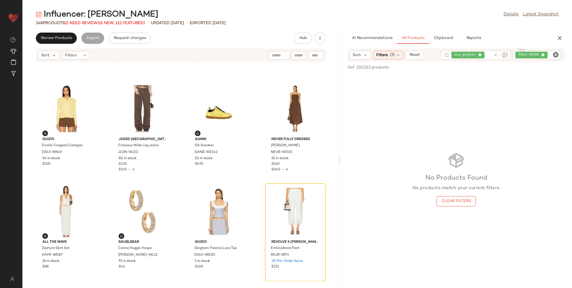
click at [542, 54] on div "DGUI-WQ95" at bounding box center [537, 54] width 48 height 9
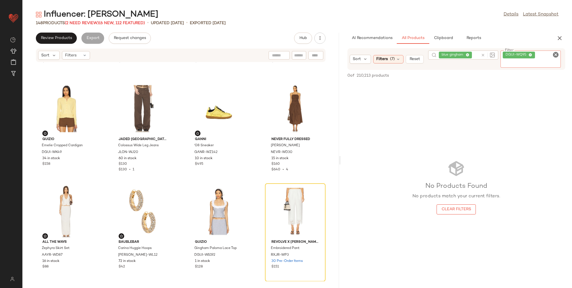
click at [530, 54] on icon at bounding box center [530, 55] width 4 height 4
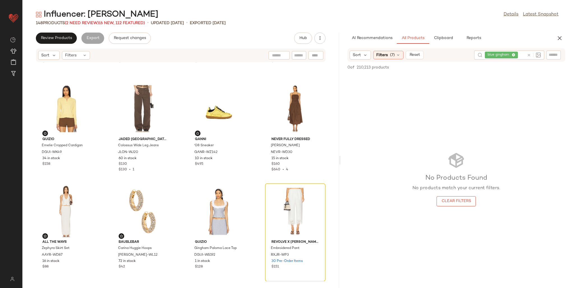
click at [536, 44] on div "AI Recommendations All Products Clipboard Reports Sort Filters (7) Reset blue g…" at bounding box center [455, 160] width 231 height 255
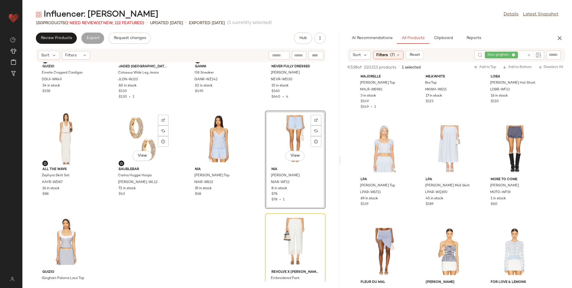
scroll to position [3680, 0]
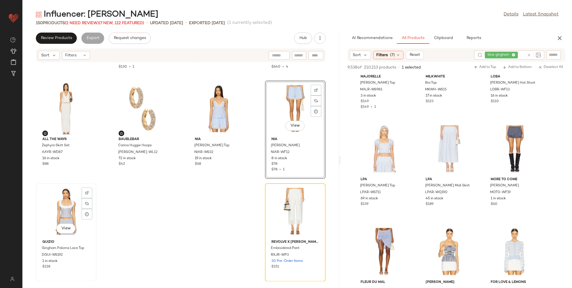
click at [63, 217] on div "View" at bounding box center [66, 211] width 57 height 52
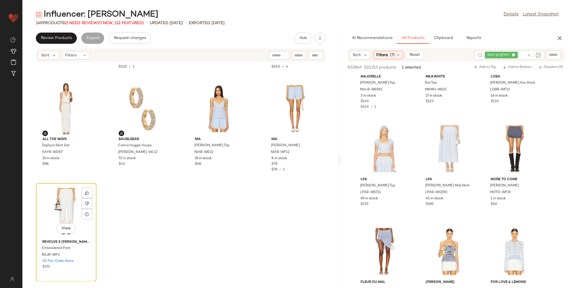
click at [63, 216] on div "View" at bounding box center [66, 211] width 57 height 52
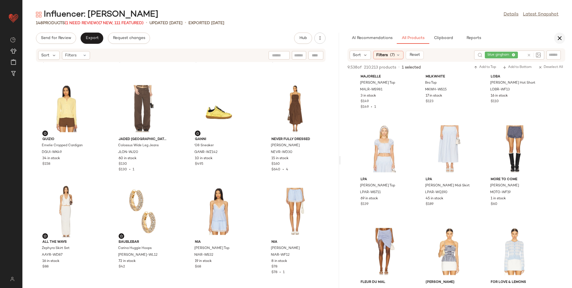
click at [559, 40] on icon "button" at bounding box center [559, 38] width 7 height 7
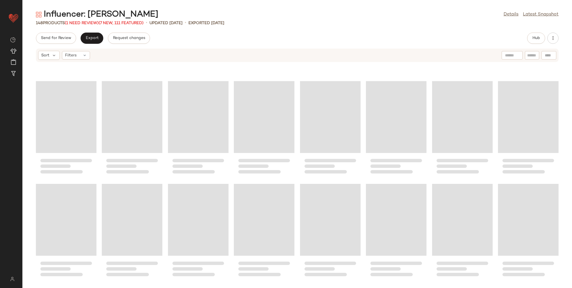
scroll to position [1731, 0]
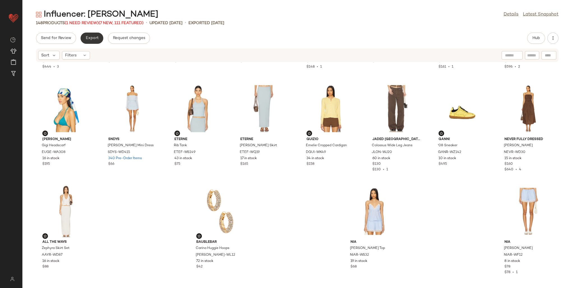
click at [94, 34] on button "Export" at bounding box center [91, 38] width 23 height 11
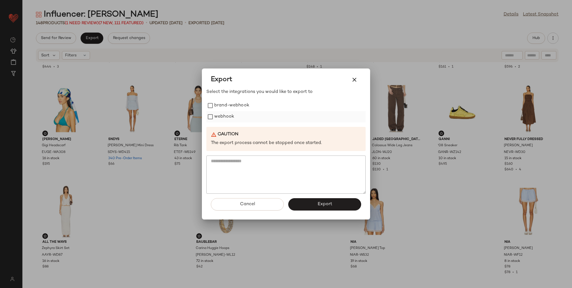
click at [222, 118] on label "webhook" at bounding box center [224, 116] width 20 height 11
click at [320, 205] on span "Export" at bounding box center [324, 203] width 15 height 5
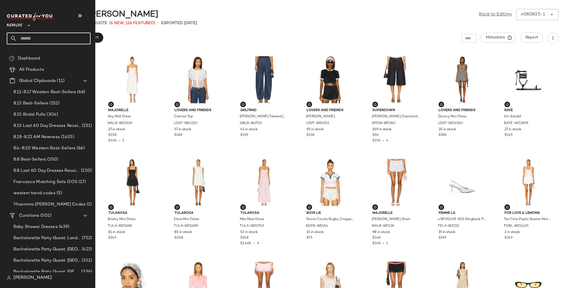
click at [32, 38] on input "text" at bounding box center [54, 39] width 74 height 12
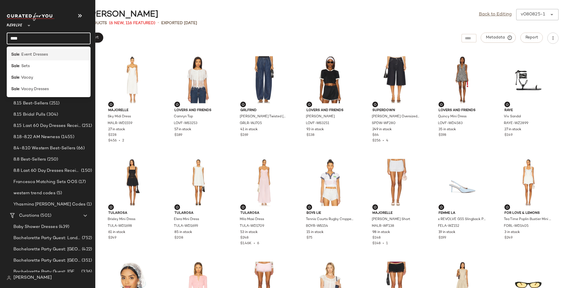
type input "****"
click at [38, 72] on div "Sale : Event Dresses" at bounding box center [49, 77] width 84 height 11
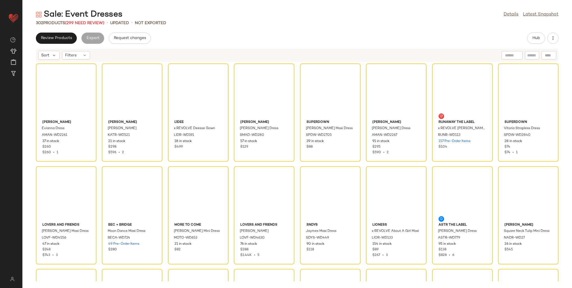
click at [217, 43] on div "Review Products Export Request changes Hub" at bounding box center [297, 38] width 522 height 11
